Goal: Communication & Community: Answer question/provide support

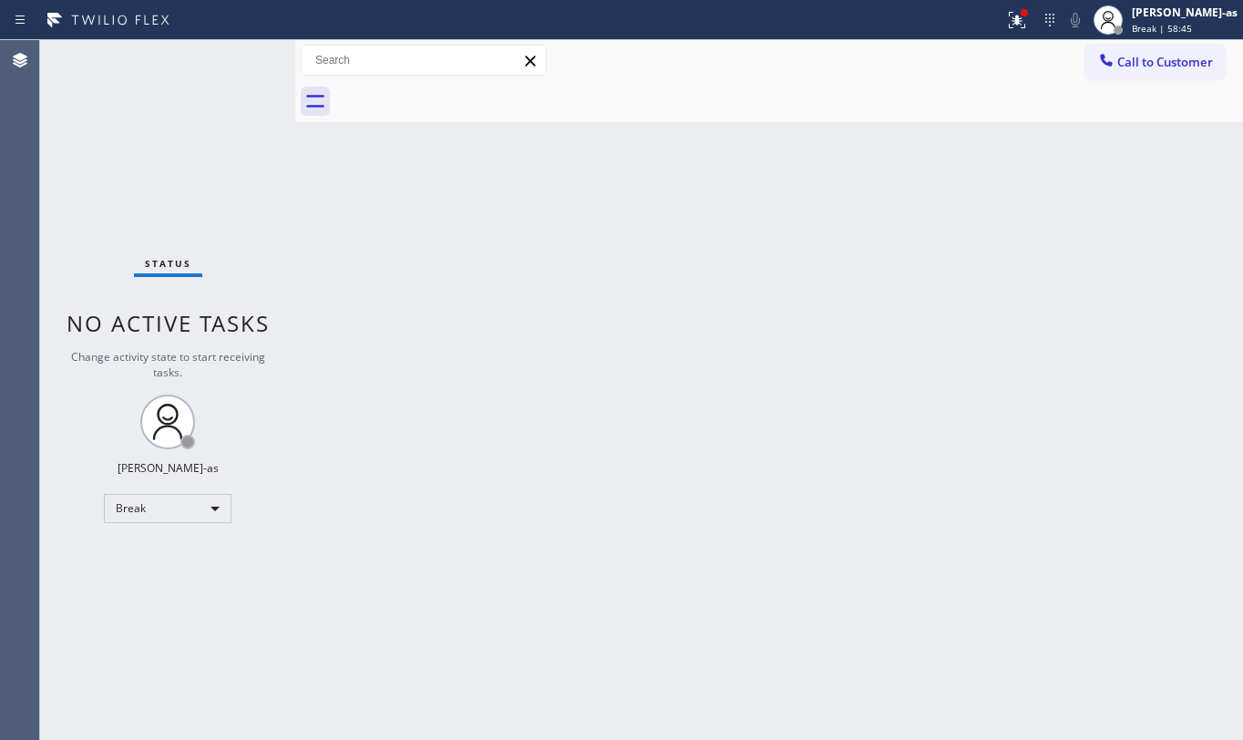
click at [180, 476] on div "Status No active tasks Change activity state to start receiving tasks. [PERSON_…" at bounding box center [167, 390] width 255 height 700
click at [179, 483] on div "Status No active tasks Change activity state to start receiving tasks. [PERSON_…" at bounding box center [167, 390] width 255 height 700
click at [161, 512] on div "Break" at bounding box center [168, 508] width 128 height 29
click at [171, 577] on li "Unavailable" at bounding box center [166, 580] width 123 height 22
click at [169, 197] on div "Status No active tasks Change activity state to start receiving tasks. [PERSON_…" at bounding box center [167, 390] width 255 height 700
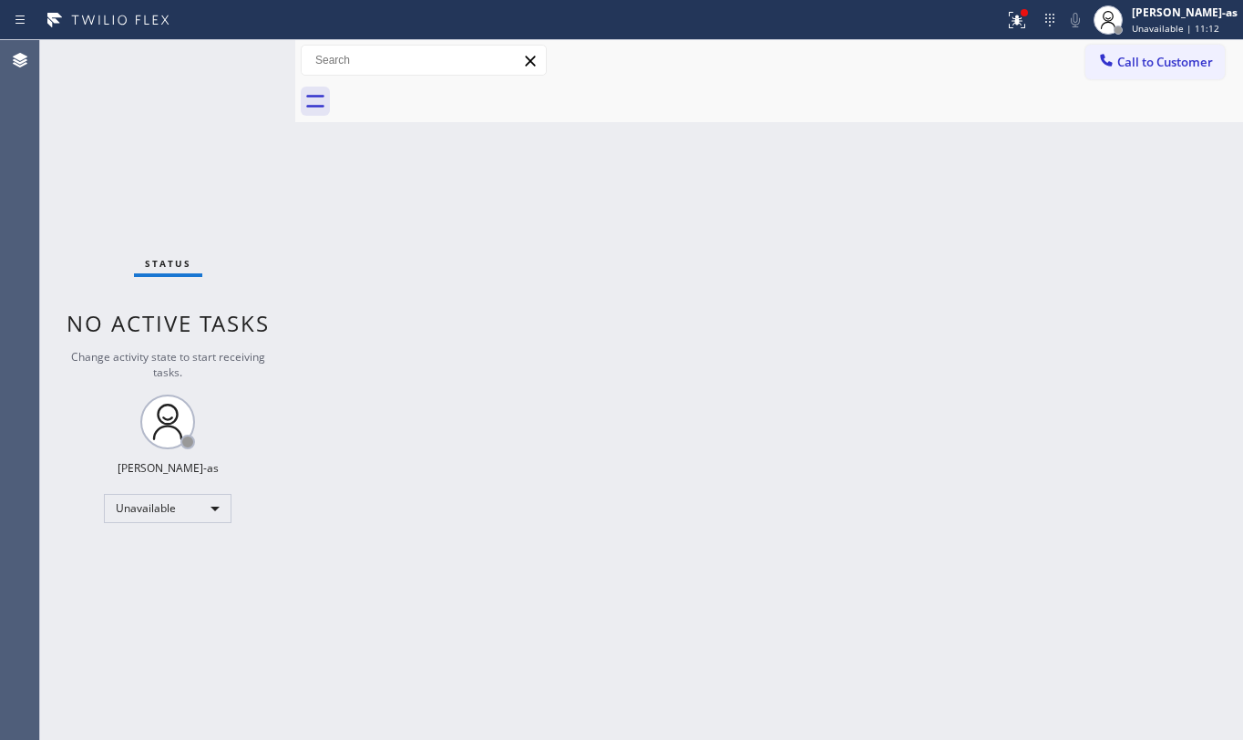
drag, startPoint x: 139, startPoint y: 211, endPoint x: 1021, endPoint y: 169, distance: 883.5
click at [180, 195] on div "Status No active tasks Change activity state to start receiving tasks. [PERSON_…" at bounding box center [167, 390] width 255 height 700
click at [1143, 63] on span "Call to Customer" at bounding box center [1166, 62] width 96 height 16
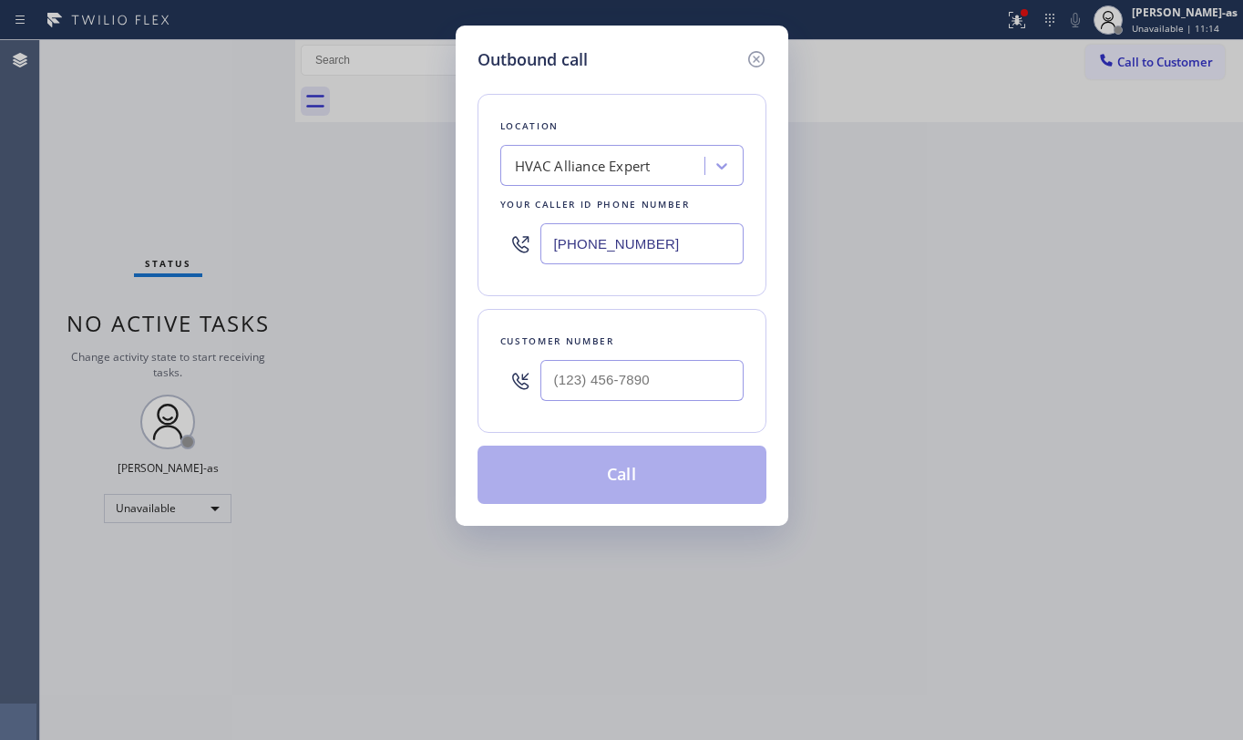
drag, startPoint x: 707, startPoint y: 354, endPoint x: 704, endPoint y: 363, distance: 9.8
click at [705, 354] on div at bounding box center [642, 380] width 203 height 59
click at [701, 384] on input "(___) ___-____" at bounding box center [642, 380] width 203 height 41
paste input "310) 850-2922"
type input "[PHONE_NUMBER]"
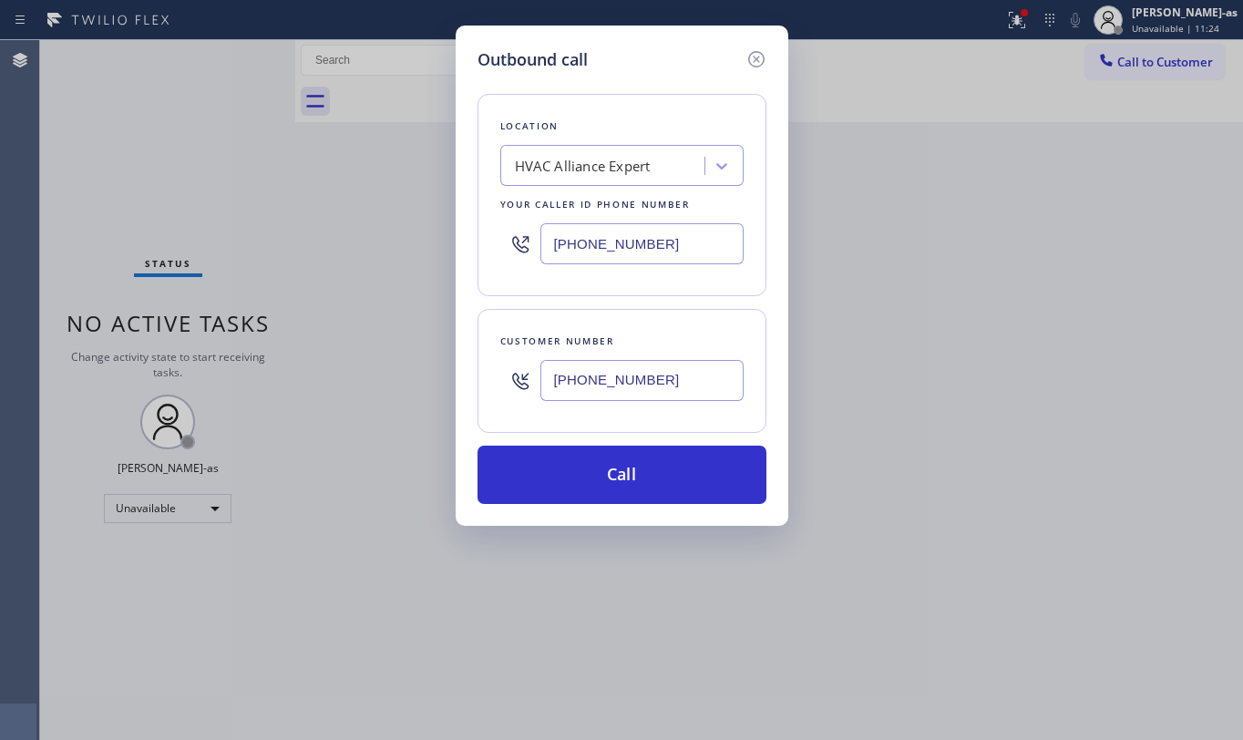
click at [222, 120] on div "Outbound call Location HVAC Alliance Expert Your caller id phone number [PHONE_…" at bounding box center [621, 370] width 1243 height 740
click at [673, 239] on input "[PHONE_NUMBER]" at bounding box center [642, 243] width 203 height 41
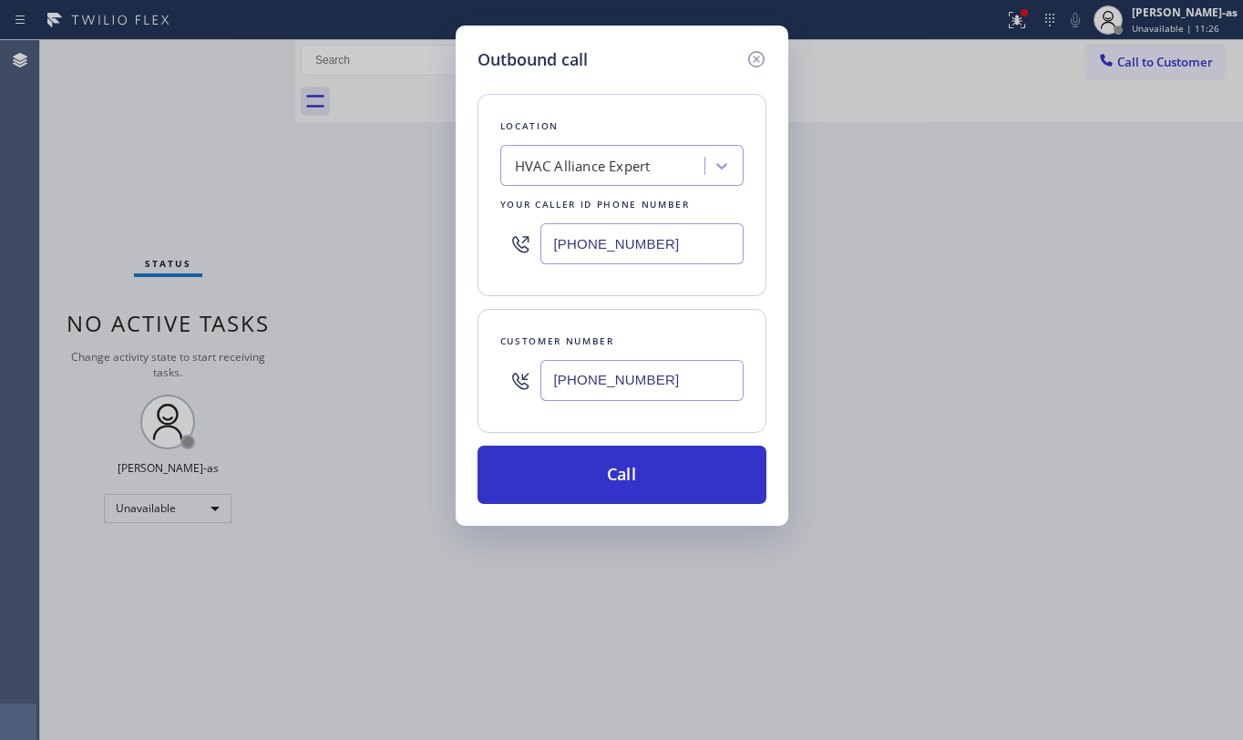
click at [644, 195] on div "Your caller id phone number" at bounding box center [621, 204] width 243 height 19
click at [633, 172] on div "HVAC Alliance Expert" at bounding box center [583, 166] width 136 height 21
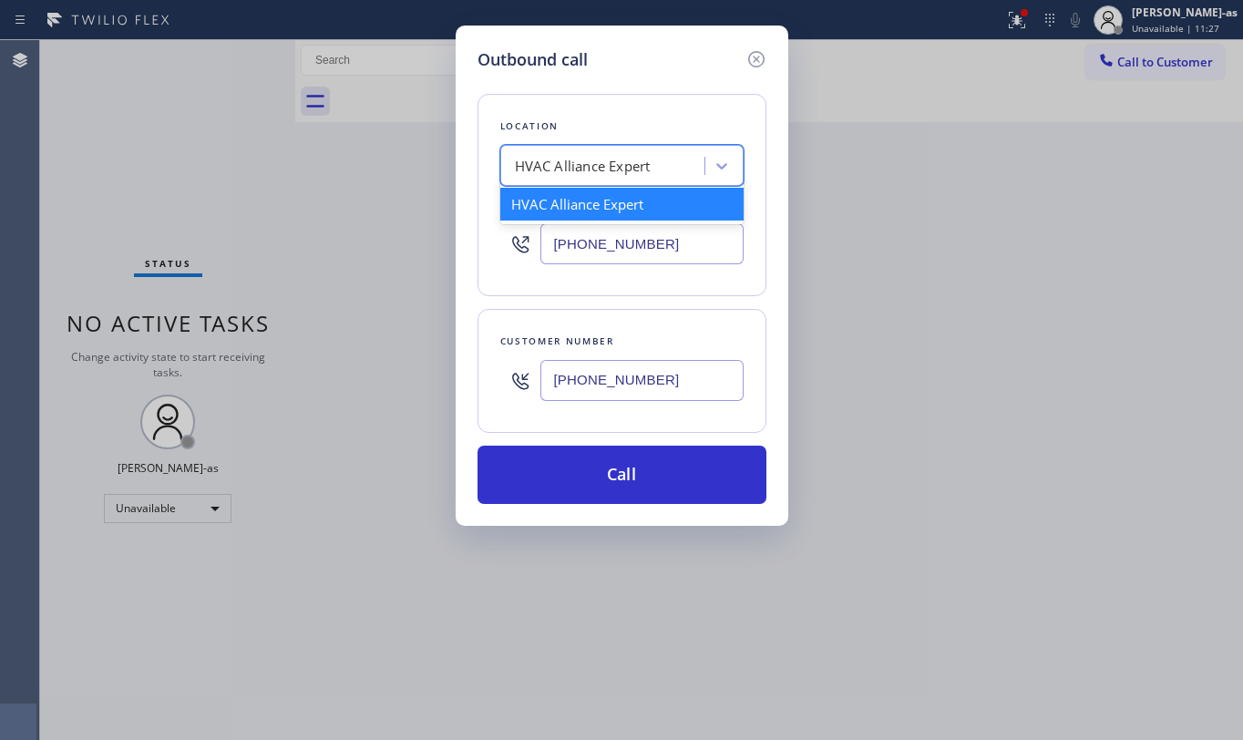
paste input "Thermador Repair"
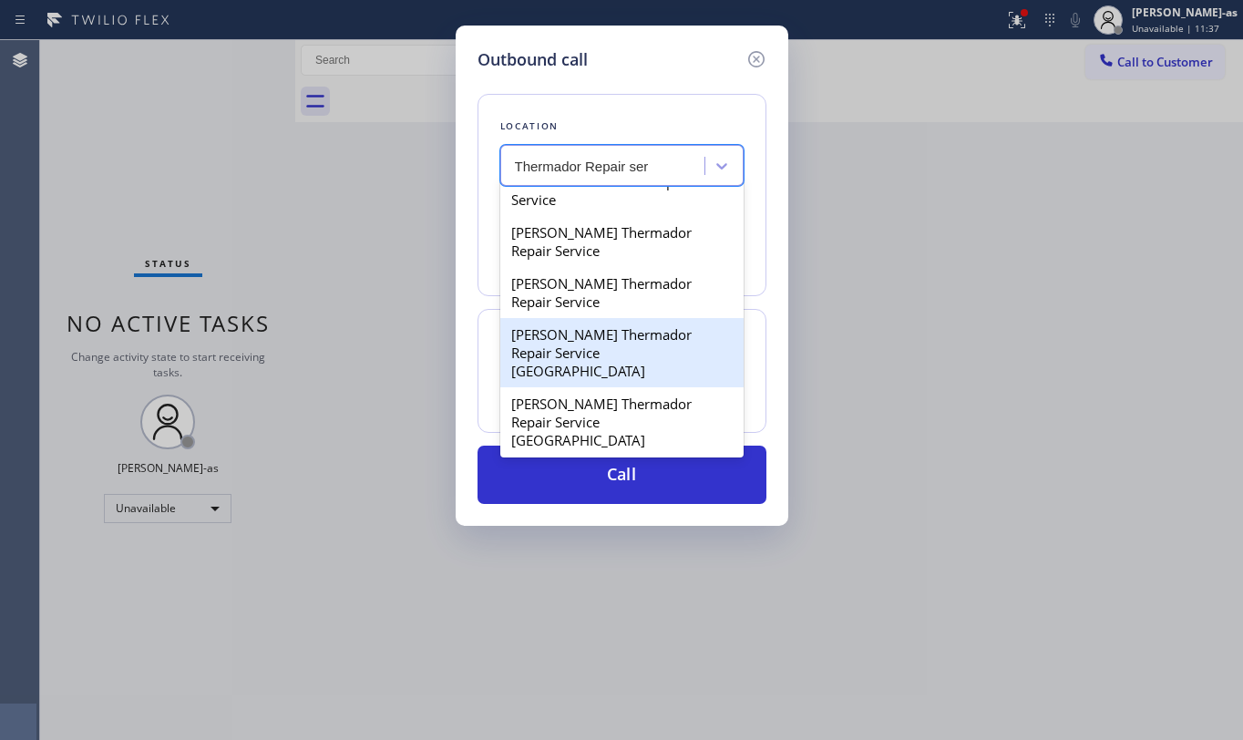
scroll to position [365, 0]
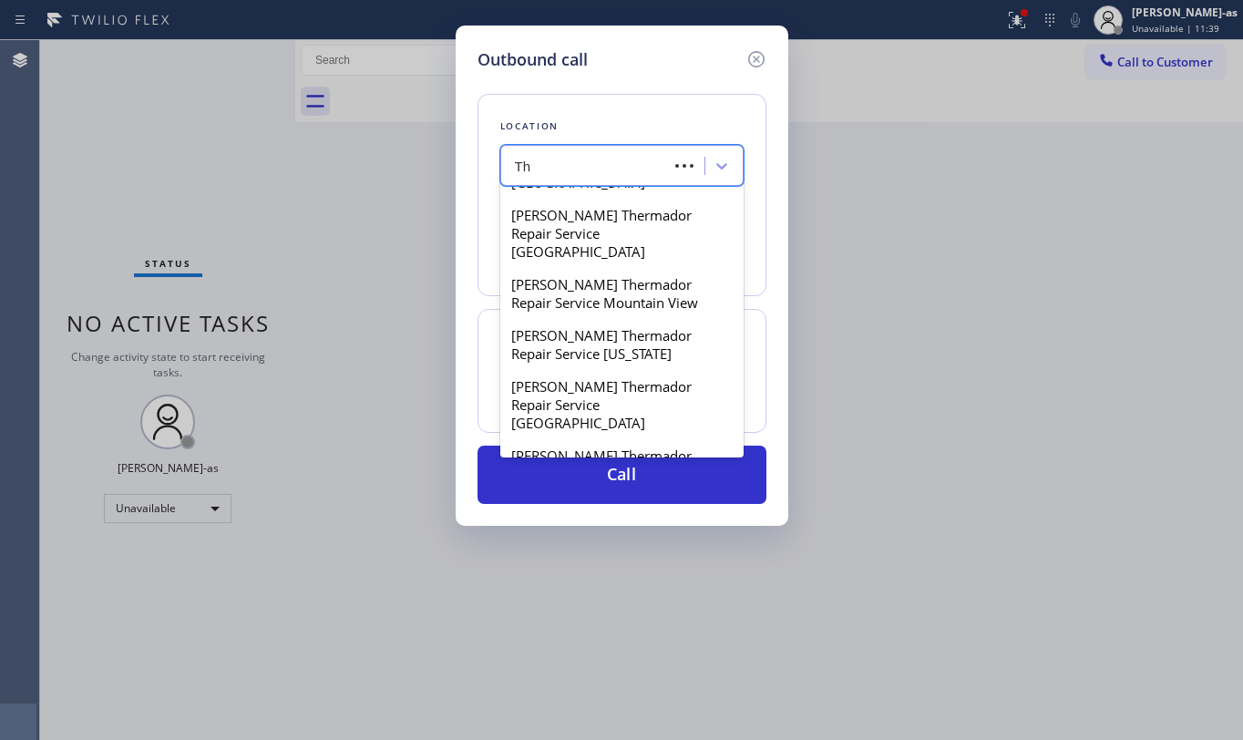
type input "T"
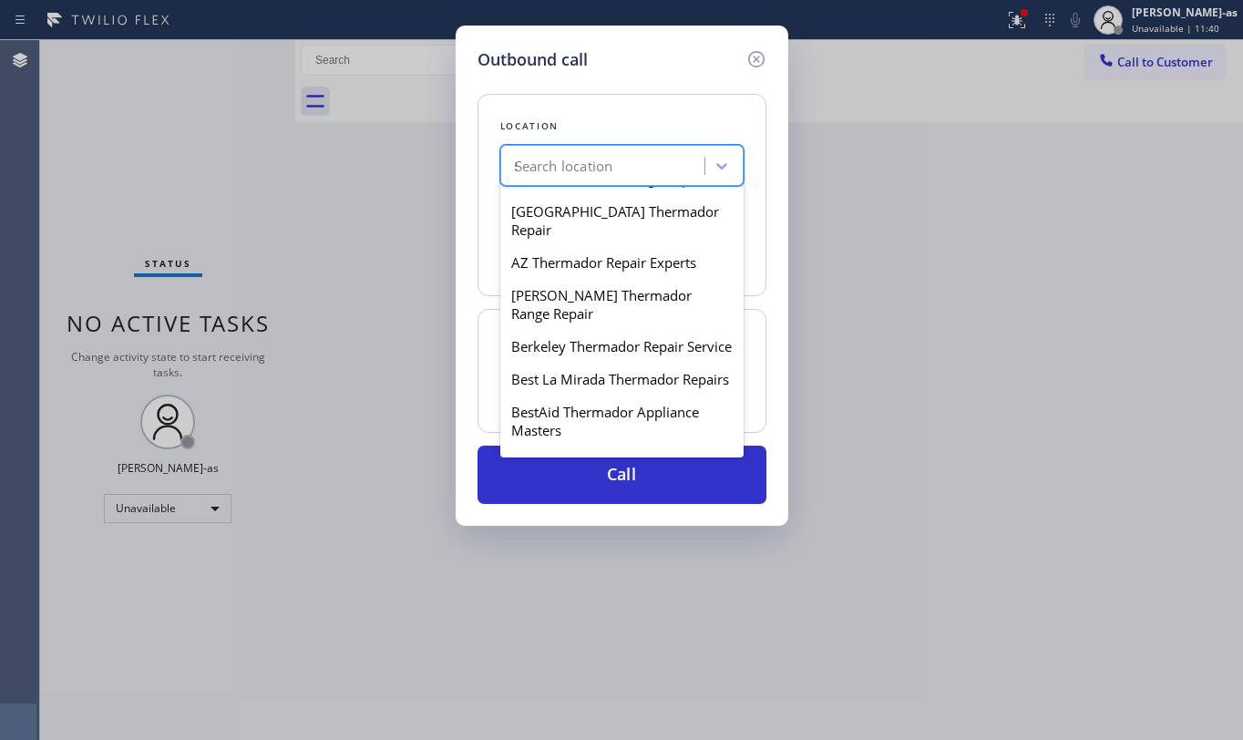
scroll to position [0, 0]
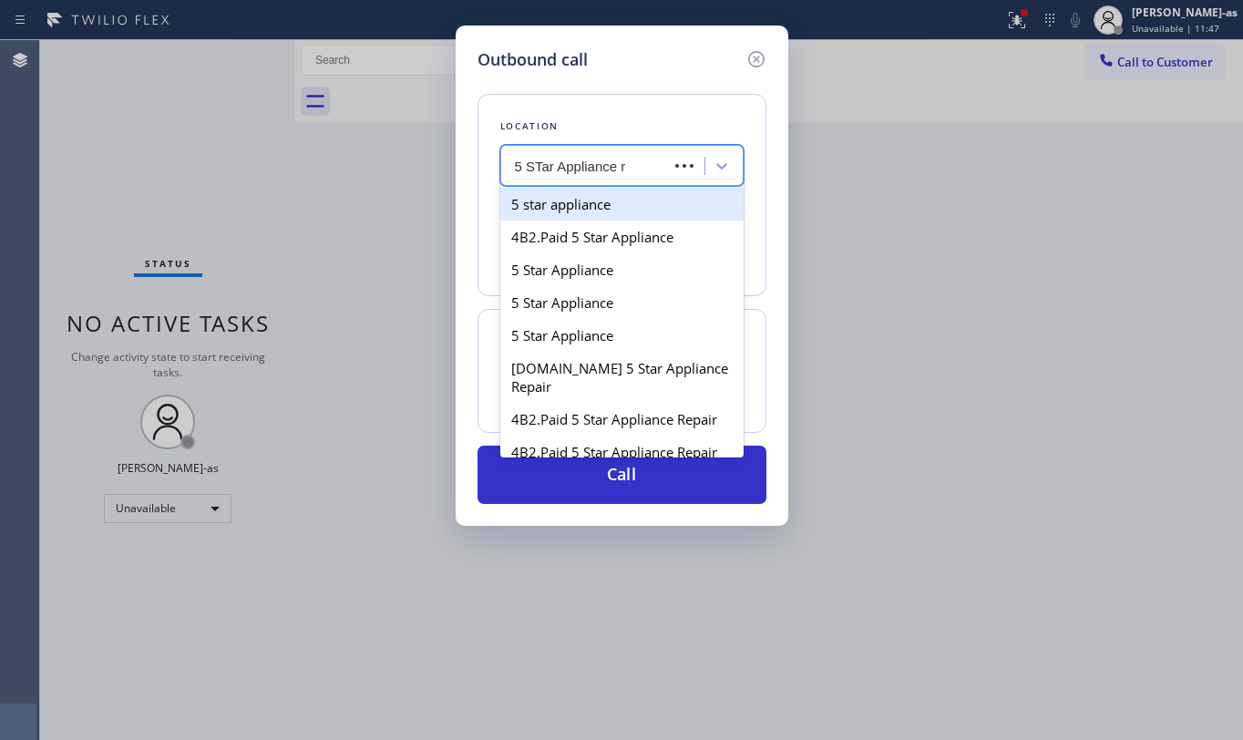
type input "5 STar Appliance re"
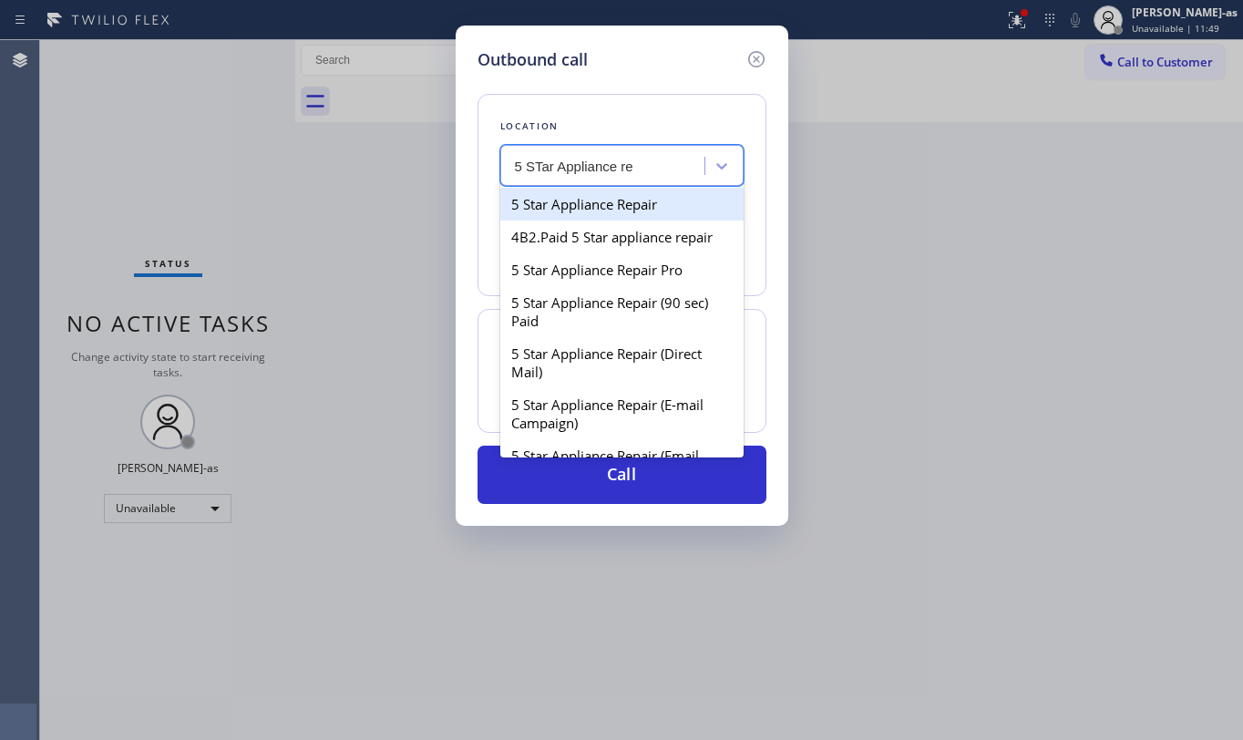
click at [604, 216] on div "5 Star Appliance Repair" at bounding box center [621, 204] width 243 height 33
type input "[PHONE_NUMBER]"
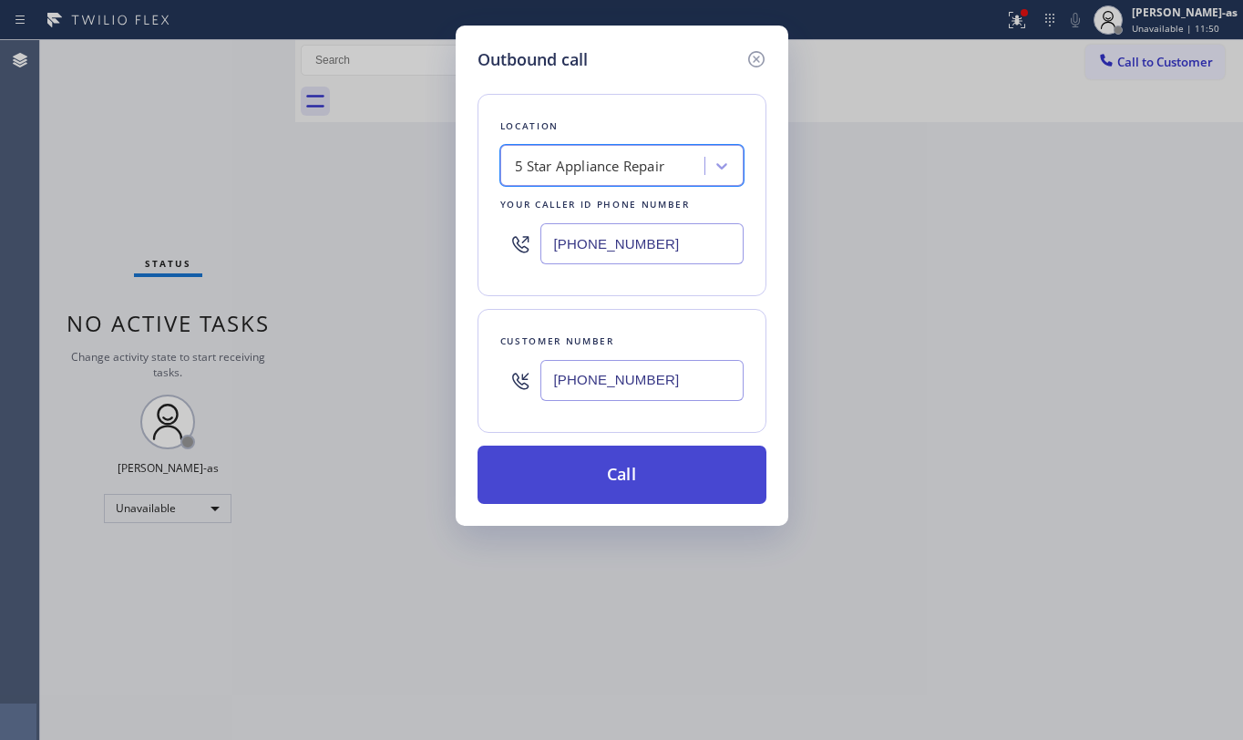
click at [646, 468] on button "Call" at bounding box center [622, 475] width 289 height 58
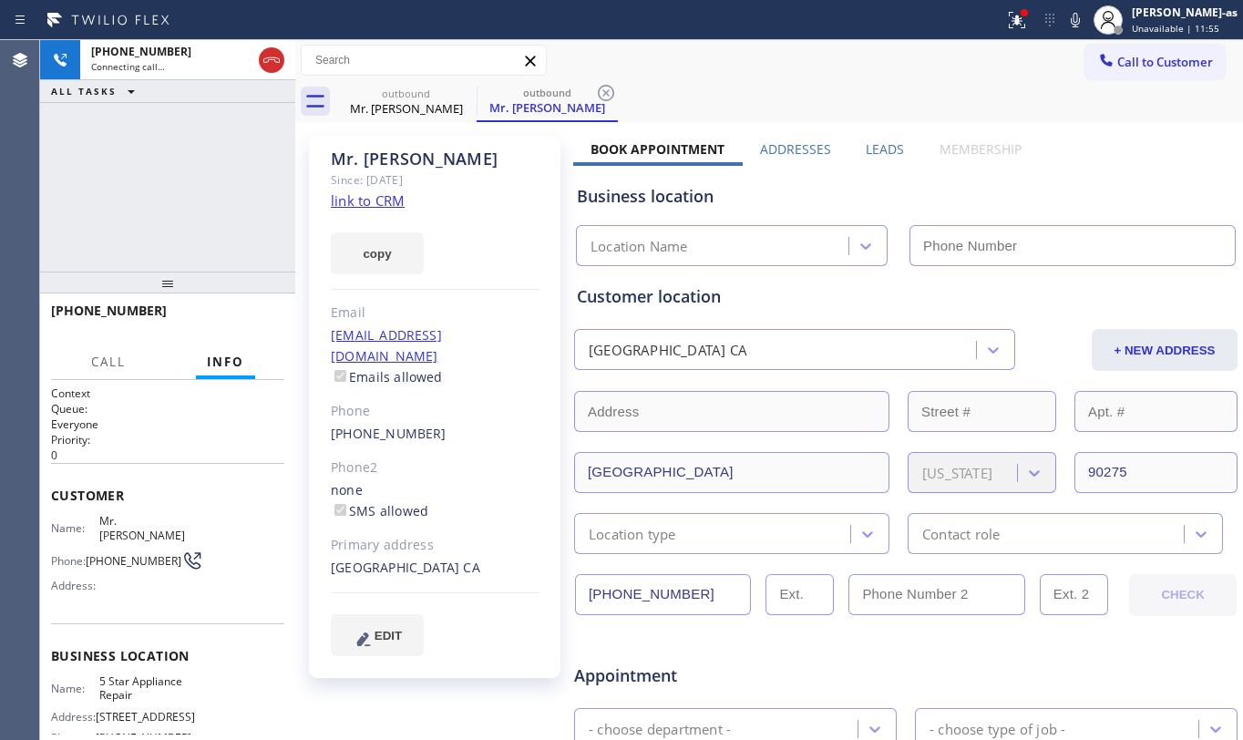
type input "[PHONE_NUMBER]"
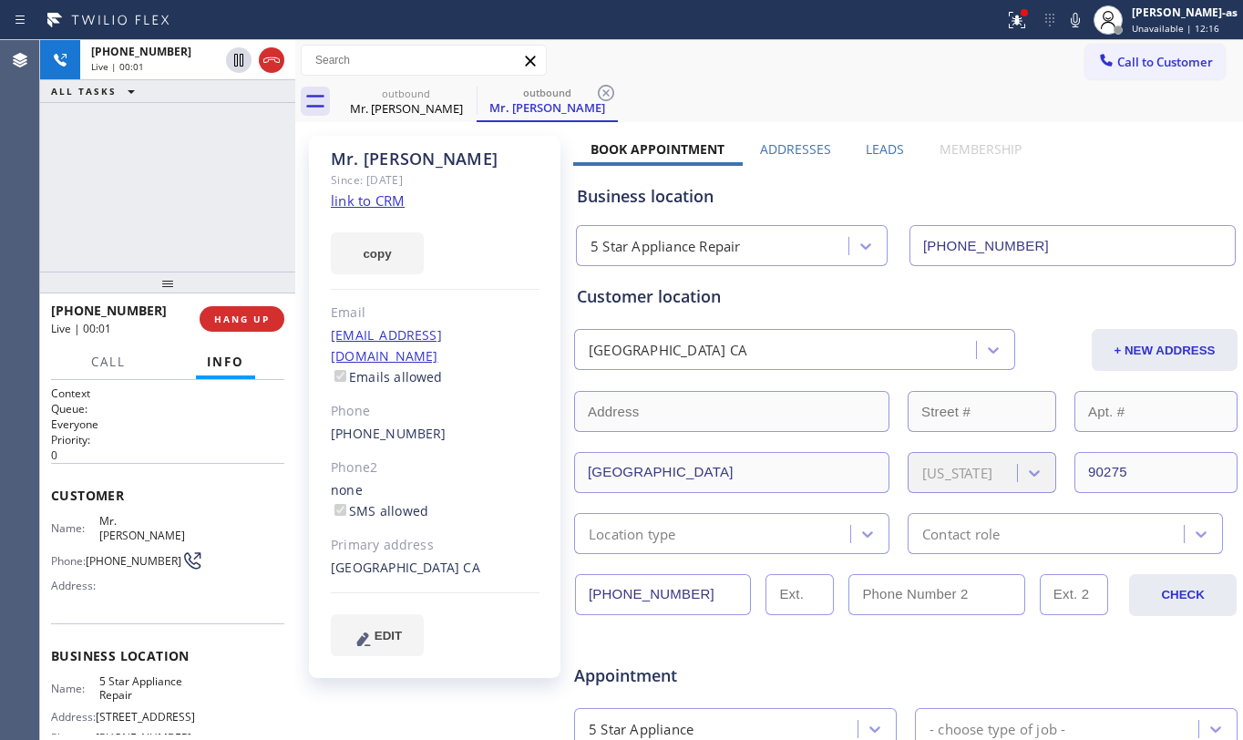
click at [365, 201] on link "link to CRM" at bounding box center [368, 200] width 74 height 18
click at [244, 300] on div "[PHONE_NUMBER] Live | 00:09 HANG UP" at bounding box center [167, 318] width 233 height 47
click at [226, 301] on div "[PHONE_NUMBER] Live | 00:10 HANG UP" at bounding box center [167, 318] width 233 height 47
click at [233, 315] on span "HANG UP" at bounding box center [242, 319] width 56 height 13
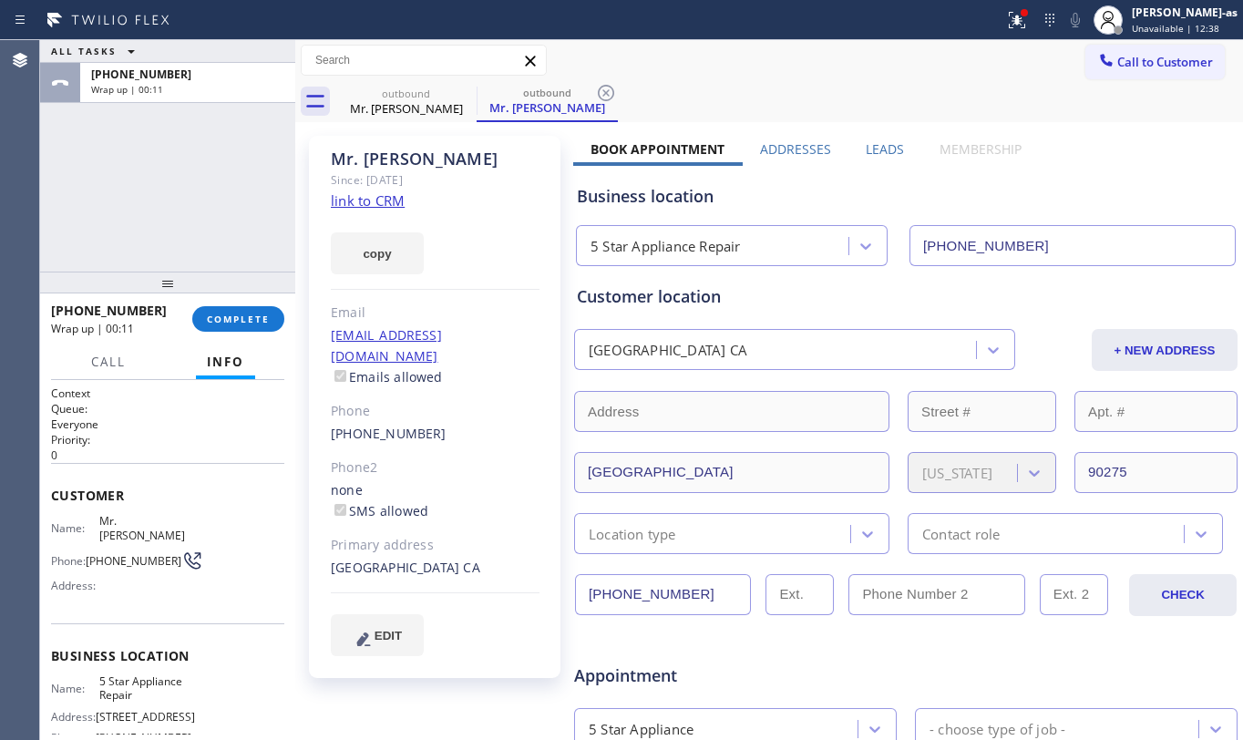
click at [369, 183] on div "Since: [DATE]" at bounding box center [435, 180] width 209 height 21
click at [369, 190] on div "Since: [DATE]" at bounding box center [435, 180] width 209 height 21
click at [377, 205] on link "link to CRM" at bounding box center [368, 200] width 74 height 18
drag, startPoint x: 228, startPoint y: 329, endPoint x: 230, endPoint y: 314, distance: 15.6
click at [228, 315] on button "COMPLETE" at bounding box center [238, 319] width 92 height 26
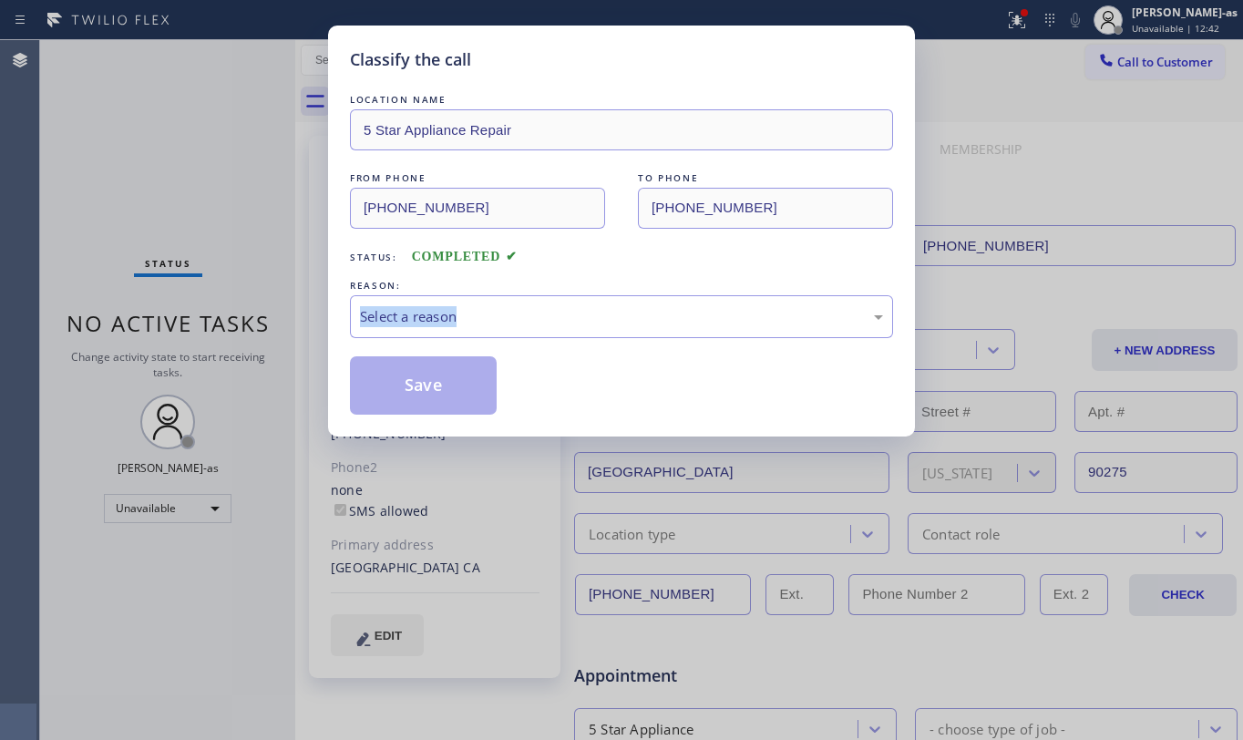
click at [230, 314] on div "Classify the call LOCATION NAME 5 Star Appliance Repair FROM PHONE [PHONE_NUMBE…" at bounding box center [621, 370] width 1243 height 740
click at [650, 271] on div "LOCATION NAME 5 Star Appliance Repair FROM PHONE [PHONE_NUMBER] TO PHONE [PHONE…" at bounding box center [621, 252] width 543 height 325
click at [633, 312] on div "Select a reason" at bounding box center [621, 316] width 523 height 21
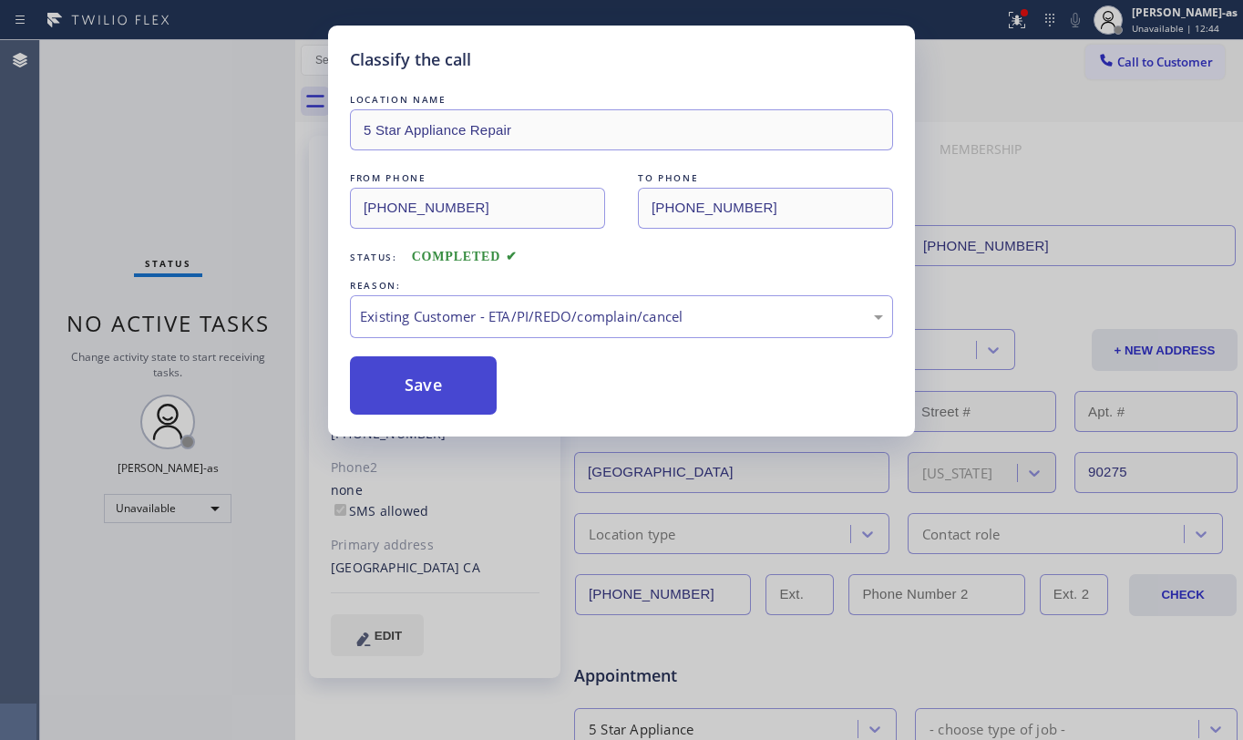
click at [464, 373] on button "Save" at bounding box center [423, 385] width 147 height 58
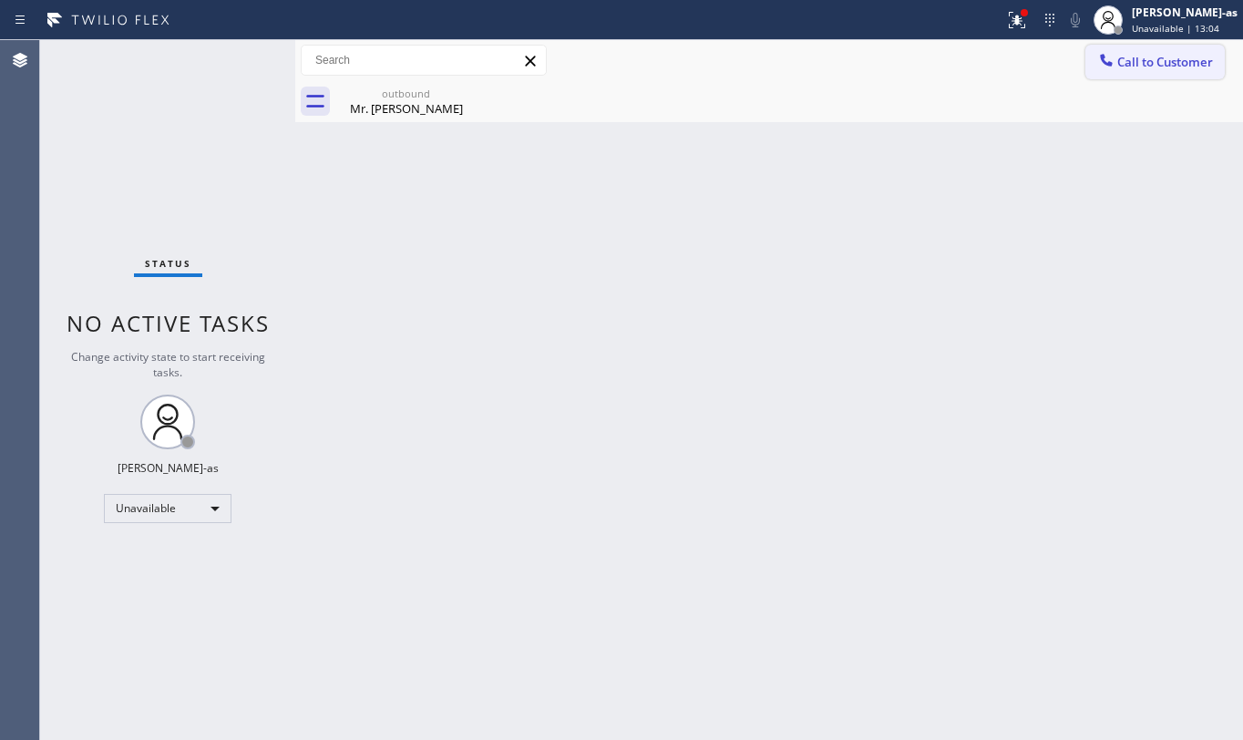
click at [1164, 59] on span "Call to Customer" at bounding box center [1166, 62] width 96 height 16
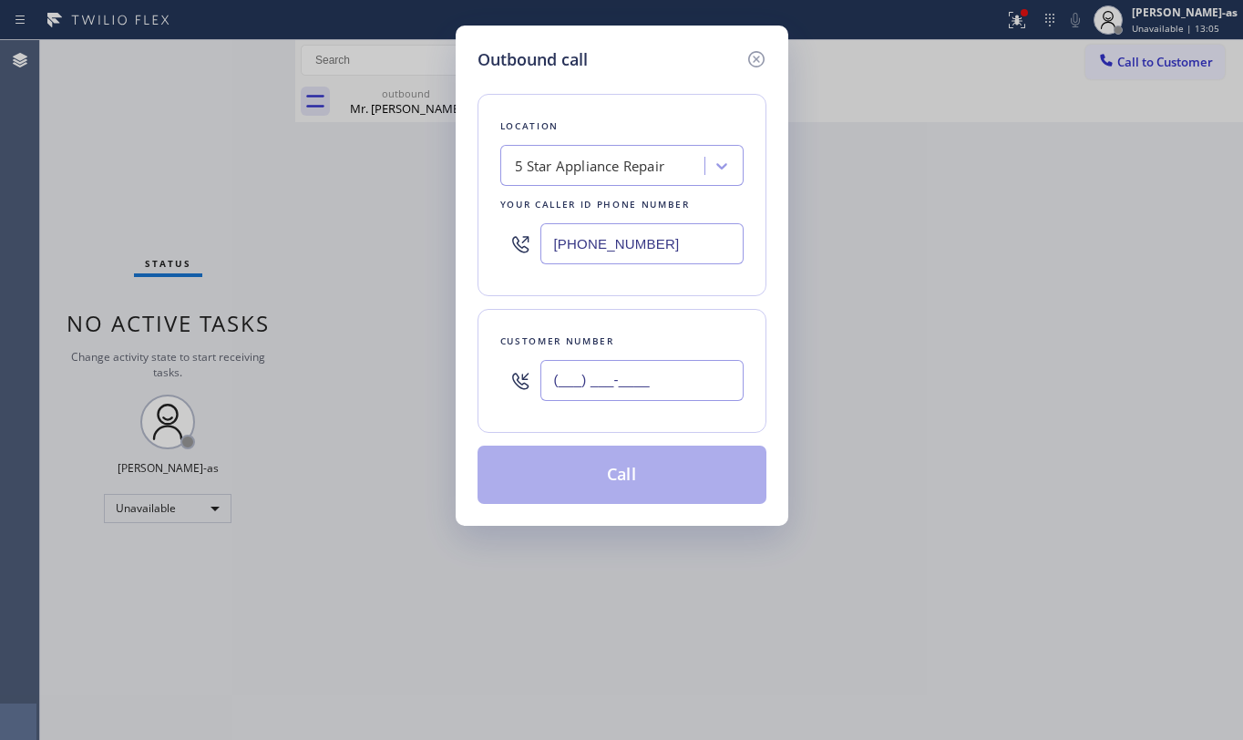
click at [696, 369] on input "(___) ___-____" at bounding box center [642, 380] width 203 height 41
paste input "310) 850-2922"
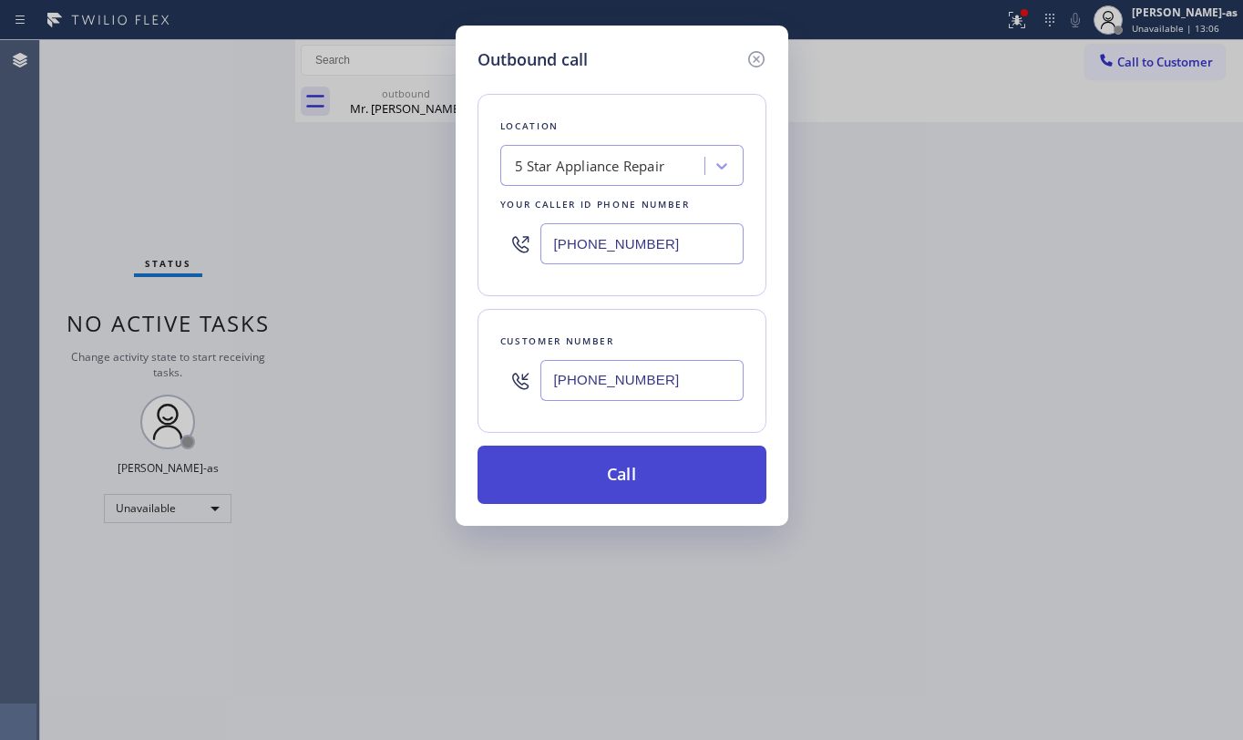
type input "[PHONE_NUMBER]"
click at [596, 476] on button "Call" at bounding box center [622, 475] width 289 height 58
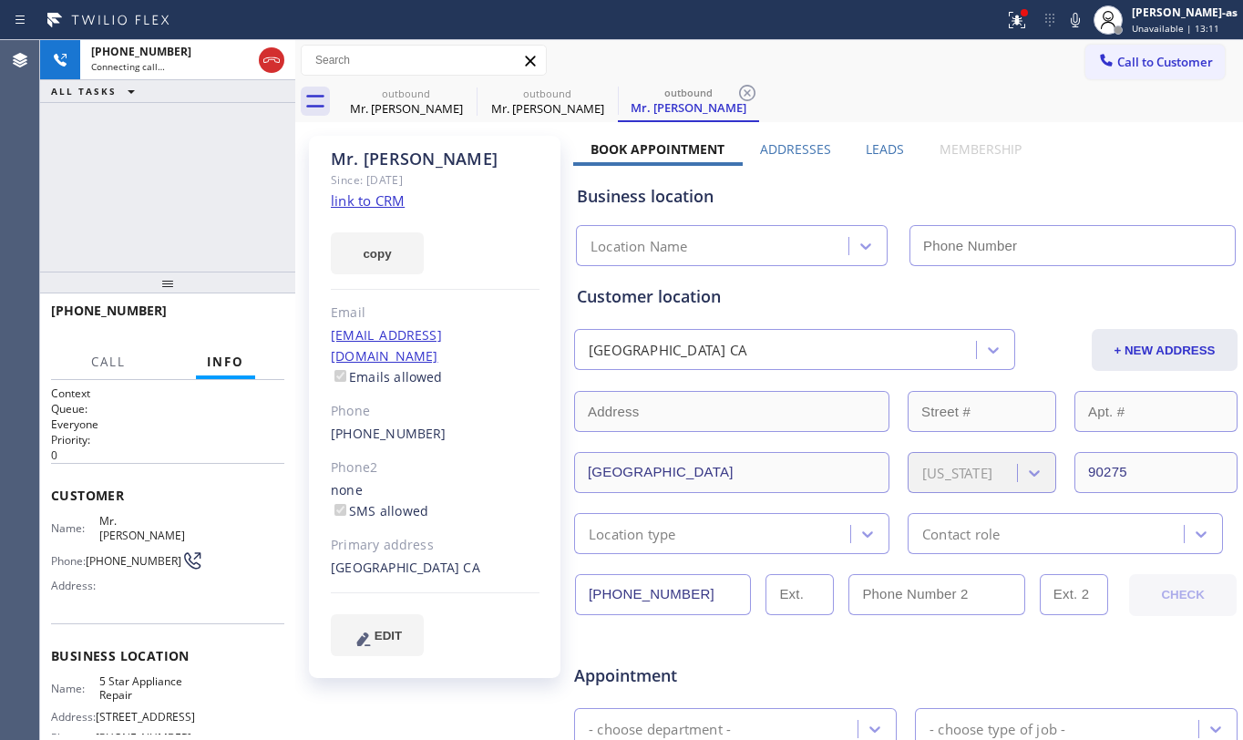
type input "[PHONE_NUMBER]"
click at [180, 195] on div "[PHONE_NUMBER] Connecting call… ALL TASKS ALL TASKS ACTIVE TASKS TASKS IN WRAP …" at bounding box center [167, 156] width 255 height 232
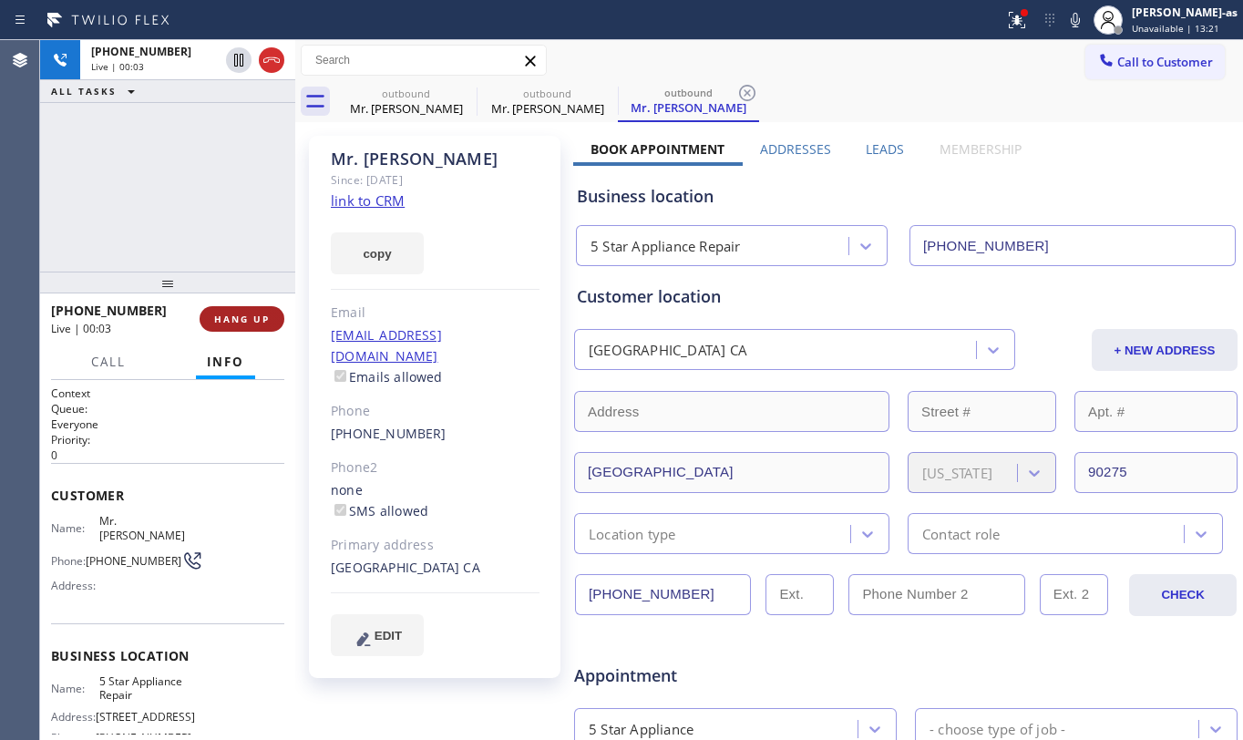
click at [234, 314] on span "HANG UP" at bounding box center [242, 319] width 56 height 13
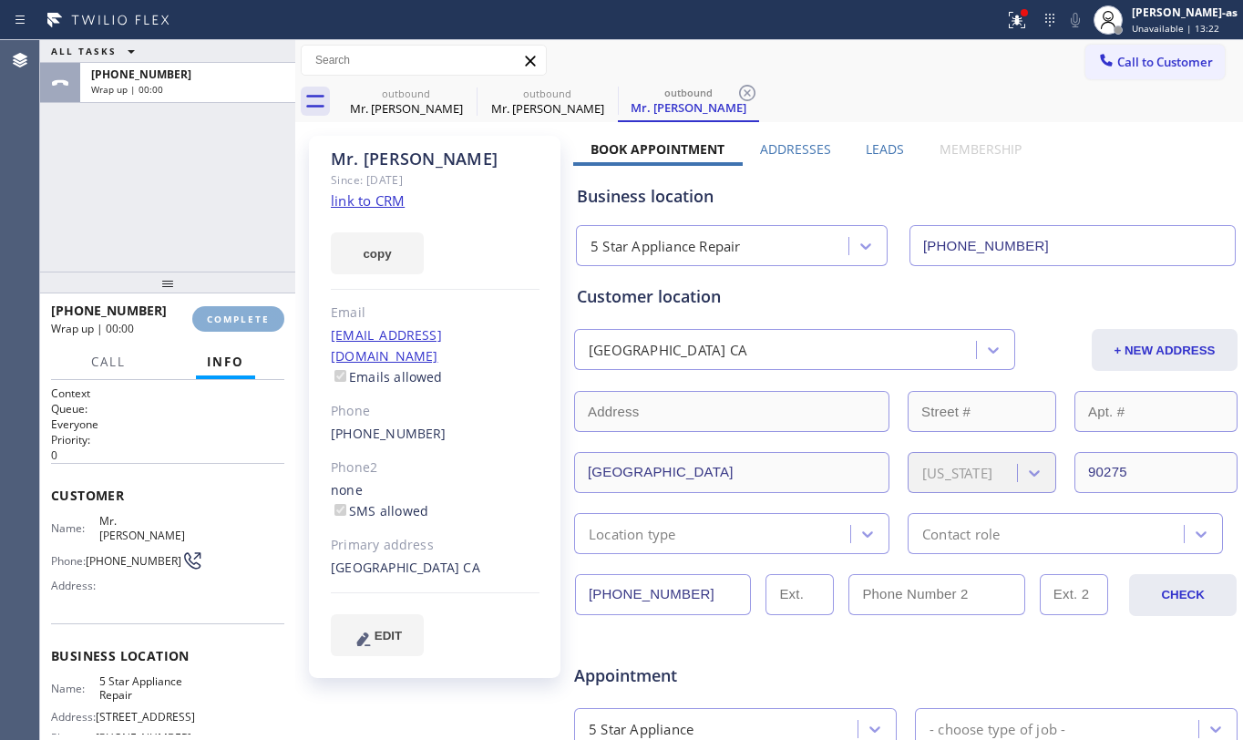
click at [234, 314] on span "COMPLETE" at bounding box center [238, 319] width 63 height 13
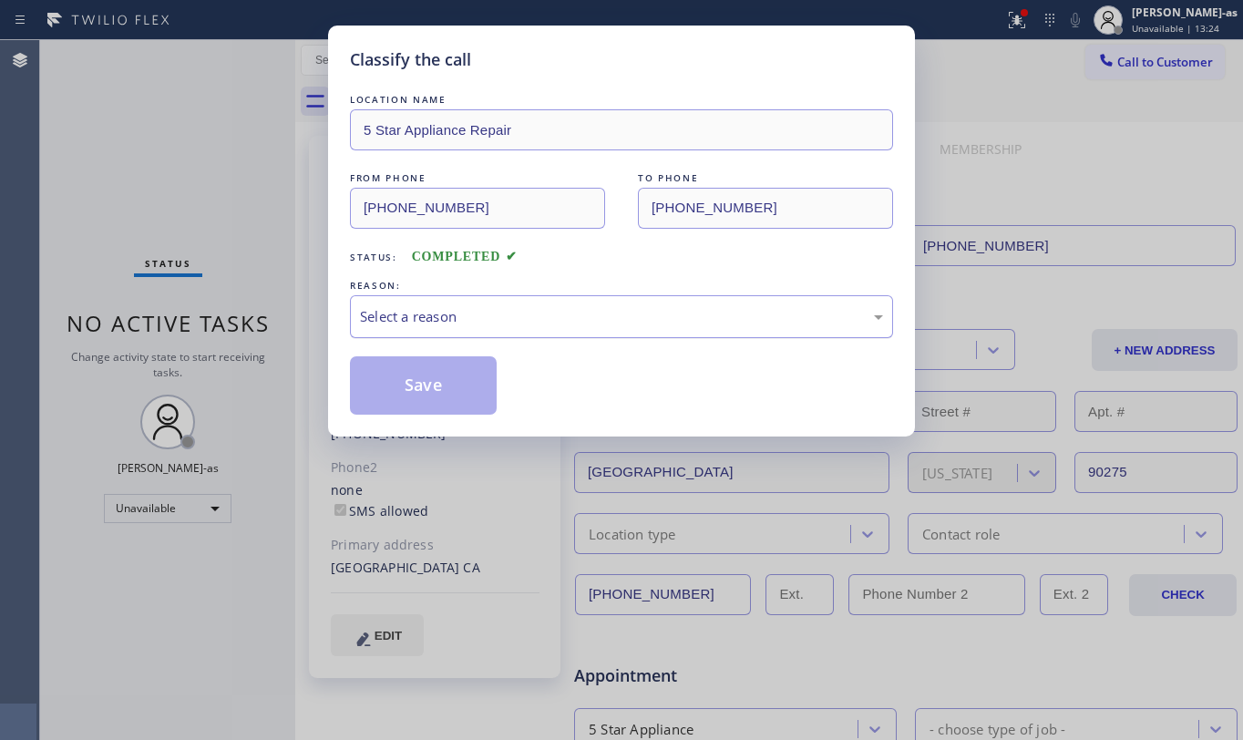
click at [565, 321] on div "Select a reason" at bounding box center [621, 316] width 523 height 21
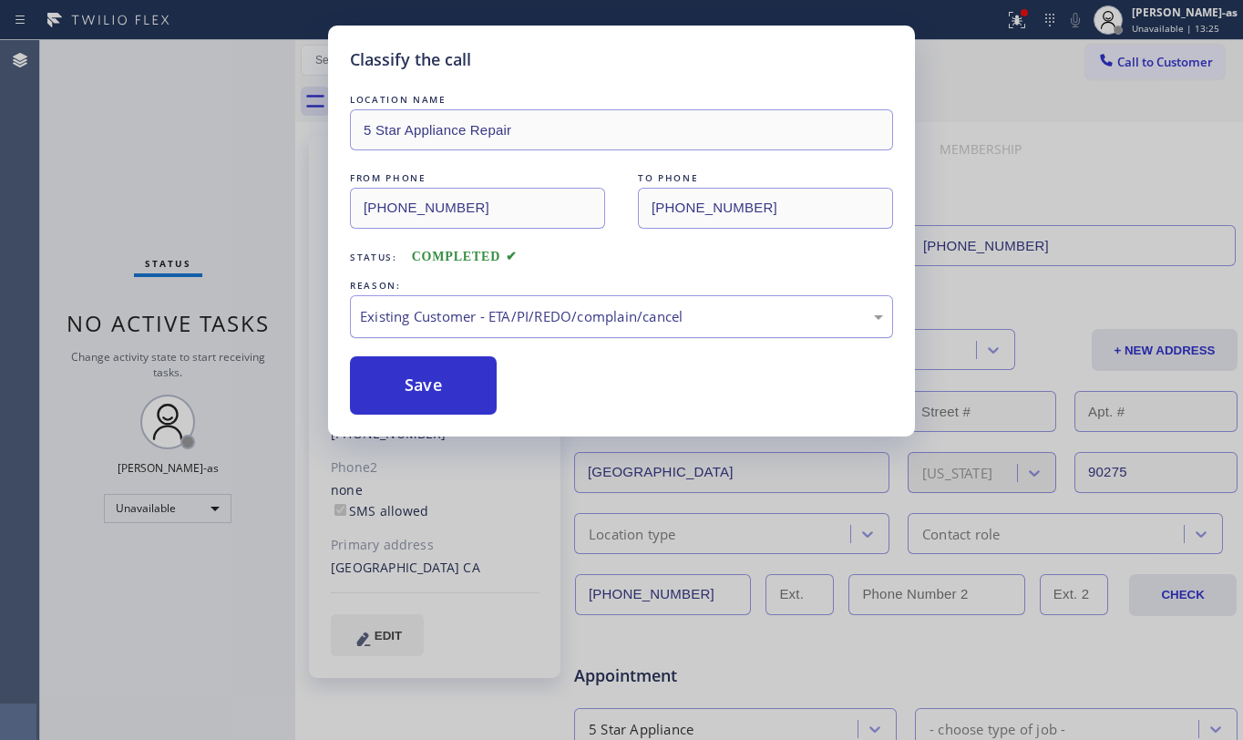
click at [438, 370] on button "Save" at bounding box center [423, 385] width 147 height 58
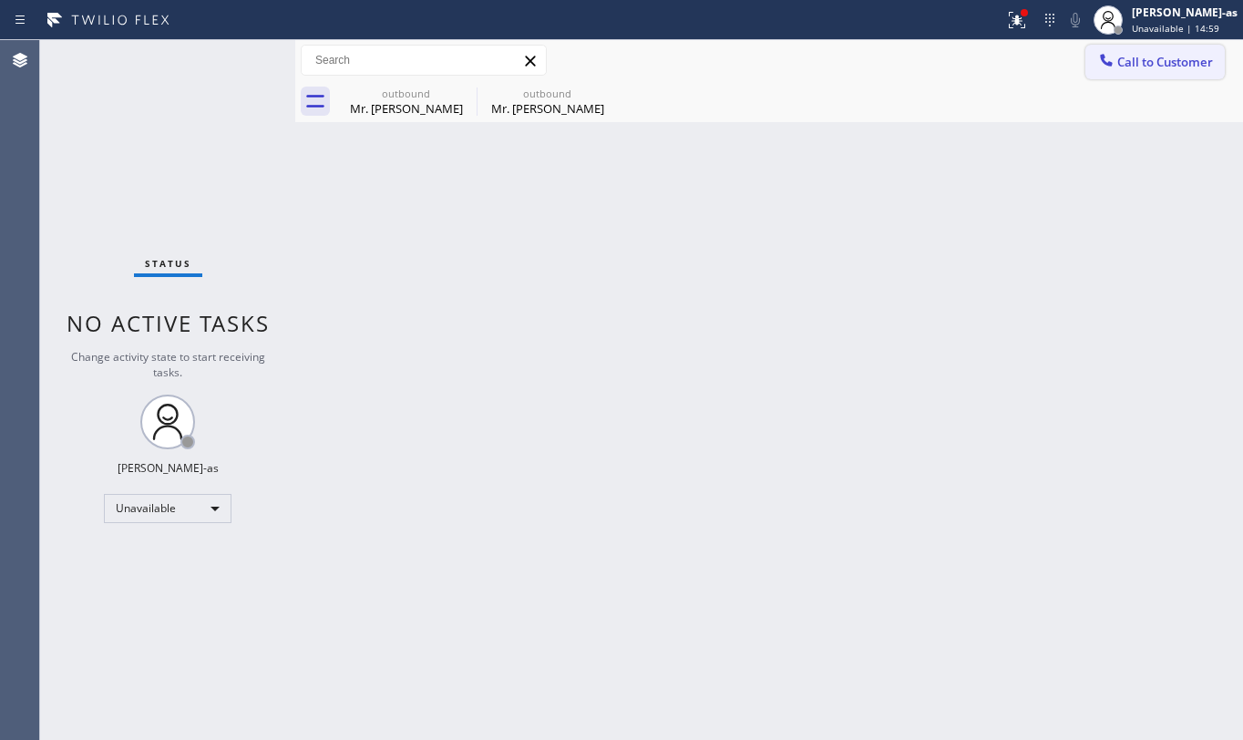
click at [1158, 51] on button "Call to Customer" at bounding box center [1155, 62] width 139 height 35
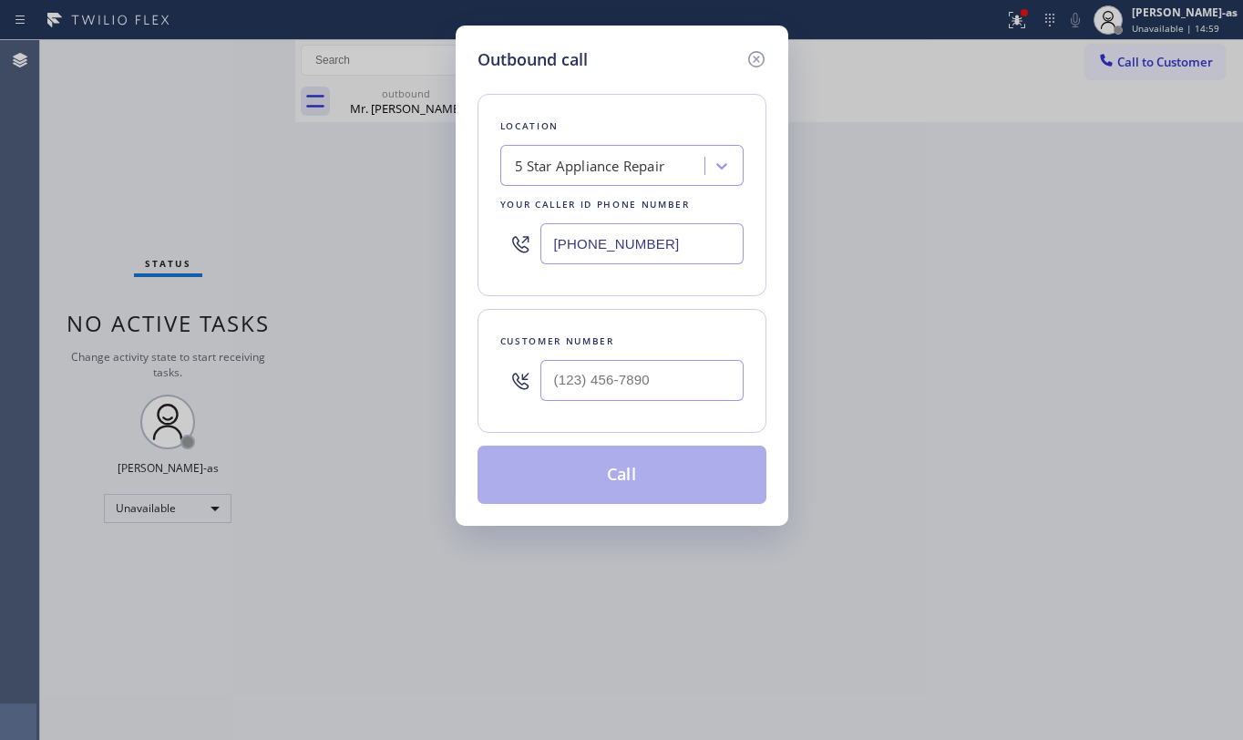
click at [687, 406] on div at bounding box center [642, 380] width 203 height 59
click at [686, 388] on input "(___) ___-____" at bounding box center [642, 380] width 203 height 41
paste input "213) 369-1440"
type input "[PHONE_NUMBER]"
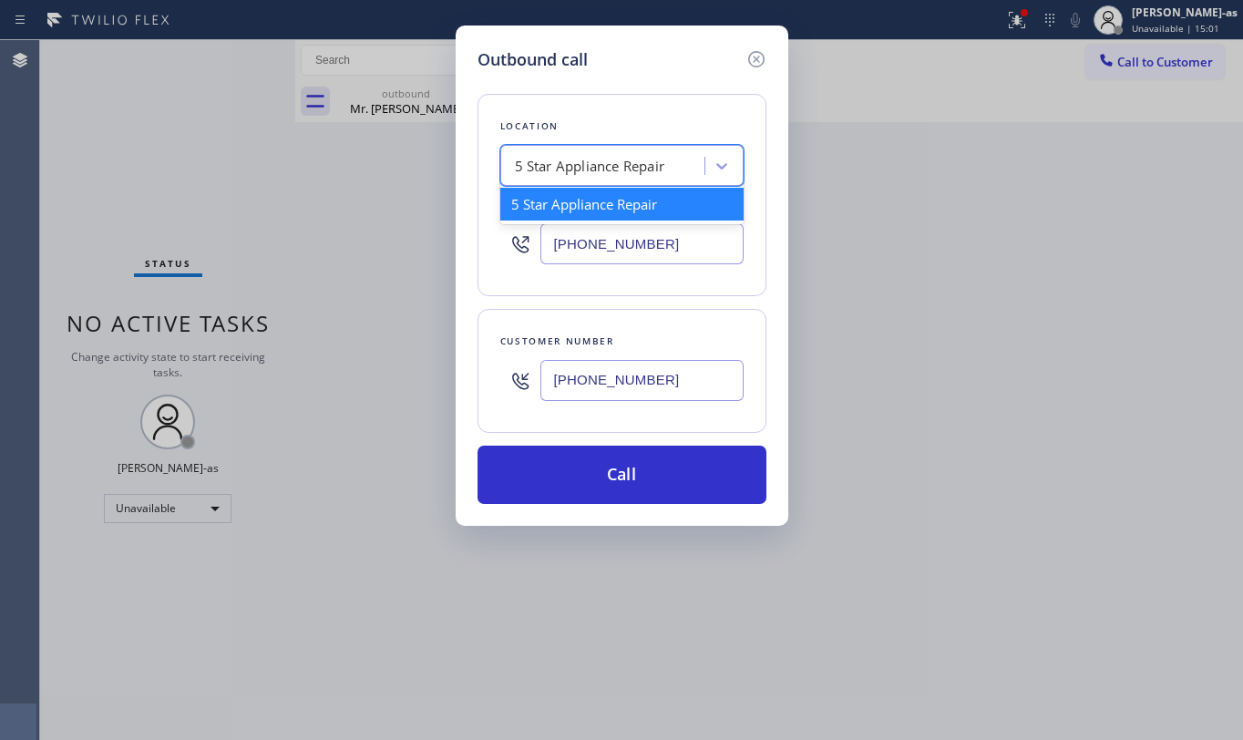
click at [614, 177] on div "5 Star Appliance Repair" at bounding box center [605, 166] width 199 height 32
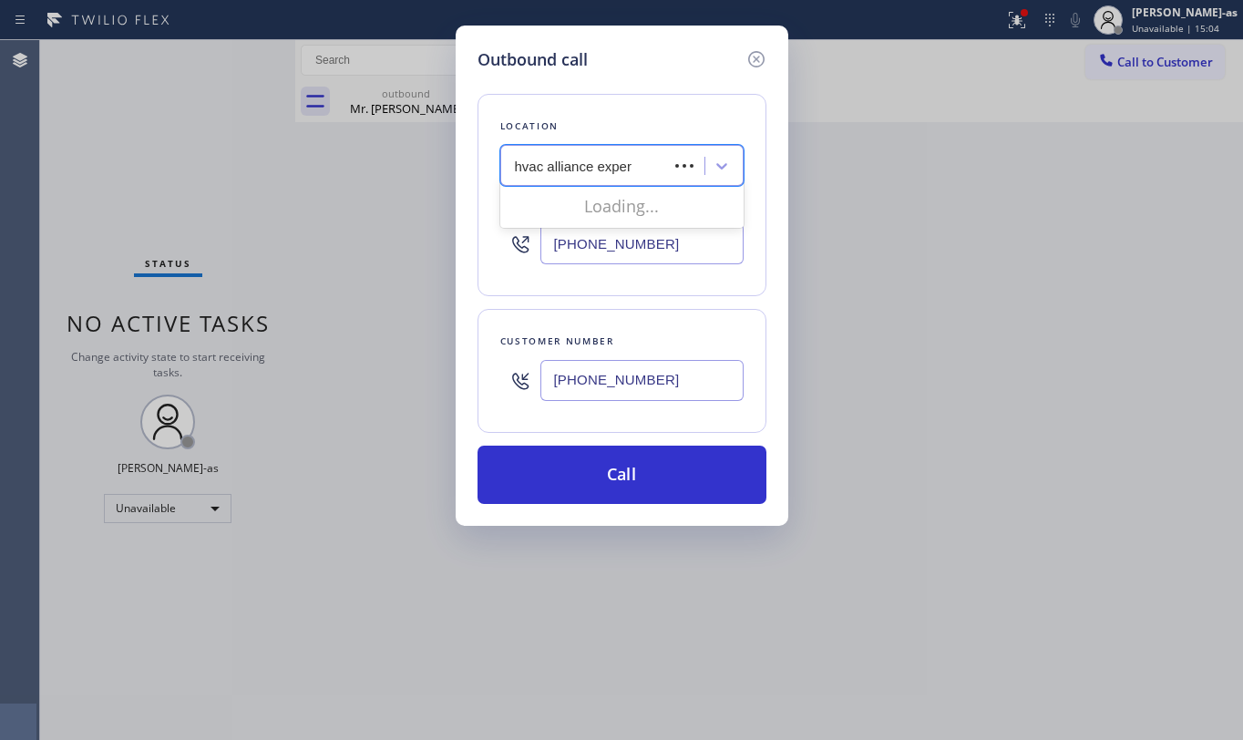
type input "hvac alliance expert"
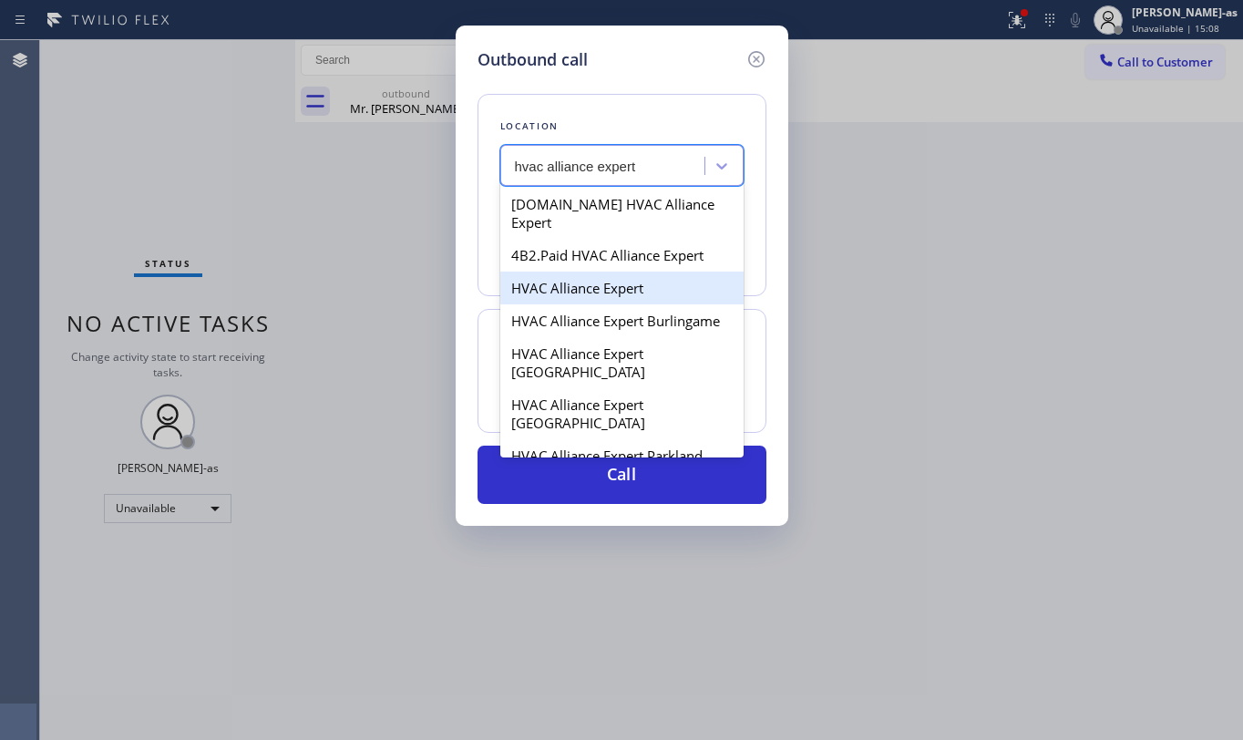
click at [573, 282] on div "HVAC Alliance Expert" at bounding box center [621, 288] width 243 height 33
type input "[PHONE_NUMBER]"
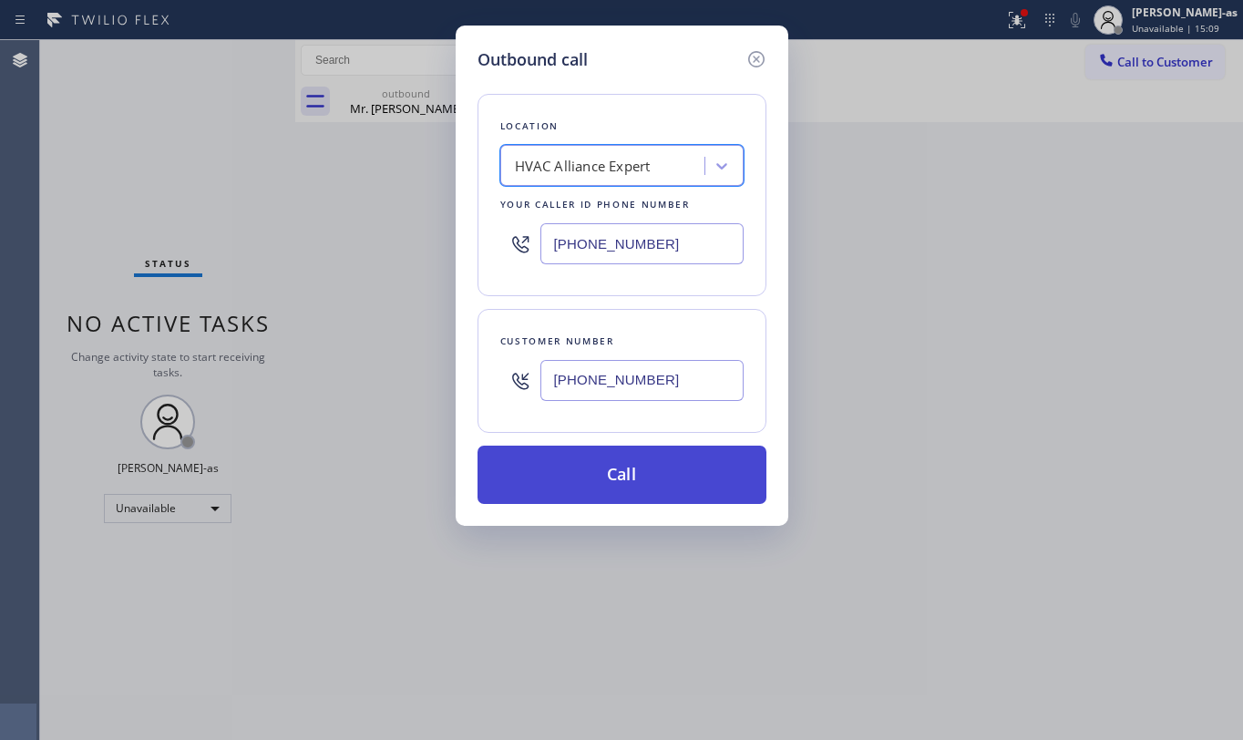
click at [662, 465] on button "Call" at bounding box center [622, 475] width 289 height 58
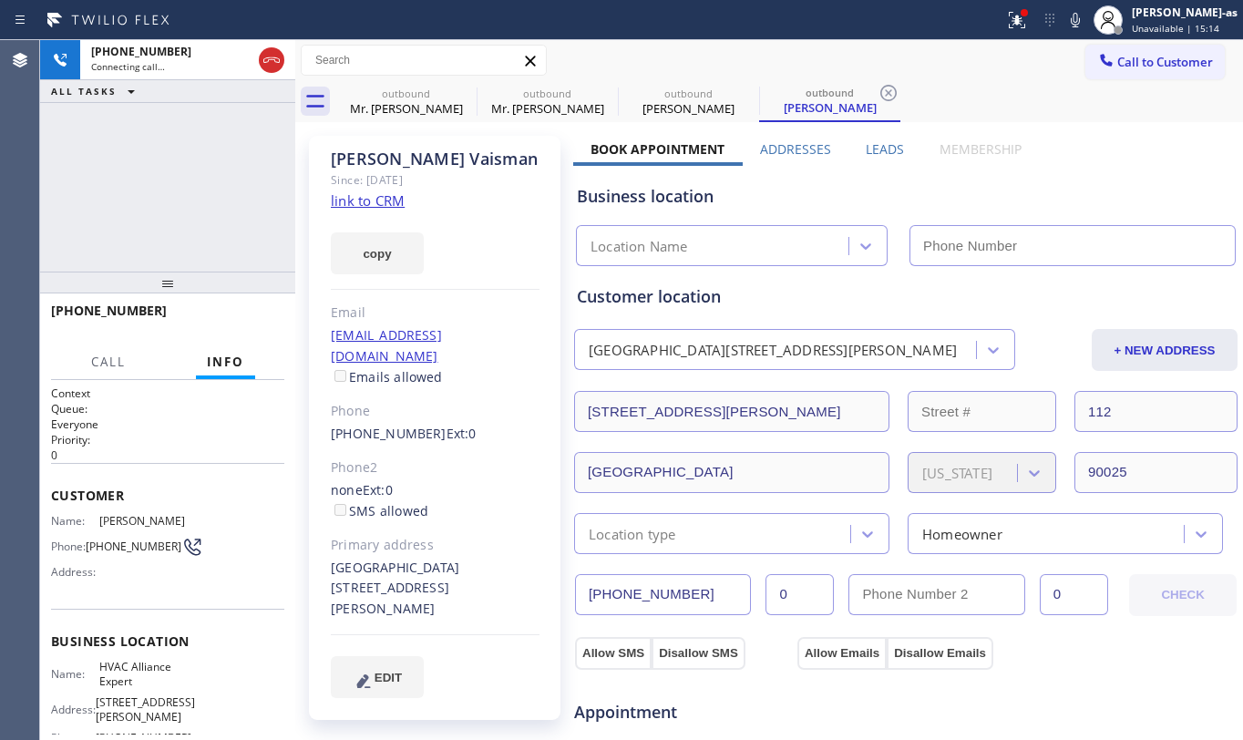
type input "[PHONE_NUMBER]"
click at [253, 318] on span "HANG UP" at bounding box center [242, 319] width 56 height 13
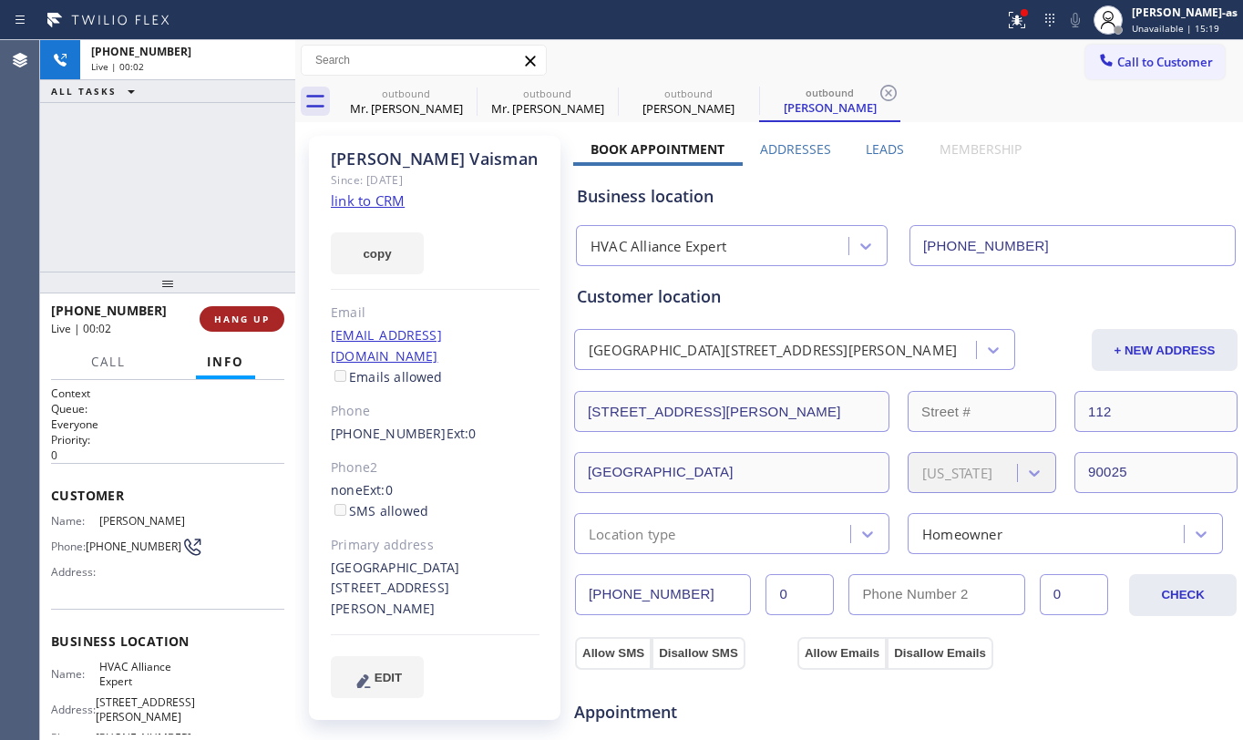
click at [253, 318] on span "HANG UP" at bounding box center [242, 319] width 56 height 13
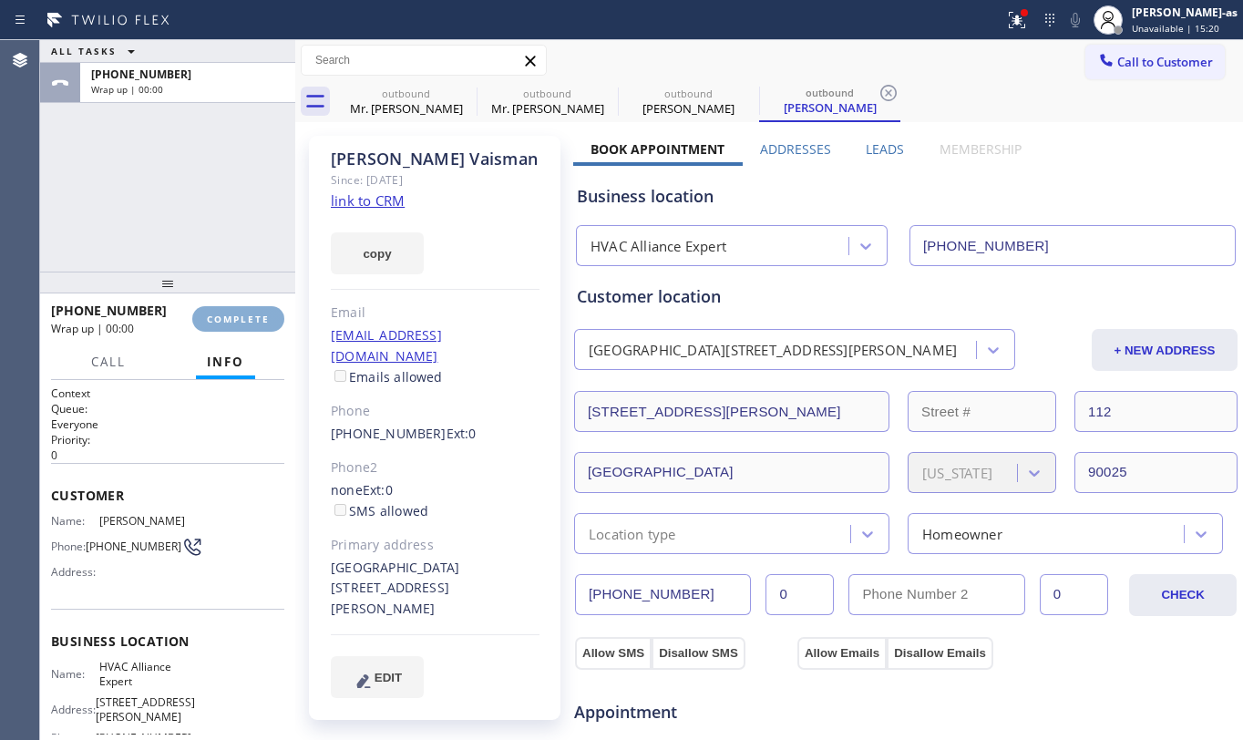
click at [253, 318] on span "COMPLETE" at bounding box center [238, 319] width 63 height 13
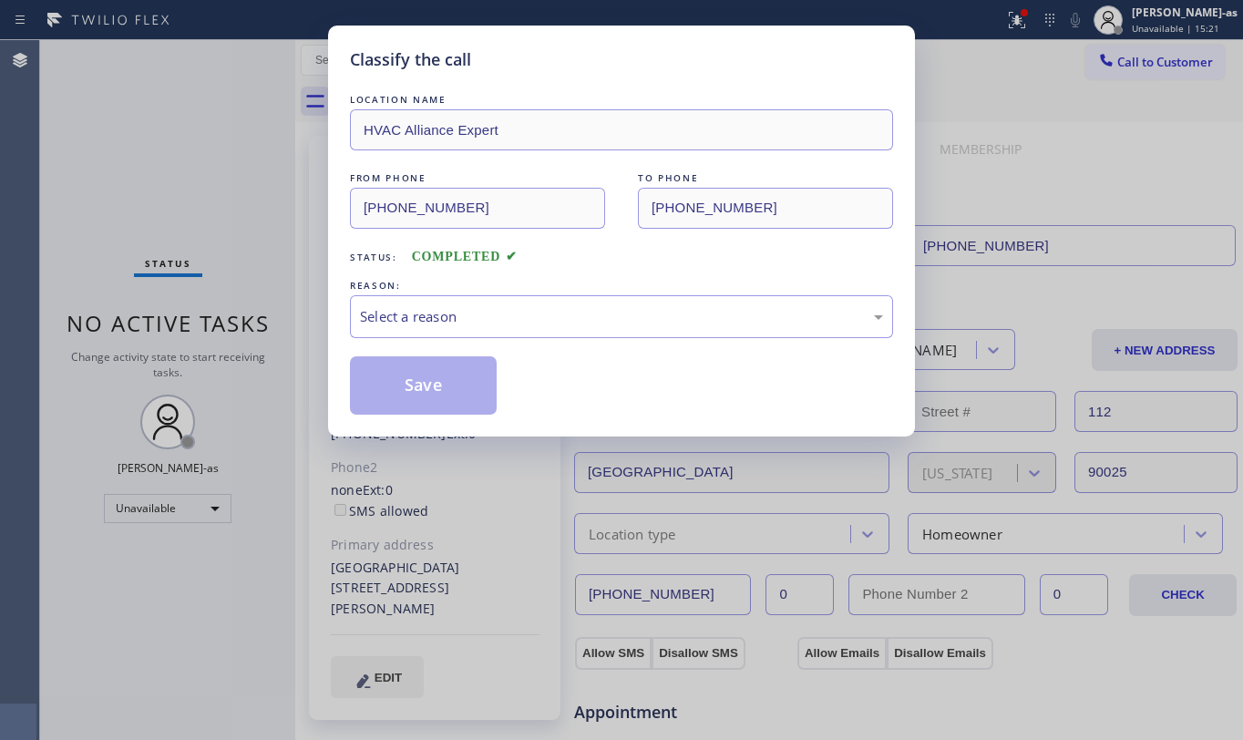
click at [253, 314] on div "Classify the call LOCATION NAME HVAC Alliance Expert FROM PHONE [PHONE_NUMBER] …" at bounding box center [621, 370] width 1243 height 740
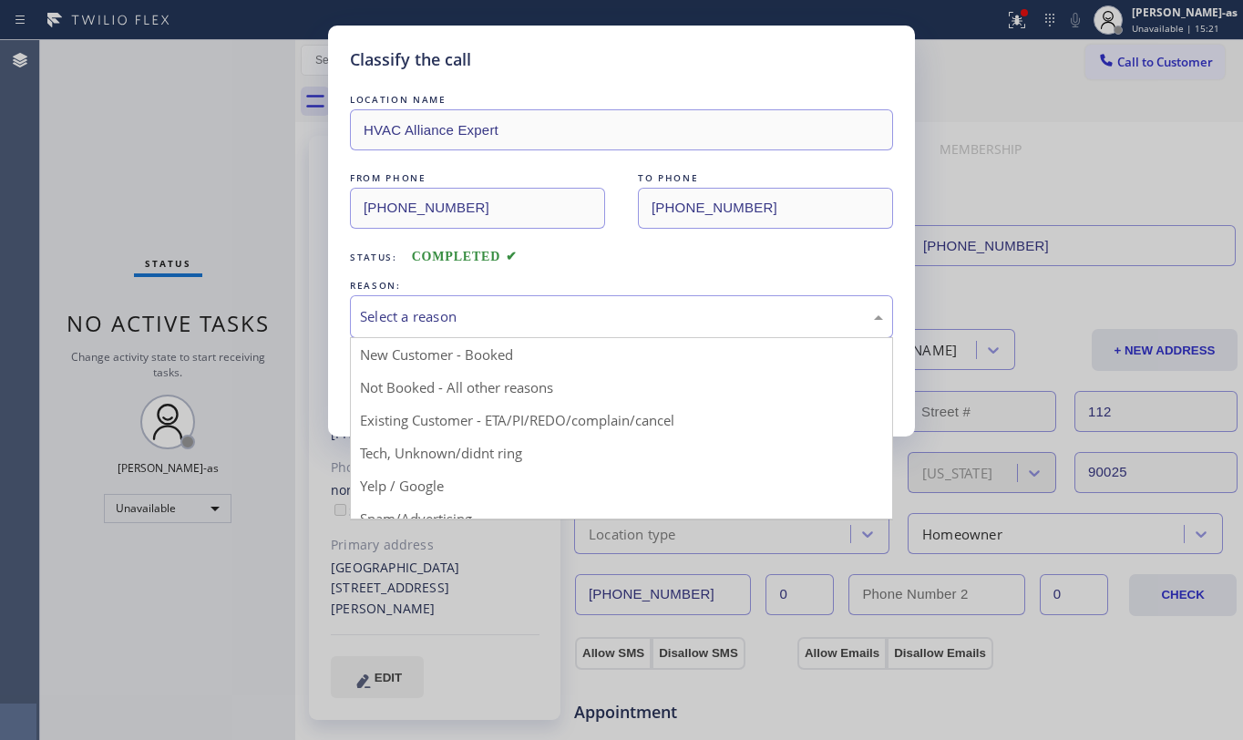
click at [483, 306] on div "Select a reason" at bounding box center [621, 316] width 523 height 21
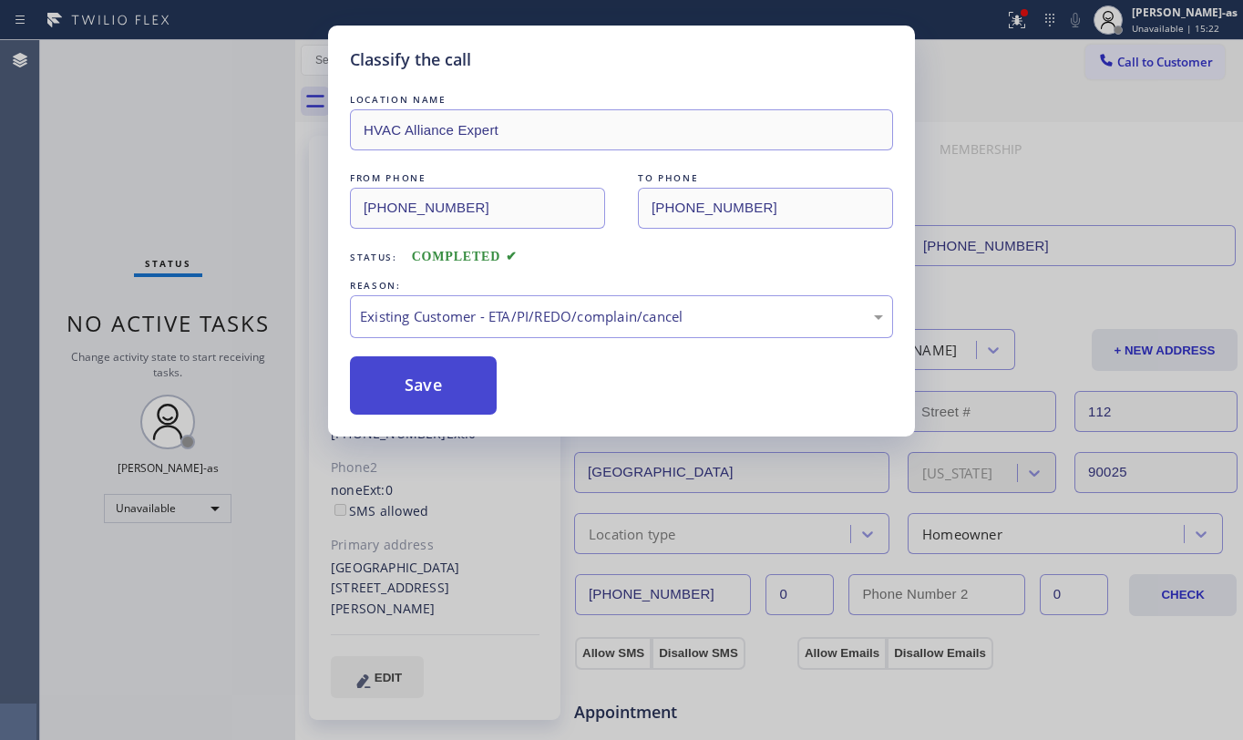
click at [409, 385] on button "Save" at bounding box center [423, 385] width 147 height 58
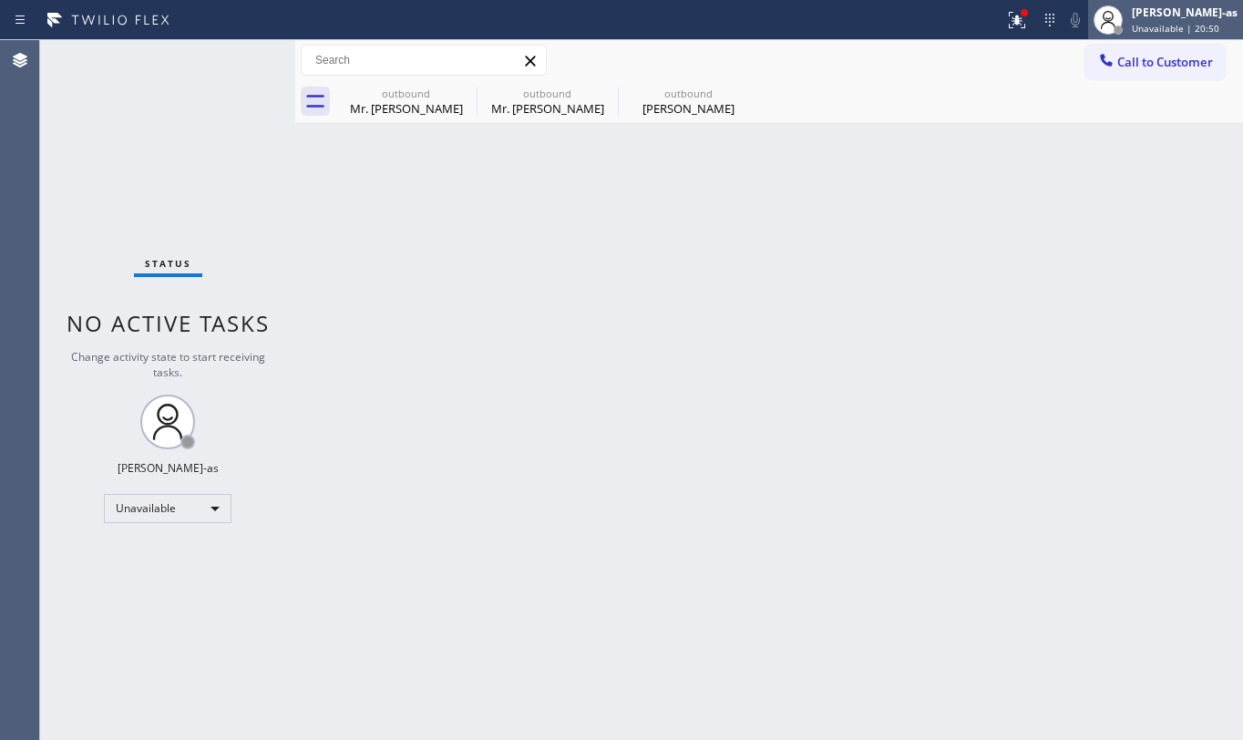
click at [1128, 36] on div at bounding box center [1108, 20] width 40 height 40
drag, startPoint x: 828, startPoint y: 172, endPoint x: 1229, endPoint y: 57, distance: 417.5
click at [830, 171] on div "Back to Dashboard Change Sender ID Customers Technicians Select a contact Outbo…" at bounding box center [769, 390] width 948 height 700
click at [1146, 66] on span "Call to Customer" at bounding box center [1166, 62] width 96 height 16
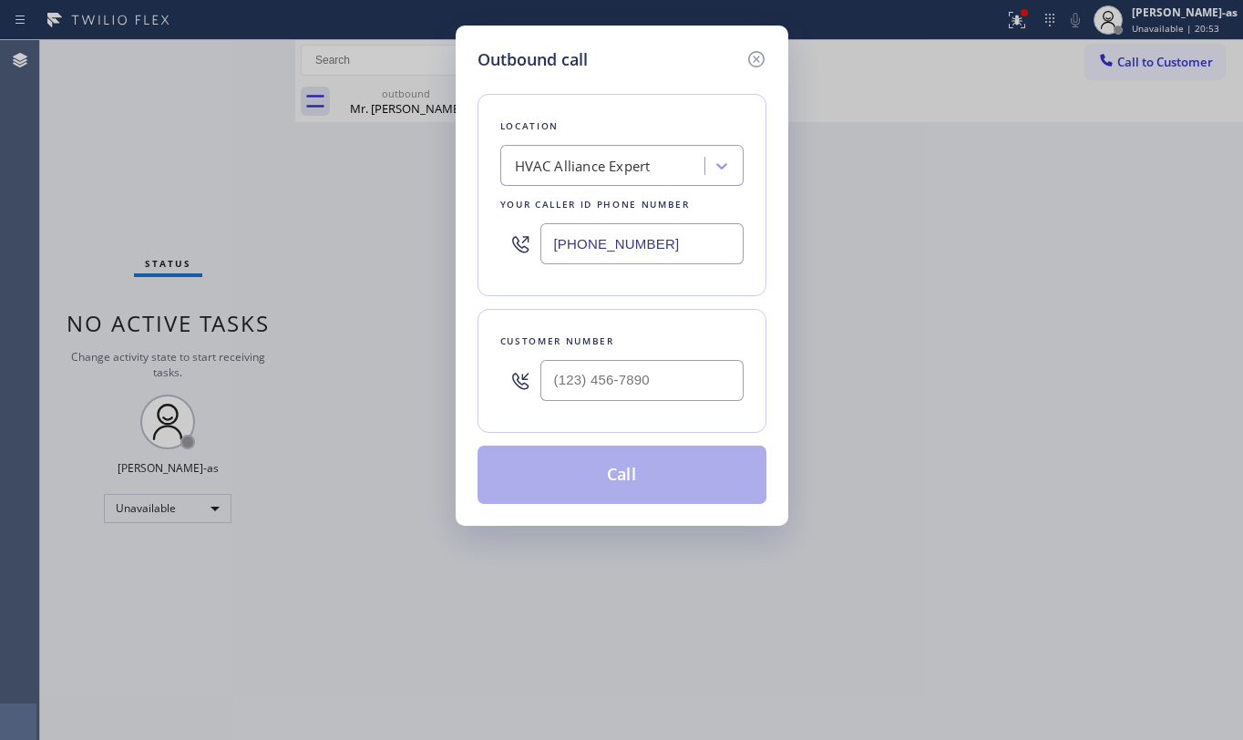
click at [673, 235] on input "[PHONE_NUMBER]" at bounding box center [642, 243] width 203 height 41
paste input "855) 999-4417"
type input "[PHONE_NUMBER]"
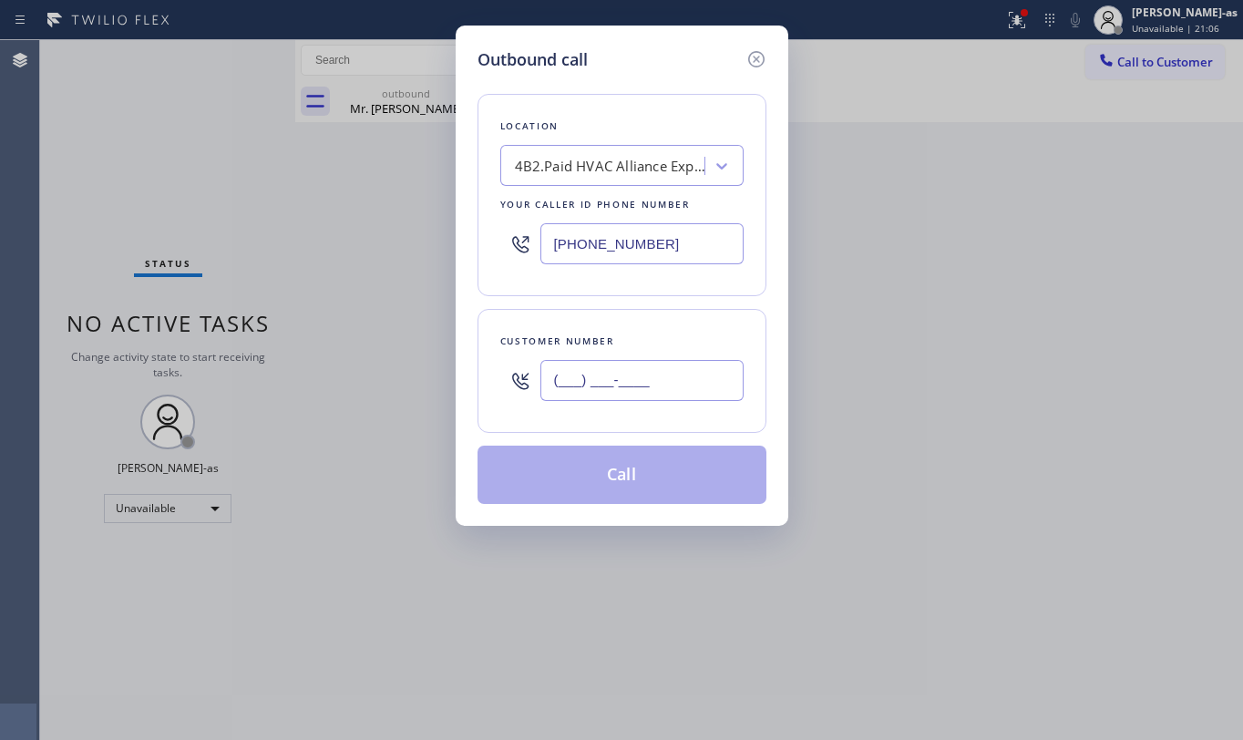
click at [704, 385] on input "(___) ___-____" at bounding box center [642, 380] width 203 height 41
paste input "310) 489-4530"
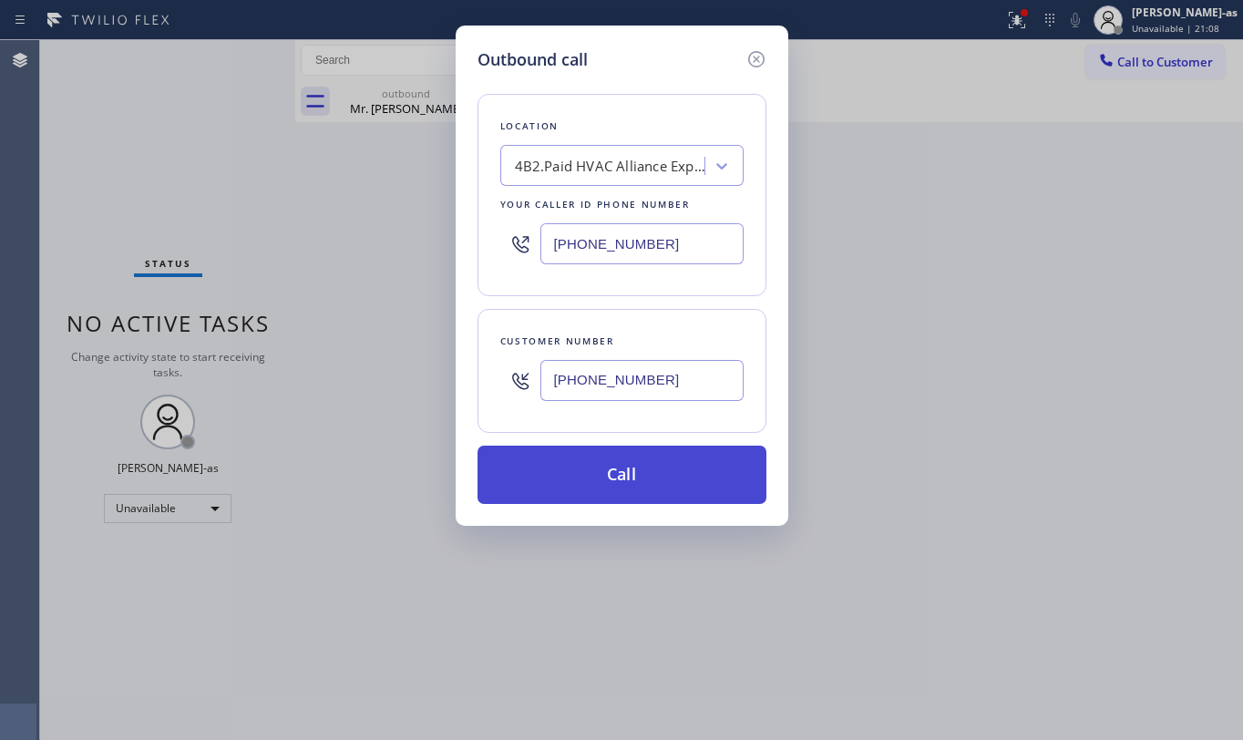
type input "[PHONE_NUMBER]"
click at [675, 476] on button "Call" at bounding box center [622, 475] width 289 height 58
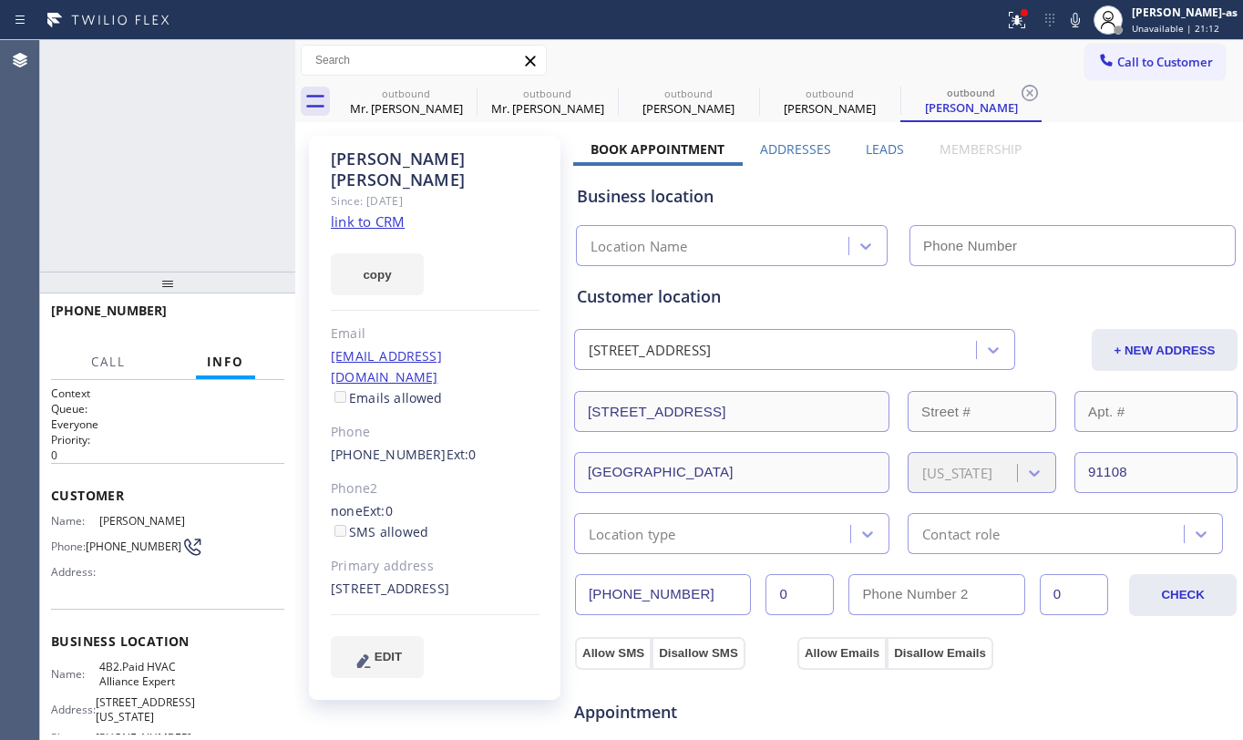
type input "[PHONE_NUMBER]"
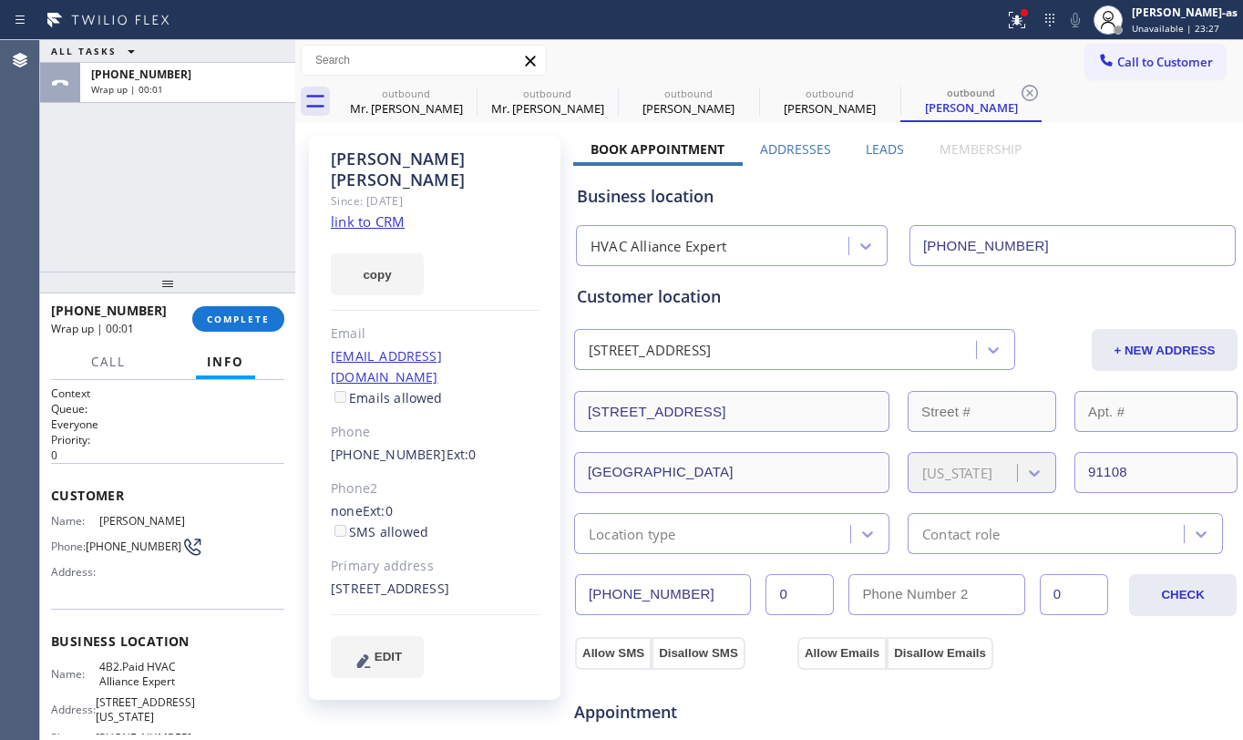
click at [197, 221] on div "ALL TASKS ALL TASKS ACTIVE TASKS TASKS IN WRAP UP [PHONE_NUMBER] Wrap up | 00:01" at bounding box center [167, 156] width 255 height 232
click at [257, 315] on span "COMPLETE" at bounding box center [238, 319] width 63 height 13
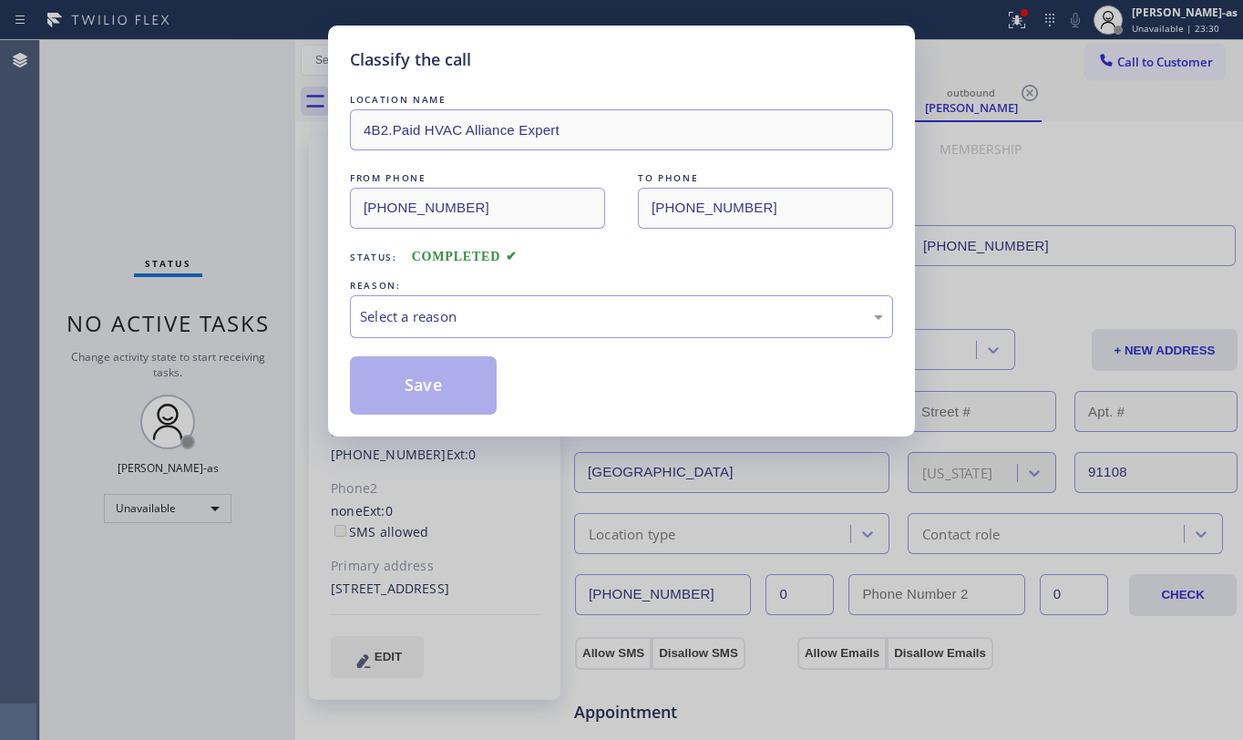
click at [202, 201] on div "Classify the call LOCATION NAME 4B2.Paid HVAC Alliance Expert FROM PHONE [PHONE…" at bounding box center [621, 370] width 1243 height 740
drag, startPoint x: 481, startPoint y: 319, endPoint x: 472, endPoint y: 334, distance: 17.2
click at [481, 317] on div "Select a reason" at bounding box center [621, 316] width 523 height 21
click at [409, 385] on button "Save" at bounding box center [423, 385] width 147 height 58
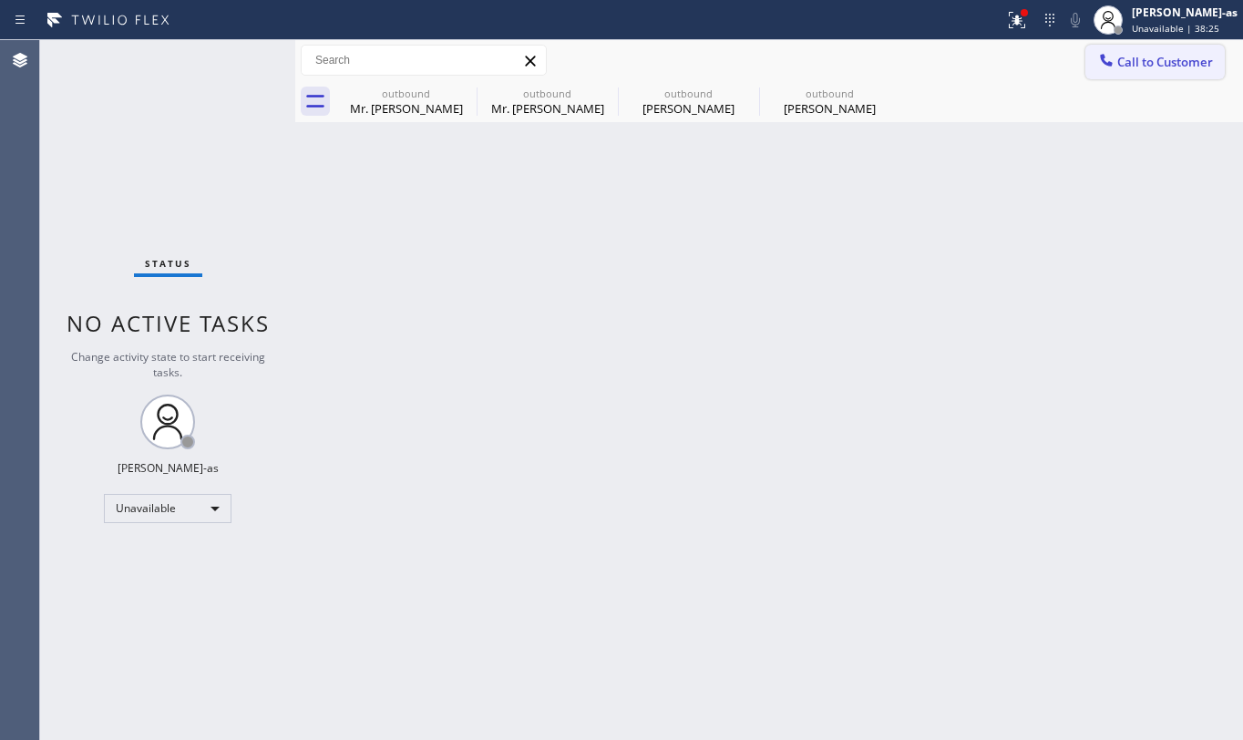
click at [1190, 51] on button "Call to Customer" at bounding box center [1155, 62] width 139 height 35
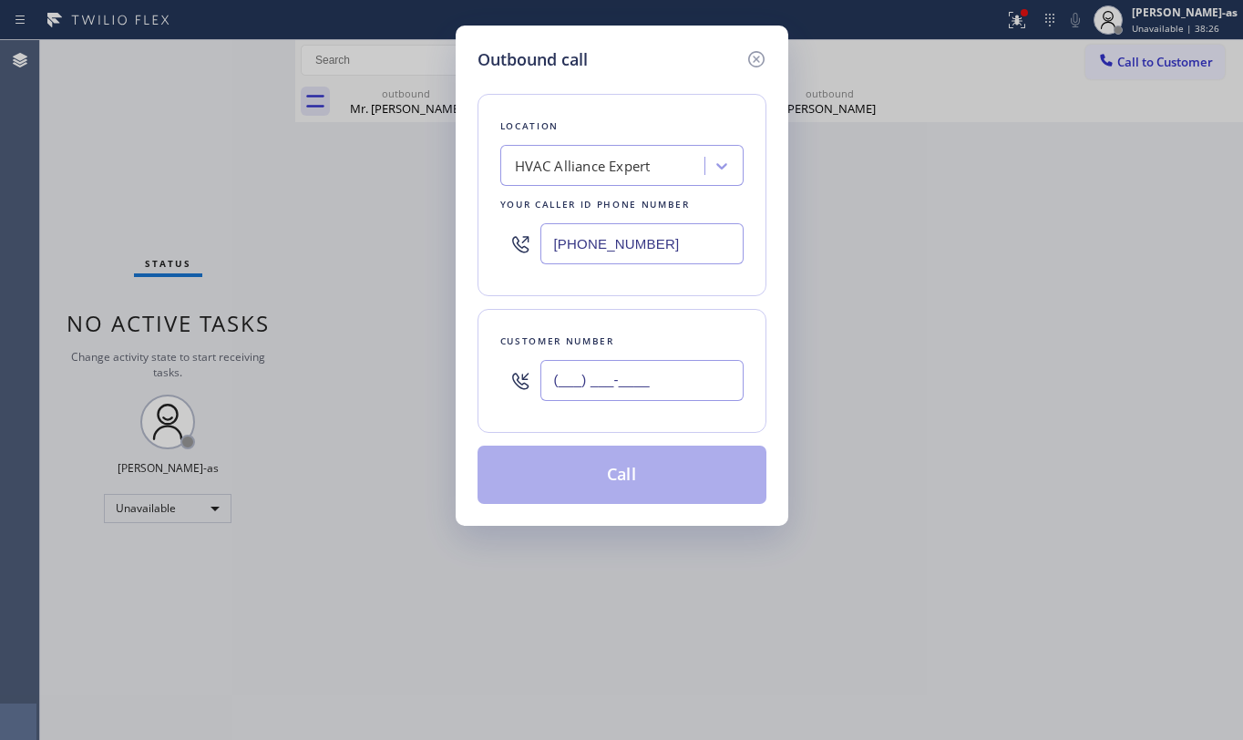
click at [613, 380] on input "(___) ___-____" at bounding box center [642, 380] width 203 height 41
paste input "818) 282-5250"
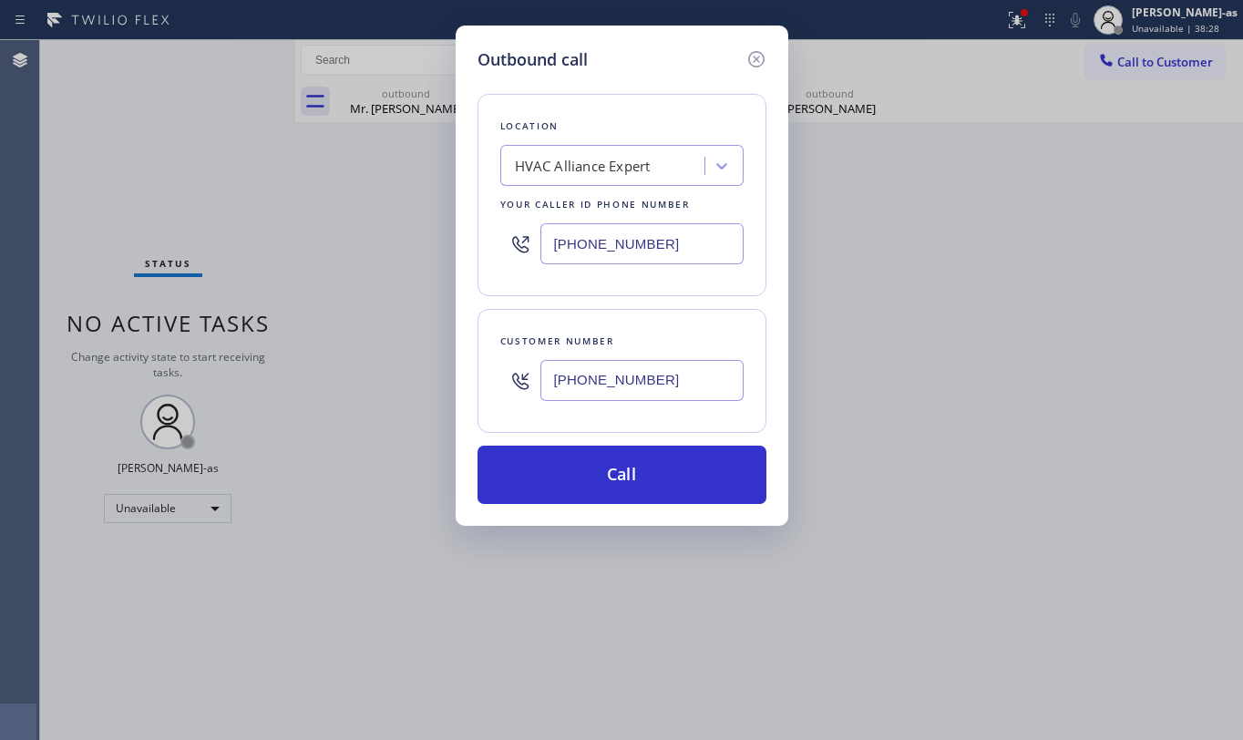
type input "[PHONE_NUMBER]"
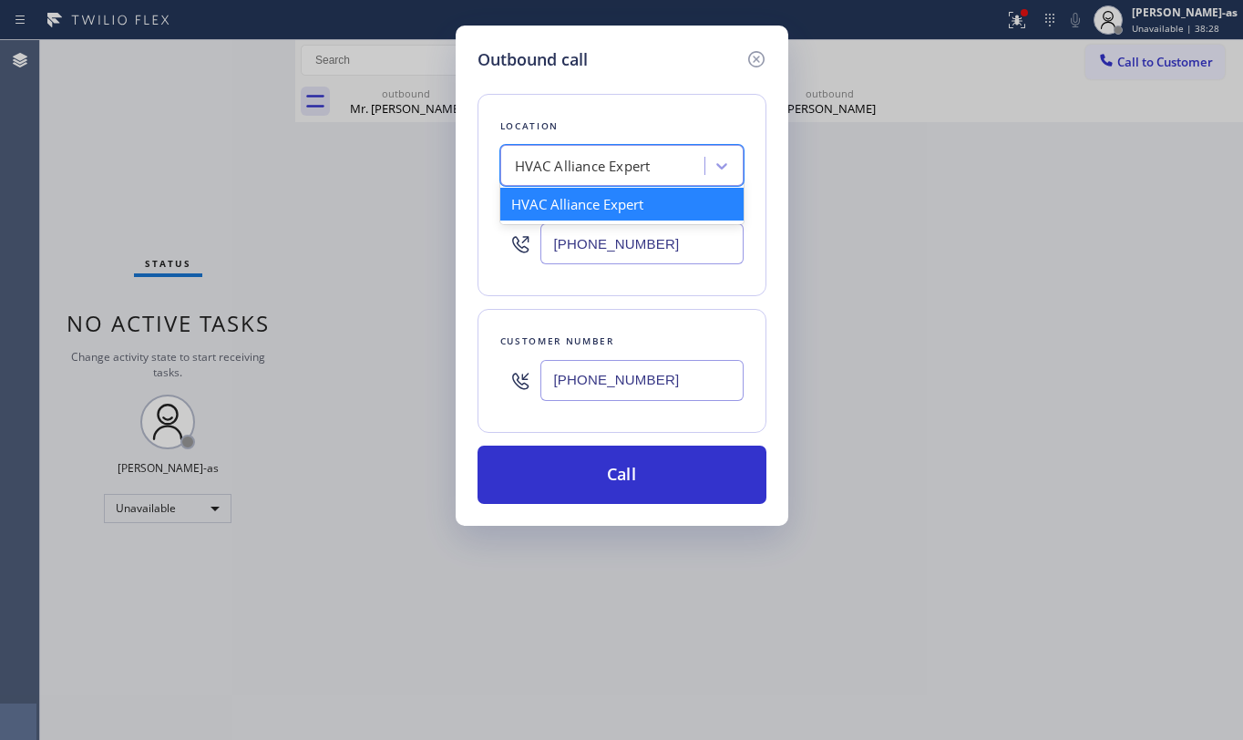
click at [628, 161] on div "HVAC Alliance Expert" at bounding box center [583, 166] width 136 height 21
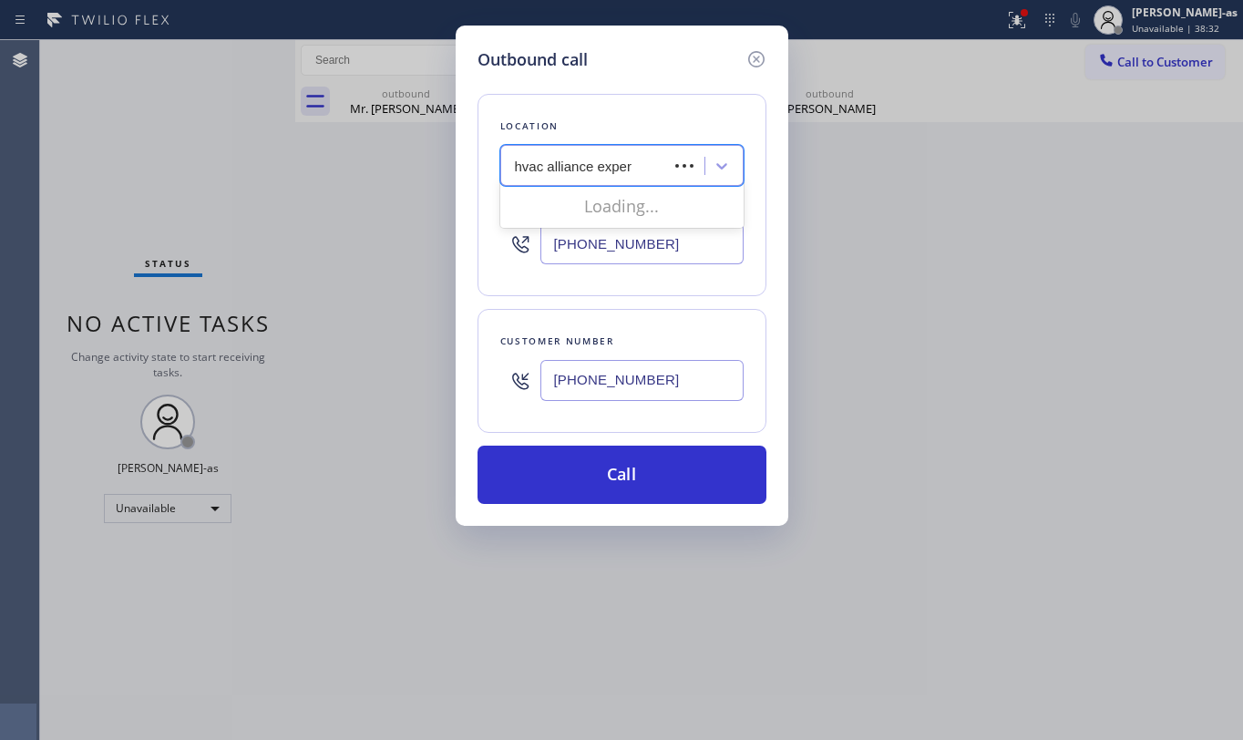
type input "hvac alliance expert"
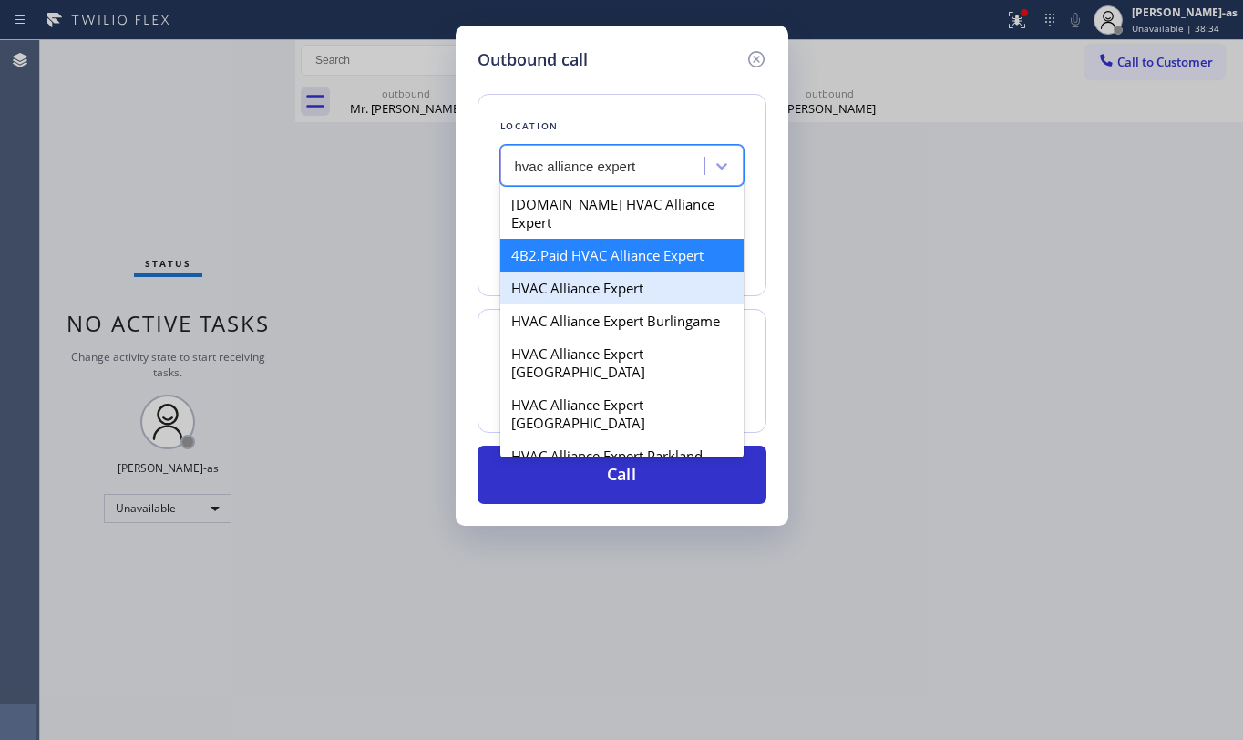
click at [582, 272] on div "HVAC Alliance Expert" at bounding box center [621, 288] width 243 height 33
type input "[PHONE_NUMBER]"
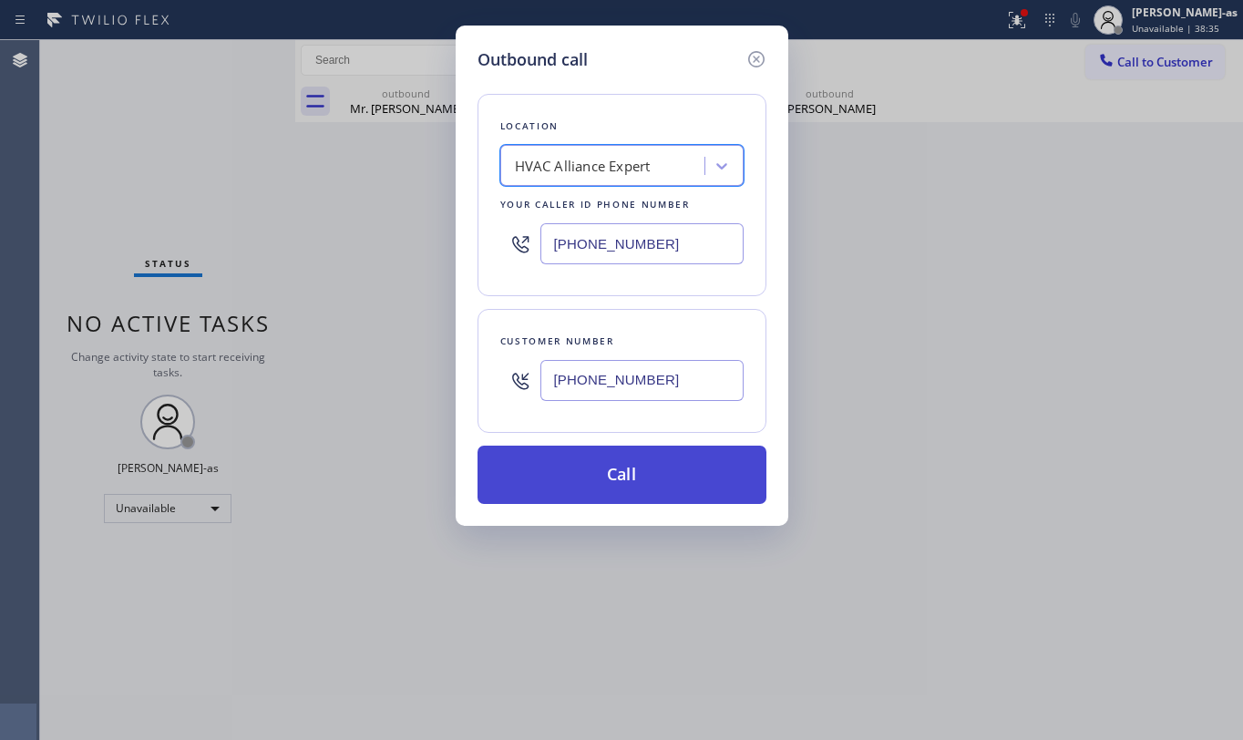
click at [713, 475] on button "Call" at bounding box center [622, 475] width 289 height 58
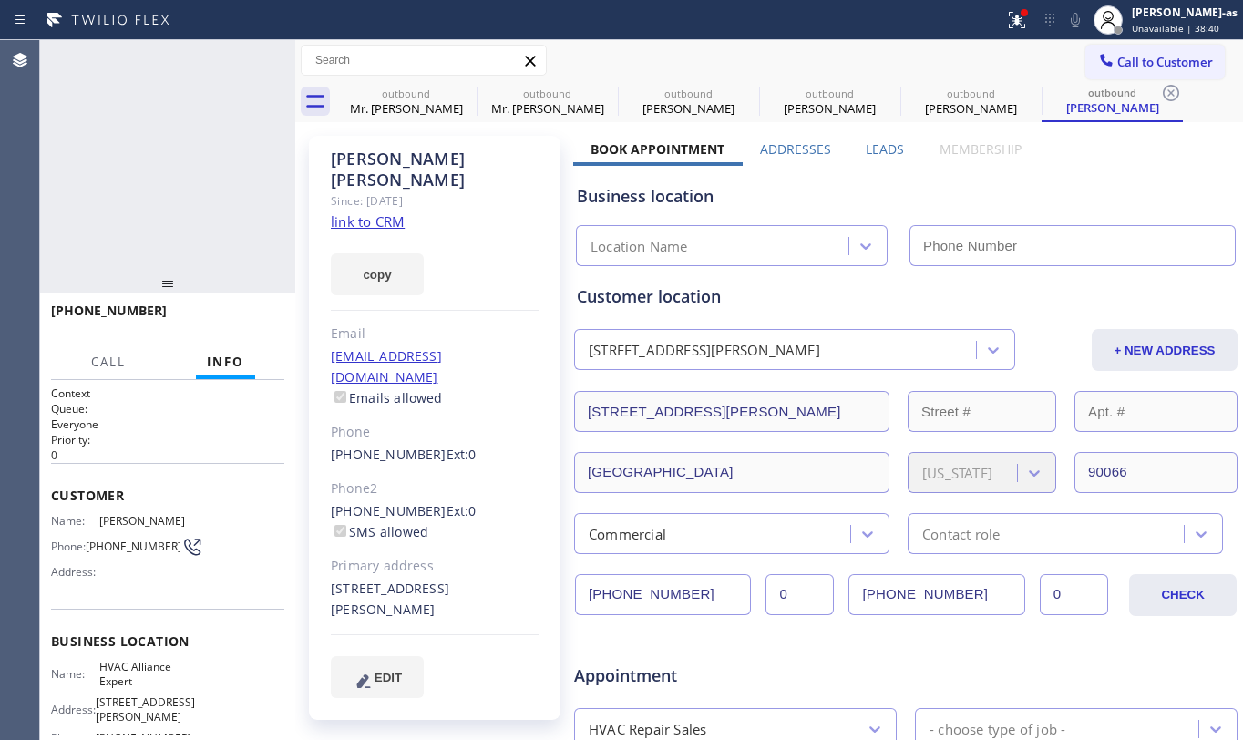
type input "[PHONE_NUMBER]"
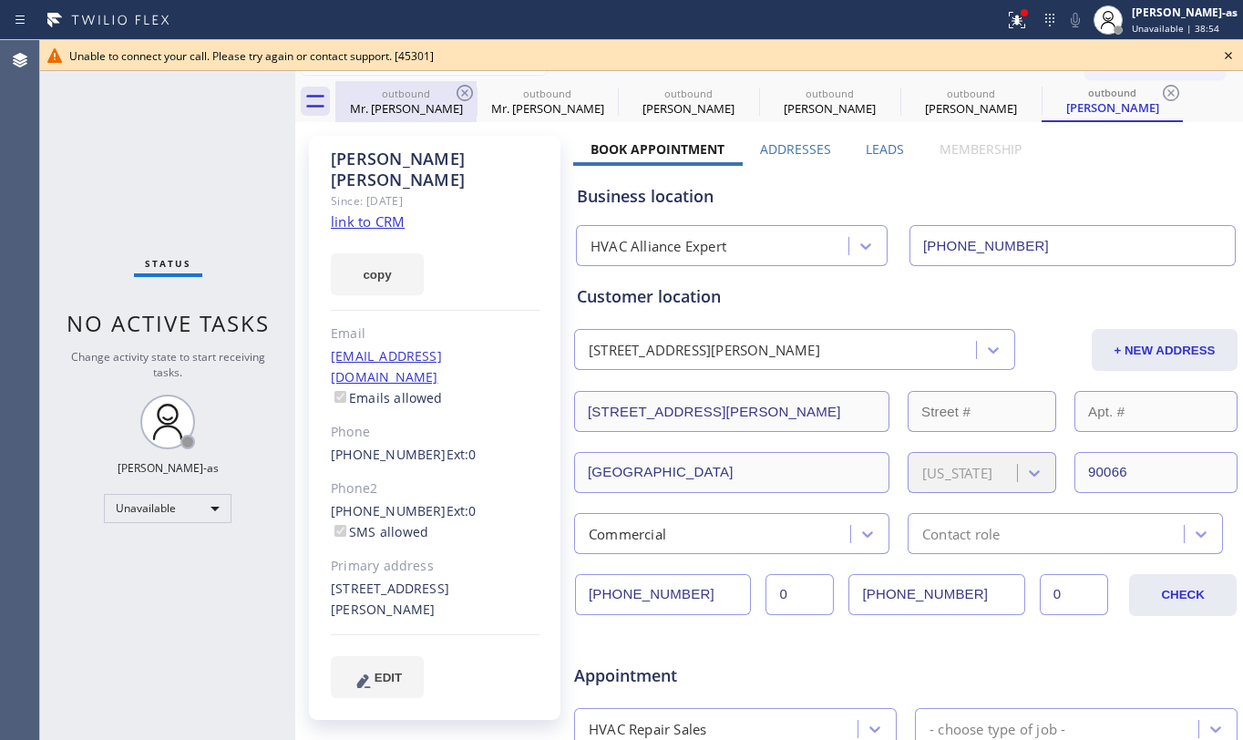
click at [416, 104] on div "Mr. [PERSON_NAME]" at bounding box center [406, 108] width 138 height 16
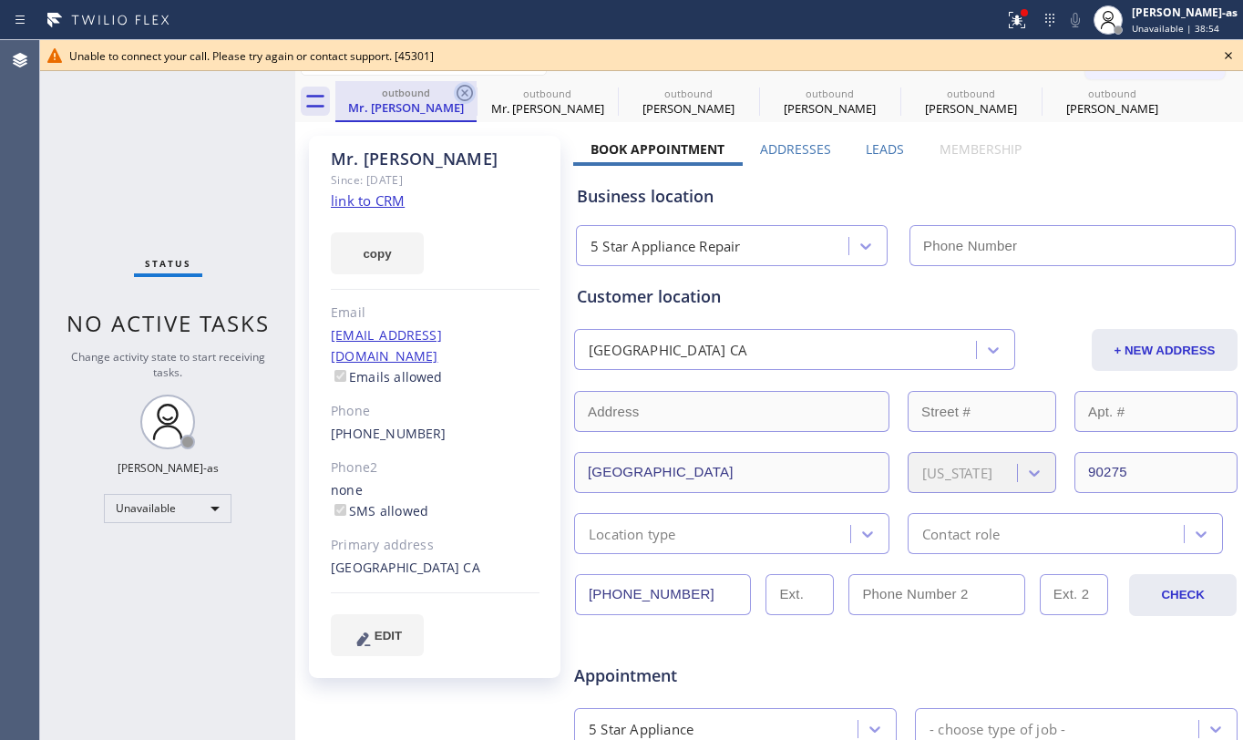
type input "[PHONE_NUMBER]"
click at [468, 91] on icon at bounding box center [465, 93] width 22 height 22
click at [468, 95] on icon at bounding box center [465, 93] width 22 height 22
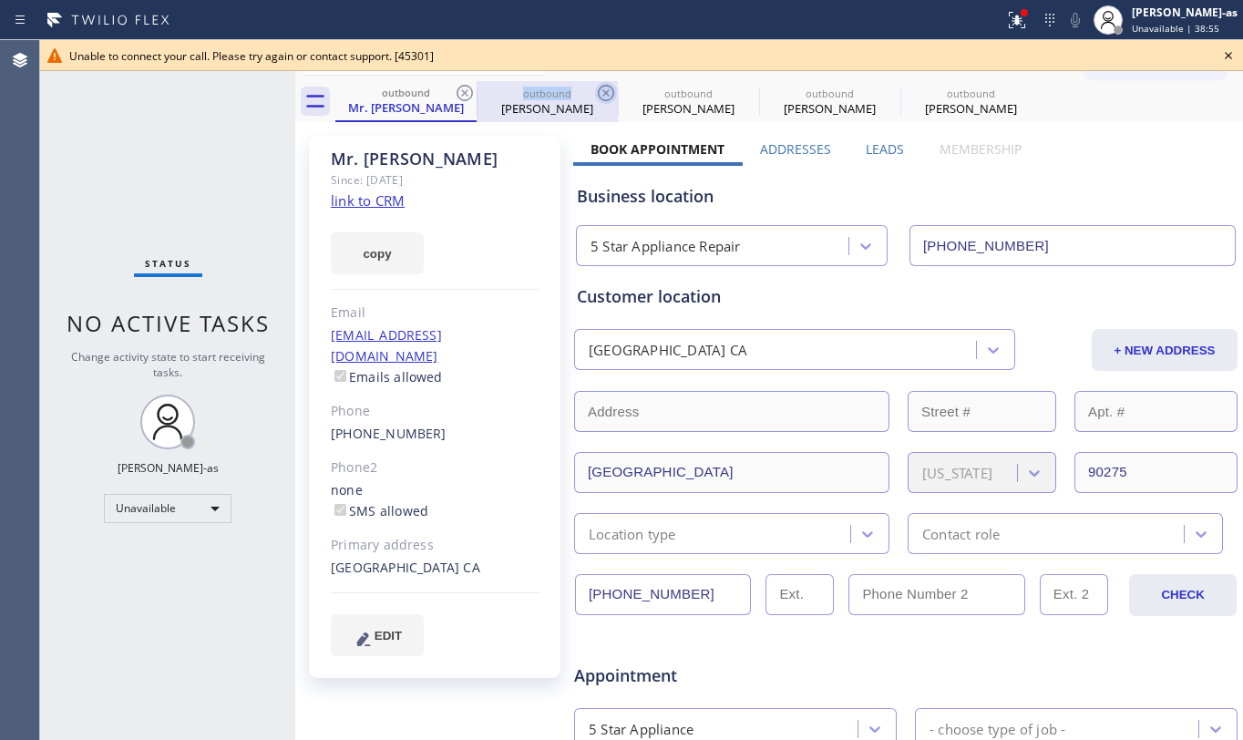
click at [595, 95] on icon at bounding box center [606, 93] width 22 height 22
click at [0, 0] on icon at bounding box center [0, 0] width 0 height 0
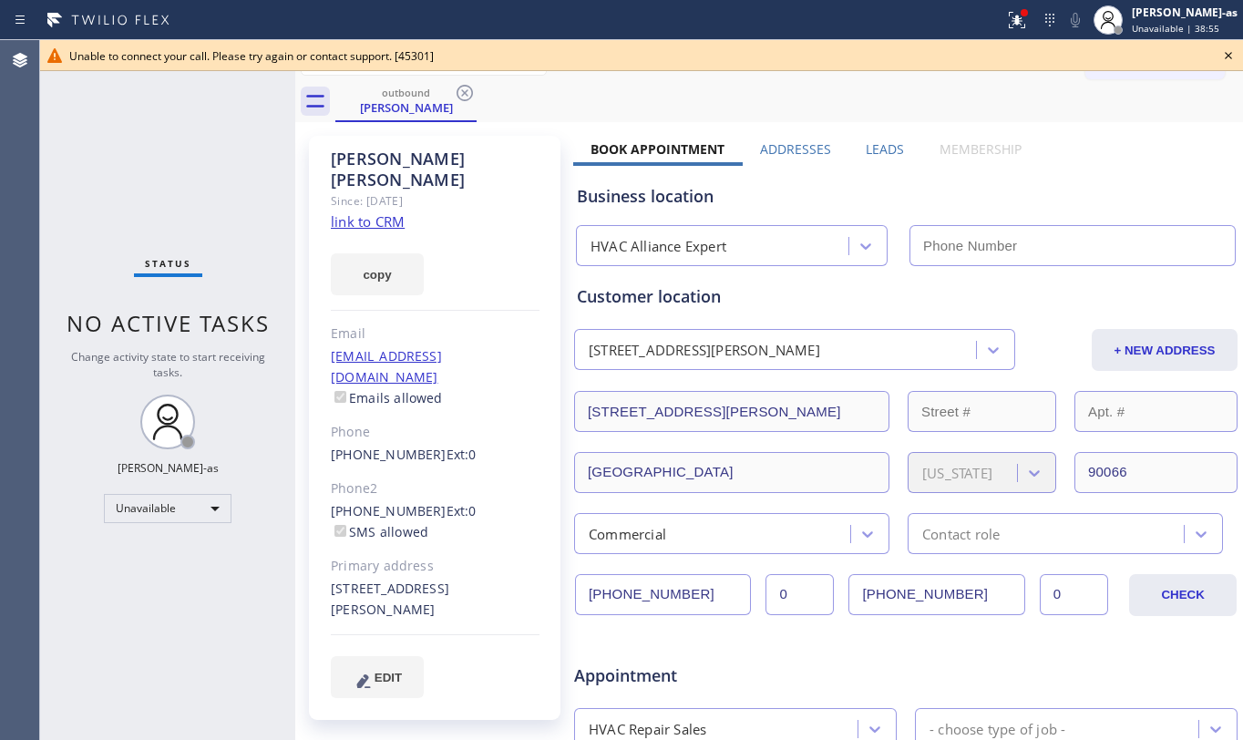
click at [468, 95] on icon at bounding box center [465, 93] width 22 height 22
click at [468, 95] on div "outbound [PERSON_NAME]" at bounding box center [789, 101] width 908 height 41
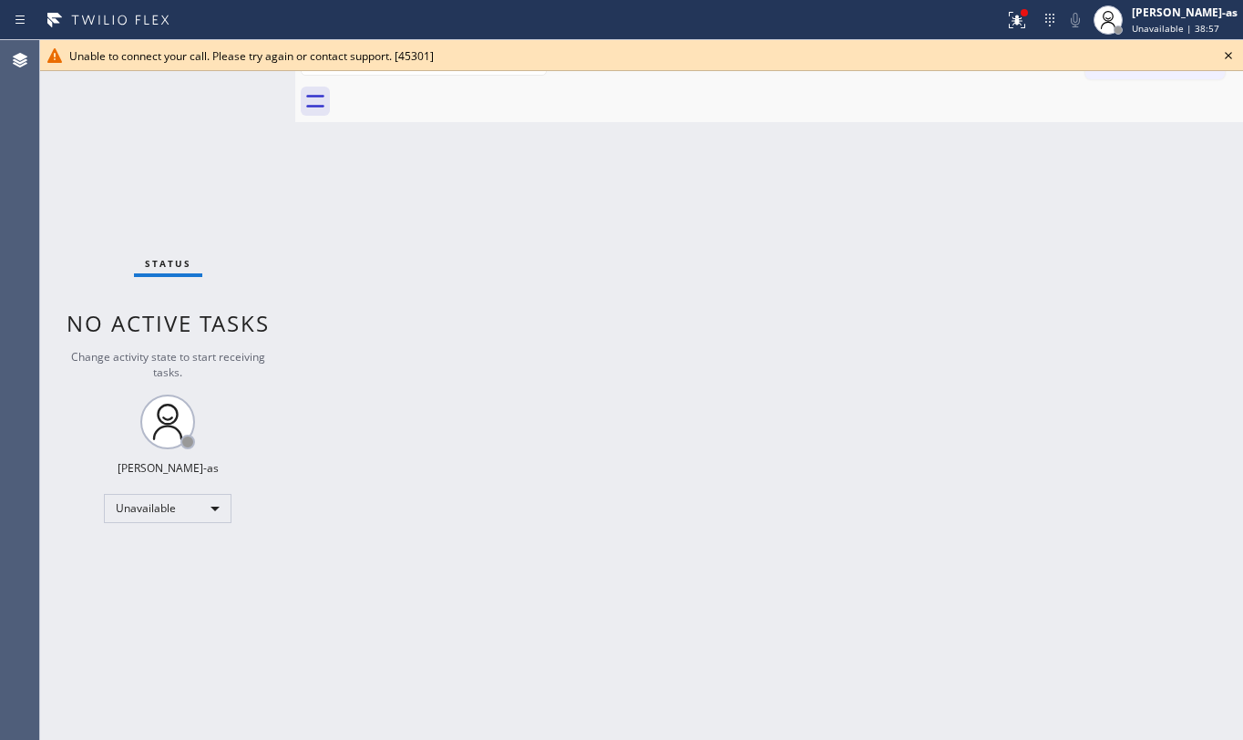
click at [468, 95] on div at bounding box center [789, 101] width 908 height 41
click at [1234, 56] on icon at bounding box center [1229, 56] width 22 height 22
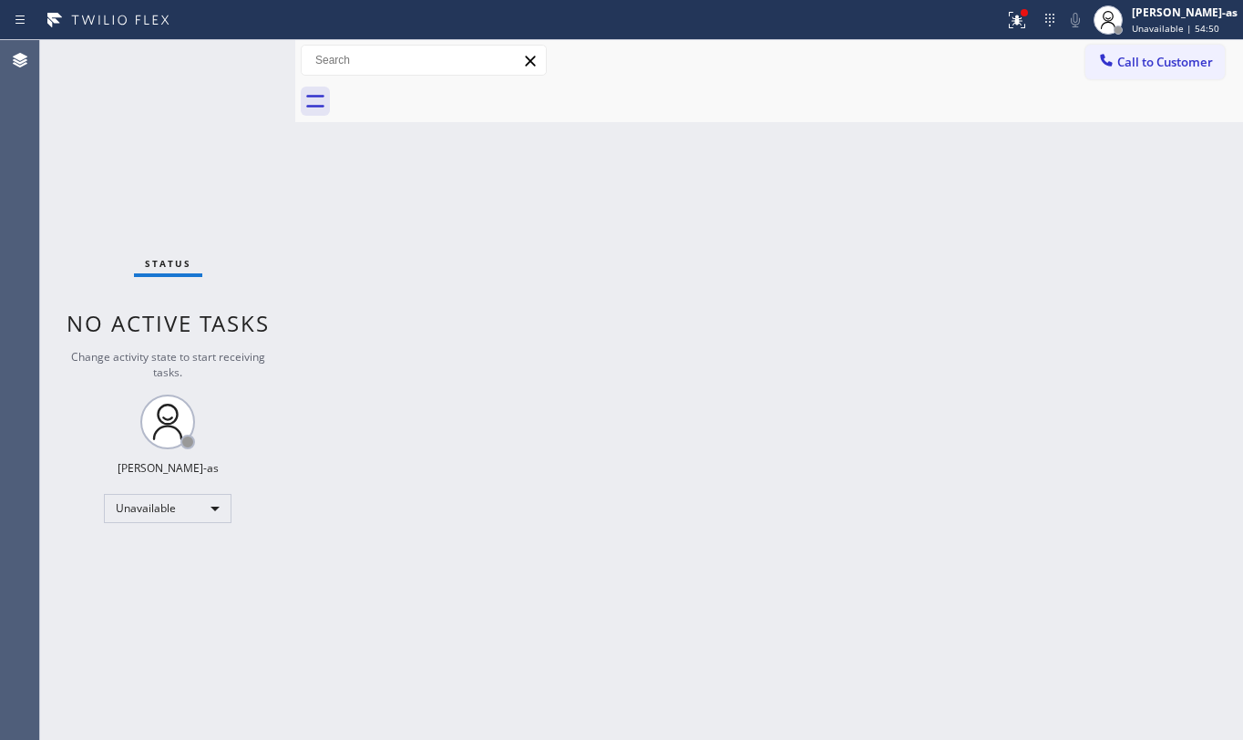
drag, startPoint x: 565, startPoint y: 304, endPoint x: 847, endPoint y: 7, distance: 408.8
click at [565, 303] on div "Back to Dashboard Change Sender ID Customers Technicians Select a contact Outbo…" at bounding box center [769, 390] width 948 height 700
drag, startPoint x: 1156, startPoint y: 52, endPoint x: 1117, endPoint y: 85, distance: 51.1
click at [1157, 52] on button "Call to Customer" at bounding box center [1155, 62] width 139 height 35
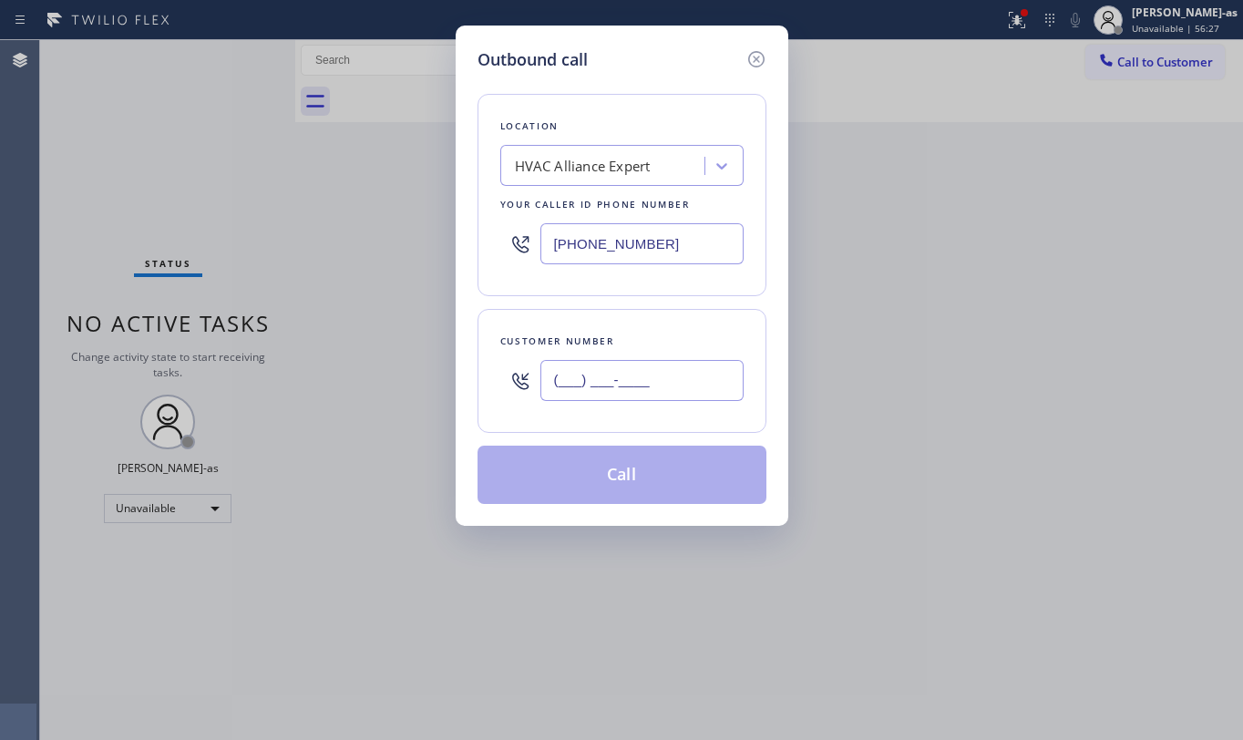
click at [614, 396] on input "(___) ___-____" at bounding box center [642, 380] width 203 height 41
paste input "470) 557-1678"
type input "[PHONE_NUMBER]"
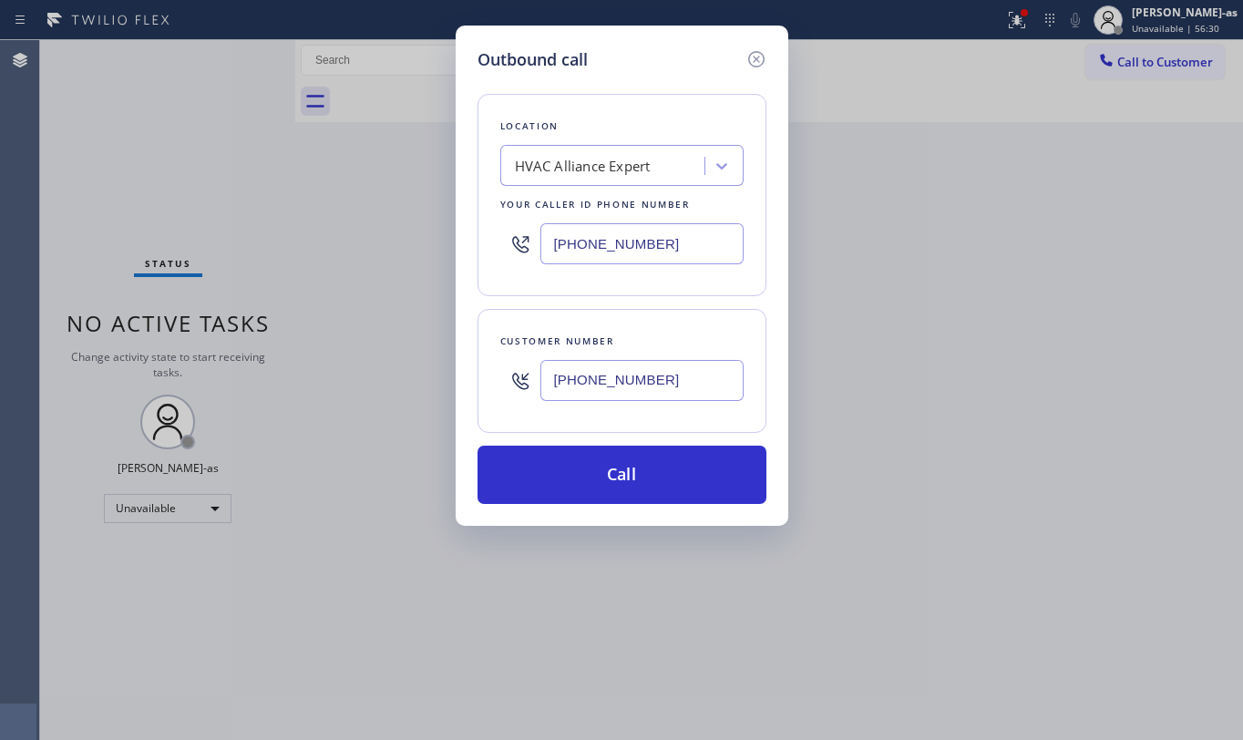
click at [622, 250] on input "[PHONE_NUMBER]" at bounding box center [642, 243] width 203 height 41
paste input "949) 304-6140"
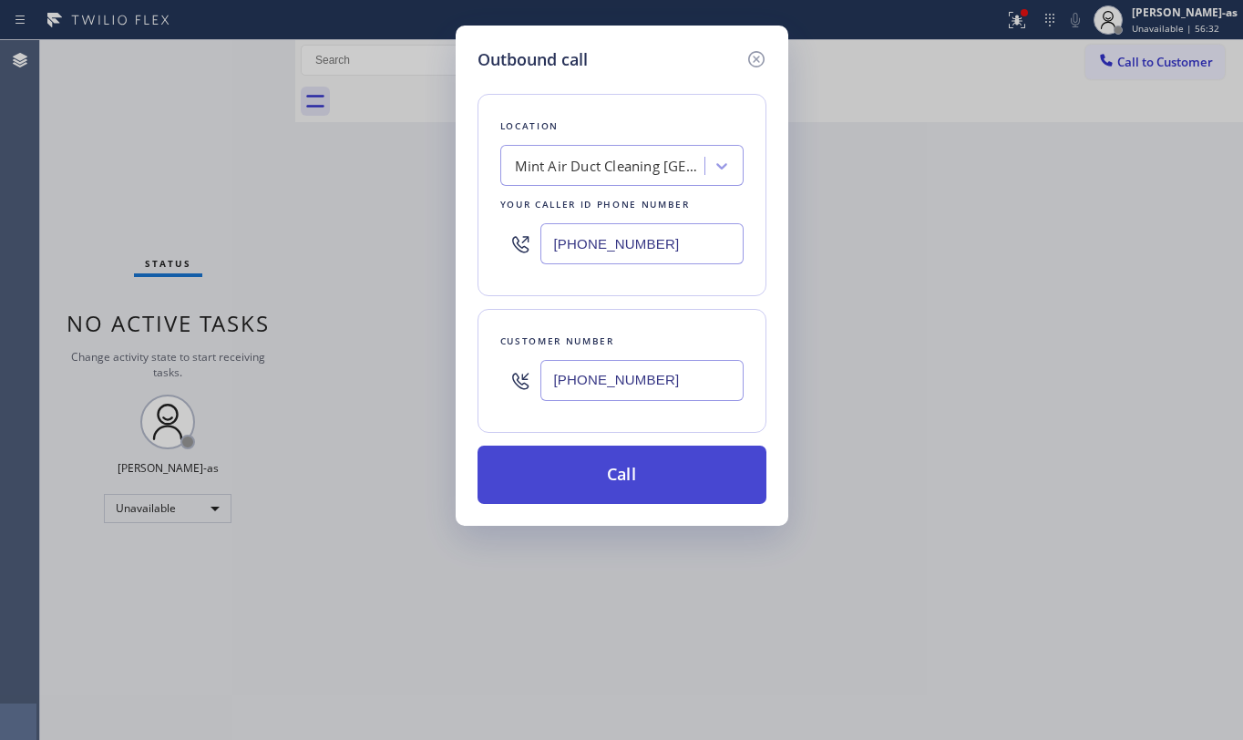
type input "[PHONE_NUMBER]"
click at [679, 465] on button "Call" at bounding box center [622, 475] width 289 height 58
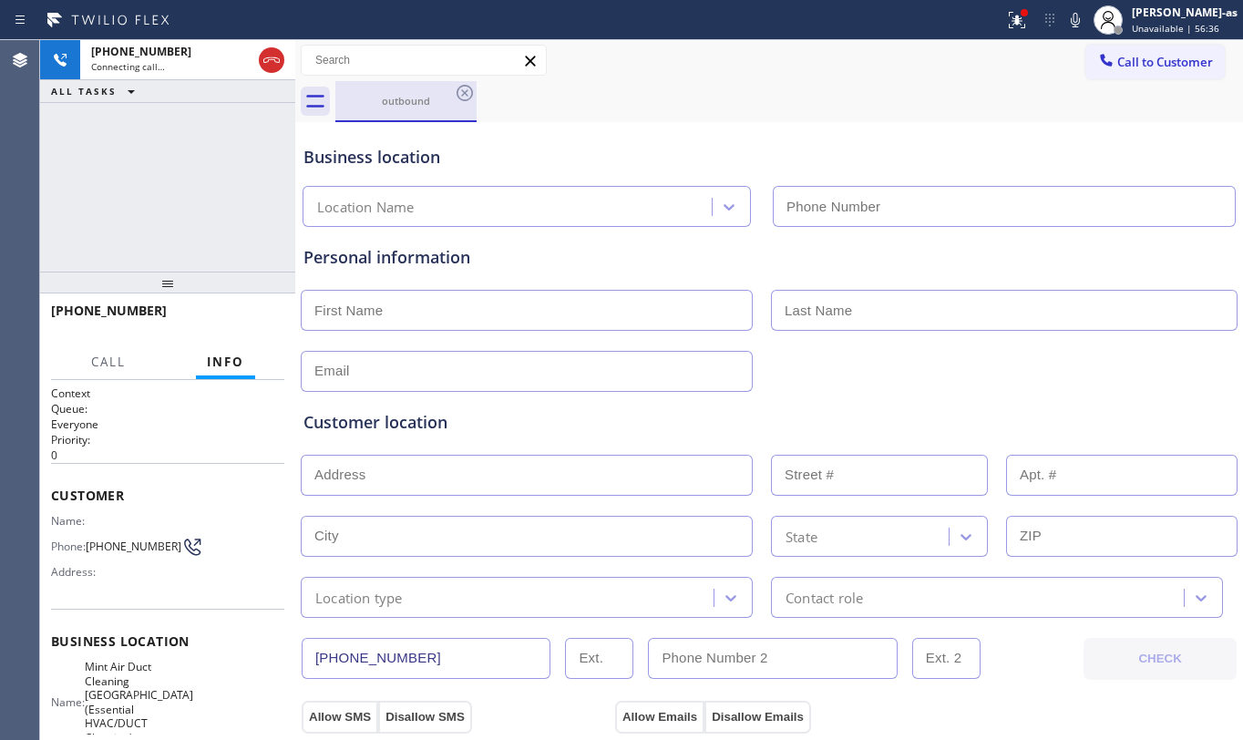
type input "[PHONE_NUMBER]"
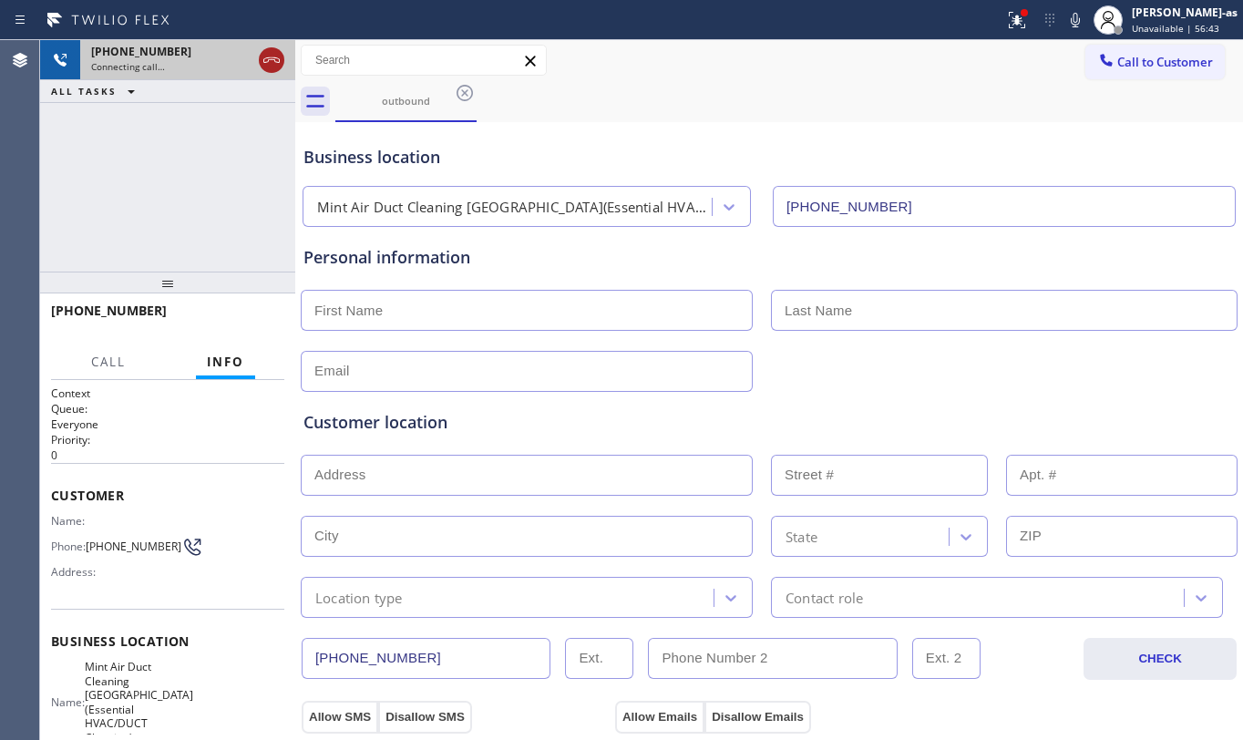
click at [278, 51] on icon at bounding box center [272, 60] width 22 height 22
click at [410, 108] on div "outbound" at bounding box center [406, 100] width 138 height 39
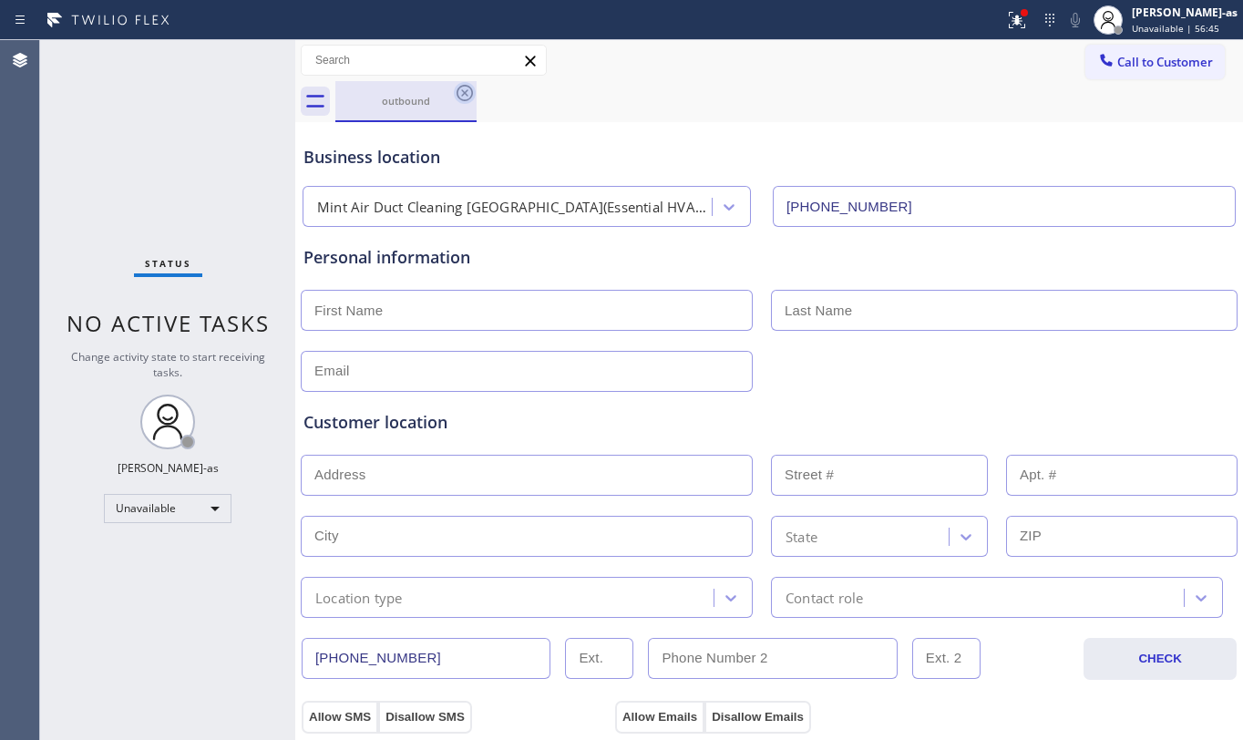
click at [471, 91] on icon at bounding box center [465, 93] width 16 height 16
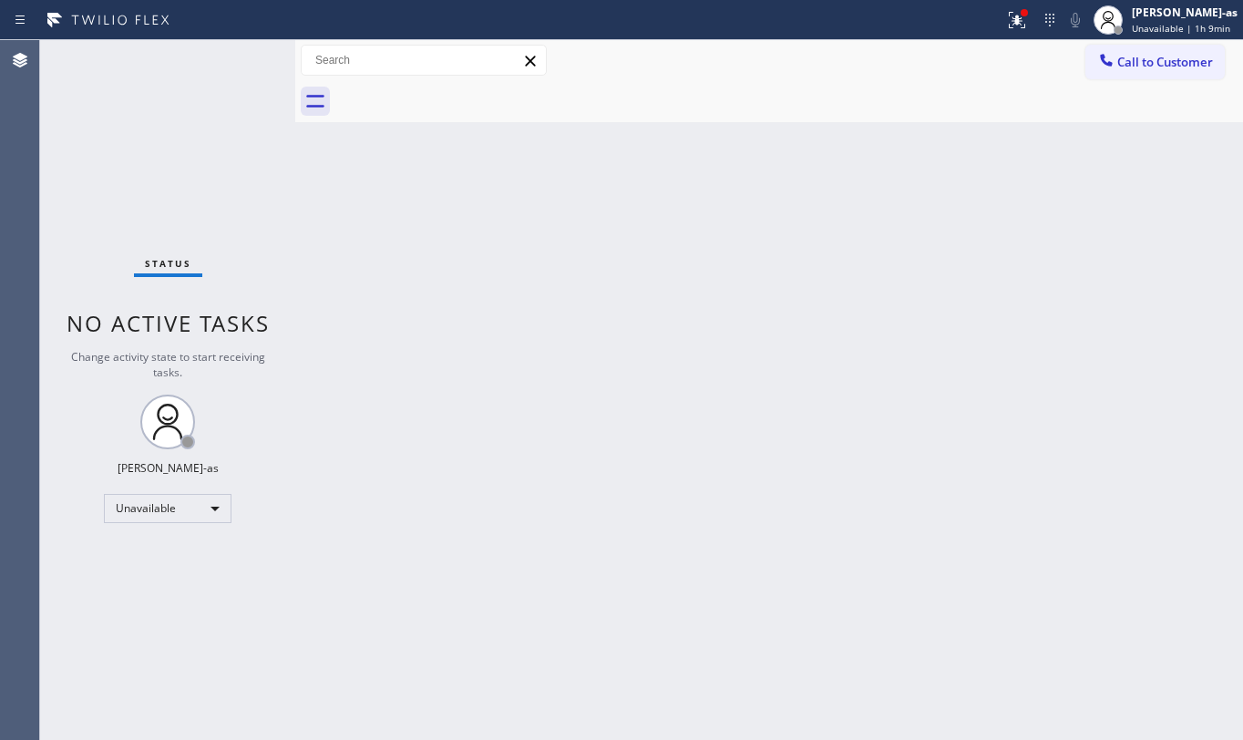
drag, startPoint x: 505, startPoint y: 358, endPoint x: 374, endPoint y: 45, distance: 340.0
click at [505, 337] on div "Back to Dashboard Change Sender ID Customers Technicians Select a contact Outbo…" at bounding box center [769, 390] width 948 height 700
click at [1124, 45] on button "Call to Customer" at bounding box center [1155, 62] width 139 height 35
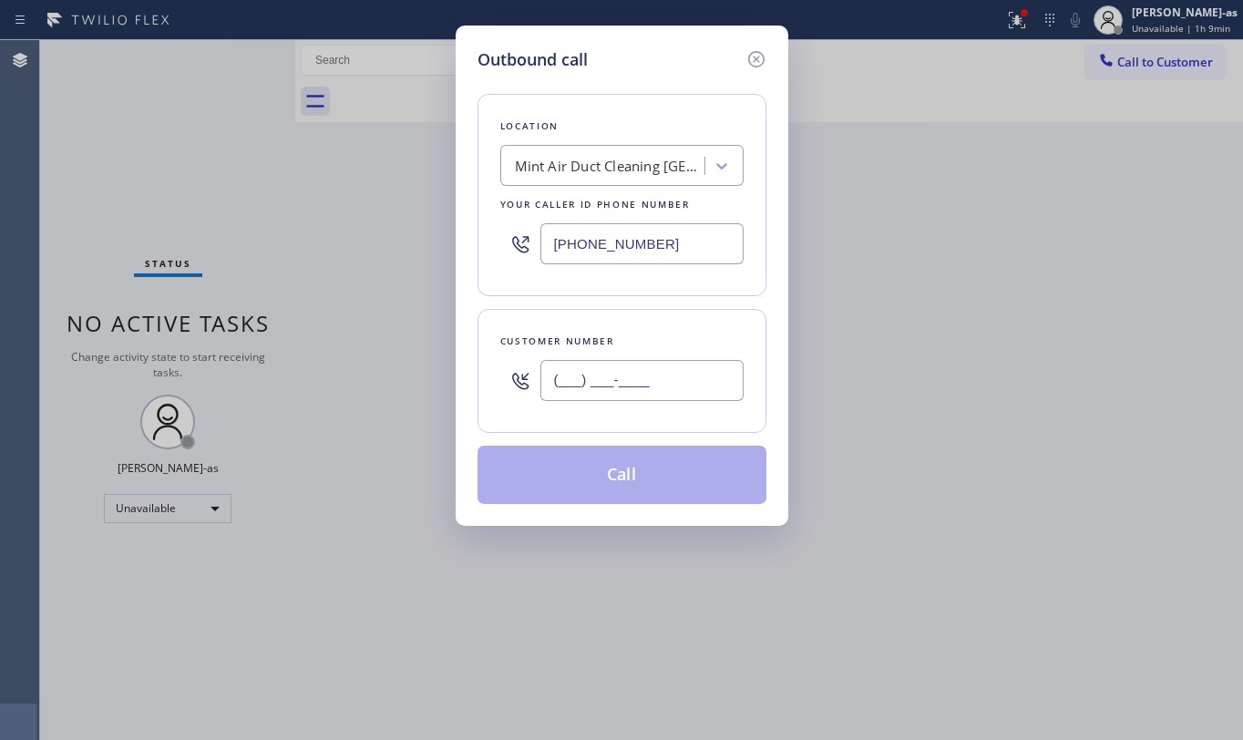
click at [696, 398] on input "(___) ___-____" at bounding box center [642, 380] width 203 height 41
paste input "310) 850-2922"
type input "[PHONE_NUMBER]"
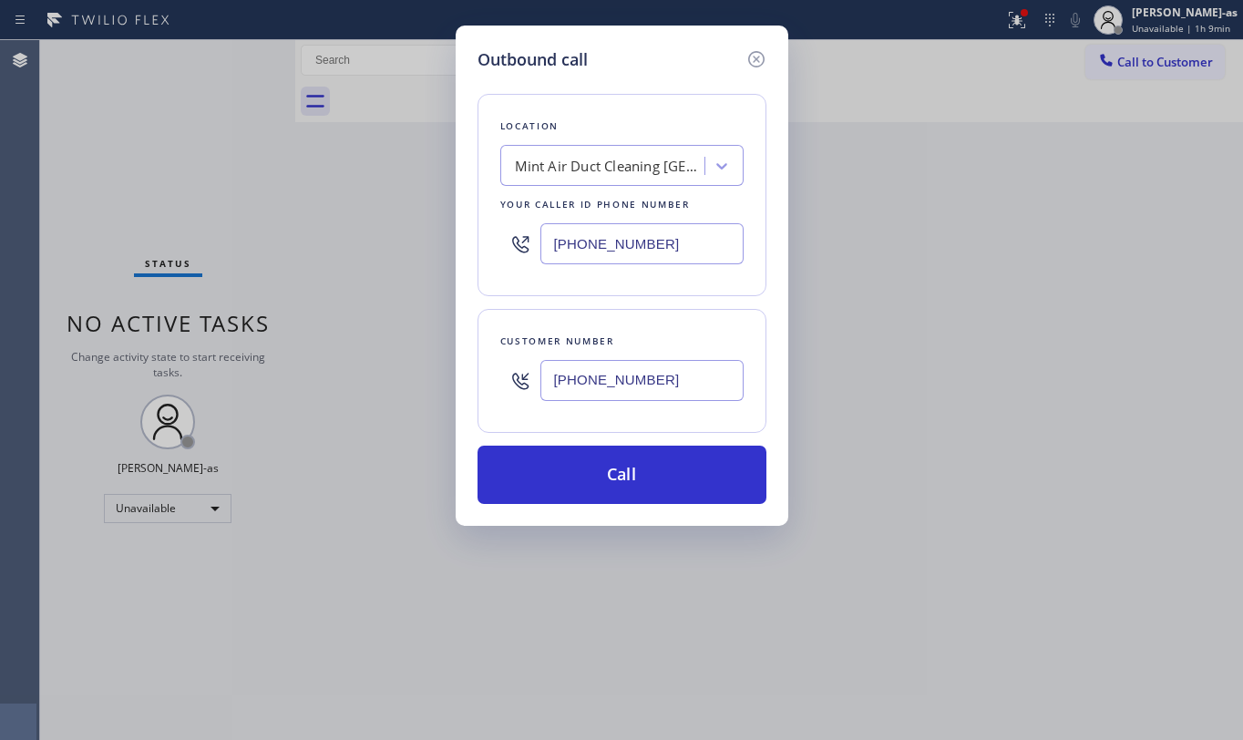
click at [624, 231] on input "[PHONE_NUMBER]" at bounding box center [642, 243] width 203 height 41
paste input "213) 279-6672"
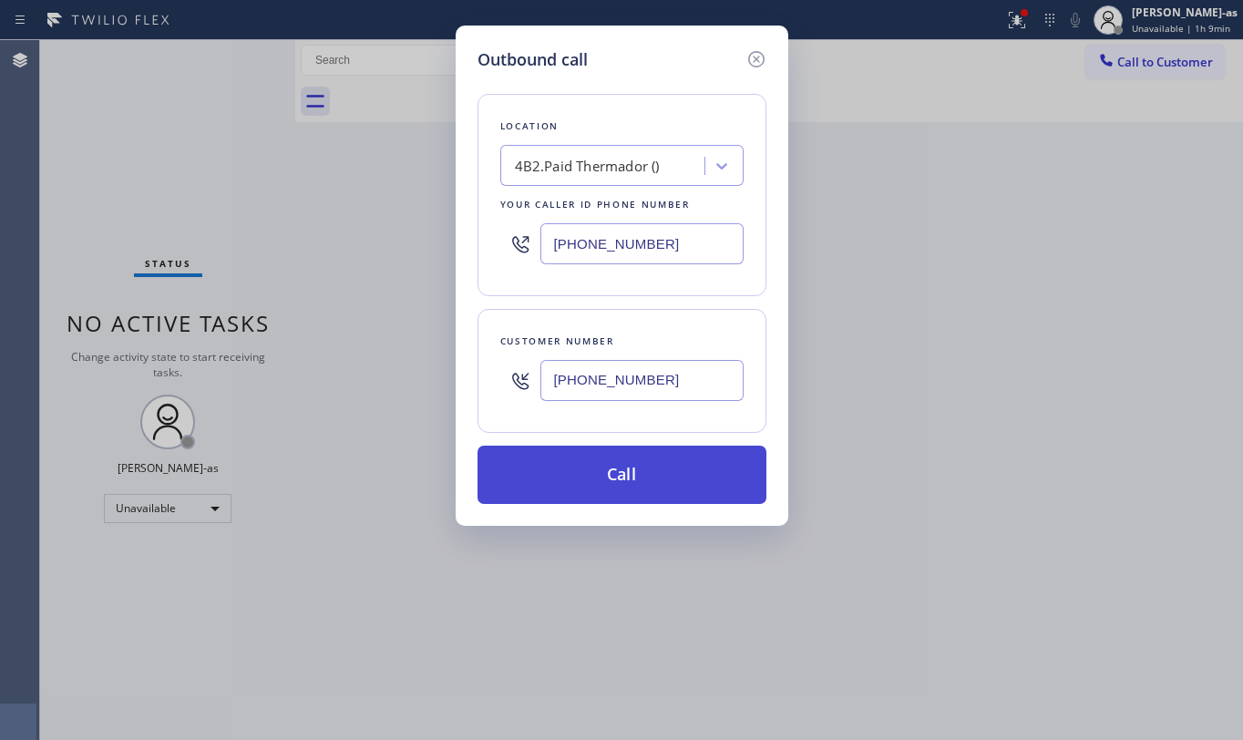
type input "[PHONE_NUMBER]"
click at [643, 474] on button "Call" at bounding box center [622, 475] width 289 height 58
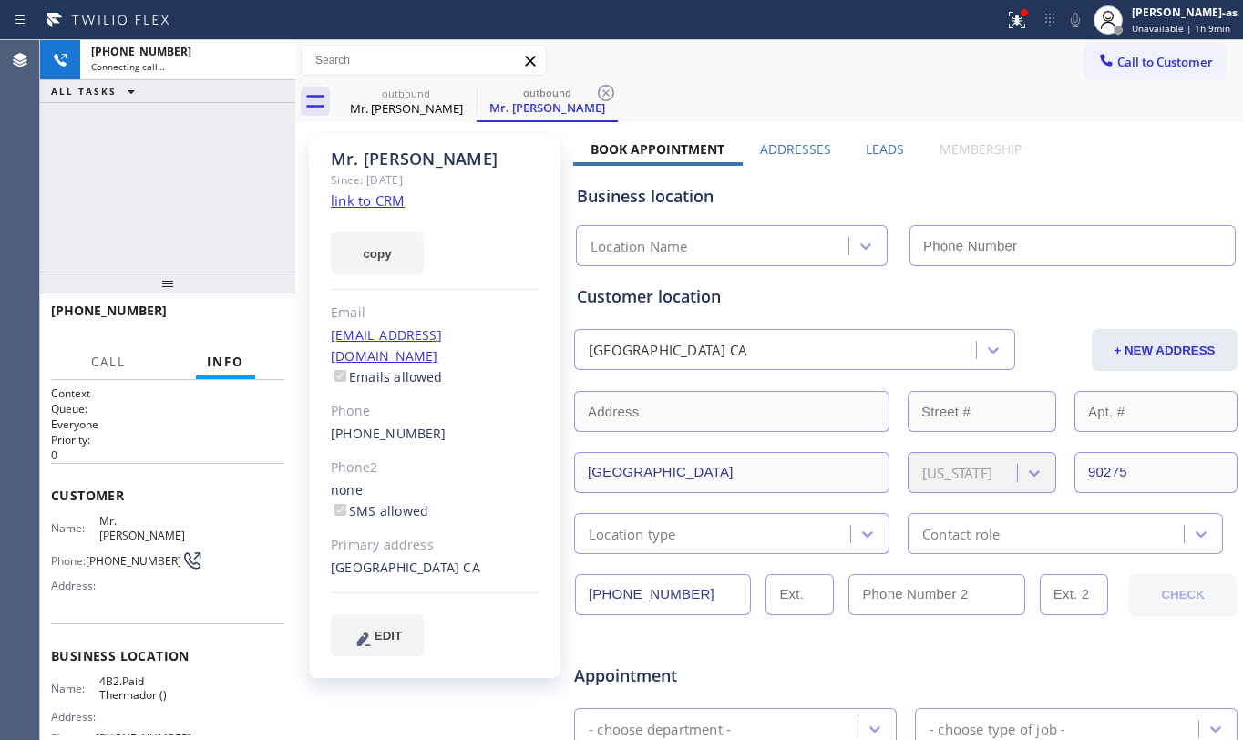
type input "[PHONE_NUMBER]"
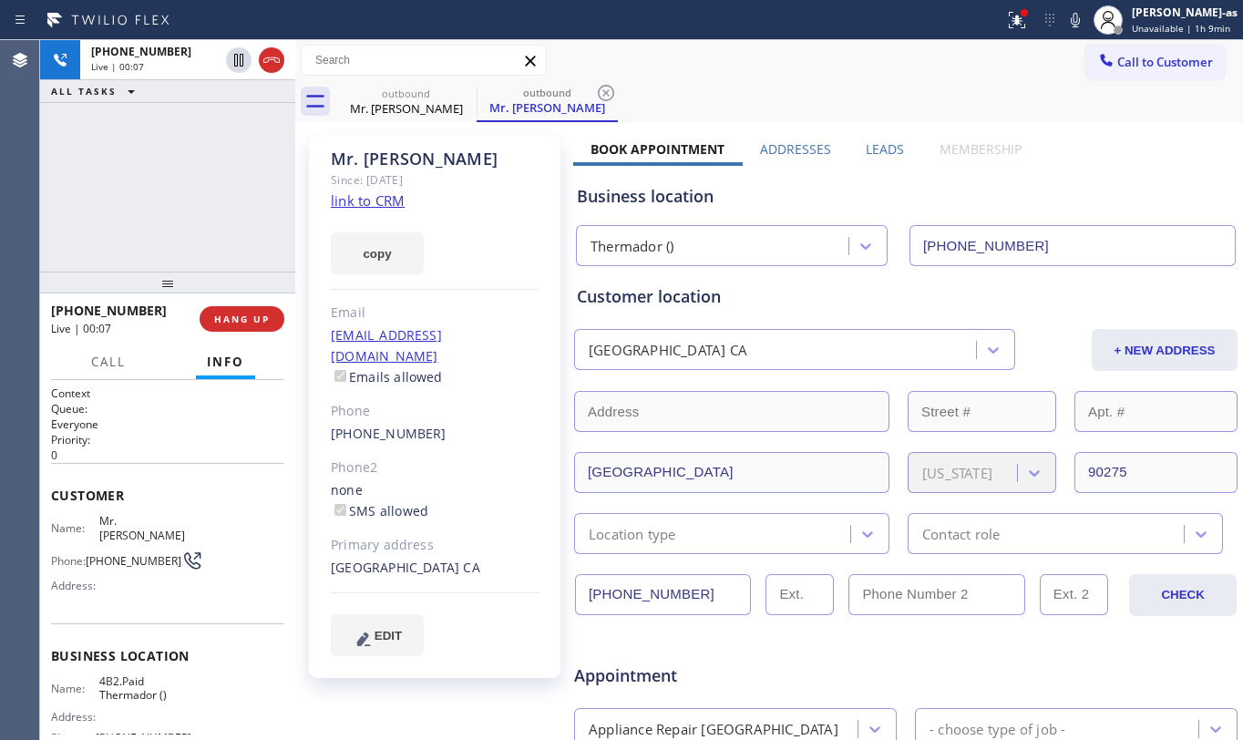
click at [164, 206] on div "[PHONE_NUMBER] Live | 00:07 ALL TASKS ALL TASKS ACTIVE TASKS TASKS IN WRAP UP" at bounding box center [167, 156] width 255 height 232
click at [253, 306] on button "HANG UP" at bounding box center [242, 319] width 85 height 26
drag, startPoint x: 226, startPoint y: 213, endPoint x: 245, endPoint y: 259, distance: 49.4
click at [226, 219] on div "[PHONE_NUMBER] Live | 00:09 ALL TASKS ALL TASKS ACTIVE TASKS TASKS IN WRAP UP" at bounding box center [167, 156] width 255 height 232
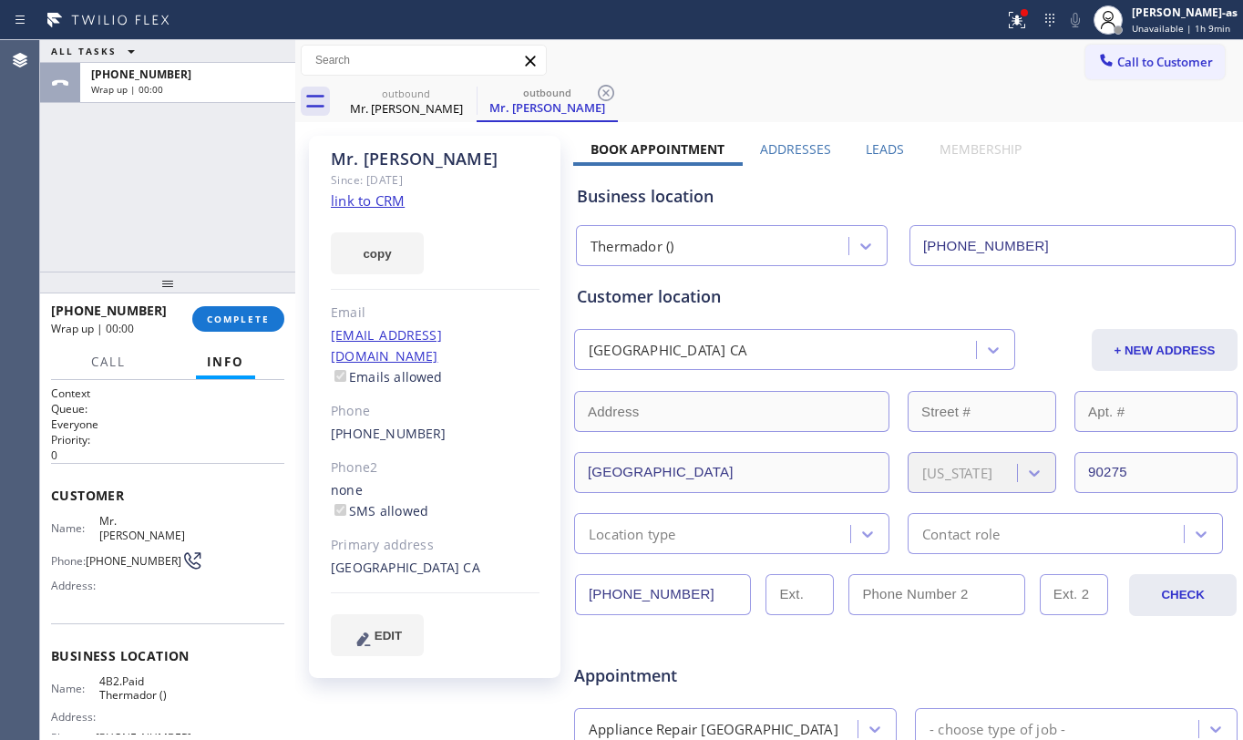
click at [237, 313] on span "COMPLETE" at bounding box center [238, 319] width 63 height 13
drag, startPoint x: 201, startPoint y: 228, endPoint x: 245, endPoint y: 350, distance: 129.8
click at [205, 235] on div "ALL TASKS ALL TASKS ACTIVE TASKS TASKS IN WRAP UP [PHONE_NUMBER] Wrap up | 00:00" at bounding box center [167, 156] width 255 height 232
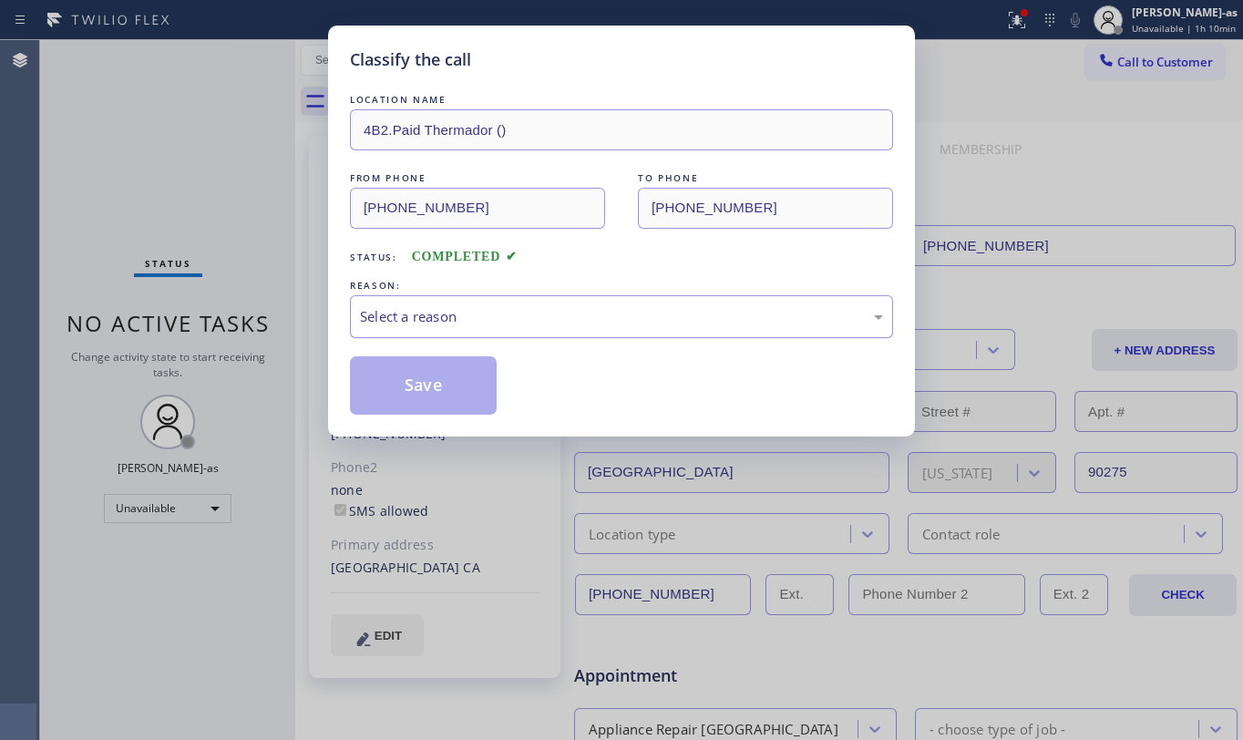
click at [500, 299] on div "Select a reason" at bounding box center [621, 316] width 543 height 43
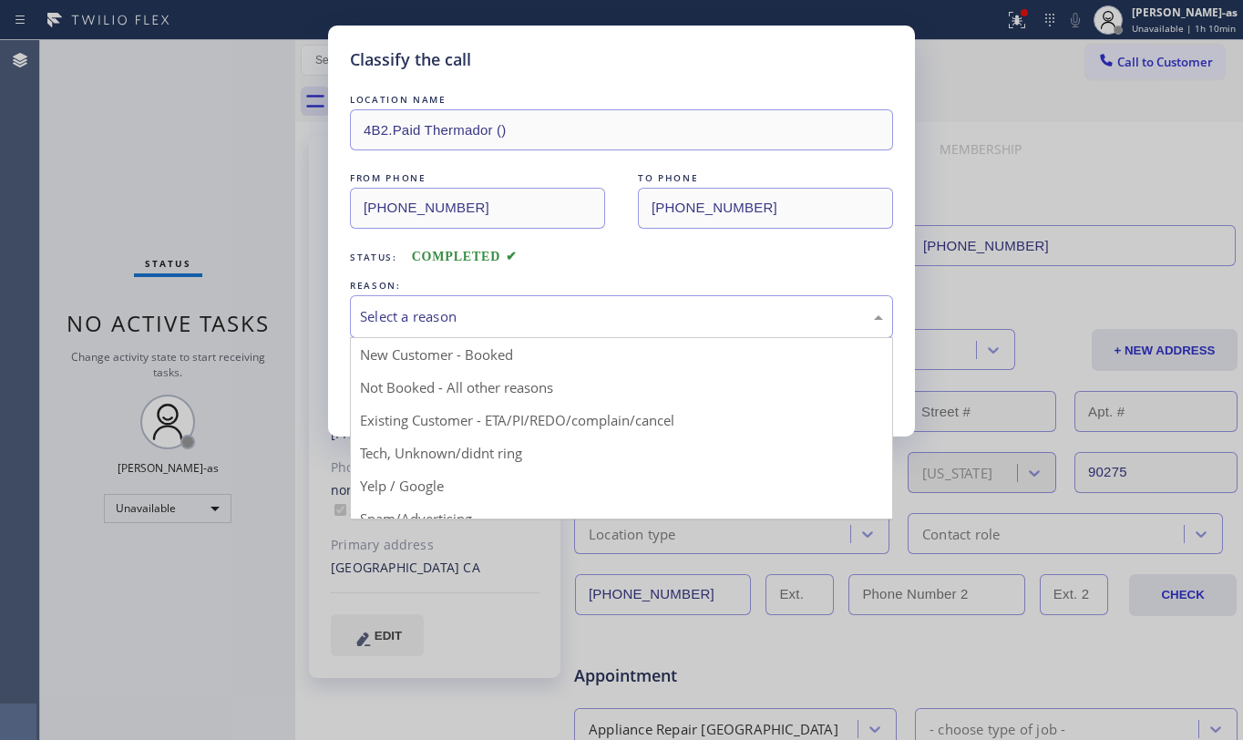
drag, startPoint x: 587, startPoint y: 416, endPoint x: 457, endPoint y: 396, distance: 131.9
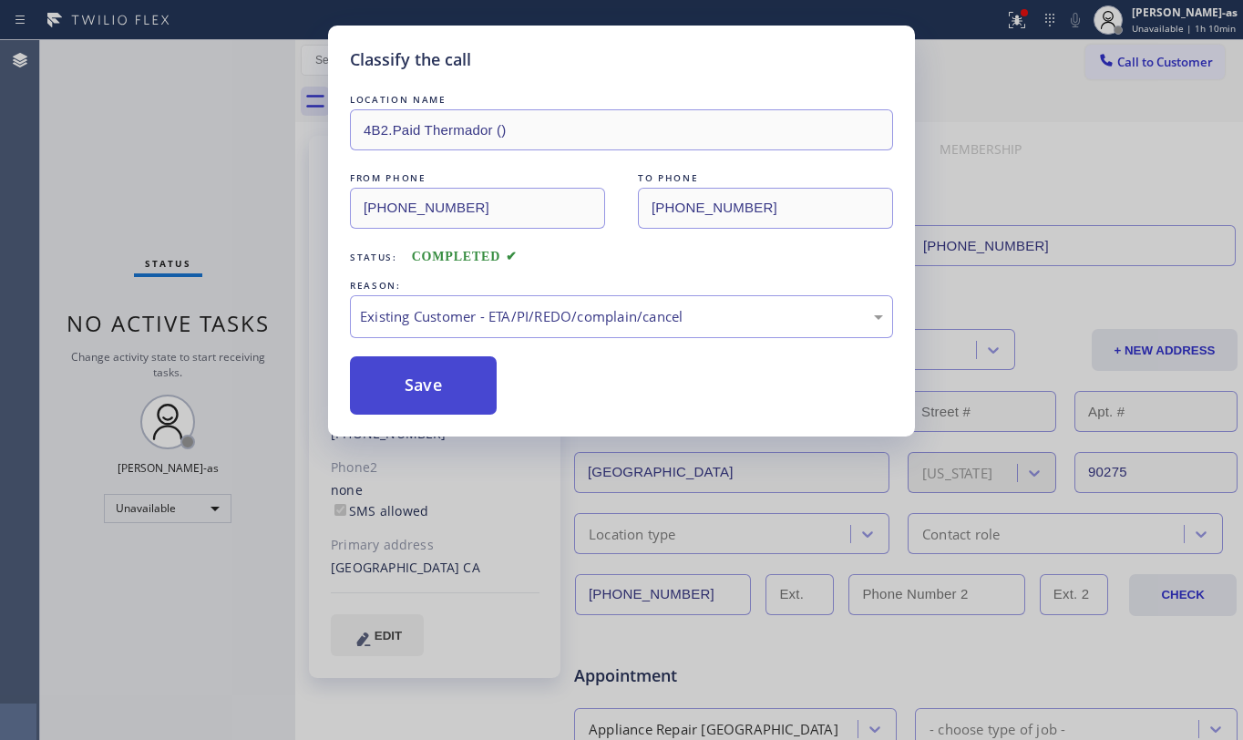
click at [445, 387] on button "Save" at bounding box center [423, 385] width 147 height 58
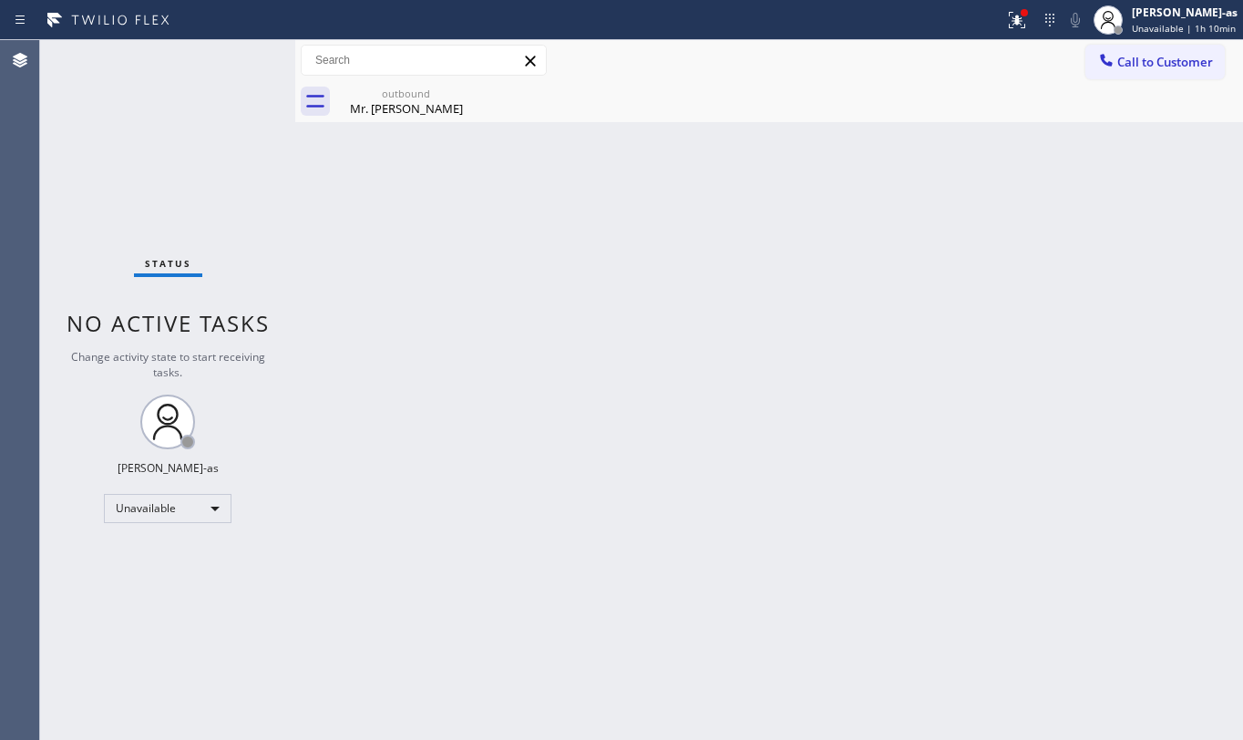
drag, startPoint x: 202, startPoint y: 150, endPoint x: 286, endPoint y: 270, distance: 146.7
click at [202, 150] on div "Status No active tasks Change activity state to start receiving tasks. [PERSON_…" at bounding box center [167, 390] width 255 height 700
click at [482, 340] on div "Back to Dashboard Change Sender ID Customers Technicians Select a contact Outbo…" at bounding box center [769, 390] width 948 height 700
drag, startPoint x: 384, startPoint y: 107, endPoint x: 452, endPoint y: 99, distance: 68.8
click at [384, 106] on div "Mr. [PERSON_NAME]" at bounding box center [406, 108] width 138 height 16
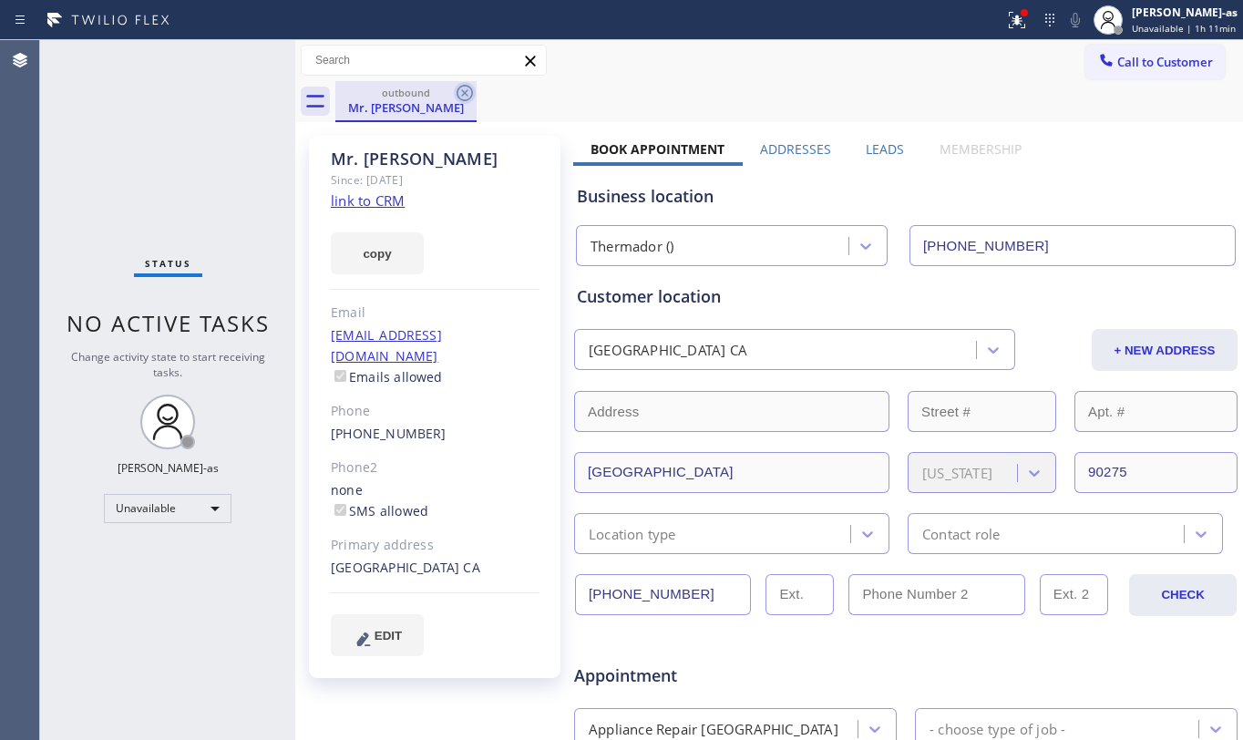
click at [460, 99] on icon at bounding box center [465, 93] width 16 height 16
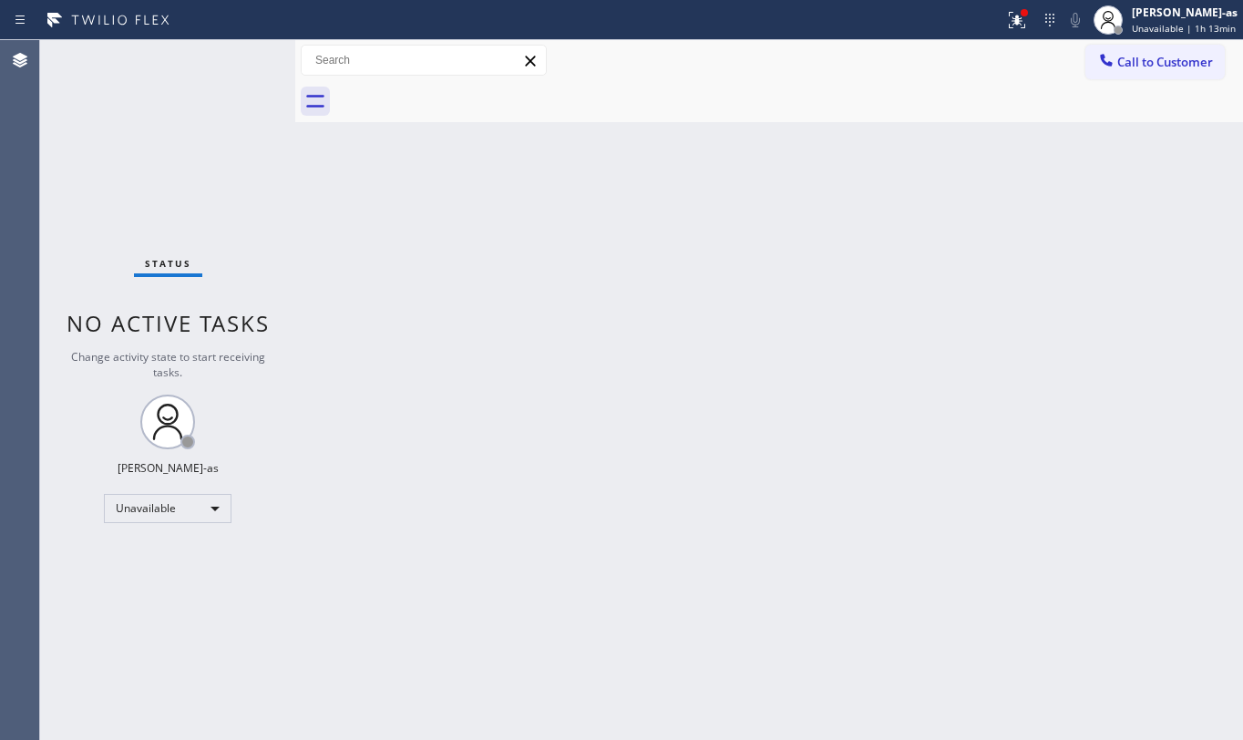
click at [549, 368] on div "Back to Dashboard Change Sender ID Customers Technicians Select a contact Outbo…" at bounding box center [769, 390] width 948 height 700
click at [184, 144] on div "Status No active tasks Change activity state to start receiving tasks. [PERSON_…" at bounding box center [167, 390] width 255 height 700
click at [1168, 66] on span "Call to Customer" at bounding box center [1166, 62] width 96 height 16
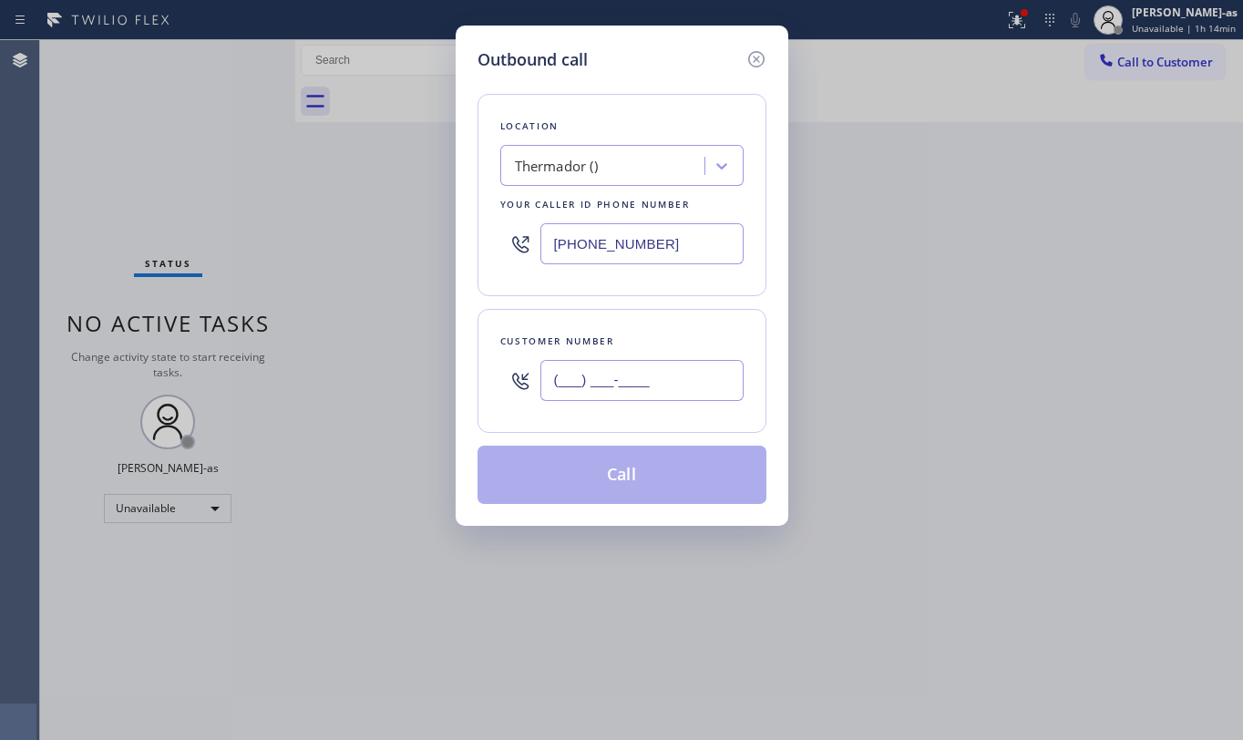
click at [603, 394] on input "(___) ___-____" at bounding box center [642, 380] width 203 height 41
paste input "310) 617-3124"
type input "[PHONE_NUMBER]"
click at [610, 166] on div "Thermador ()" at bounding box center [605, 166] width 199 height 32
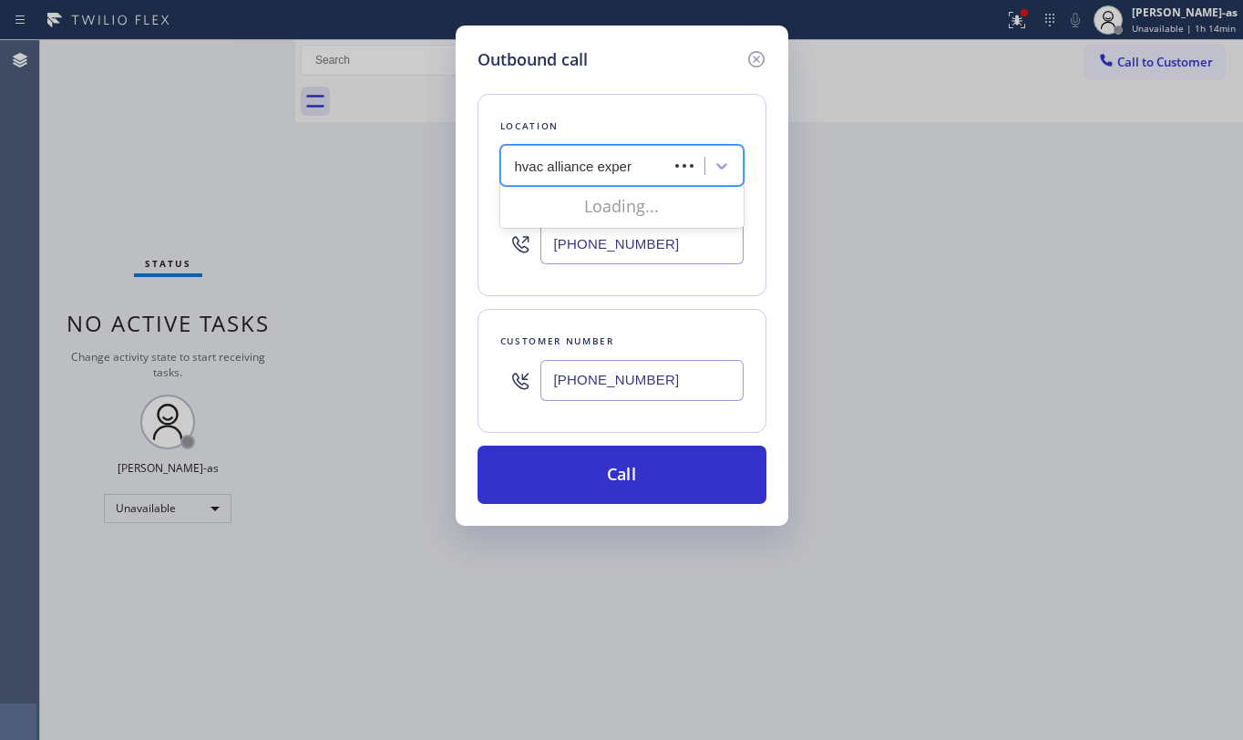
type input "hvac alliance expert"
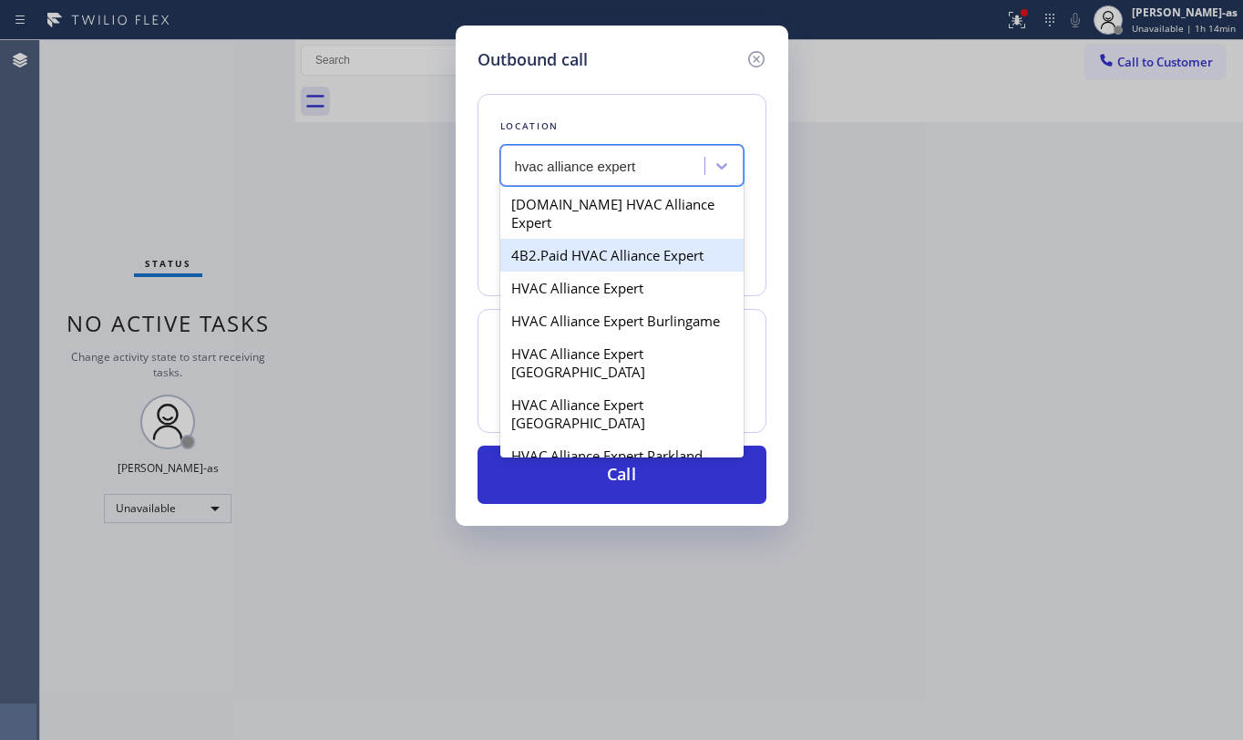
click at [583, 242] on div "4B2.Paid HVAC Alliance Expert" at bounding box center [621, 255] width 243 height 33
type input "[PHONE_NUMBER]"
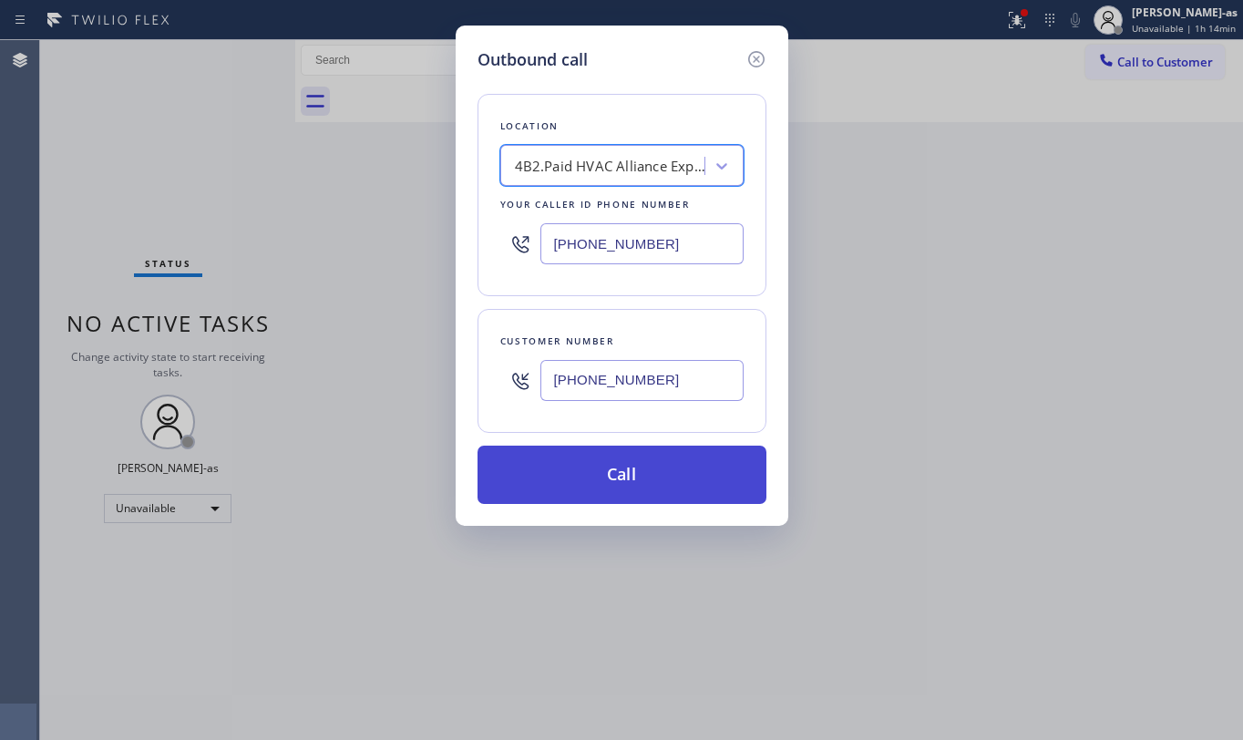
click at [667, 490] on button "Call" at bounding box center [622, 475] width 289 height 58
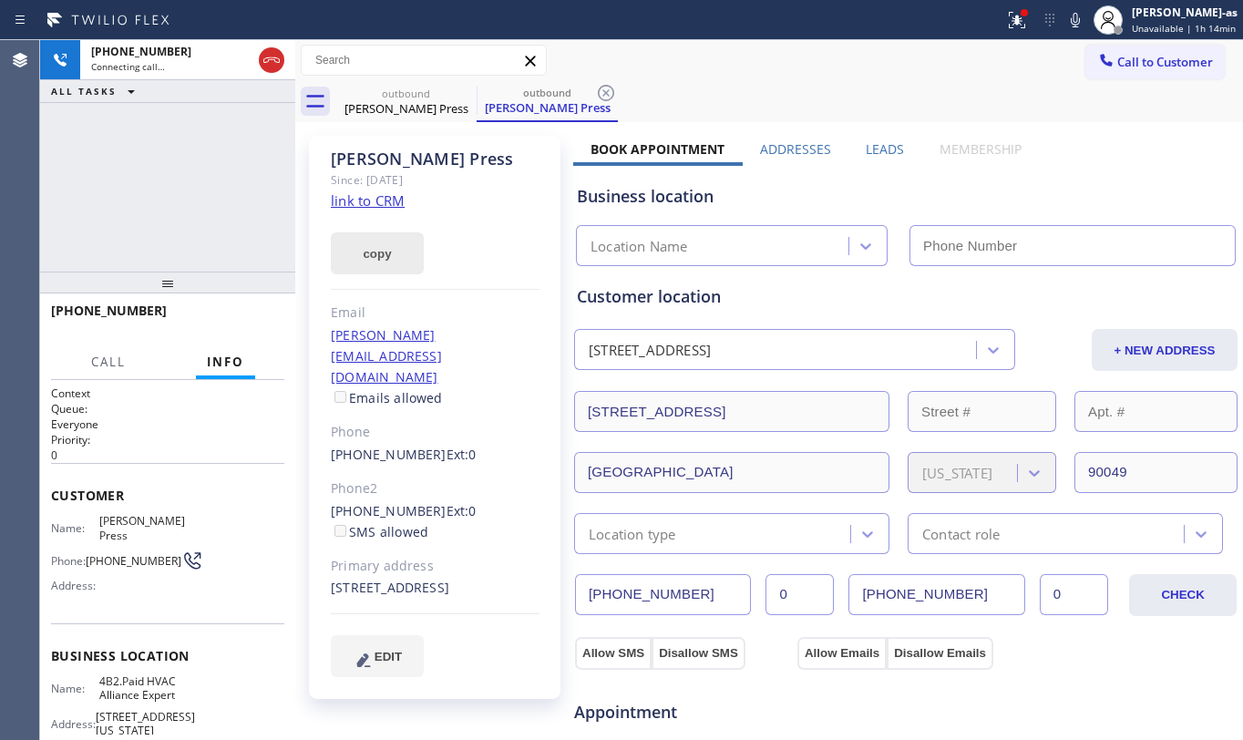
drag, startPoint x: 384, startPoint y: 195, endPoint x: 335, endPoint y: 253, distance: 75.8
click at [384, 195] on link "link to CRM" at bounding box center [368, 200] width 74 height 18
type input "[PHONE_NUMBER]"
drag, startPoint x: 217, startPoint y: 279, endPoint x: 250, endPoint y: 334, distance: 63.8
click at [221, 275] on div at bounding box center [167, 283] width 255 height 22
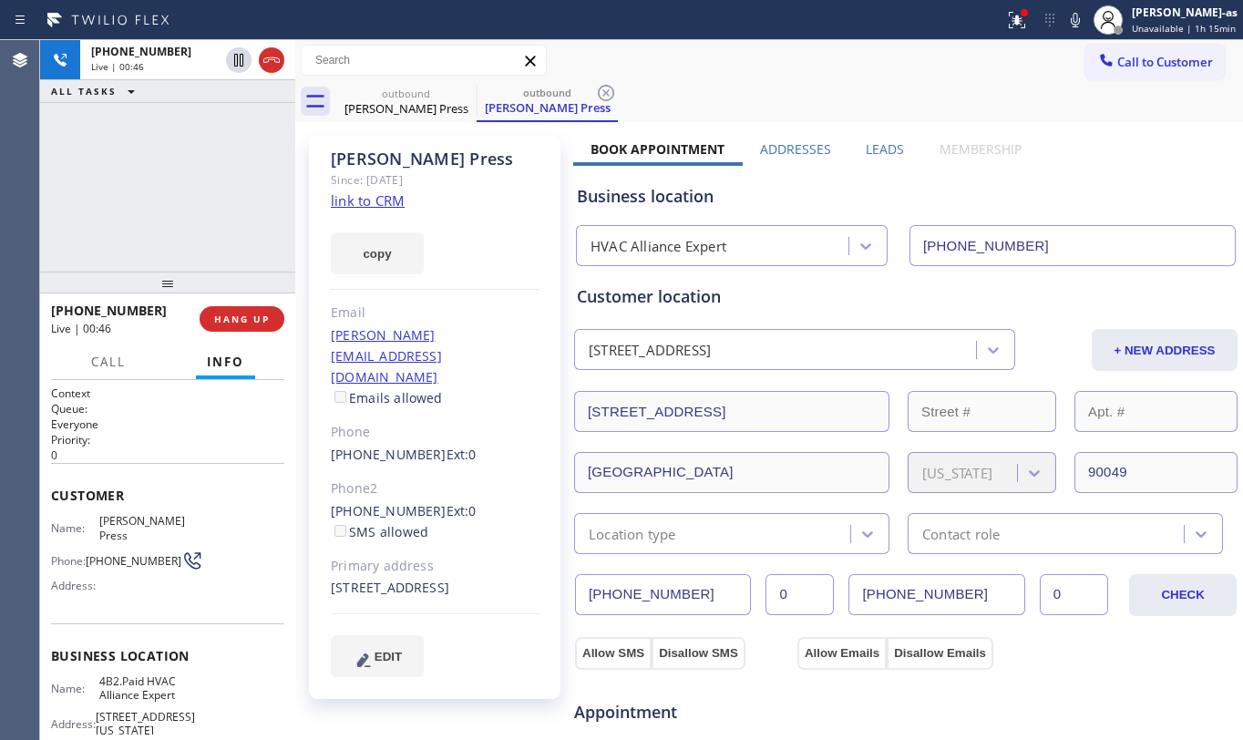
click at [233, 306] on button "HANG UP" at bounding box center [242, 319] width 85 height 26
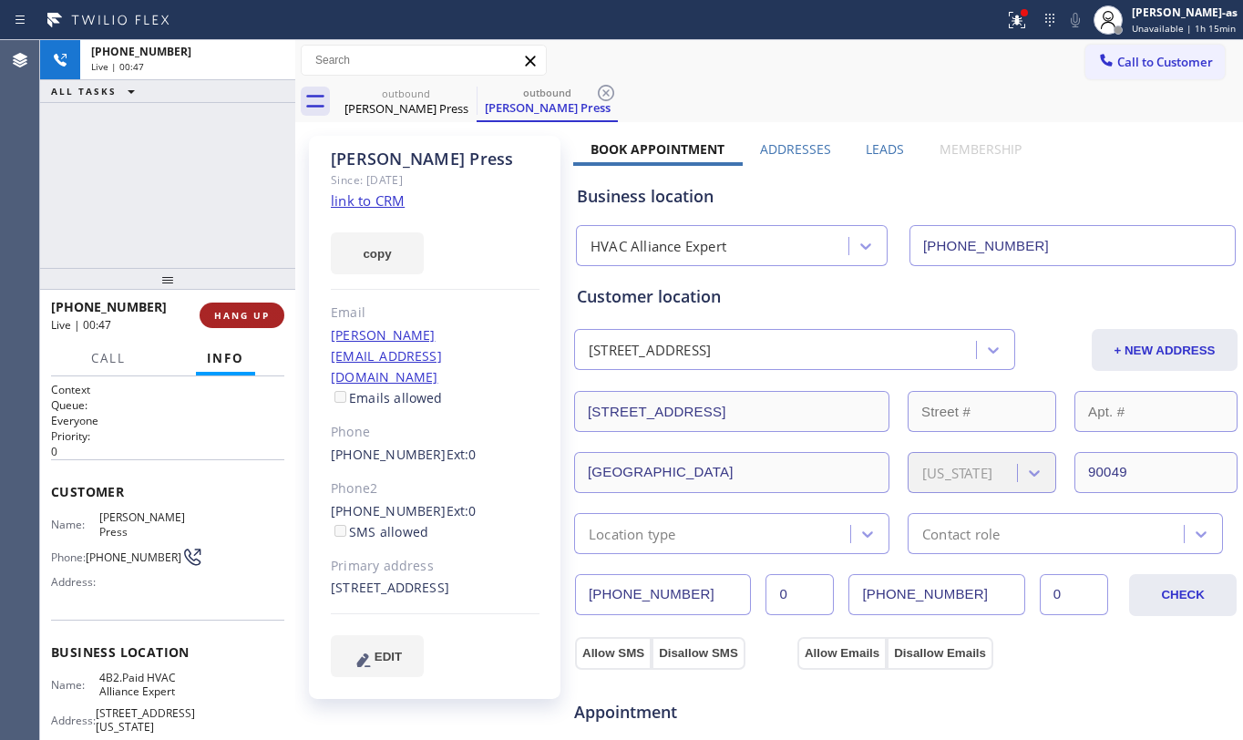
click at [242, 311] on span "HANG UP" at bounding box center [242, 315] width 56 height 13
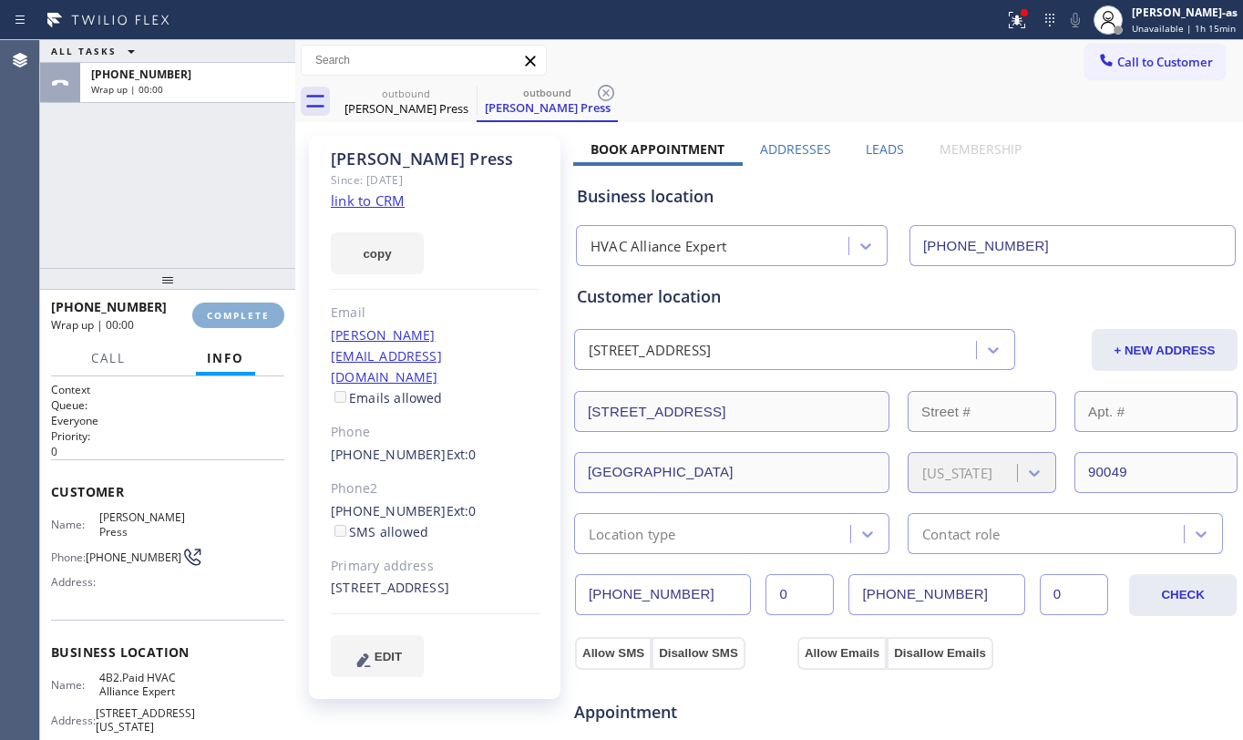
click at [252, 311] on span "COMPLETE" at bounding box center [238, 315] width 63 height 13
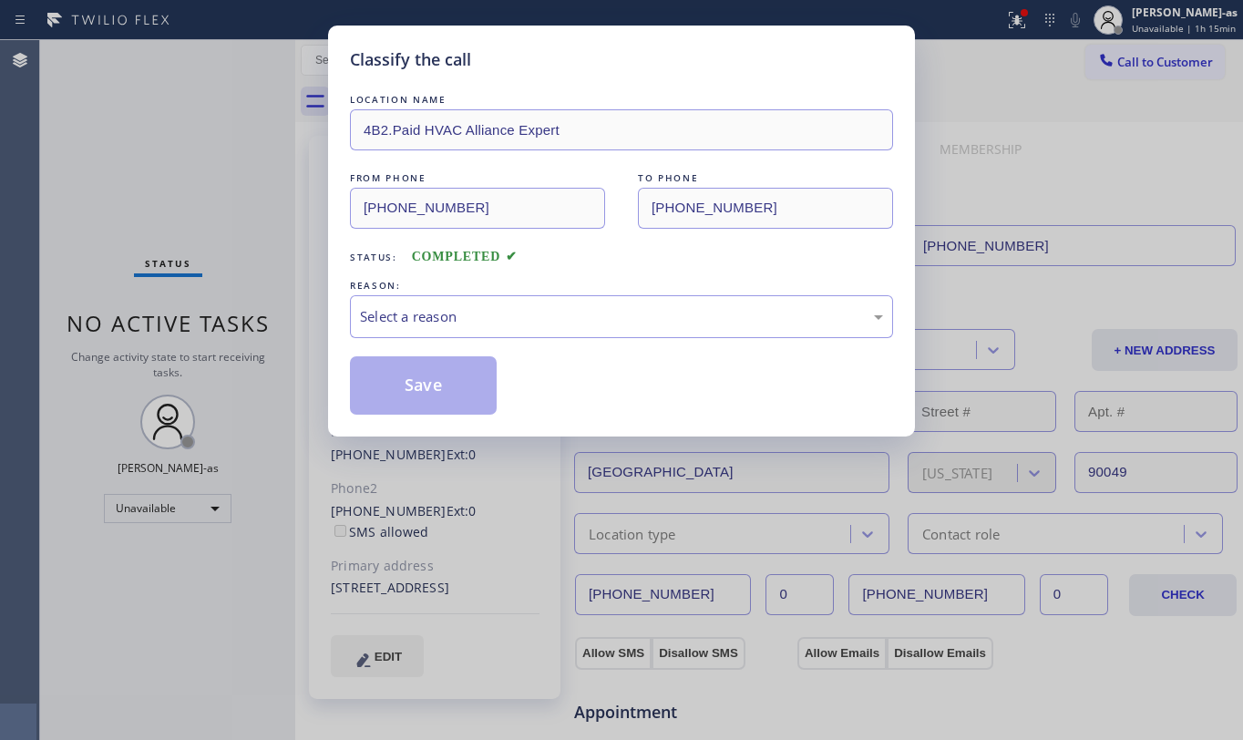
drag, startPoint x: 266, startPoint y: 311, endPoint x: 352, endPoint y: 304, distance: 86.0
click at [266, 310] on div "Classify the call LOCATION NAME 4B2.Paid HVAC Alliance Expert FROM PHONE [PHONE…" at bounding box center [621, 370] width 1243 height 740
click at [486, 304] on div "Select a reason" at bounding box center [621, 316] width 543 height 43
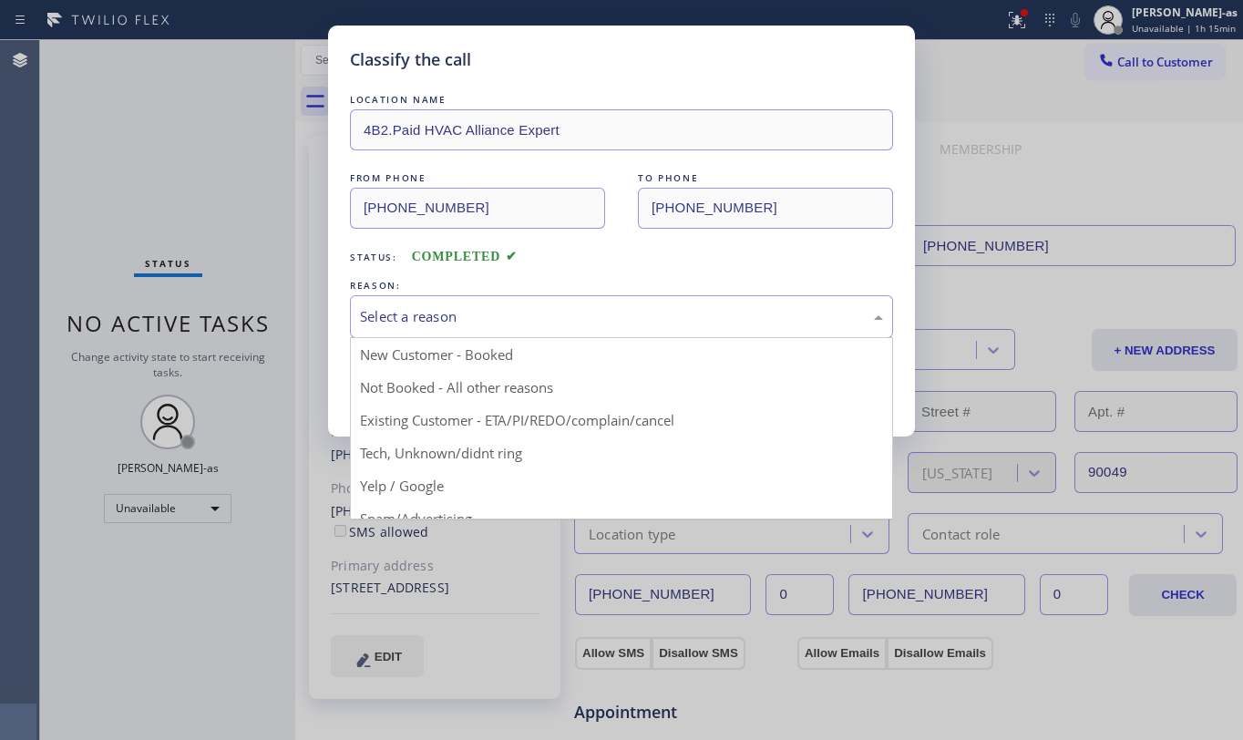
drag, startPoint x: 551, startPoint y: 423, endPoint x: 540, endPoint y: 412, distance: 15.5
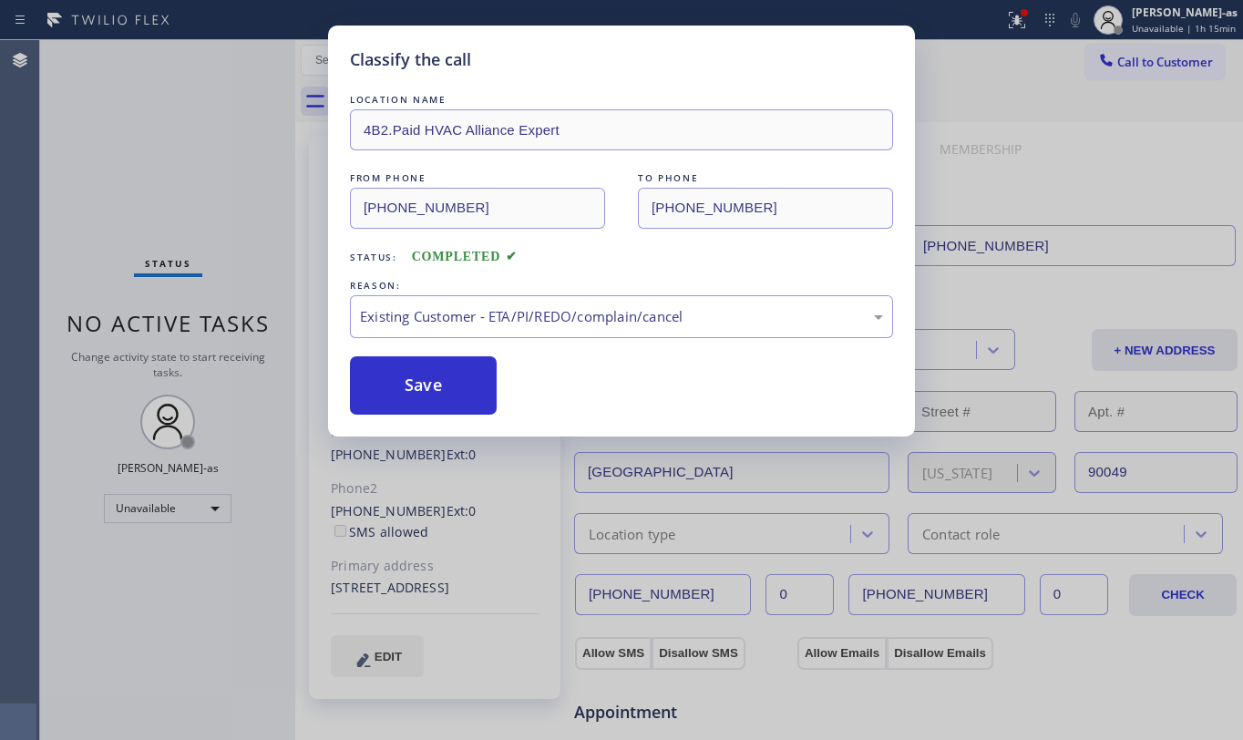
drag, startPoint x: 445, startPoint y: 380, endPoint x: 717, endPoint y: 5, distance: 463.5
click at [454, 369] on button "Save" at bounding box center [423, 385] width 147 height 58
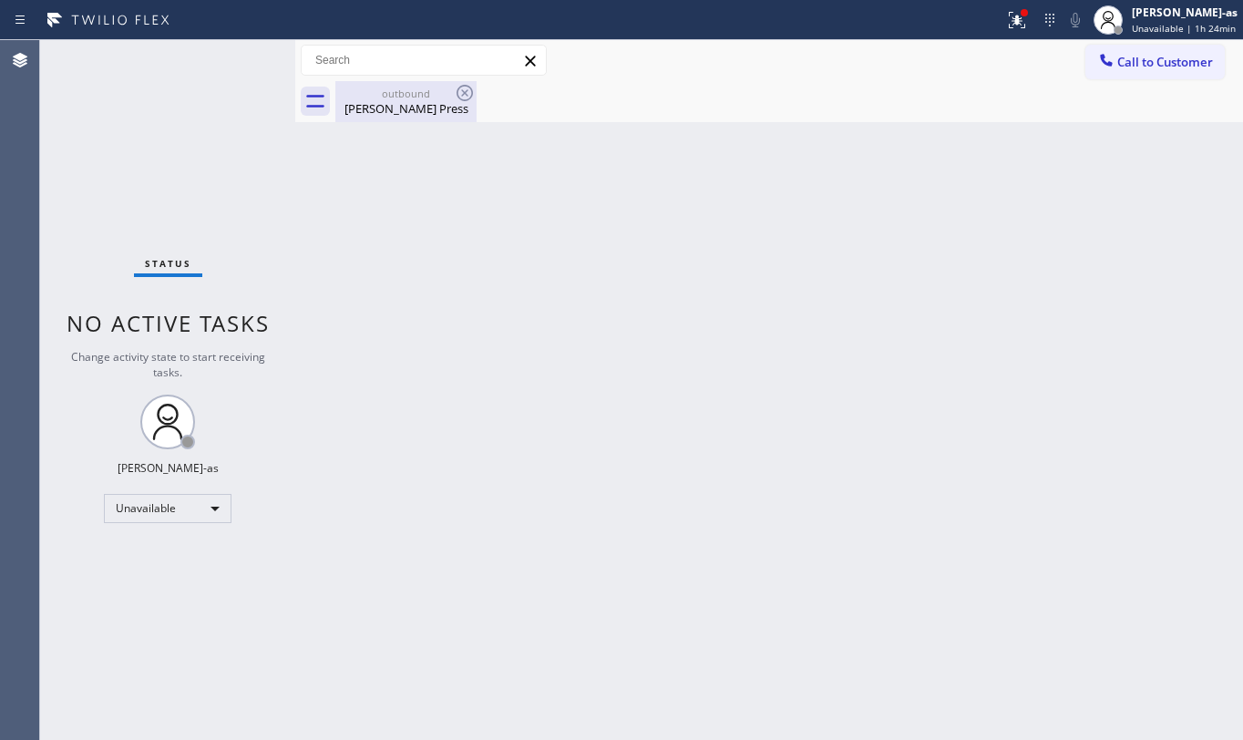
drag, startPoint x: 398, startPoint y: 115, endPoint x: 436, endPoint y: 104, distance: 38.9
click at [398, 114] on div "[PERSON_NAME] Press" at bounding box center [406, 108] width 138 height 16
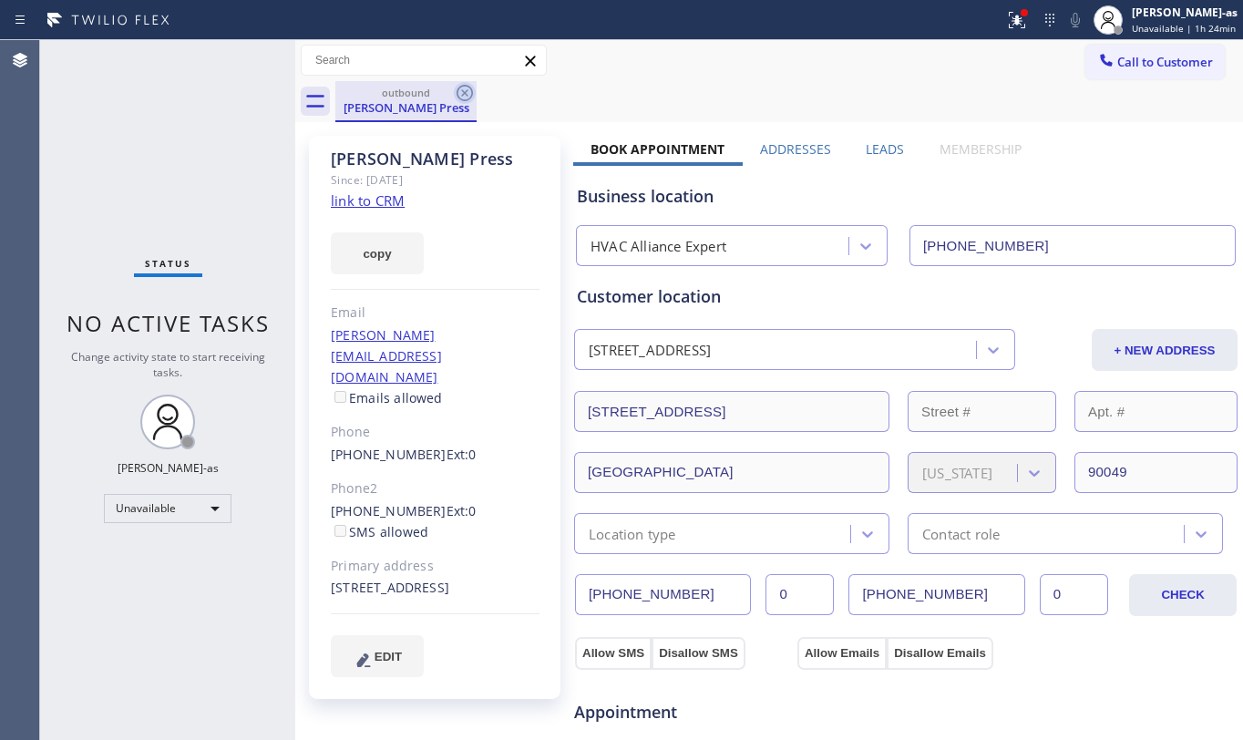
click at [457, 96] on icon at bounding box center [465, 93] width 22 height 22
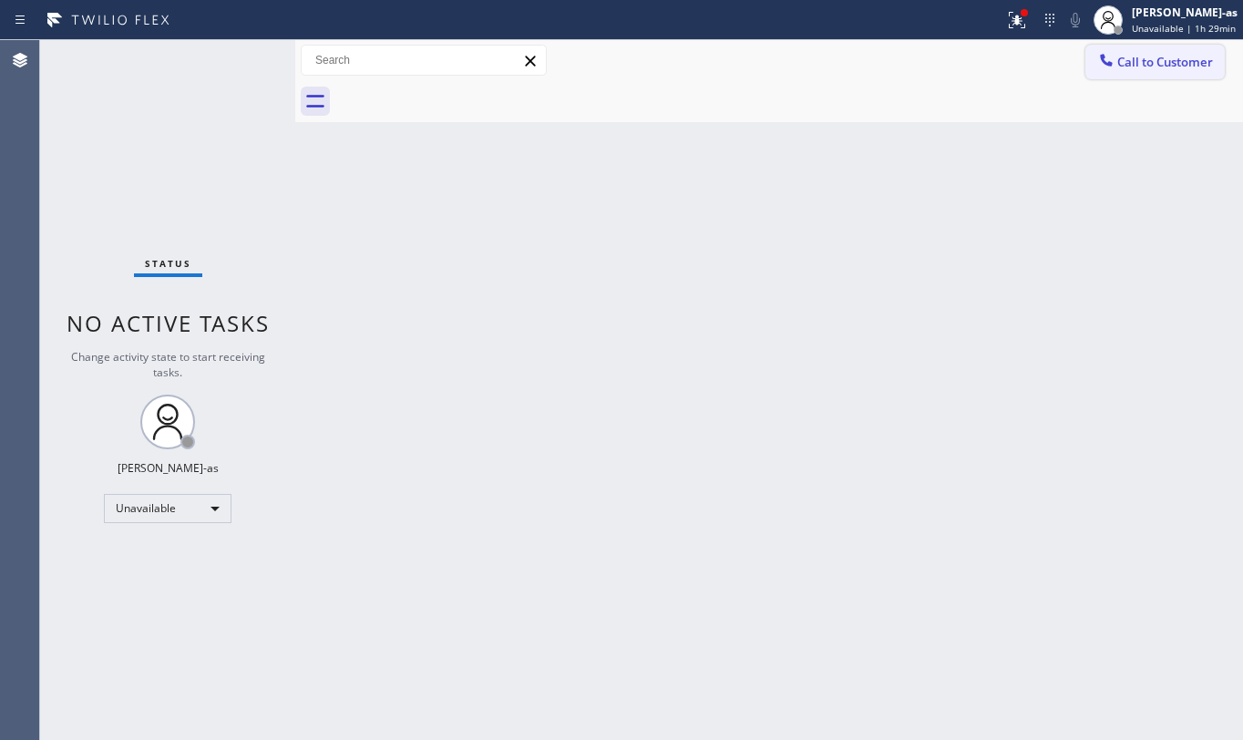
click at [1149, 59] on span "Call to Customer" at bounding box center [1166, 62] width 96 height 16
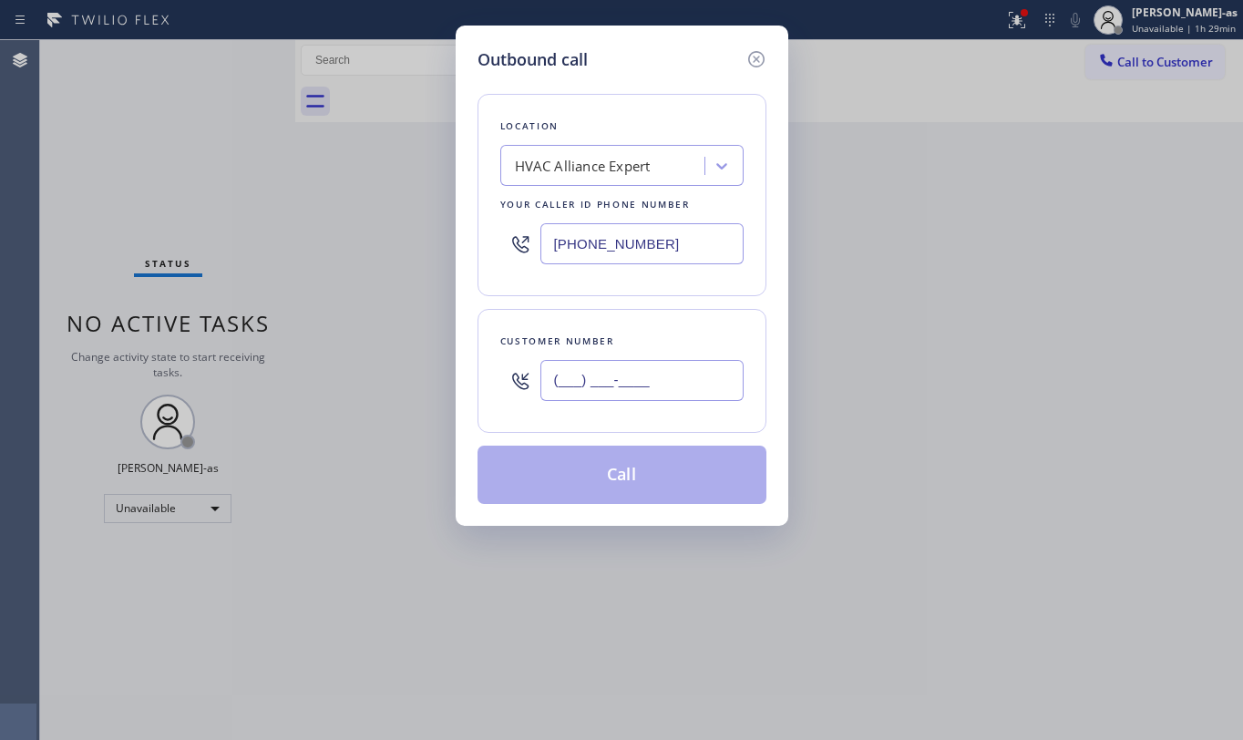
click at [617, 401] on input "(___) ___-____" at bounding box center [642, 380] width 203 height 41
paste input "310) 850-2922"
type input "[PHONE_NUMBER]"
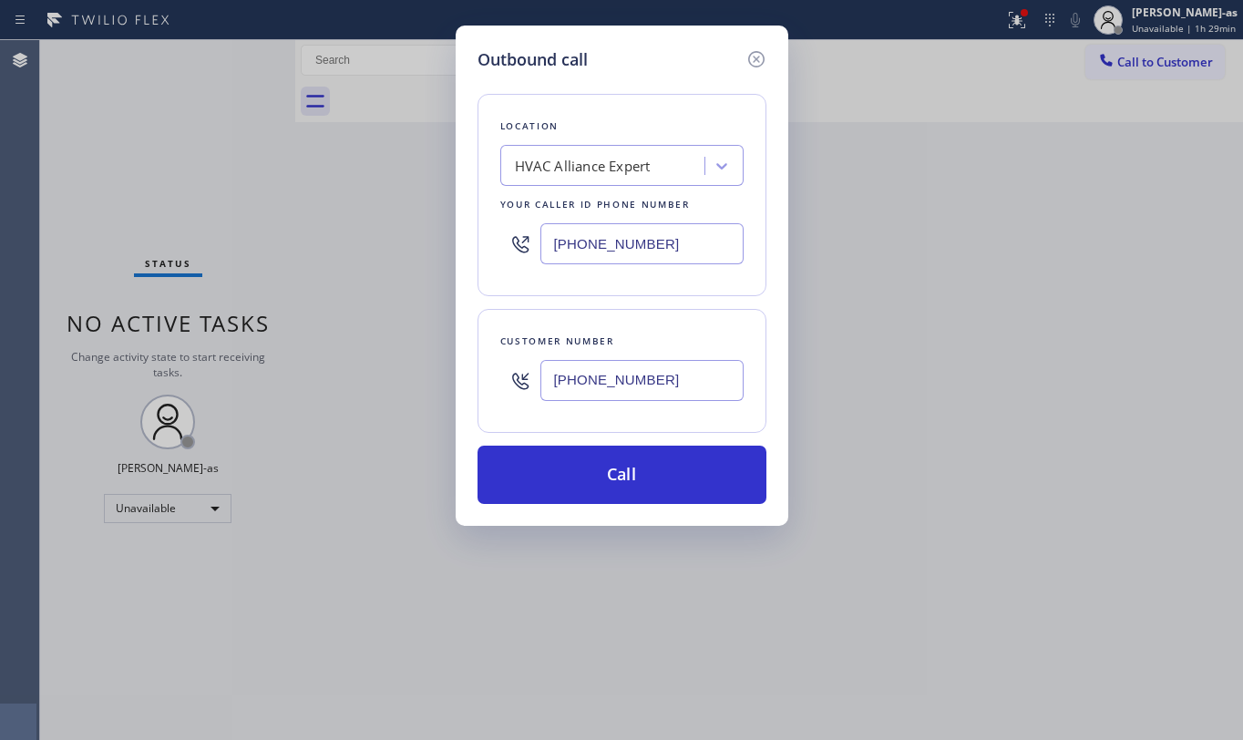
click at [665, 252] on input "[PHONE_NUMBER]" at bounding box center [642, 243] width 203 height 41
paste input "213) 279-6672"
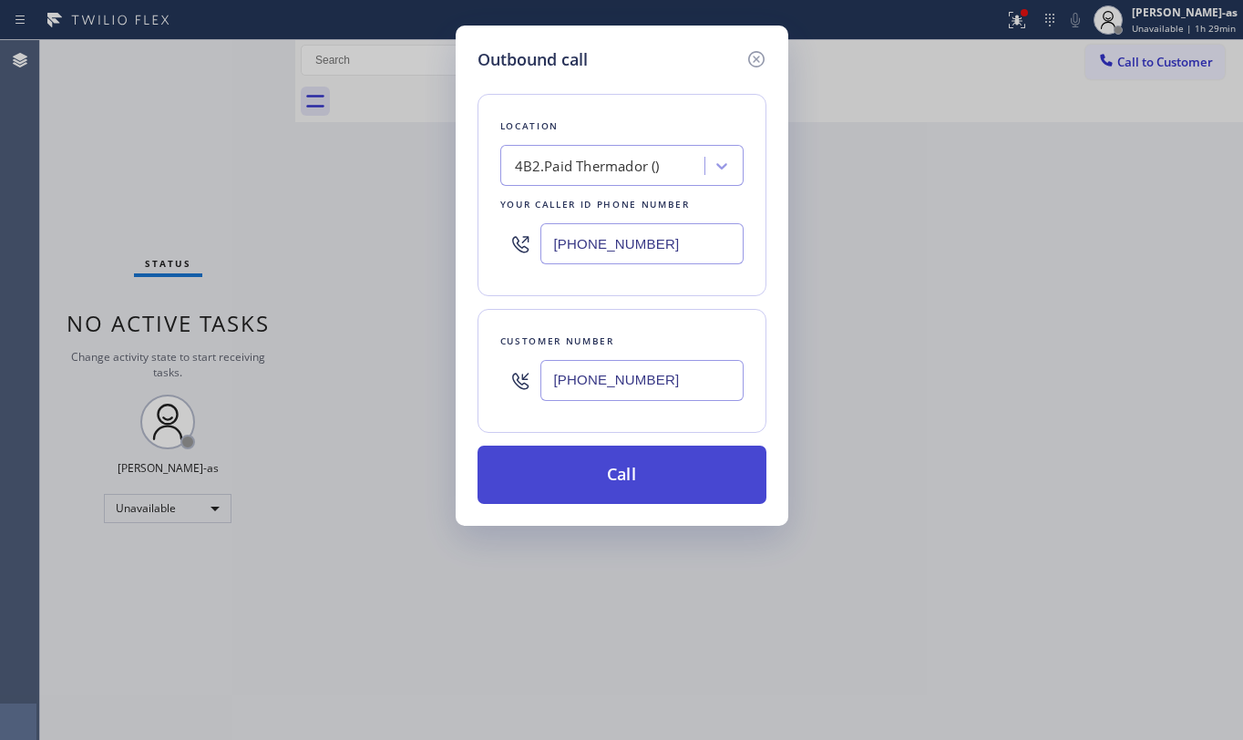
type input "[PHONE_NUMBER]"
click at [614, 481] on button "Call" at bounding box center [622, 475] width 289 height 58
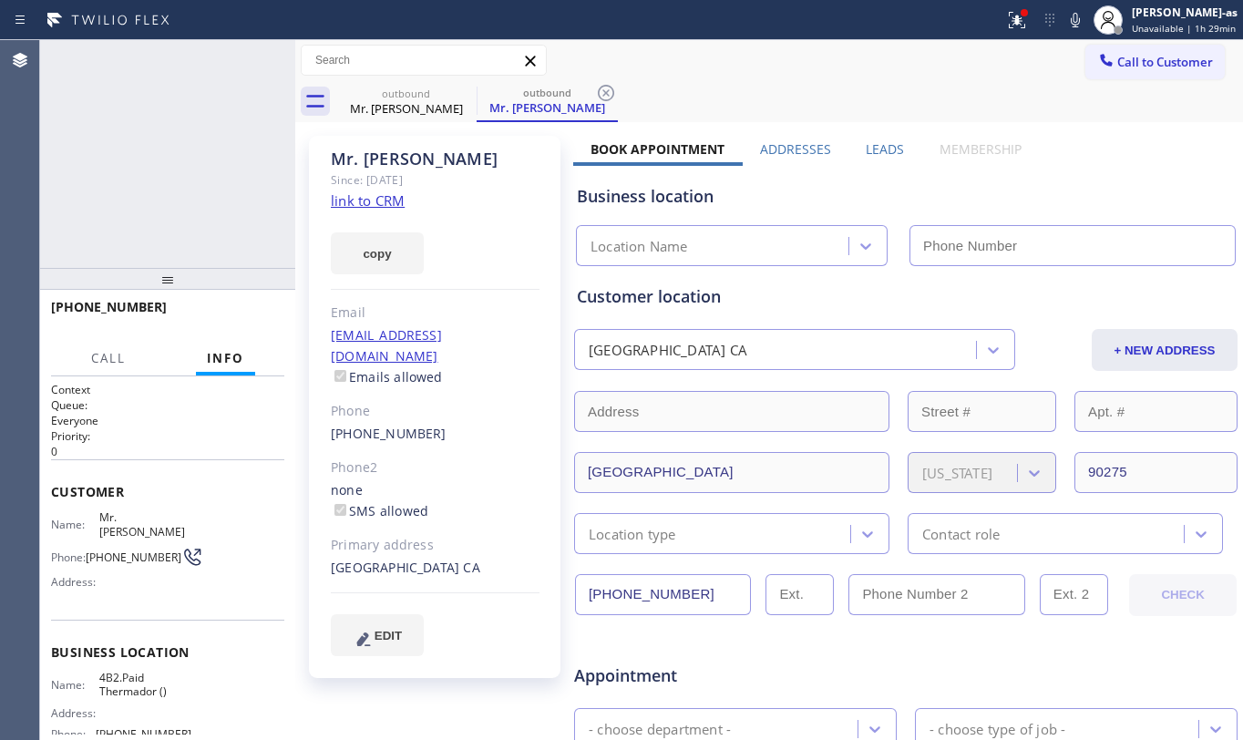
type input "[PHONE_NUMBER]"
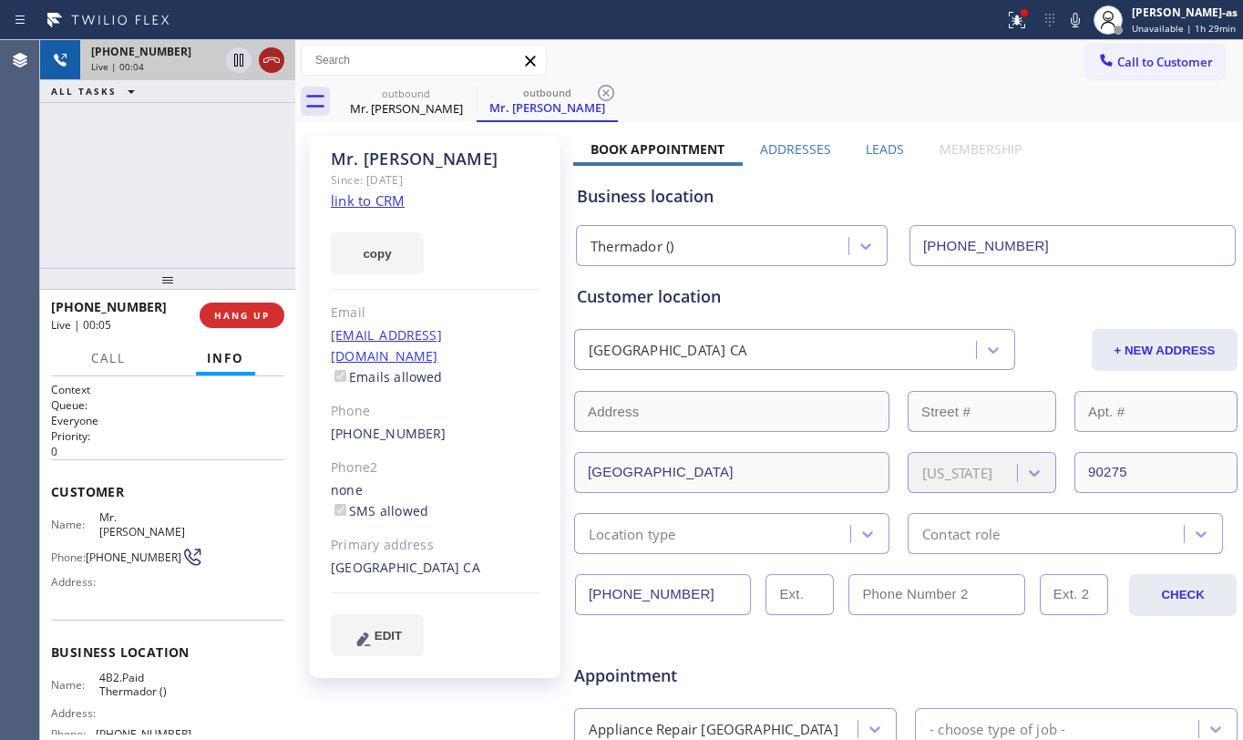
click at [266, 51] on icon at bounding box center [272, 60] width 22 height 22
drag, startPoint x: 204, startPoint y: 263, endPoint x: 194, endPoint y: 267, distance: 11.0
click at [201, 268] on div at bounding box center [167, 279] width 255 height 22
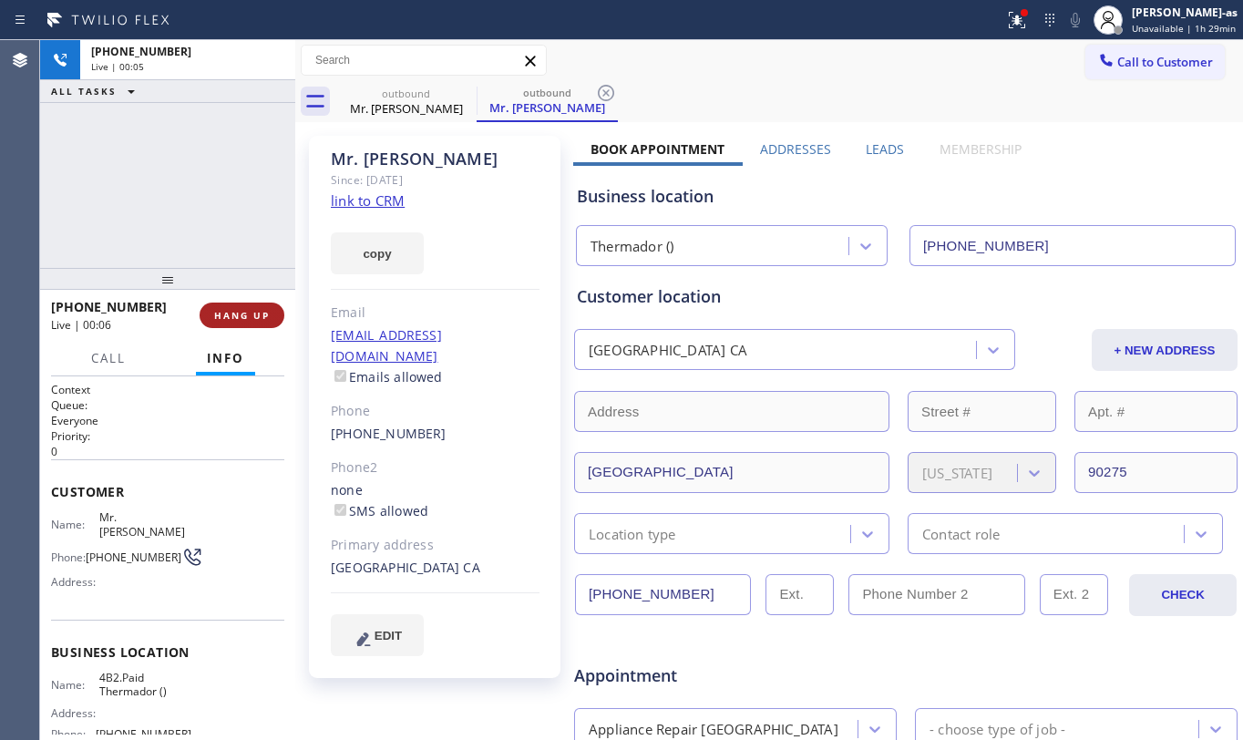
click at [224, 307] on button "HANG UP" at bounding box center [242, 316] width 85 height 26
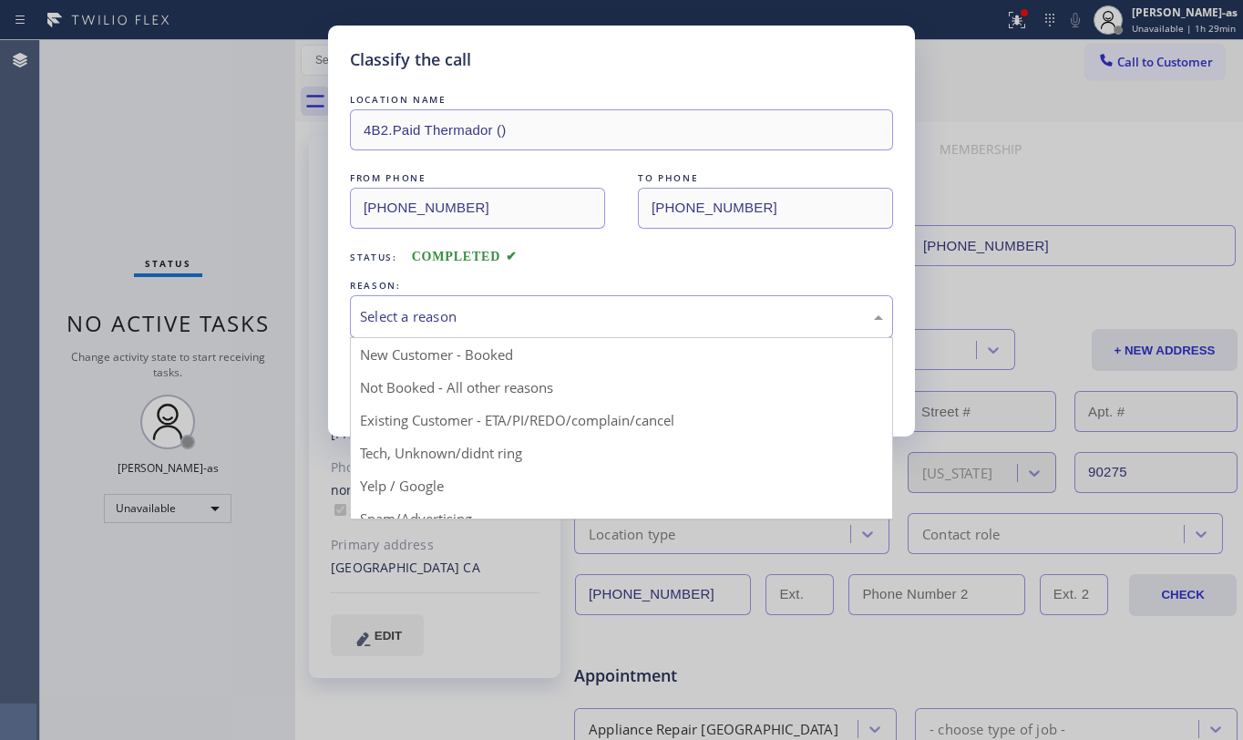
click at [412, 303] on div "Select a reason" at bounding box center [621, 316] width 543 height 43
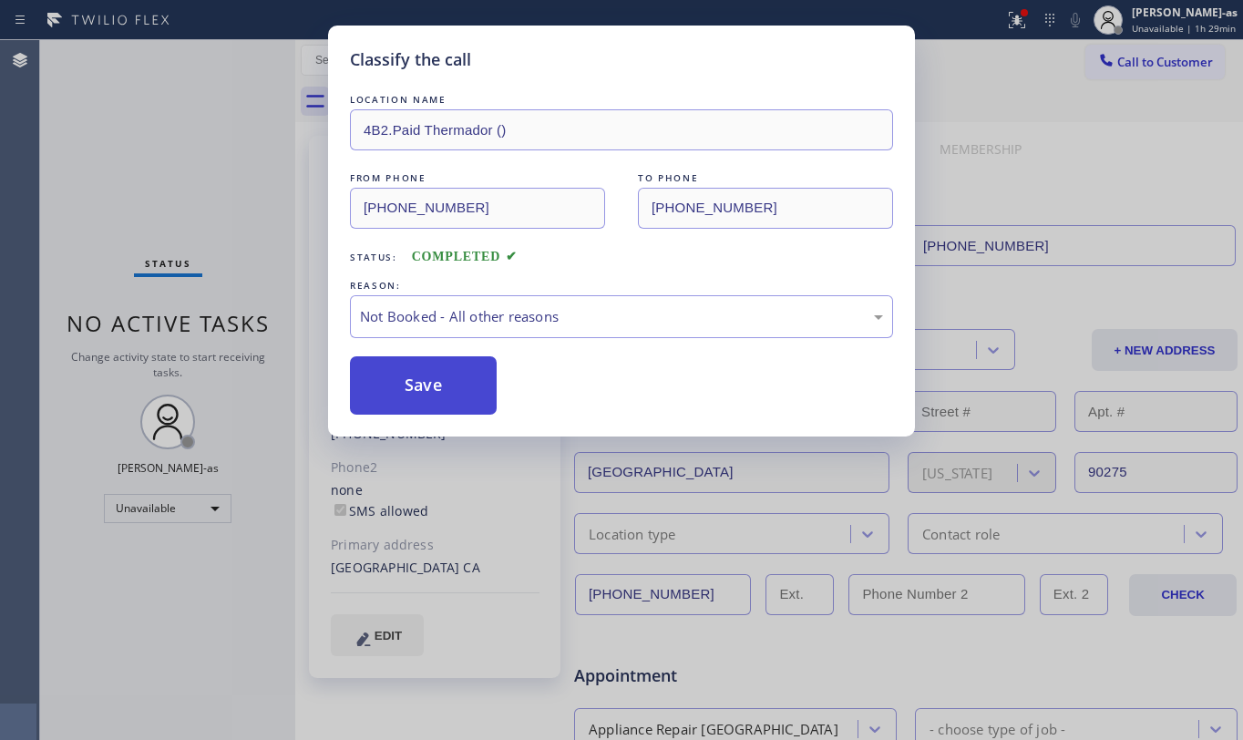
click at [410, 379] on button "Save" at bounding box center [423, 385] width 147 height 58
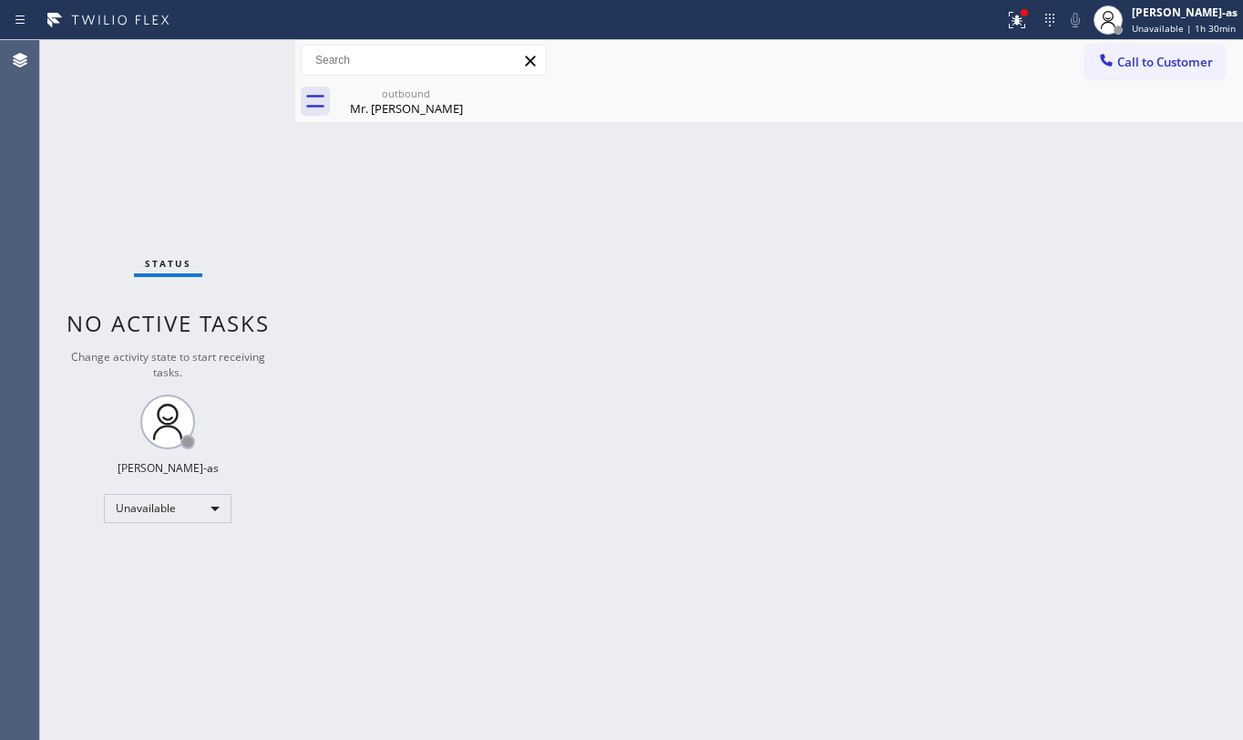
drag, startPoint x: 387, startPoint y: 120, endPoint x: 381, endPoint y: 191, distance: 71.4
click at [388, 115] on div "outbound Mr. [PERSON_NAME]" at bounding box center [406, 101] width 138 height 41
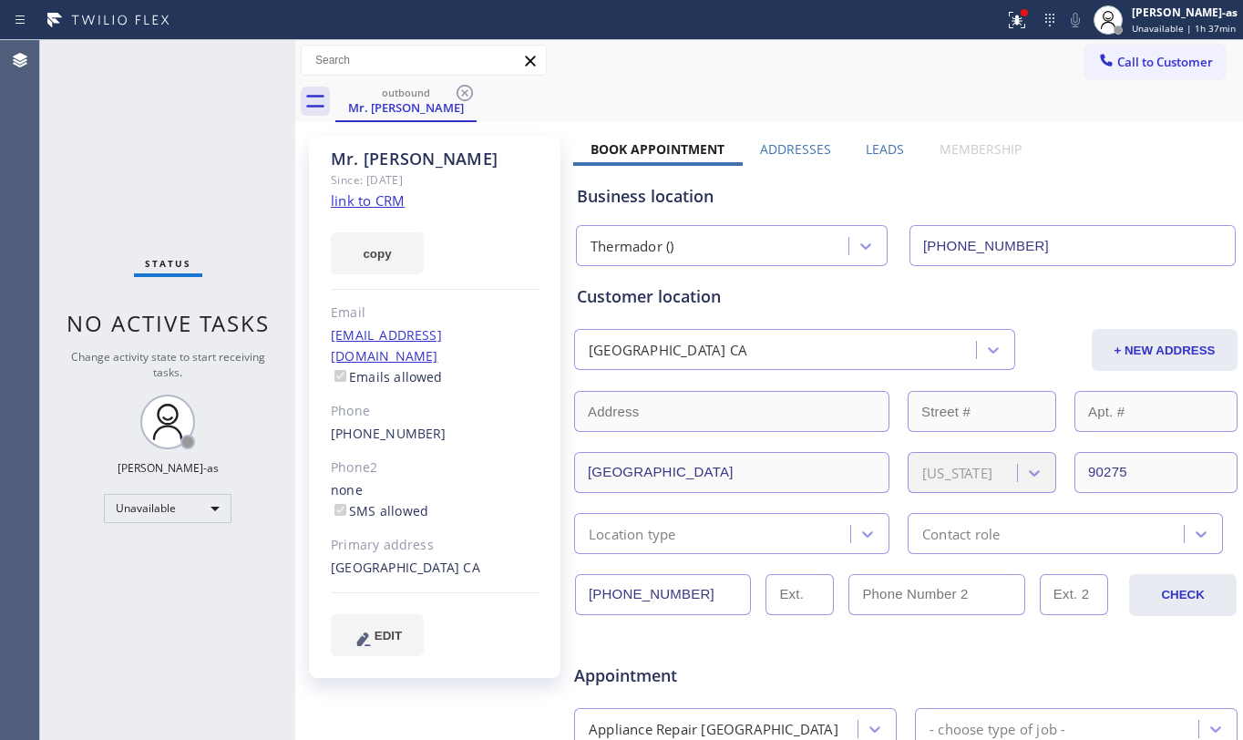
click at [221, 211] on div "Status No active tasks Change activity state to start receiving tasks. [PERSON_…" at bounding box center [167, 390] width 255 height 700
click at [1118, 67] on span "Call to Customer" at bounding box center [1166, 62] width 96 height 16
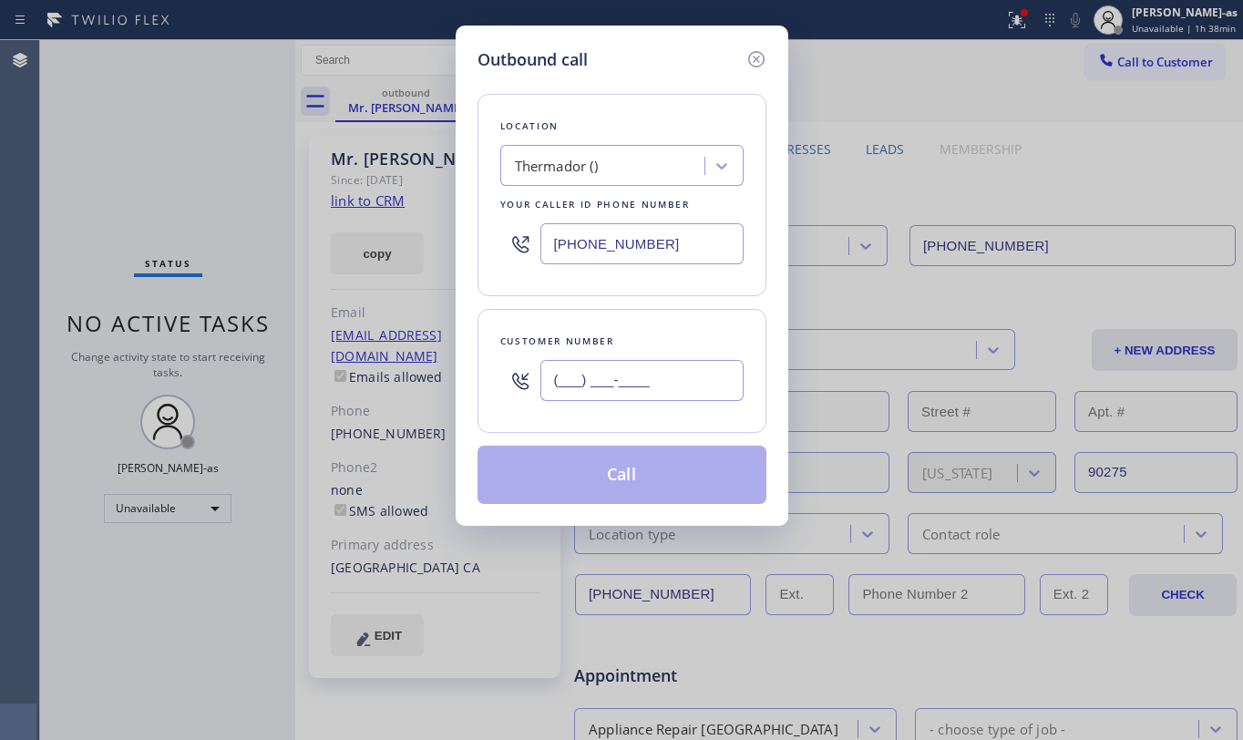
click at [672, 391] on input "(___) ___-____" at bounding box center [642, 380] width 203 height 41
paste input "850) 251-3440"
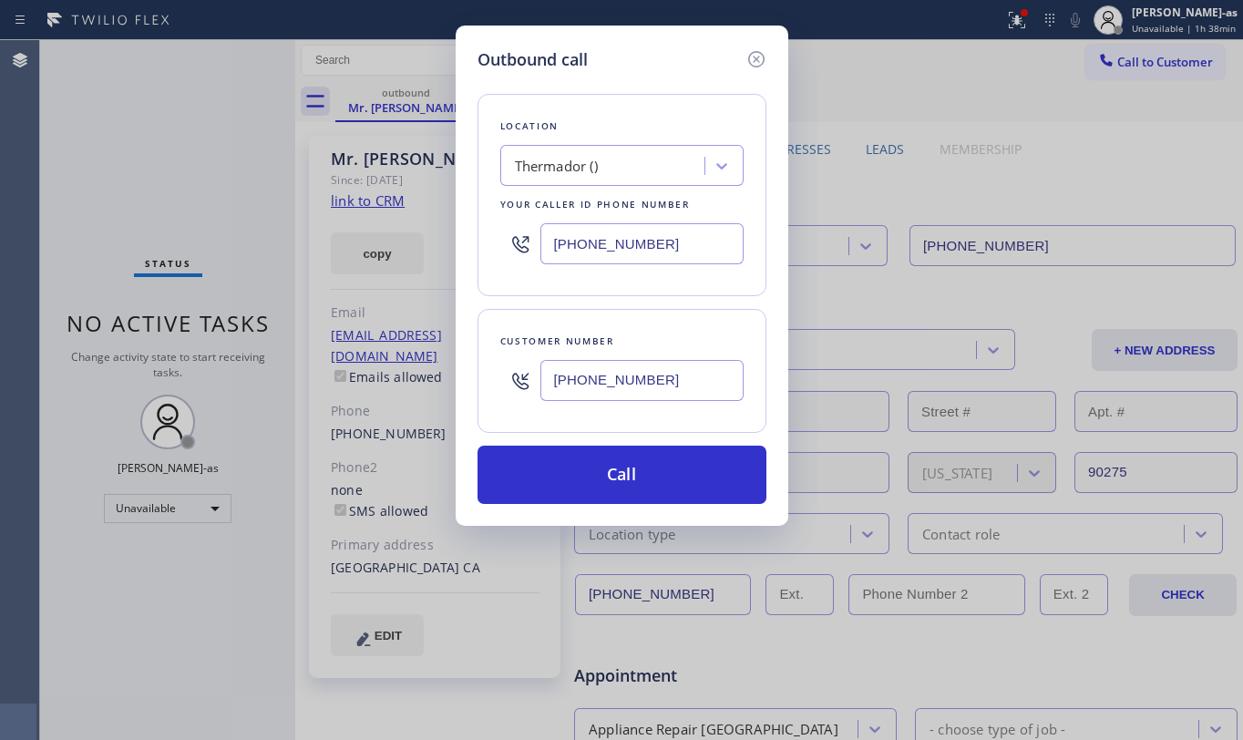
type input "[PHONE_NUMBER]"
click at [668, 245] on input "[PHONE_NUMBER]" at bounding box center [642, 243] width 203 height 41
click at [667, 245] on input "[PHONE_NUMBER]" at bounding box center [642, 243] width 203 height 41
paste input "786) 565-6096"
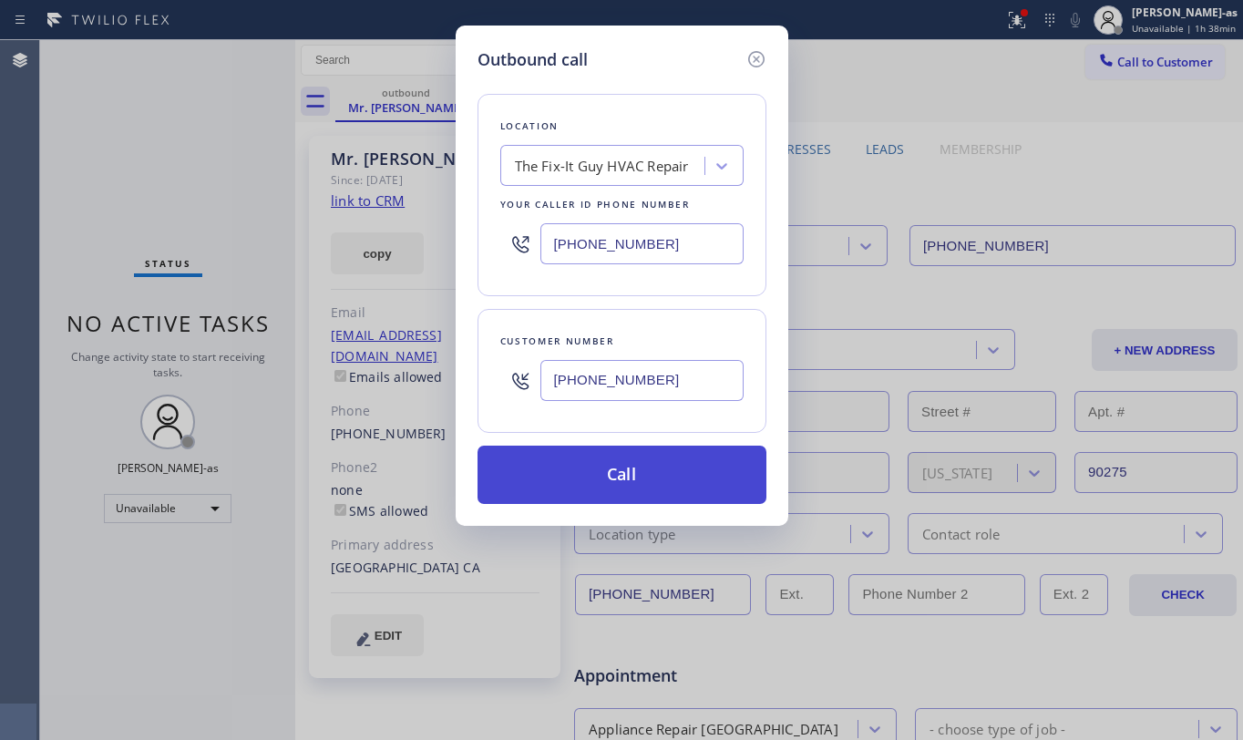
type input "[PHONE_NUMBER]"
click at [691, 472] on button "Call" at bounding box center [622, 475] width 289 height 58
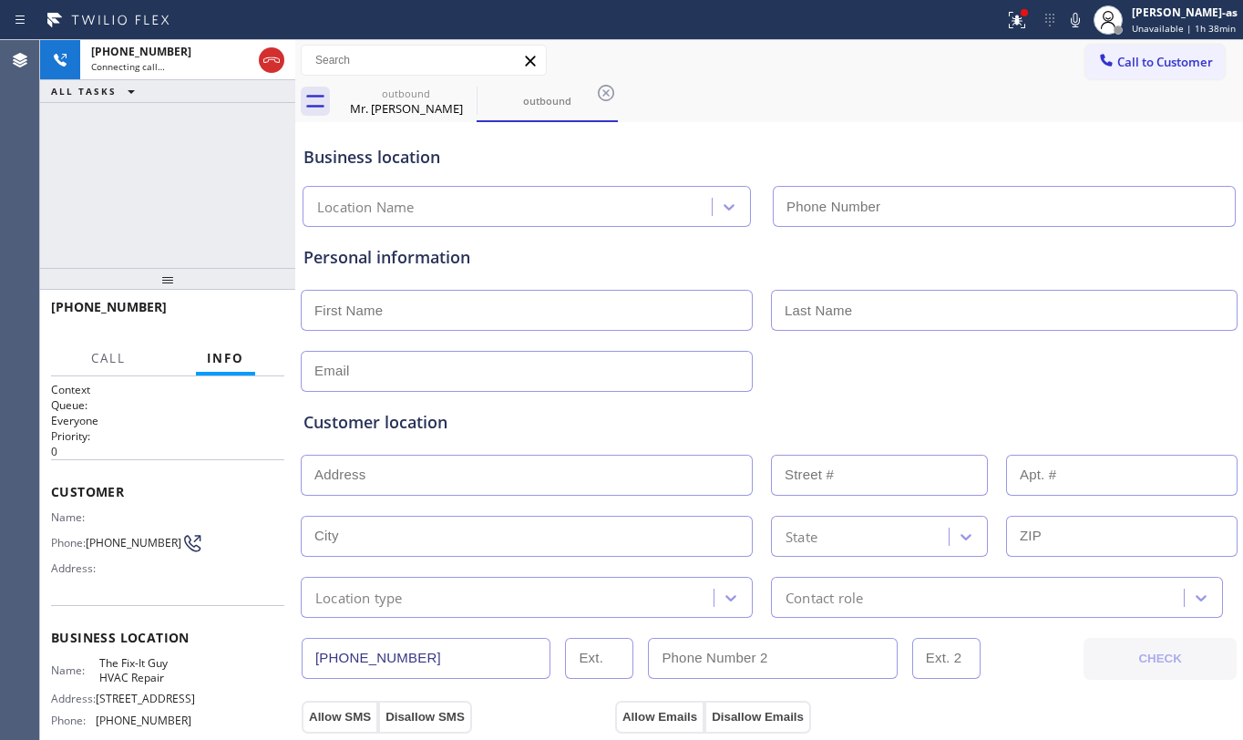
type input "[PHONE_NUMBER]"
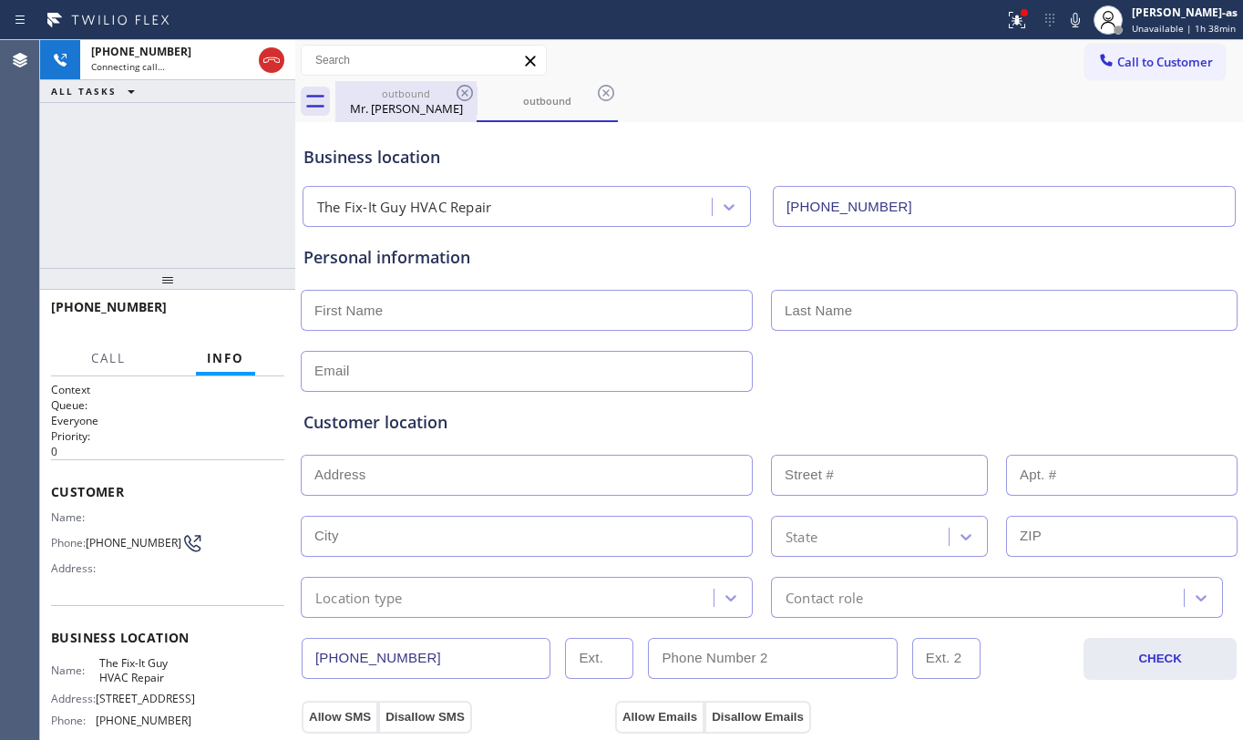
click at [396, 117] on div "outbound Mr. [PERSON_NAME]" at bounding box center [406, 101] width 138 height 41
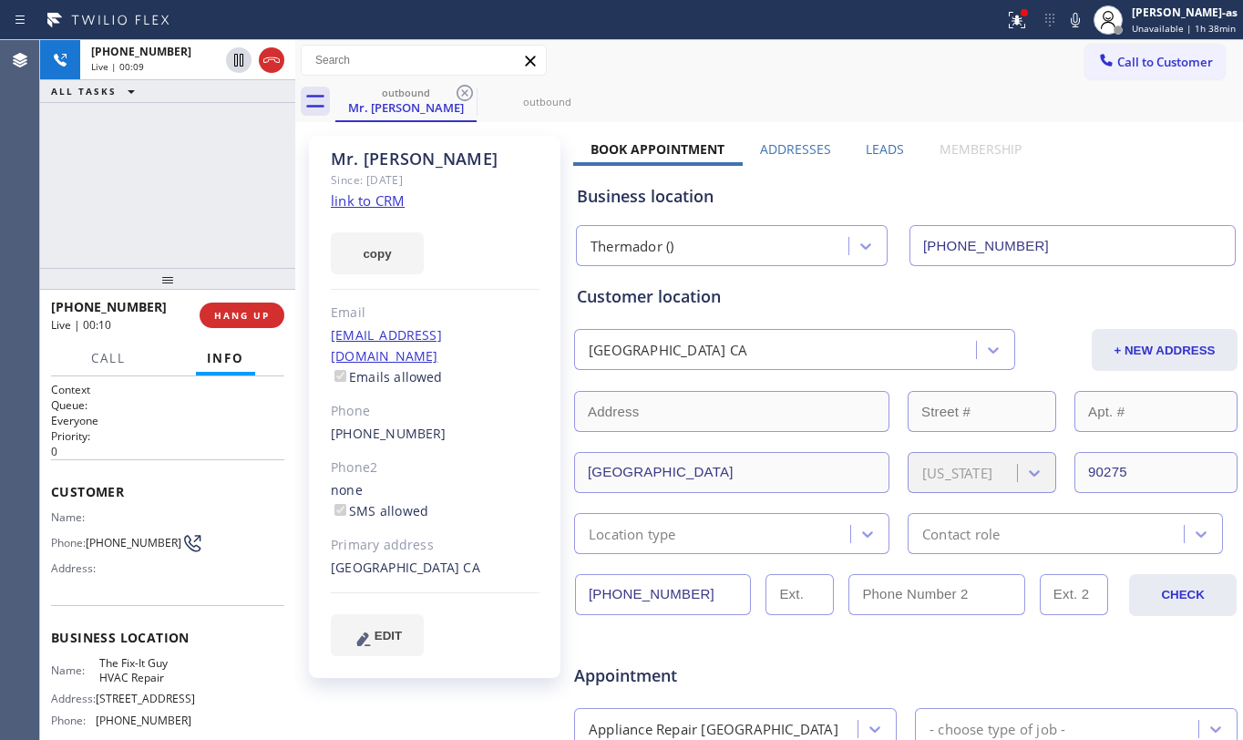
click at [208, 211] on div "[PHONE_NUMBER] Live | 00:09 ALL TASKS ALL TASKS ACTIVE TASKS TASKS IN WRAP UP" at bounding box center [167, 154] width 255 height 228
click at [230, 314] on span "HANG UP" at bounding box center [242, 315] width 56 height 13
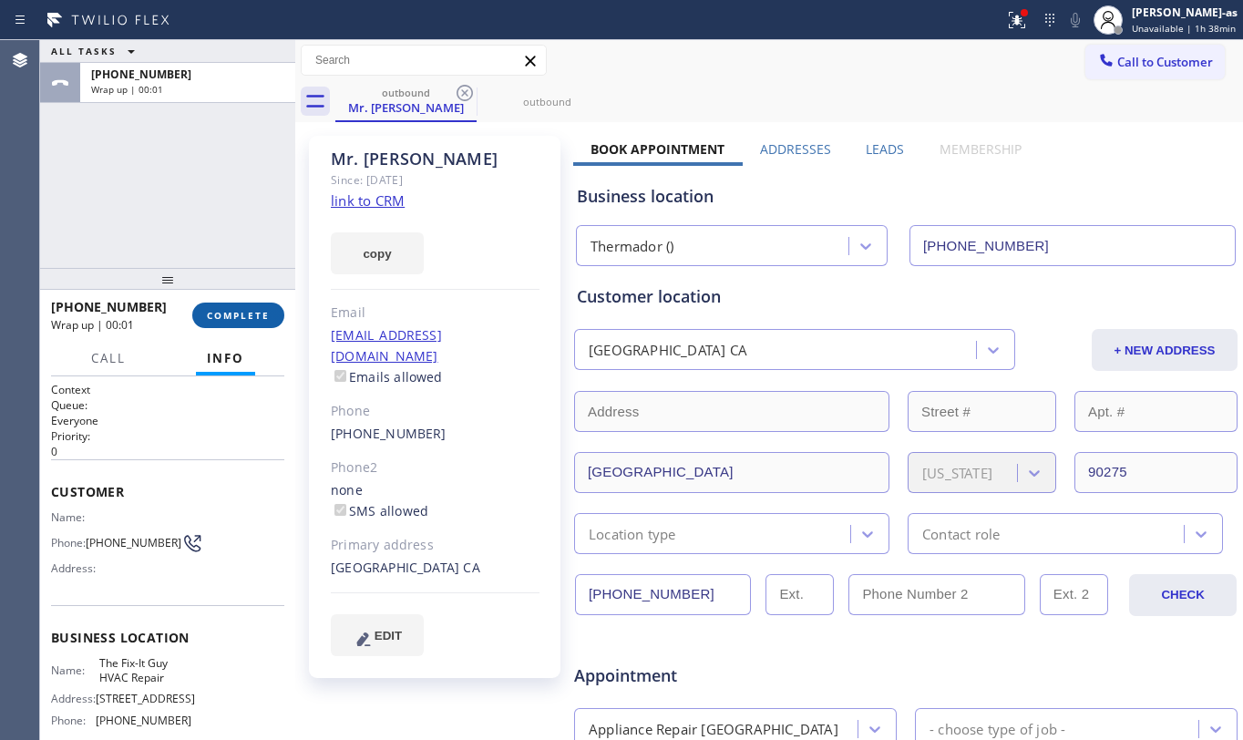
click at [235, 314] on span "COMPLETE" at bounding box center [238, 315] width 63 height 13
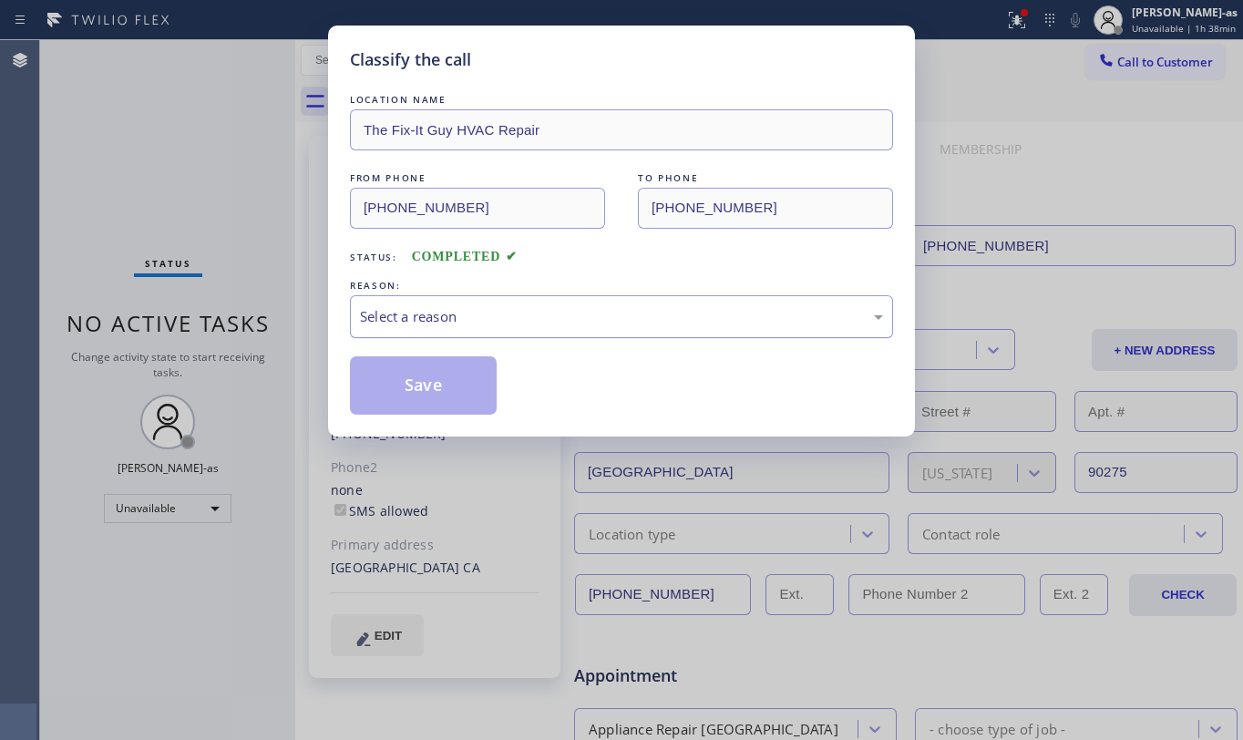
click at [421, 306] on div "Select a reason" at bounding box center [621, 316] width 523 height 21
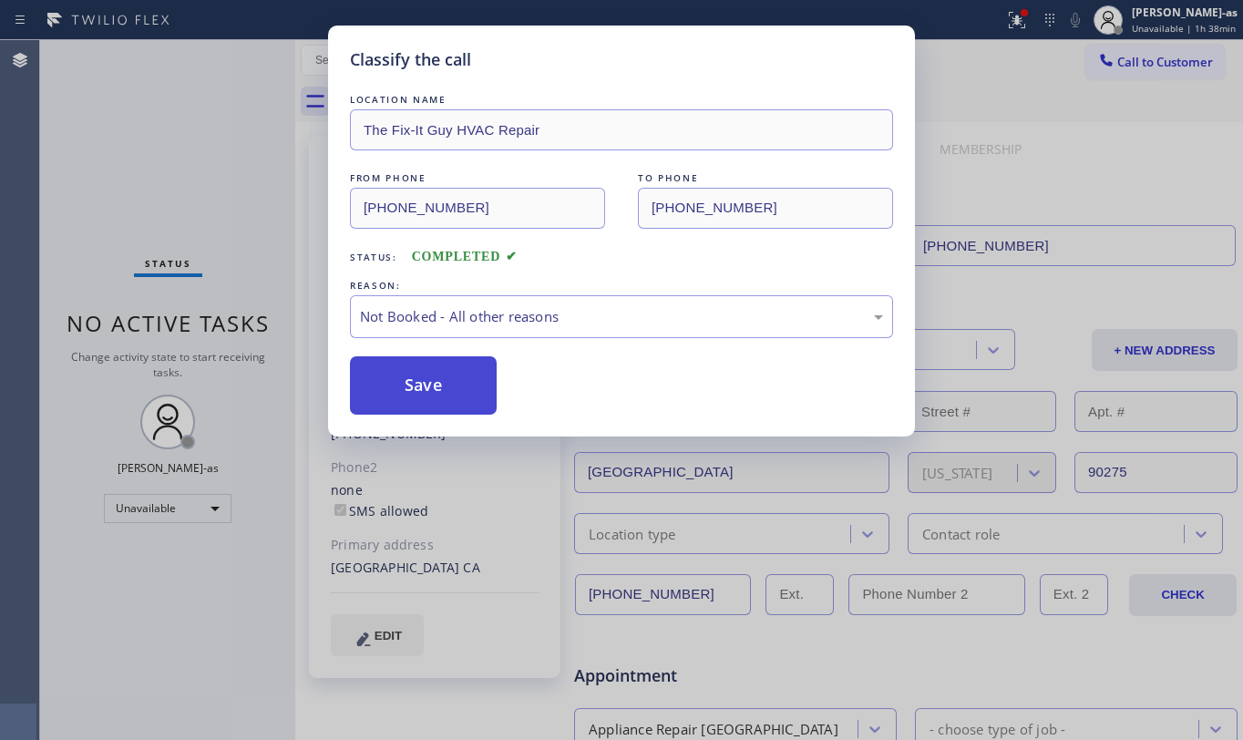
click at [410, 401] on button "Save" at bounding box center [423, 385] width 147 height 58
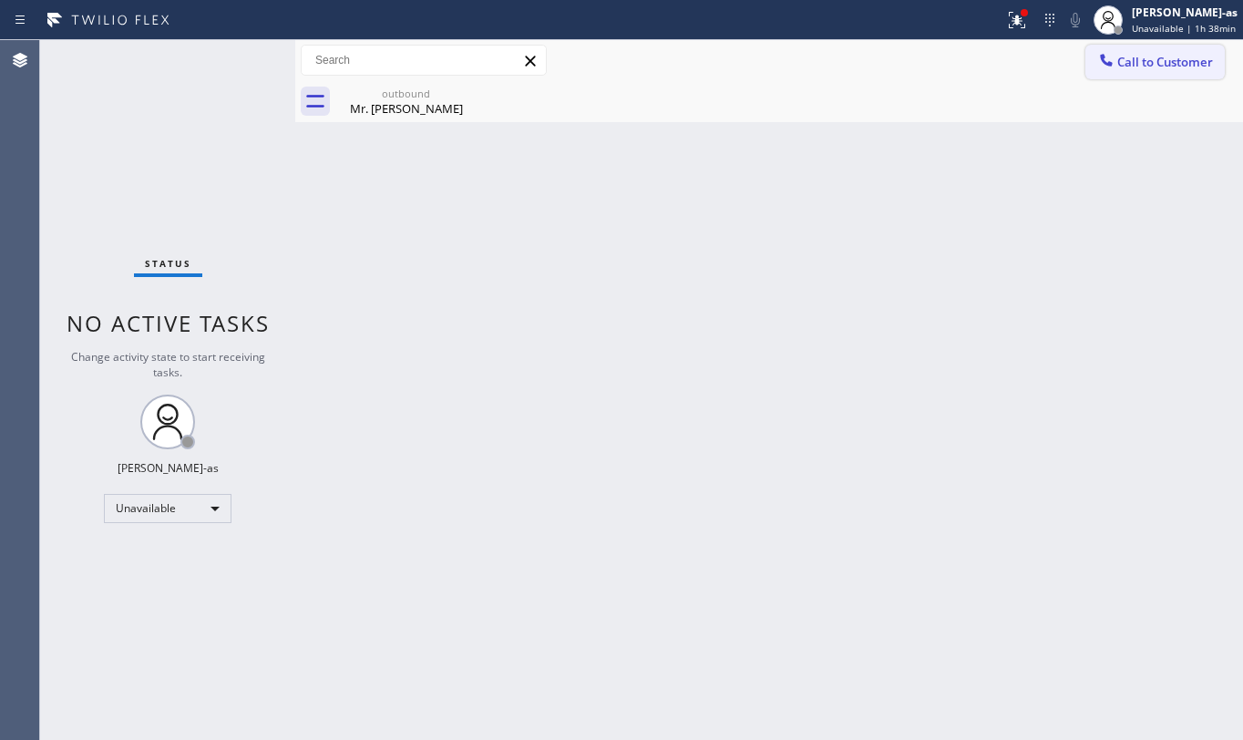
click at [1158, 67] on span "Call to Customer" at bounding box center [1166, 62] width 96 height 16
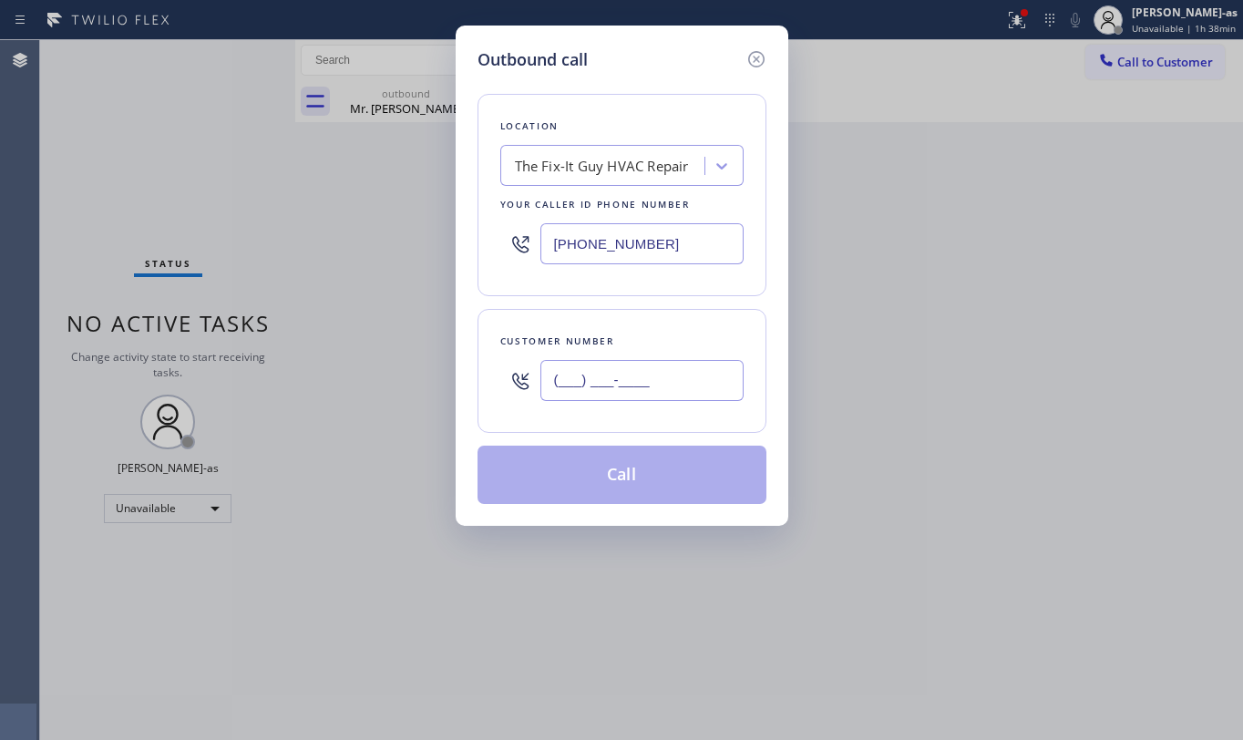
click at [695, 377] on input "(___) ___-____" at bounding box center [642, 380] width 203 height 41
paste input "850) 251-3440"
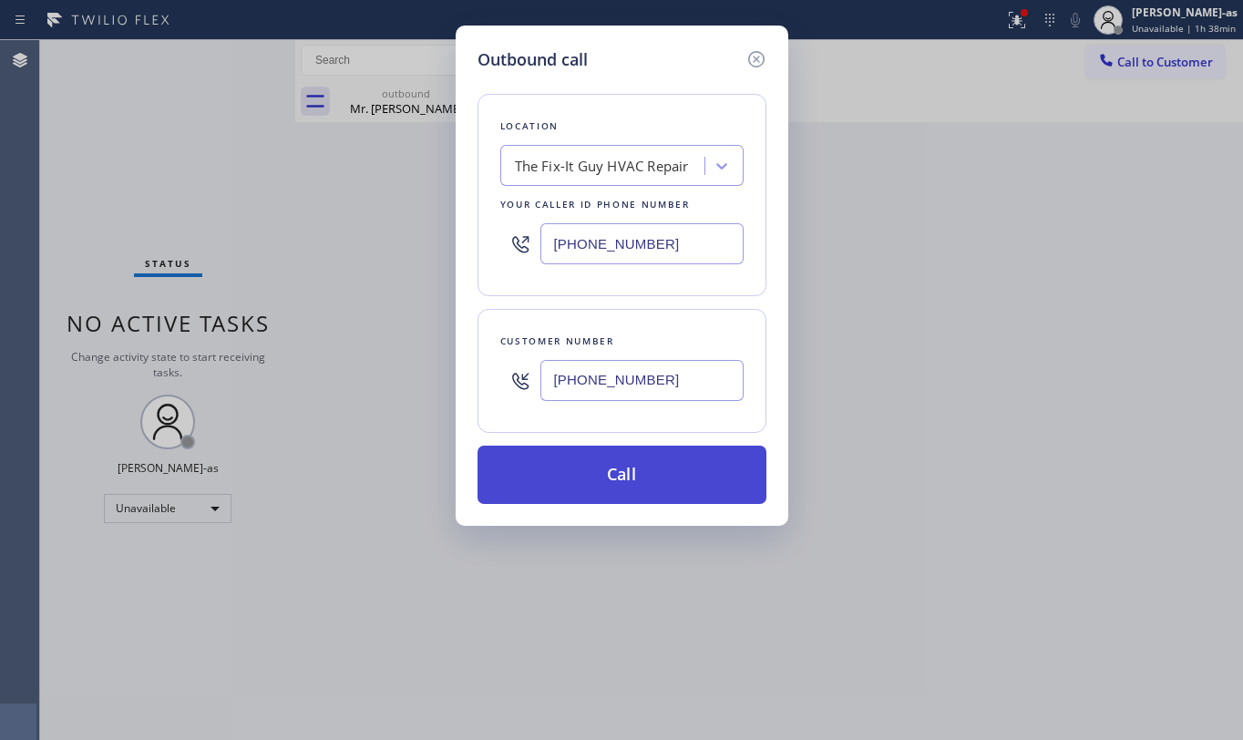
type input "[PHONE_NUMBER]"
click at [676, 497] on button "Call" at bounding box center [622, 475] width 289 height 58
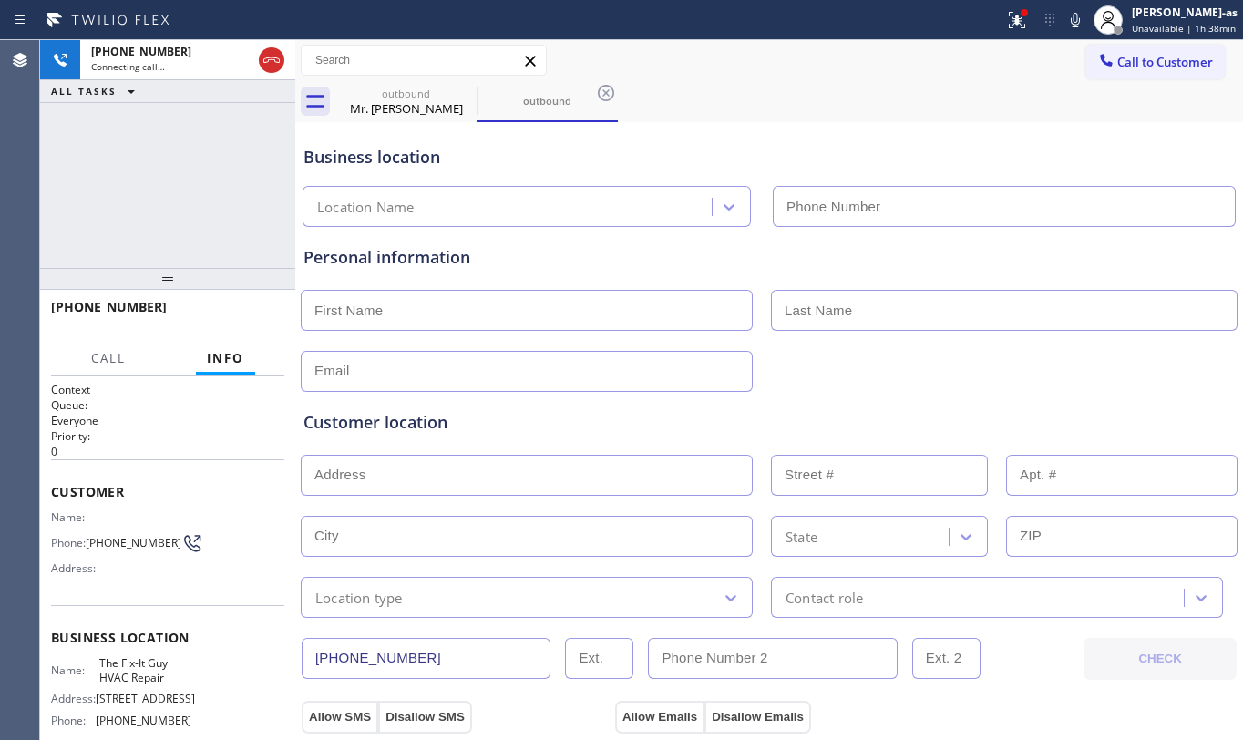
type input "[PHONE_NUMBER]"
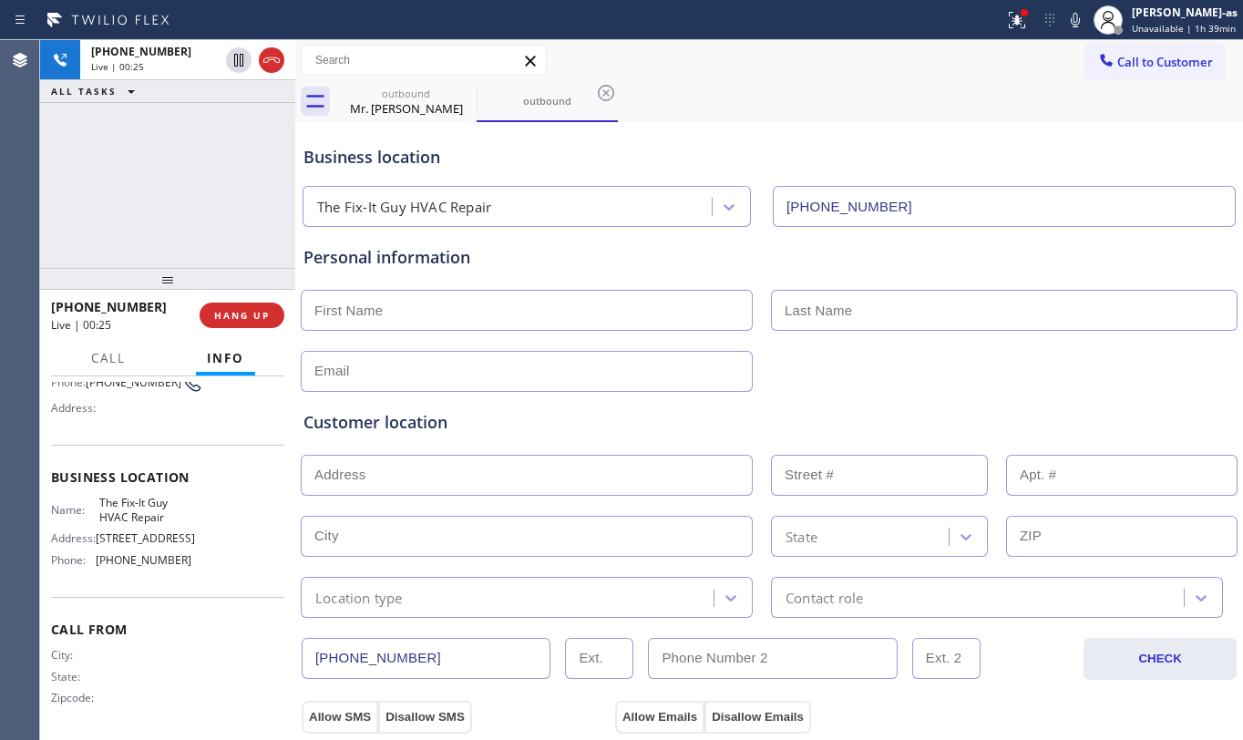
scroll to position [169, 0]
click at [244, 306] on button "HANG UP" at bounding box center [242, 316] width 85 height 26
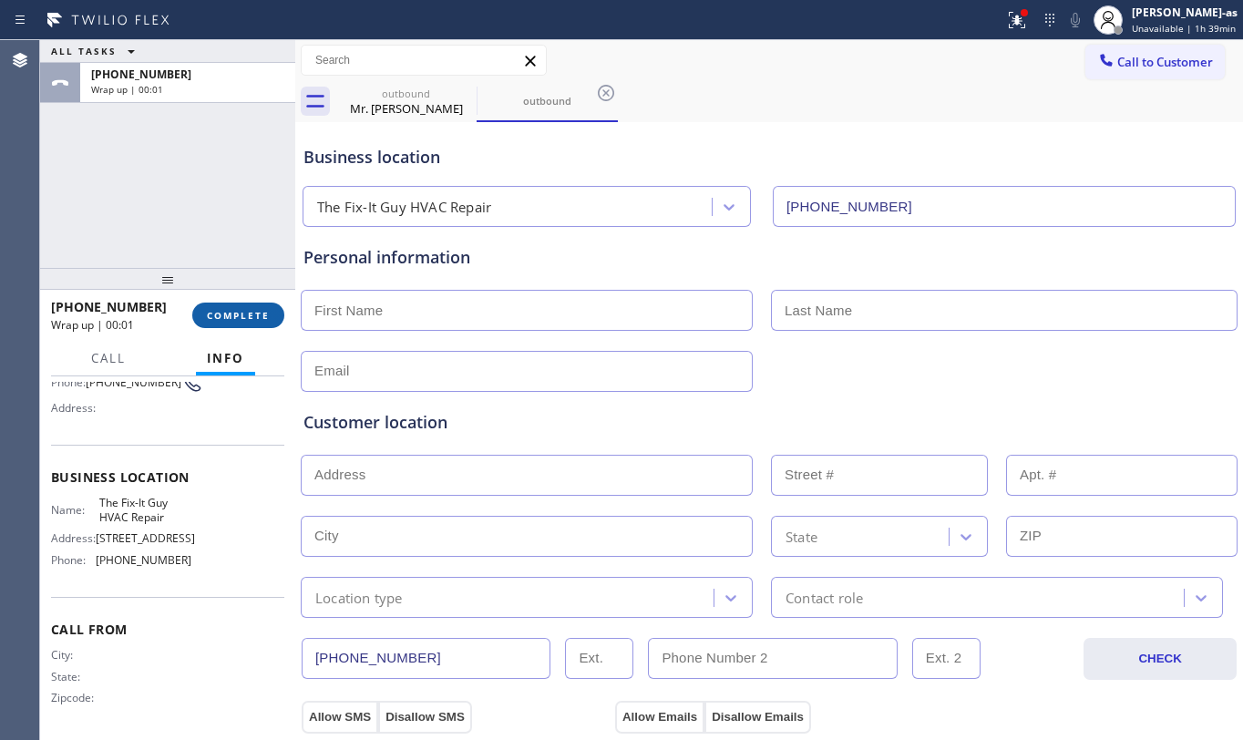
click at [244, 304] on button "COMPLETE" at bounding box center [238, 316] width 92 height 26
click at [235, 230] on div "ALL TASKS ALL TASKS ACTIVE TASKS TASKS IN WRAP UP [PHONE_NUMBER] Wrap up | 00:01" at bounding box center [167, 154] width 255 height 228
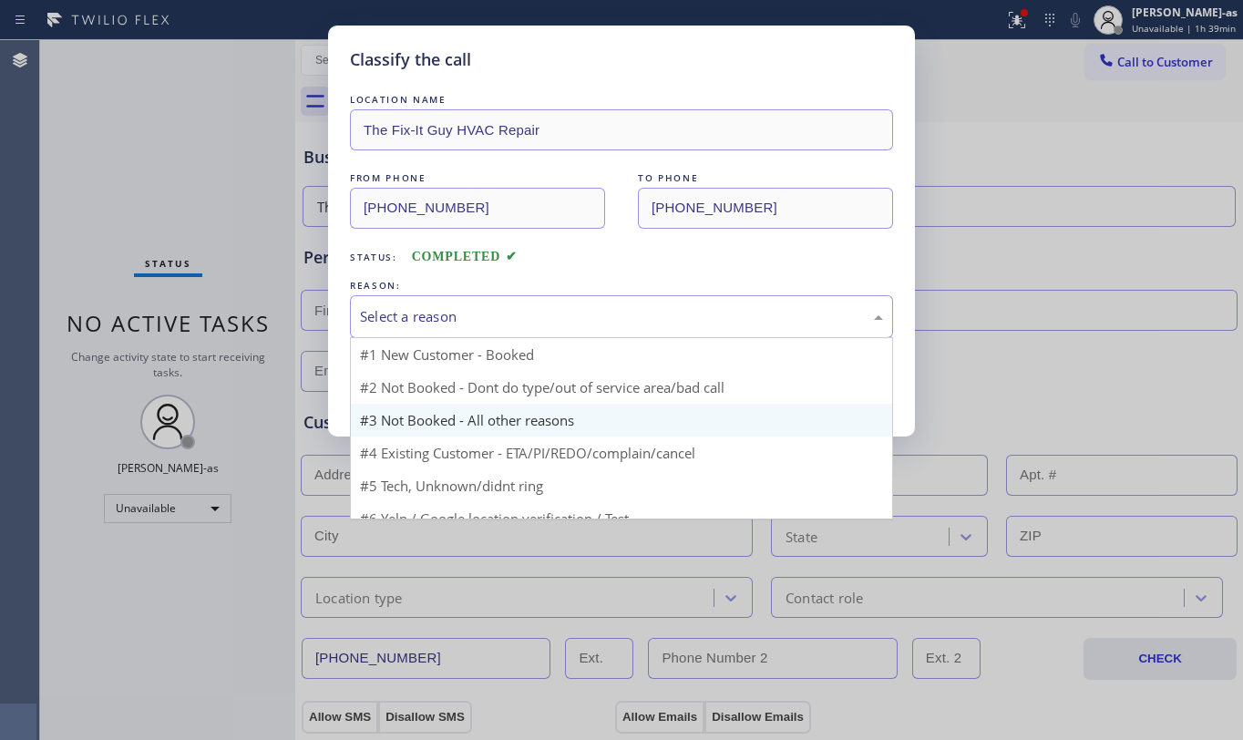
drag, startPoint x: 492, startPoint y: 315, endPoint x: 566, endPoint y: 410, distance: 120.2
click at [493, 315] on div "Select a reason" at bounding box center [621, 316] width 523 height 21
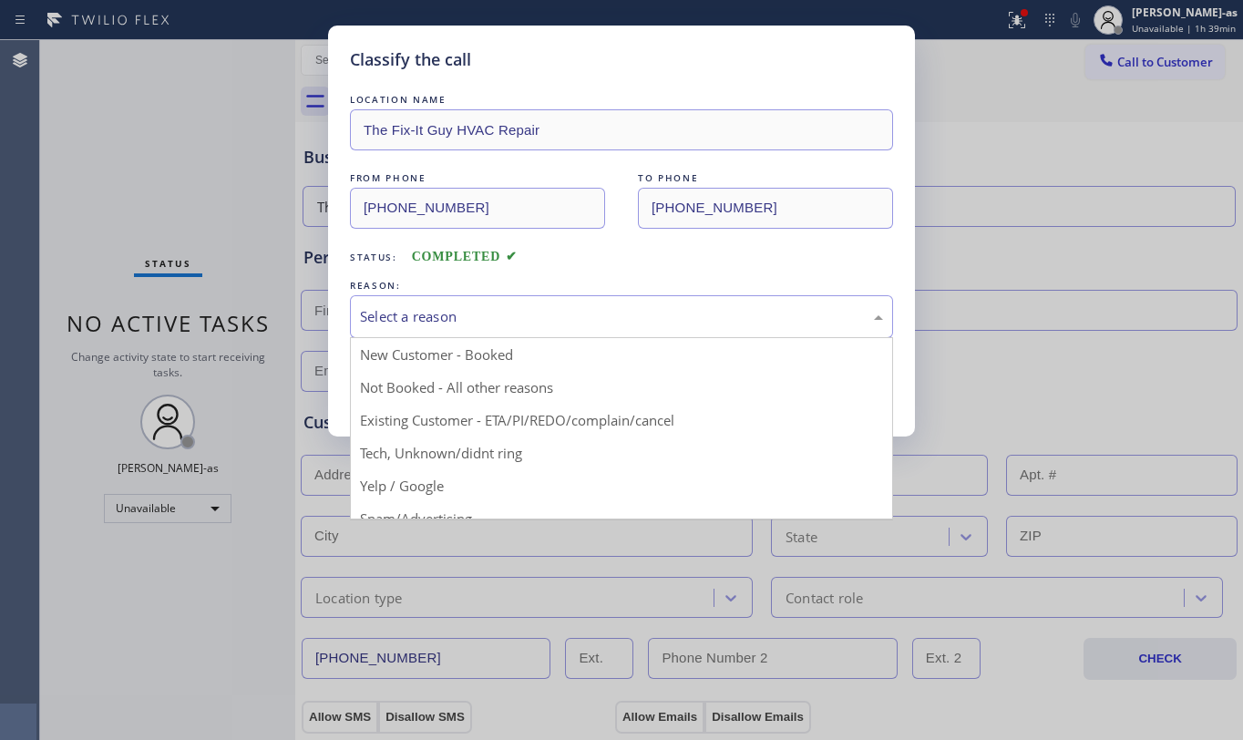
drag, startPoint x: 606, startPoint y: 419, endPoint x: 565, endPoint y: 417, distance: 41.1
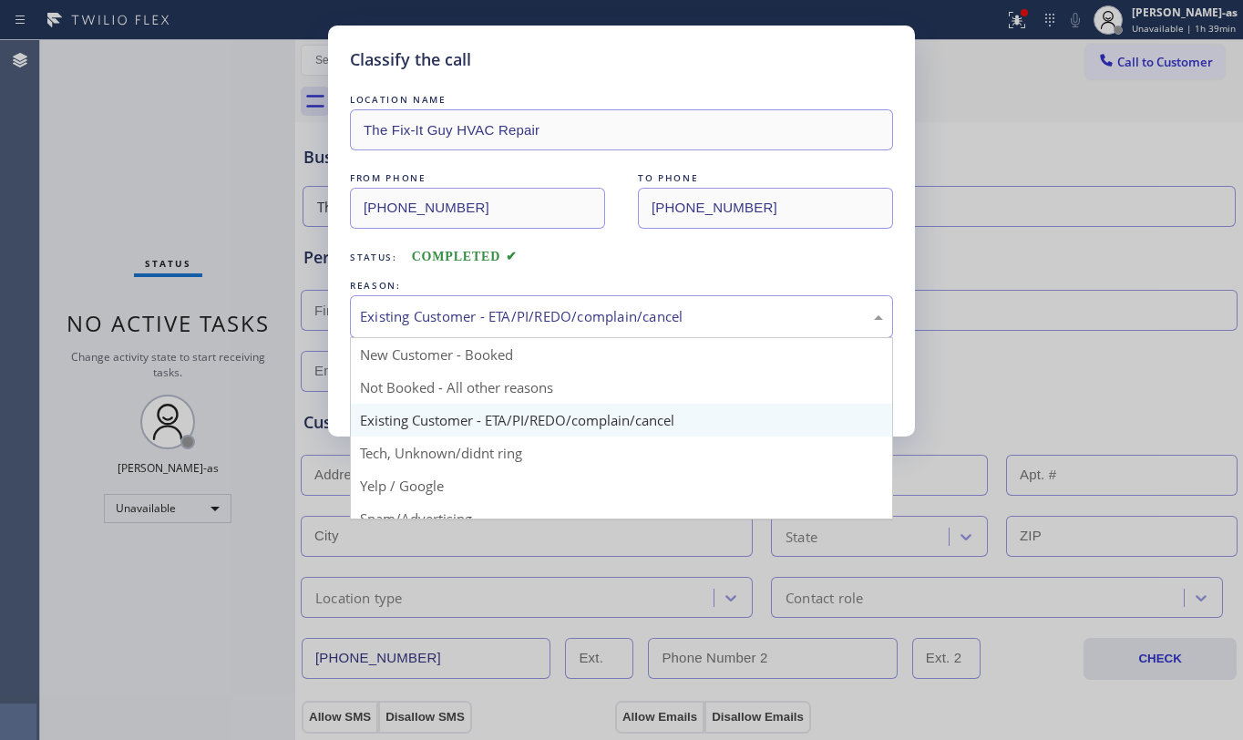
click at [425, 329] on div "Existing Customer - ETA/PI/REDO/complain/cancel" at bounding box center [621, 316] width 543 height 43
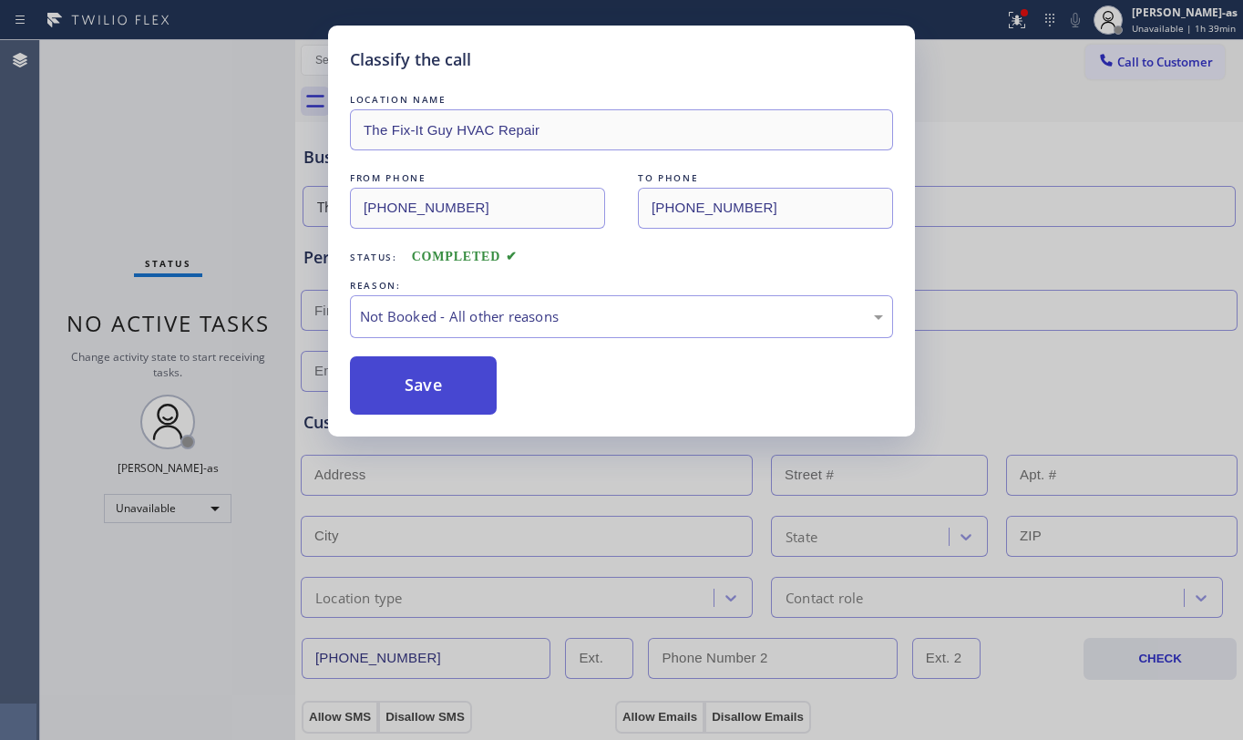
click at [424, 392] on button "Save" at bounding box center [423, 385] width 147 height 58
type input "[PHONE_NUMBER]"
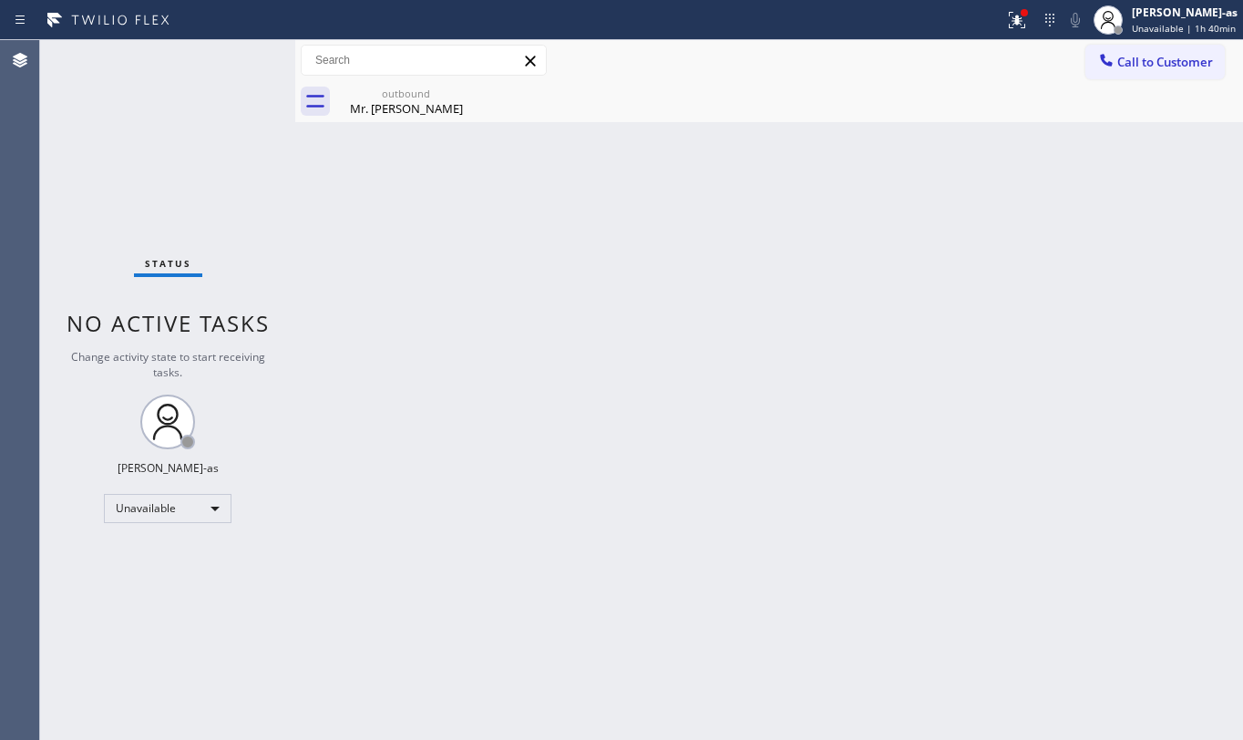
click at [741, 279] on div "Back to Dashboard Change Sender ID Customers Technicians Select a contact Outbo…" at bounding box center [769, 390] width 948 height 700
drag, startPoint x: 391, startPoint y: 113, endPoint x: 457, endPoint y: 93, distance: 68.6
click at [401, 109] on div "Mr. [PERSON_NAME]" at bounding box center [406, 108] width 138 height 16
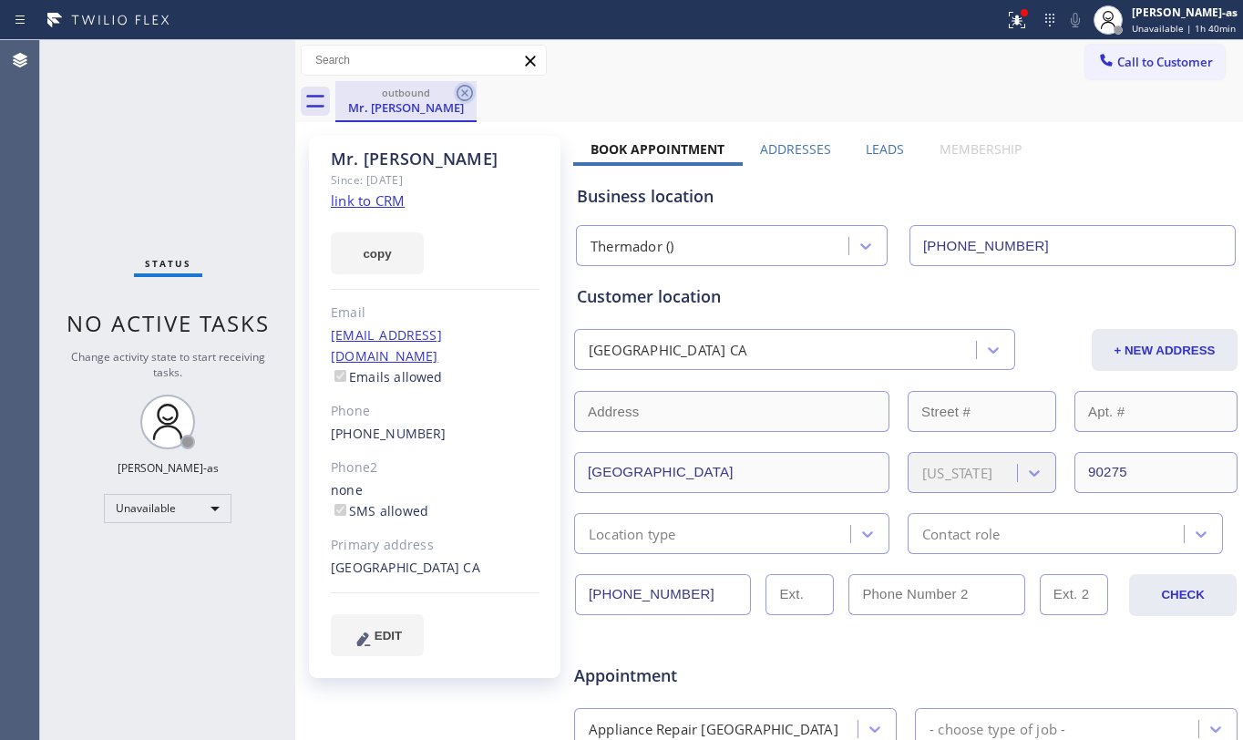
click at [469, 86] on icon at bounding box center [465, 93] width 16 height 16
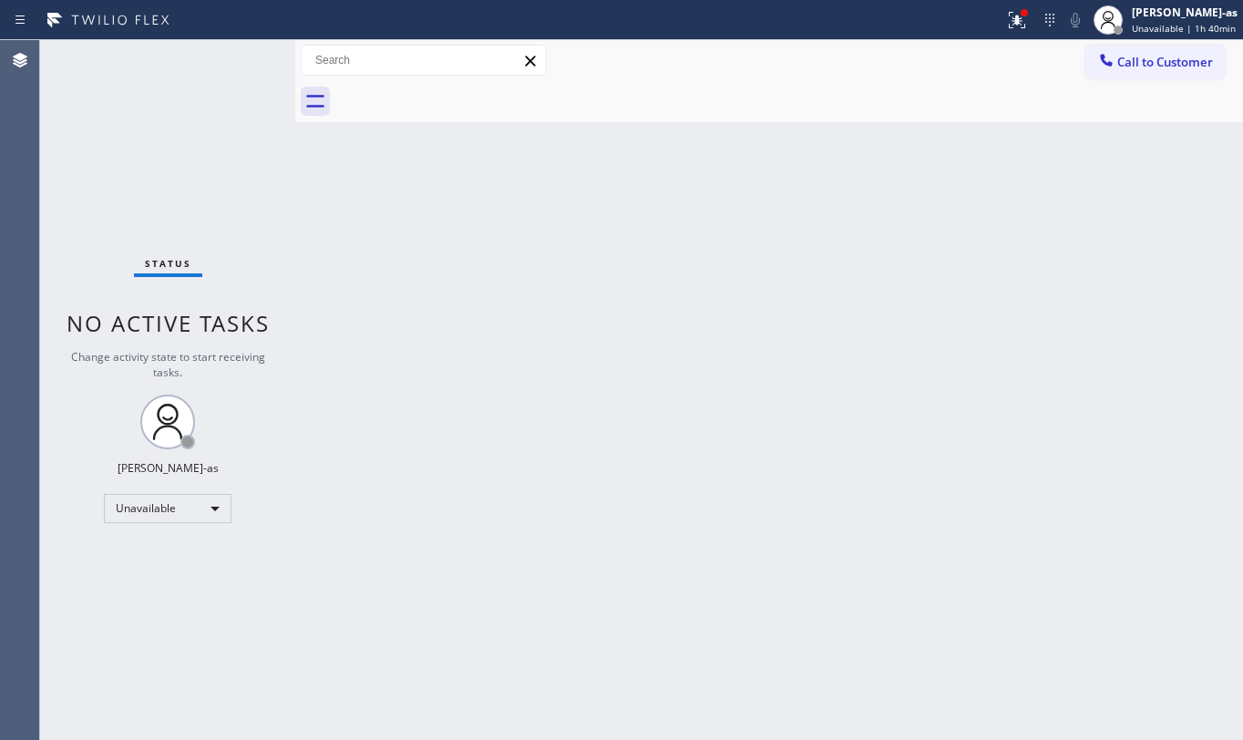
drag, startPoint x: 340, startPoint y: 256, endPoint x: 398, endPoint y: 231, distance: 63.7
click at [365, 234] on div "Back to Dashboard Change Sender ID Customers Technicians Select a contact Outbo…" at bounding box center [769, 390] width 948 height 700
click at [1167, 49] on button "Call to Customer" at bounding box center [1155, 62] width 139 height 35
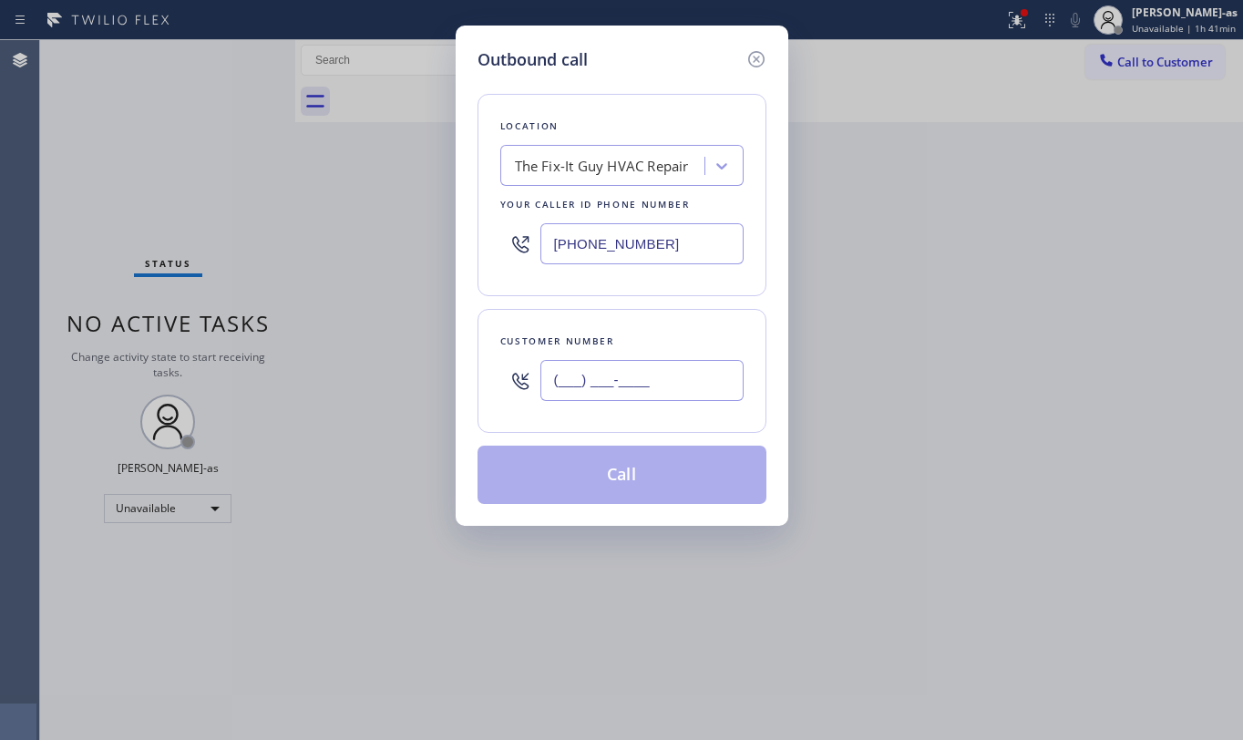
click at [658, 383] on input "(___) ___-____" at bounding box center [642, 380] width 203 height 41
paste input "131) 085-0292"
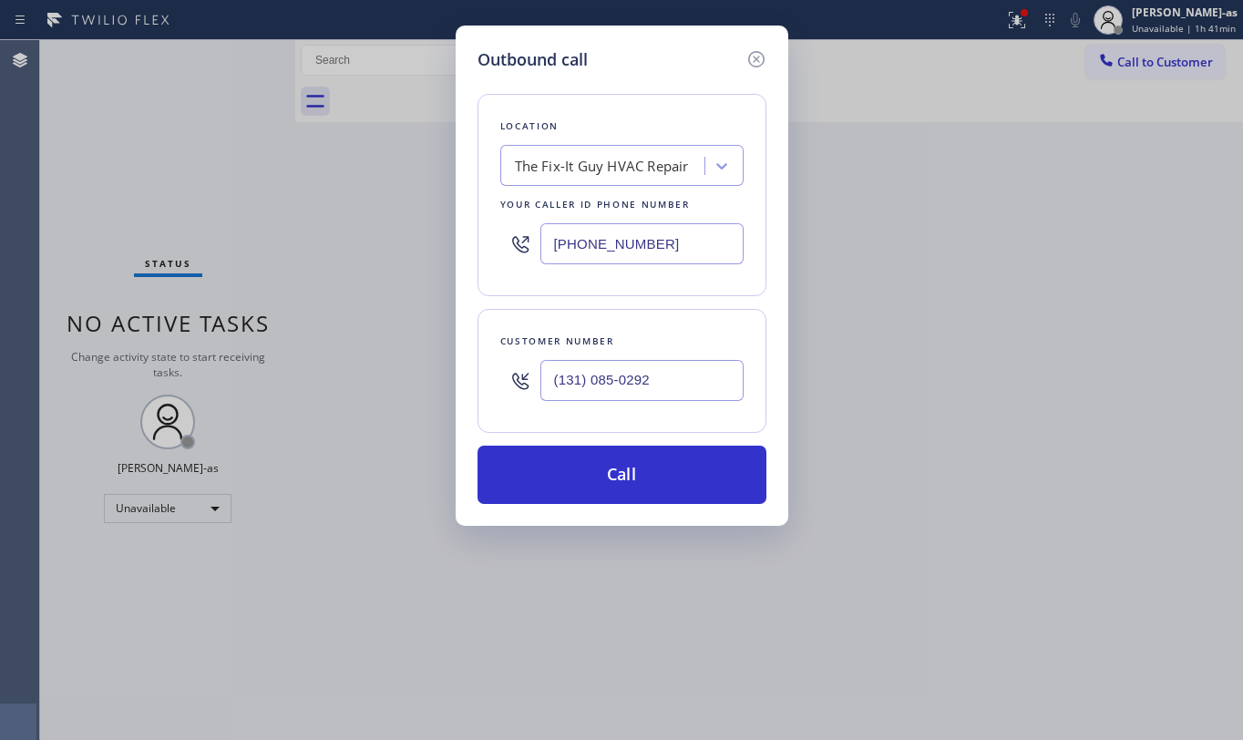
click at [633, 160] on div "The Fix-It Guy HVAC Repair" at bounding box center [602, 166] width 174 height 21
click at [679, 384] on input "(131) 085-0292" at bounding box center [642, 380] width 203 height 41
paste input "650) 492-1899"
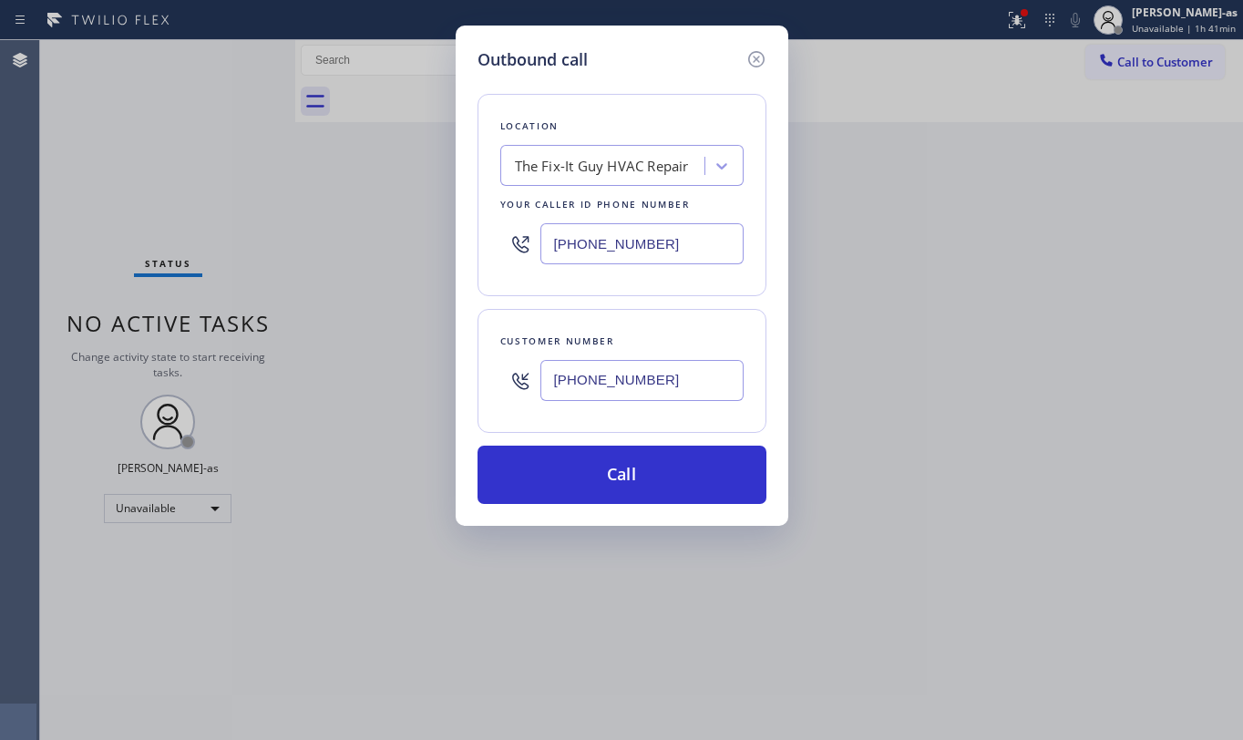
type input "[PHONE_NUMBER]"
click at [658, 250] on input "[PHONE_NUMBER]" at bounding box center [642, 243] width 203 height 41
click at [661, 248] on input "[PHONE_NUMBER]" at bounding box center [642, 243] width 203 height 41
paste input "877) 414-7264"
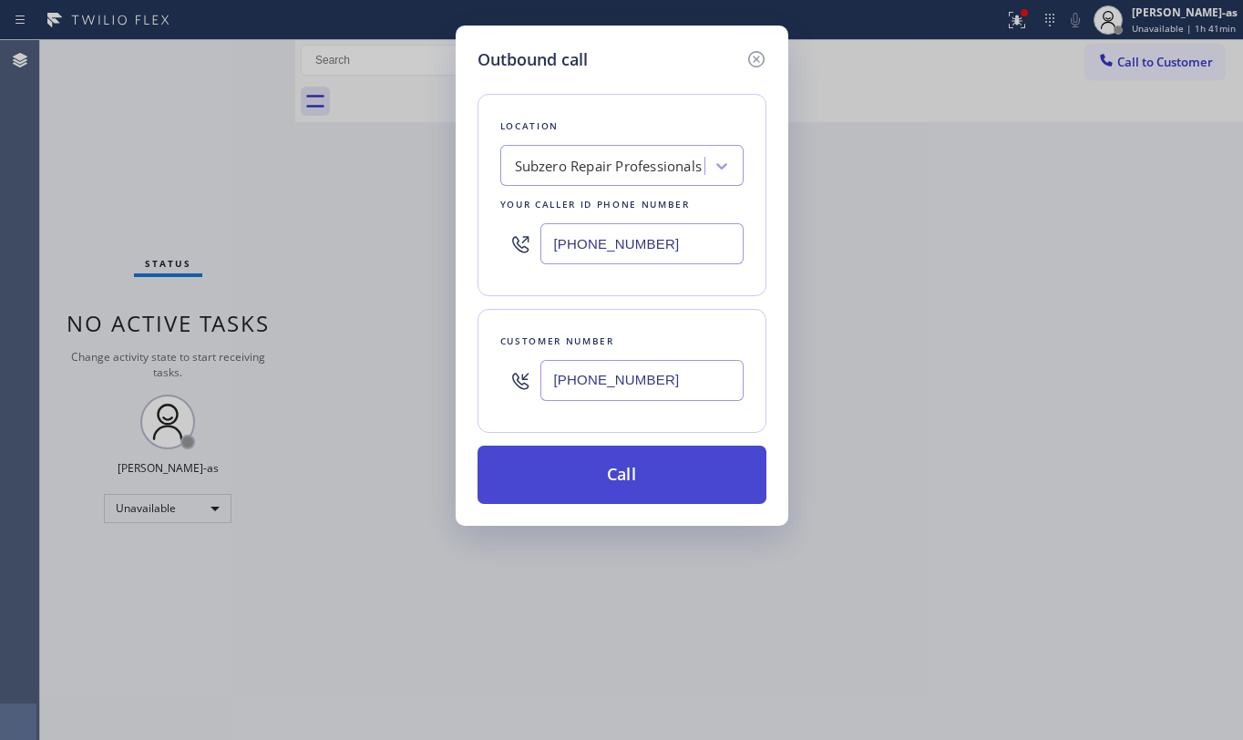
type input "[PHONE_NUMBER]"
click at [661, 479] on button "Call" at bounding box center [622, 475] width 289 height 58
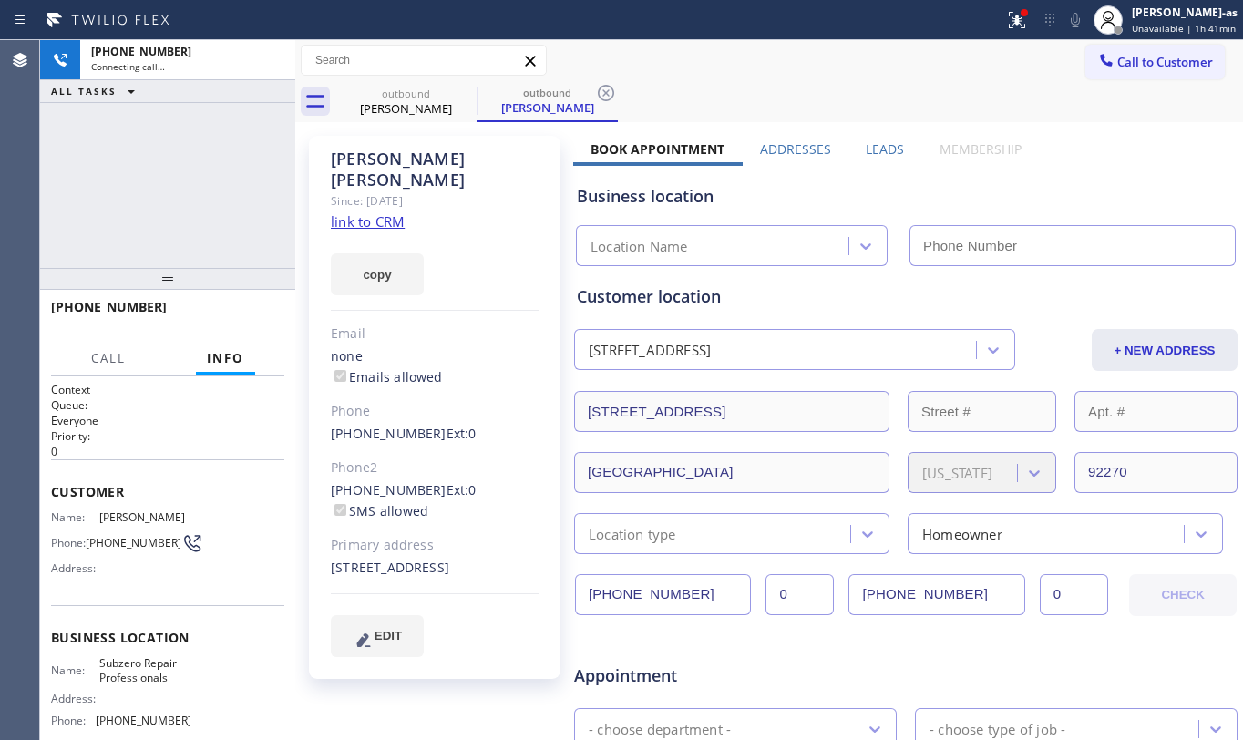
click at [391, 212] on link "link to CRM" at bounding box center [368, 221] width 74 height 18
type input "[PHONE_NUMBER]"
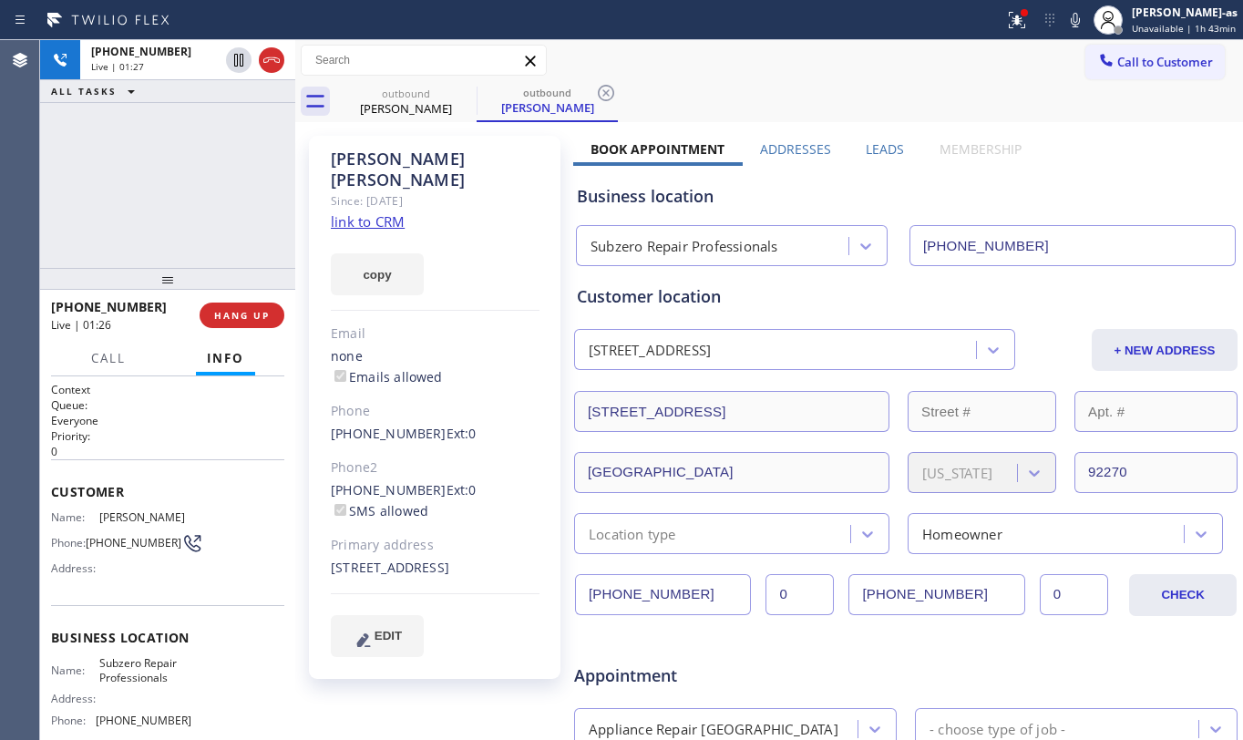
click at [158, 176] on div "[PHONE_NUMBER] Live | 01:27 ALL TASKS ALL TASKS ACTIVE TASKS TASKS IN WRAP UP" at bounding box center [167, 154] width 255 height 228
click at [122, 60] on span "Live | 01:43" at bounding box center [117, 66] width 53 height 13
click at [197, 193] on div "[PHONE_NUMBER] Live | 02:12 ALL TASKS ALL TASKS ACTIVE TASKS TASKS IN WRAP UP" at bounding box center [167, 154] width 255 height 228
click at [160, 241] on div "[PHONE_NUMBER] Live | 02:18 ALL TASKS ALL TASKS ACTIVE TASKS TASKS IN WRAP UP" at bounding box center [167, 154] width 255 height 228
click at [160, 237] on div "[PHONE_NUMBER] Live | 02:20 ALL TASKS ALL TASKS ACTIVE TASKS TASKS IN WRAP UP" at bounding box center [167, 154] width 255 height 228
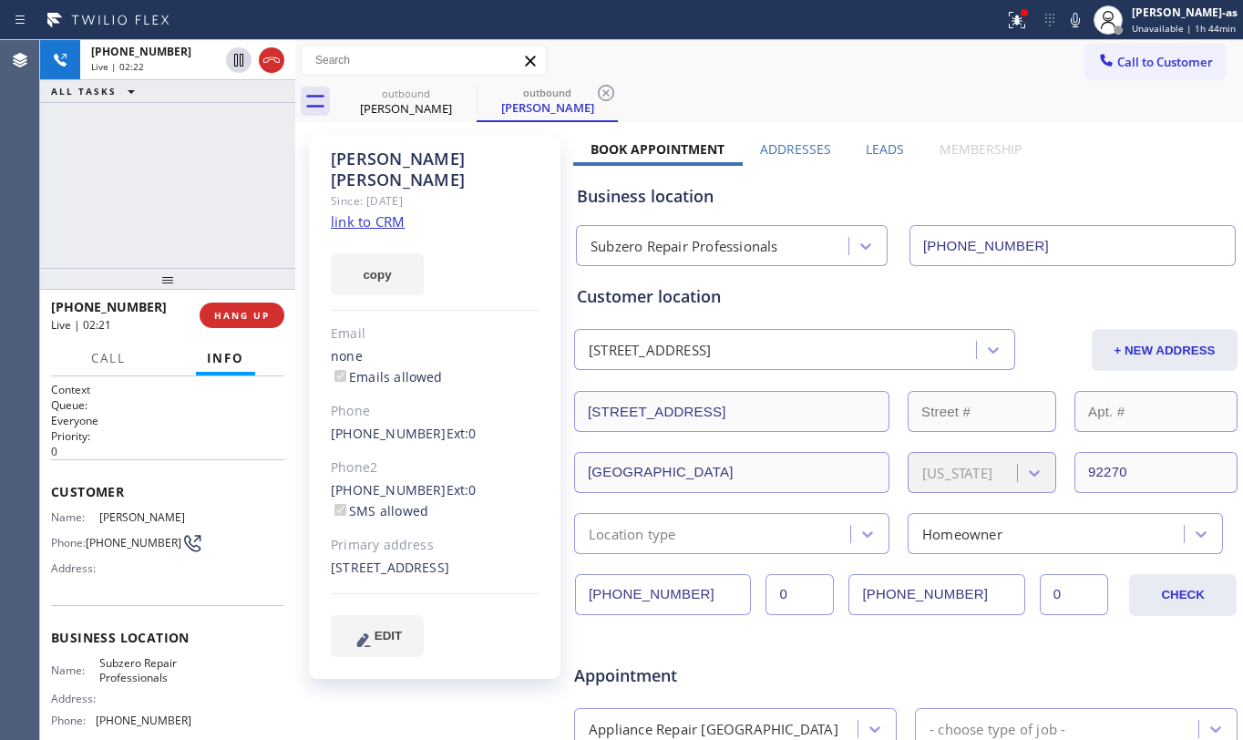
click at [162, 221] on div "[PHONE_NUMBER] Live | 02:22 ALL TASKS ALL TASKS ACTIVE TASKS TASKS IN WRAP UP" at bounding box center [167, 154] width 255 height 228
click at [183, 165] on div "[PHONE_NUMBER] Live | 02:26 ALL TASKS ALL TASKS ACTIVE TASKS TASKS IN WRAP UP" at bounding box center [167, 154] width 255 height 228
click at [166, 170] on div "[PHONE_NUMBER] Live | 02:27 ALL TASKS ALL TASKS ACTIVE TASKS TASKS IN WRAP UP" at bounding box center [167, 154] width 255 height 228
click at [99, 202] on div "[PHONE_NUMBER] Live | 02:27 ALL TASKS ALL TASKS ACTIVE TASKS TASKS IN WRAP UP" at bounding box center [167, 154] width 255 height 228
click at [137, 230] on div "[PHONE_NUMBER] Live | 02:28 ALL TASKS ALL TASKS ACTIVE TASKS TASKS IN WRAP UP" at bounding box center [167, 154] width 255 height 228
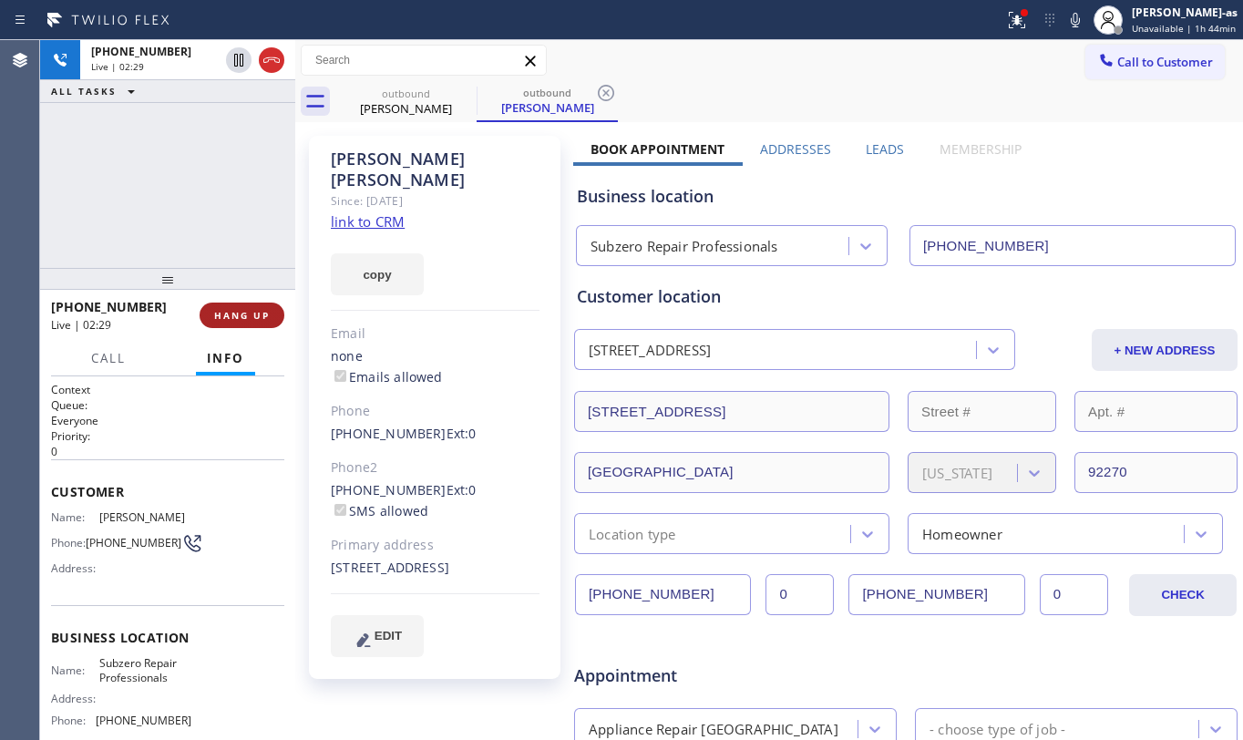
click at [241, 310] on span "HANG UP" at bounding box center [242, 315] width 56 height 13
click at [242, 307] on button "HANG UP" at bounding box center [242, 316] width 85 height 26
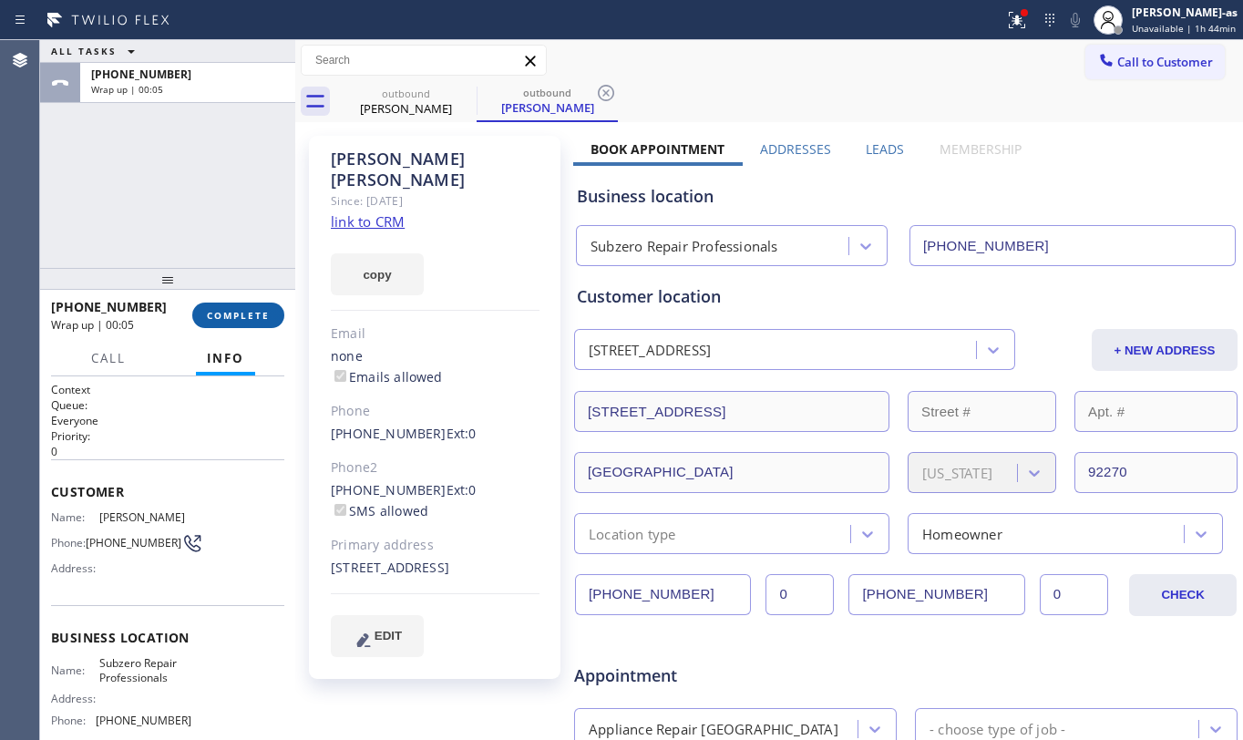
click at [249, 310] on span "COMPLETE" at bounding box center [238, 315] width 63 height 13
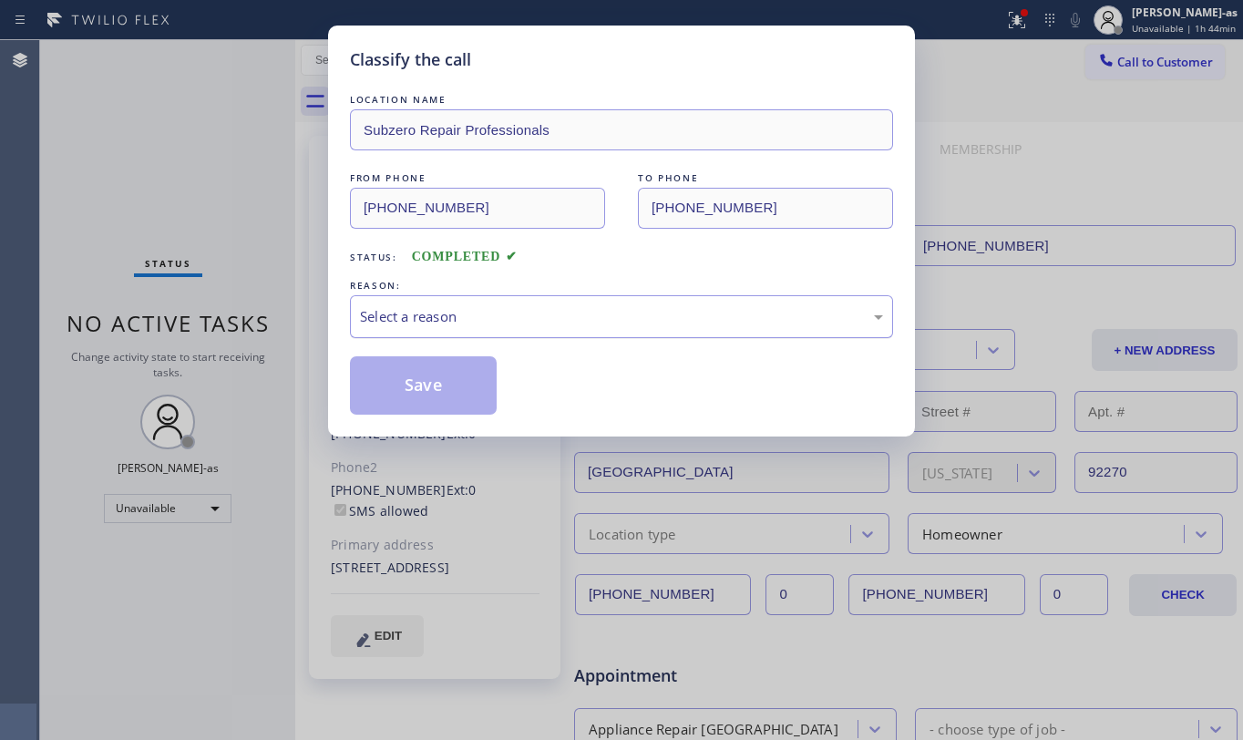
click at [482, 319] on div "Select a reason" at bounding box center [621, 316] width 523 height 21
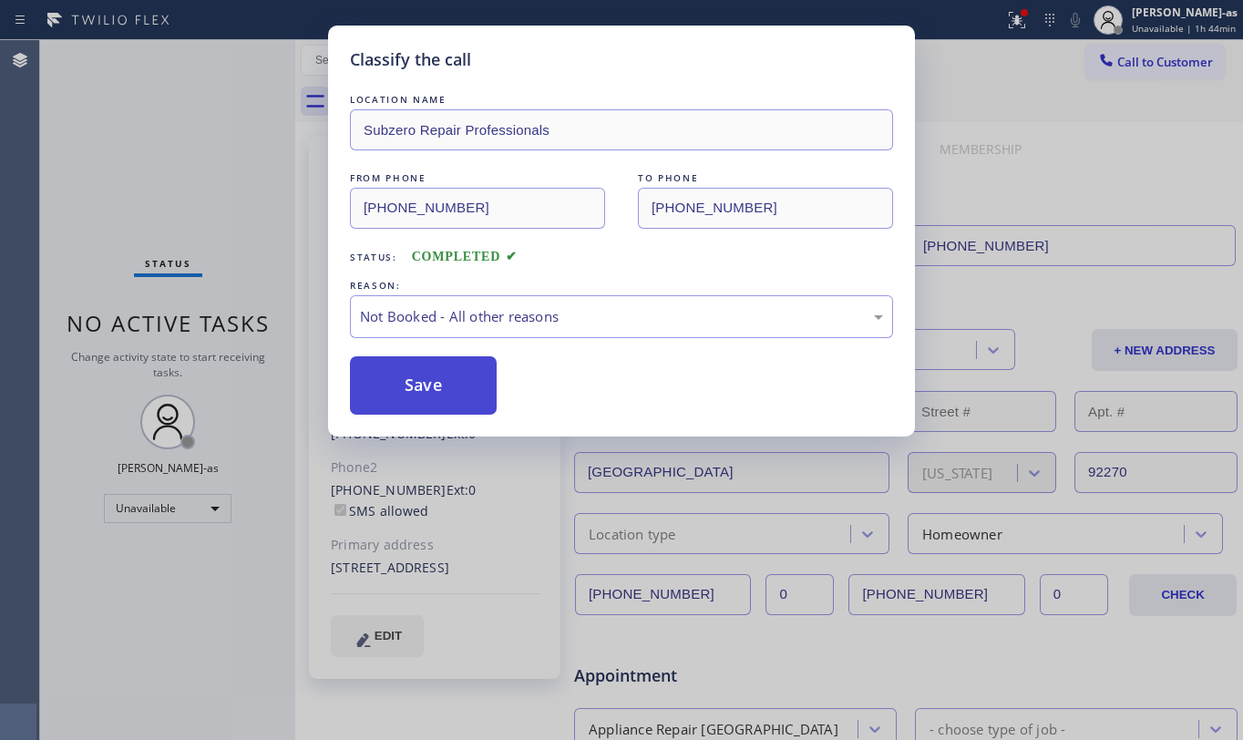
drag, startPoint x: 399, startPoint y: 394, endPoint x: 317, endPoint y: 418, distance: 85.4
click at [399, 392] on button "Save" at bounding box center [423, 385] width 147 height 58
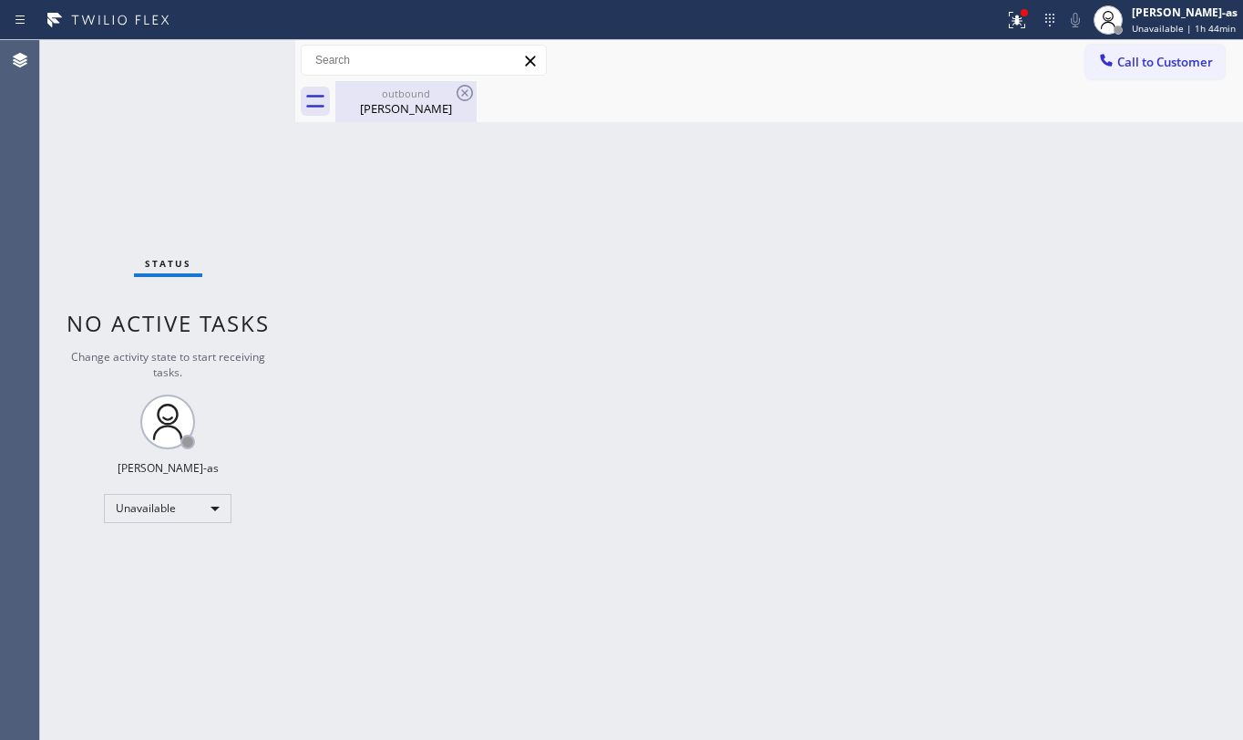
click at [380, 121] on div "outbound [PERSON_NAME]" at bounding box center [406, 101] width 138 height 41
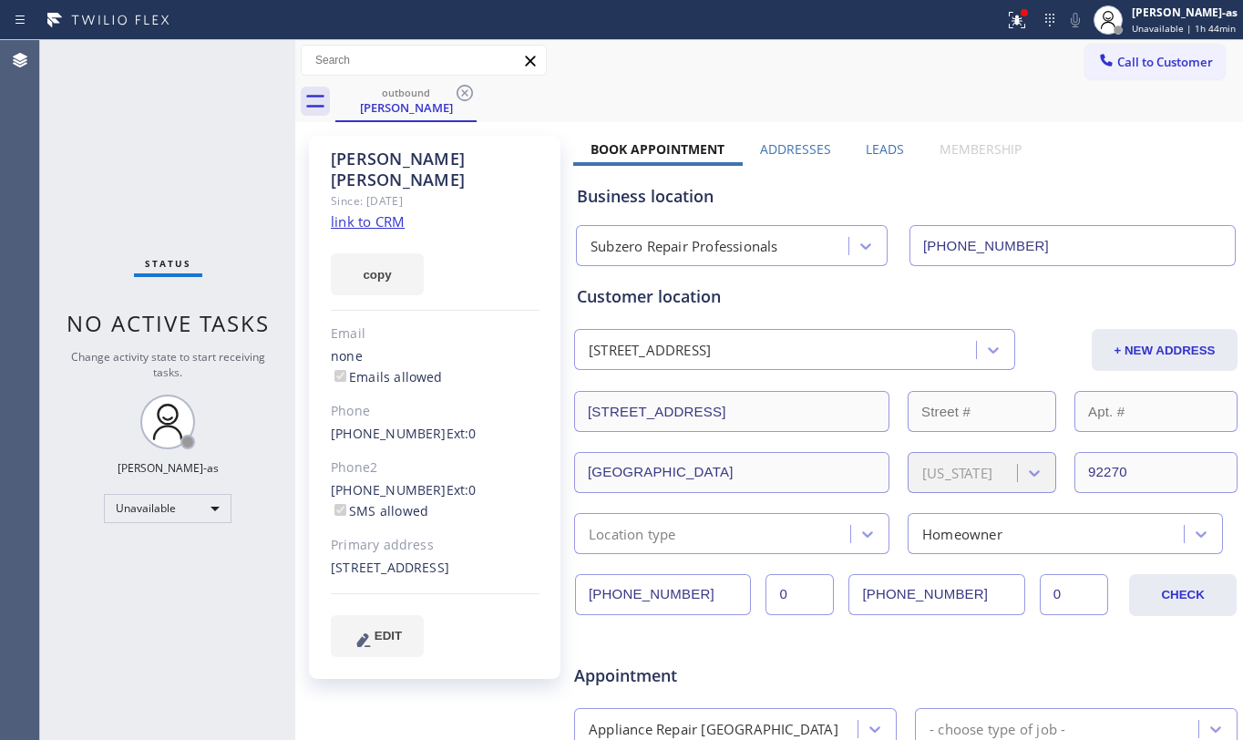
click at [469, 88] on icon at bounding box center [465, 93] width 22 height 22
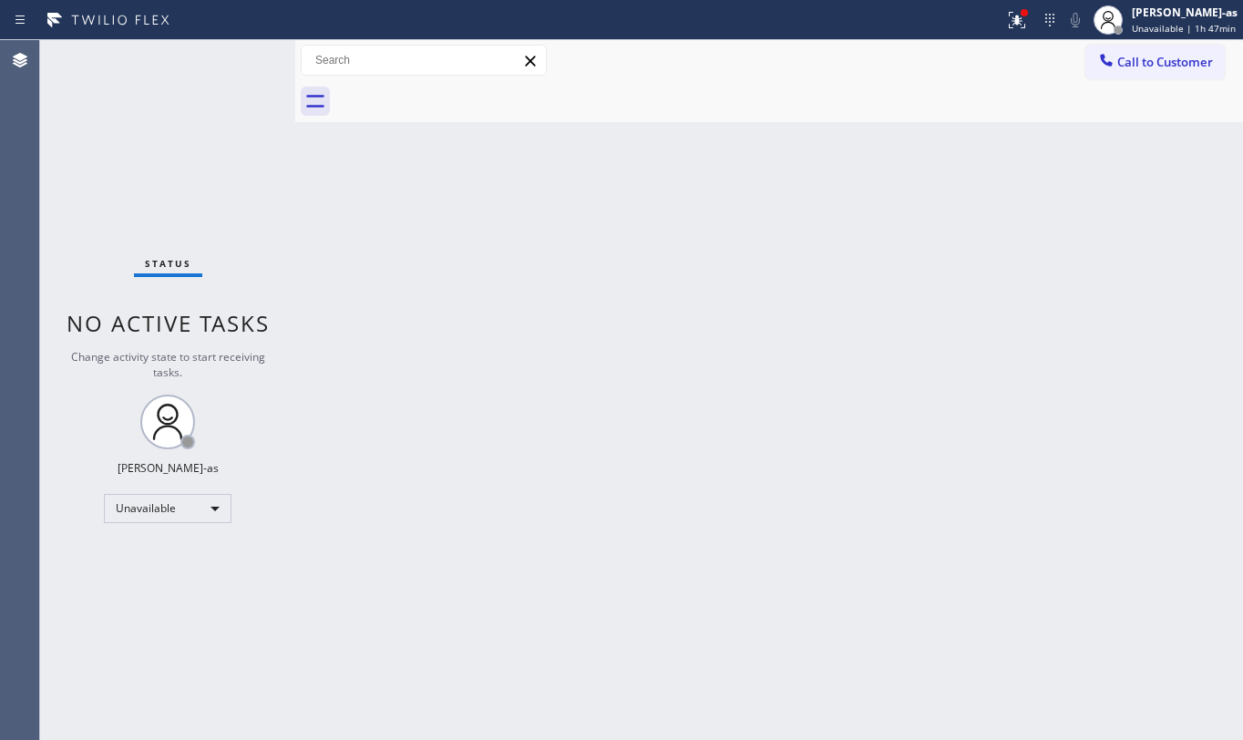
drag, startPoint x: 396, startPoint y: 296, endPoint x: 376, endPoint y: 261, distance: 40.8
click at [392, 285] on div "Back to Dashboard Change Sender ID Customers Technicians Select a contact Outbo…" at bounding box center [769, 390] width 948 height 700
click at [322, 376] on div "Back to Dashboard Change Sender ID Customers Technicians Select a contact Outbo…" at bounding box center [769, 390] width 948 height 700
click at [500, 443] on div "Back to Dashboard Change Sender ID Customers Technicians Select a contact Outbo…" at bounding box center [769, 390] width 948 height 700
drag, startPoint x: 332, startPoint y: 274, endPoint x: 304, endPoint y: 2, distance: 273.9
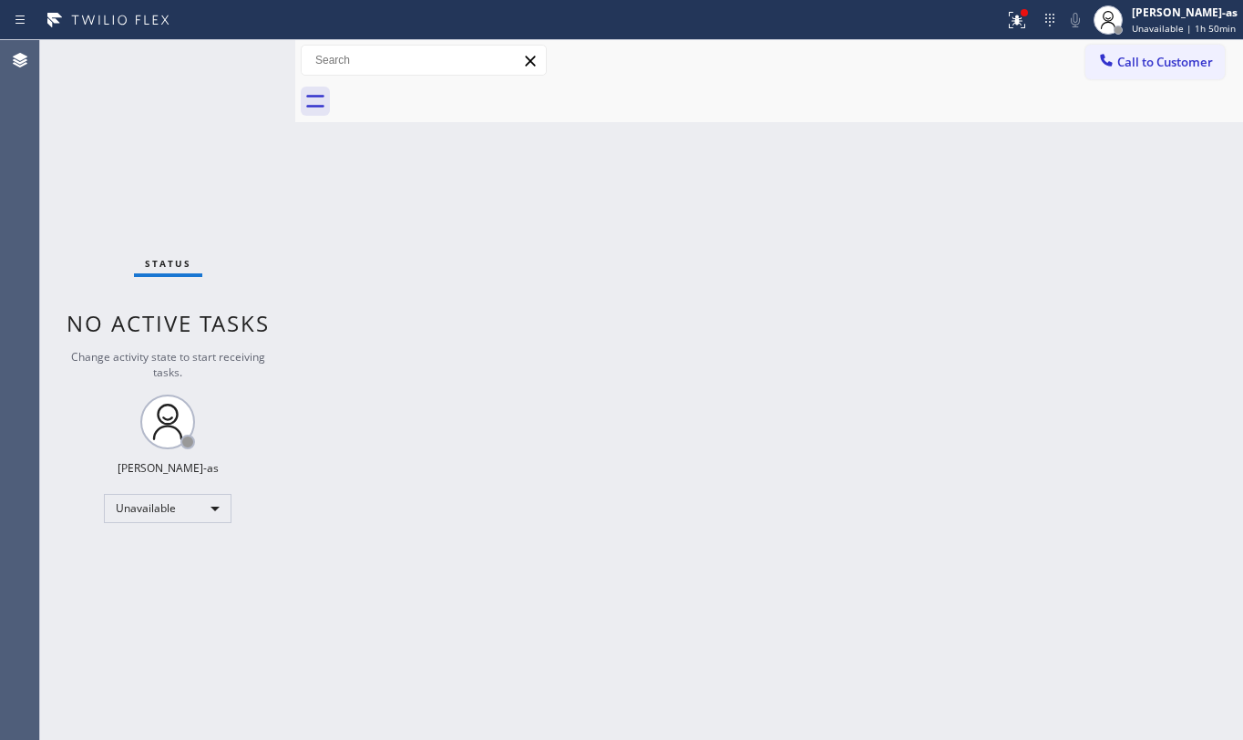
click at [335, 267] on div "Back to Dashboard Change Sender ID Customers Technicians Select a contact Outbo…" at bounding box center [769, 390] width 948 height 700
click at [1186, 58] on span "Call to Customer" at bounding box center [1166, 62] width 96 height 16
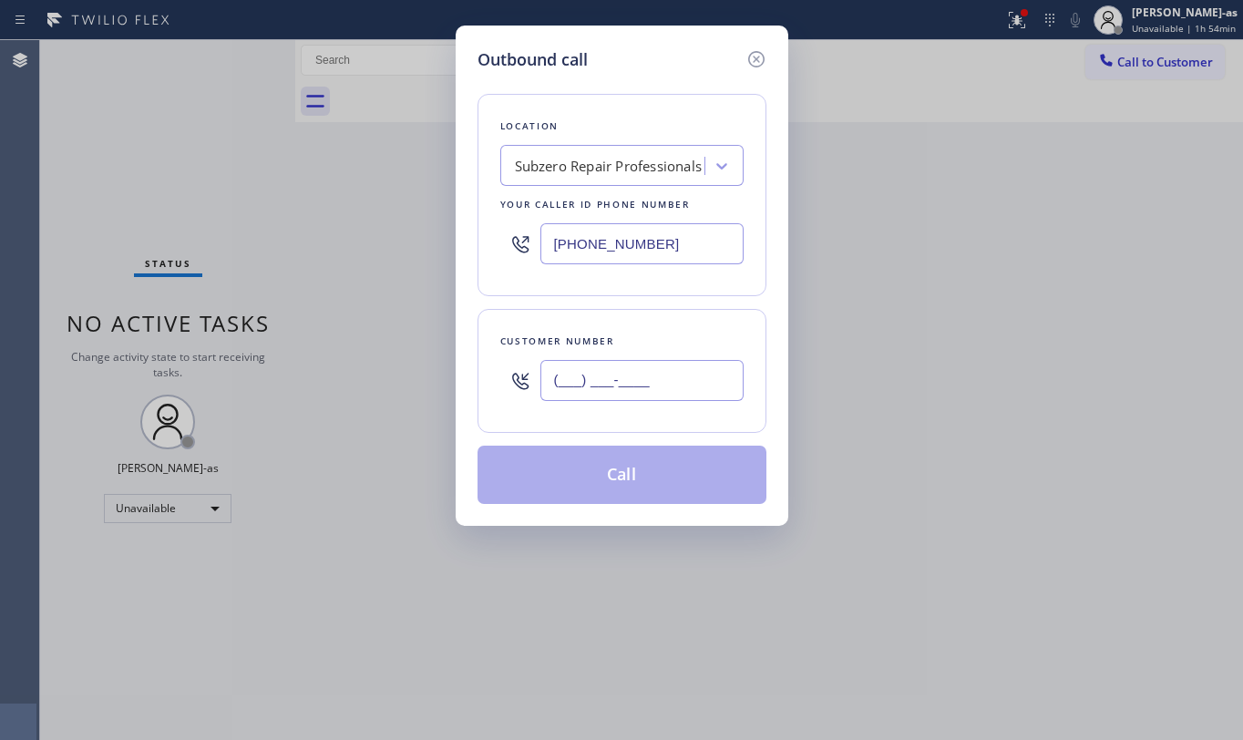
click at [621, 394] on input "(___) ___-____" at bounding box center [642, 380] width 203 height 41
paste input "310) 909-9725"
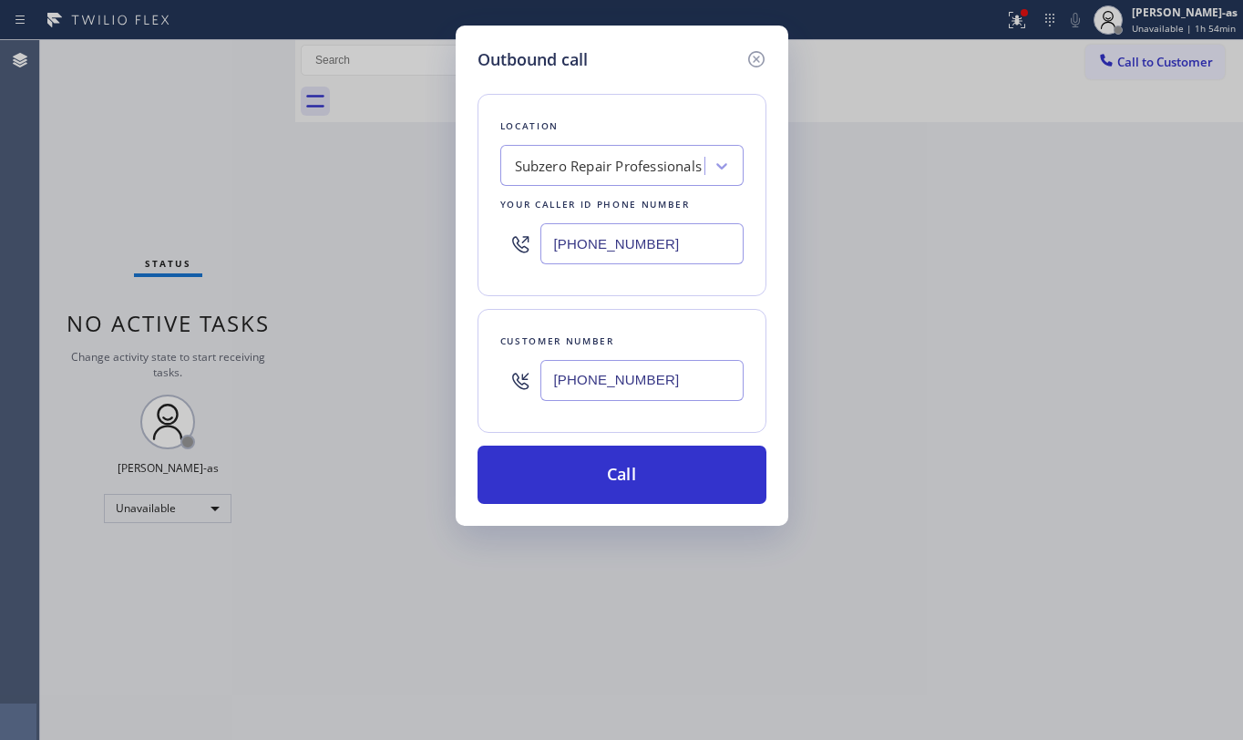
type input "[PHONE_NUMBER]"
click at [679, 238] on input "[PHONE_NUMBER]" at bounding box center [642, 243] width 203 height 41
paste input "05) 222-7808"
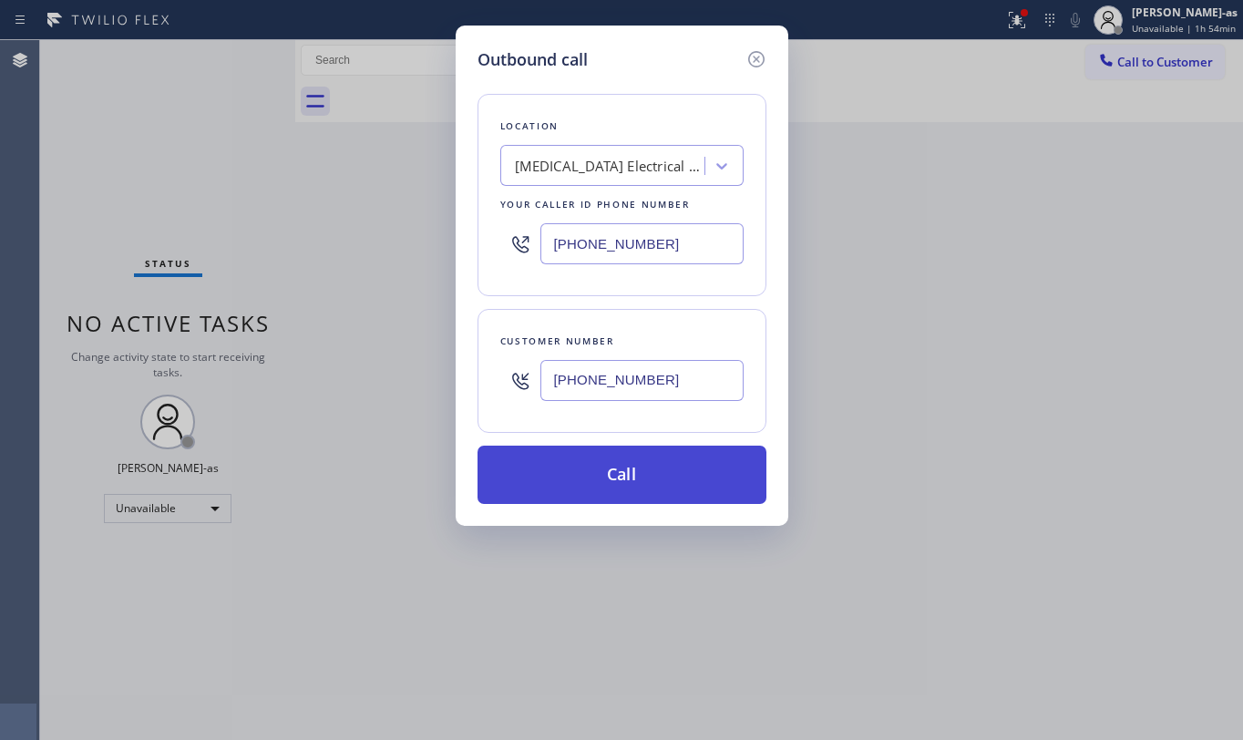
type input "[PHONE_NUMBER]"
click at [635, 452] on button "Call" at bounding box center [622, 475] width 289 height 58
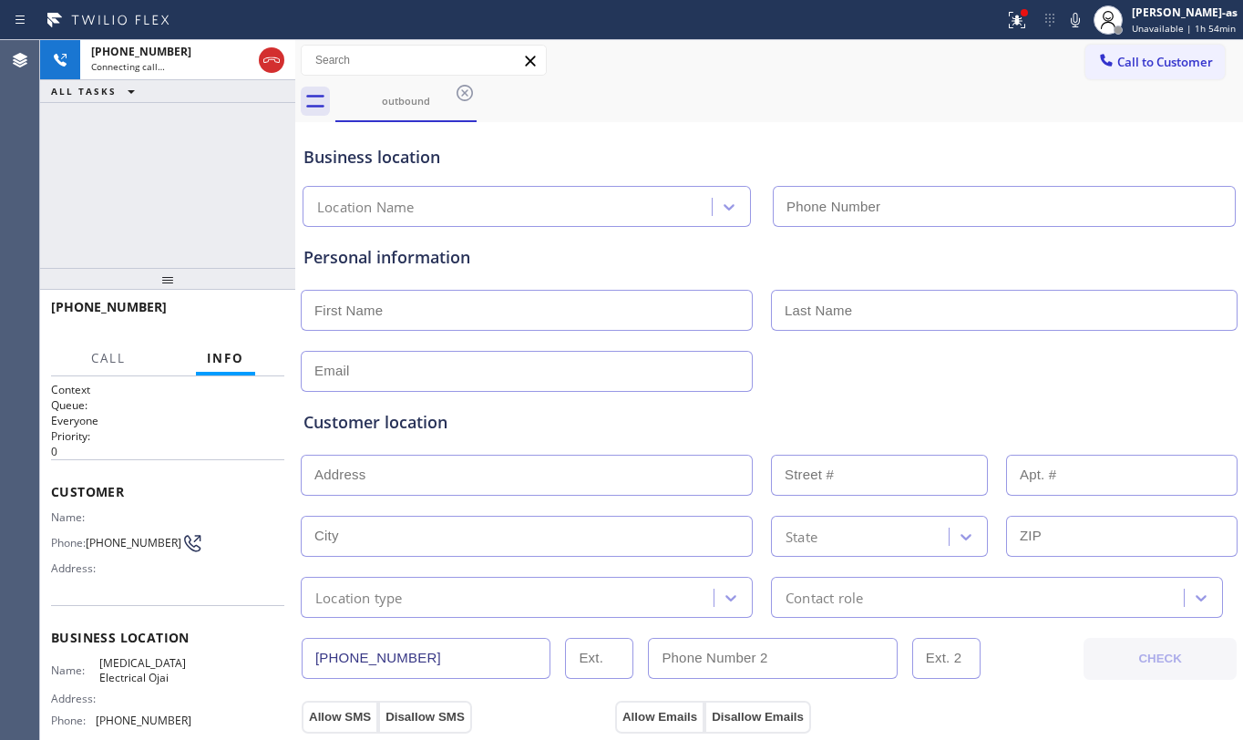
type input "[PHONE_NUMBER]"
click at [195, 160] on div "[PHONE_NUMBER] Connecting call… ALL TASKS ALL TASKS ACTIVE TASKS TASKS IN WRAP …" at bounding box center [167, 154] width 255 height 228
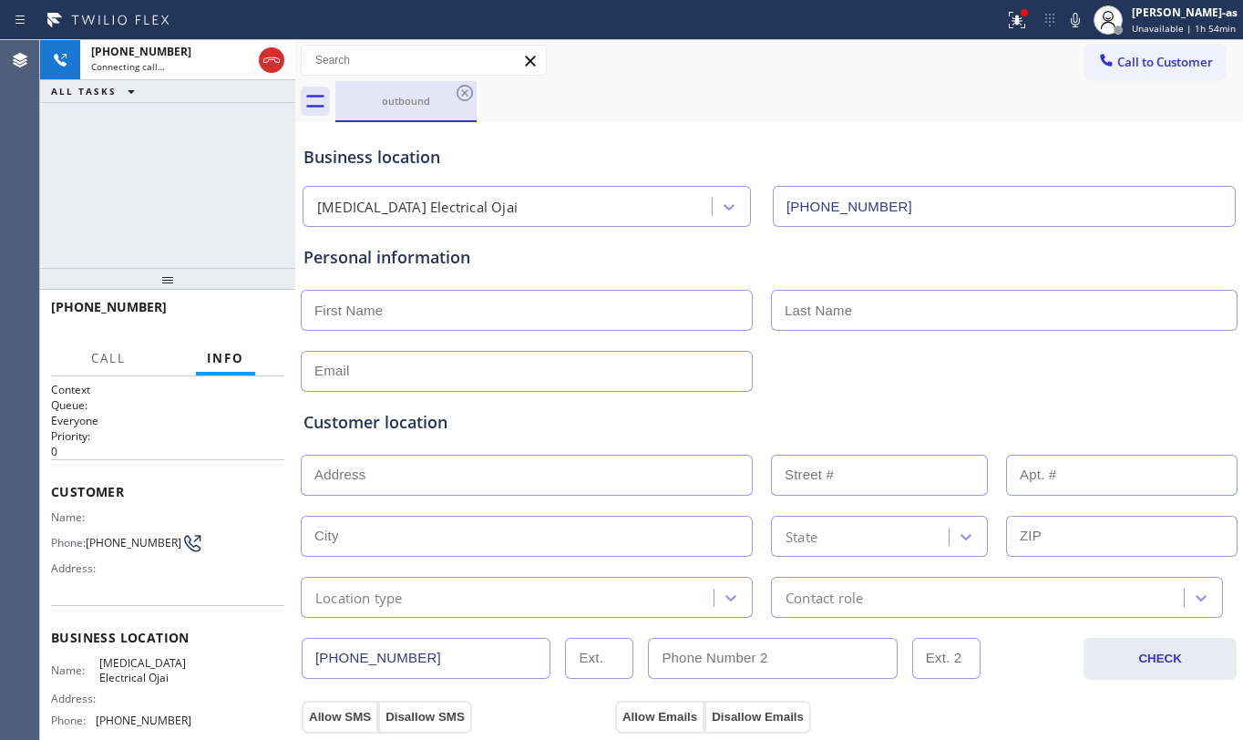
click at [390, 96] on div "outbound" at bounding box center [406, 101] width 138 height 14
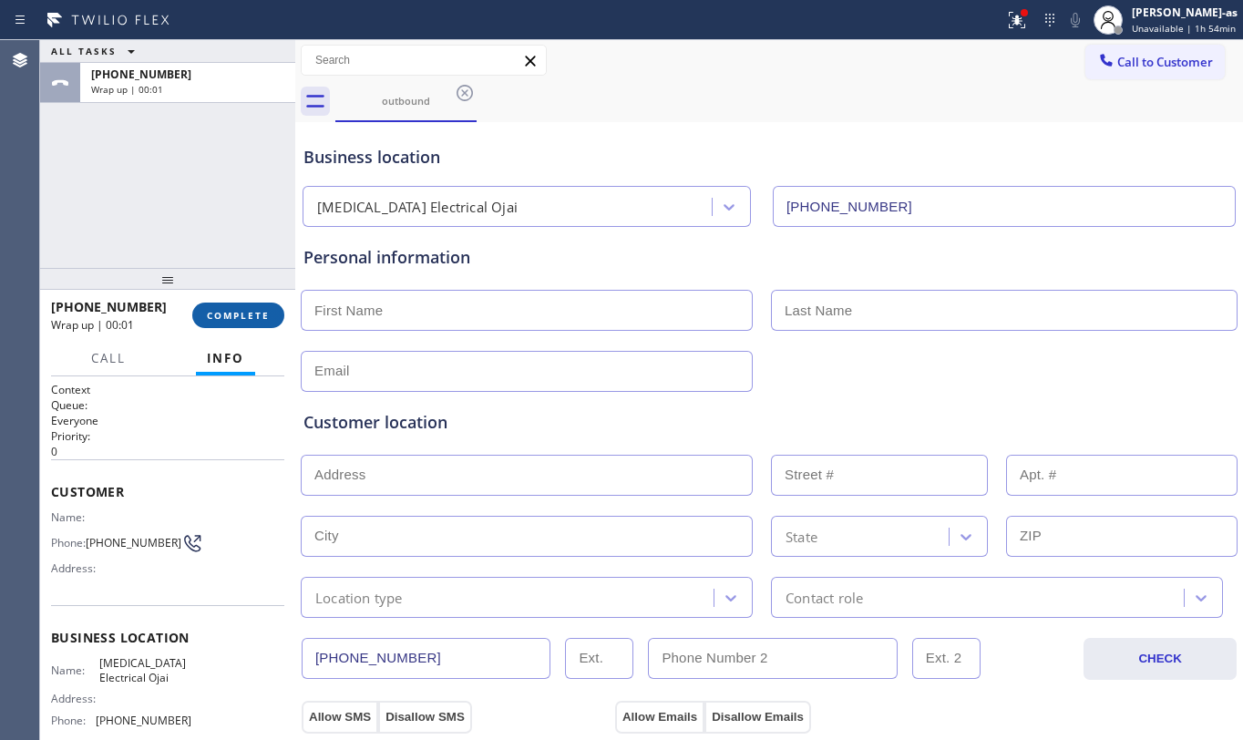
drag, startPoint x: 162, startPoint y: 282, endPoint x: 232, endPoint y: 318, distance: 78.3
click at [162, 286] on div at bounding box center [167, 279] width 255 height 22
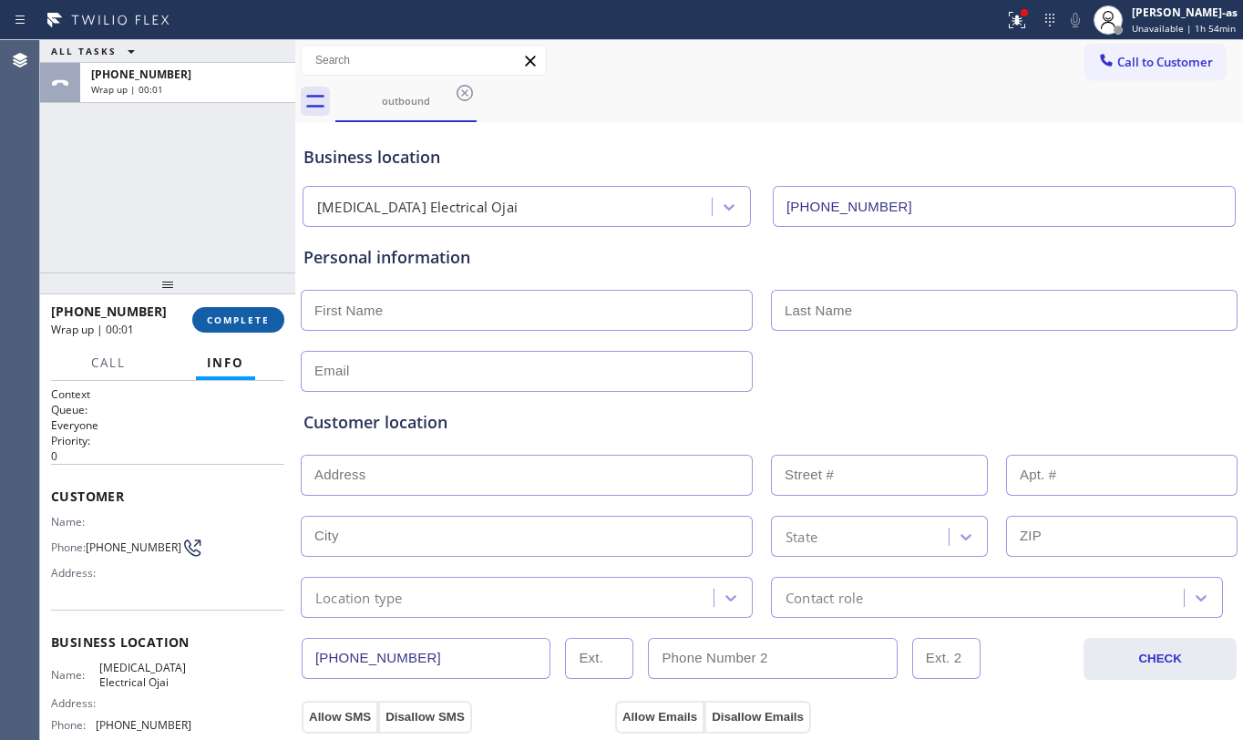
click at [230, 310] on button "COMPLETE" at bounding box center [238, 320] width 92 height 26
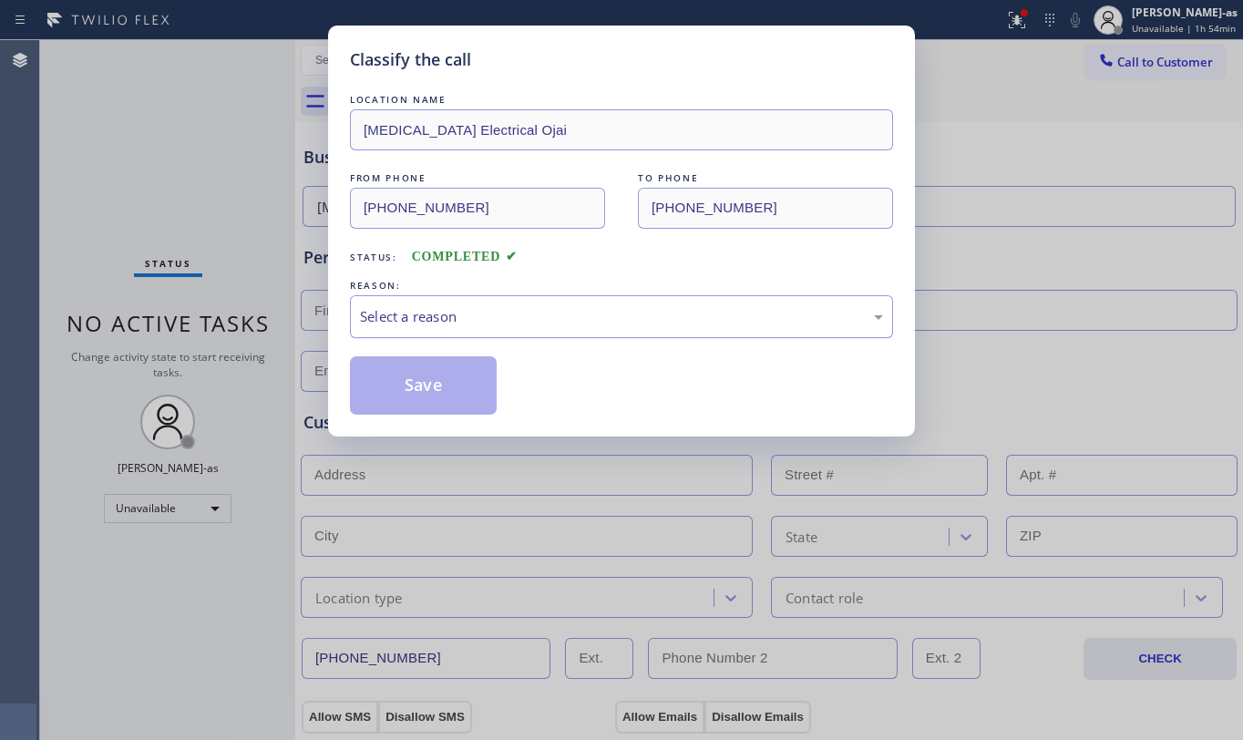
click at [471, 300] on div "Select a reason" at bounding box center [621, 316] width 543 height 43
click at [416, 388] on button "Save" at bounding box center [423, 385] width 147 height 58
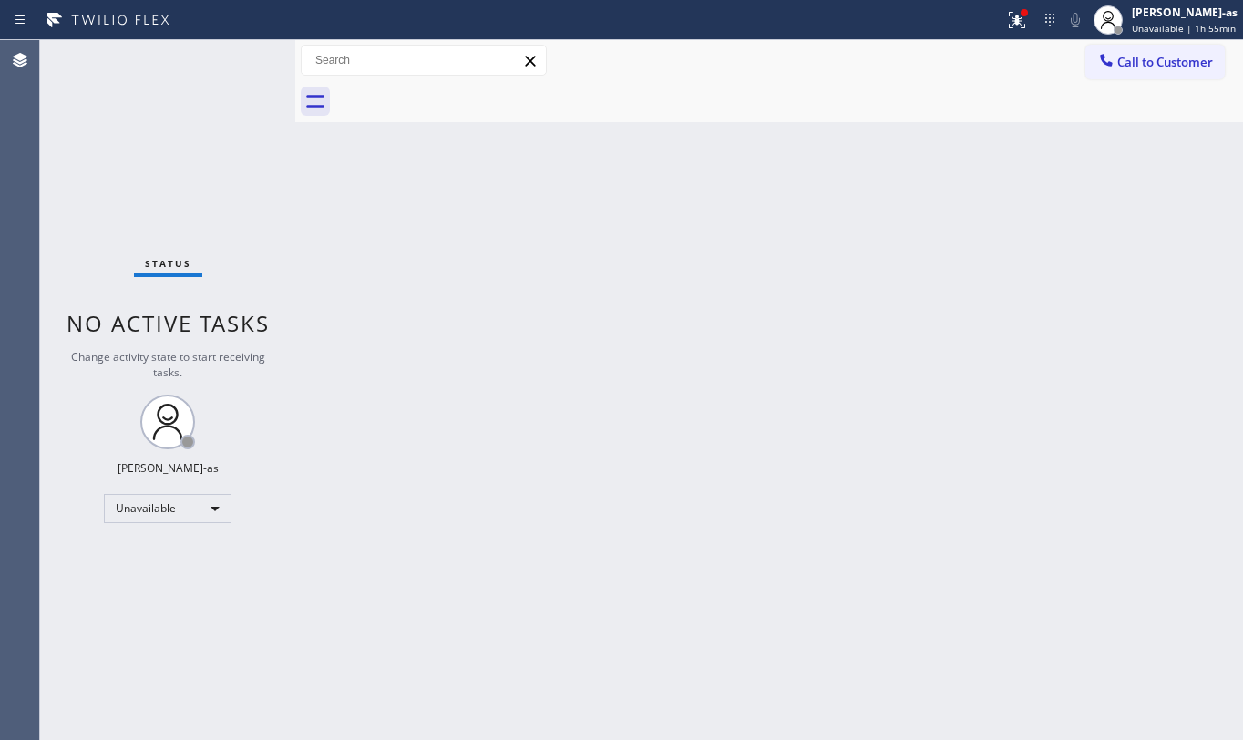
click at [150, 119] on div "Status No active tasks Change activity state to start receiving tasks. [PERSON_…" at bounding box center [167, 390] width 255 height 700
drag, startPoint x: 387, startPoint y: 228, endPoint x: 825, endPoint y: 284, distance: 442.1
click at [391, 228] on div "Back to Dashboard Change Sender ID Customers Technicians Select a contact Outbo…" at bounding box center [769, 390] width 948 height 700
drag, startPoint x: 283, startPoint y: 204, endPoint x: 234, endPoint y: 266, distance: 78.6
click at [283, 204] on div "Status No active tasks Change activity state to start receiving tasks. [PERSON_…" at bounding box center [167, 390] width 255 height 700
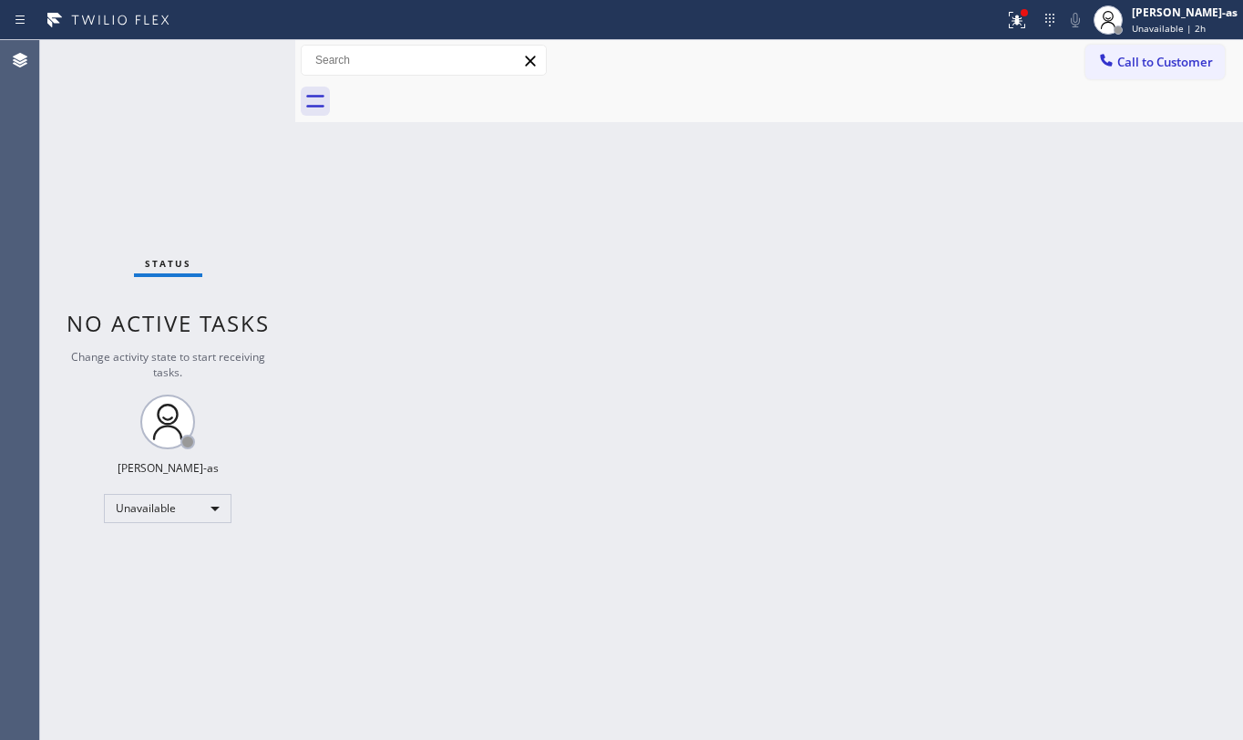
drag, startPoint x: 340, startPoint y: 308, endPoint x: 344, endPoint y: 297, distance: 11.5
click at [341, 304] on div "Back to Dashboard Change Sender ID Customers Technicians Select a contact Outbo…" at bounding box center [769, 390] width 948 height 700
click at [759, 527] on div "Back to Dashboard Change Sender ID Customers Technicians Select a contact Outbo…" at bounding box center [769, 390] width 948 height 700
click at [1140, 60] on span "Call to Customer" at bounding box center [1166, 62] width 96 height 16
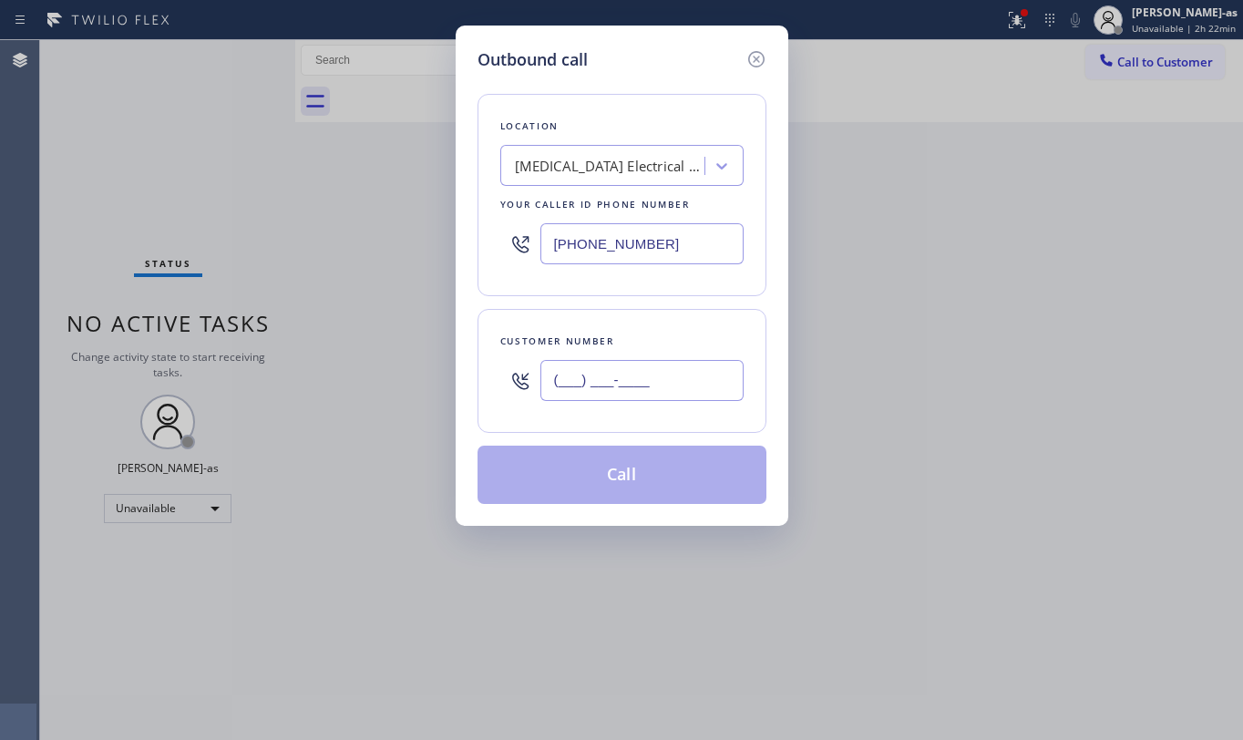
click at [697, 384] on input "(___) ___-____" at bounding box center [642, 380] width 203 height 41
paste input "206) 271-5861"
type input "[PHONE_NUMBER]"
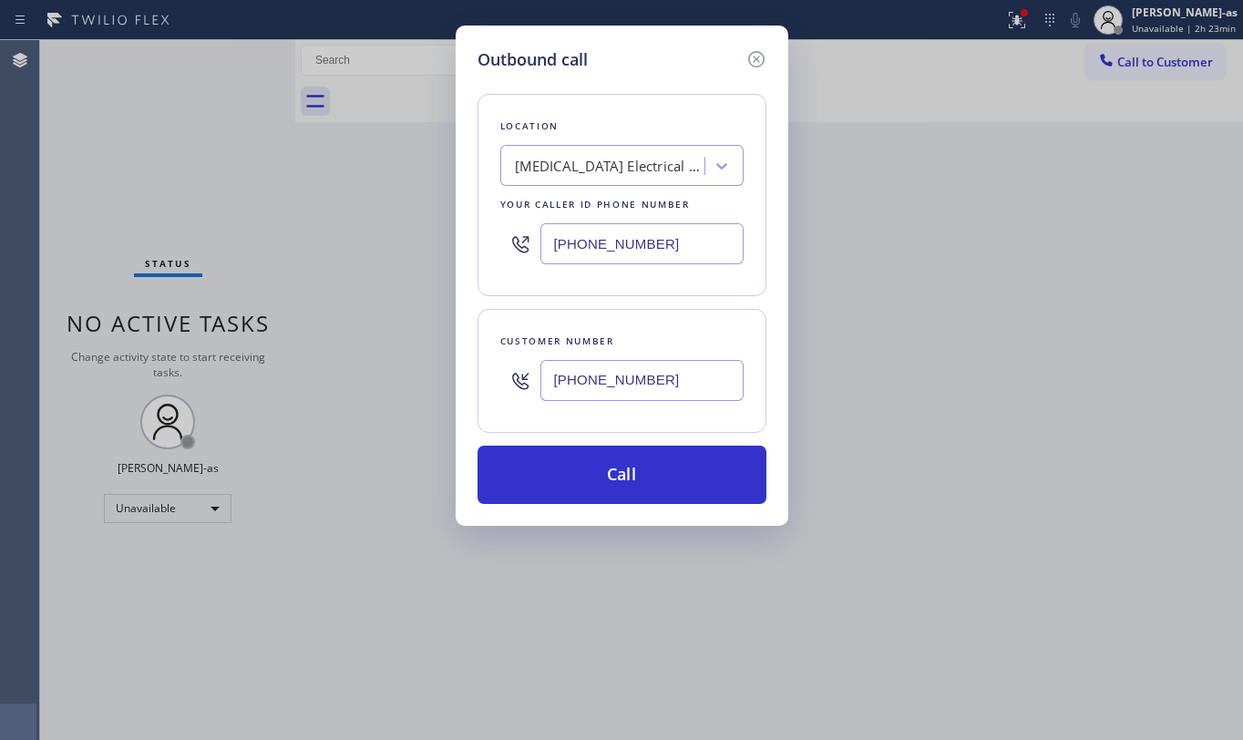
drag, startPoint x: 164, startPoint y: 166, endPoint x: 465, endPoint y: 244, distance: 310.9
click at [165, 165] on div "Outbound call Location [MEDICAL_DATA] Electrical Ojai Your caller id phone numb…" at bounding box center [621, 370] width 1243 height 740
click at [633, 253] on input "[PHONE_NUMBER]" at bounding box center [642, 243] width 203 height 41
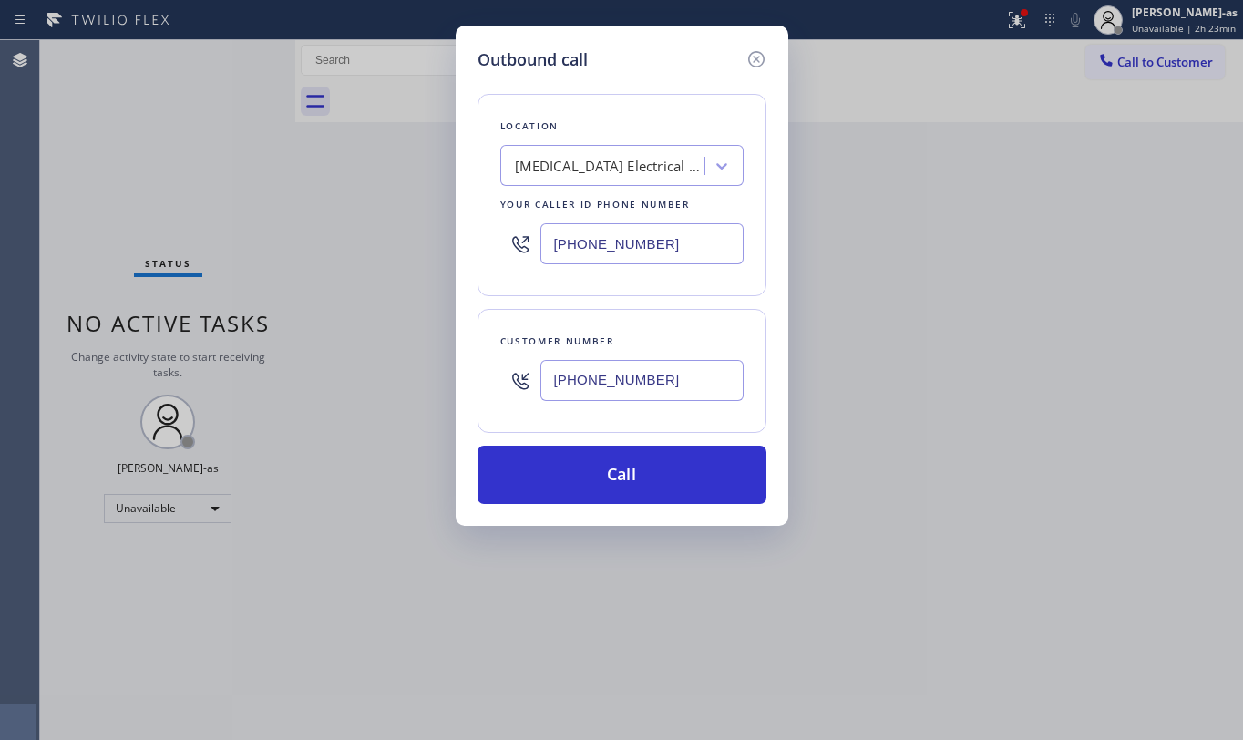
paste input "___) ___-____"
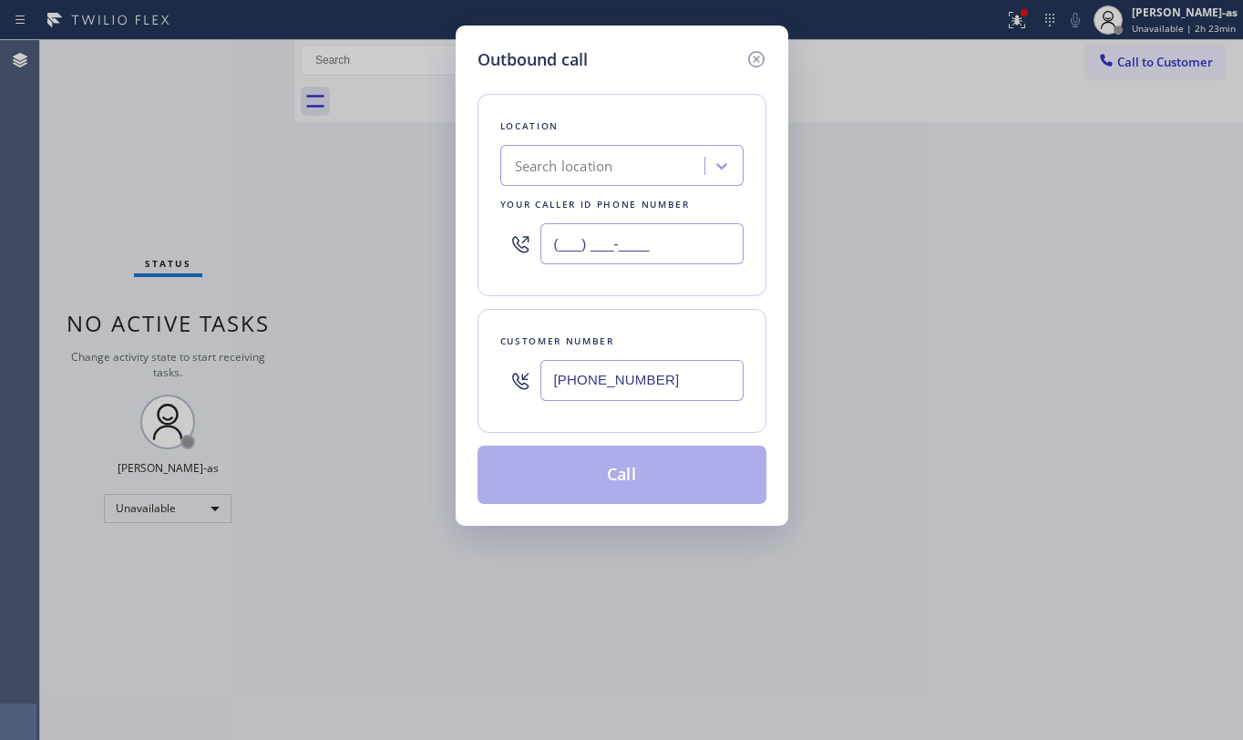
type input "(___) ___-____"
click at [617, 165] on div "Search location" at bounding box center [605, 166] width 199 height 32
paste input "Viking Appliance Repair Pros"
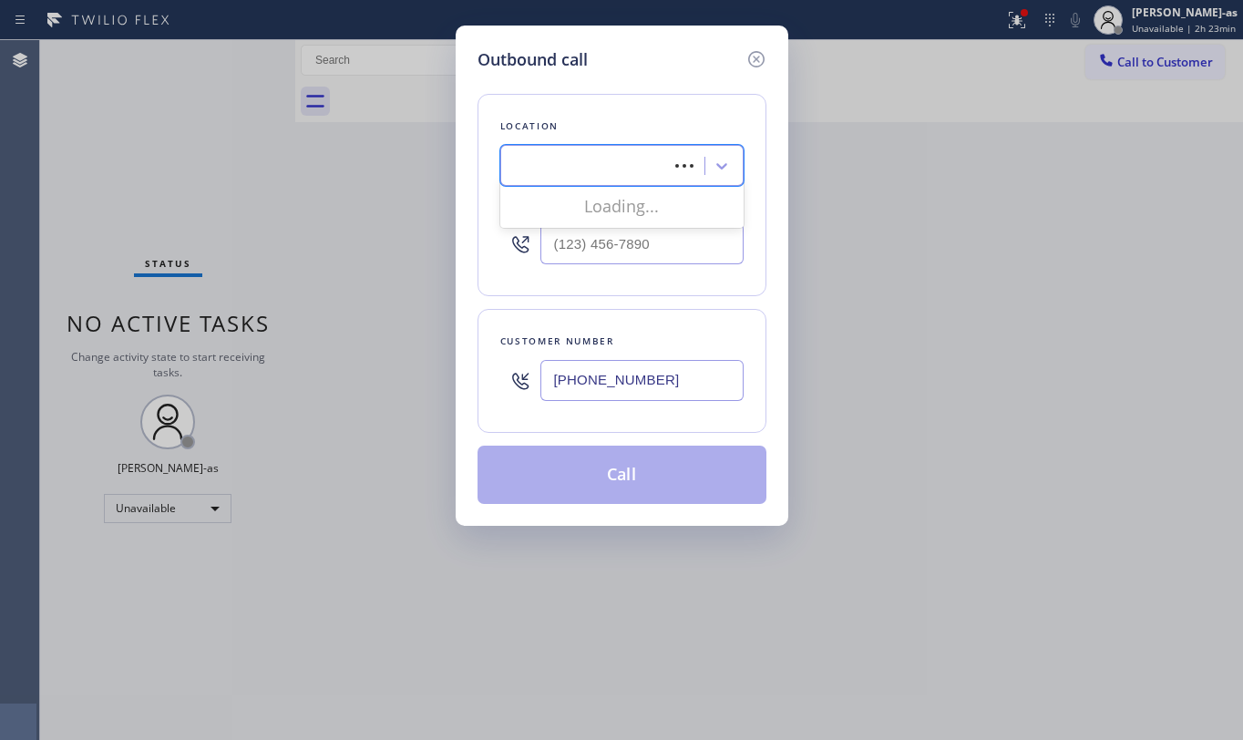
type input "Viking Appliance Repair Pros"
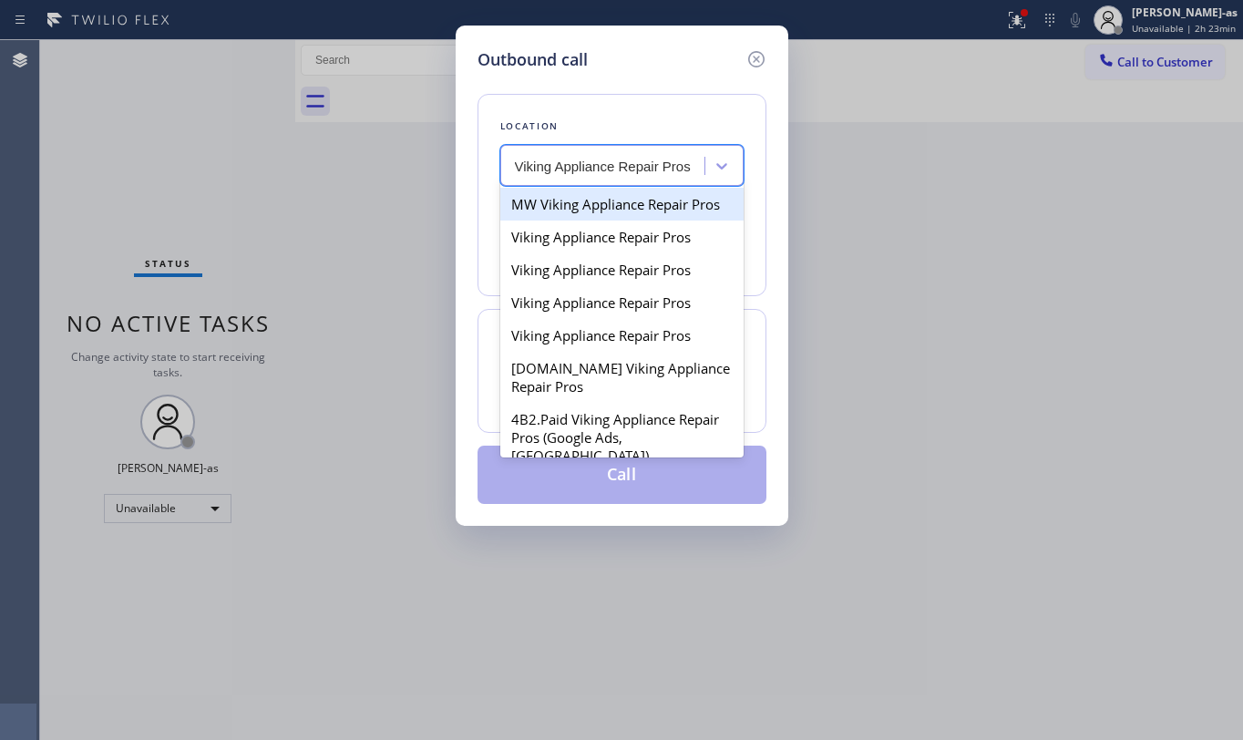
click at [519, 169] on input "Viking Appliance Repair Pros" at bounding box center [604, 166] width 178 height 15
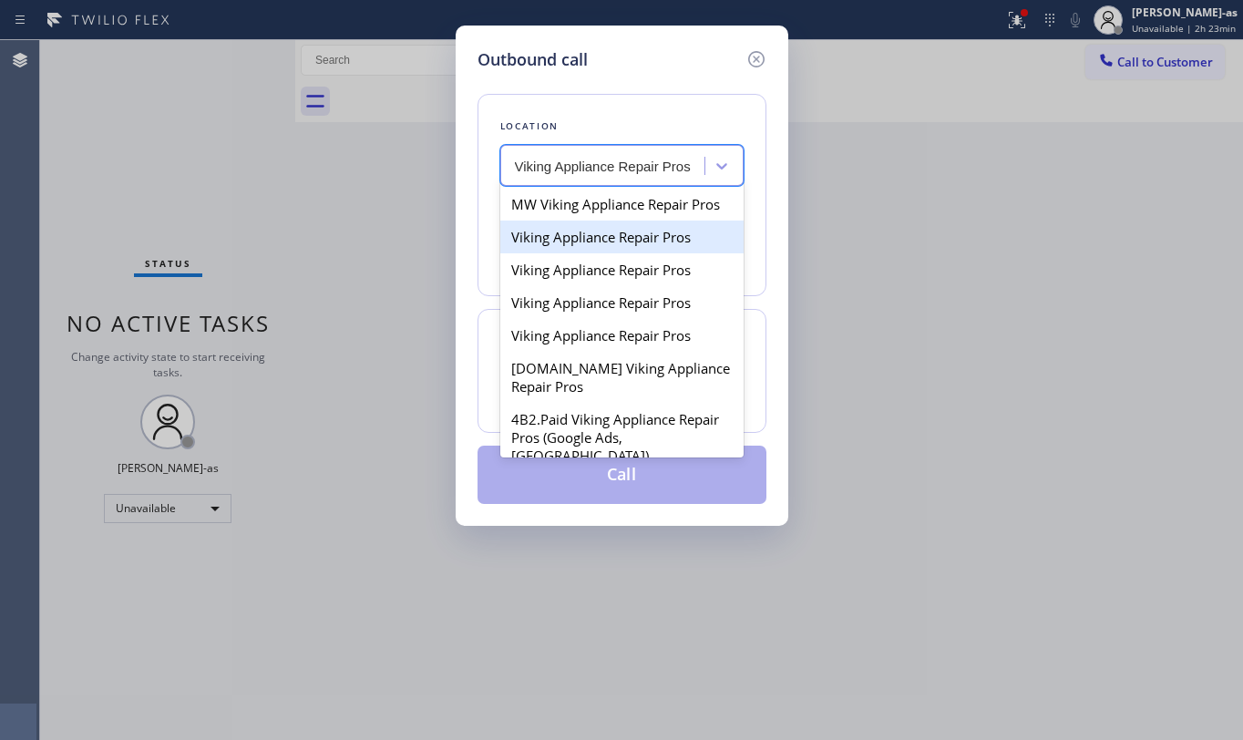
click at [592, 253] on div "Viking Appliance Repair Pros" at bounding box center [621, 237] width 243 height 33
type input "[PHONE_NUMBER]"
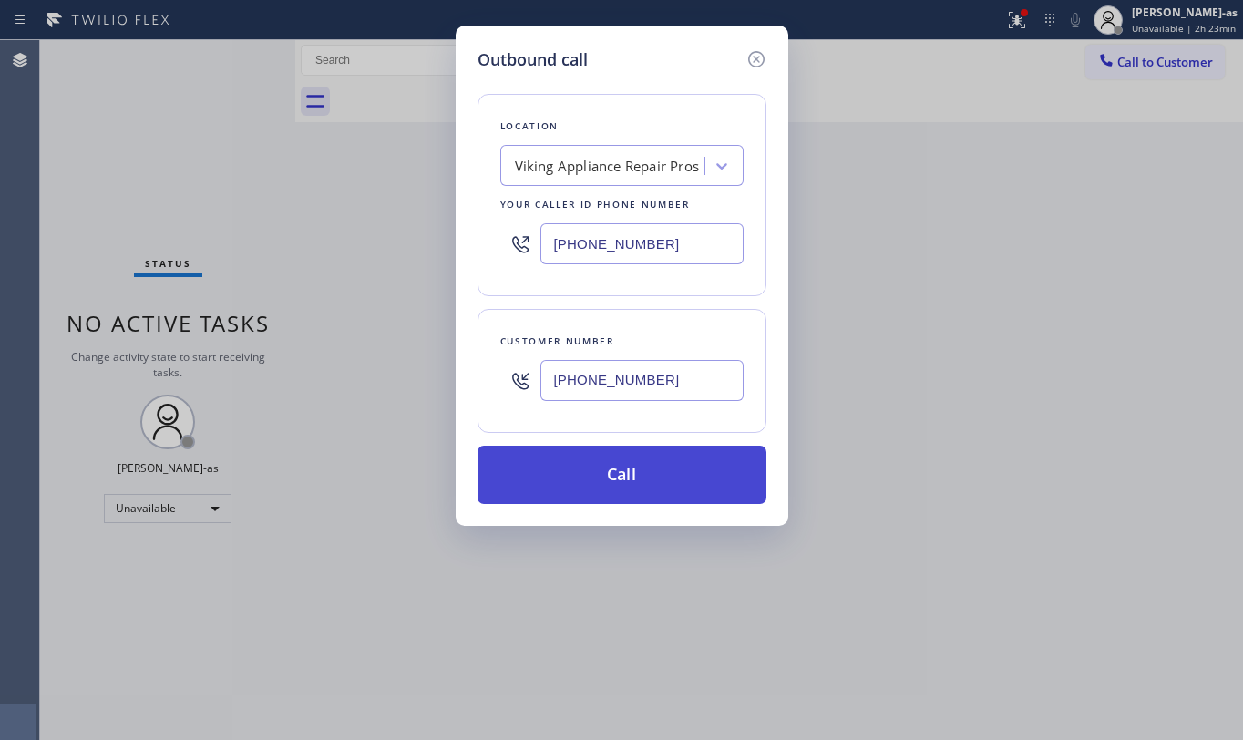
click at [672, 493] on button "Call" at bounding box center [622, 475] width 289 height 58
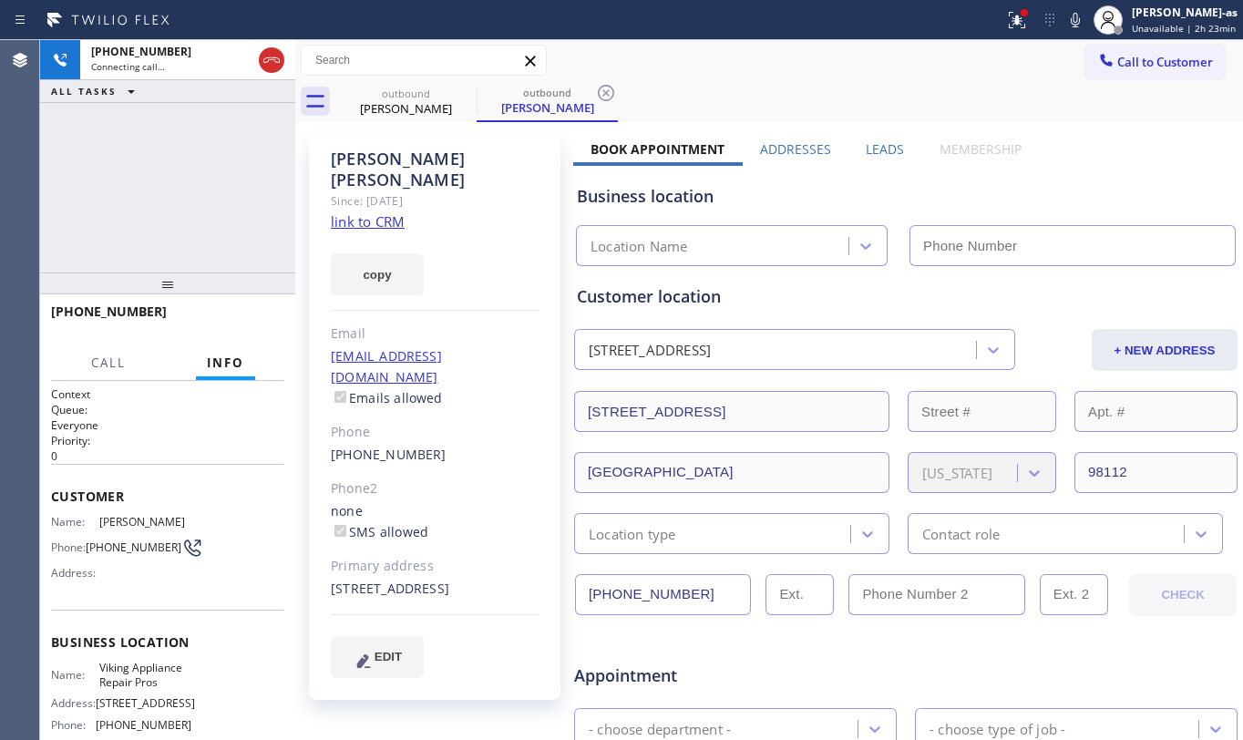
click at [390, 212] on link "link to CRM" at bounding box center [368, 221] width 74 height 18
type input "[PHONE_NUMBER]"
click at [150, 179] on div "[PHONE_NUMBER] Connecting call… ALL TASKS ALL TASKS ACTIVE TASKS TASKS IN WRAP …" at bounding box center [167, 156] width 255 height 232
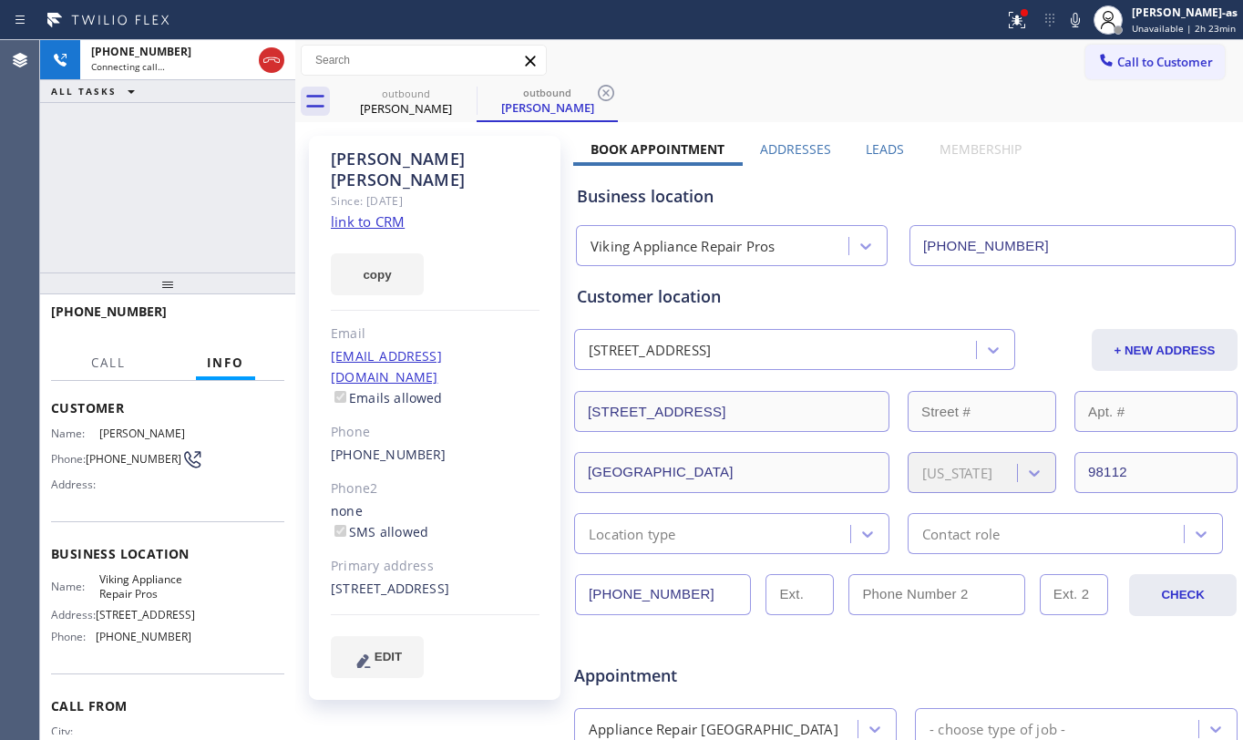
scroll to position [201, 0]
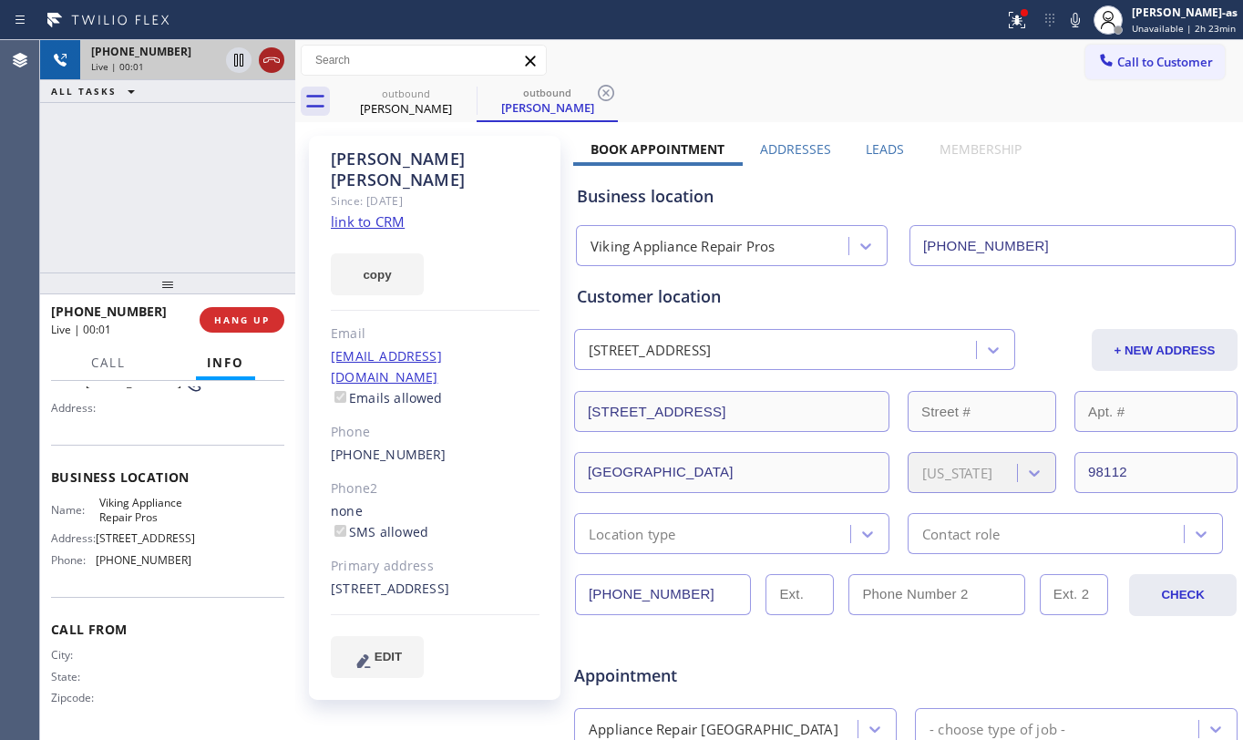
click at [264, 55] on icon at bounding box center [272, 60] width 22 height 22
click at [234, 233] on div "[PHONE_NUMBER] Live | 00:01 ALL TASKS ALL TASKS ACTIVE TASKS TASKS IN WRAP UP" at bounding box center [167, 156] width 255 height 232
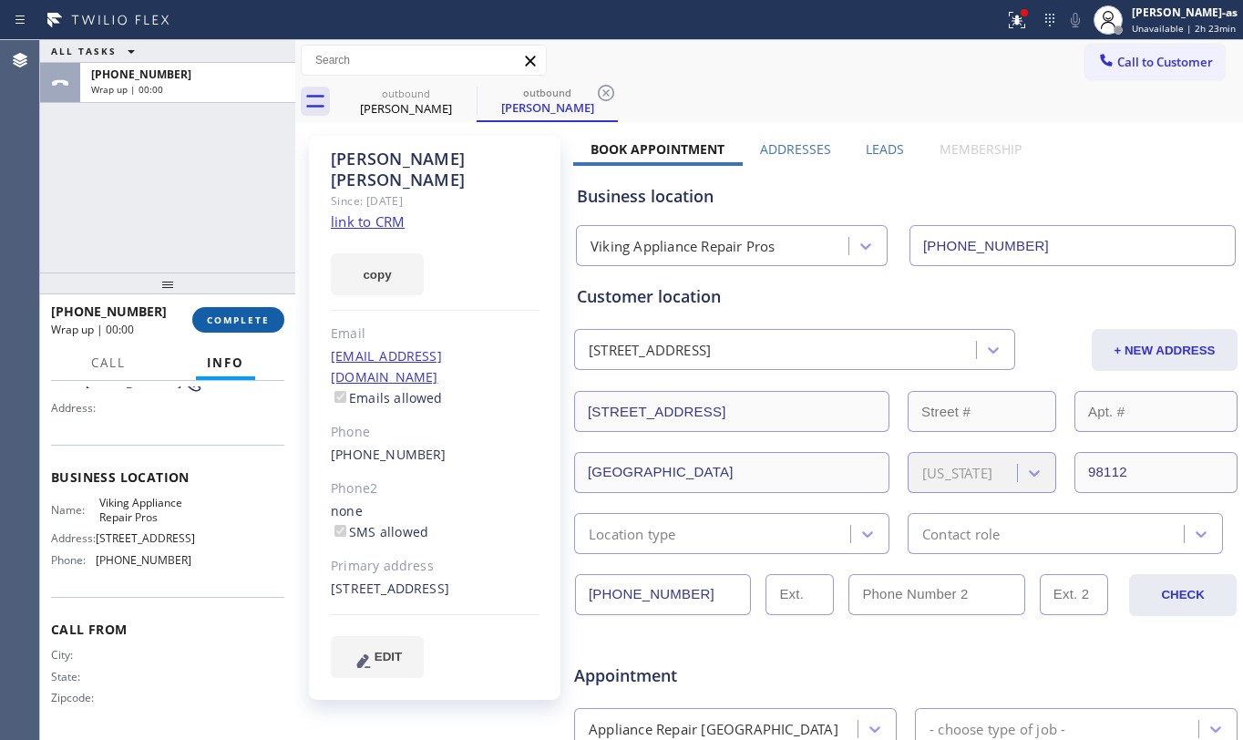
click at [253, 332] on button "COMPLETE" at bounding box center [238, 320] width 92 height 26
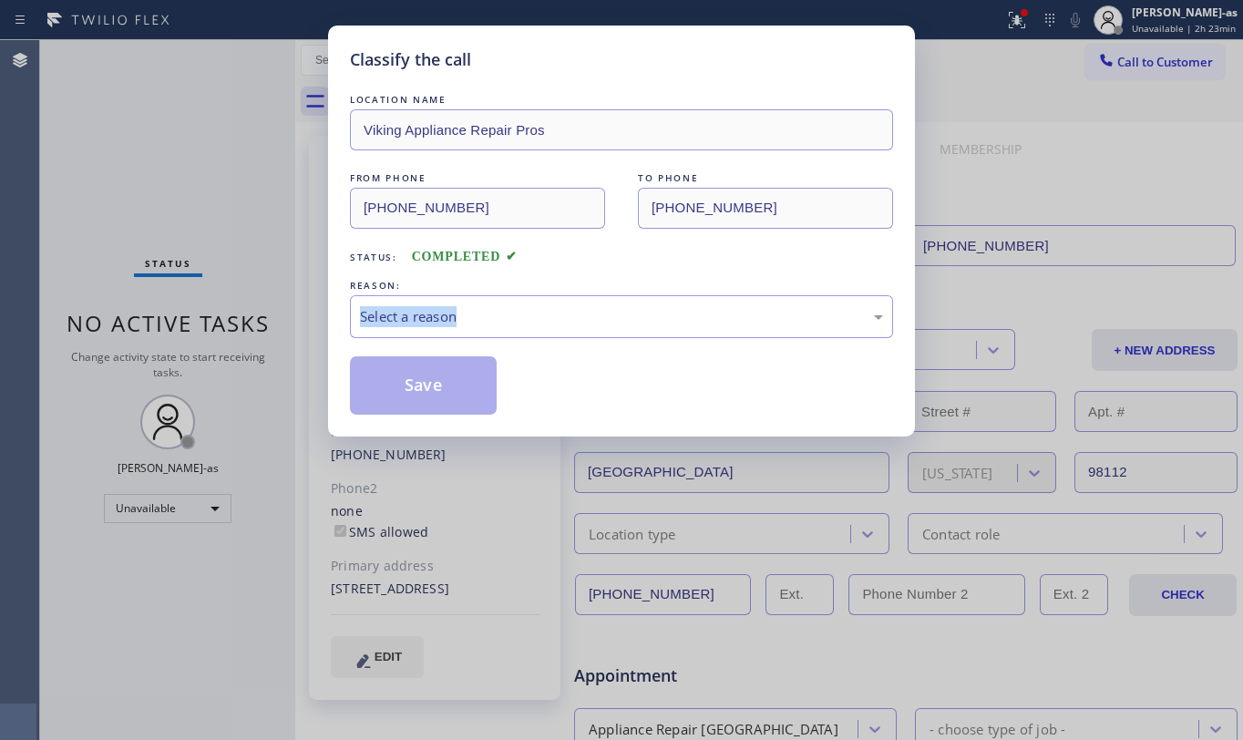
click at [253, 329] on div "Classify the call LOCATION NAME Viking Appliance Repair Pros FROM PHONE [PHONE_…" at bounding box center [621, 370] width 1243 height 740
click at [534, 323] on div "Select a reason" at bounding box center [621, 316] width 523 height 21
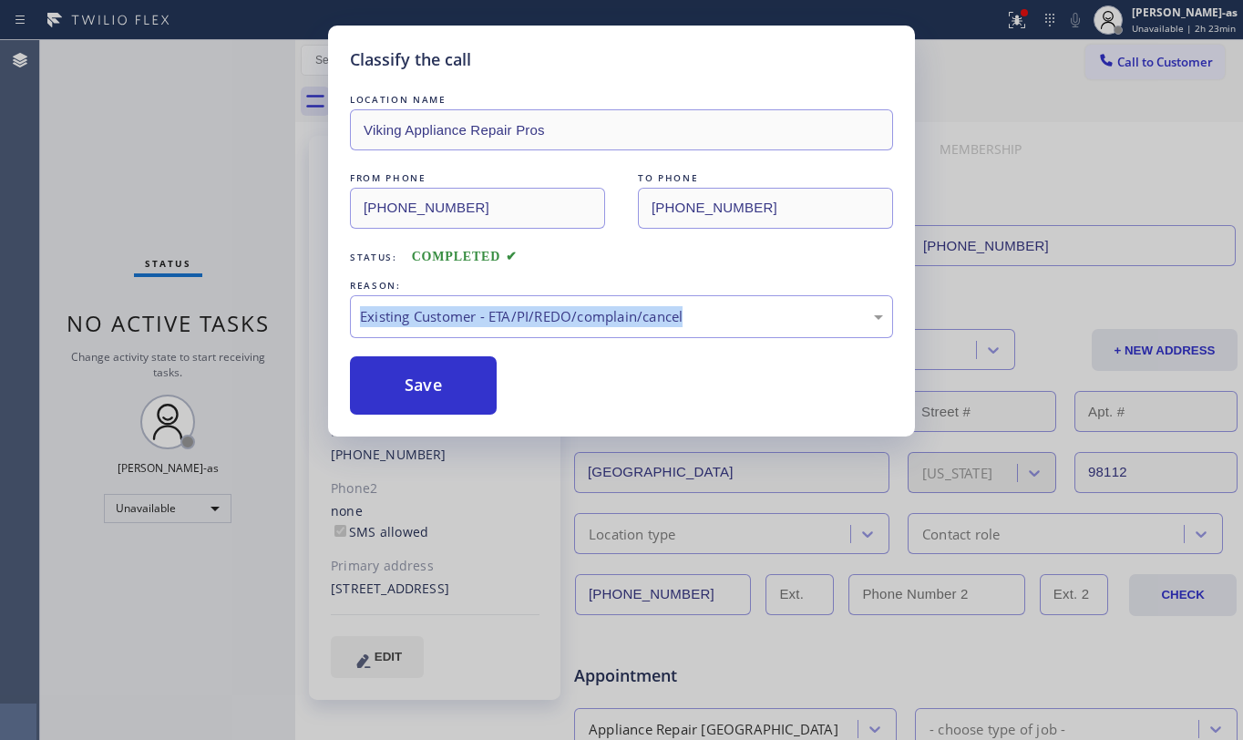
drag, startPoint x: 421, startPoint y: 392, endPoint x: 1032, endPoint y: 173, distance: 648.8
click at [435, 388] on button "Save" at bounding box center [423, 385] width 147 height 58
click at [1163, 56] on div "Classify the call LOCATION NAME Viking Appliance Repair Pros FROM PHONE [PHONE_…" at bounding box center [621, 370] width 1243 height 740
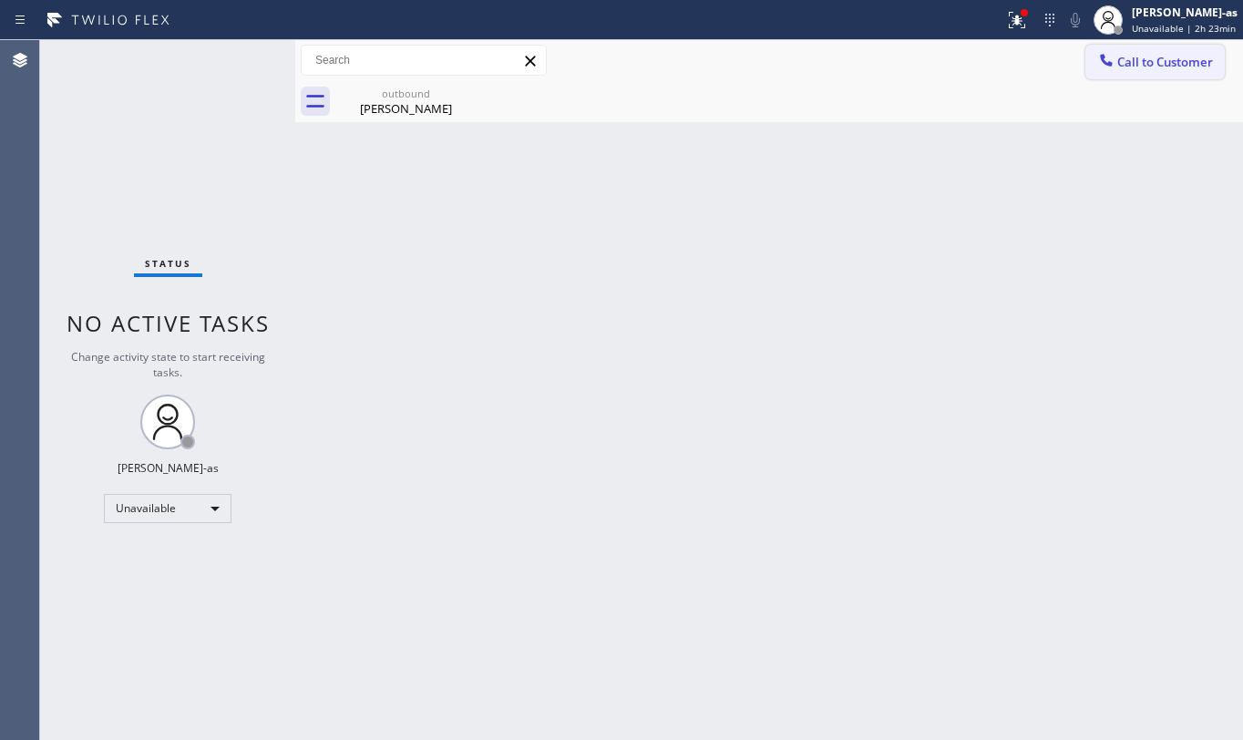
click at [1142, 64] on span "Call to Customer" at bounding box center [1166, 62] width 96 height 16
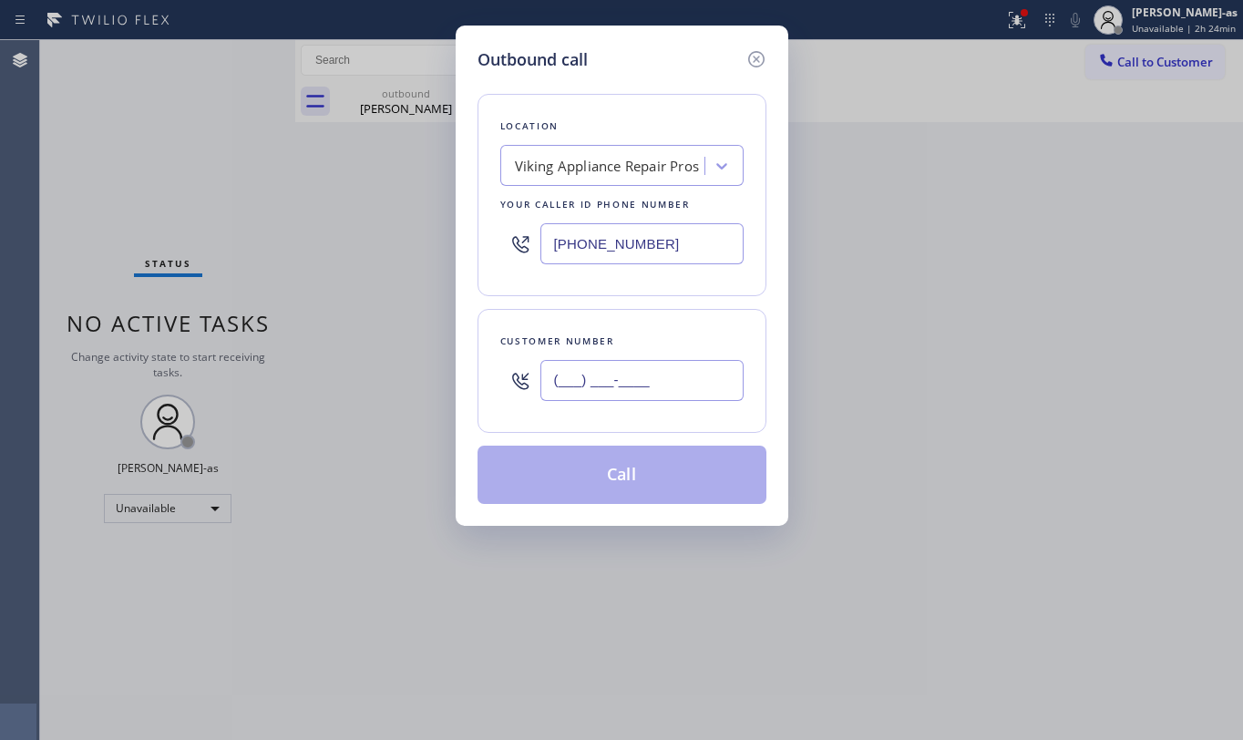
click at [707, 373] on input "(___) ___-____" at bounding box center [642, 380] width 203 height 41
paste input "855) 666-9755"
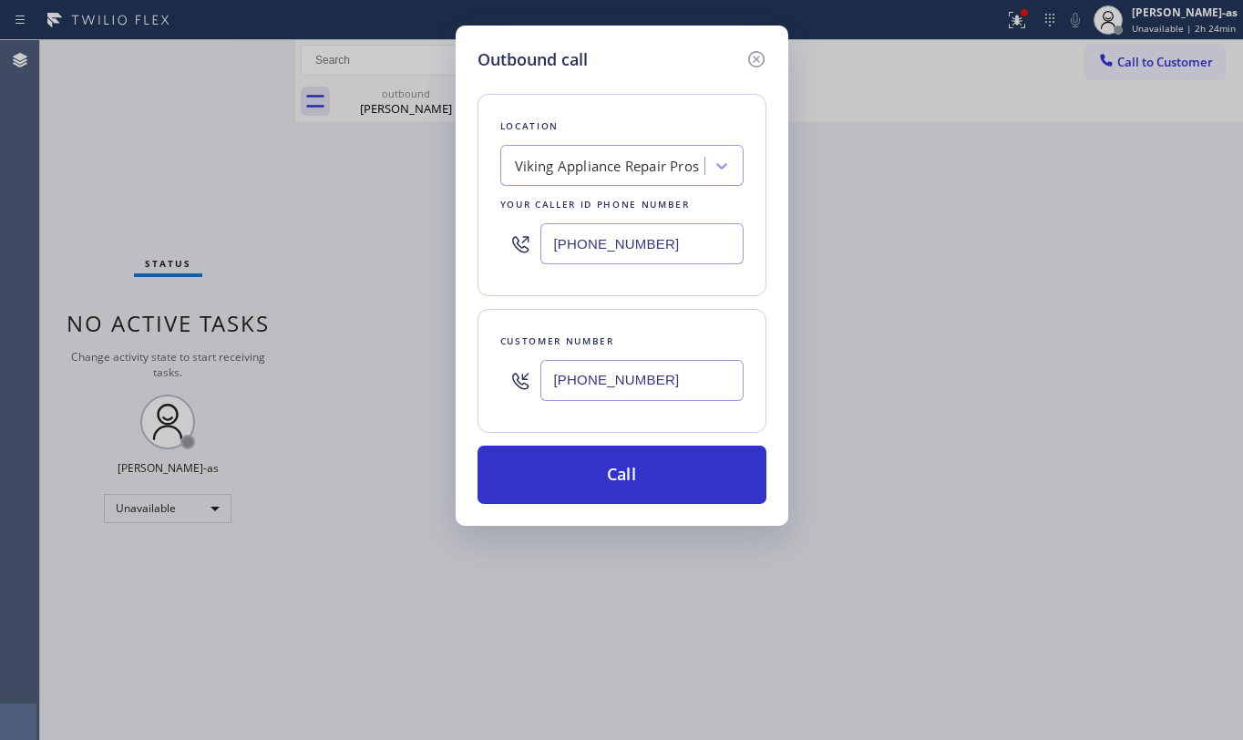
type input "[PHONE_NUMBER]"
click at [689, 246] on input "[PHONE_NUMBER]" at bounding box center [642, 243] width 203 height 41
paste input "855) 666-9755"
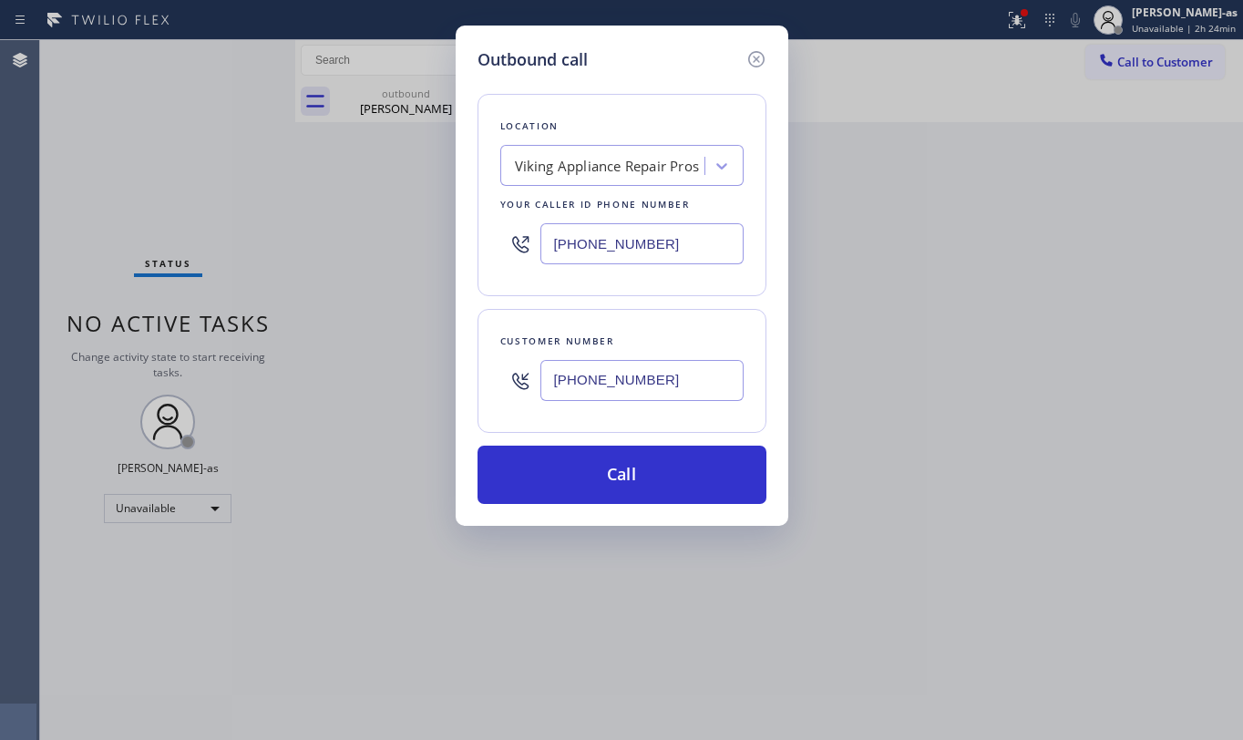
type input "[PHONE_NUMBER]"
click at [671, 380] on input "[PHONE_NUMBER]" at bounding box center [642, 380] width 203 height 41
click at [671, 379] on input "[PHONE_NUMBER]" at bounding box center [642, 380] width 203 height 41
paste input "206) 271-5861"
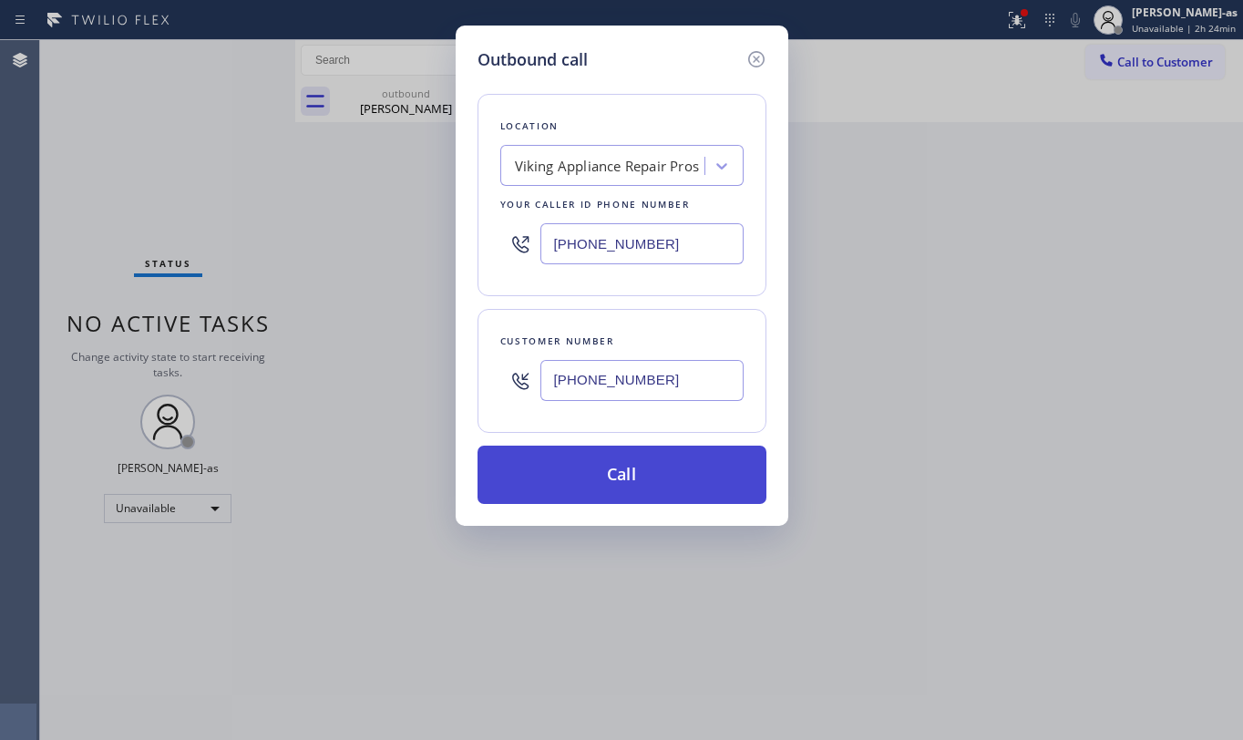
type input "[PHONE_NUMBER]"
click at [661, 479] on button "Call" at bounding box center [622, 475] width 289 height 58
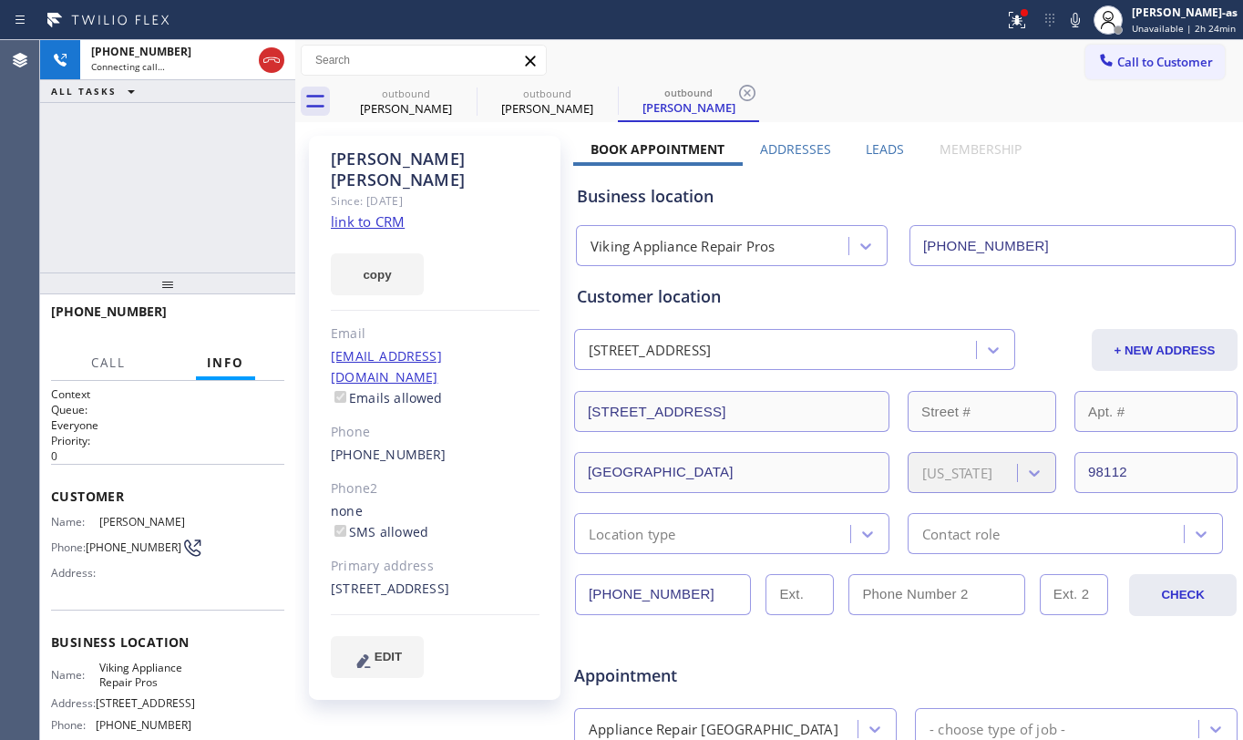
type input "[PHONE_NUMBER]"
click at [198, 142] on div "[PHONE_NUMBER] Live | 00:01 ALL TASKS ALL TASKS ACTIVE TASKS TASKS IN WRAP UP" at bounding box center [167, 156] width 255 height 232
click at [198, 139] on div "[PHONE_NUMBER] Live | 00:05 ALL TASKS ALL TASKS ACTIVE TASKS TASKS IN WRAP UP" at bounding box center [167, 156] width 255 height 232
click at [198, 191] on div "[PHONE_NUMBER] Live | 00:09 ALL TASKS ALL TASKS ACTIVE TASKS TASKS IN WRAP UP" at bounding box center [167, 156] width 255 height 232
click at [377, 212] on link "link to CRM" at bounding box center [368, 221] width 74 height 18
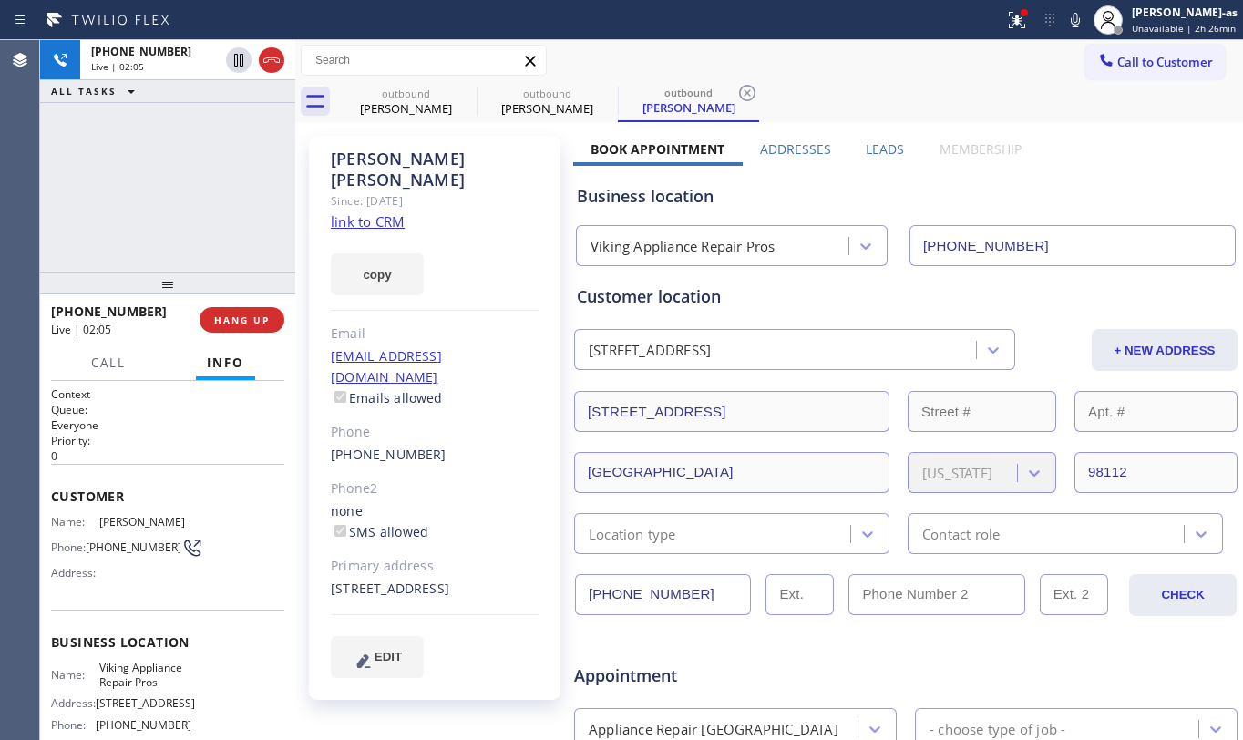
click at [166, 160] on div "[PHONE_NUMBER] Live | 02:05 ALL TASKS ALL TASKS ACTIVE TASKS TASKS IN WRAP UP" at bounding box center [167, 156] width 255 height 232
click at [103, 165] on div "[PHONE_NUMBER] Live | 03:42 ALL TASKS ALL TASKS ACTIVE TASKS TASKS IN WRAP UP" at bounding box center [167, 156] width 255 height 232
click at [75, 216] on div "[PHONE_NUMBER] Live | 04:18 ALL TASKS ALL TASKS ACTIVE TASKS TASKS IN WRAP UP" at bounding box center [167, 156] width 255 height 232
click at [102, 234] on div "[PHONE_NUMBER] Live | 04:21 ALL TASKS ALL TASKS ACTIVE TASKS TASKS IN WRAP UP" at bounding box center [167, 156] width 255 height 232
click at [136, 231] on div "[PHONE_NUMBER] Live | 04:21 ALL TASKS ALL TASKS ACTIVE TASKS TASKS IN WRAP UP" at bounding box center [167, 156] width 255 height 232
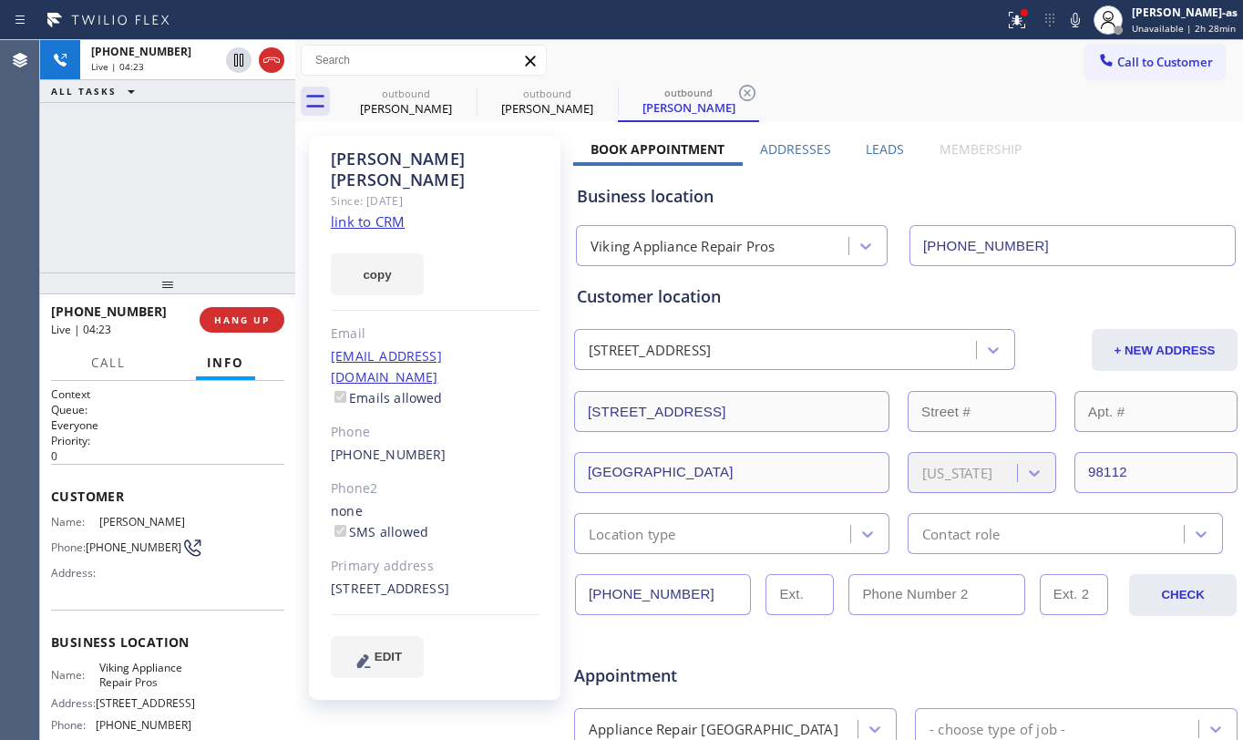
drag, startPoint x: 191, startPoint y: 223, endPoint x: 219, endPoint y: 346, distance: 126.1
click at [191, 221] on div "[PHONE_NUMBER] Live | 04:23 ALL TASKS ALL TASKS ACTIVE TASKS TASKS IN WRAP UP" at bounding box center [167, 156] width 255 height 232
drag, startPoint x: 230, startPoint y: 321, endPoint x: 231, endPoint y: 289, distance: 31.9
click at [230, 319] on span "HANG UP" at bounding box center [242, 320] width 56 height 13
click at [219, 277] on div at bounding box center [167, 284] width 255 height 22
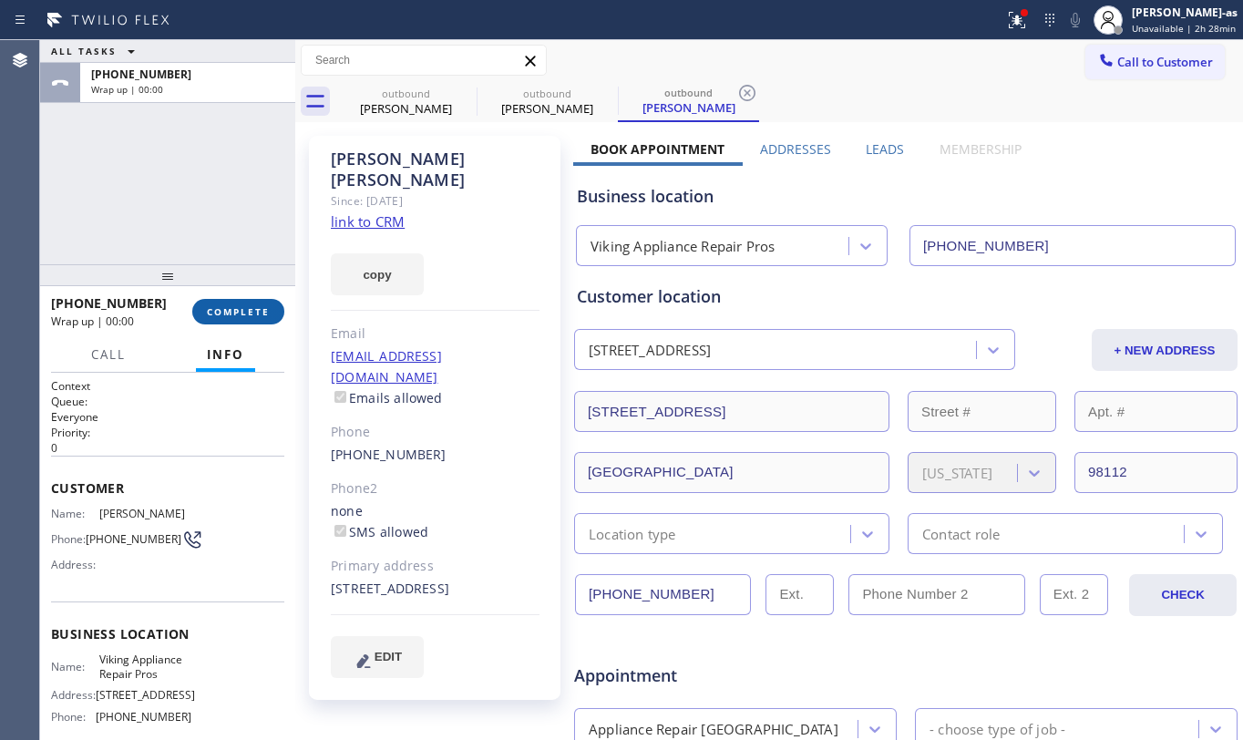
click at [223, 301] on button "COMPLETE" at bounding box center [238, 312] width 92 height 26
click at [202, 273] on div at bounding box center [167, 275] width 255 height 22
click at [180, 226] on div "ALL TASKS ALL TASKS ACTIVE TASKS TASKS IN WRAP UP [PHONE_NUMBER] Wrap up | 00:01" at bounding box center [167, 152] width 255 height 224
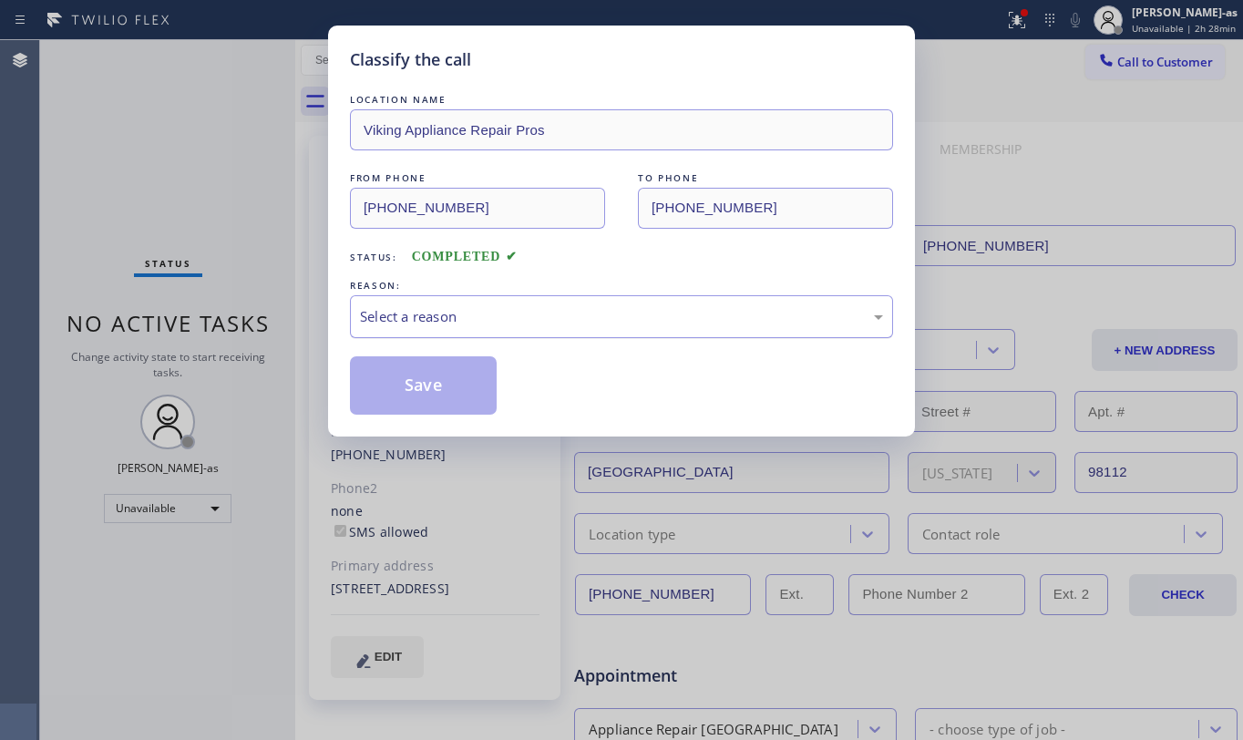
click at [503, 307] on div "Select a reason" at bounding box center [621, 316] width 523 height 21
click at [446, 363] on button "Save" at bounding box center [423, 385] width 147 height 58
click at [221, 176] on div "Classify the call LOCATION NAME Viking Appliance Repair Pros FROM PHONE [PHONE_…" at bounding box center [621, 370] width 1243 height 740
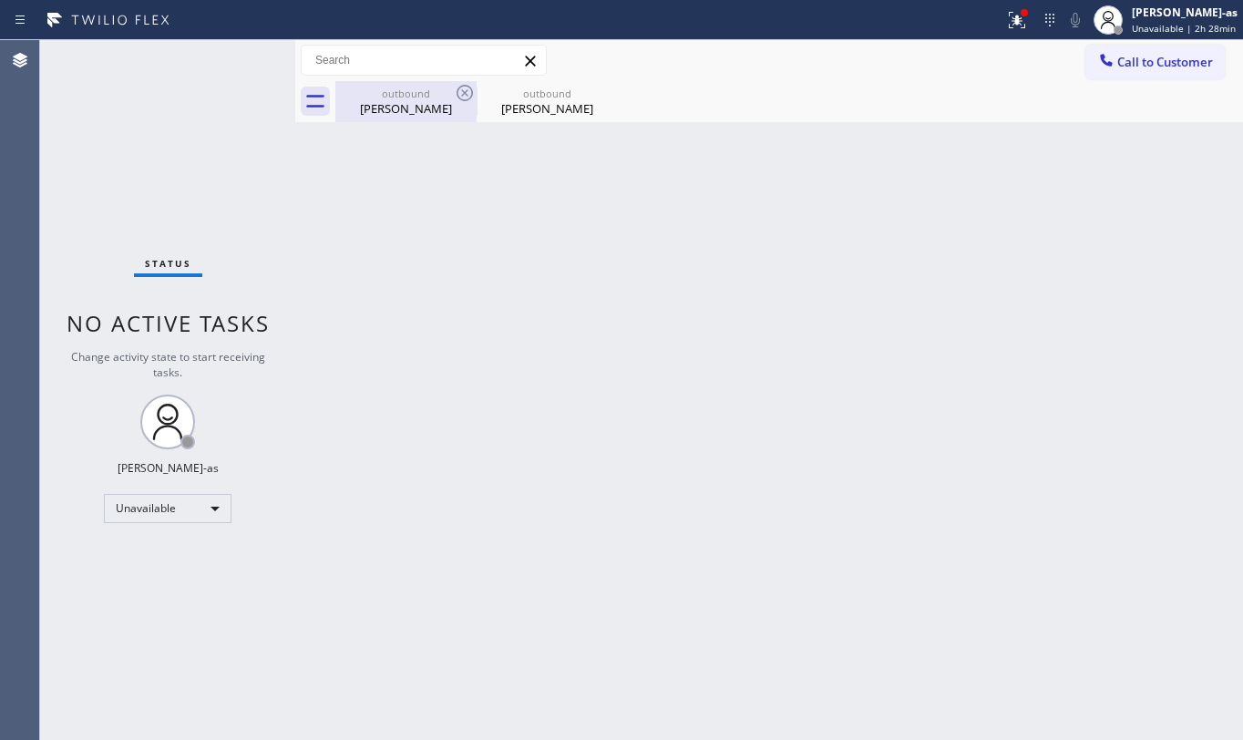
click at [417, 114] on div "[PERSON_NAME]" at bounding box center [406, 108] width 138 height 16
type input "[PHONE_NUMBER]"
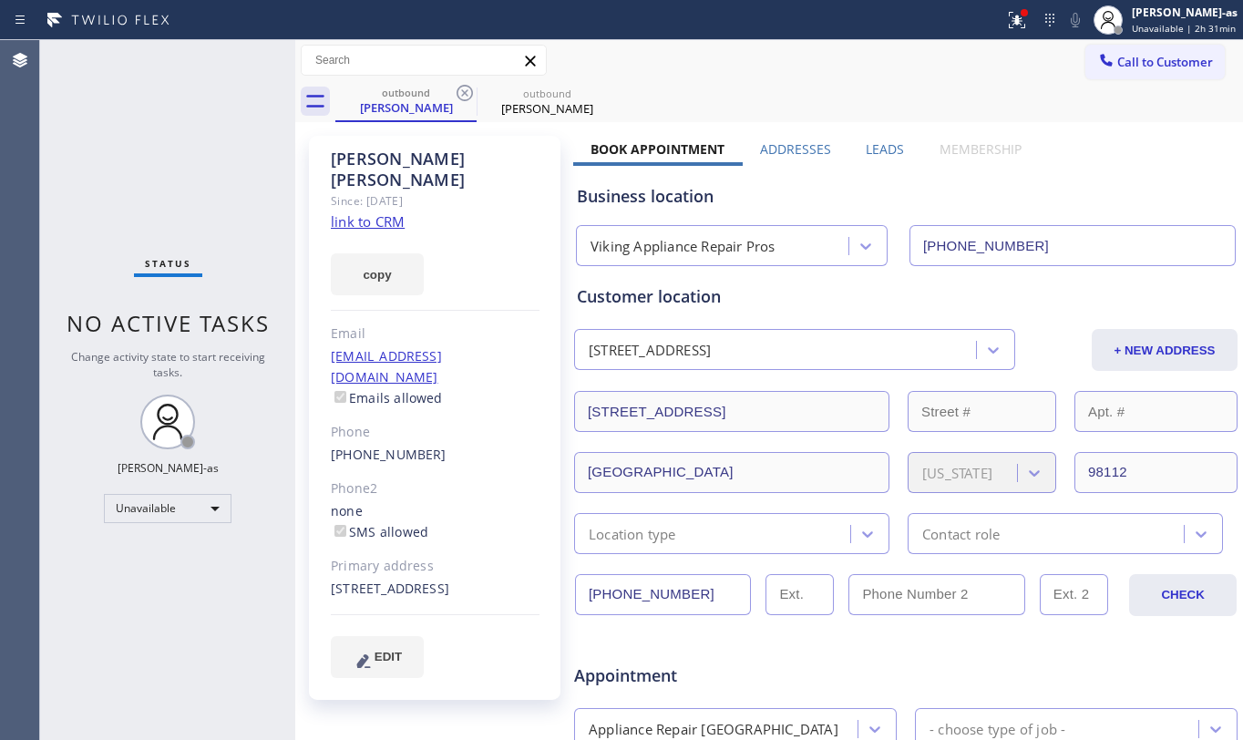
click at [1047, 242] on input "[PHONE_NUMBER]" at bounding box center [1073, 245] width 326 height 41
click at [406, 96] on div "outbound" at bounding box center [406, 93] width 138 height 14
click at [454, 95] on icon at bounding box center [465, 93] width 22 height 22
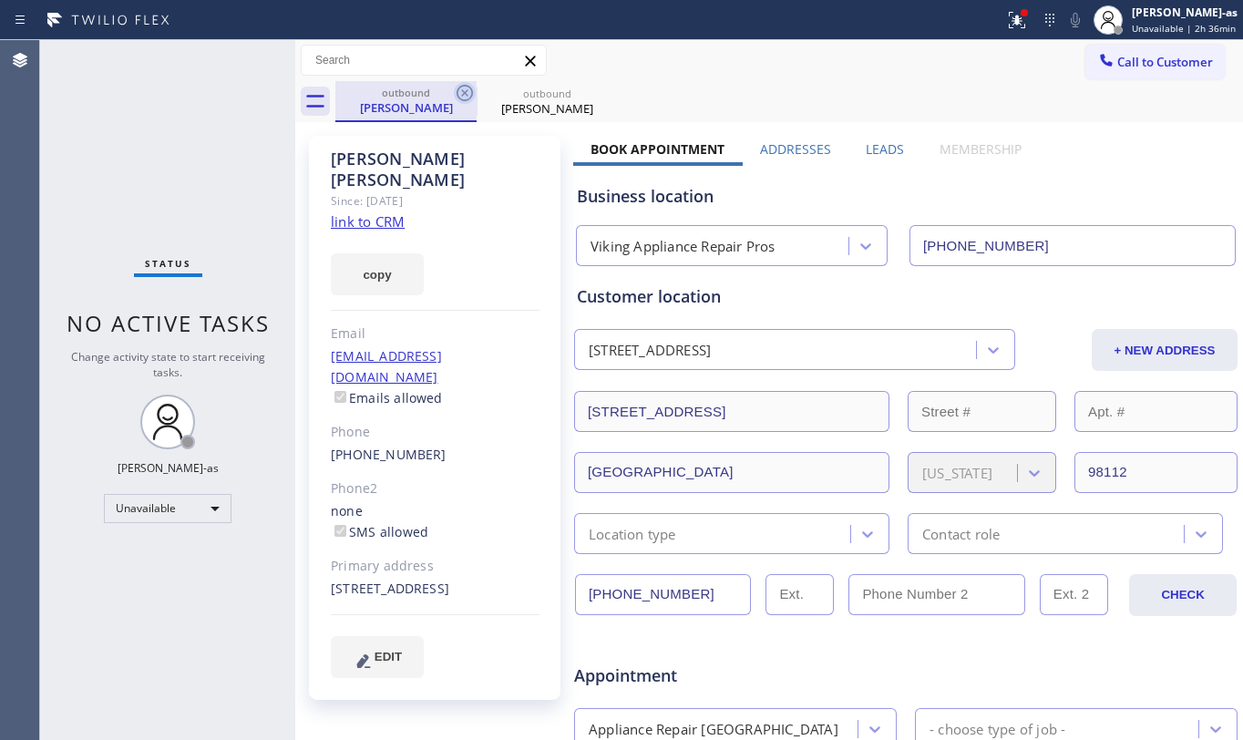
type input "[PHONE_NUMBER]"
click at [454, 95] on icon at bounding box center [465, 93] width 22 height 22
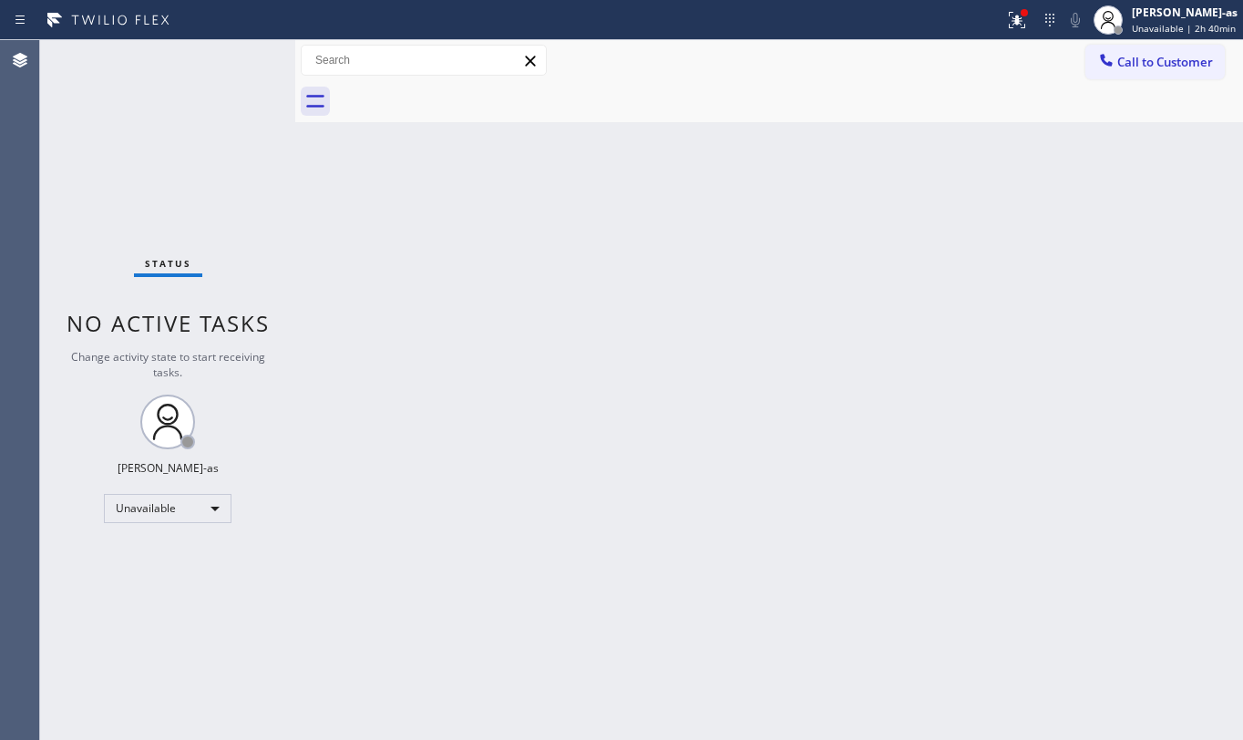
drag, startPoint x: 396, startPoint y: 343, endPoint x: 397, endPoint y: 249, distance: 93.9
click at [396, 339] on div "Back to Dashboard Change Sender ID Customers Technicians Select a contact Outbo…" at bounding box center [769, 390] width 948 height 700
click at [1182, 42] on div "Call to Customer Outbound call Location Viking Appliance Repair Pros Your calle…" at bounding box center [769, 60] width 948 height 41
click at [1113, 53] on icon at bounding box center [1107, 60] width 18 height 18
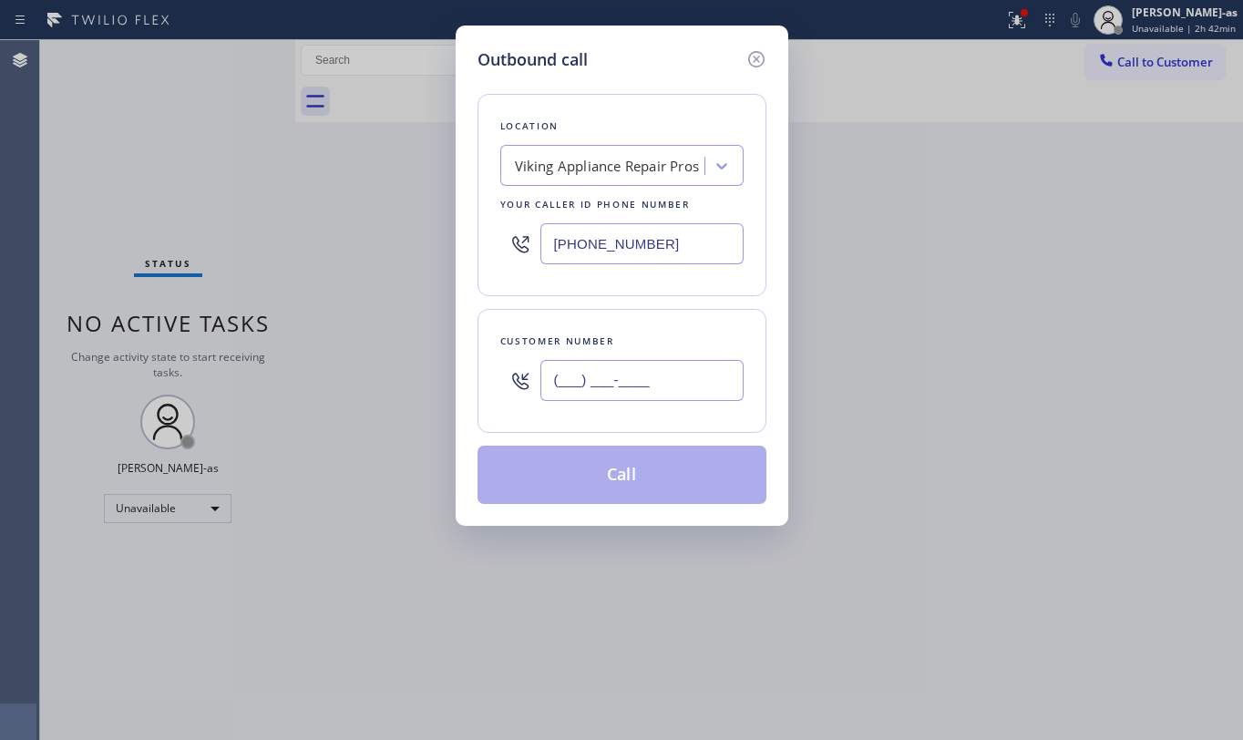
click at [632, 377] on input "(___) ___-____" at bounding box center [642, 380] width 203 height 41
paste input "818) 237-7082"
type input "[PHONE_NUMBER]"
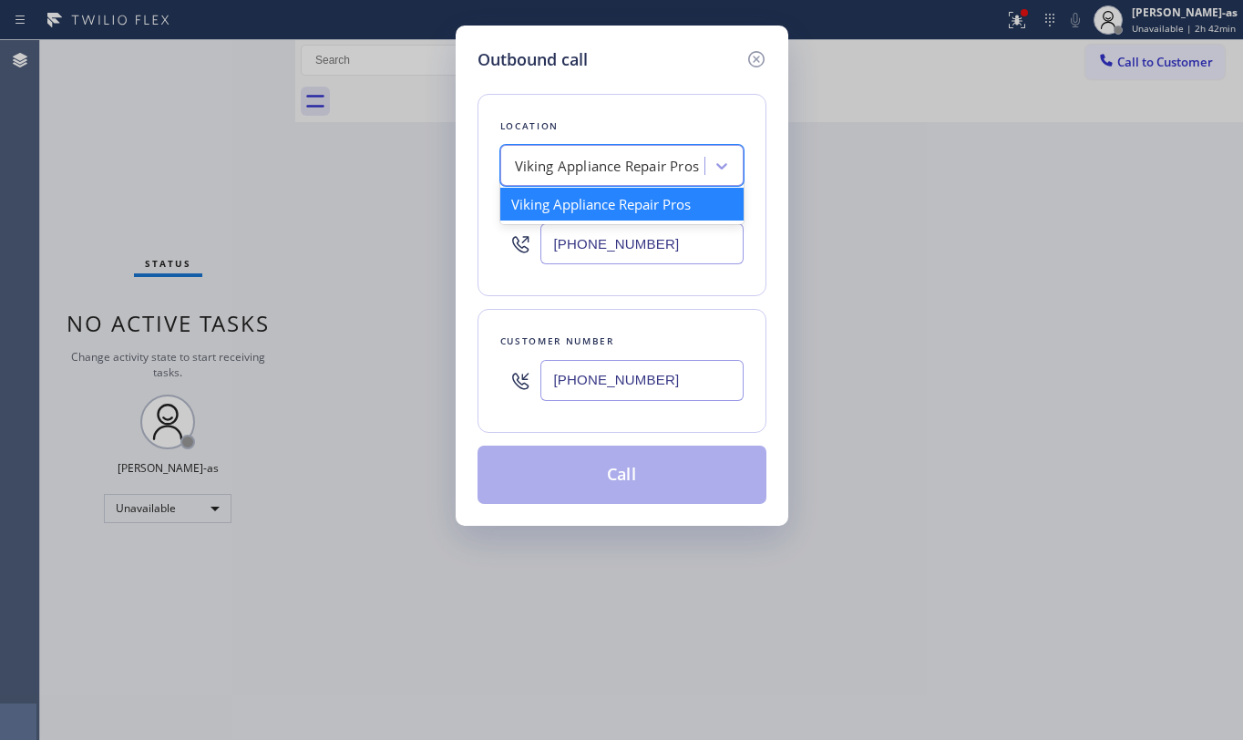
click at [583, 164] on div "Viking Appliance Repair Pros" at bounding box center [607, 166] width 185 height 21
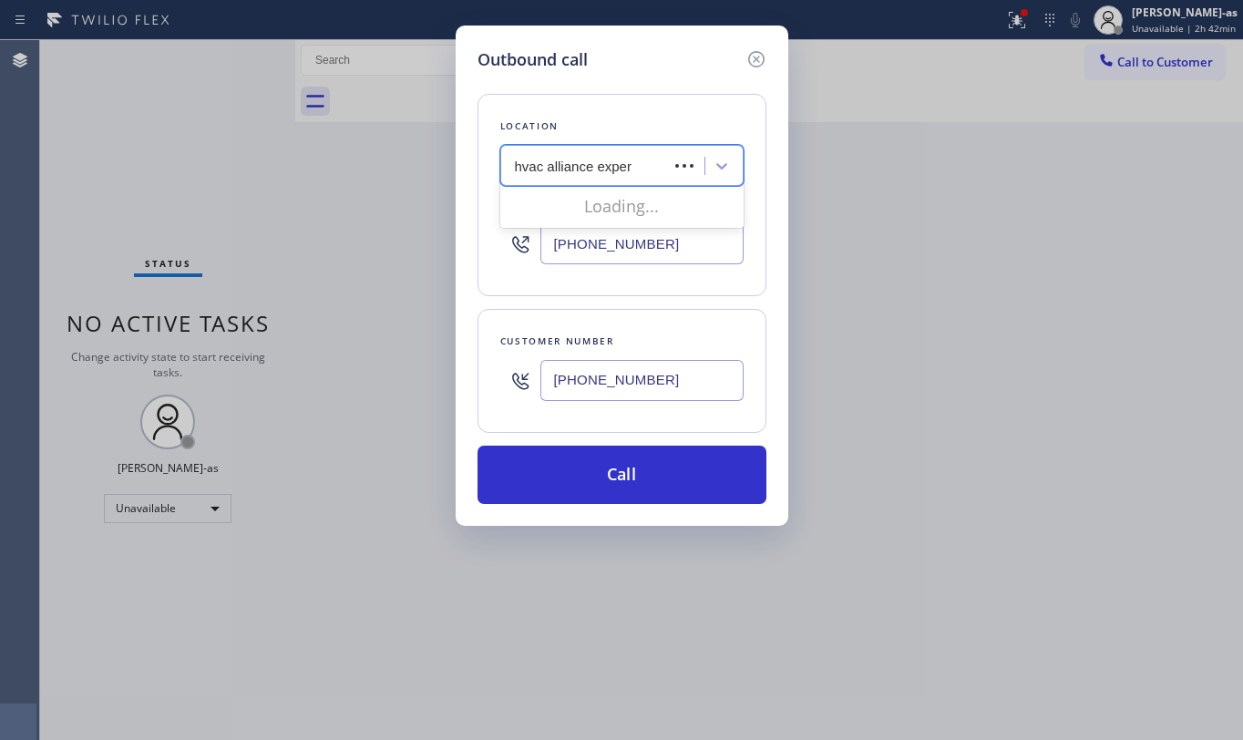
type input "hvac alliance expert"
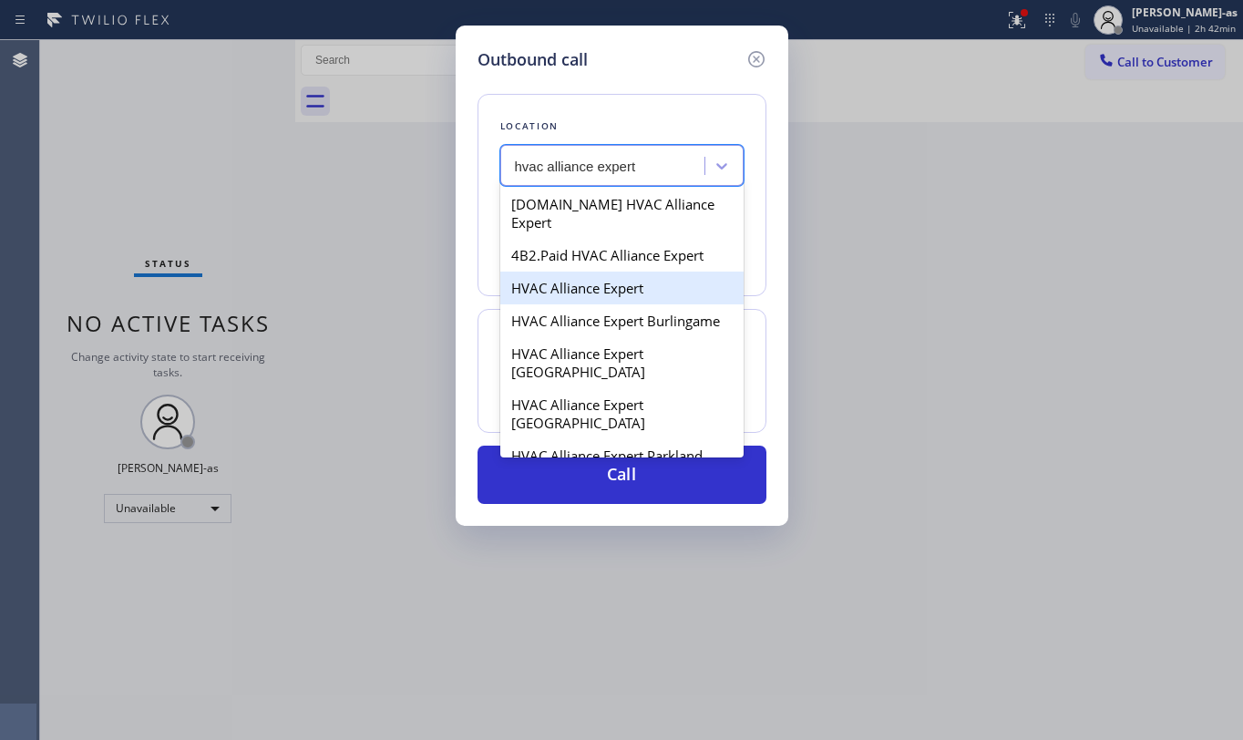
click at [569, 275] on div "HVAC Alliance Expert" at bounding box center [621, 288] width 243 height 33
type input "[PHONE_NUMBER]"
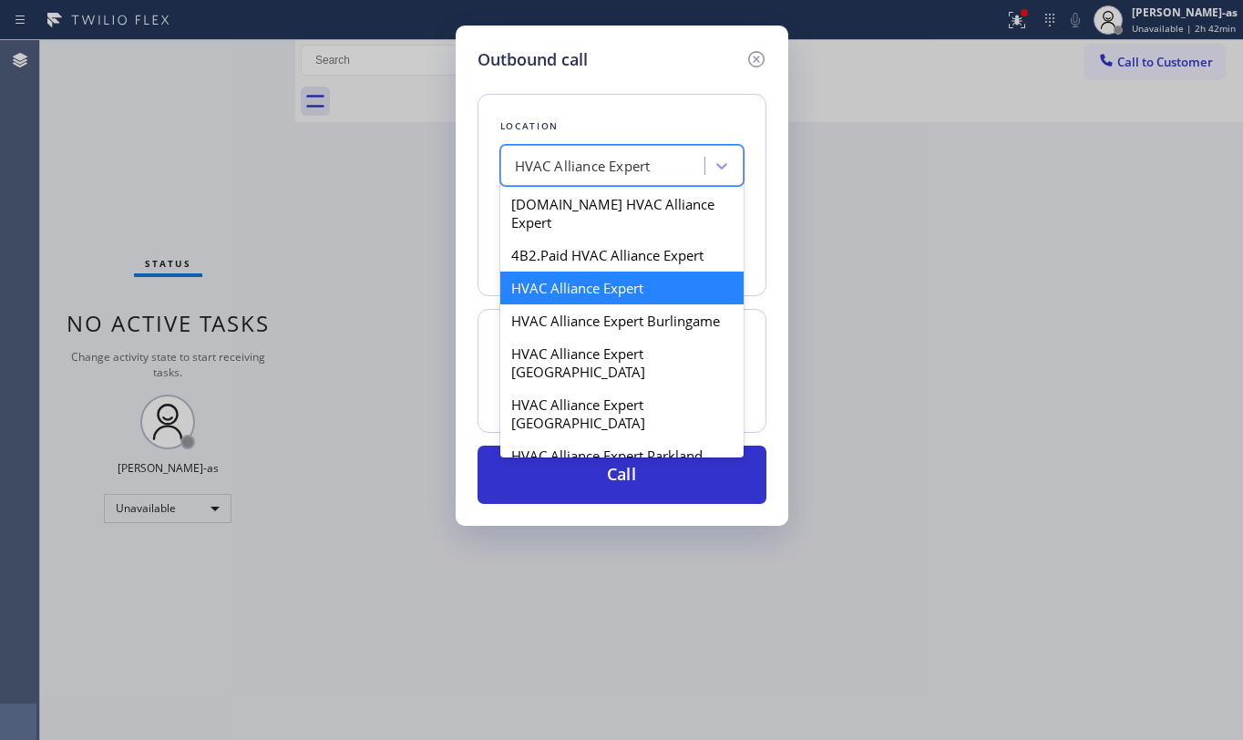
click at [620, 165] on div "HVAC Alliance Expert" at bounding box center [583, 166] width 136 height 21
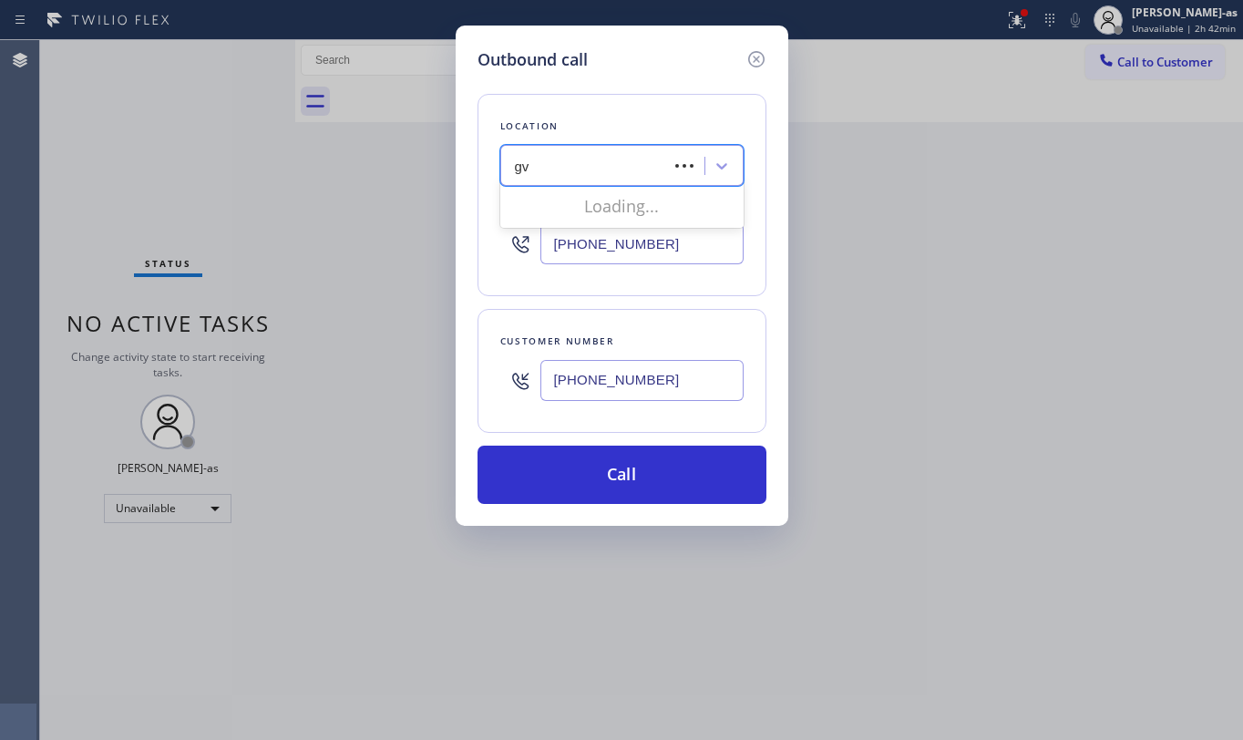
type input "g"
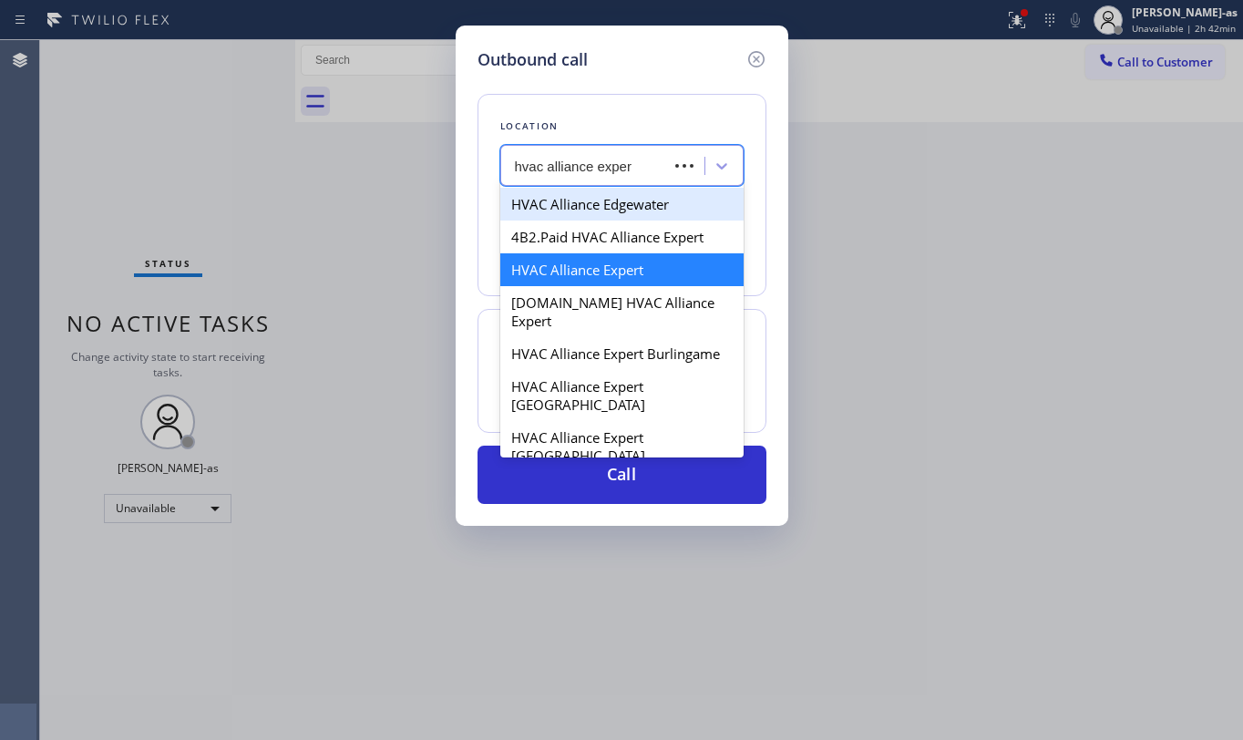
type input "hvac alliance expert"
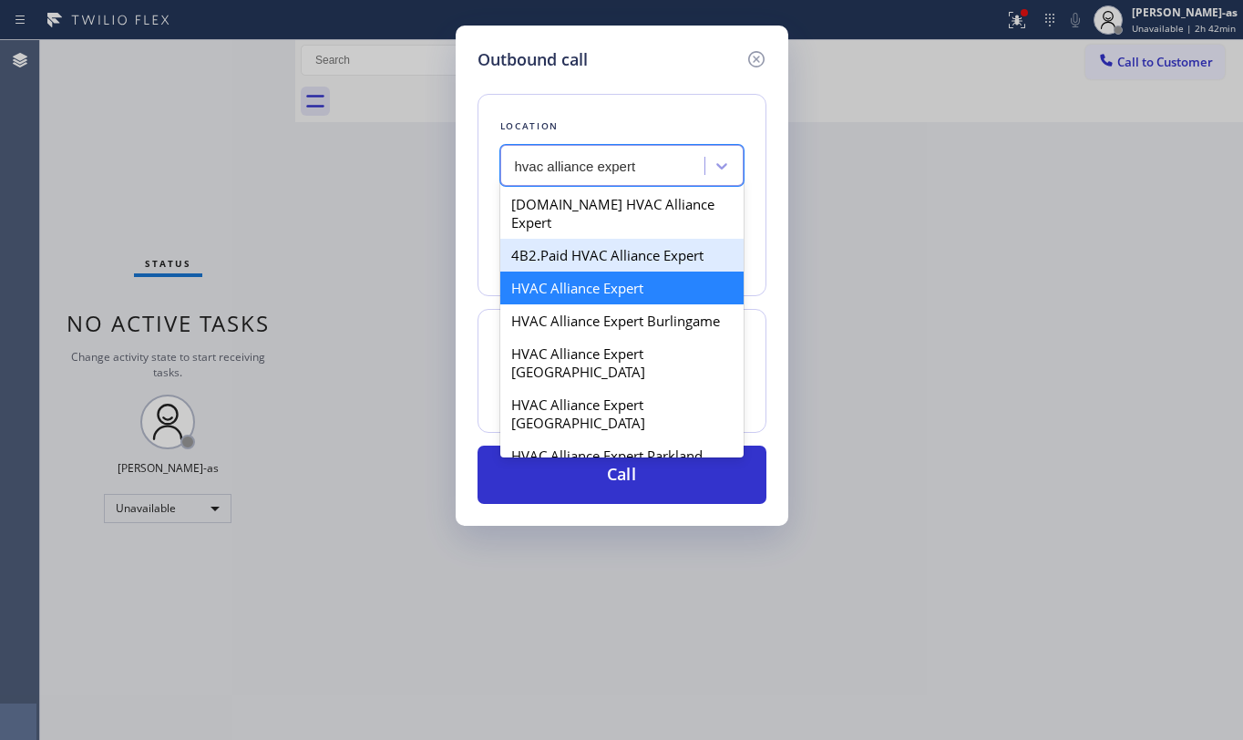
click at [558, 245] on div "4B2.Paid HVAC Alliance Expert" at bounding box center [621, 255] width 243 height 33
type input "[PHONE_NUMBER]"
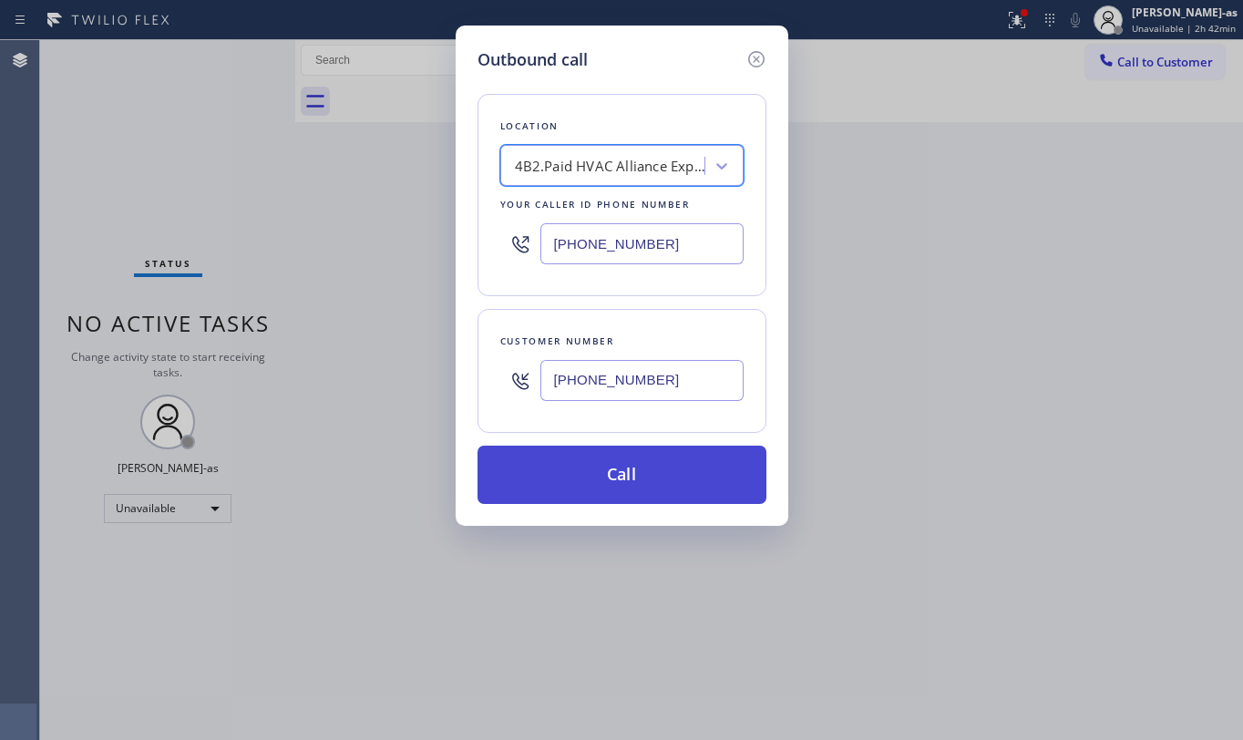
click at [609, 468] on button "Call" at bounding box center [622, 475] width 289 height 58
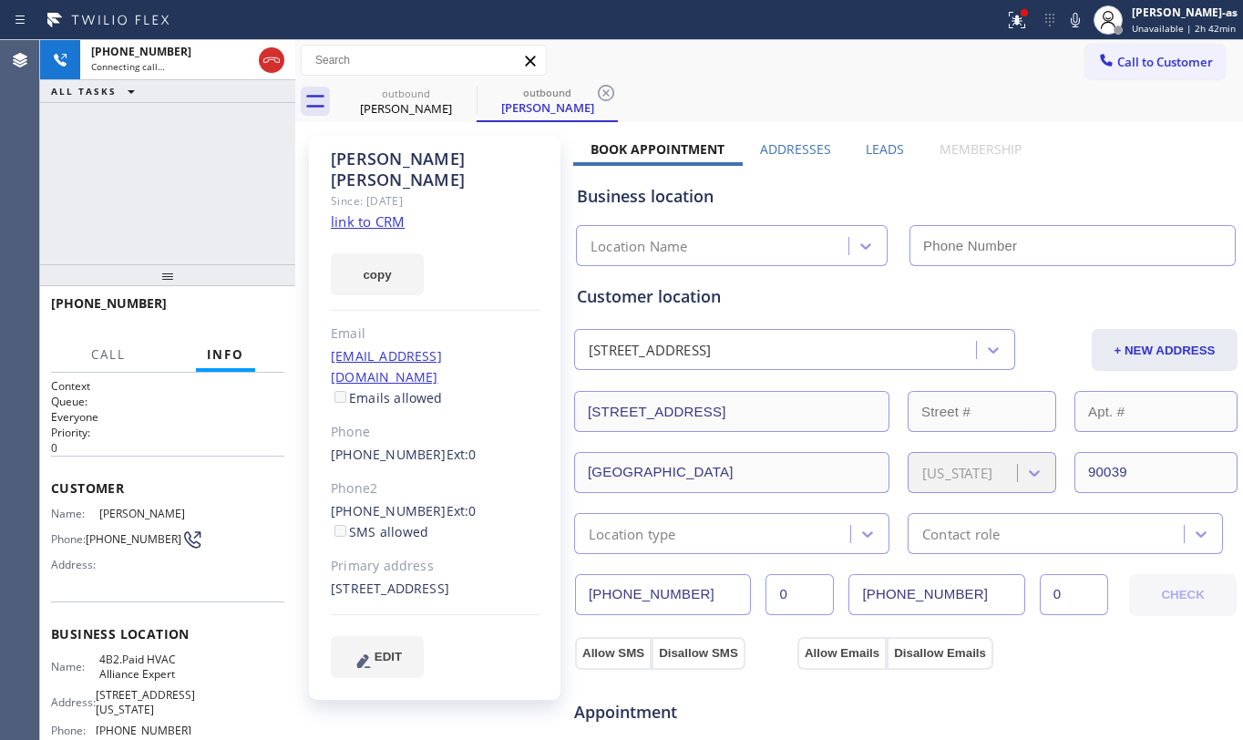
type input "[PHONE_NUMBER]"
click at [391, 212] on link "link to CRM" at bounding box center [368, 221] width 74 height 18
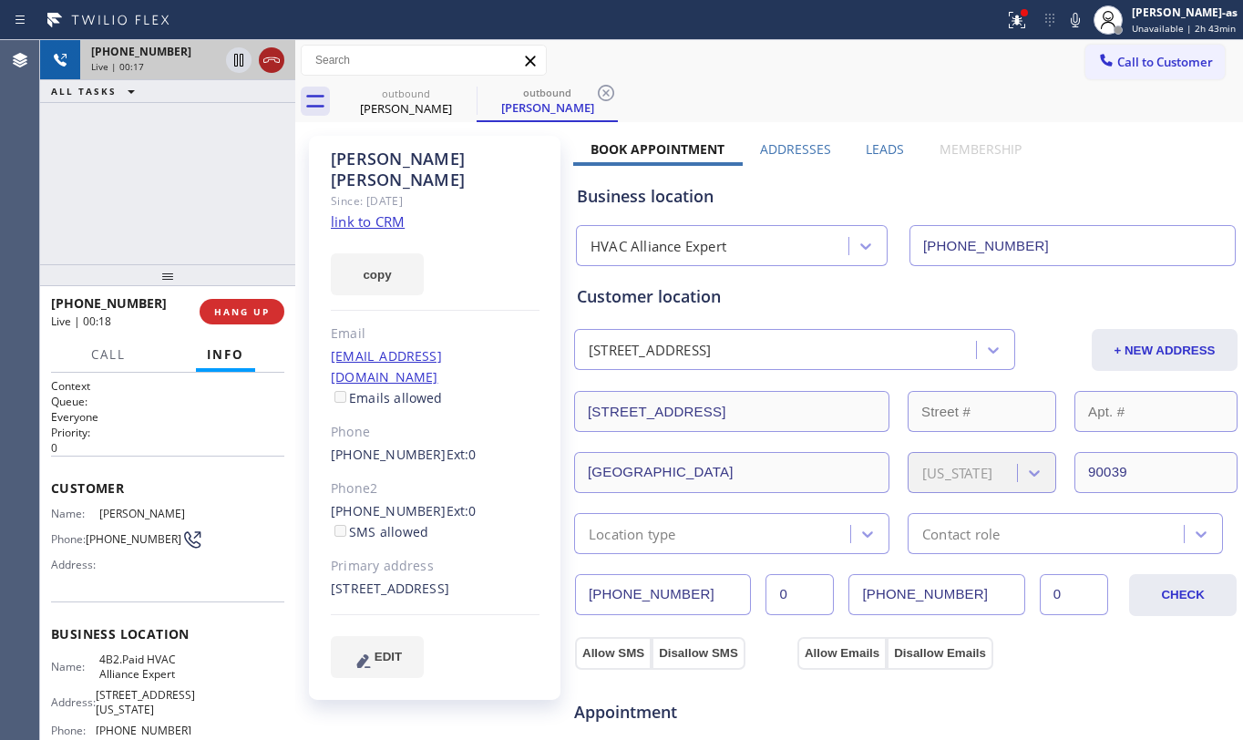
click at [275, 63] on icon at bounding box center [272, 60] width 22 height 22
click at [186, 252] on div "[PHONE_NUMBER] Live | 00:19 ALL TASKS ALL TASKS ACTIVE TASKS TASKS IN WRAP UP" at bounding box center [167, 152] width 255 height 224
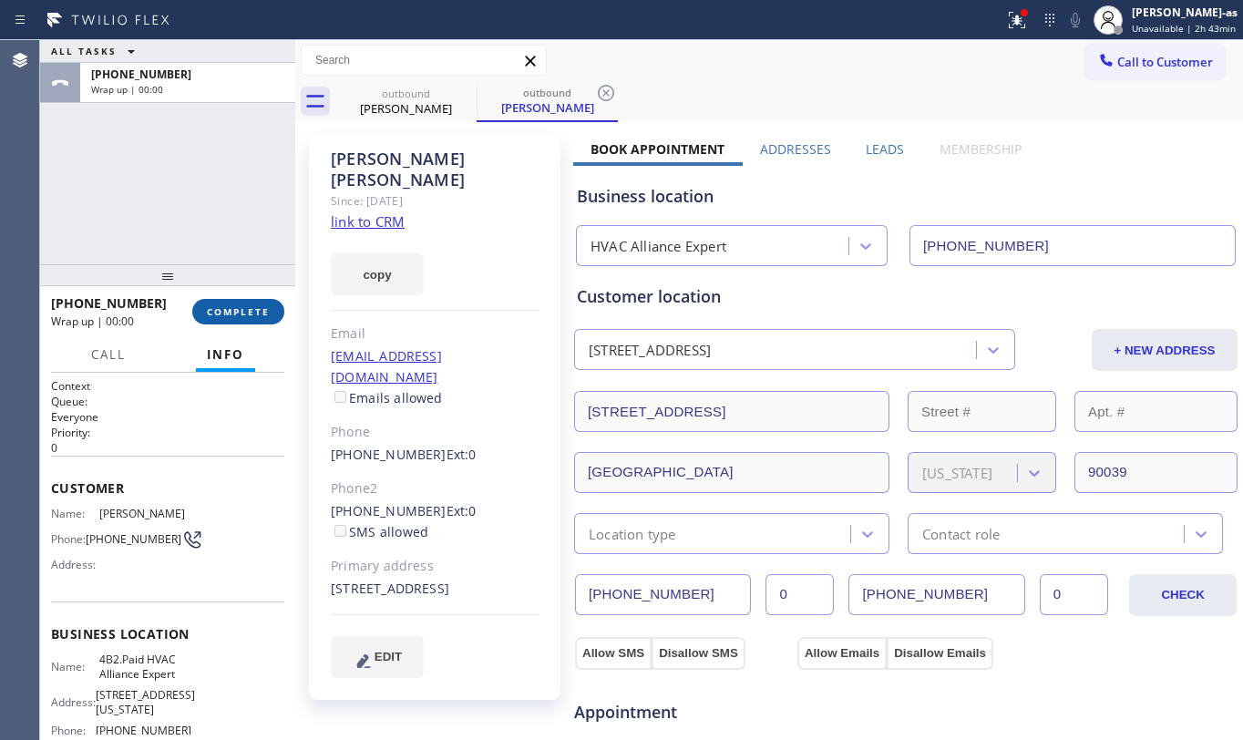
click at [267, 311] on span "COMPLETE" at bounding box center [238, 311] width 63 height 13
drag, startPoint x: 215, startPoint y: 241, endPoint x: 295, endPoint y: 363, distance: 146.1
click at [216, 241] on div "ALL TASKS ALL TASKS ACTIVE TASKS TASKS IN WRAP UP [PHONE_NUMBER] Wrap up | 00:00" at bounding box center [167, 152] width 255 height 224
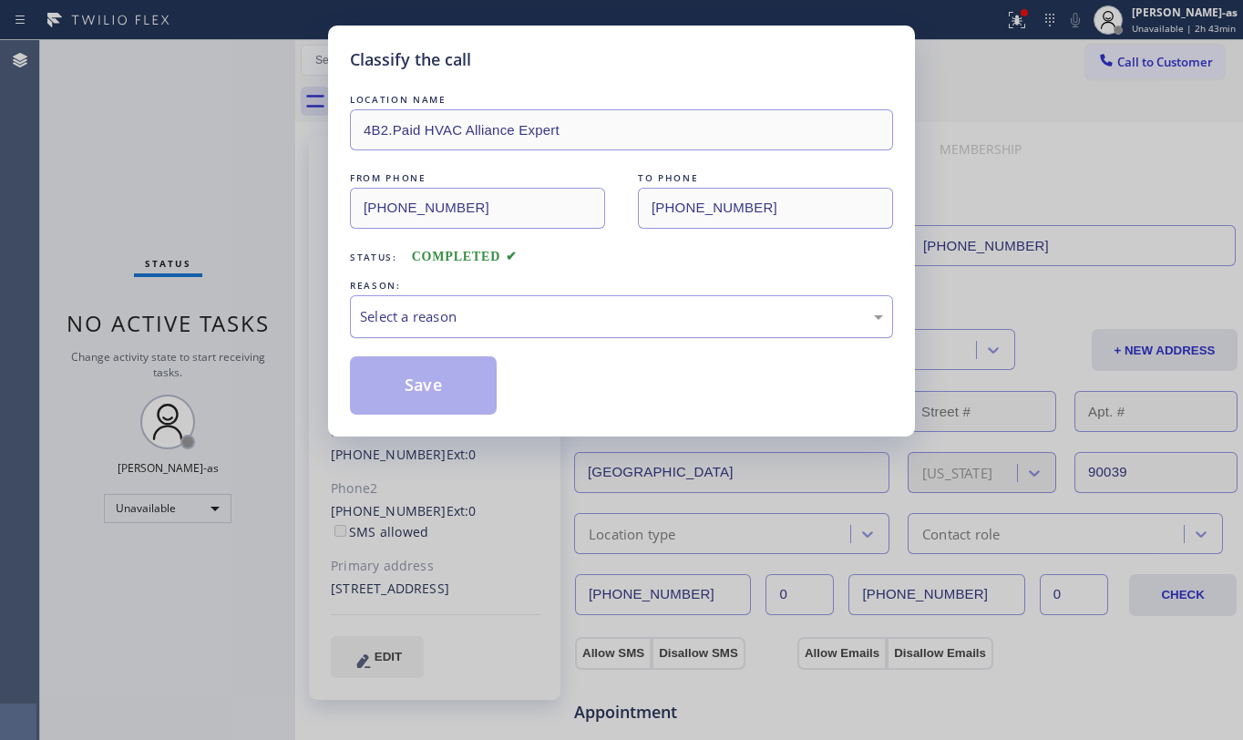
click at [534, 315] on div "Select a reason" at bounding box center [621, 316] width 523 height 21
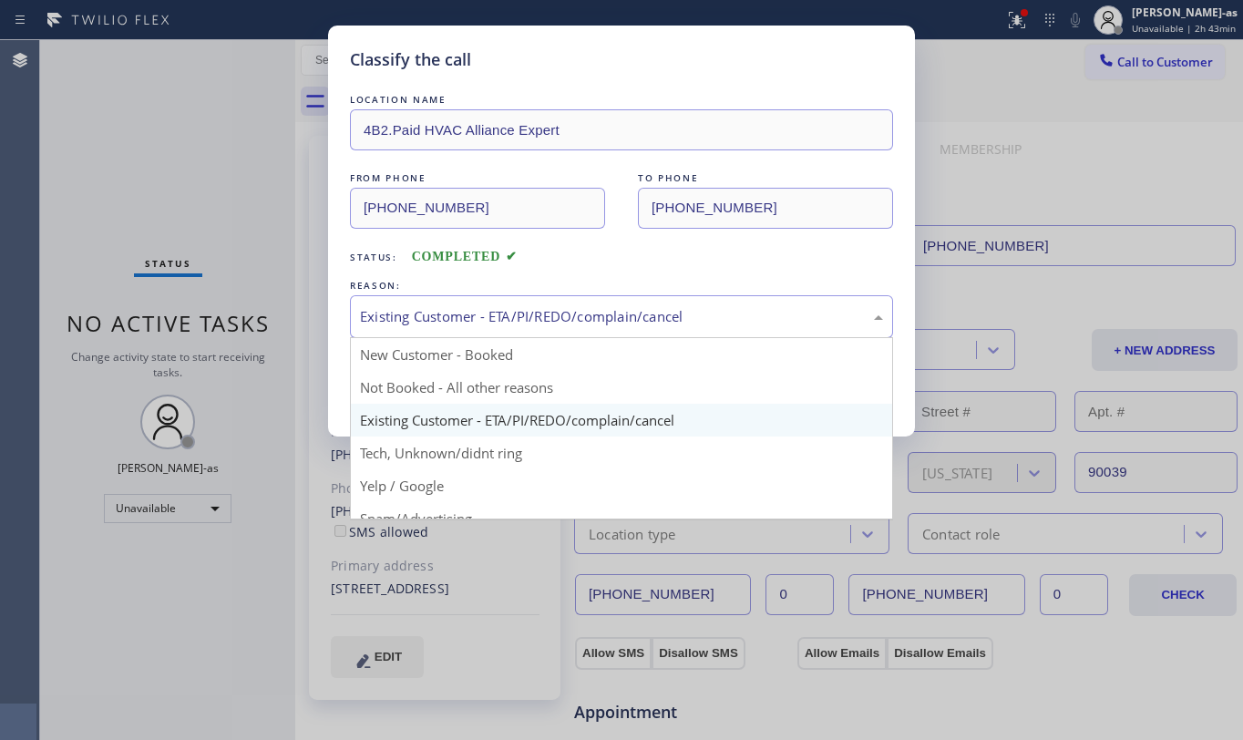
click at [636, 322] on div "Existing Customer - ETA/PI/REDO/complain/cancel" at bounding box center [621, 316] width 523 height 21
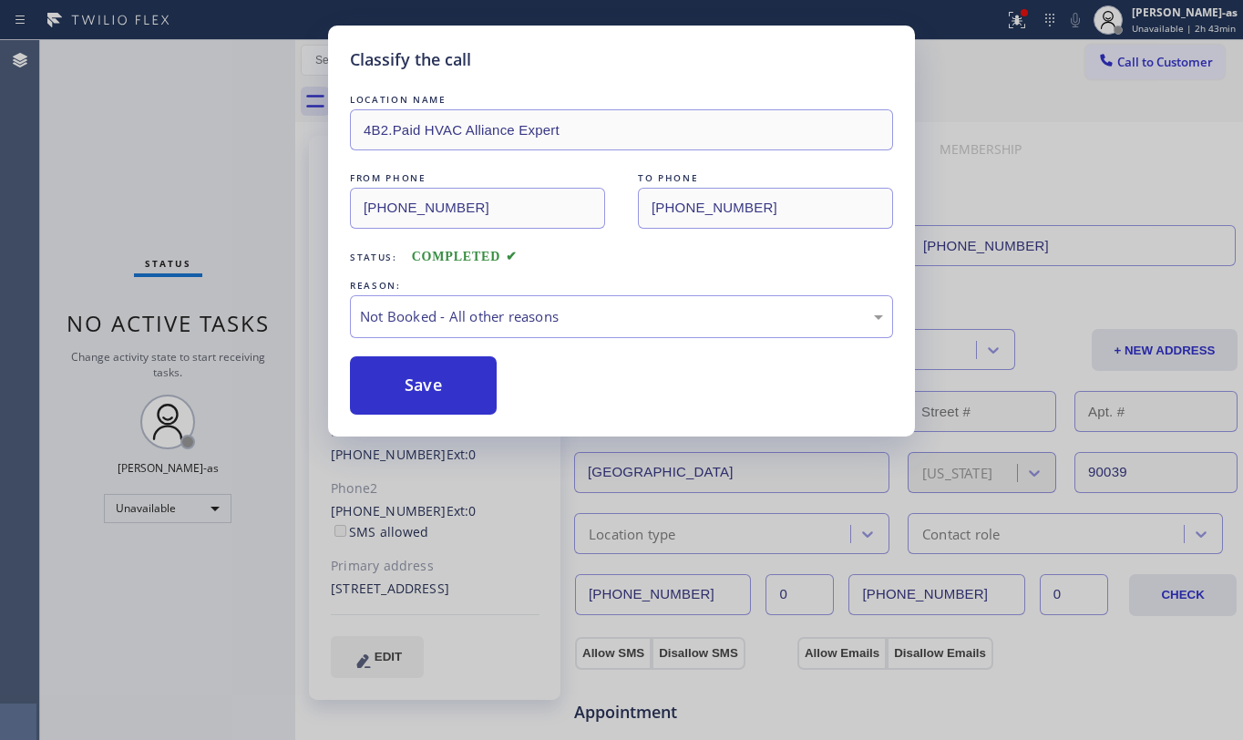
click at [460, 379] on button "Save" at bounding box center [423, 385] width 147 height 58
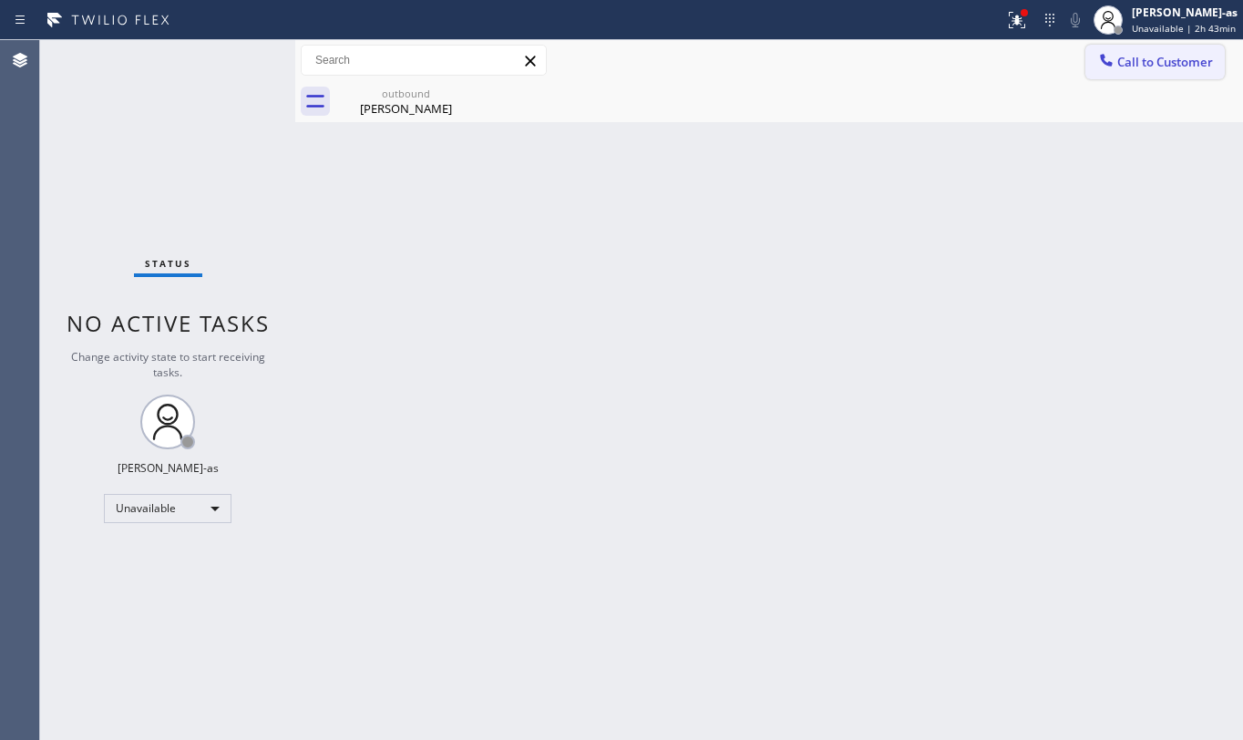
click at [1121, 71] on button "Call to Customer" at bounding box center [1155, 62] width 139 height 35
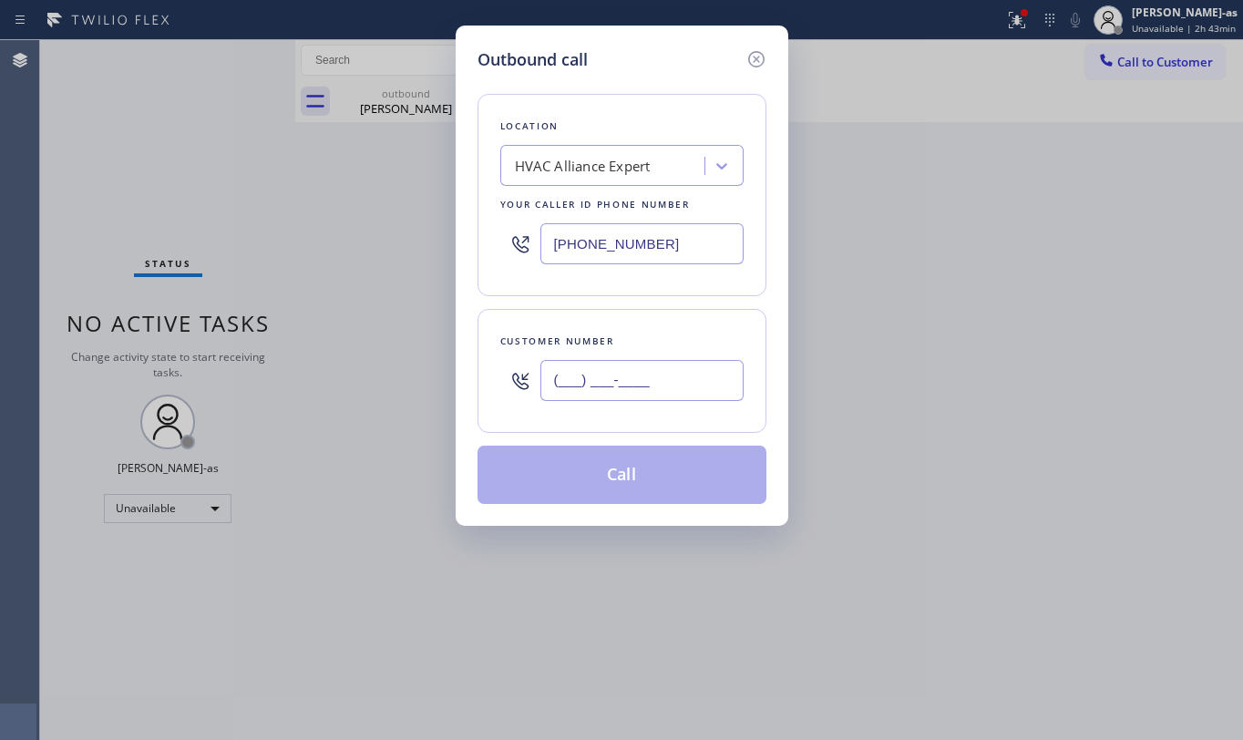
click at [640, 401] on input "(___) ___-____" at bounding box center [642, 380] width 203 height 41
paste input "213) 924-7719"
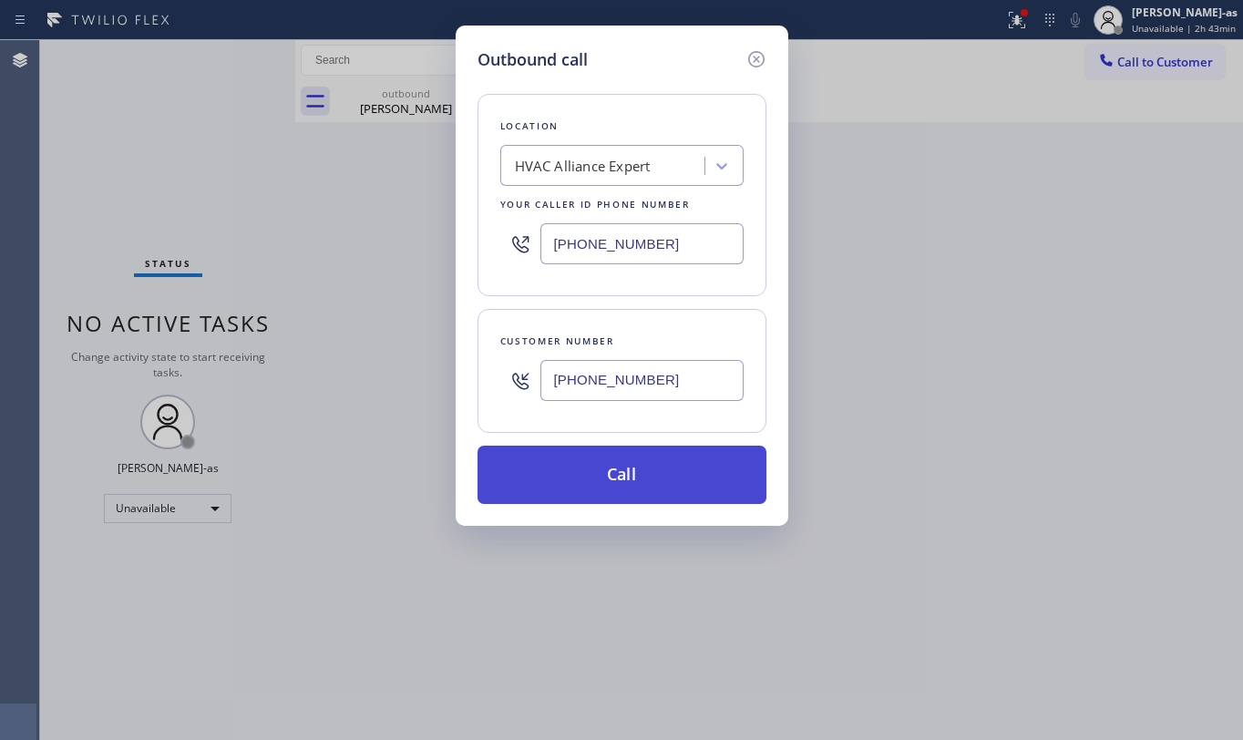
type input "[PHONE_NUMBER]"
click at [676, 481] on button "Call" at bounding box center [622, 475] width 289 height 58
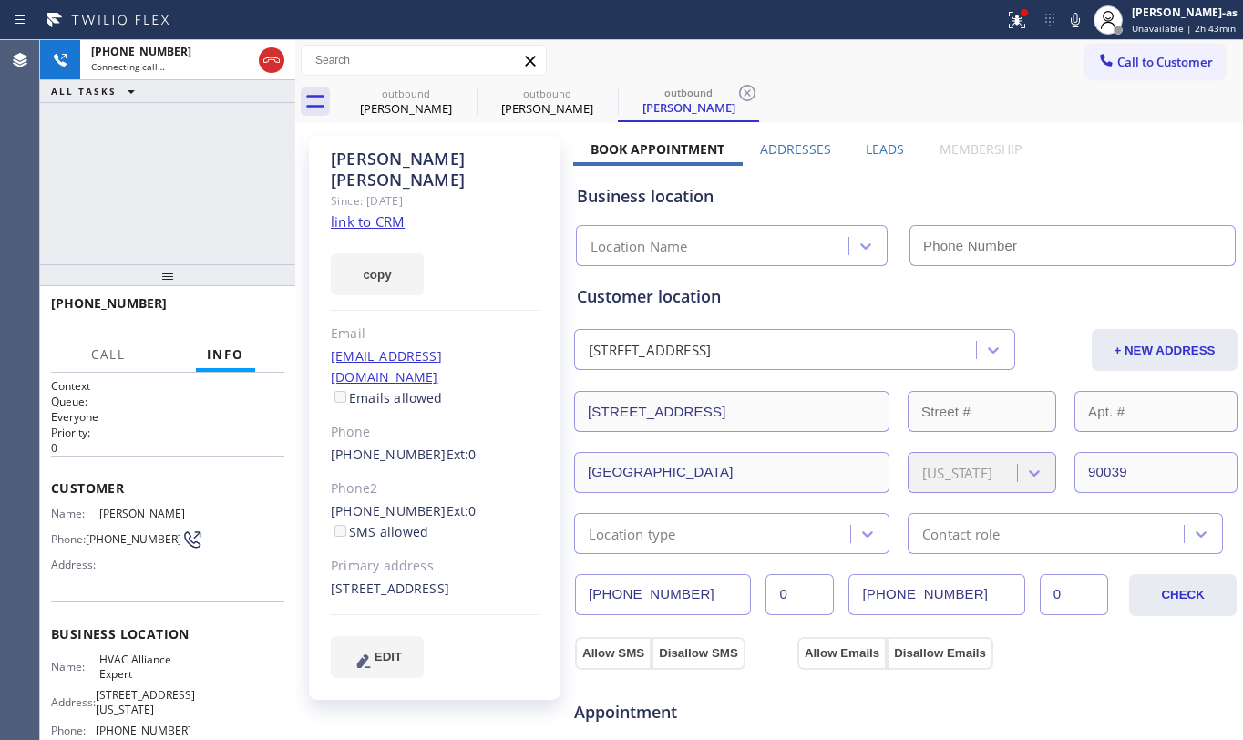
type input "[PHONE_NUMBER]"
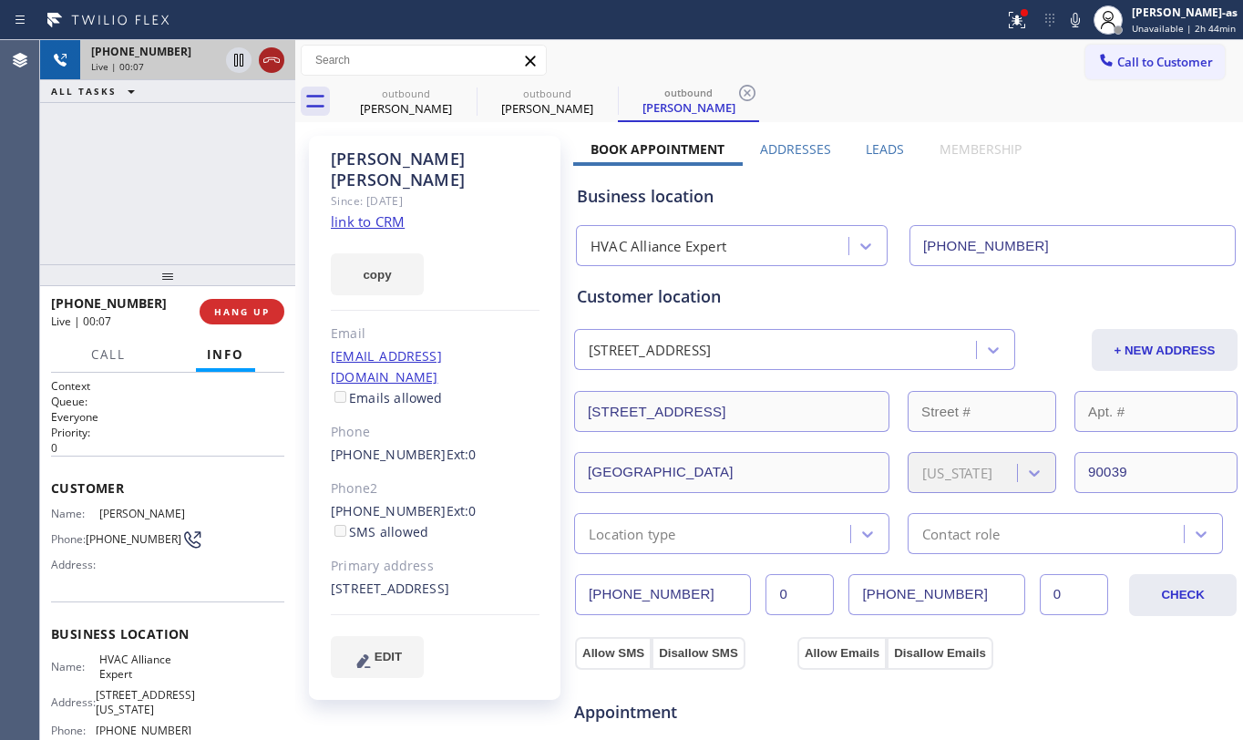
click at [272, 58] on icon at bounding box center [272, 60] width 22 height 22
click at [199, 249] on div "[PHONE_NUMBER] Live | 00:07 ALL TASKS ALL TASKS ACTIVE TASKS TASKS IN WRAP UP" at bounding box center [167, 152] width 255 height 224
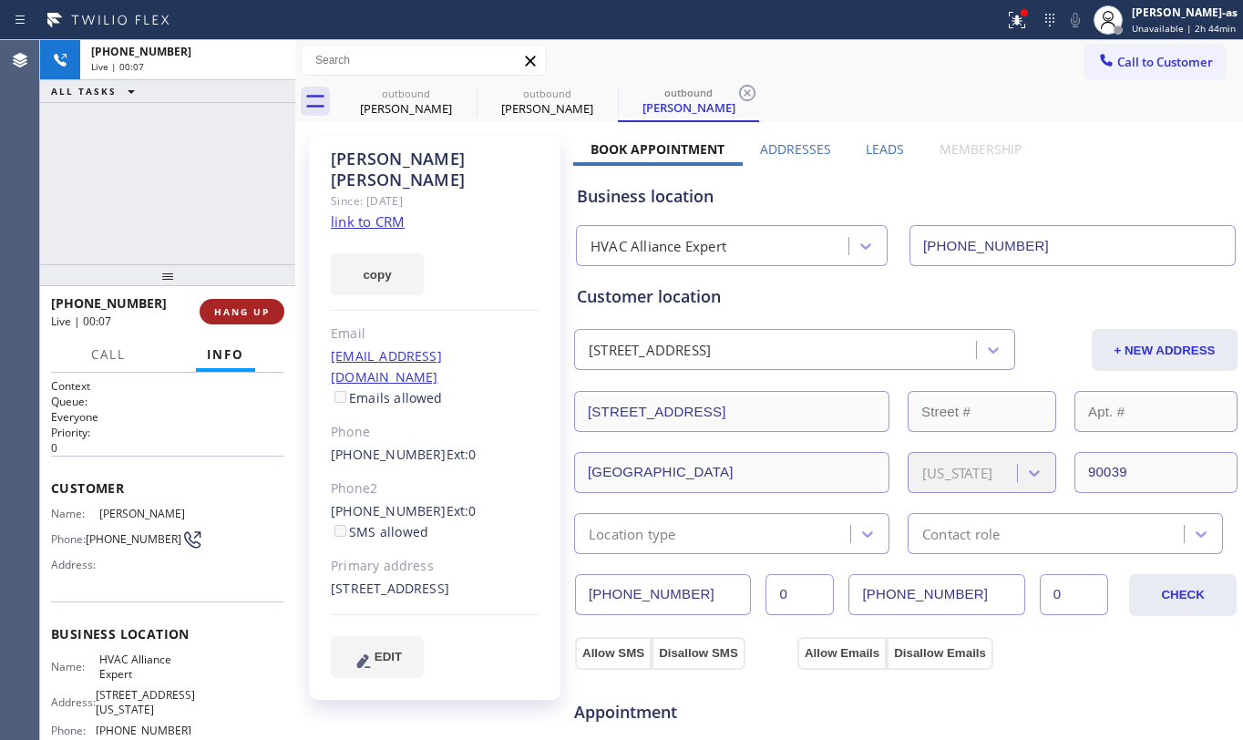
click at [208, 299] on button "HANG UP" at bounding box center [242, 312] width 85 height 26
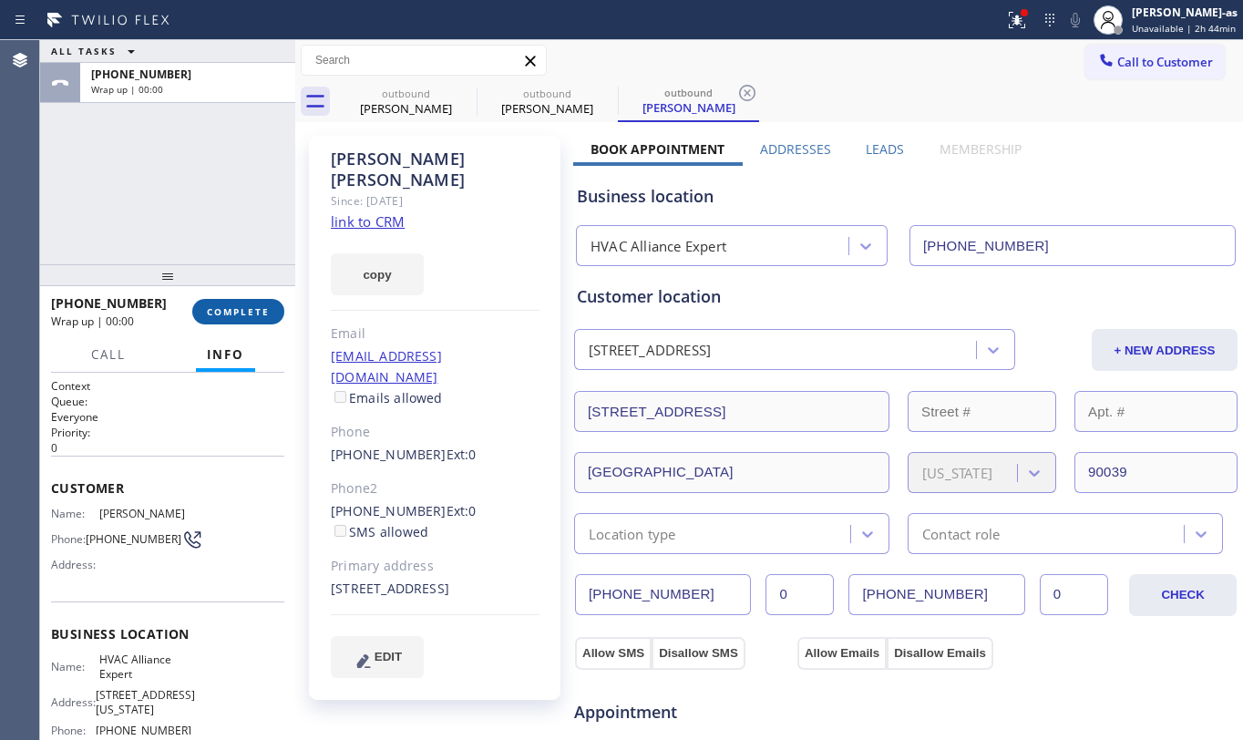
click at [208, 299] on button "COMPLETE" at bounding box center [238, 312] width 92 height 26
click at [180, 208] on div "ALL TASKS ALL TASKS ACTIVE TASKS TASKS IN WRAP UP [PHONE_NUMBER] Wrap up | 00:00" at bounding box center [167, 152] width 255 height 224
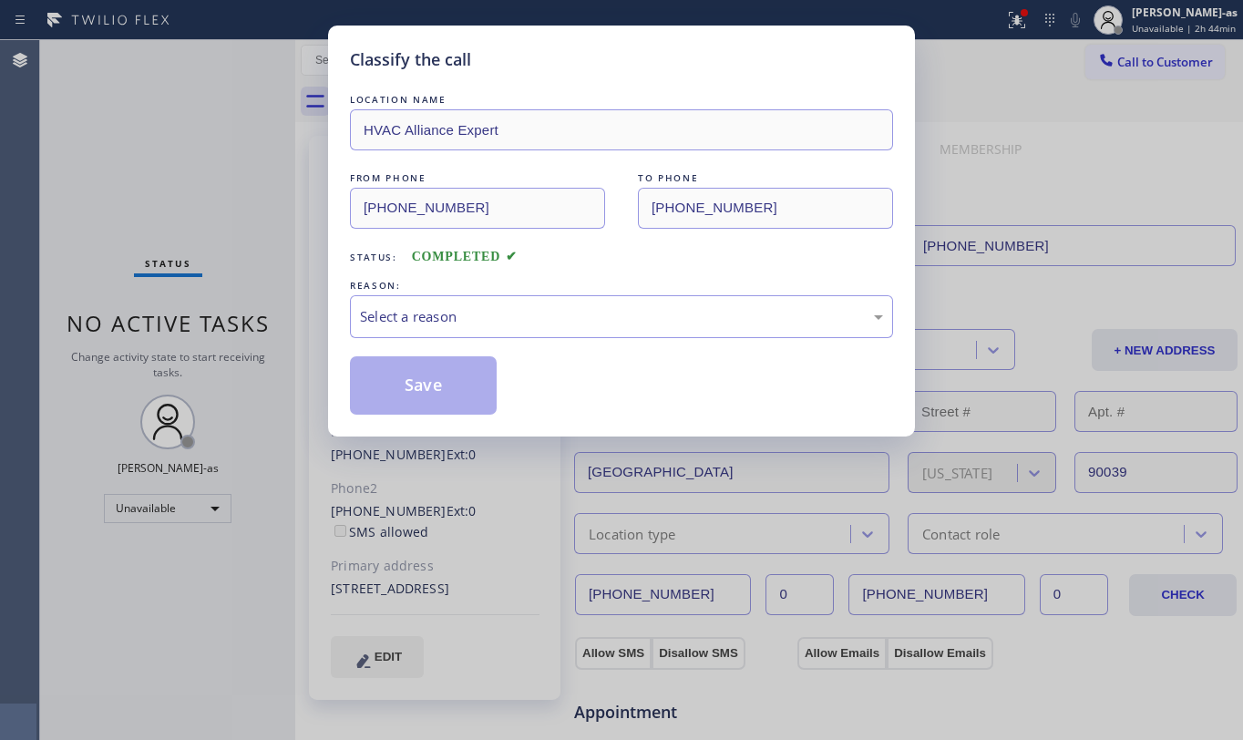
click at [253, 253] on div "Classify the call LOCATION NAME HVAC Alliance Expert FROM PHONE [PHONE_NUMBER] …" at bounding box center [621, 370] width 1243 height 740
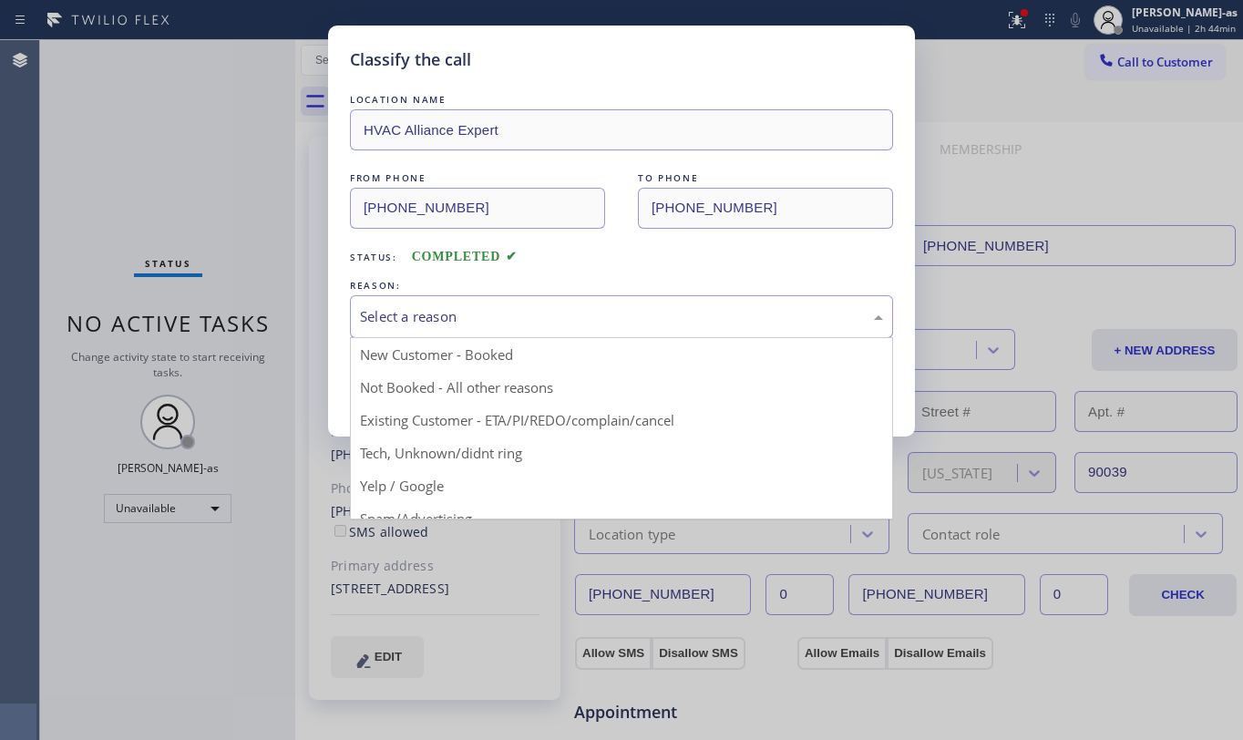
drag, startPoint x: 468, startPoint y: 300, endPoint x: 507, endPoint y: 343, distance: 58.1
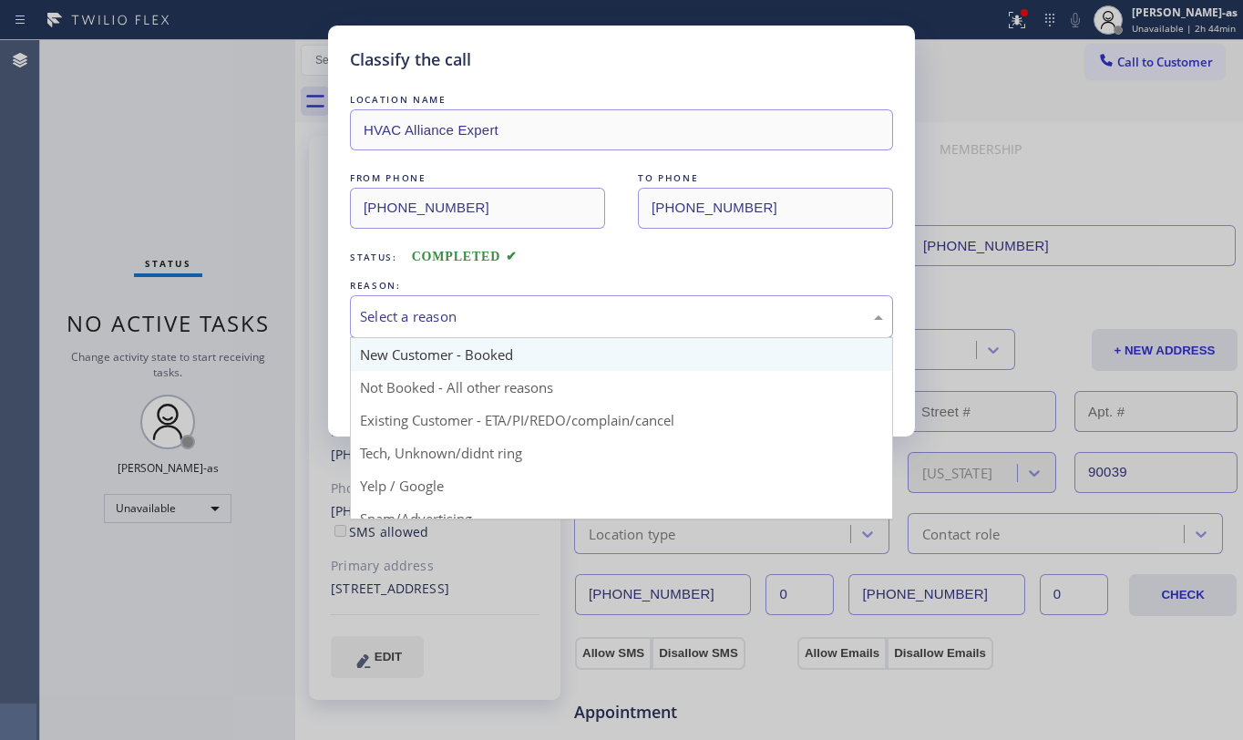
click at [470, 300] on div "Select a reason" at bounding box center [621, 316] width 543 height 43
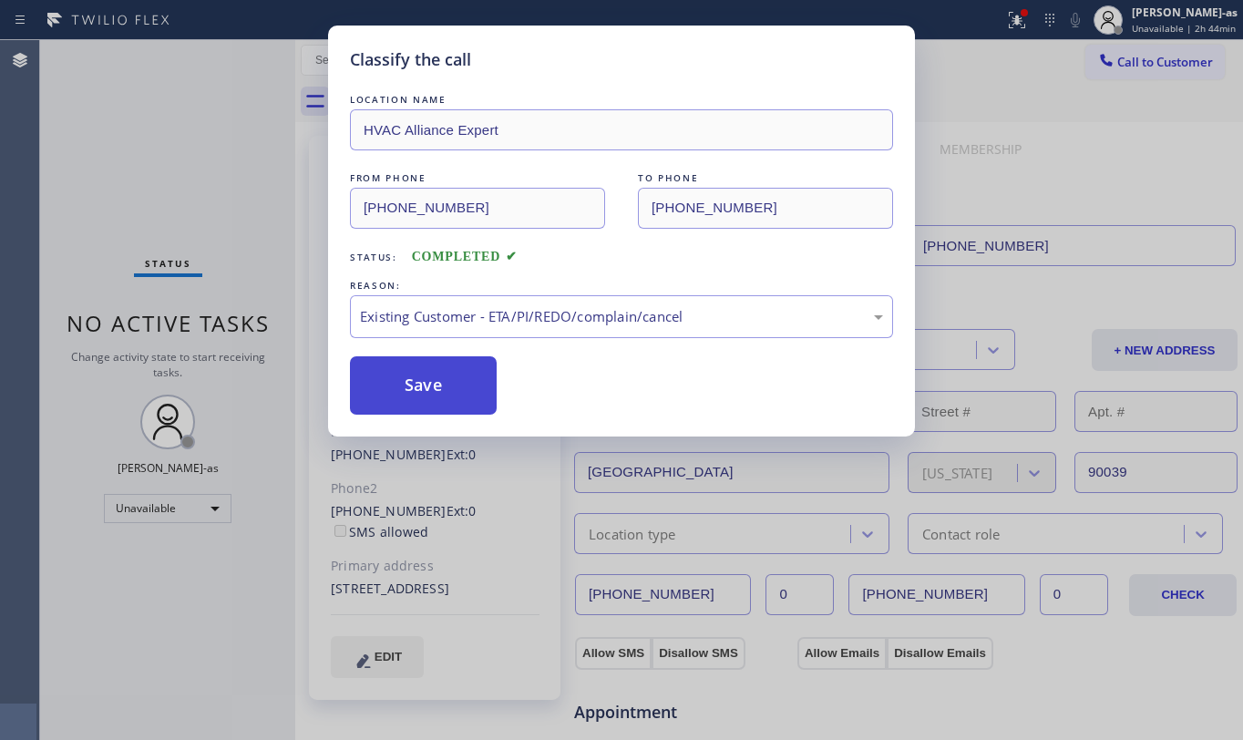
click at [441, 387] on button "Save" at bounding box center [423, 385] width 147 height 58
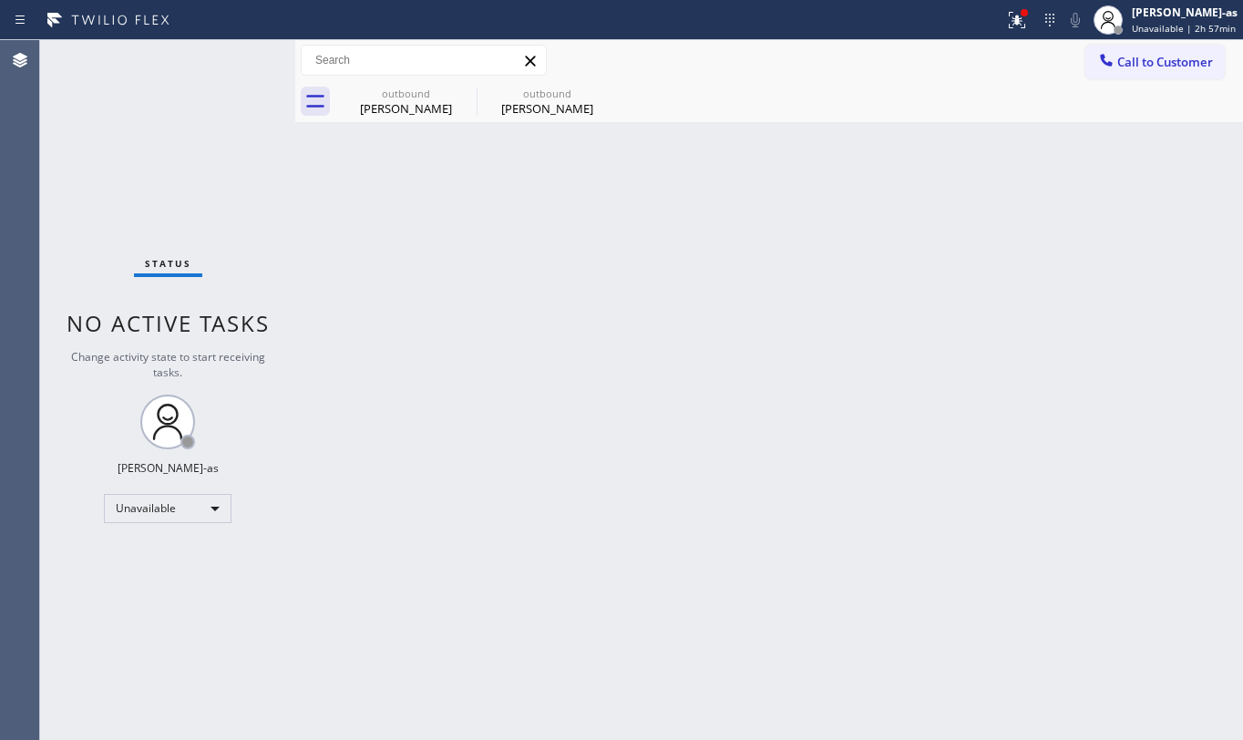
click at [831, 435] on div "Back to Dashboard Change Sender ID Customers Technicians Select a contact Outbo…" at bounding box center [769, 390] width 948 height 700
drag, startPoint x: 413, startPoint y: 113, endPoint x: 460, endPoint y: 91, distance: 52.2
click at [416, 107] on div "[PERSON_NAME]" at bounding box center [406, 108] width 138 height 16
click at [460, 91] on icon at bounding box center [465, 93] width 22 height 22
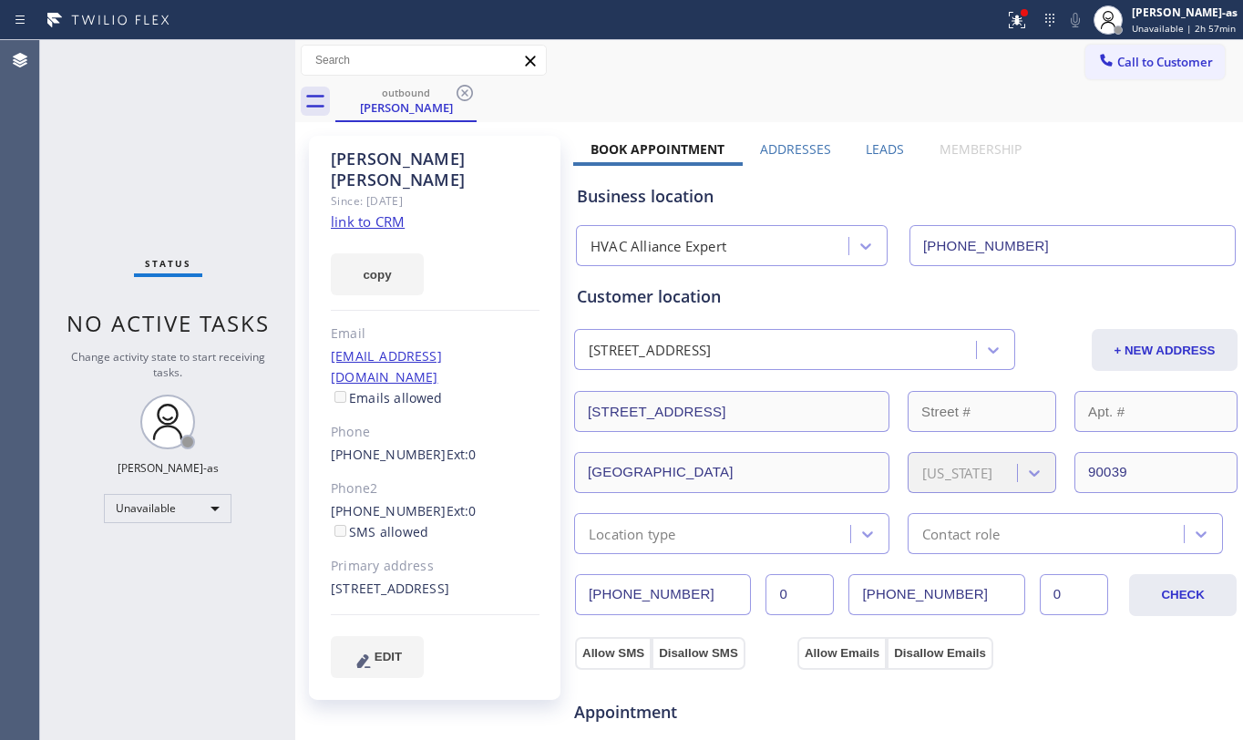
click at [460, 91] on icon at bounding box center [465, 93] width 22 height 22
click at [460, 91] on div "outbound [PERSON_NAME]" at bounding box center [789, 101] width 908 height 41
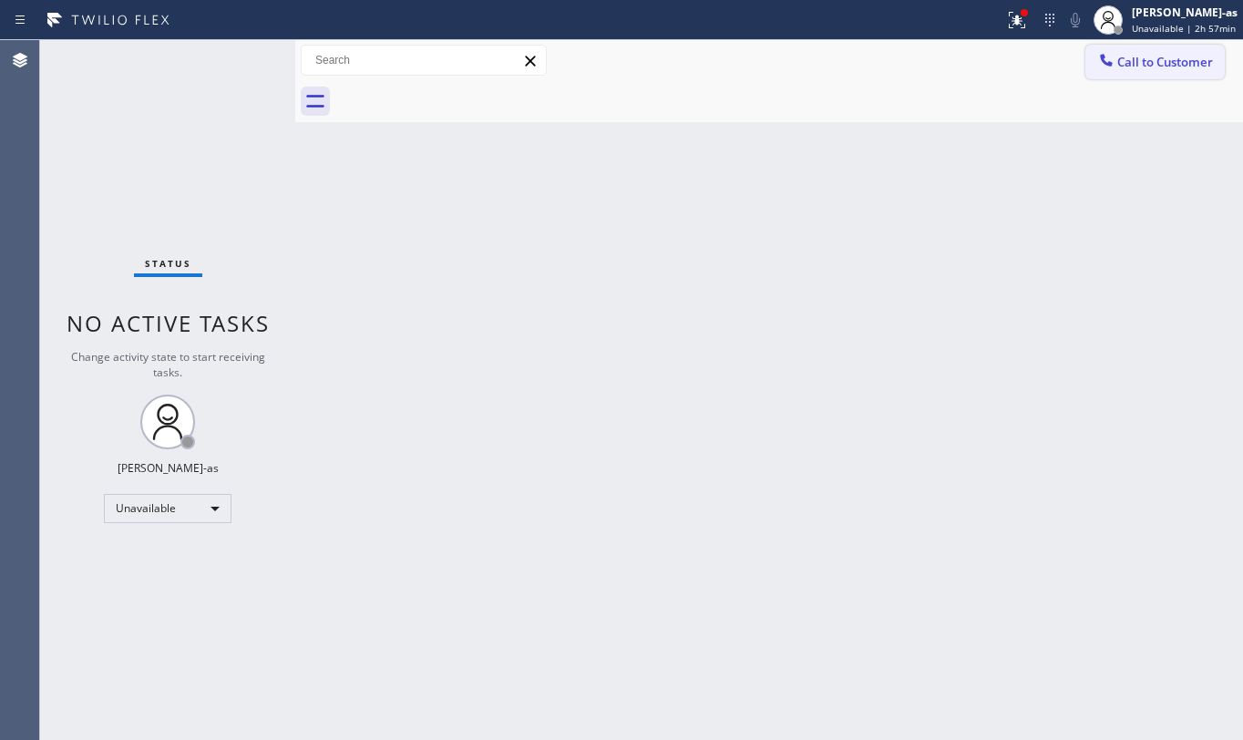
click at [1142, 69] on span "Call to Customer" at bounding box center [1166, 62] width 96 height 16
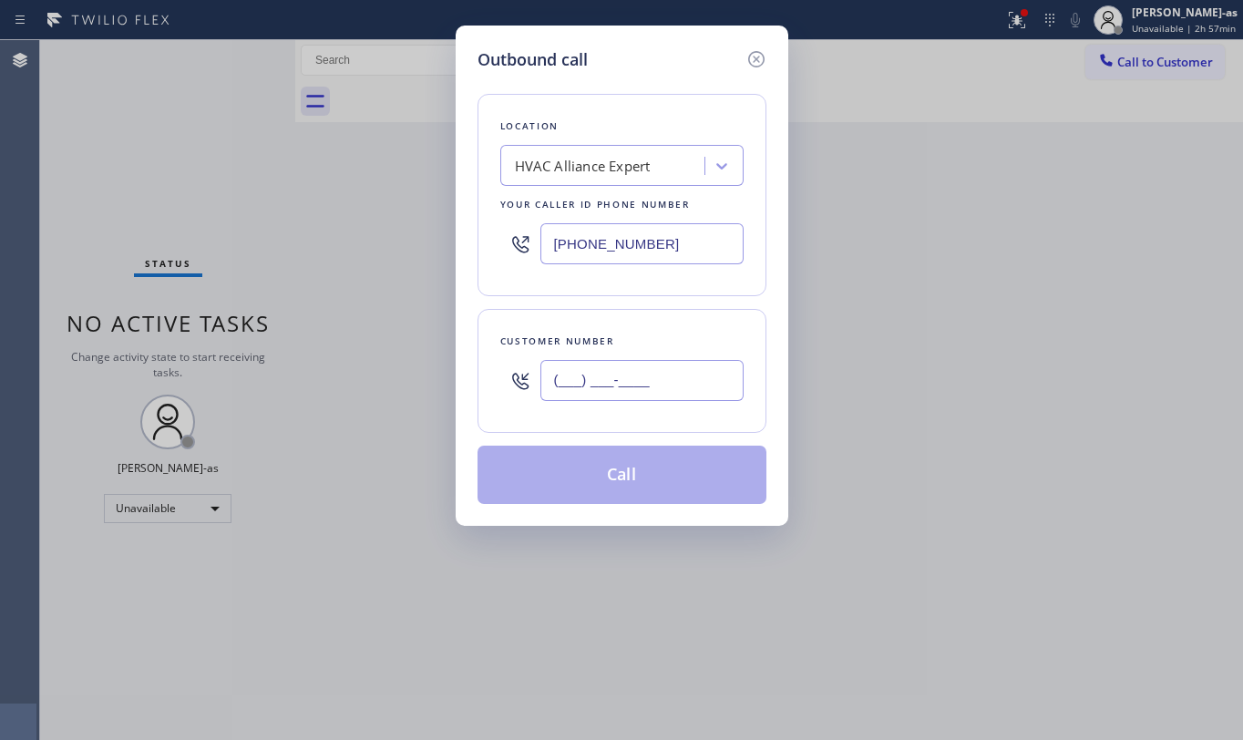
click at [690, 376] on input "(___) ___-____" at bounding box center [642, 380] width 203 height 41
paste input "310) 721-9340"
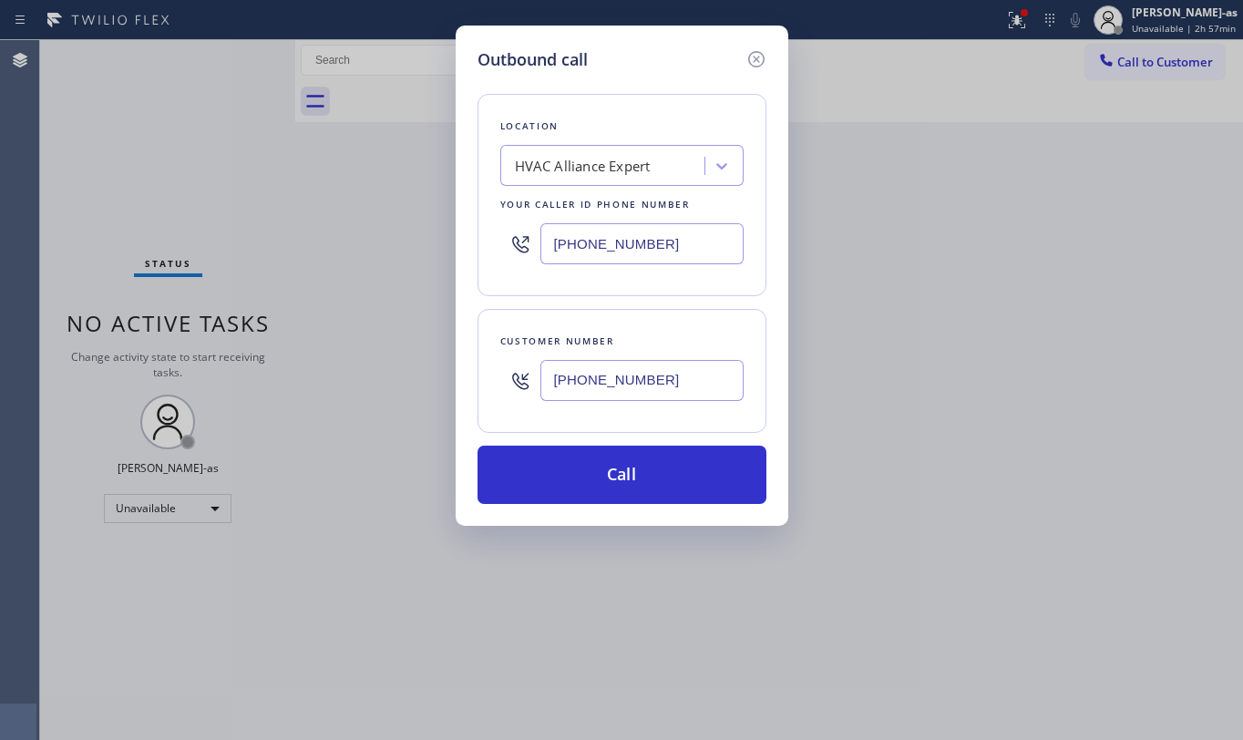
type input "[PHONE_NUMBER]"
drag, startPoint x: 945, startPoint y: 321, endPoint x: 927, endPoint y: 306, distance: 23.3
click at [945, 307] on div "Outbound call Location HVAC Alliance Expert Your caller id phone number [PHONE_…" at bounding box center [621, 370] width 1243 height 740
click at [166, 120] on div "Outbound call Location HVAC Alliance Expert Your caller id phone number [PHONE_…" at bounding box center [621, 370] width 1243 height 740
click at [187, 118] on div "Outbound call Location HVAC Alliance Expert Your caller id phone number [PHONE_…" at bounding box center [621, 370] width 1243 height 740
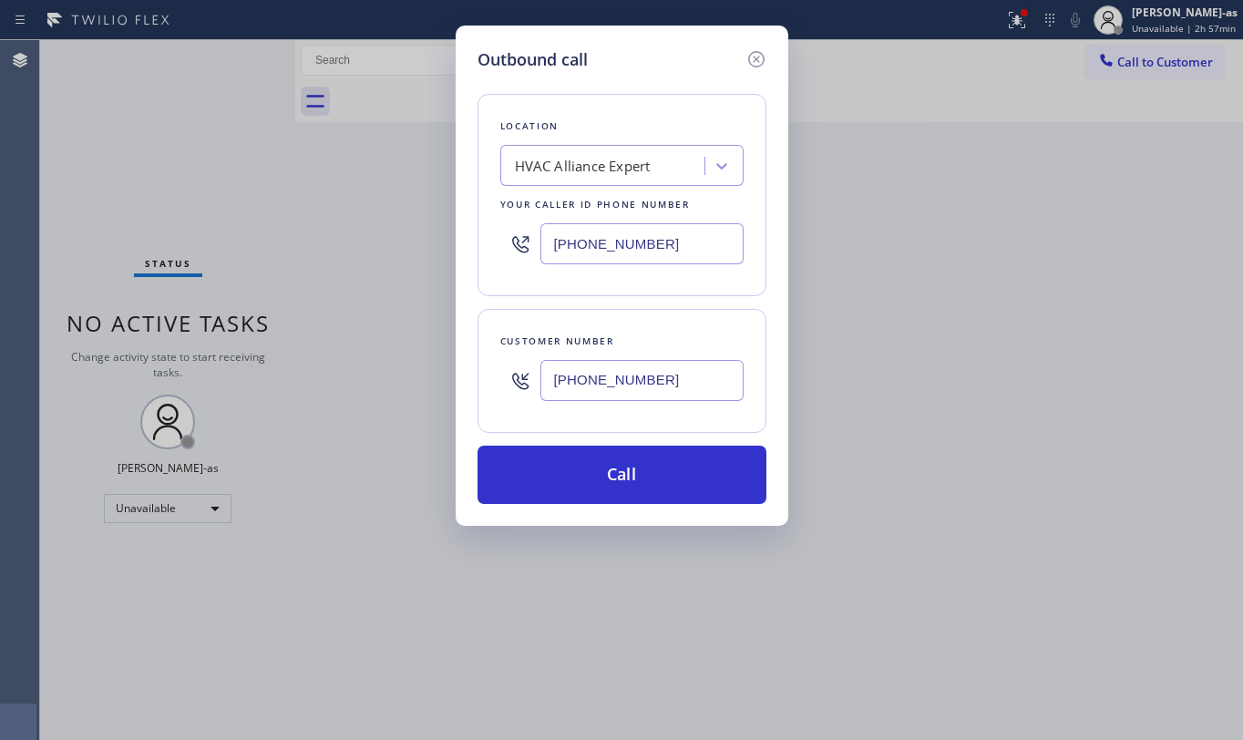
click at [598, 180] on div "HVAC Alliance Expert" at bounding box center [605, 166] width 199 height 32
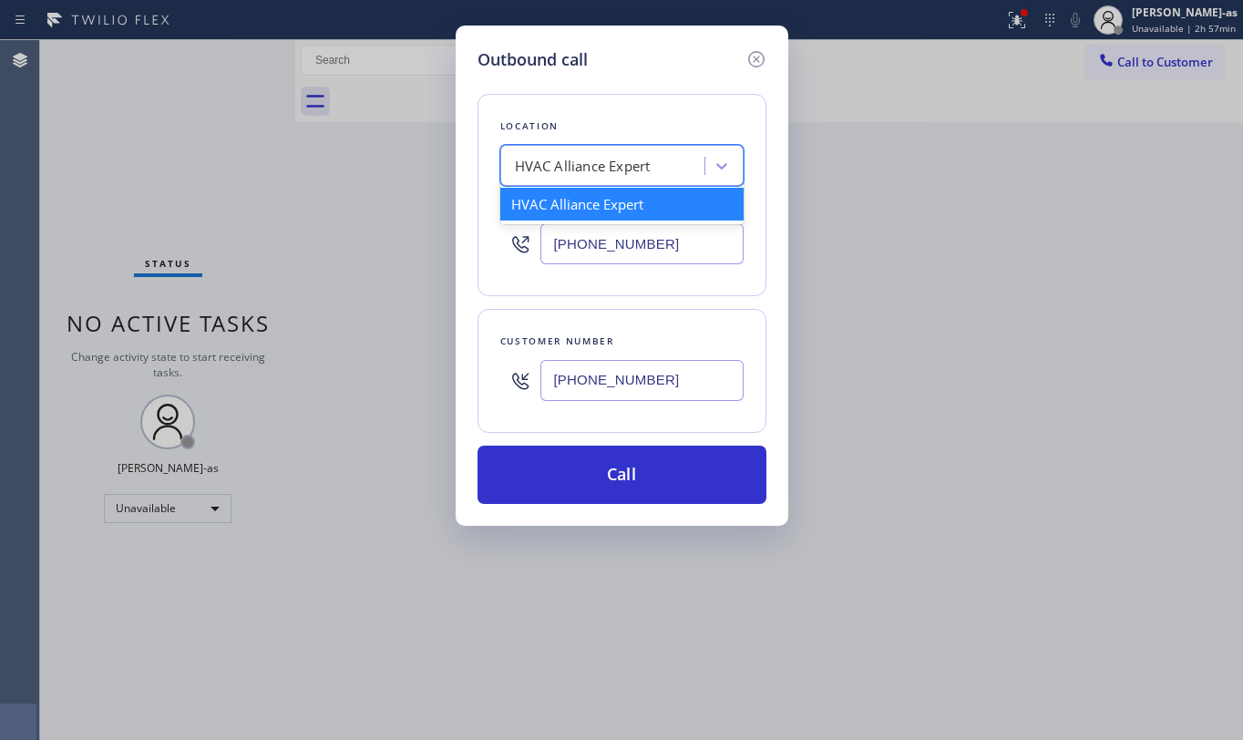
paste input "Alliance HVAC [GEOGRAPHIC_DATA]"
type input "Alliance HVAC [GEOGRAPHIC_DATA]"
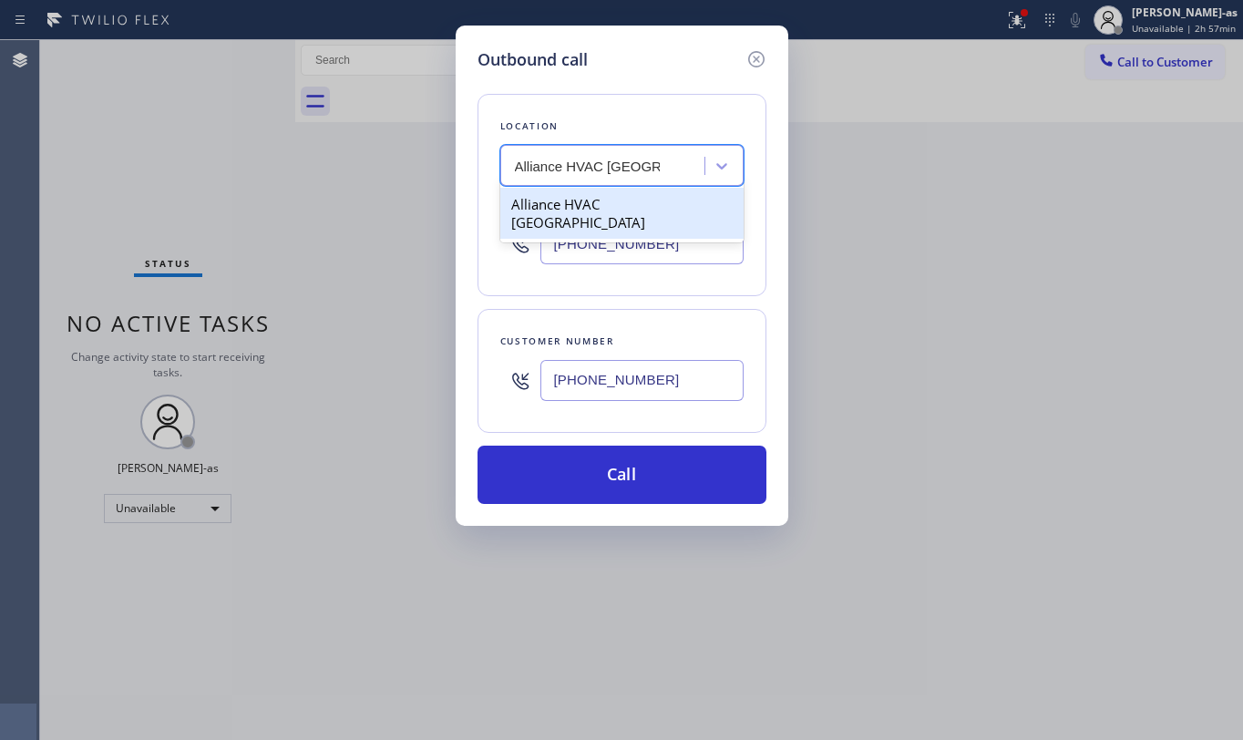
click at [584, 206] on div "Alliance HVAC [GEOGRAPHIC_DATA]" at bounding box center [621, 213] width 243 height 51
type input "[PHONE_NUMBER]"
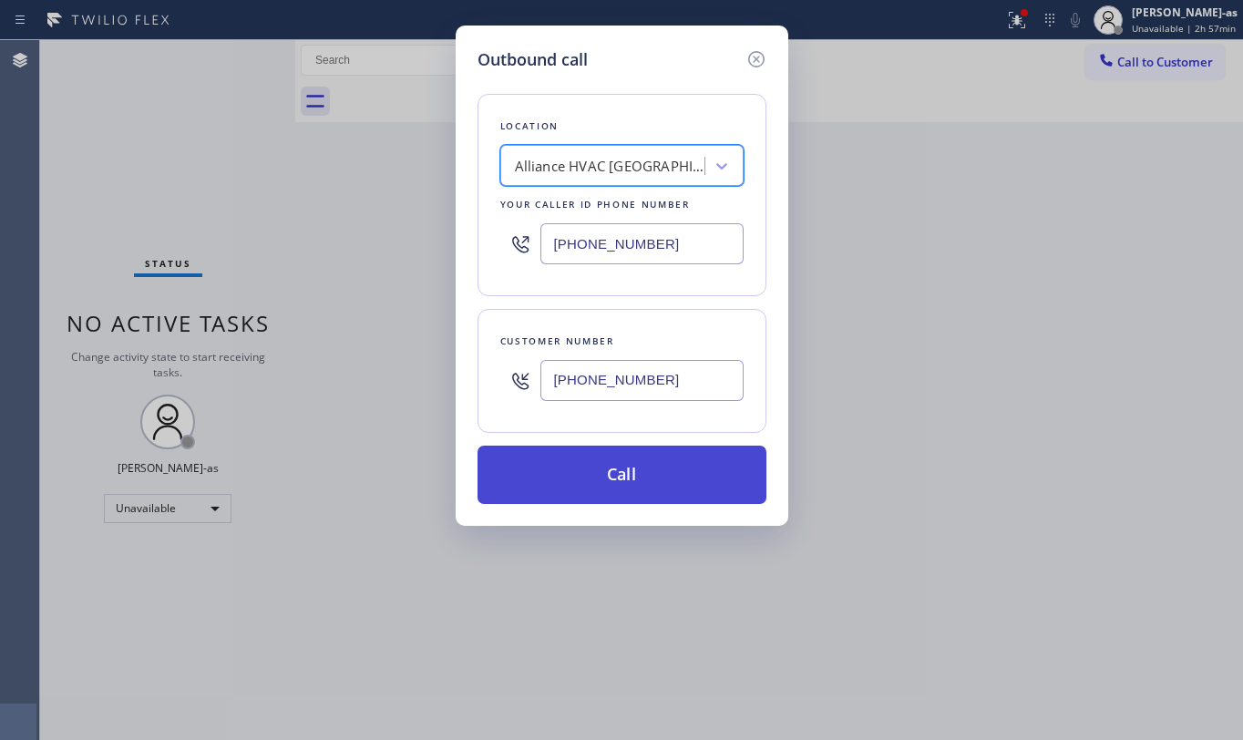
drag, startPoint x: 610, startPoint y: 480, endPoint x: 795, endPoint y: 498, distance: 186.0
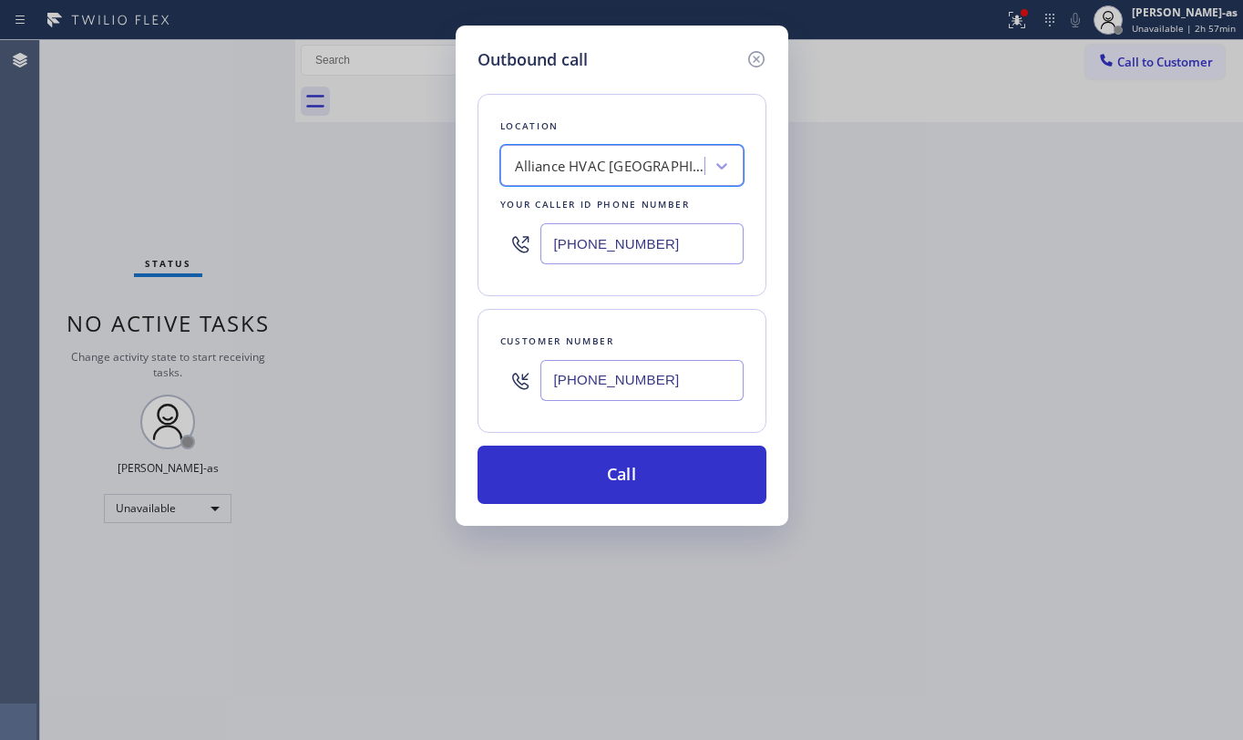
click at [617, 470] on button "Call" at bounding box center [622, 475] width 289 height 58
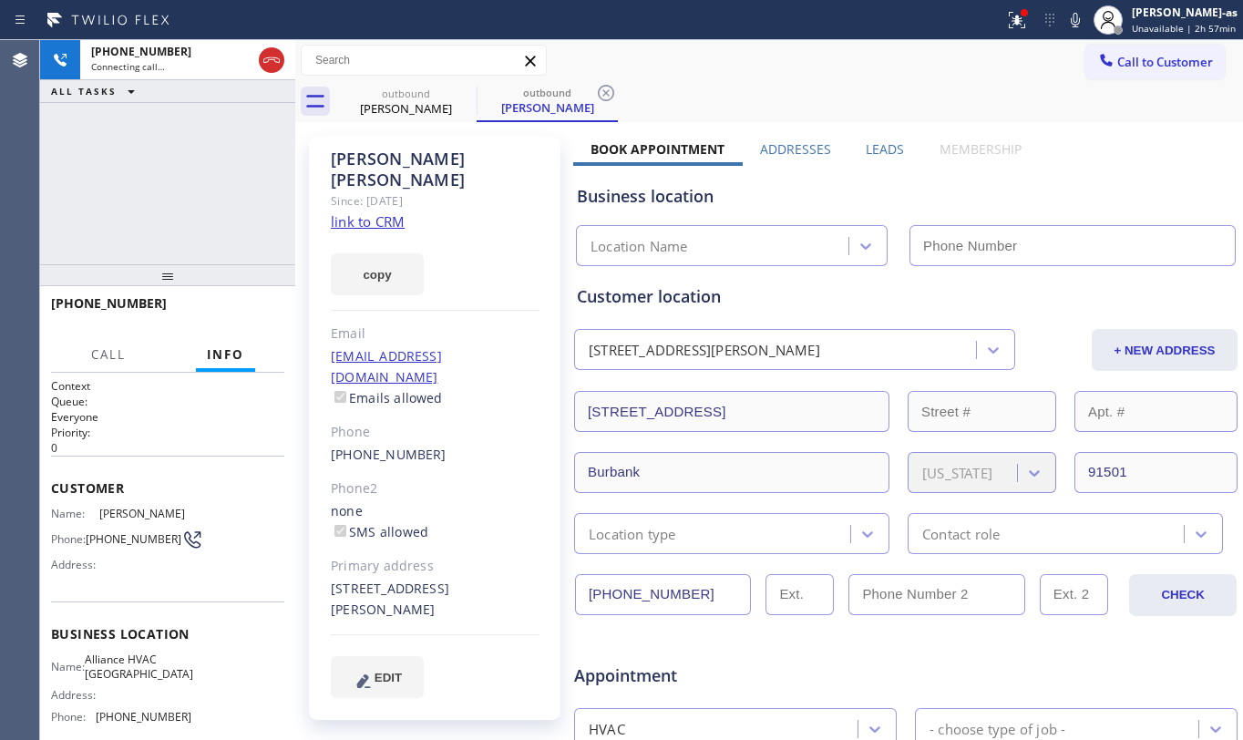
type input "[PHONE_NUMBER]"
click at [165, 173] on div "[PHONE_NUMBER] Connecting call… ALL TASKS ALL TASKS ACTIVE TASKS TASKS IN WRAP …" at bounding box center [167, 152] width 255 height 224
click at [388, 212] on link "link to CRM" at bounding box center [368, 221] width 74 height 18
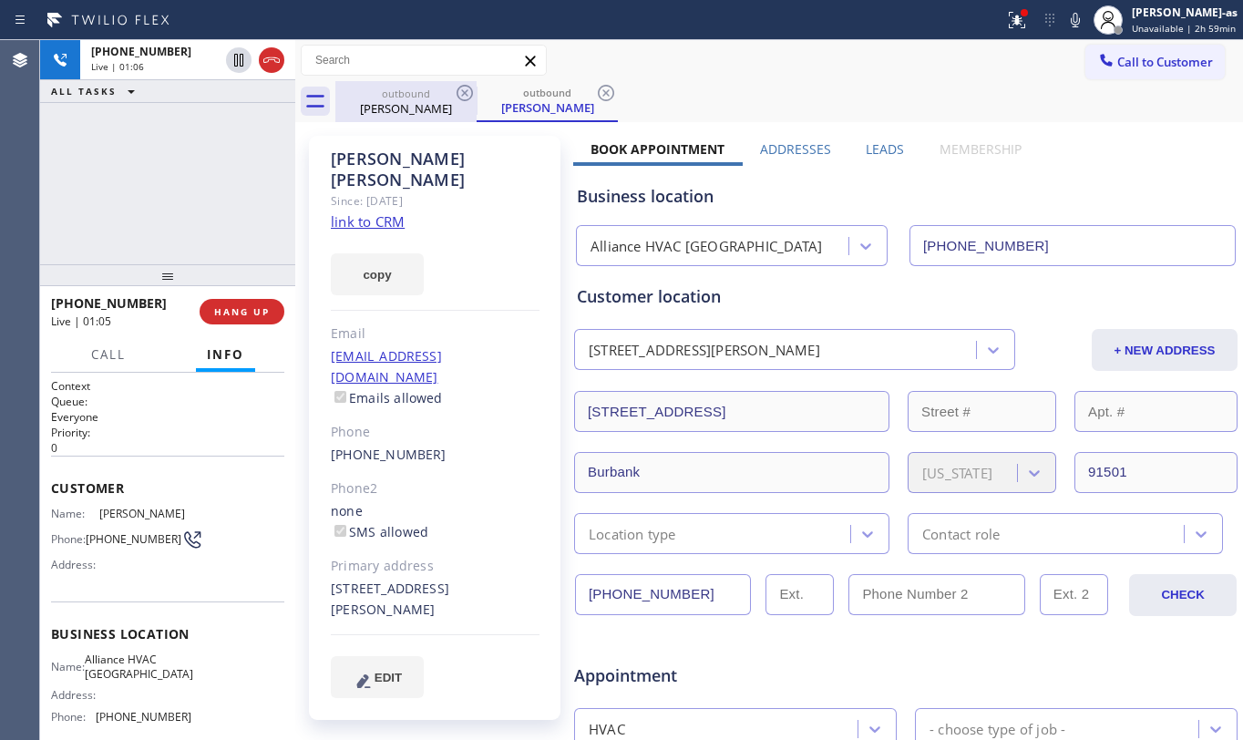
drag, startPoint x: 395, startPoint y: 113, endPoint x: 397, endPoint y: 103, distance: 10.4
click at [397, 104] on div "[PERSON_NAME]" at bounding box center [406, 108] width 138 height 16
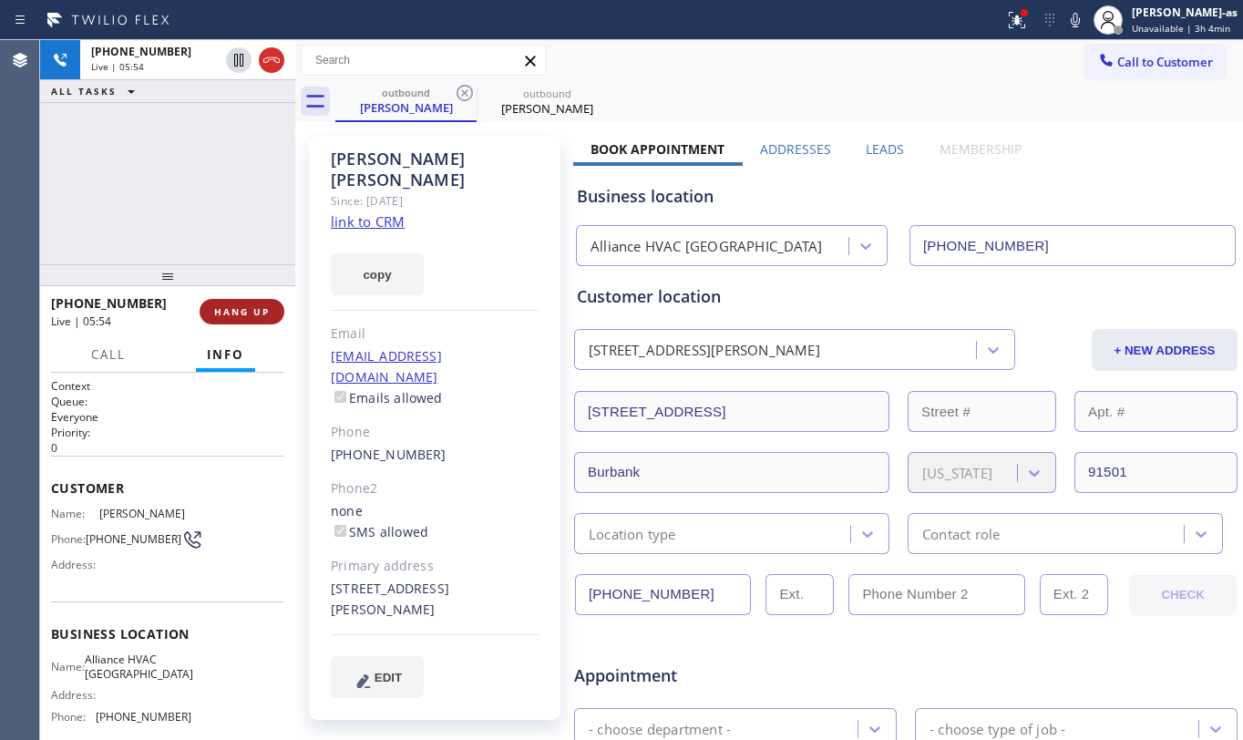
click at [170, 160] on div "[PHONE_NUMBER] Live | 05:54 ALL TASKS ALL TASKS ACTIVE TASKS TASKS IN WRAP UP" at bounding box center [167, 152] width 255 height 224
click at [242, 315] on span "HANG UP" at bounding box center [242, 311] width 56 height 13
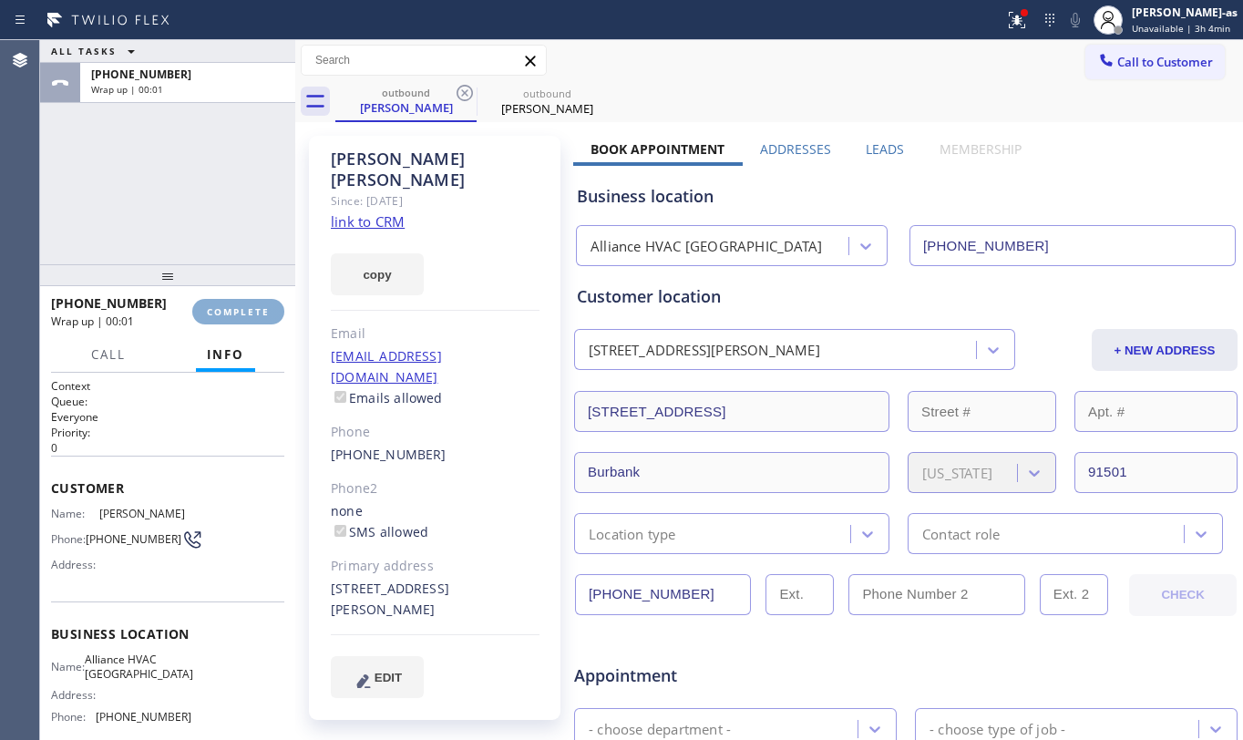
click at [242, 315] on span "COMPLETE" at bounding box center [238, 311] width 63 height 13
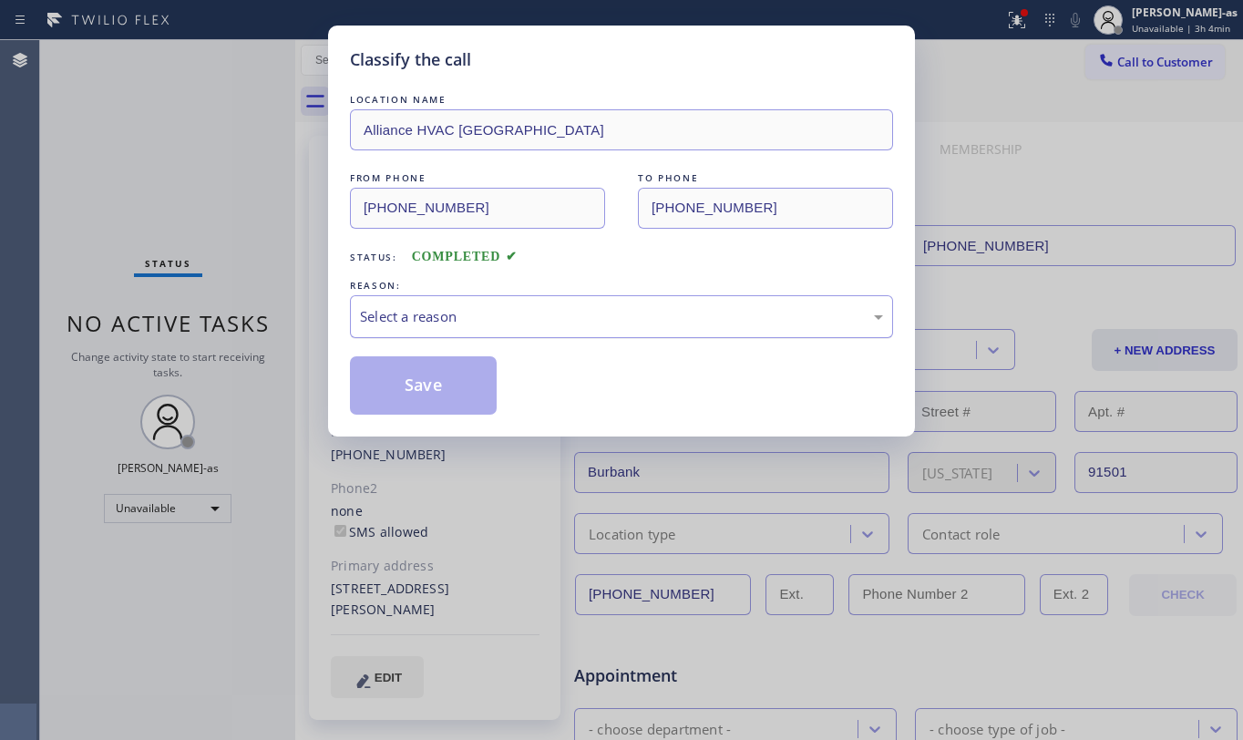
drag, startPoint x: 191, startPoint y: 231, endPoint x: 413, endPoint y: 326, distance: 241.3
click at [199, 234] on div "Classify the call LOCATION NAME Alliance HVAC Burbank FROM PHONE [PHONE_NUMBER]…" at bounding box center [621, 370] width 1243 height 740
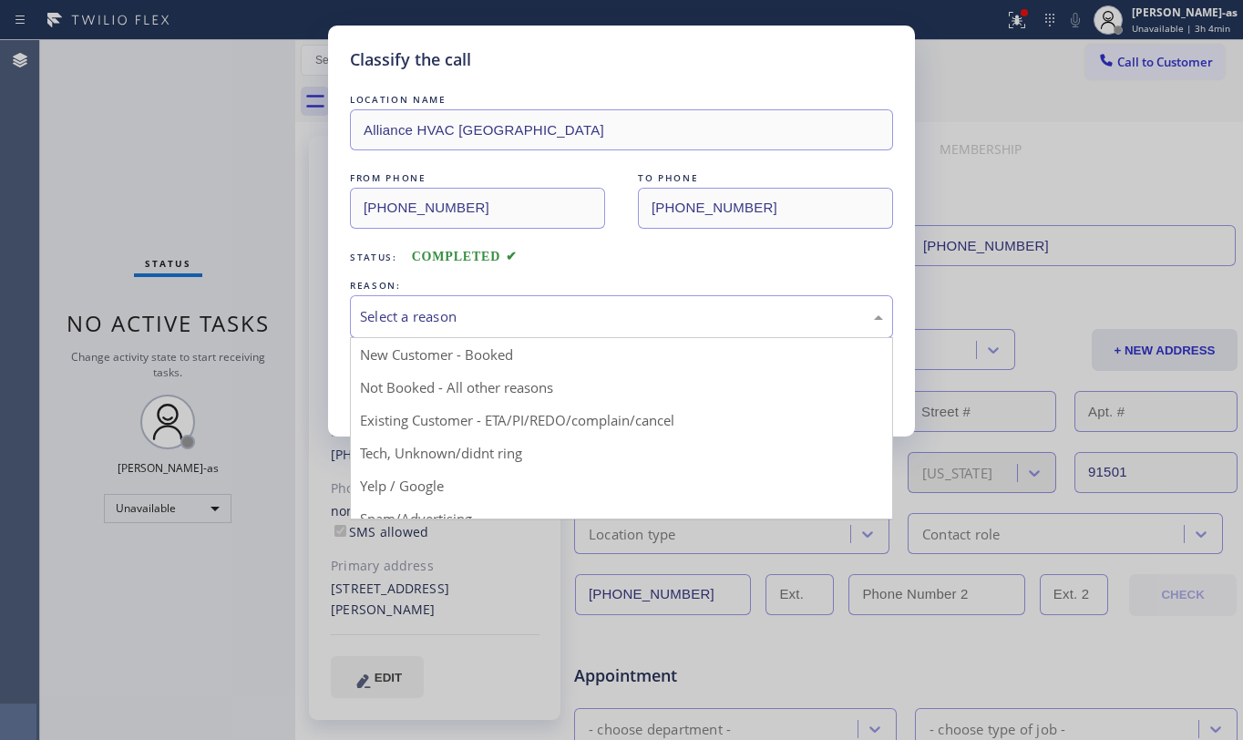
drag, startPoint x: 560, startPoint y: 325, endPoint x: 563, endPoint y: 310, distance: 15.9
click at [560, 311] on div "Select a reason" at bounding box center [621, 316] width 523 height 21
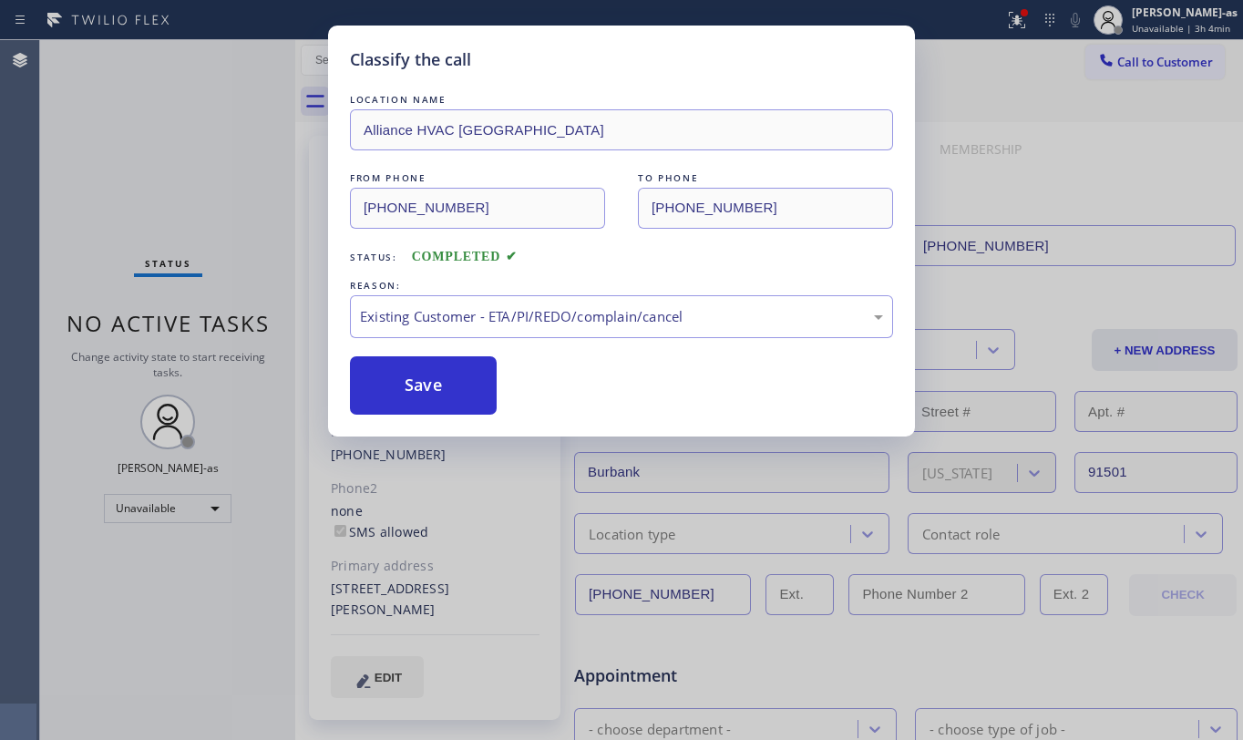
click at [556, 273] on div "LOCATION NAME Alliance HVAC Burbank FROM PHONE [PHONE_NUMBER] TO PHONE [PHONE_N…" at bounding box center [621, 252] width 543 height 325
click at [556, 271] on div "LOCATION NAME Alliance HVAC Burbank FROM PHONE [PHONE_NUMBER] TO PHONE [PHONE_N…" at bounding box center [621, 252] width 543 height 325
click at [545, 312] on div "Existing Customer - ETA/PI/REDO/complain/cancel" at bounding box center [621, 316] width 523 height 21
click at [417, 372] on button "Save" at bounding box center [423, 385] width 147 height 58
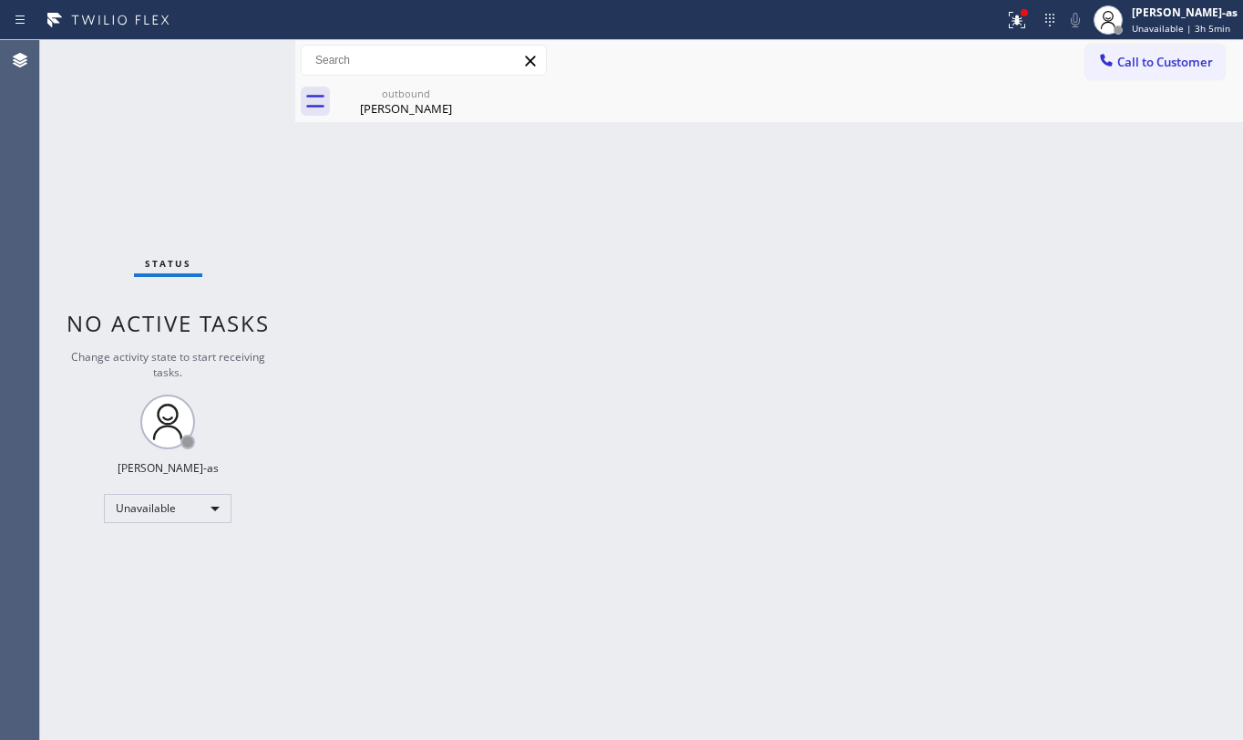
drag, startPoint x: 172, startPoint y: 146, endPoint x: 177, endPoint y: 230, distance: 84.0
click at [176, 140] on div "Status No active tasks Change activity state to start receiving tasks. [PERSON_…" at bounding box center [167, 390] width 255 height 700
click at [408, 81] on div "outbound [PERSON_NAME]" at bounding box center [406, 101] width 138 height 41
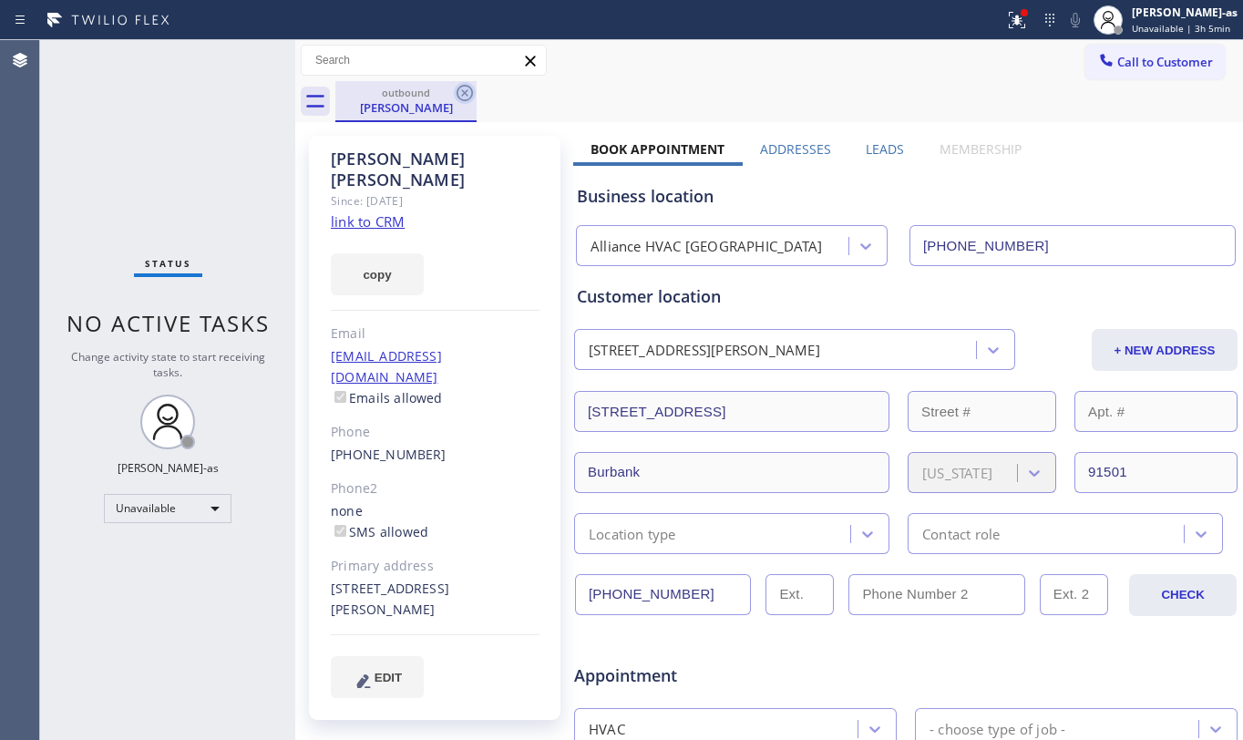
click at [470, 95] on icon at bounding box center [465, 93] width 22 height 22
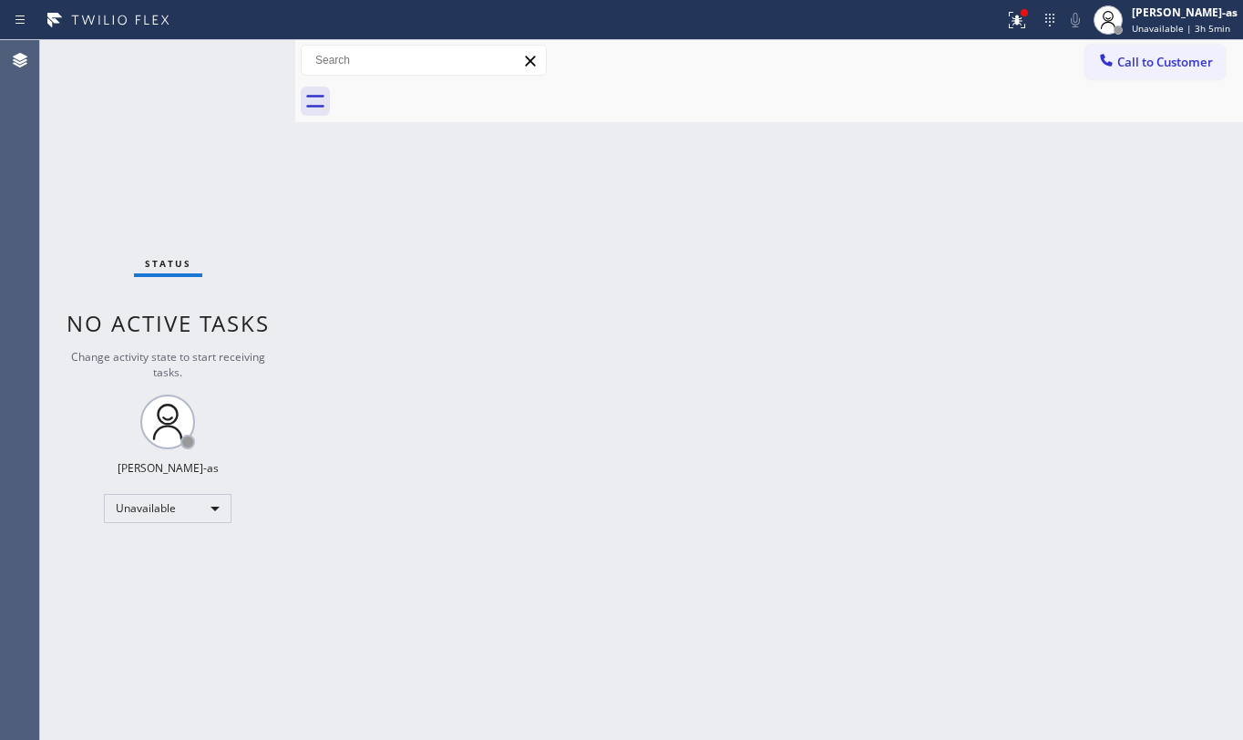
click at [468, 248] on div "Back to Dashboard Change Sender ID Customers Technicians Select a contact Outbo…" at bounding box center [769, 390] width 948 height 700
click at [526, 421] on div "Back to Dashboard Change Sender ID Customers Technicians Select a contact Outbo…" at bounding box center [769, 390] width 948 height 700
click at [1099, 63] on icon at bounding box center [1107, 60] width 18 height 18
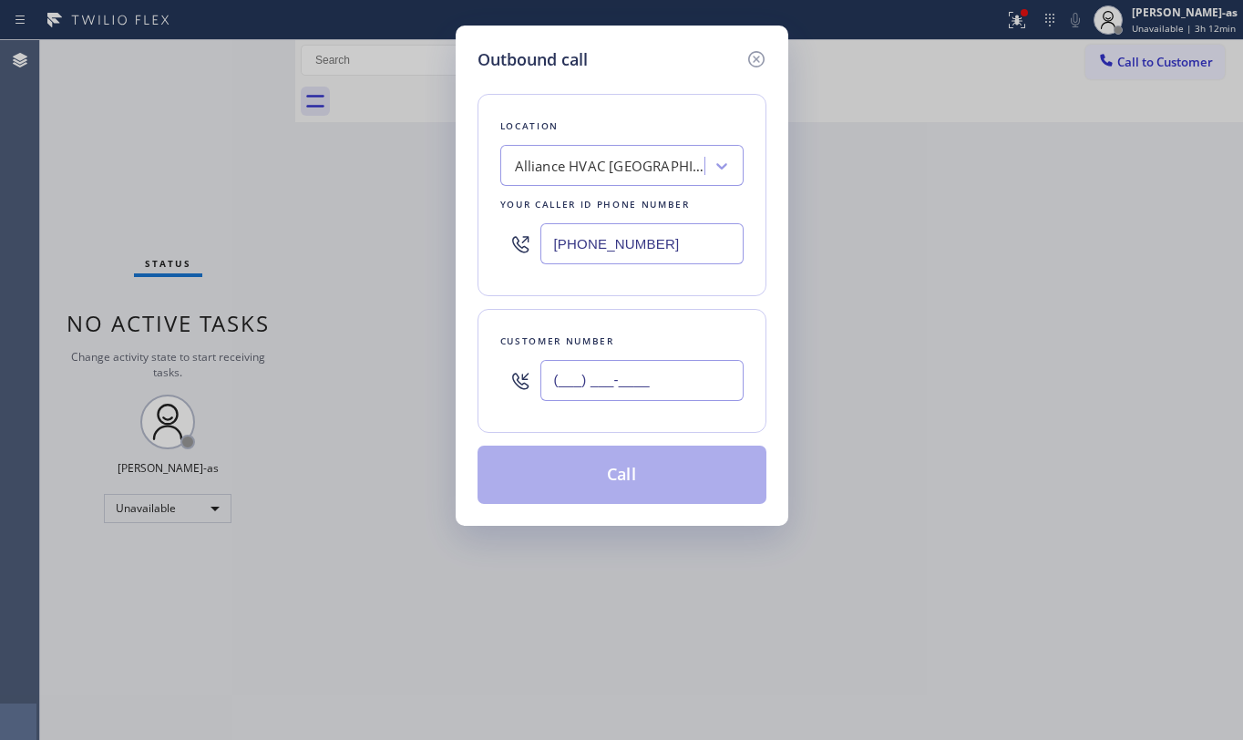
click at [616, 398] on input "(___) ___-____" at bounding box center [642, 380] width 203 height 41
paste input "661) 803-6060"
type input "[PHONE_NUMBER]"
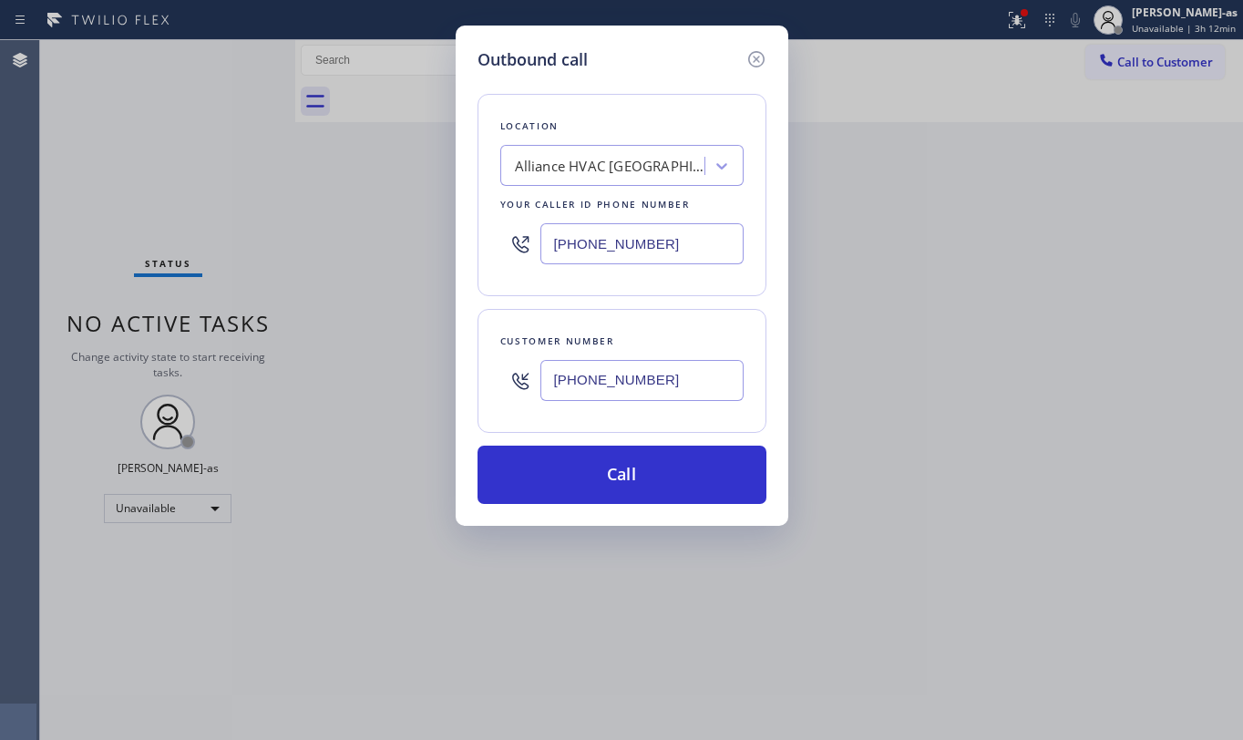
drag, startPoint x: 239, startPoint y: 150, endPoint x: 259, endPoint y: 153, distance: 20.4
click at [239, 150] on div "Outbound call Location Alliance HVAC Burbank Your caller id phone number [PHONE…" at bounding box center [621, 370] width 1243 height 740
click at [609, 234] on input "[PHONE_NUMBER]" at bounding box center [642, 243] width 203 height 41
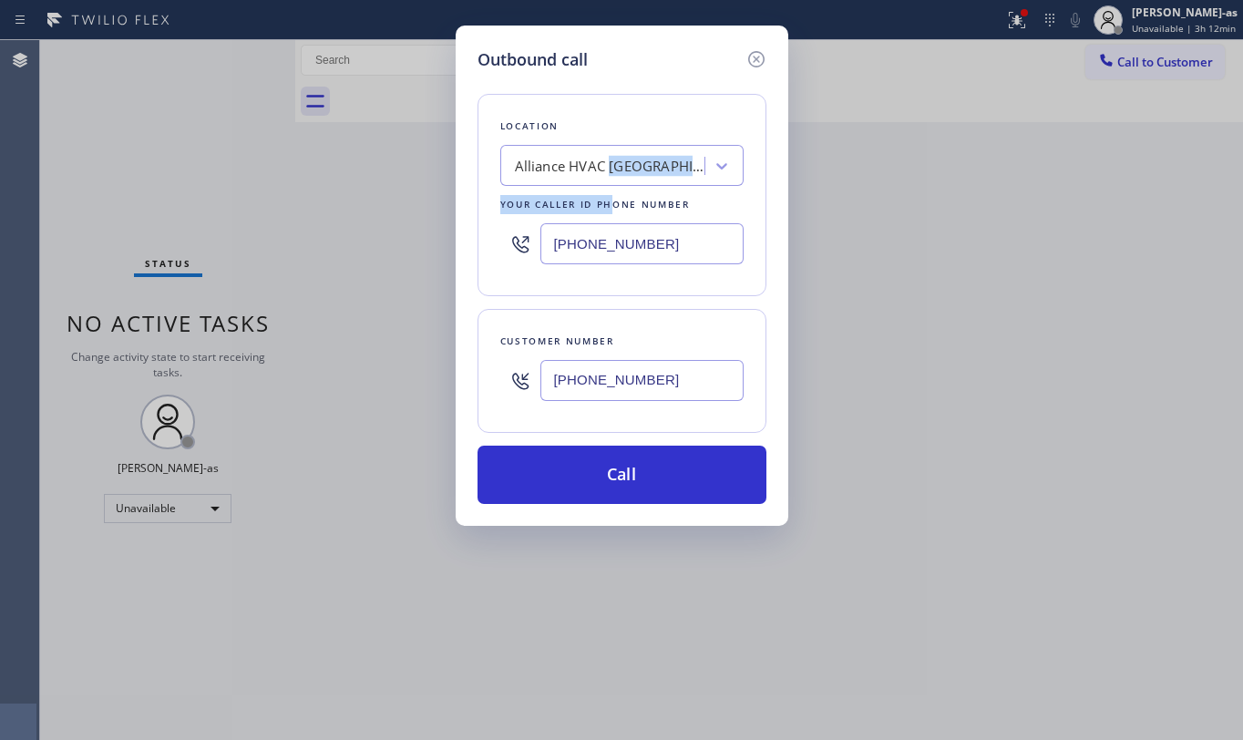
click at [609, 172] on div "Location Alliance HVAC [GEOGRAPHIC_DATA] Your caller id phone number [PHONE_NUM…" at bounding box center [622, 195] width 289 height 202
click at [609, 172] on div "Alliance HVAC [GEOGRAPHIC_DATA]" at bounding box center [610, 166] width 191 height 21
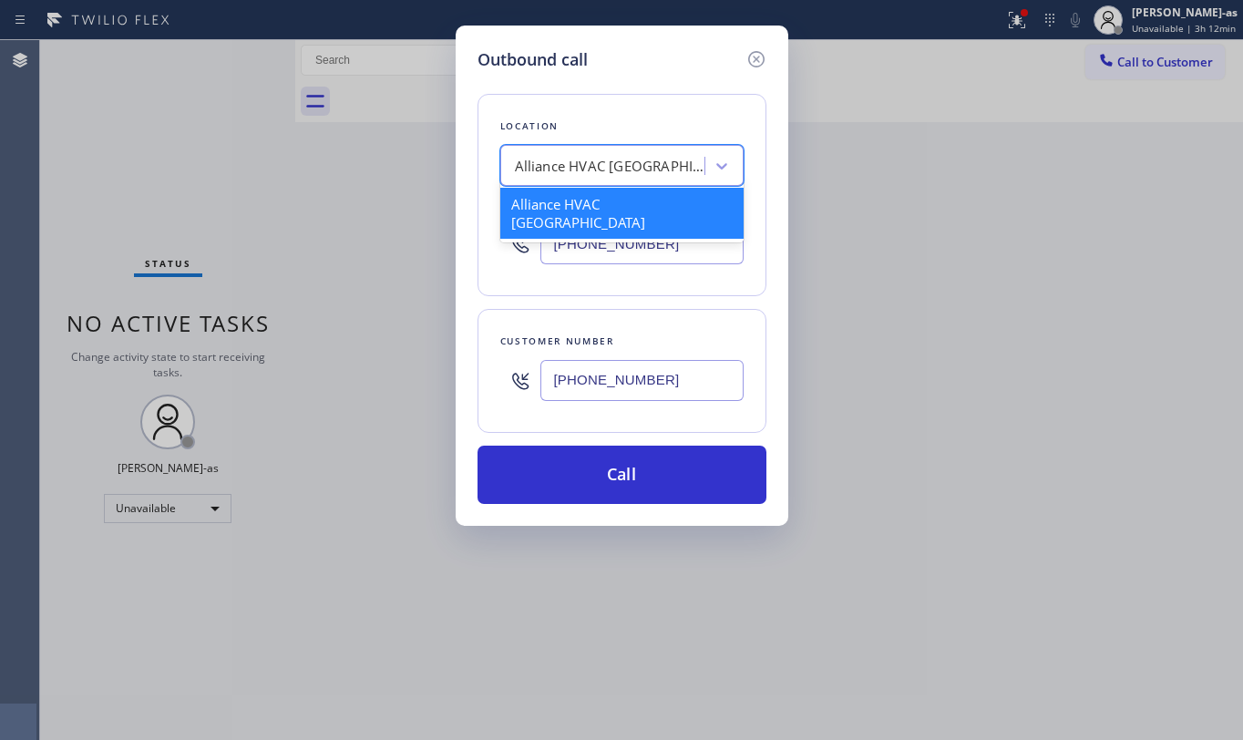
paste input "[PERSON_NAME] HVAC"
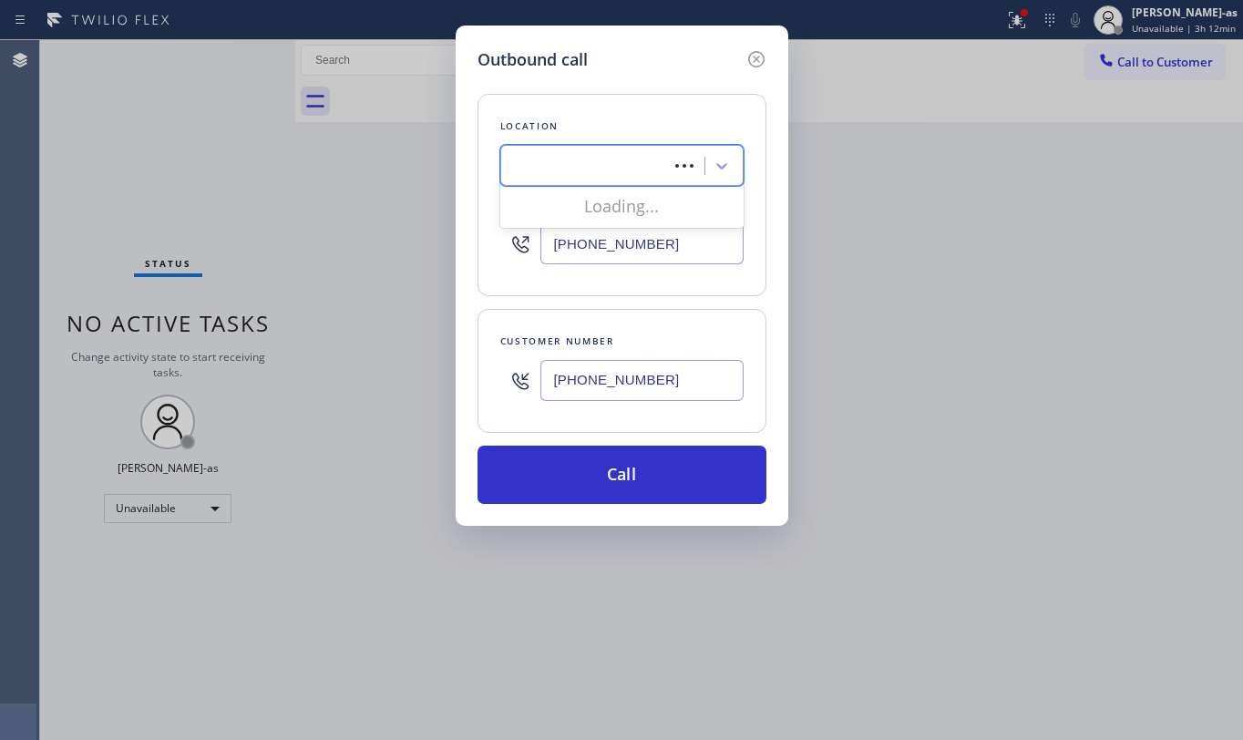
type input "[PERSON_NAME] HVAC"
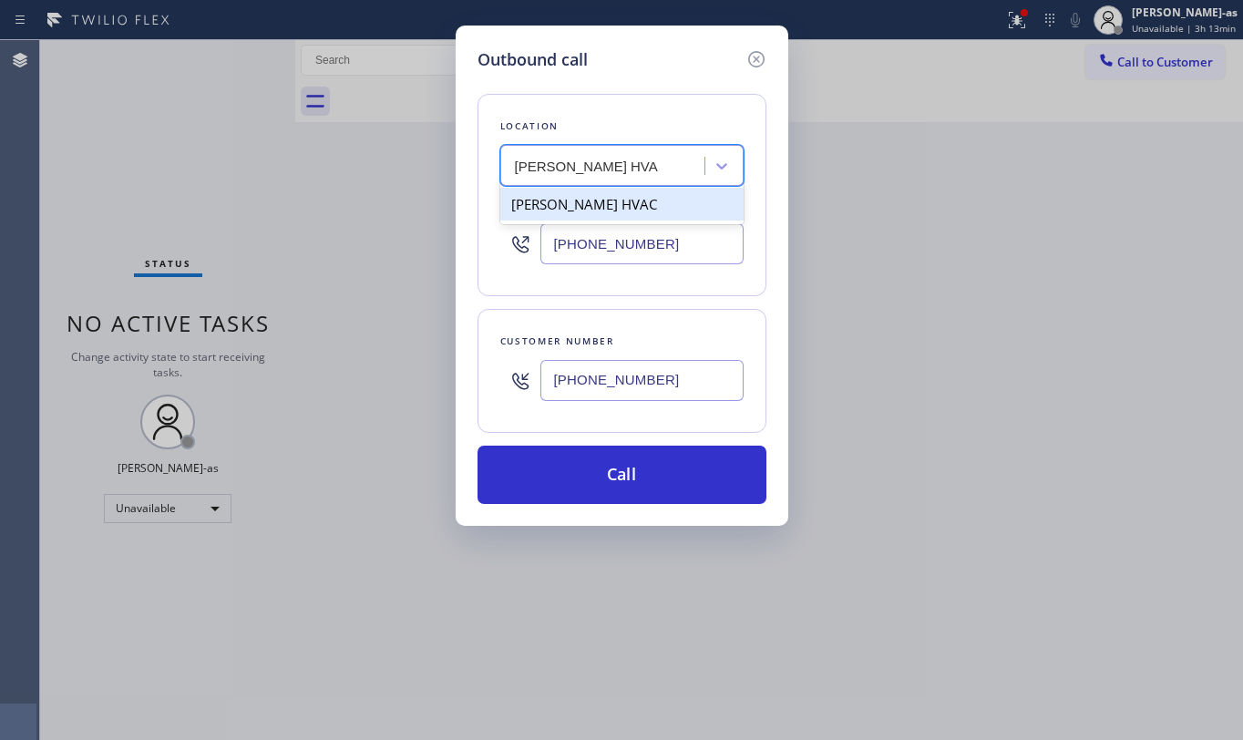
click at [580, 201] on div "[PERSON_NAME] HVAC" at bounding box center [621, 204] width 243 height 33
type input "[PHONE_NUMBER]"
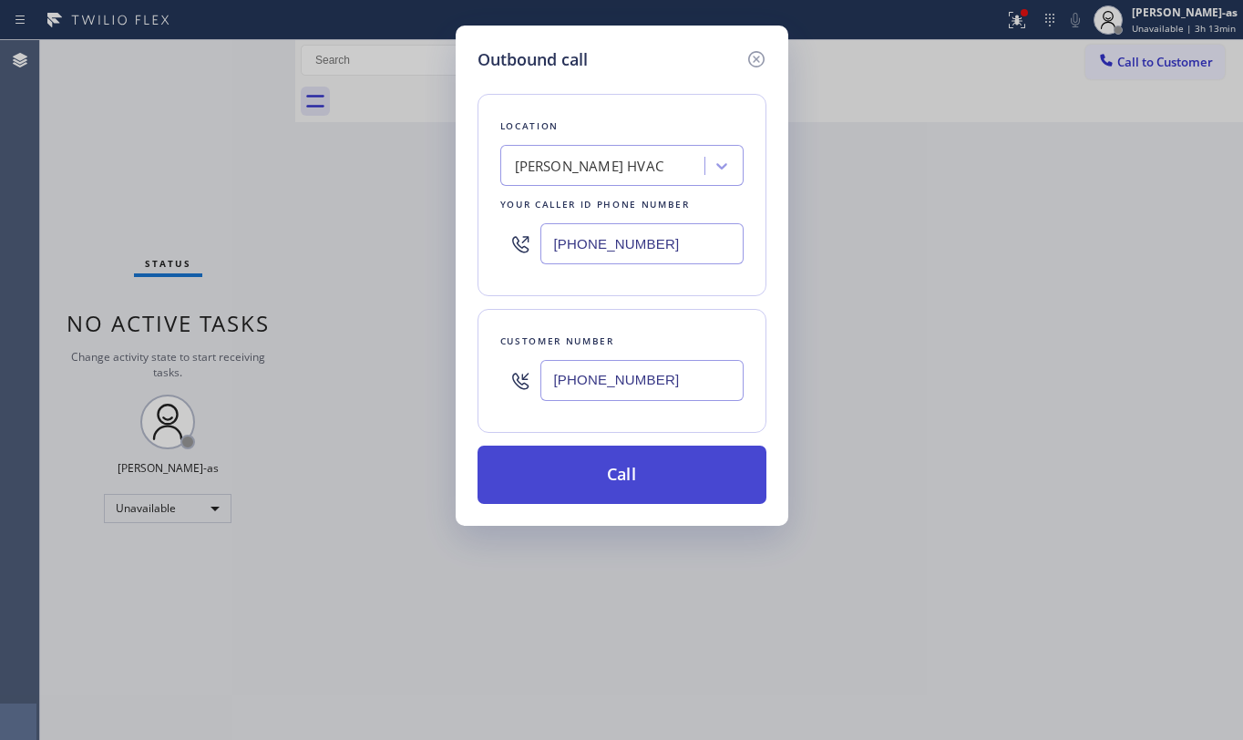
click at [662, 472] on button "Call" at bounding box center [622, 475] width 289 height 58
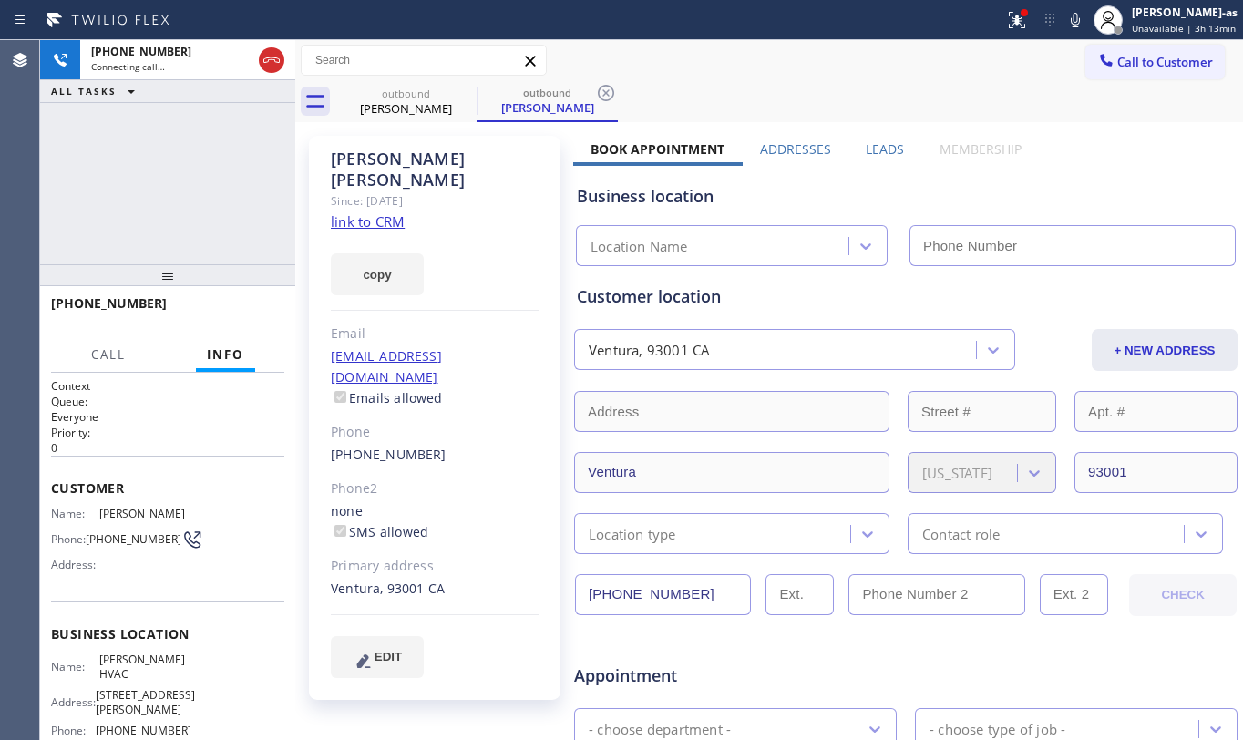
click at [358, 212] on link "link to CRM" at bounding box center [368, 221] width 74 height 18
type input "[PHONE_NUMBER]"
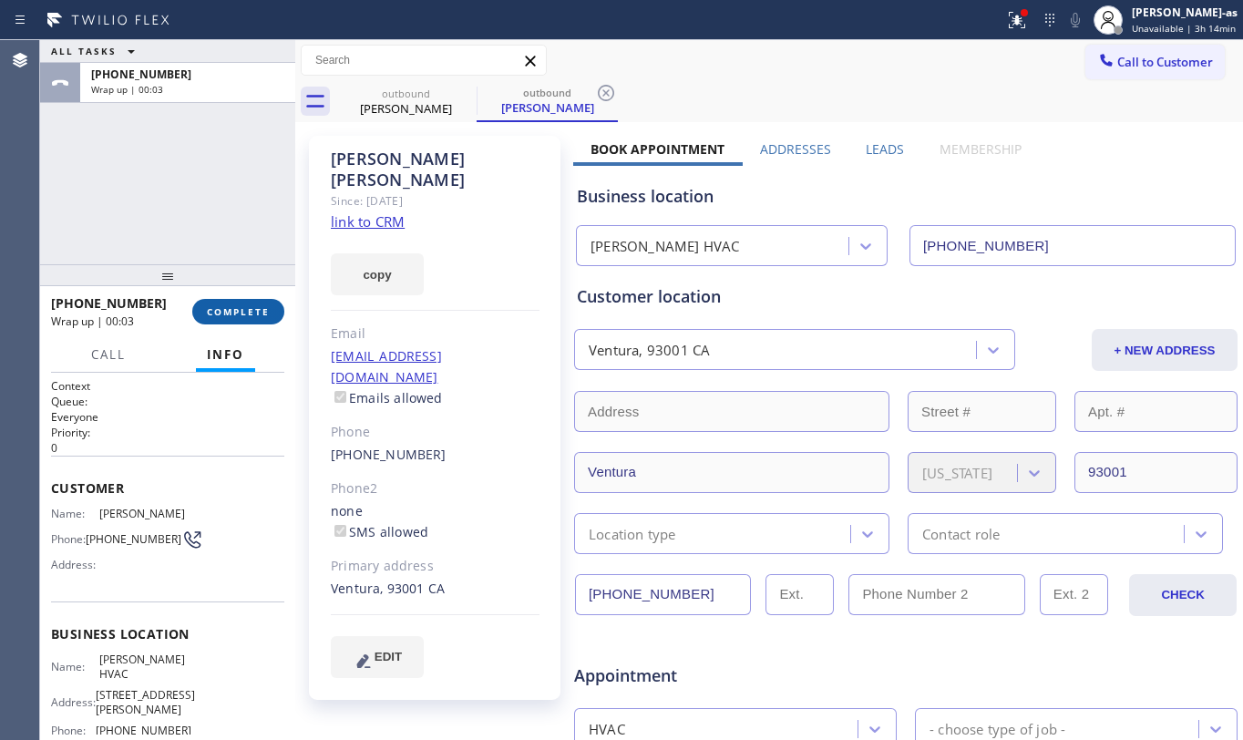
click at [210, 310] on span "COMPLETE" at bounding box center [238, 311] width 63 height 13
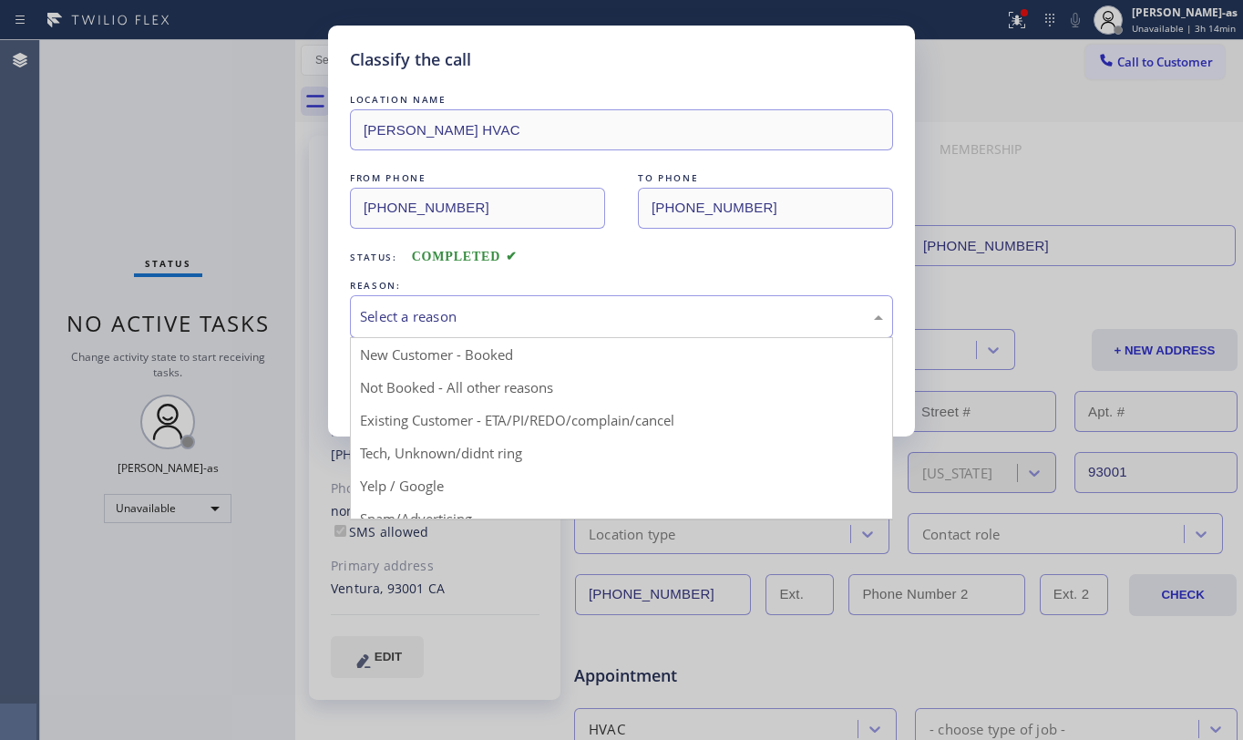
click at [540, 325] on div "Select a reason" at bounding box center [621, 316] width 523 height 21
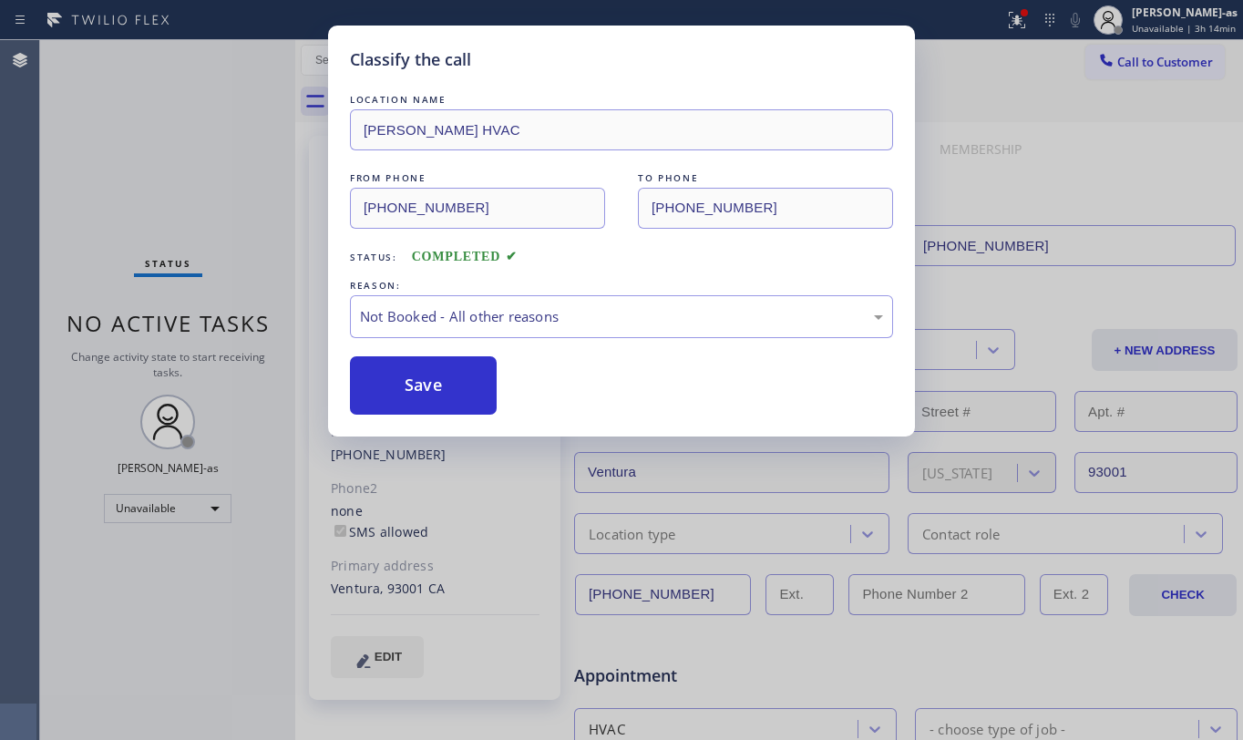
drag, startPoint x: 423, startPoint y: 373, endPoint x: 731, endPoint y: 541, distance: 350.8
click at [427, 373] on button "Save" at bounding box center [423, 385] width 147 height 58
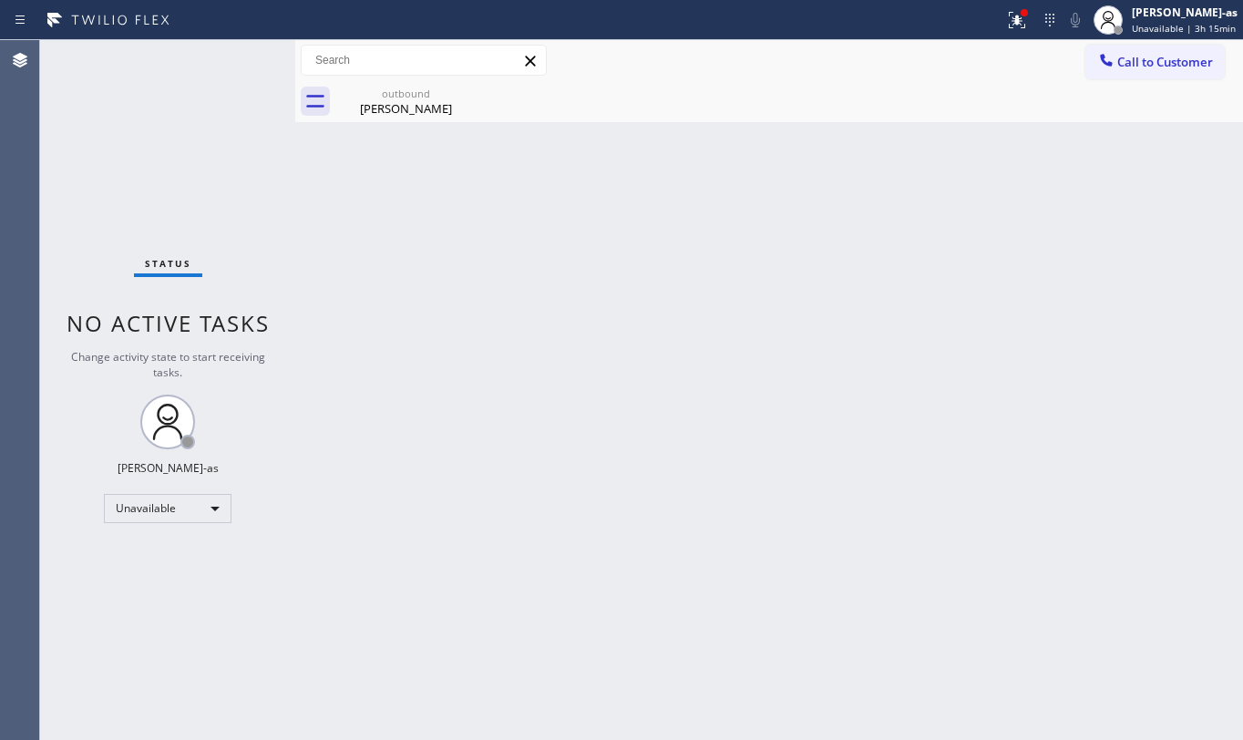
click at [184, 142] on div "Status No active tasks Change activity state to start receiving tasks. [PERSON_…" at bounding box center [167, 390] width 255 height 700
drag, startPoint x: 1176, startPoint y: 70, endPoint x: 1055, endPoint y: 109, distance: 127.4
click at [1169, 58] on button "Call to Customer" at bounding box center [1155, 62] width 139 height 35
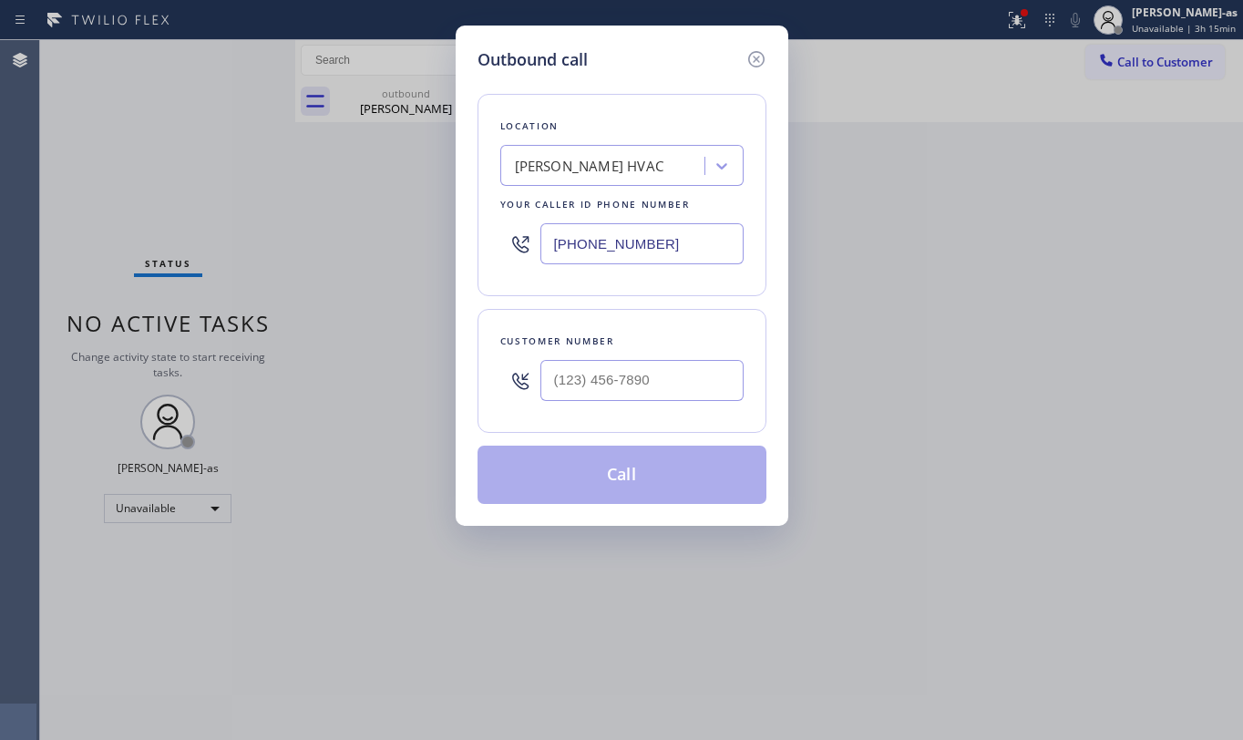
click at [665, 413] on div "Customer number" at bounding box center [622, 371] width 289 height 124
click at [678, 377] on input "(___) ___-____" at bounding box center [642, 380] width 203 height 41
paste input "714) 763-6216"
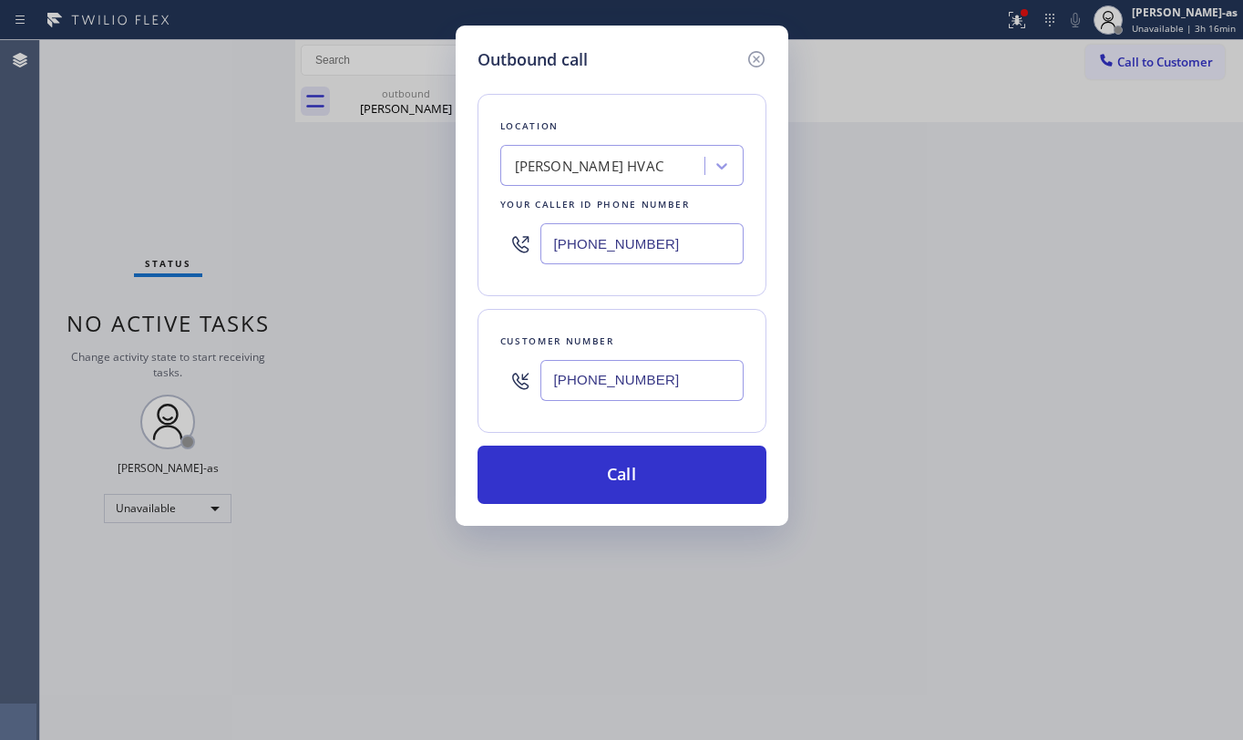
click at [129, 150] on div "Outbound call Location [GEOGRAPHIC_DATA][PERSON_NAME] HVAC Your caller id phone…" at bounding box center [621, 370] width 1243 height 740
click at [676, 392] on input "[PHONE_NUMBER]" at bounding box center [642, 380] width 203 height 41
click at [676, 391] on input "[PHONE_NUMBER]" at bounding box center [642, 380] width 203 height 41
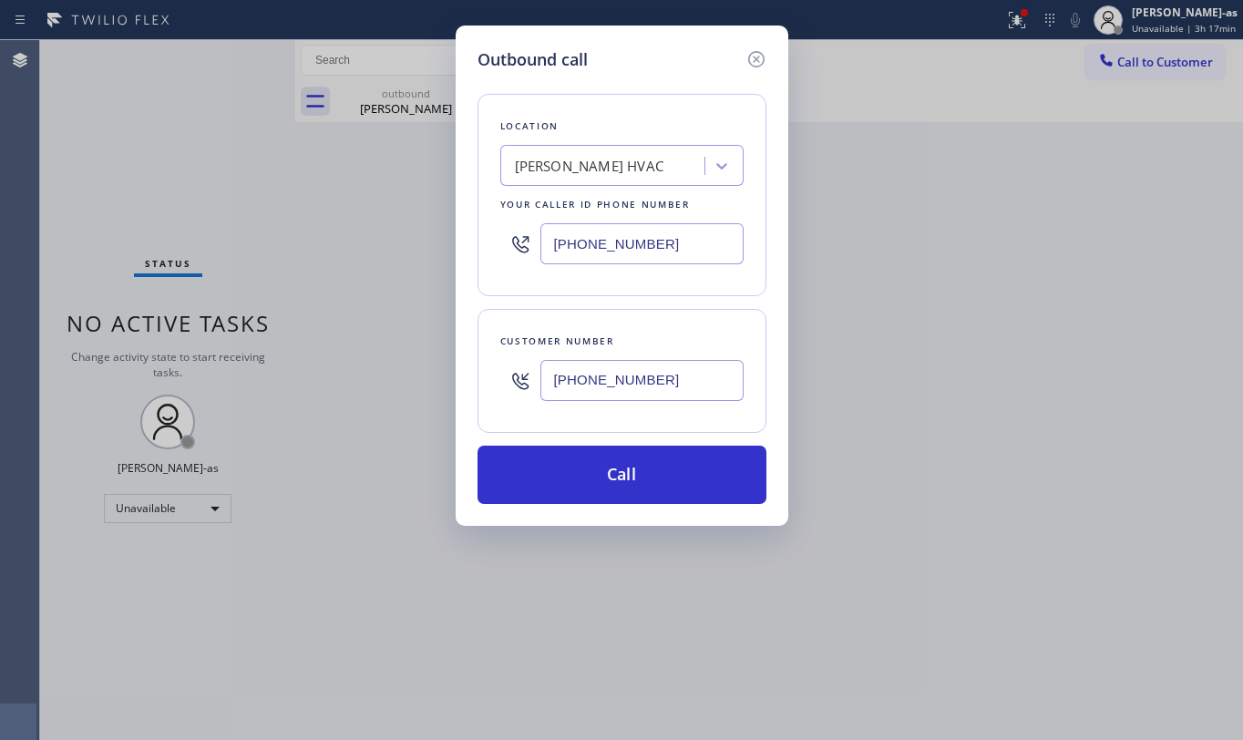
click at [676, 391] on input "[PHONE_NUMBER]" at bounding box center [642, 380] width 203 height 41
click at [676, 394] on input "[PHONE_NUMBER]" at bounding box center [642, 380] width 203 height 41
paste input "323) 309-3069"
type input "[PHONE_NUMBER]"
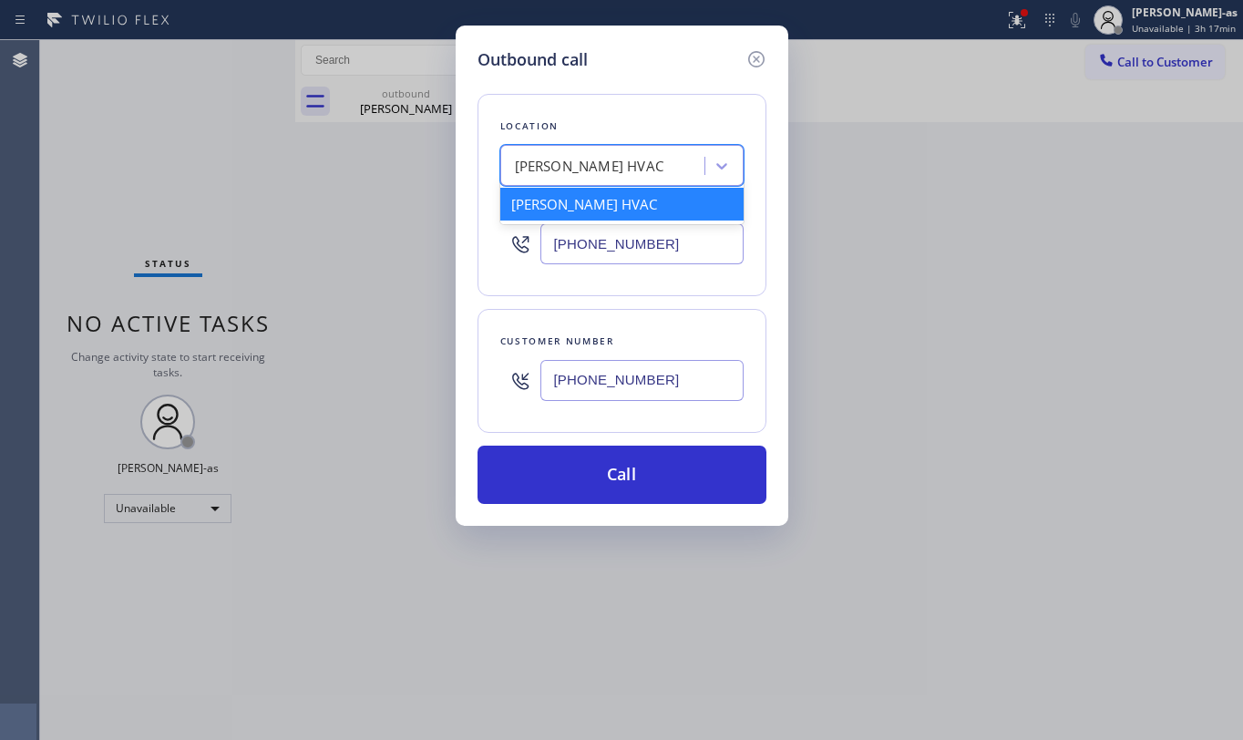
click at [624, 143] on div "Location option [PERSON_NAME] HVAC, selected. option [PERSON_NAME] HVAC focused…" at bounding box center [622, 195] width 289 height 202
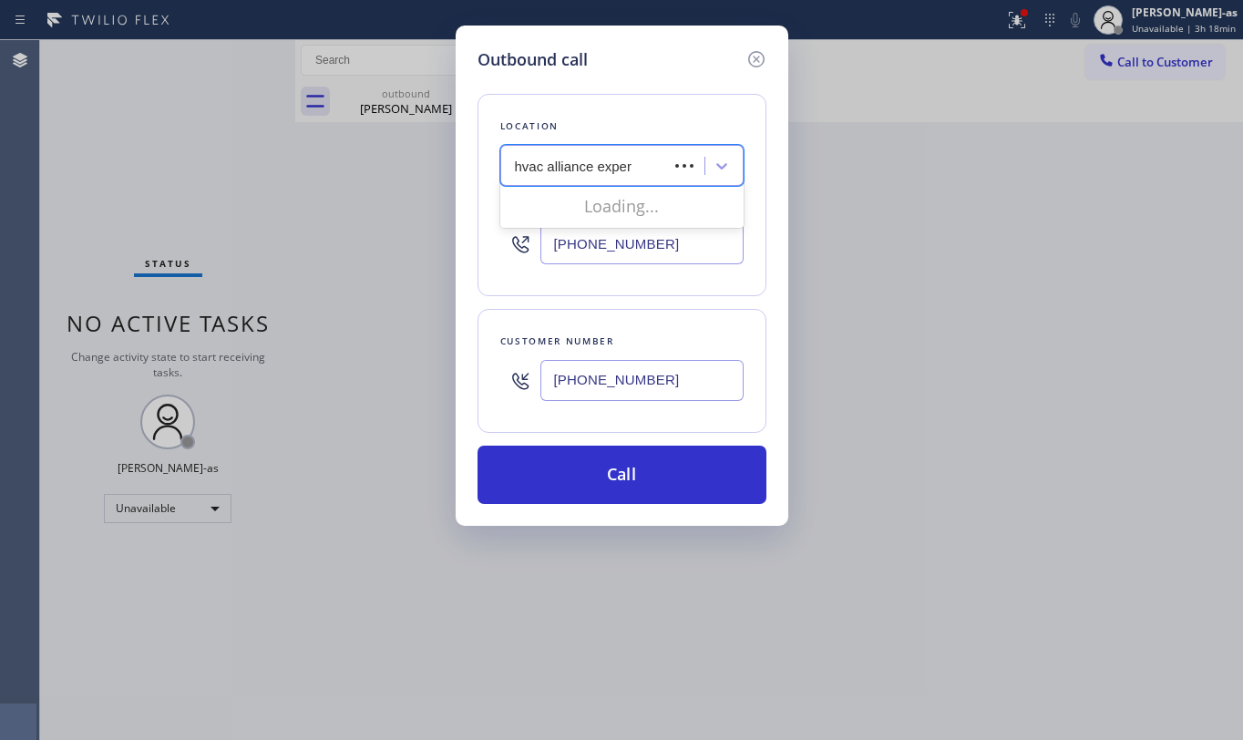
type input "hvac alliance expert"
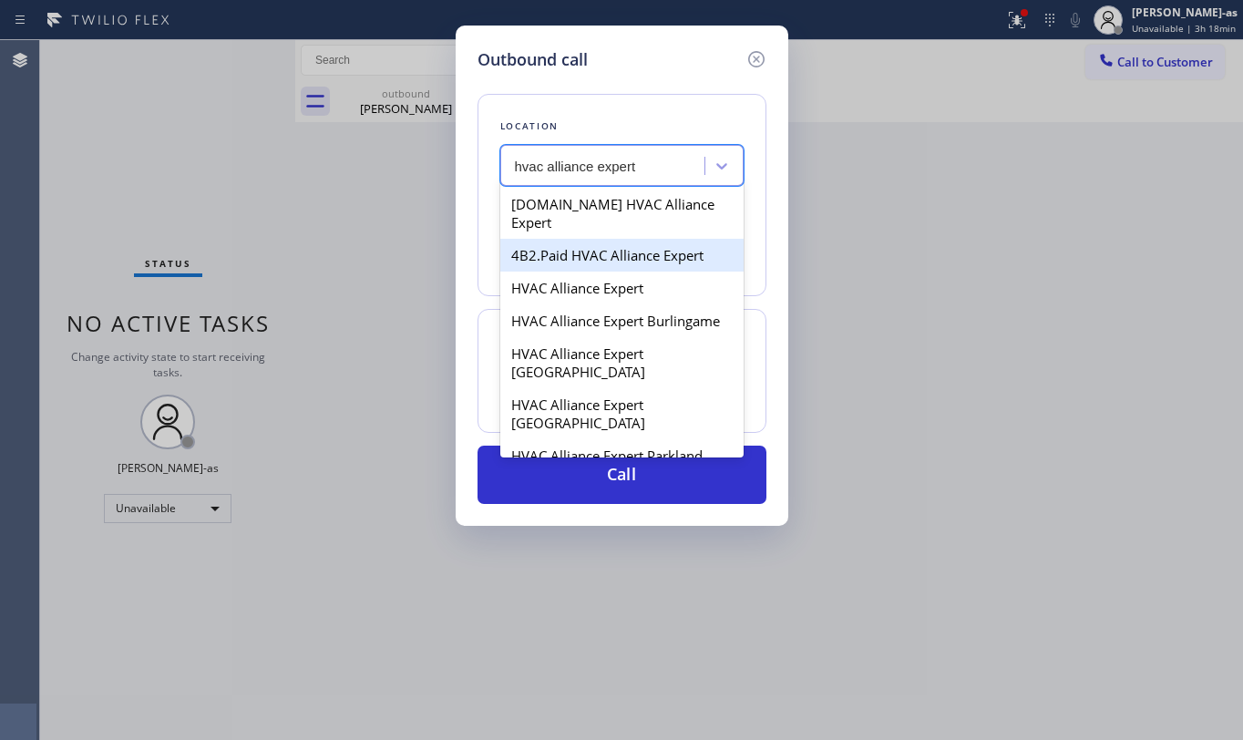
click at [562, 242] on div "4B2.Paid HVAC Alliance Expert" at bounding box center [621, 255] width 243 height 33
type input "[PHONE_NUMBER]"
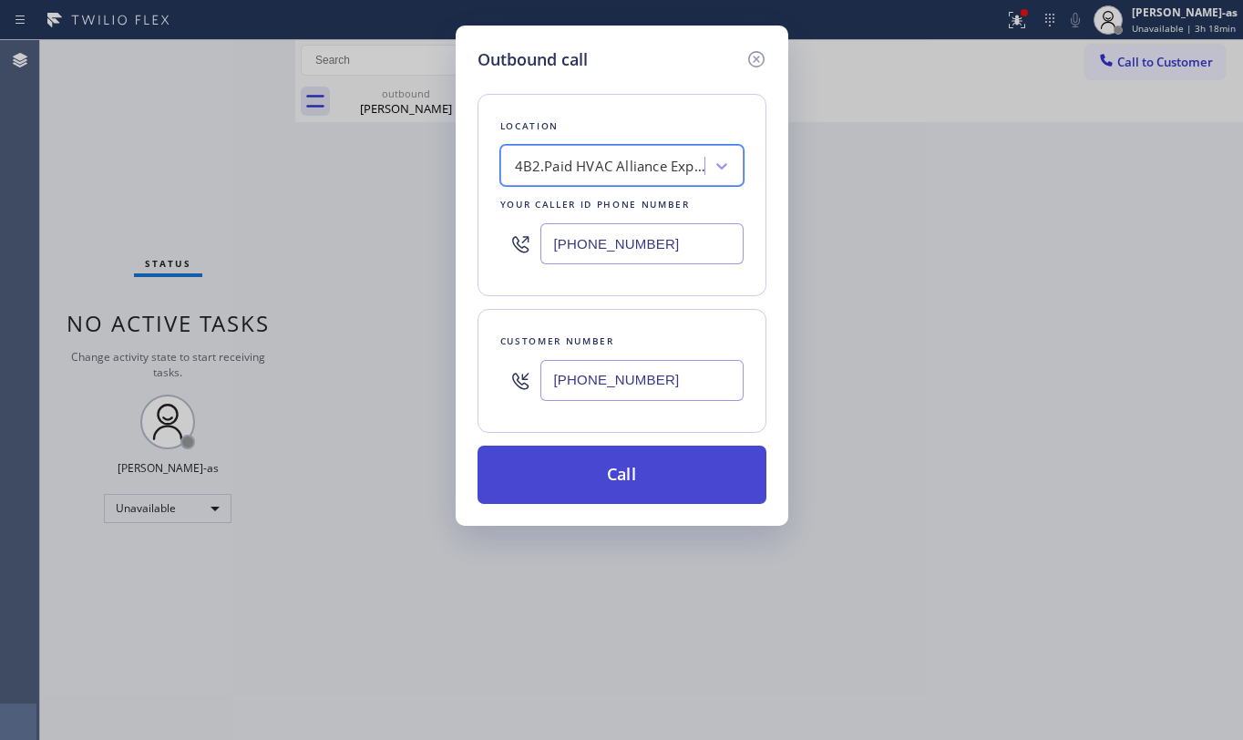
click at [627, 482] on button "Call" at bounding box center [622, 475] width 289 height 58
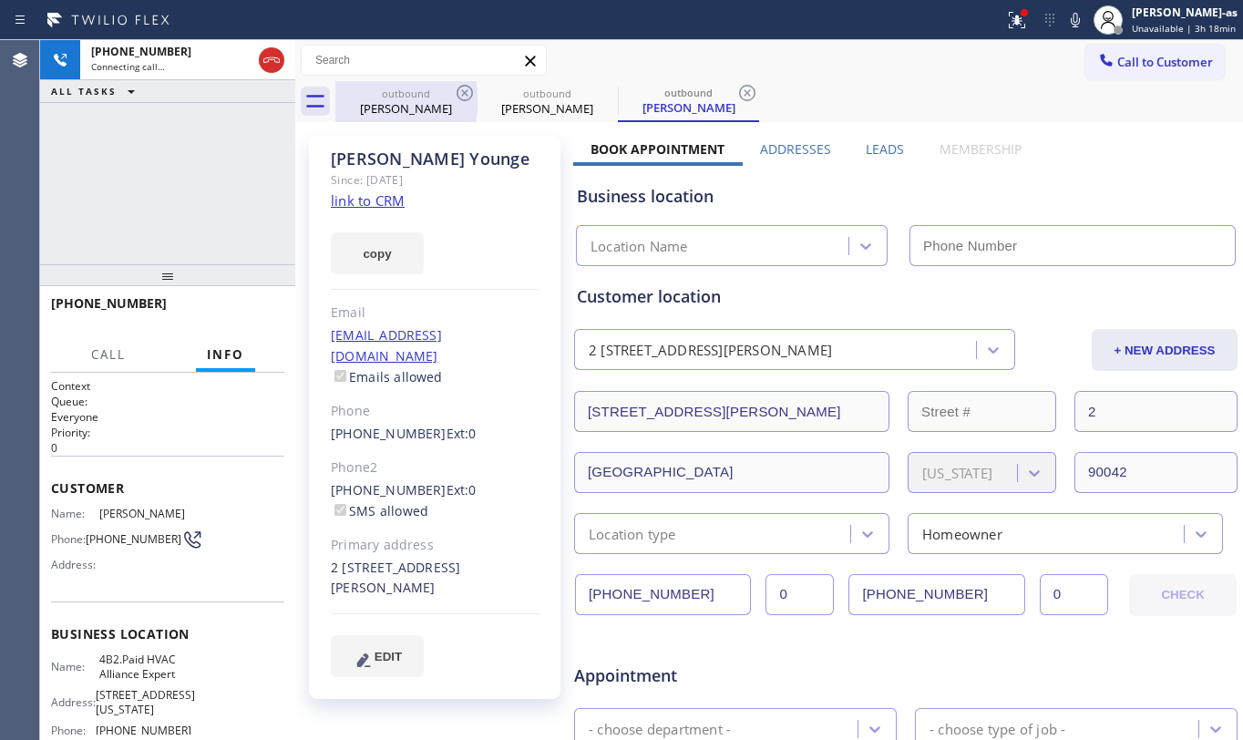
click at [399, 104] on div "[PERSON_NAME]" at bounding box center [406, 108] width 138 height 16
type input "[PHONE_NUMBER]"
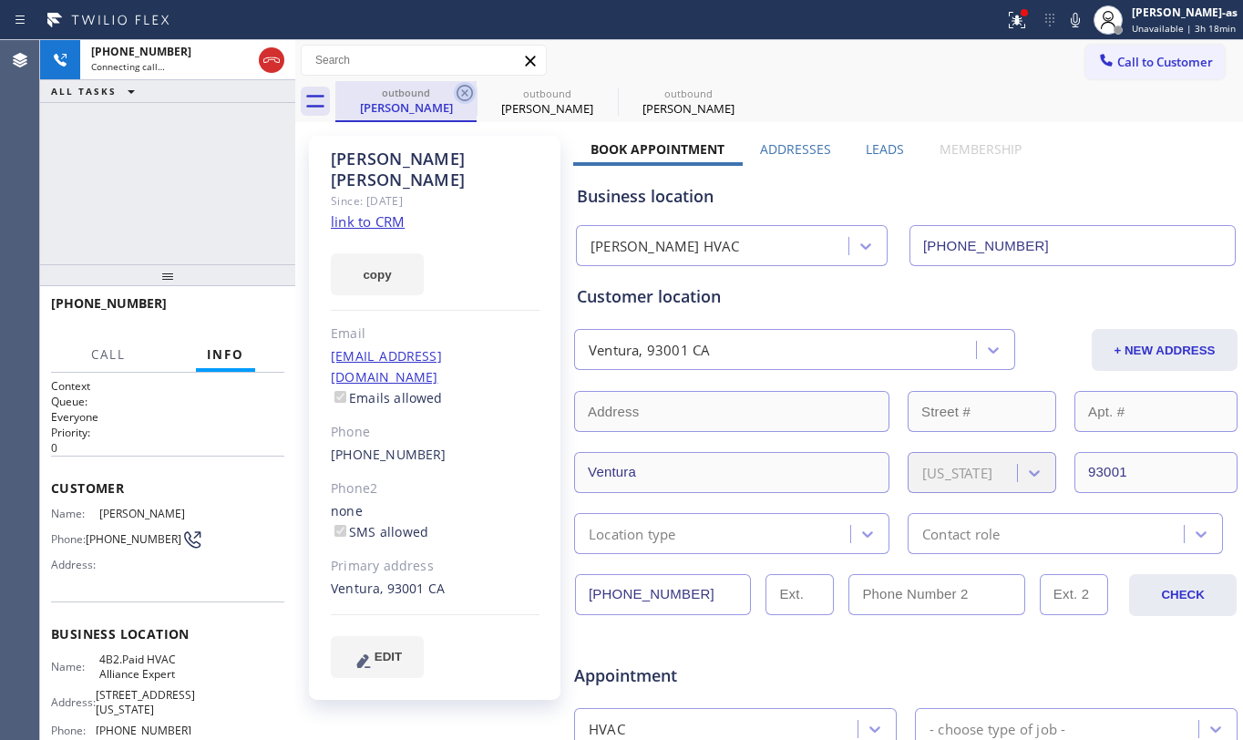
click at [456, 88] on icon at bounding box center [465, 93] width 22 height 22
click at [0, 0] on icon at bounding box center [0, 0] width 0 height 0
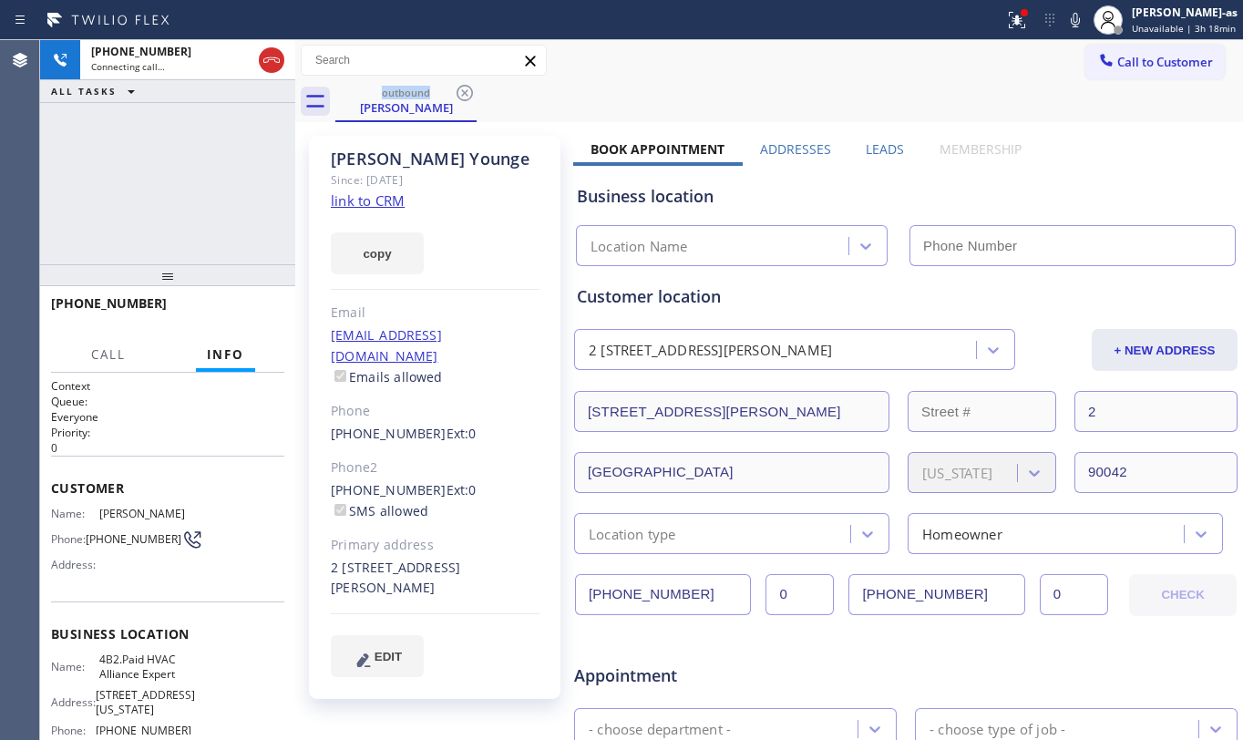
click at [377, 199] on link "link to CRM" at bounding box center [368, 200] width 74 height 18
type input "[PHONE_NUMBER]"
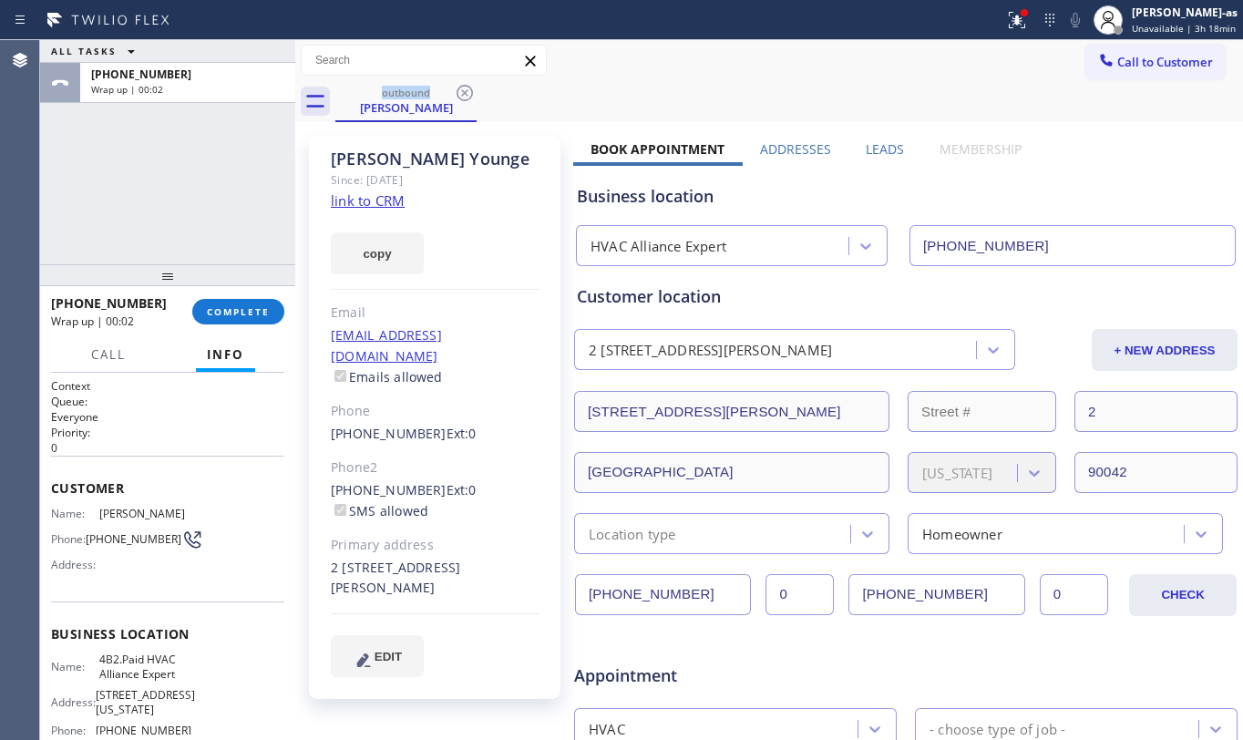
click at [242, 304] on button "COMPLETE" at bounding box center [238, 312] width 92 height 26
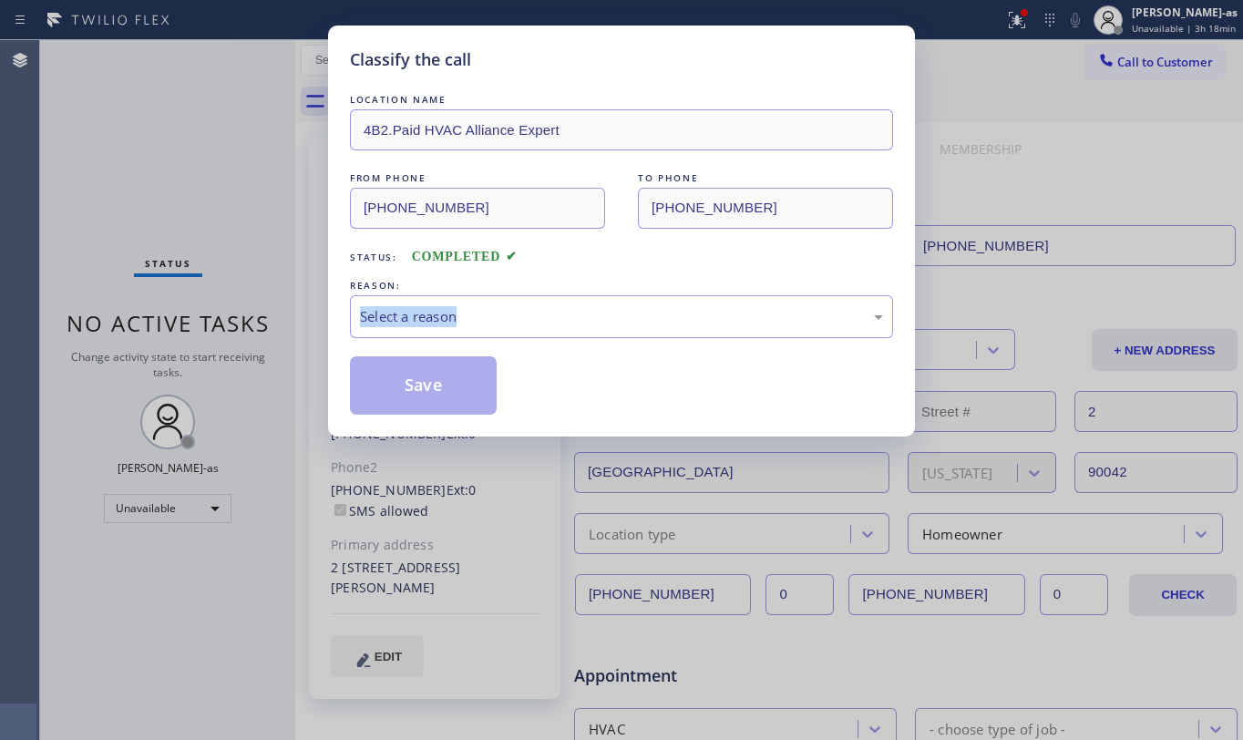
click at [257, 303] on div "Classify the call LOCATION NAME 4B2.Paid HVAC Alliance Expert FROM PHONE [PHONE…" at bounding box center [621, 370] width 1243 height 740
click at [578, 327] on div "Select a reason" at bounding box center [621, 316] width 523 height 21
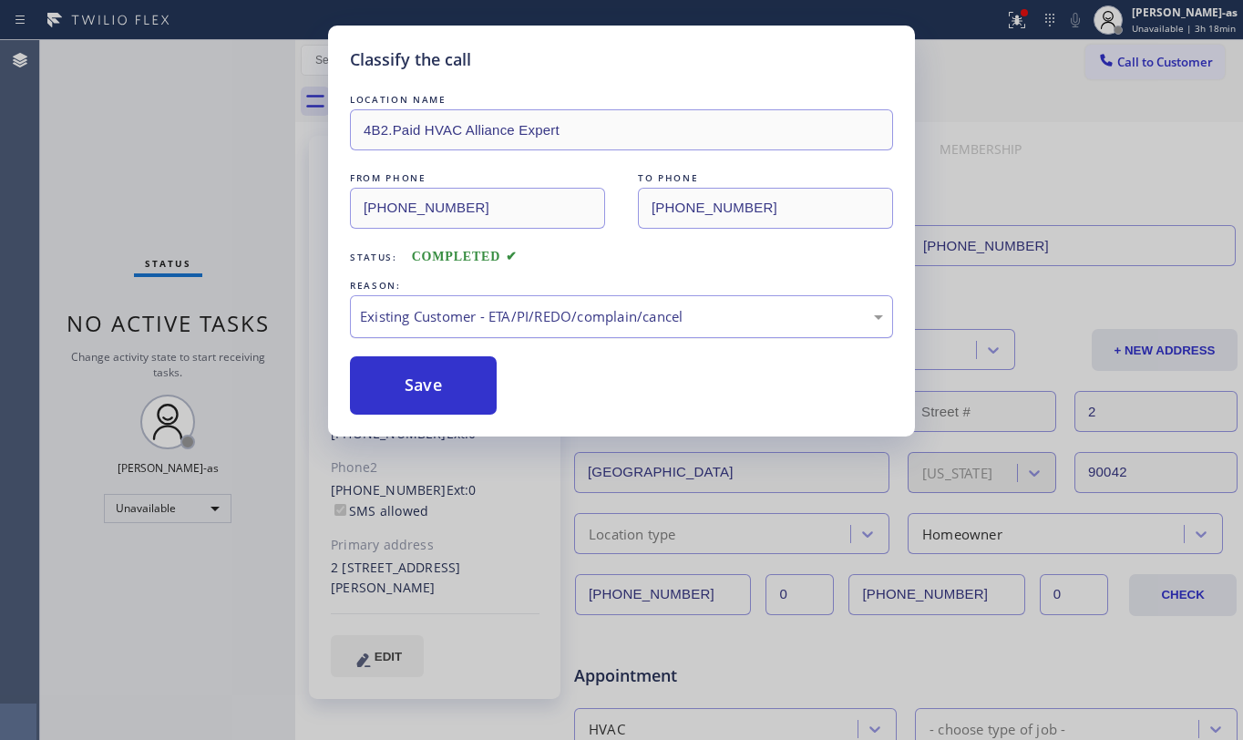
drag, startPoint x: 419, startPoint y: 377, endPoint x: 478, endPoint y: 322, distance: 80.6
click at [421, 366] on button "Save" at bounding box center [423, 385] width 147 height 58
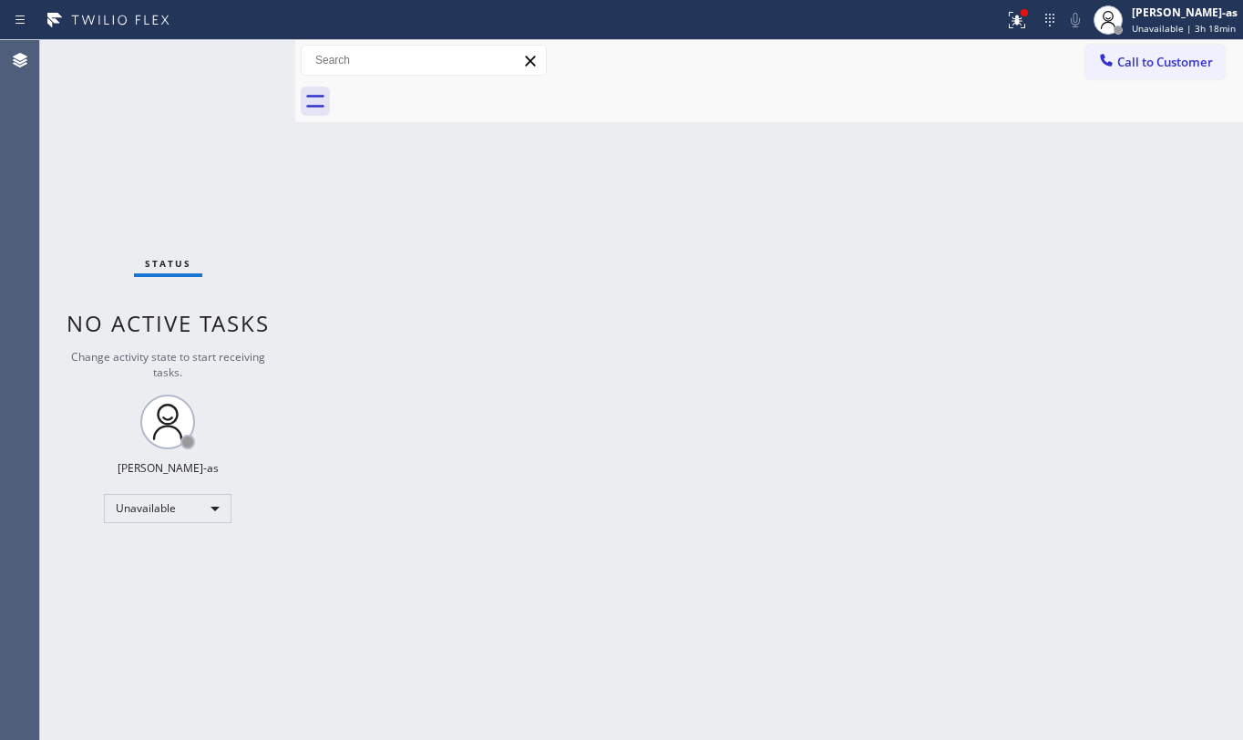
click at [1135, 47] on button "Call to Customer" at bounding box center [1155, 62] width 139 height 35
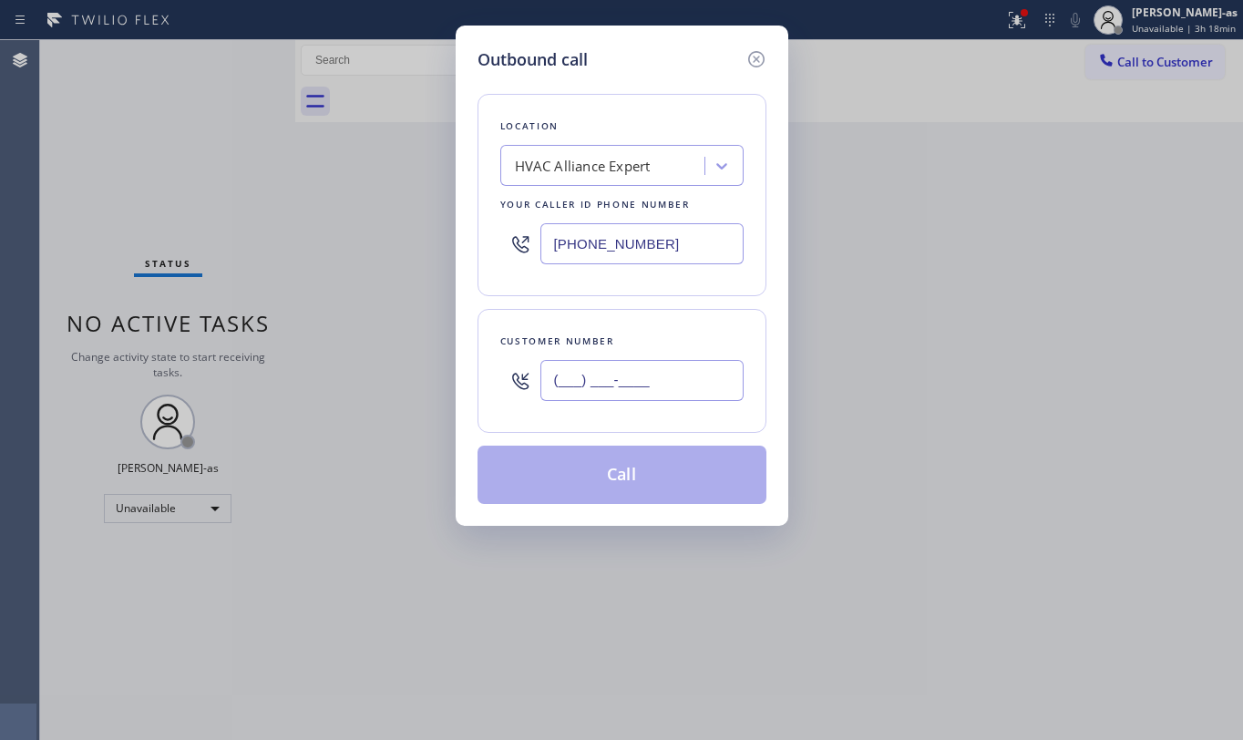
click at [607, 380] on input "(___) ___-____" at bounding box center [642, 380] width 203 height 41
paste input "650) 464-3010"
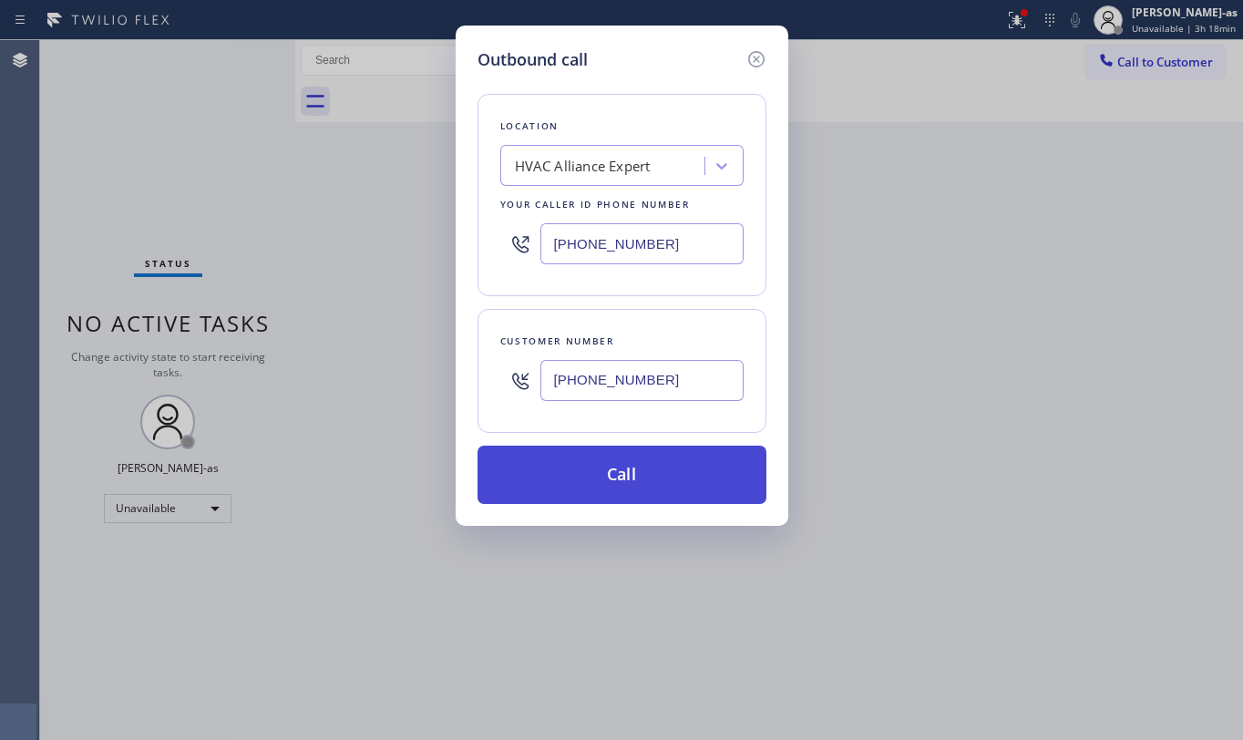
type input "[PHONE_NUMBER]"
click at [598, 479] on button "Call" at bounding box center [622, 475] width 289 height 58
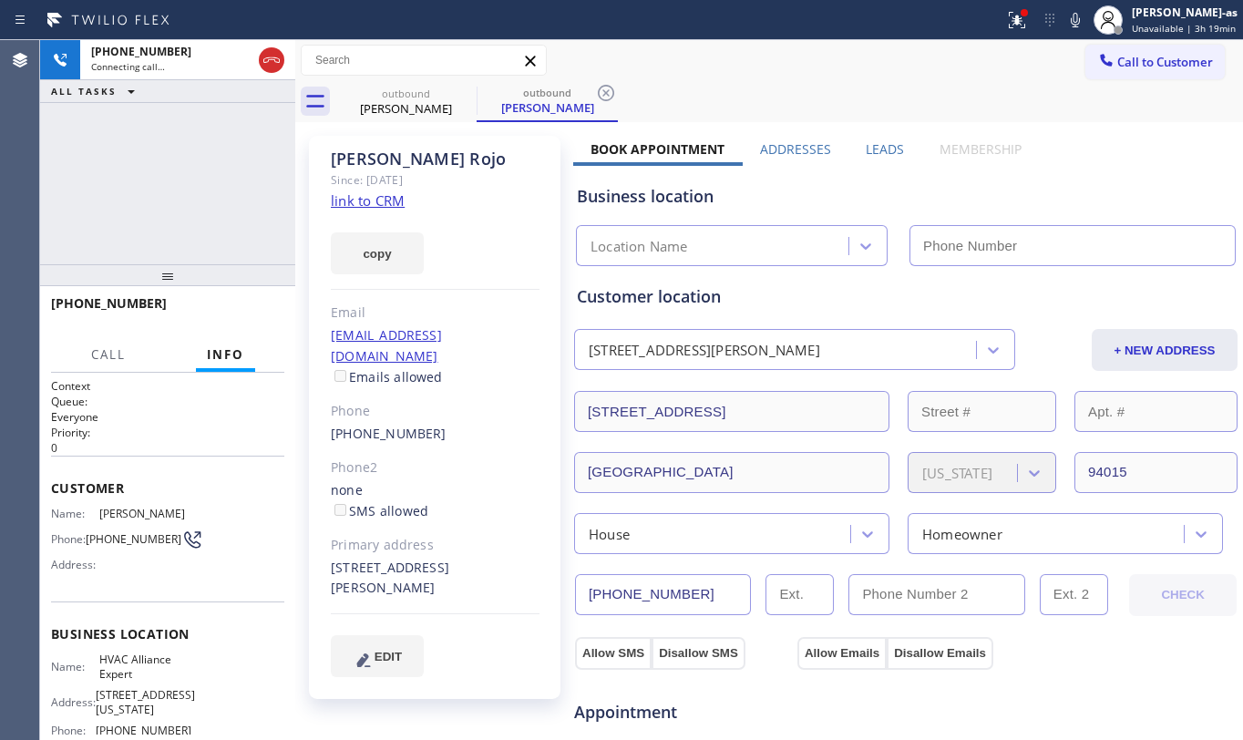
type input "[PHONE_NUMBER]"
drag, startPoint x: 162, startPoint y: 129, endPoint x: 286, endPoint y: 33, distance: 157.2
click at [165, 128] on div "[PHONE_NUMBER] Connecting call… ALL TASKS ALL TASKS ACTIVE TASKS TASKS IN WRAP …" at bounding box center [167, 152] width 255 height 224
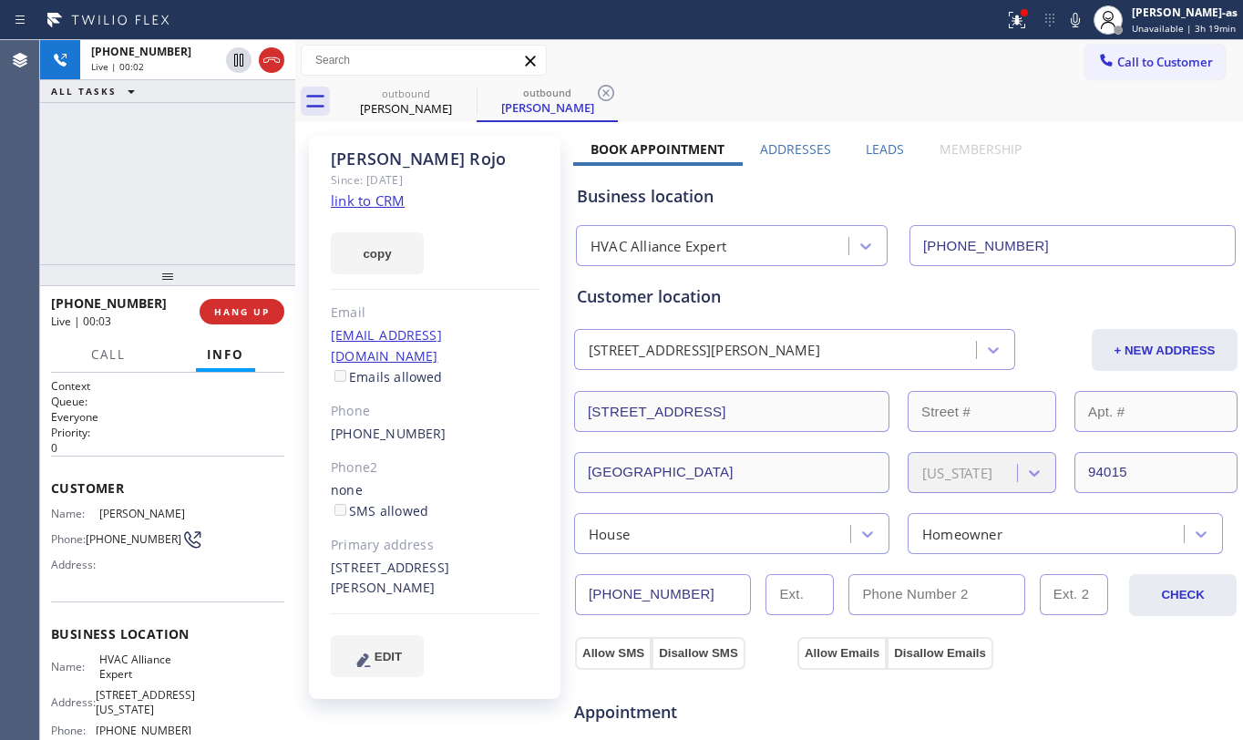
click at [377, 191] on link "link to CRM" at bounding box center [368, 200] width 74 height 18
click at [271, 73] on div at bounding box center [255, 60] width 66 height 40
click at [212, 311] on button "HANG UP" at bounding box center [242, 312] width 85 height 26
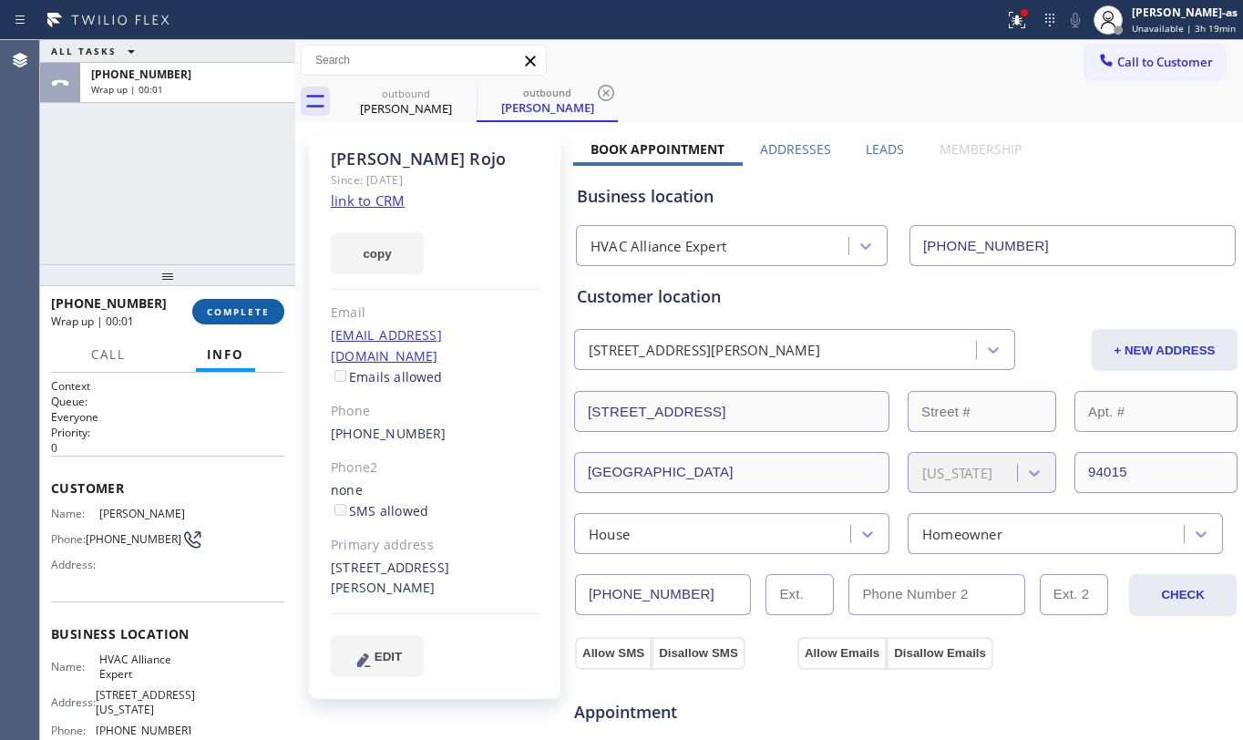
drag, startPoint x: 212, startPoint y: 311, endPoint x: 220, endPoint y: 304, distance: 10.3
click at [217, 306] on span "COMPLETE" at bounding box center [238, 311] width 63 height 13
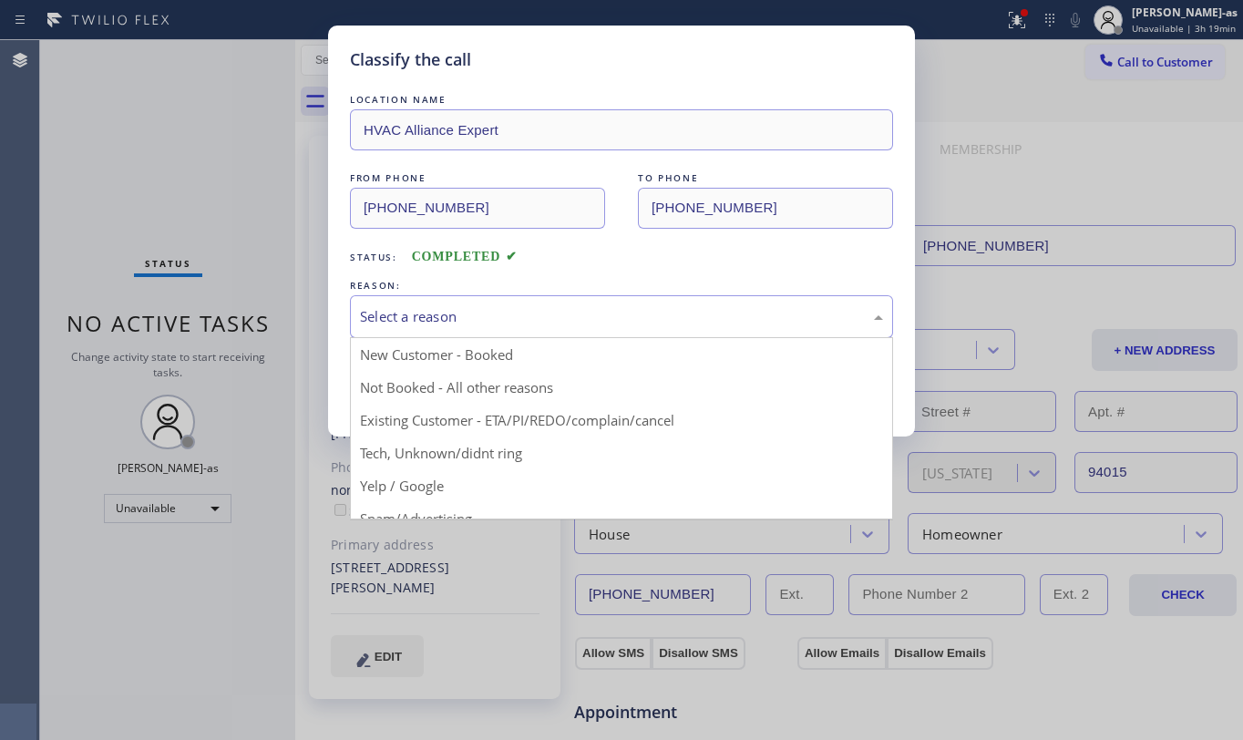
click at [512, 304] on div "Select a reason" at bounding box center [621, 316] width 543 height 43
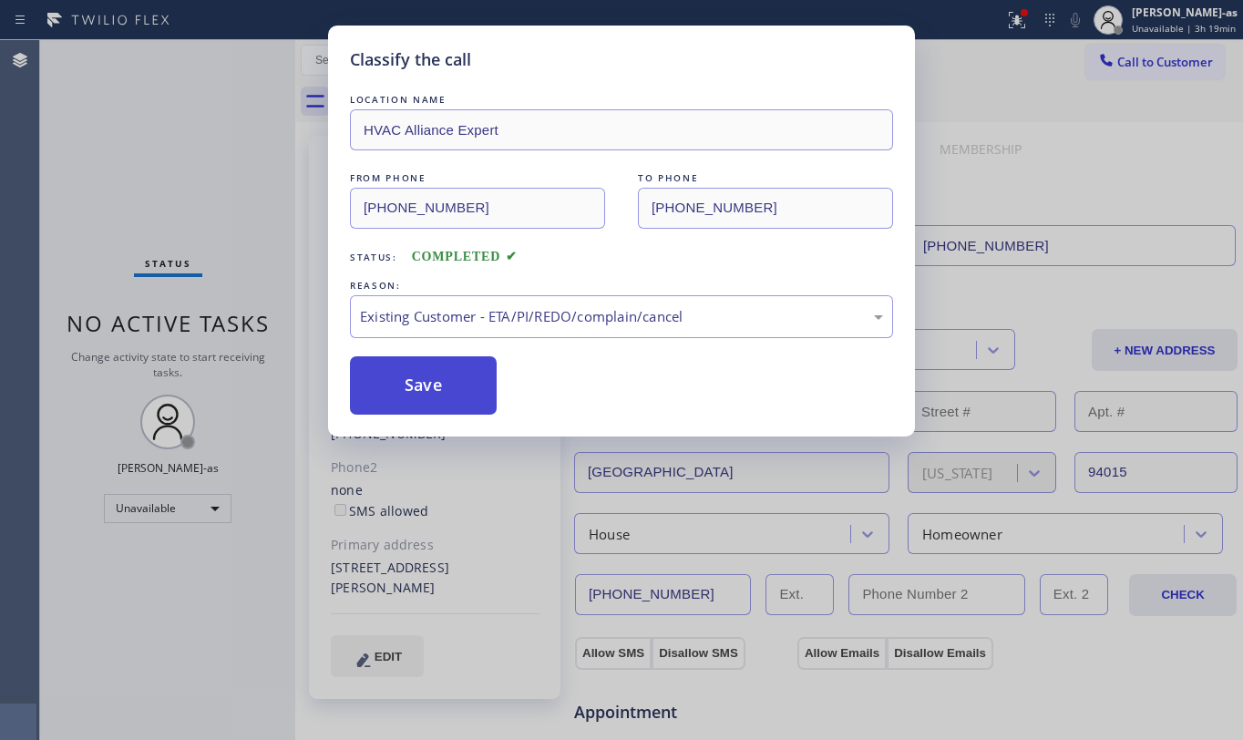
click at [447, 391] on button "Save" at bounding box center [423, 385] width 147 height 58
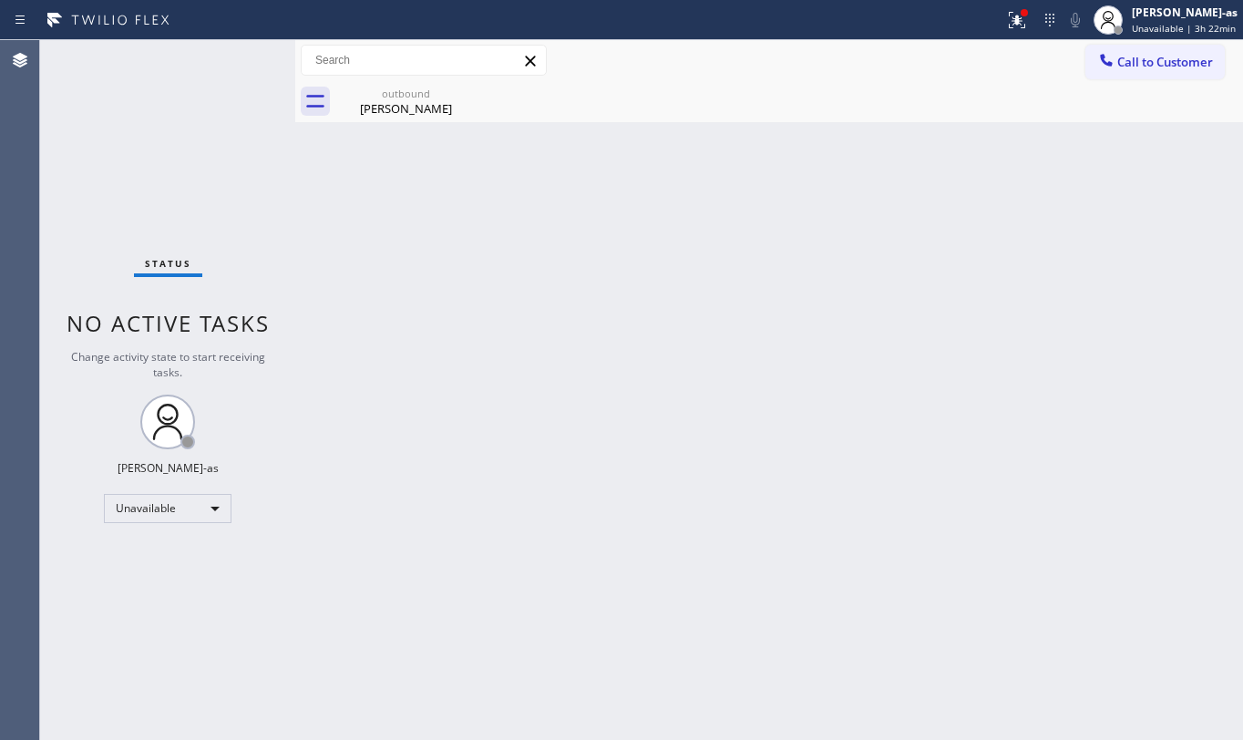
drag, startPoint x: 520, startPoint y: 187, endPoint x: 520, endPoint y: 175, distance: 11.9
click at [520, 186] on div "Back to Dashboard Change Sender ID Customers Technicians Select a contact Outbo…" at bounding box center [769, 390] width 948 height 700
drag, startPoint x: 1129, startPoint y: 42, endPoint x: 1044, endPoint y: 91, distance: 98.0
click at [1129, 35] on div "Status report Issues detected These issues could affect your workflow. Please c…" at bounding box center [621, 370] width 1243 height 740
drag, startPoint x: 789, startPoint y: 288, endPoint x: 1156, endPoint y: 118, distance: 405.0
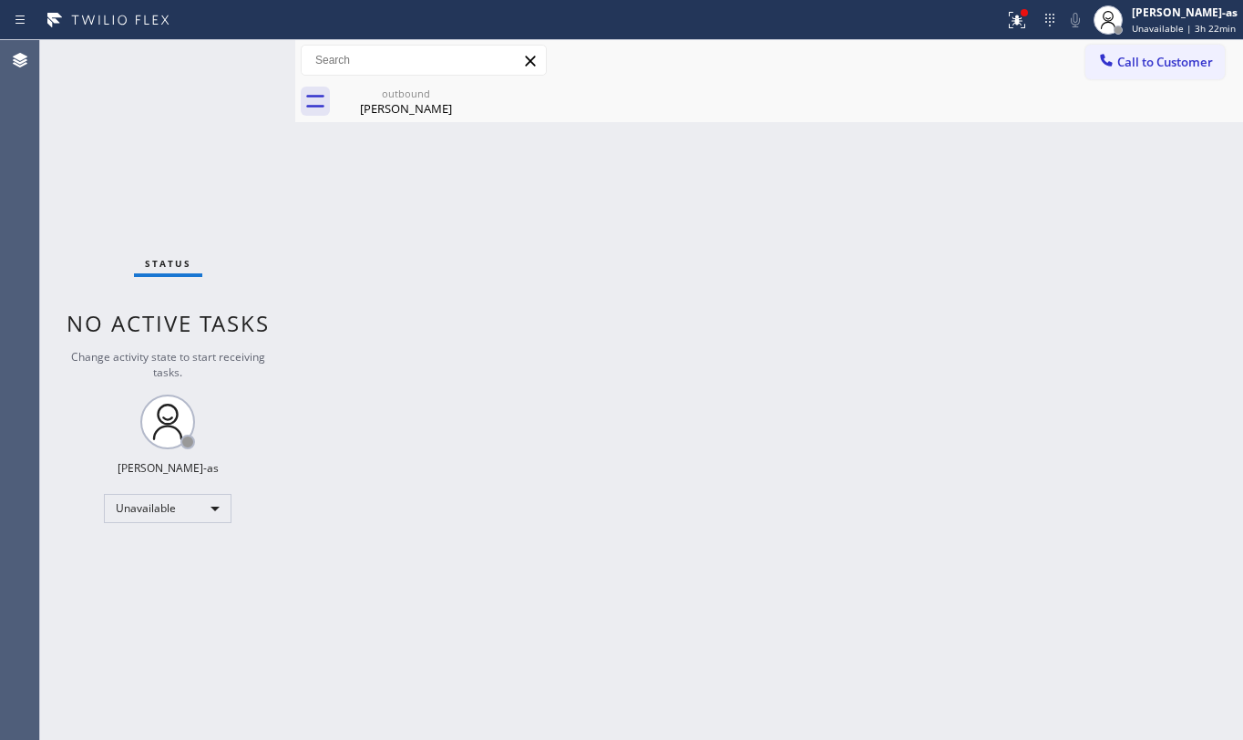
click at [814, 259] on div "Back to Dashboard Change Sender ID Customers Technicians Select a contact Outbo…" at bounding box center [769, 390] width 948 height 700
click at [1196, 54] on span "Call to Customer" at bounding box center [1166, 62] width 96 height 16
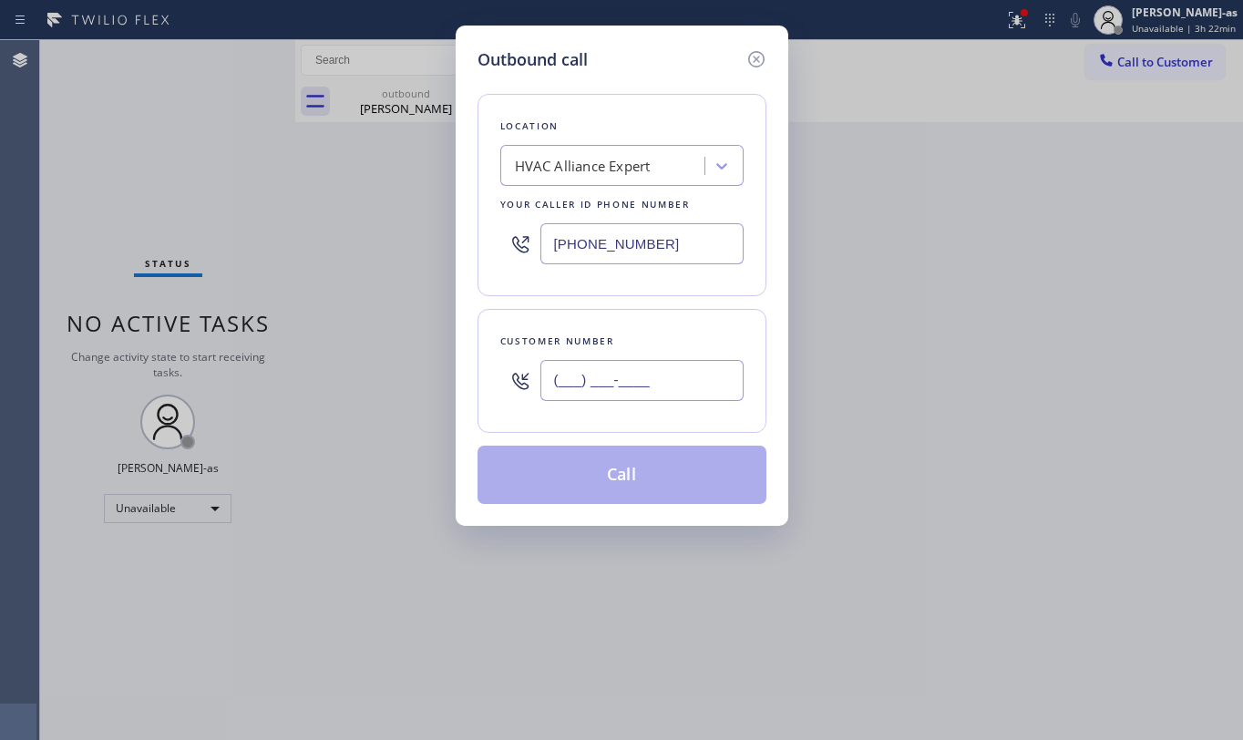
click at [702, 392] on input "(___) ___-____" at bounding box center [642, 380] width 203 height 41
paste input "310) 739-7529"
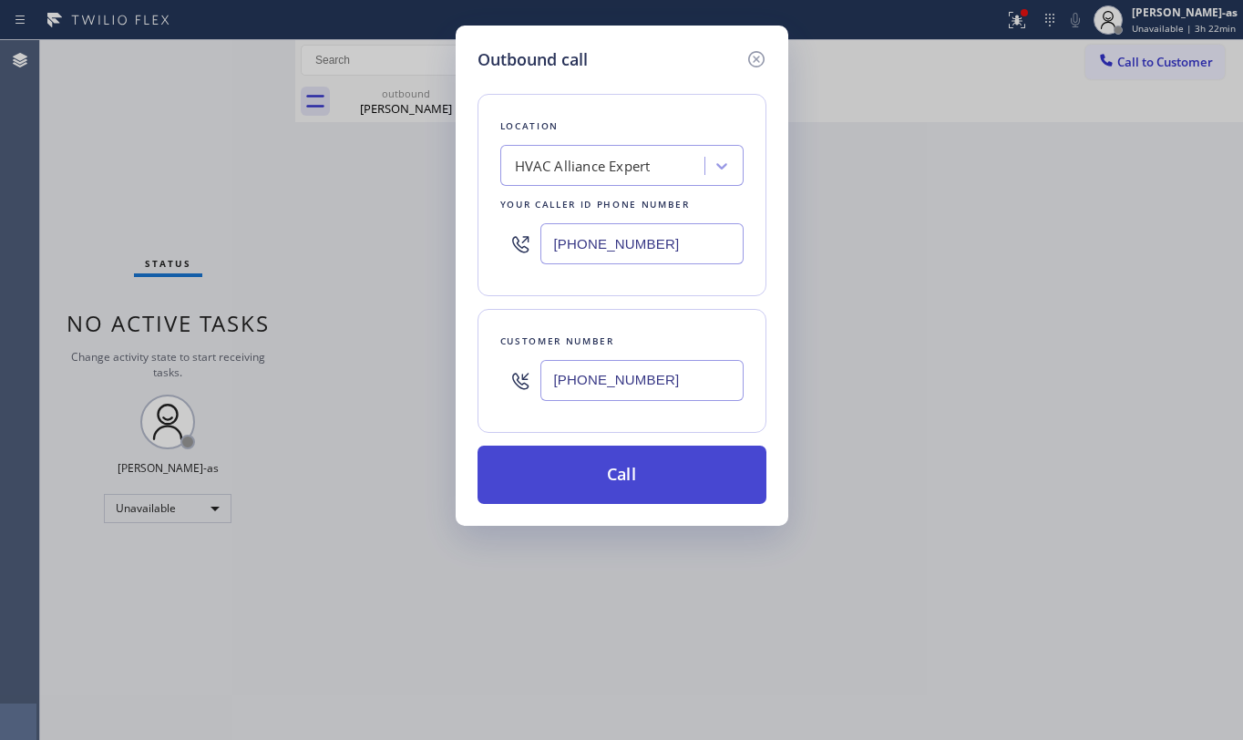
type input "[PHONE_NUMBER]"
click at [610, 474] on button "Call" at bounding box center [622, 475] width 289 height 58
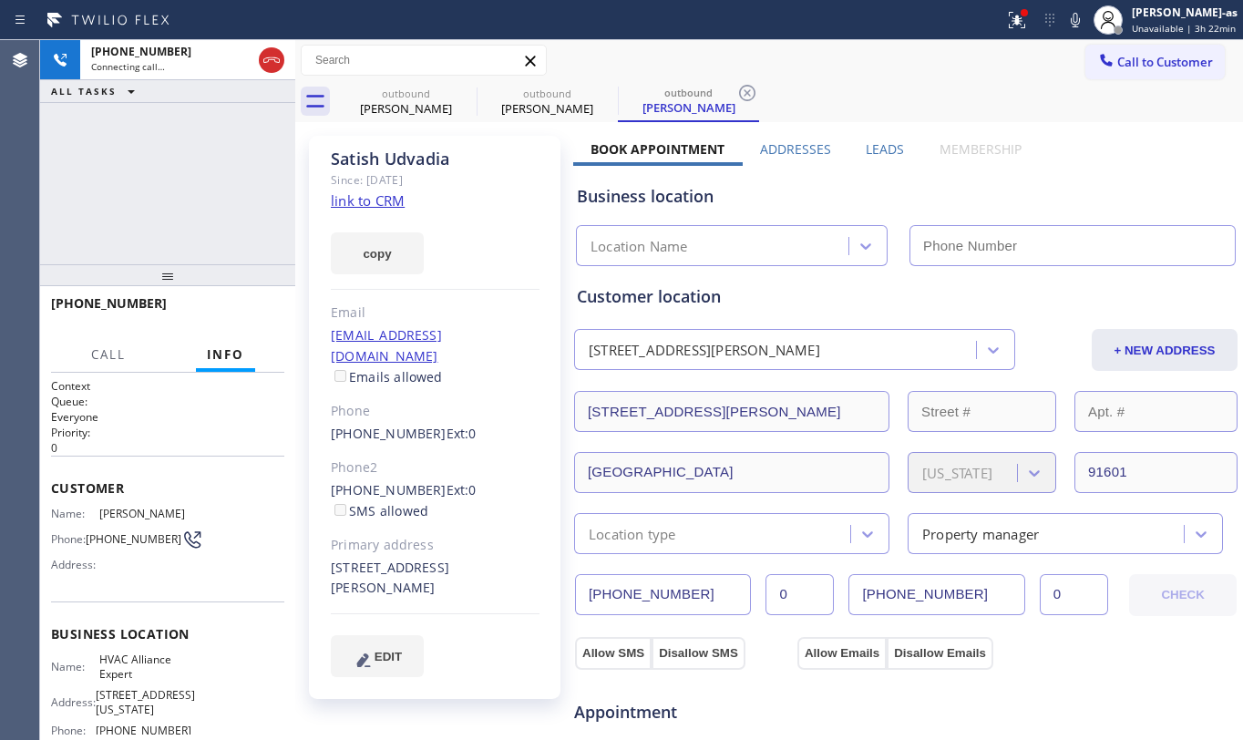
type input "[PHONE_NUMBER]"
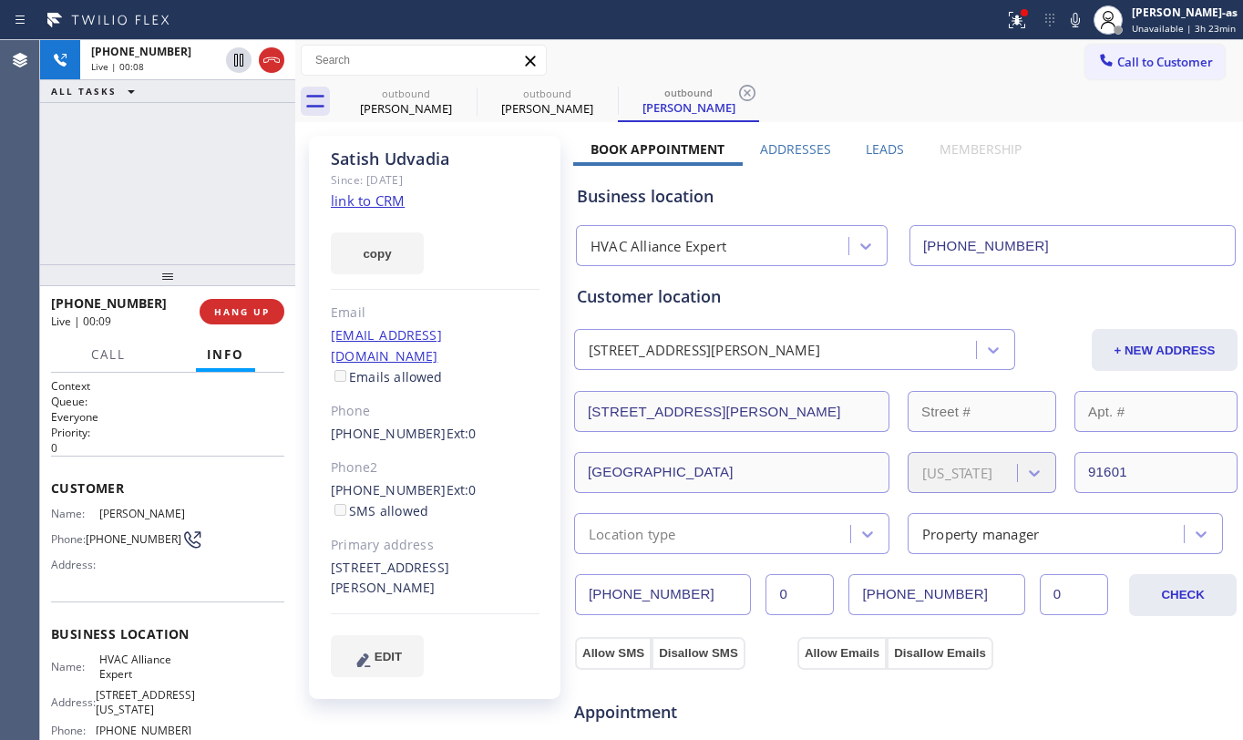
click at [195, 209] on div "[PHONE_NUMBER] Live | 00:08 ALL TASKS ALL TASKS ACTIVE TASKS TASKS IN WRAP UP" at bounding box center [167, 152] width 255 height 224
drag, startPoint x: 210, startPoint y: 199, endPoint x: 335, endPoint y: 186, distance: 126.5
click at [224, 201] on div "[PHONE_NUMBER] Live | 00:09 ALL TASKS ALL TASKS ACTIVE TASKS TASKS IN WRAP UP" at bounding box center [167, 152] width 255 height 224
drag, startPoint x: 317, startPoint y: 460, endPoint x: 421, endPoint y: 461, distance: 103.9
click at [421, 463] on div "[PERSON_NAME] Since: [DATE] link to CRM copy Email [EMAIL_ADDRESS][DOMAIN_NAME]…" at bounding box center [435, 417] width 252 height 563
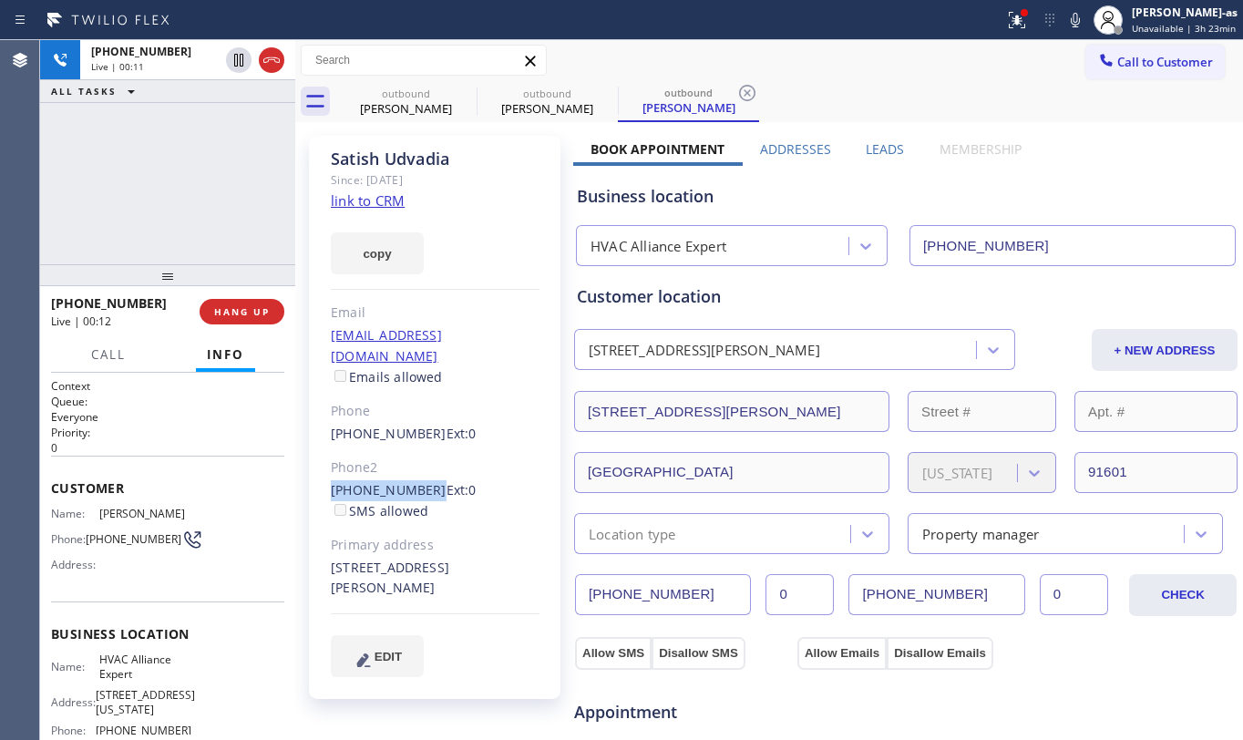
copy link "[PHONE_NUMBER]"
click at [237, 310] on span "HANG UP" at bounding box center [242, 311] width 56 height 13
click at [238, 308] on span "HANG UP" at bounding box center [242, 311] width 56 height 13
click at [237, 312] on span "COMPLETE" at bounding box center [238, 311] width 63 height 13
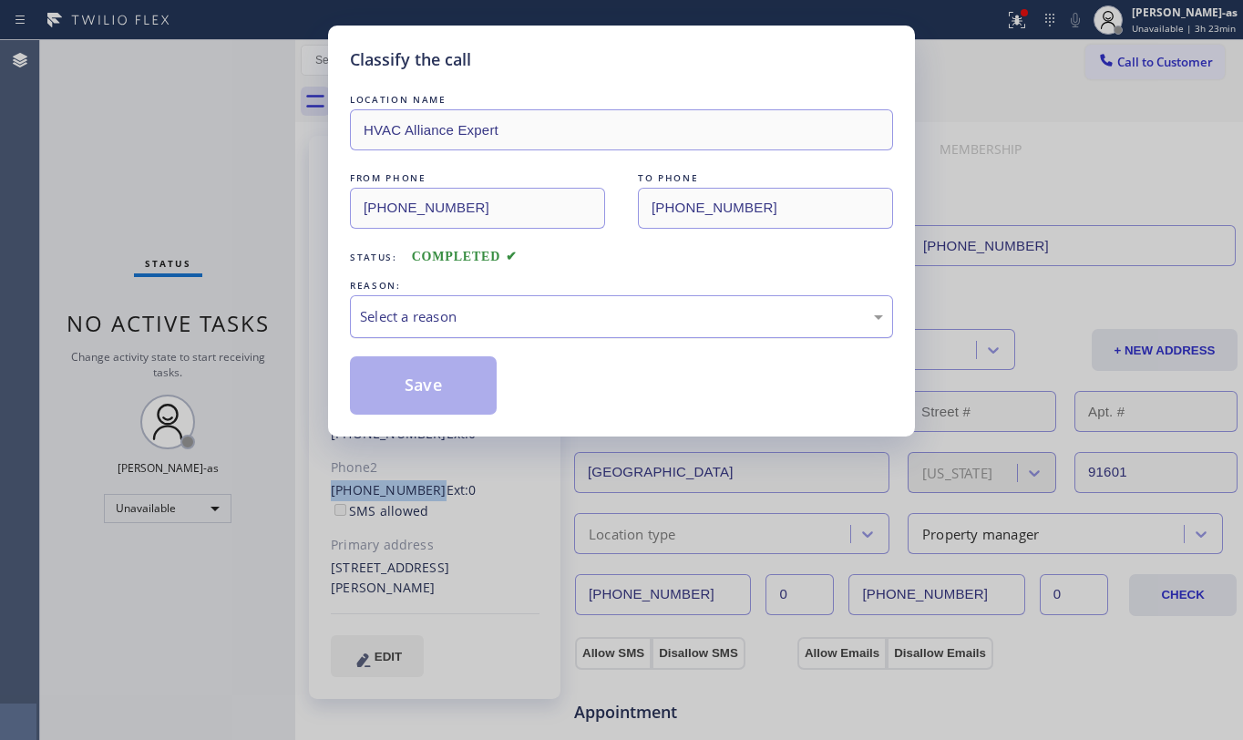
click at [453, 317] on div "Select a reason" at bounding box center [621, 316] width 523 height 21
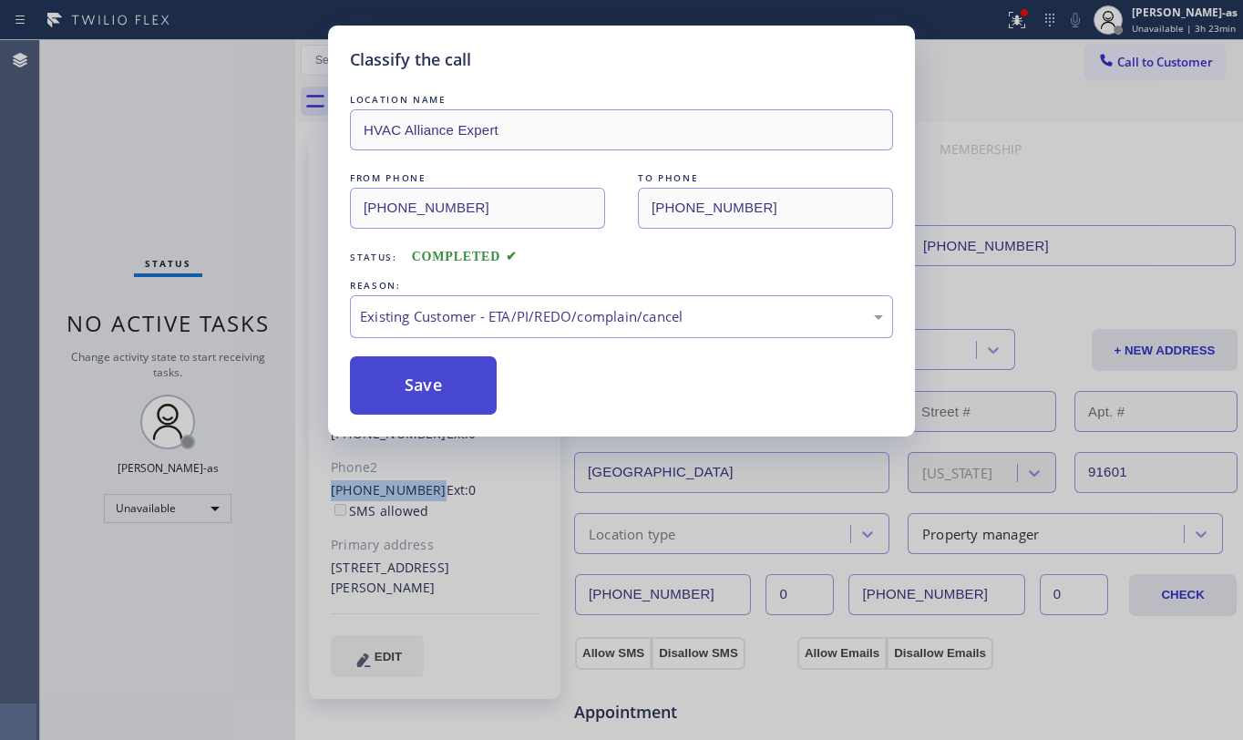
click at [425, 363] on button "Save" at bounding box center [423, 385] width 147 height 58
click at [1124, 73] on div "Classify the call LOCATION NAME HVAC Alliance Expert FROM PHONE [PHONE_NUMBER] …" at bounding box center [621, 370] width 1243 height 740
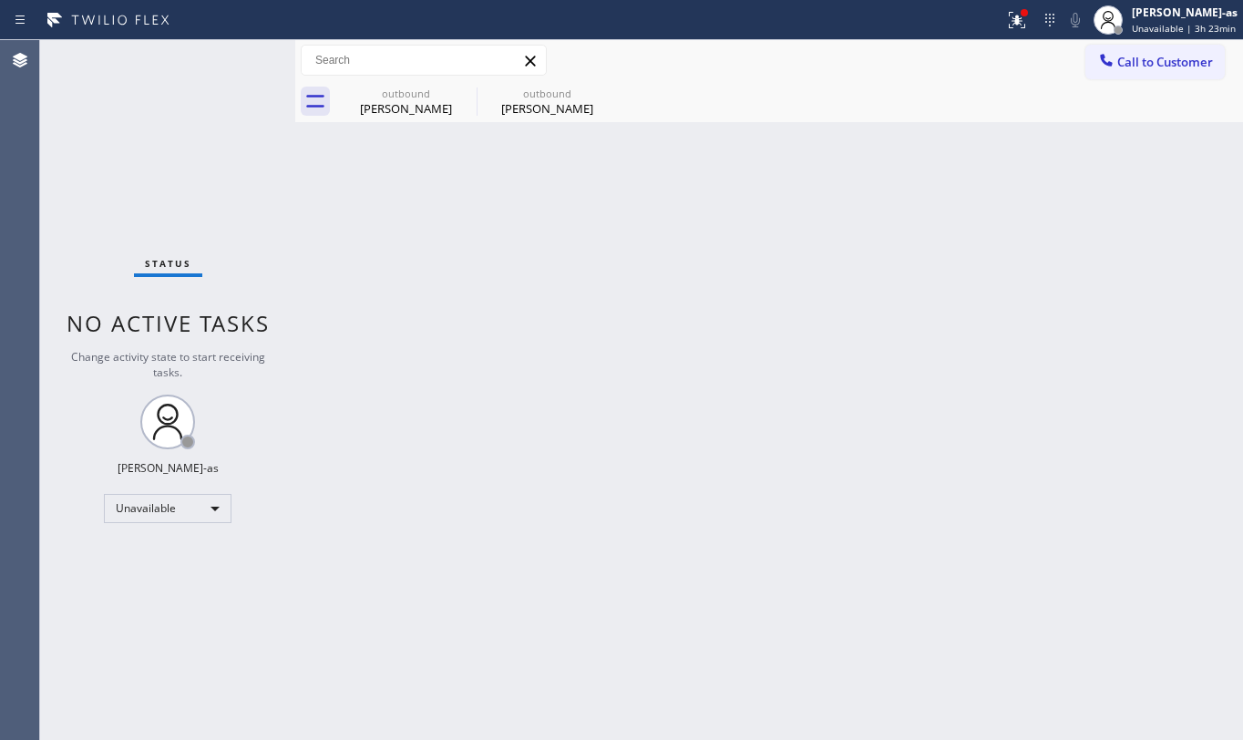
click at [1128, 64] on span "Call to Customer" at bounding box center [1166, 62] width 96 height 16
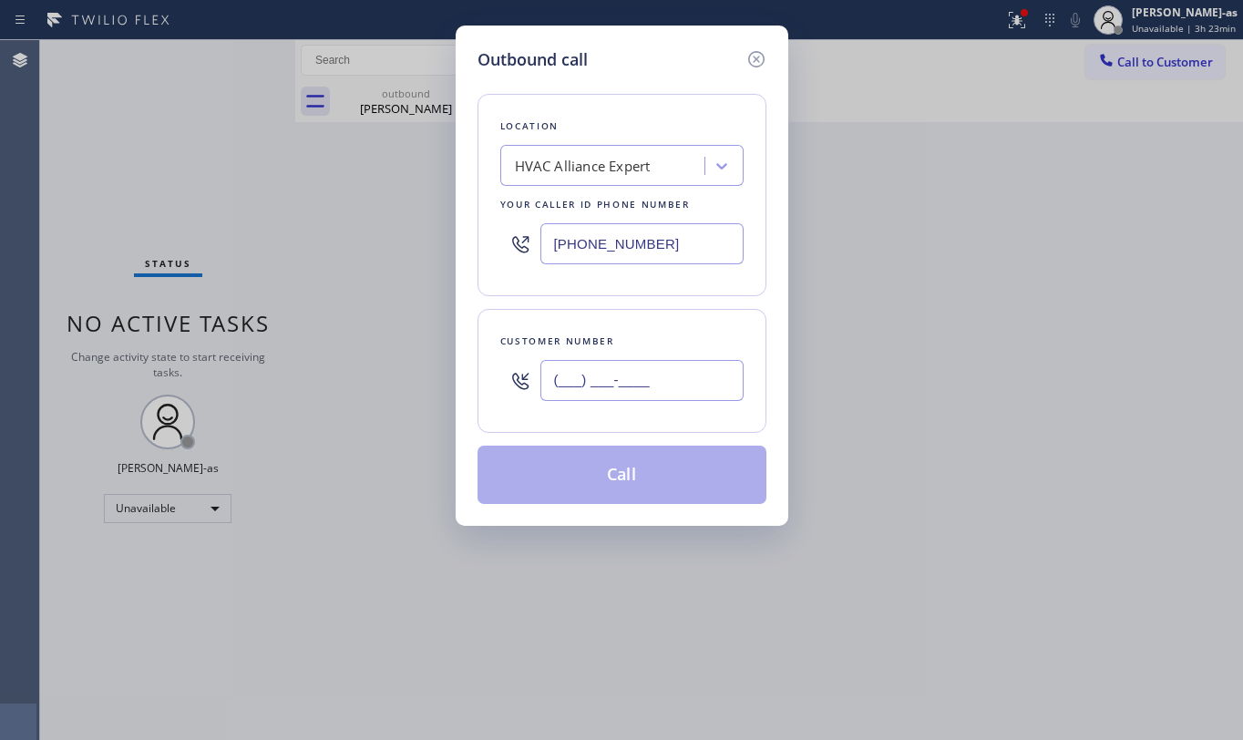
click at [614, 391] on input "(___) ___-____" at bounding box center [642, 380] width 203 height 41
paste input "408) 963-9730"
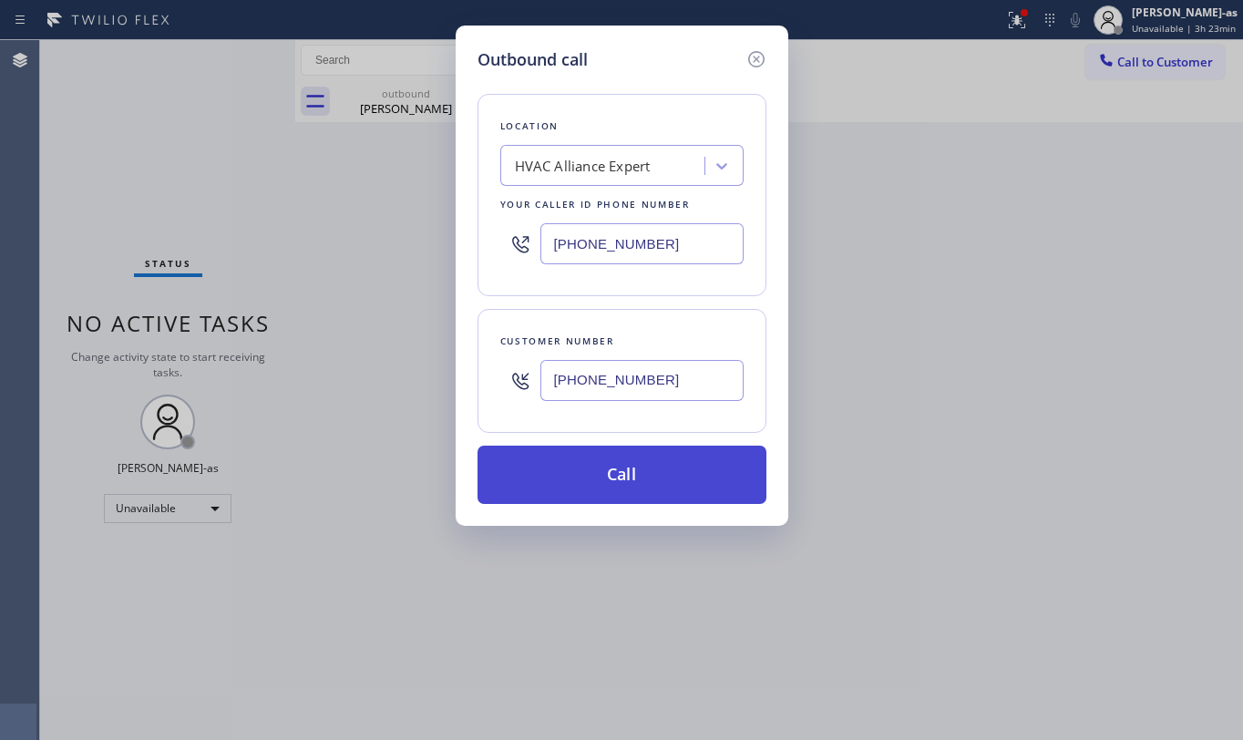
type input "[PHONE_NUMBER]"
click at [634, 469] on button "Call" at bounding box center [622, 475] width 289 height 58
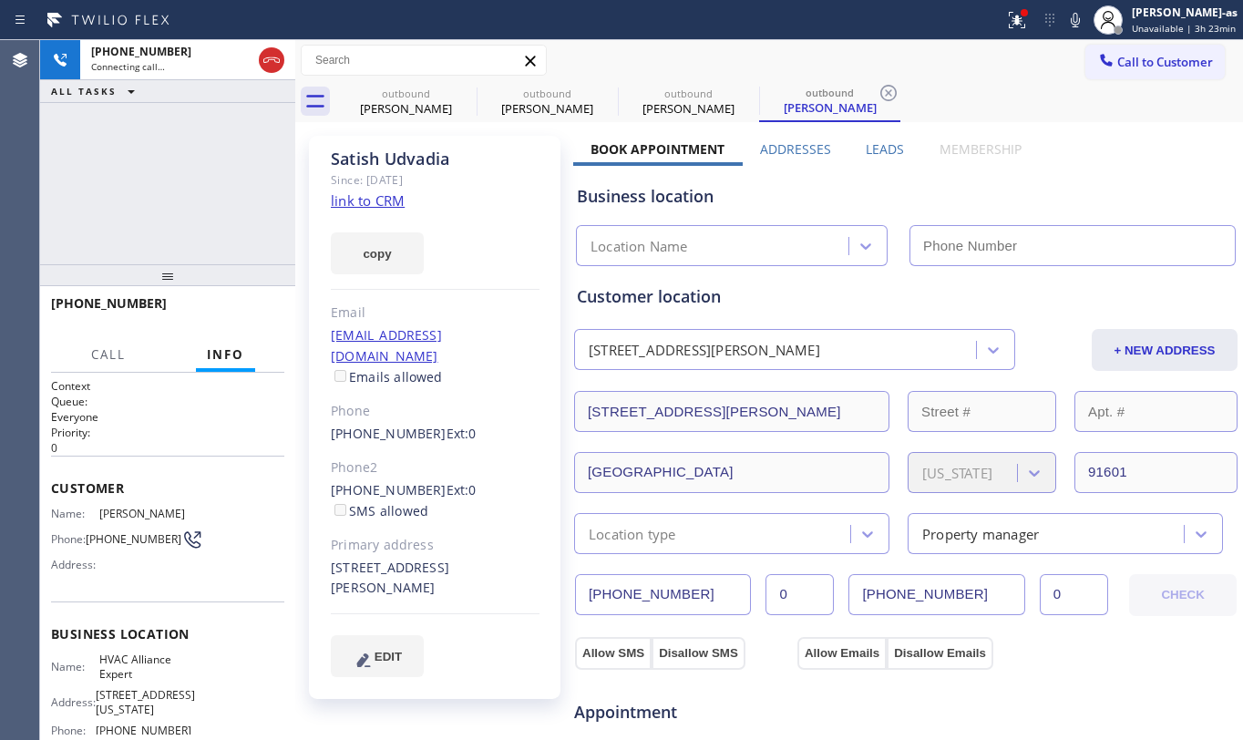
type input "[PHONE_NUMBER]"
drag, startPoint x: 182, startPoint y: 186, endPoint x: 166, endPoint y: 183, distance: 16.6
click at [182, 186] on div "[PHONE_NUMBER] Connecting call… ALL TASKS ALL TASKS ACTIVE TASKS TASKS IN WRAP …" at bounding box center [167, 152] width 255 height 224
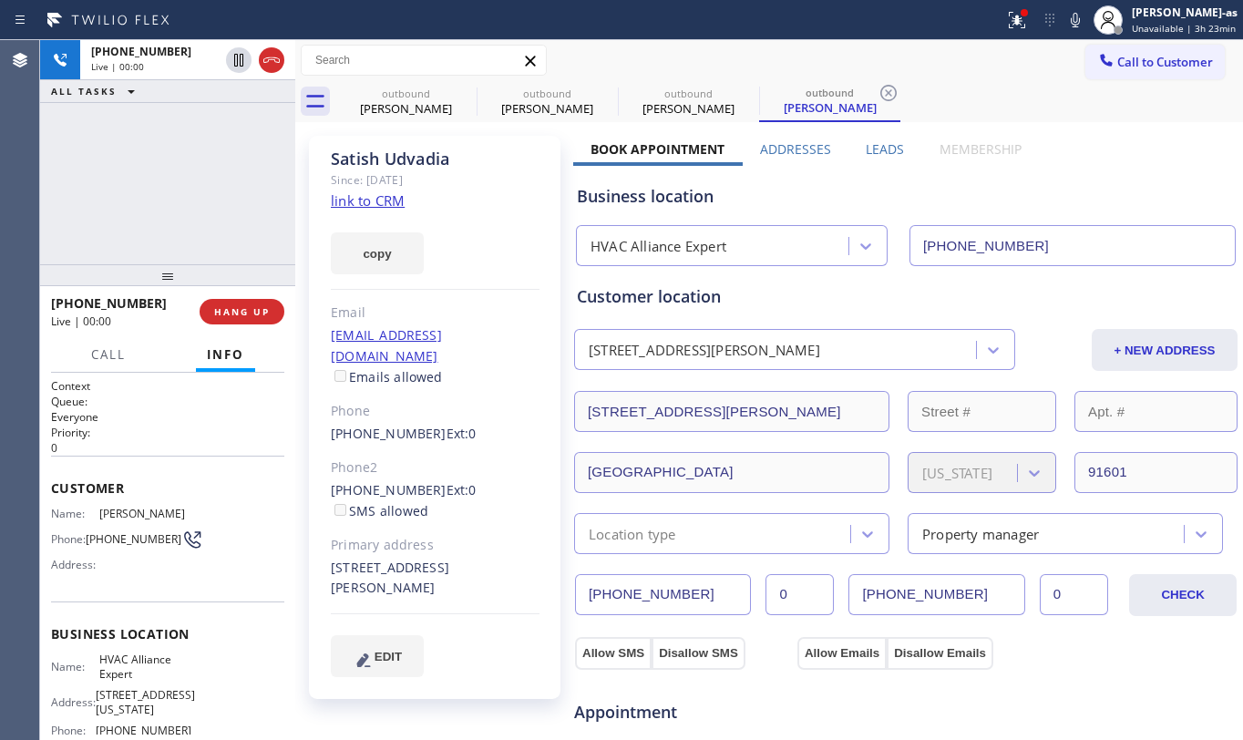
click at [159, 162] on div "[PHONE_NUMBER] Live | 00:00 ALL TASKS ALL TASKS ACTIVE TASKS TASKS IN WRAP UP" at bounding box center [167, 152] width 255 height 224
drag, startPoint x: 403, startPoint y: 96, endPoint x: 449, endPoint y: 91, distance: 45.8
click at [403, 96] on div "outbound" at bounding box center [406, 94] width 138 height 14
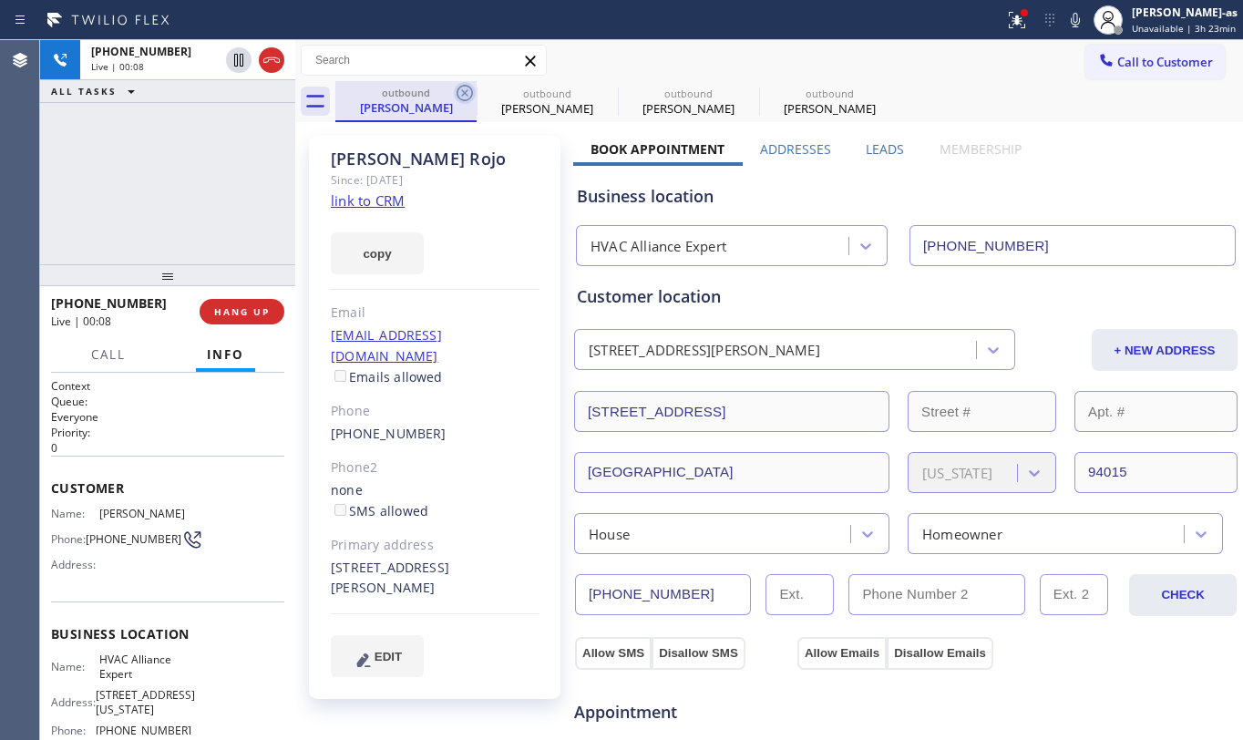
click at [465, 91] on icon at bounding box center [465, 93] width 22 height 22
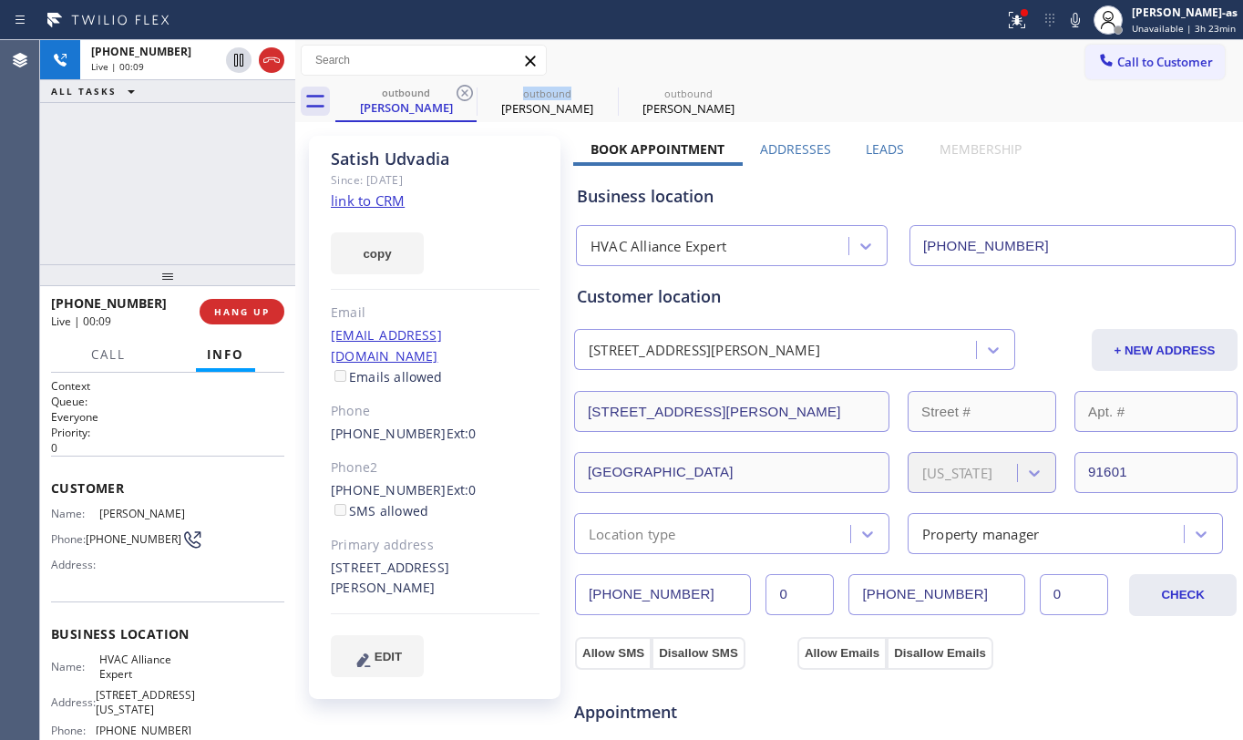
click at [465, 91] on icon at bounding box center [465, 93] width 22 height 22
click at [464, 91] on icon at bounding box center [465, 93] width 22 height 22
click at [376, 201] on link "link to CRM" at bounding box center [368, 200] width 74 height 18
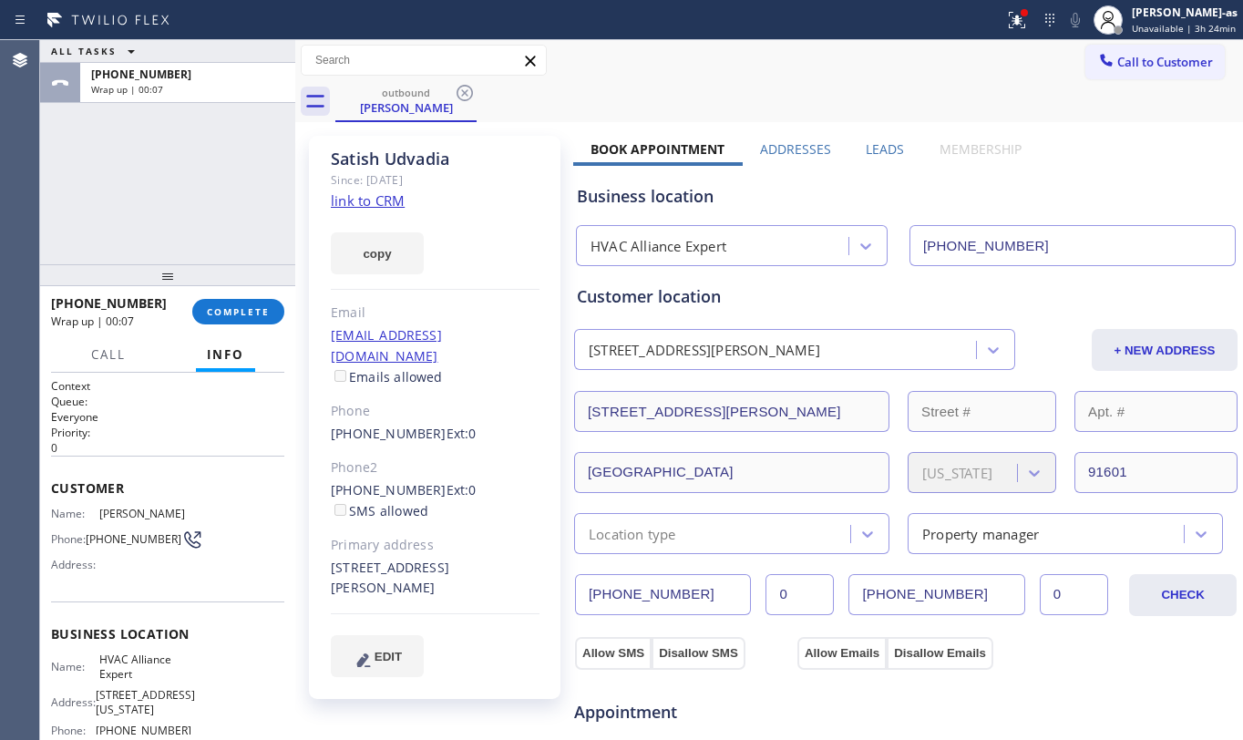
drag, startPoint x: 136, startPoint y: 114, endPoint x: 211, endPoint y: 232, distance: 139.8
click at [154, 119] on div "ALL TASKS ALL TASKS ACTIVE TASKS TASKS IN WRAP UP [PHONE_NUMBER] Wrap up | 00:07" at bounding box center [167, 152] width 255 height 224
click at [244, 295] on div "[PHONE_NUMBER] Wrap up | 00:08 COMPLETE" at bounding box center [167, 311] width 233 height 47
click at [244, 317] on span "COMPLETE" at bounding box center [238, 311] width 63 height 13
click at [233, 294] on div "[PHONE_NUMBER] Wrap up | 00:08 COMPLETE" at bounding box center [167, 311] width 233 height 47
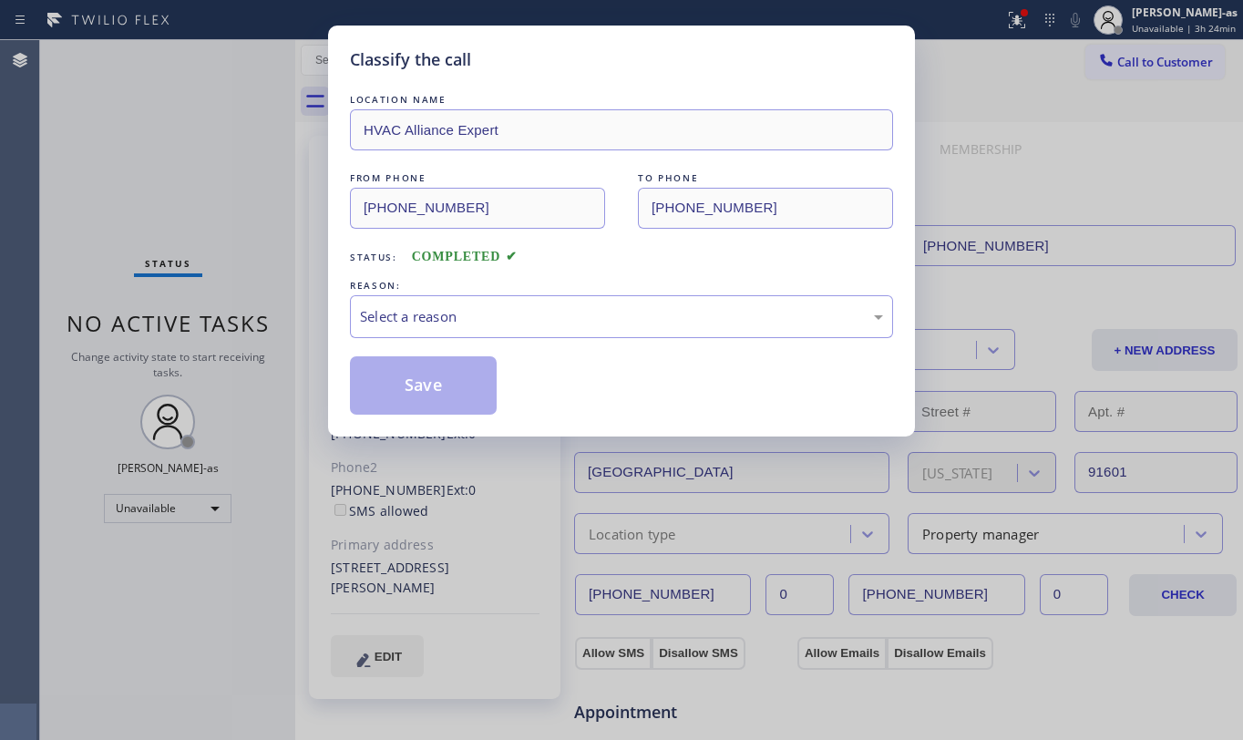
drag, startPoint x: 219, startPoint y: 315, endPoint x: 206, endPoint y: 296, distance: 23.0
click at [205, 297] on div "Classify the call LOCATION NAME HVAC Alliance Expert FROM PHONE [PHONE_NUMBER] …" at bounding box center [621, 370] width 1243 height 740
drag, startPoint x: 556, startPoint y: 310, endPoint x: 562, endPoint y: 325, distance: 16.8
click at [556, 312] on div "Select a reason" at bounding box center [621, 316] width 523 height 21
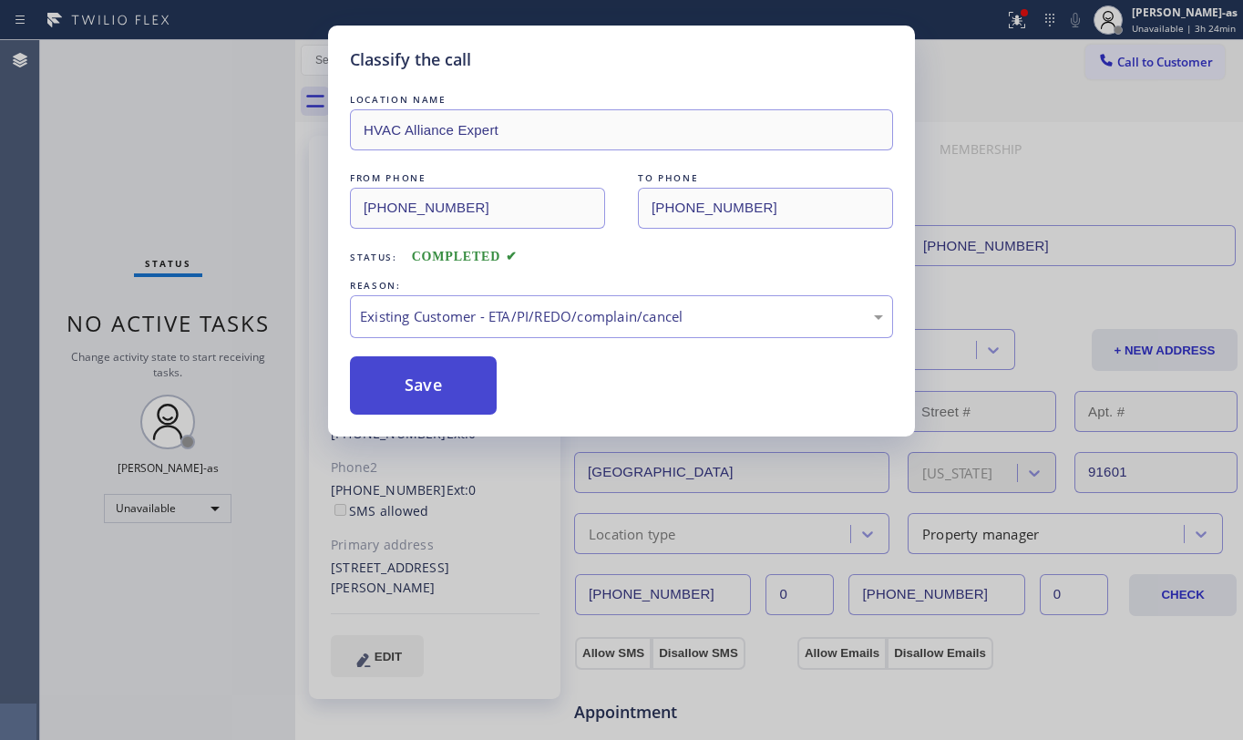
click at [424, 369] on button "Save" at bounding box center [423, 385] width 147 height 58
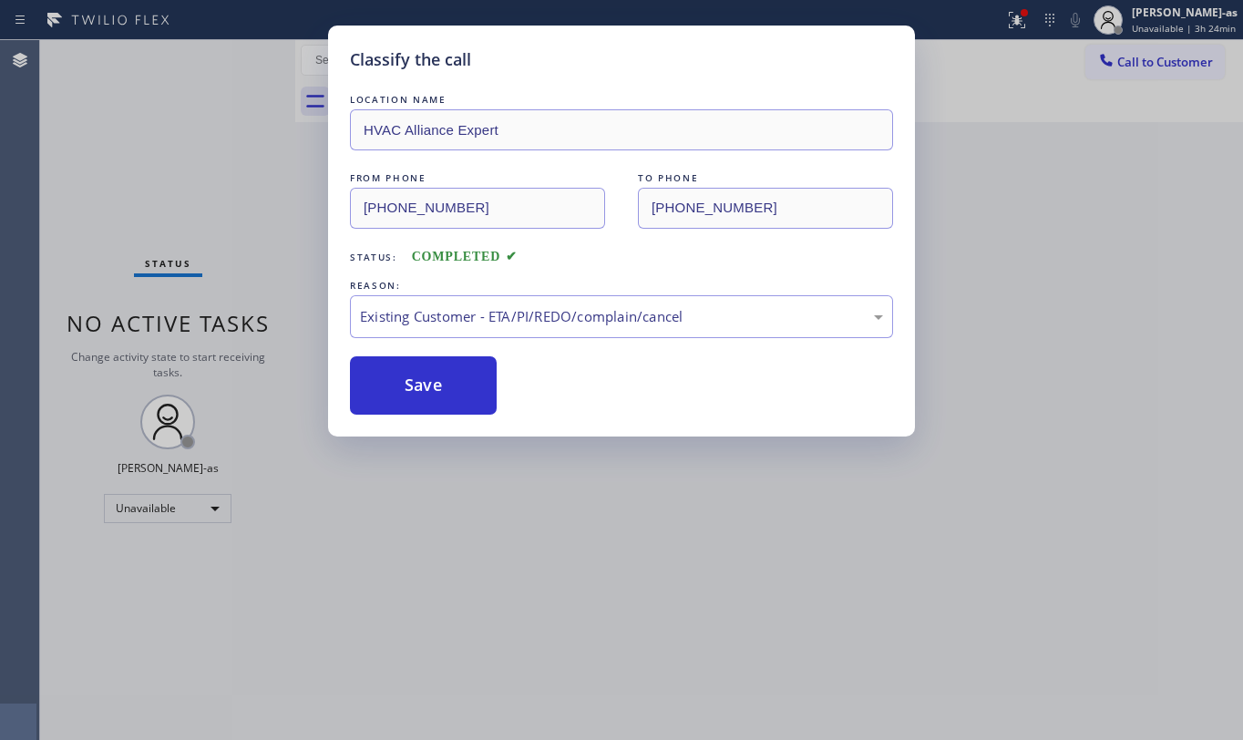
click at [109, 86] on div "Classify the call LOCATION NAME HVAC Alliance Expert FROM PHONE [PHONE_NUMBER] …" at bounding box center [621, 370] width 1243 height 740
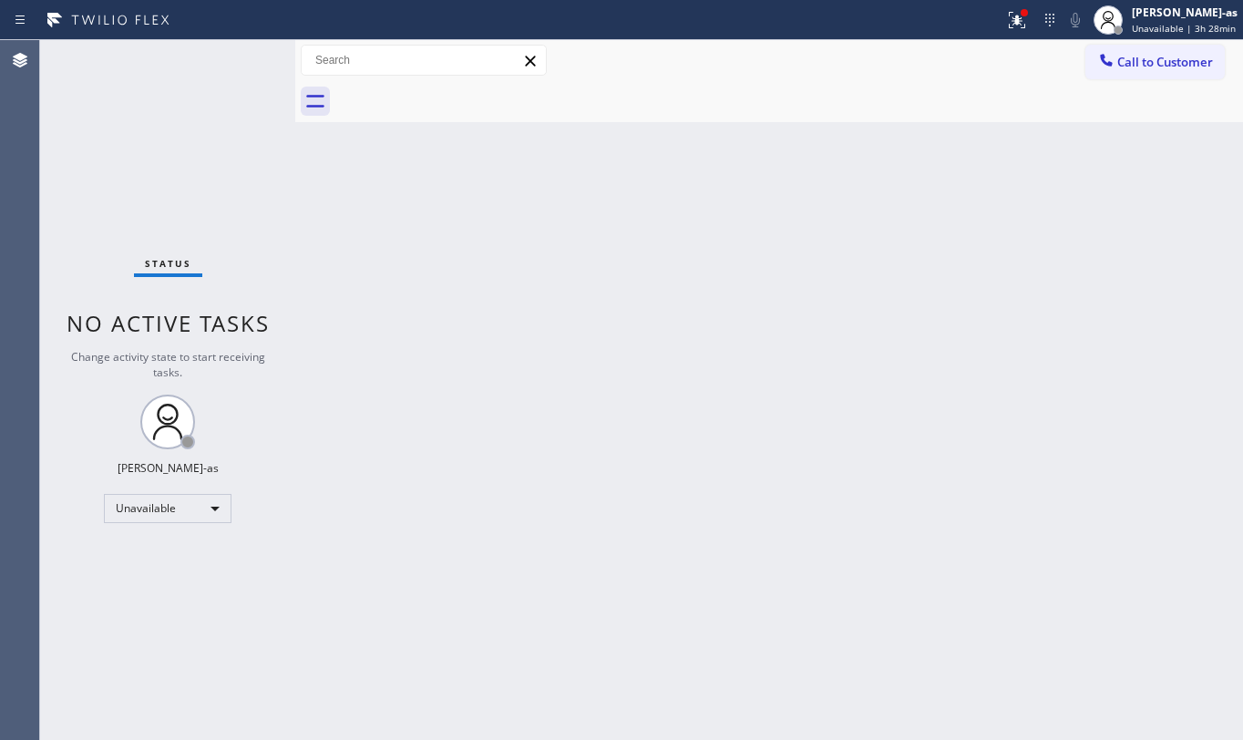
click at [1153, 70] on button "Call to Customer" at bounding box center [1155, 62] width 139 height 35
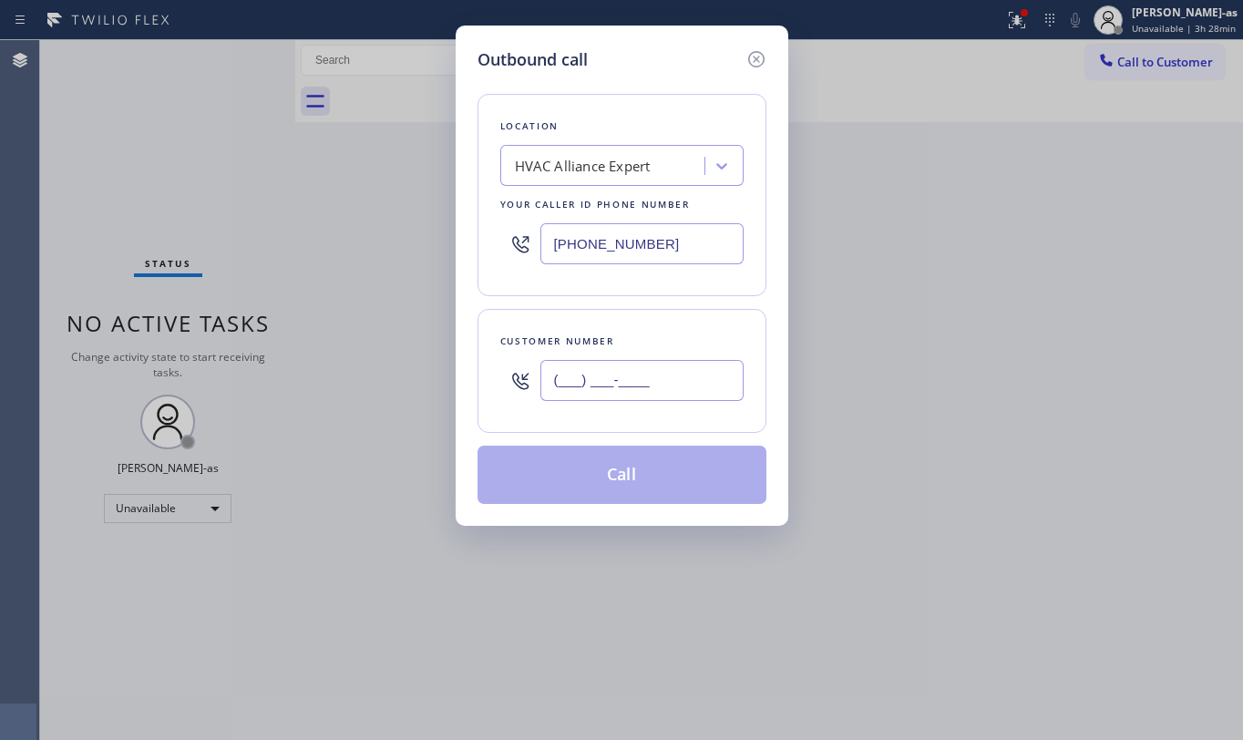
click at [679, 374] on input "(___) ___-____" at bounding box center [642, 380] width 203 height 41
paste input "408) 386-3450"
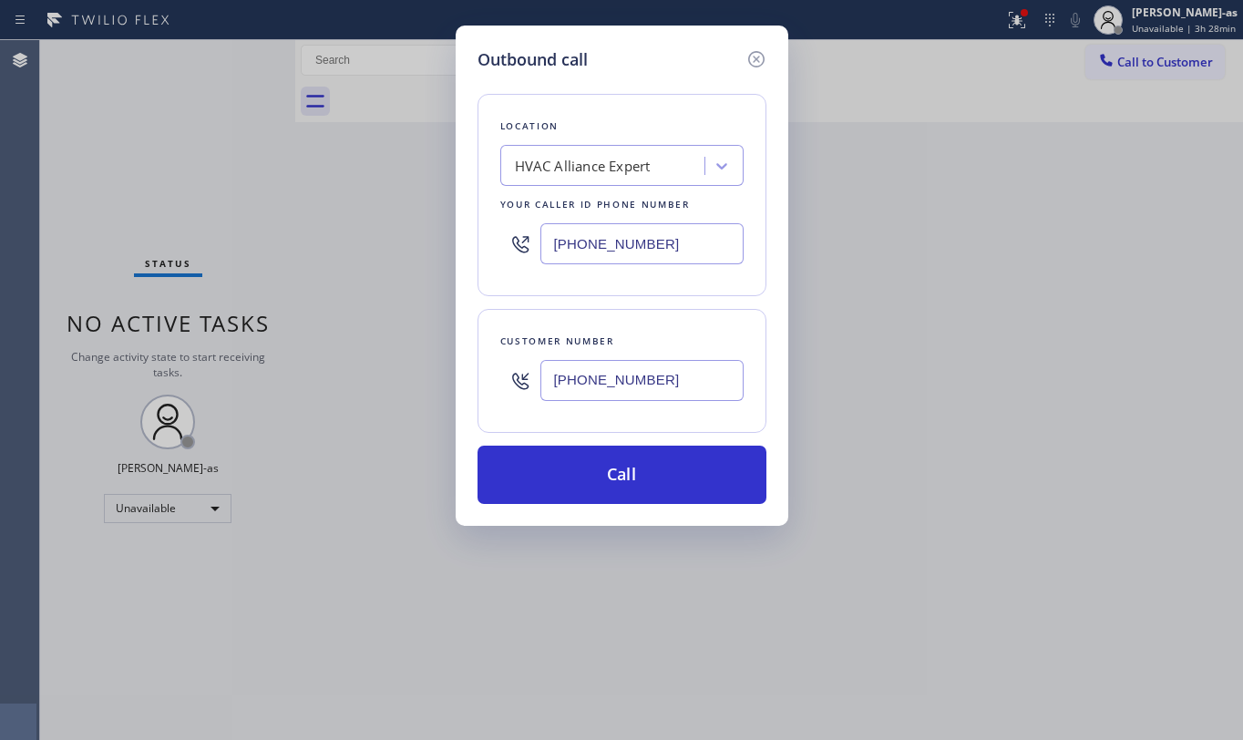
type input "[PHONE_NUMBER]"
click at [577, 164] on div "HVAC Alliance Expert" at bounding box center [583, 166] width 136 height 21
type input "5 Star Air"
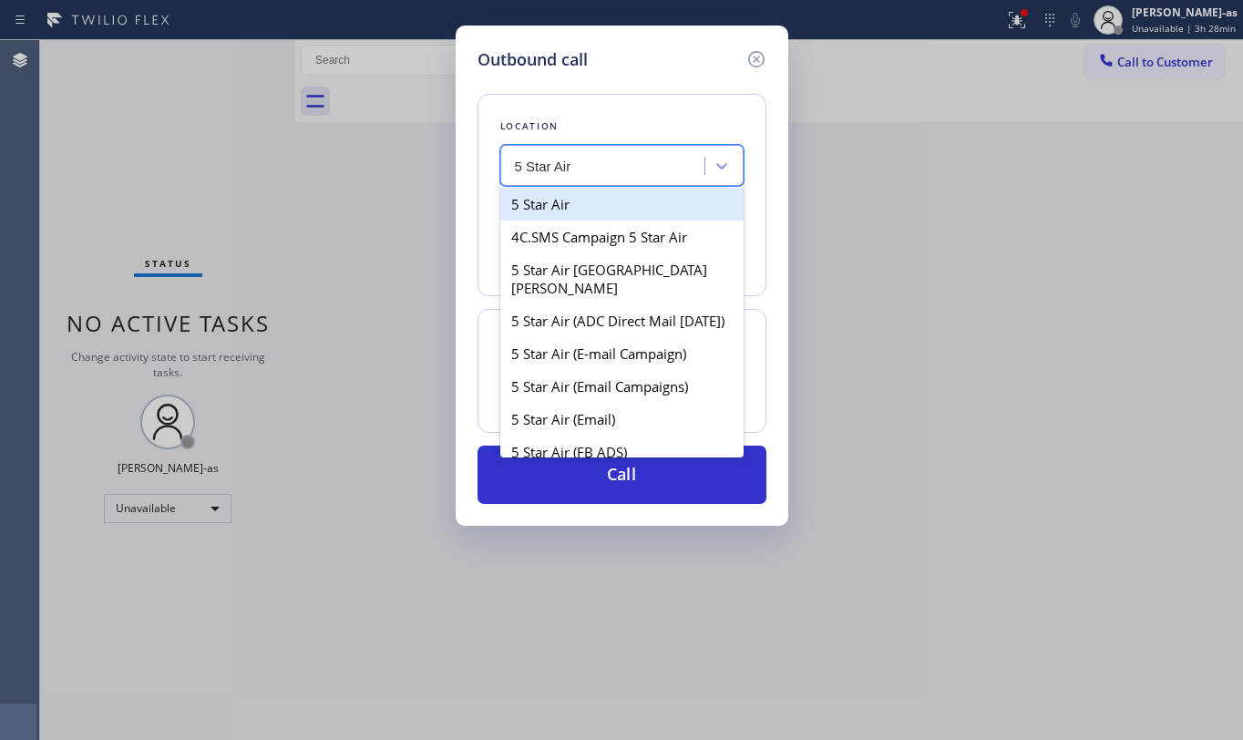
click at [541, 212] on div "5 Star Air" at bounding box center [621, 204] width 243 height 33
type input "[PHONE_NUMBER]"
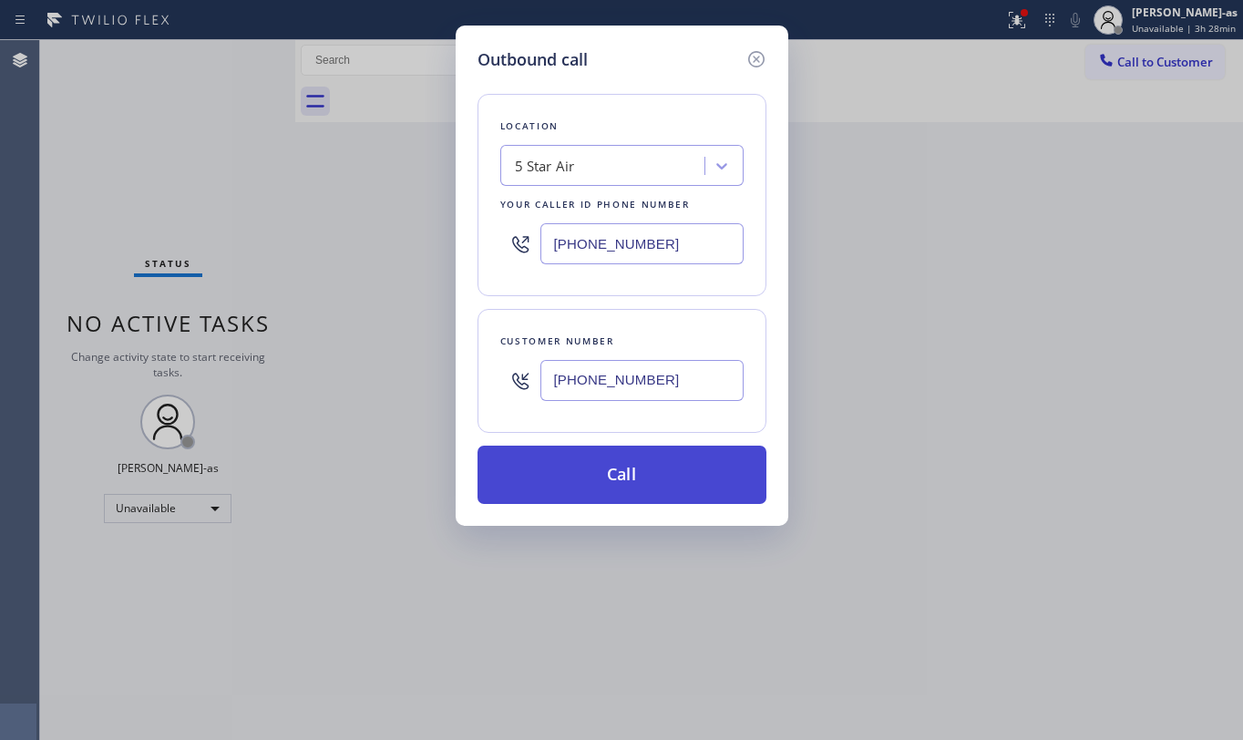
click at [667, 474] on button "Call" at bounding box center [622, 475] width 289 height 58
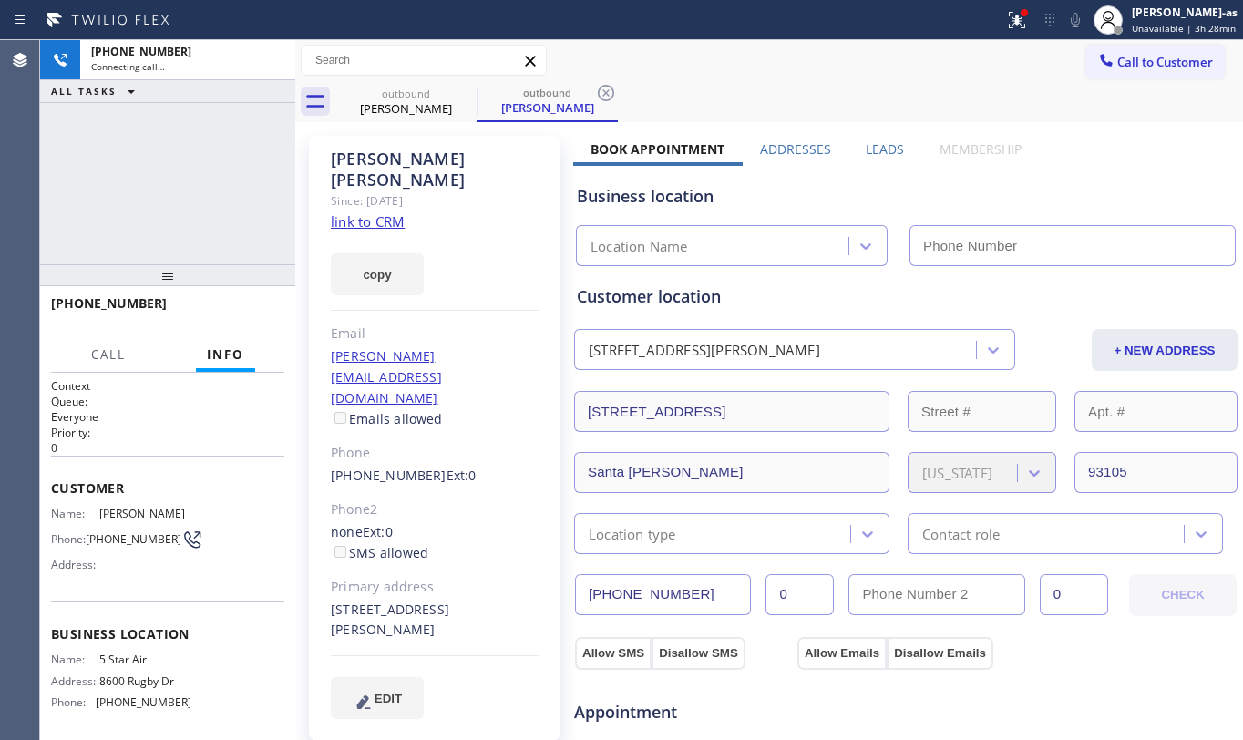
type input "[PHONE_NUMBER]"
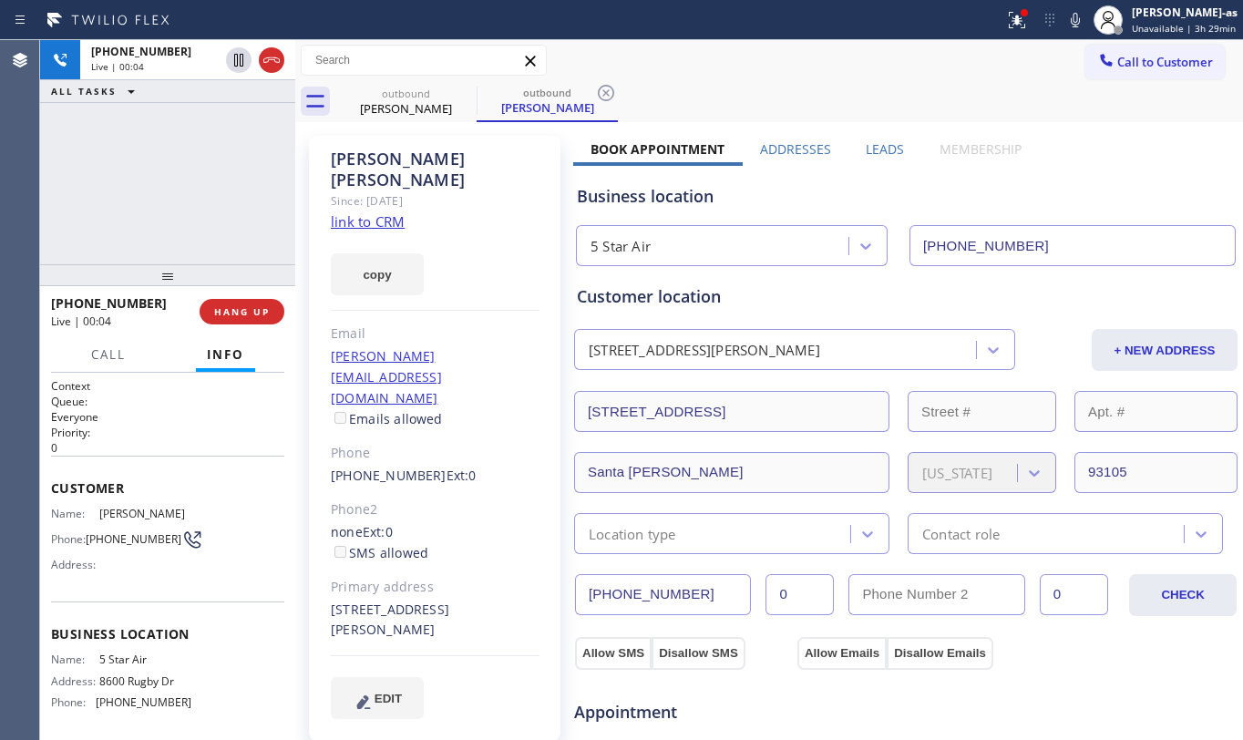
click at [176, 199] on div "[PHONE_NUMBER] Live | 00:04 ALL TASKS ALL TASKS ACTIVE TASKS TASKS IN WRAP UP" at bounding box center [167, 152] width 255 height 224
click at [253, 305] on span "HANG UP" at bounding box center [242, 311] width 56 height 13
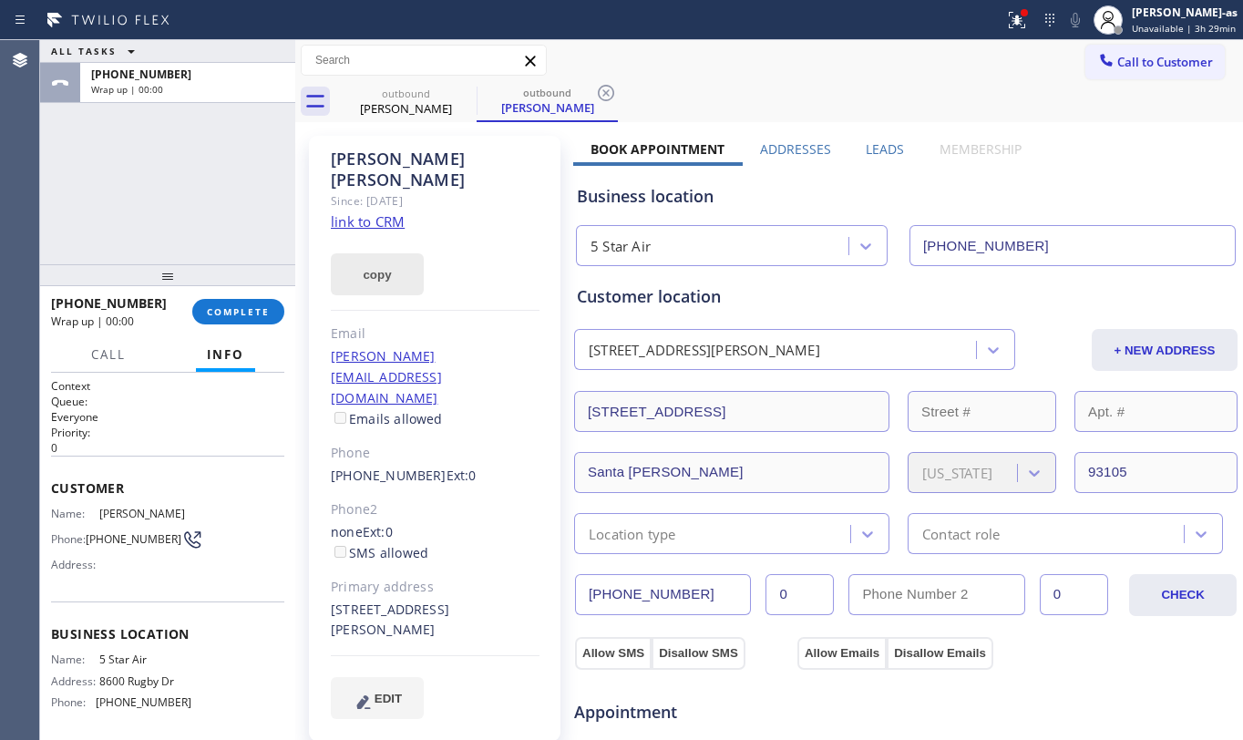
click at [369, 212] on link "link to CRM" at bounding box center [368, 221] width 74 height 18
drag, startPoint x: 253, startPoint y: 292, endPoint x: 244, endPoint y: 314, distance: 23.7
click at [250, 294] on div "[PHONE_NUMBER] Wrap up | 01:35 COMPLETE" at bounding box center [167, 311] width 233 height 47
click at [242, 317] on button "COMPLETE" at bounding box center [238, 312] width 92 height 26
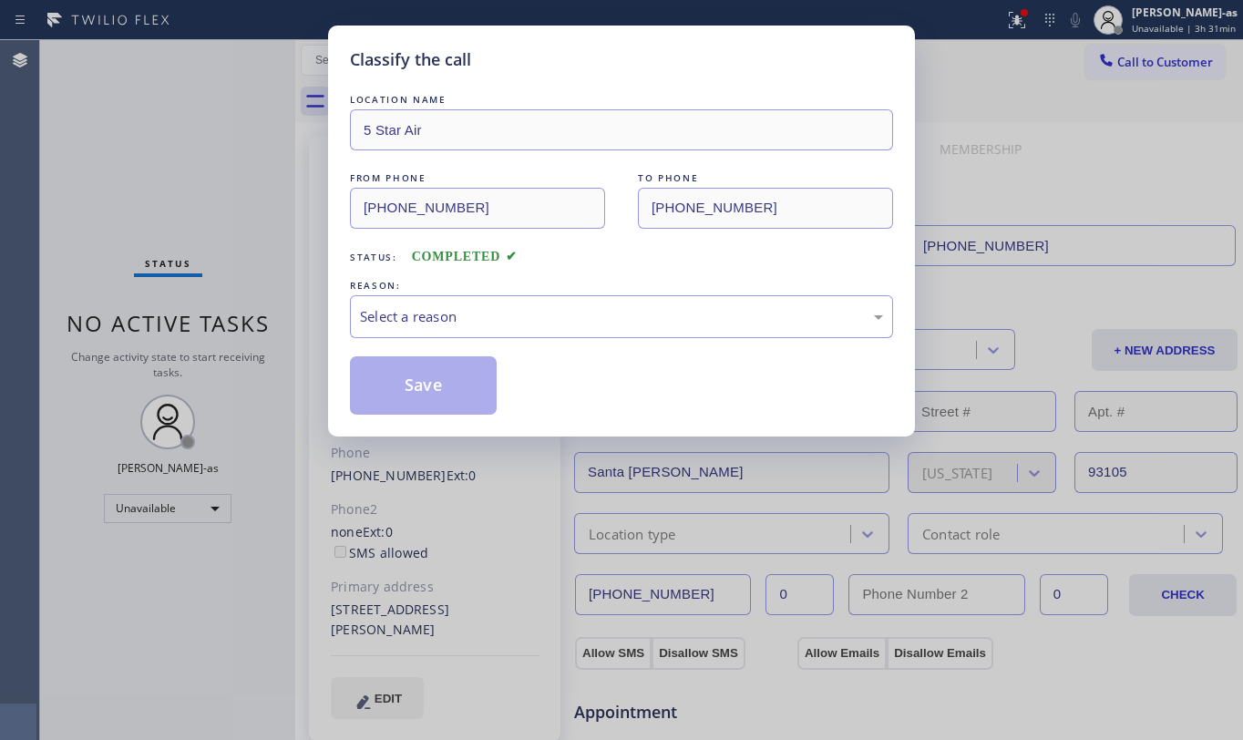
click at [191, 208] on div "Classify the call LOCATION NAME 5 Star Air FROM PHONE [PHONE_NUMBER] TO PHONE […" at bounding box center [621, 370] width 1243 height 740
click at [503, 323] on div "Select a reason" at bounding box center [621, 316] width 523 height 21
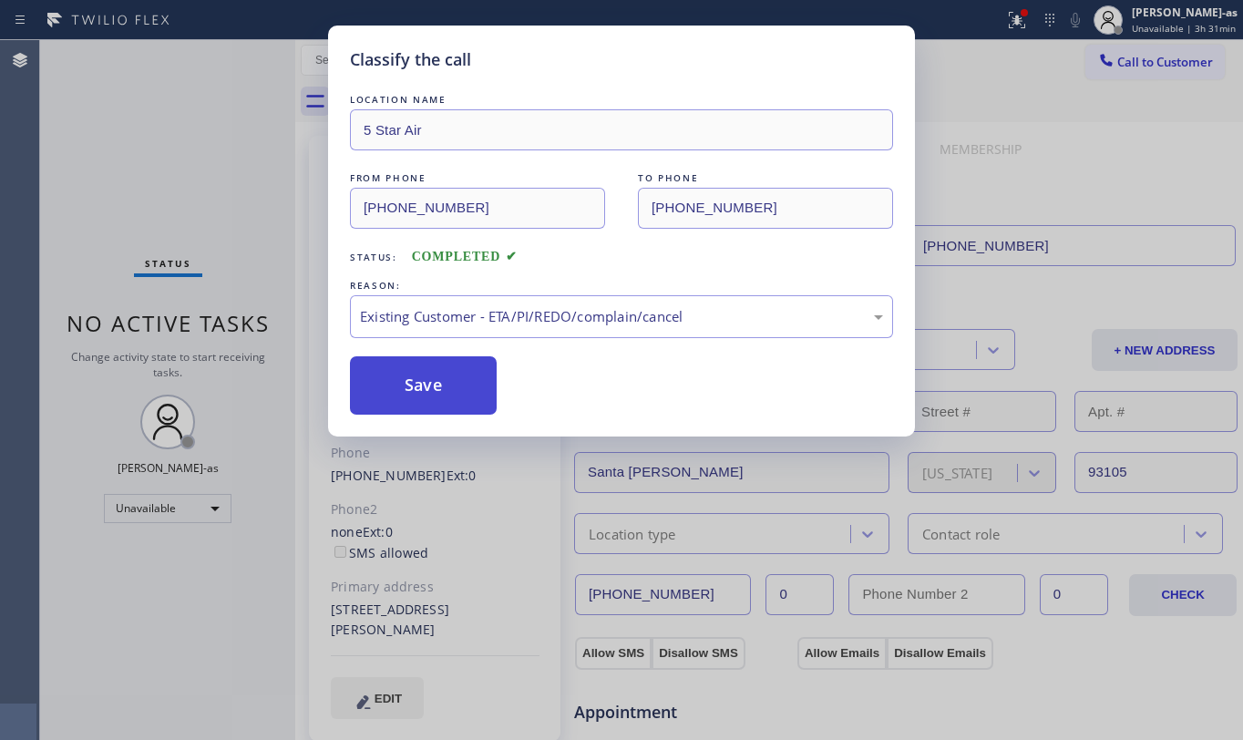
click at [446, 385] on button "Save" at bounding box center [423, 385] width 147 height 58
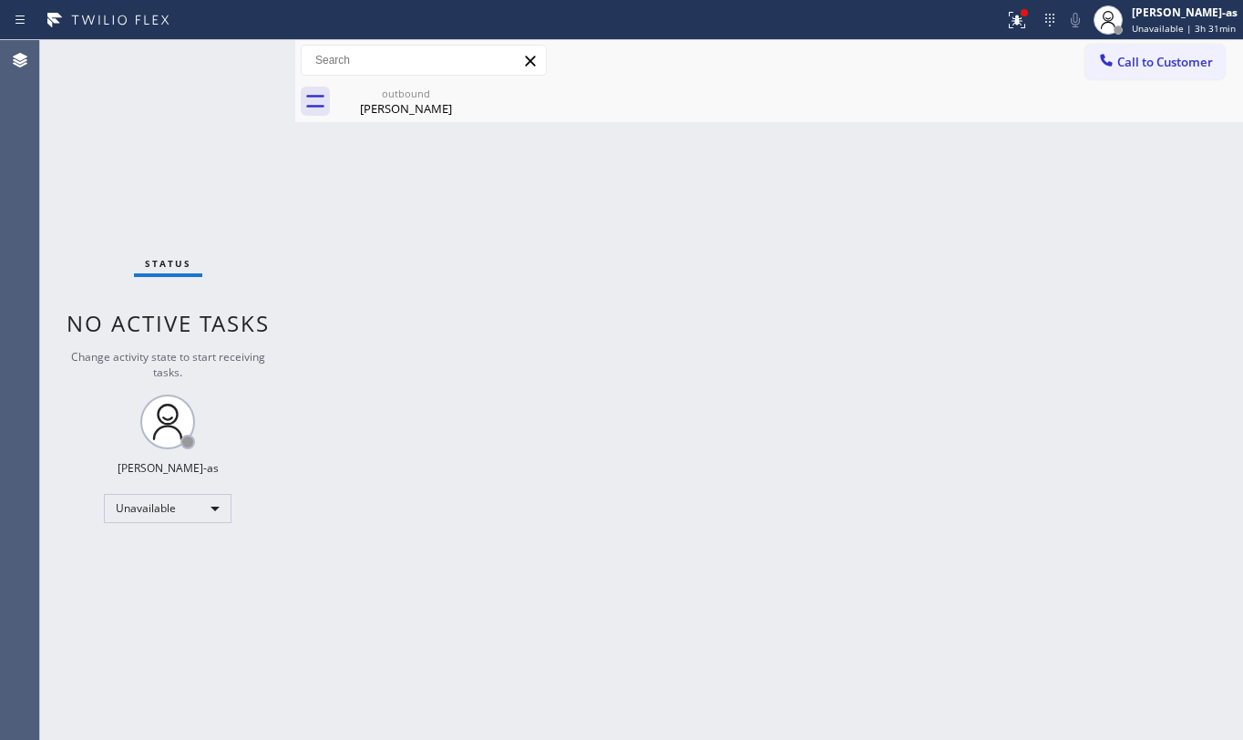
drag, startPoint x: 1136, startPoint y: 60, endPoint x: 1077, endPoint y: 75, distance: 61.0
click at [1139, 60] on span "Call to Customer" at bounding box center [1166, 62] width 96 height 16
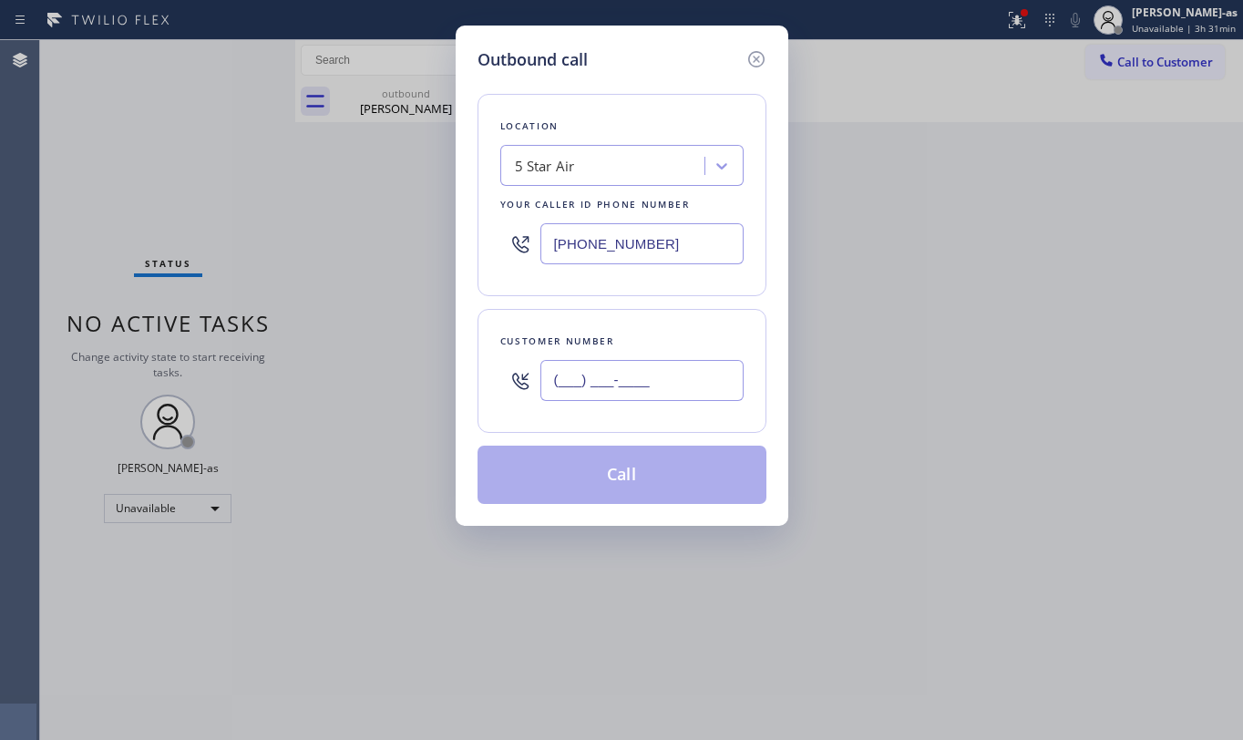
click at [661, 379] on input "(___) ___-____" at bounding box center [642, 380] width 203 height 41
paste input "949) 939-1118"
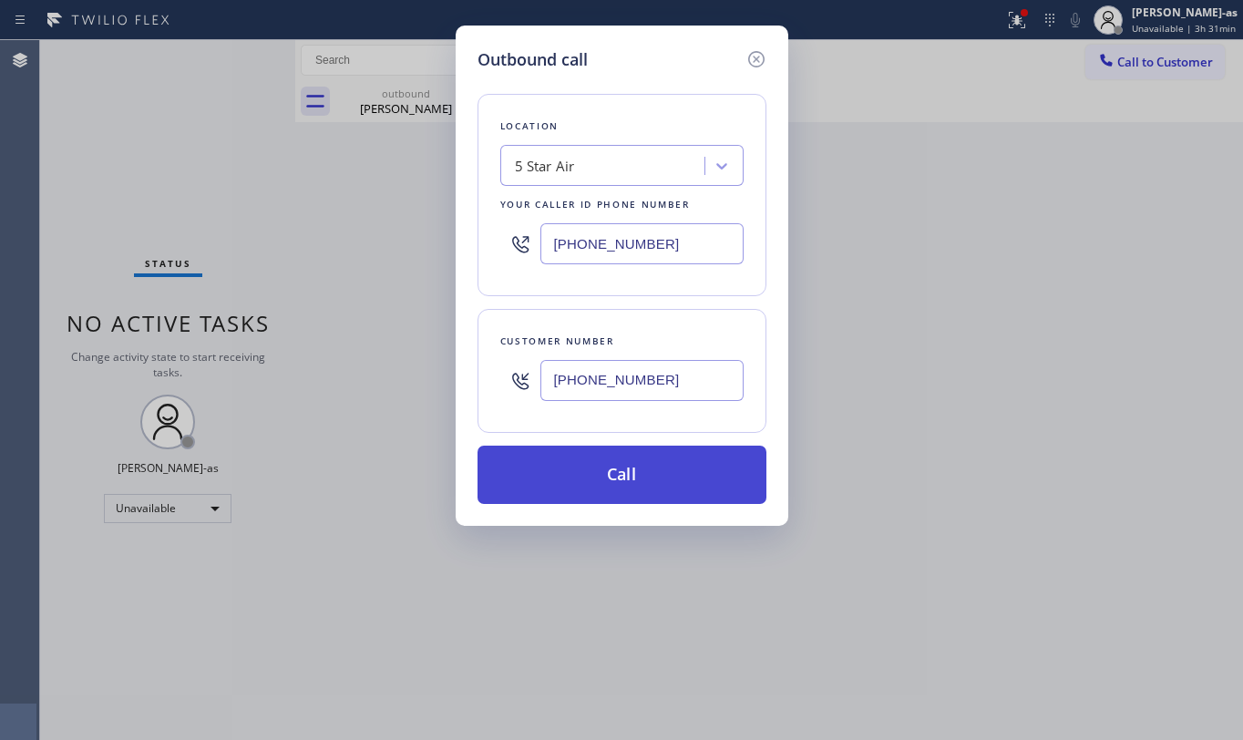
type input "[PHONE_NUMBER]"
click at [604, 483] on button "Call" at bounding box center [622, 475] width 289 height 58
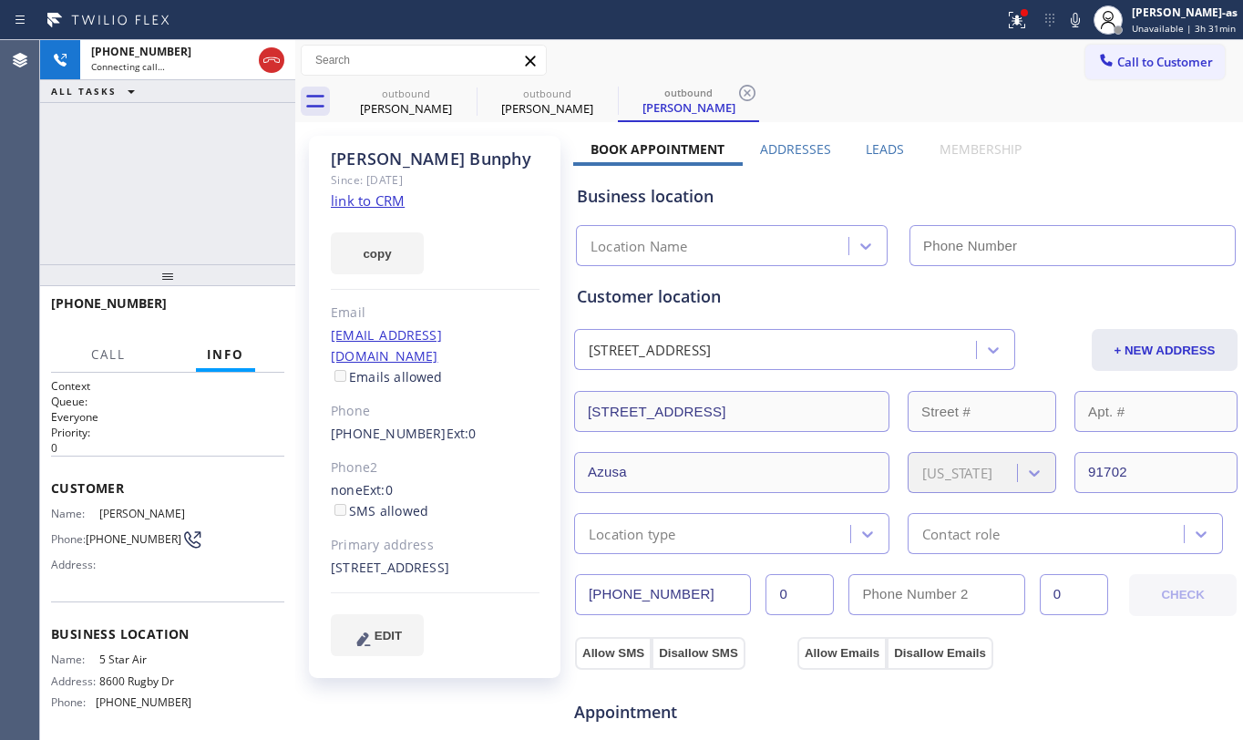
type input "[PHONE_NUMBER]"
click at [190, 190] on div "[PHONE_NUMBER] Connecting call… ALL TASKS ALL TASKS ACTIVE TASKS TASKS IN WRAP …" at bounding box center [167, 152] width 255 height 224
click at [357, 201] on link "link to CRM" at bounding box center [368, 200] width 74 height 18
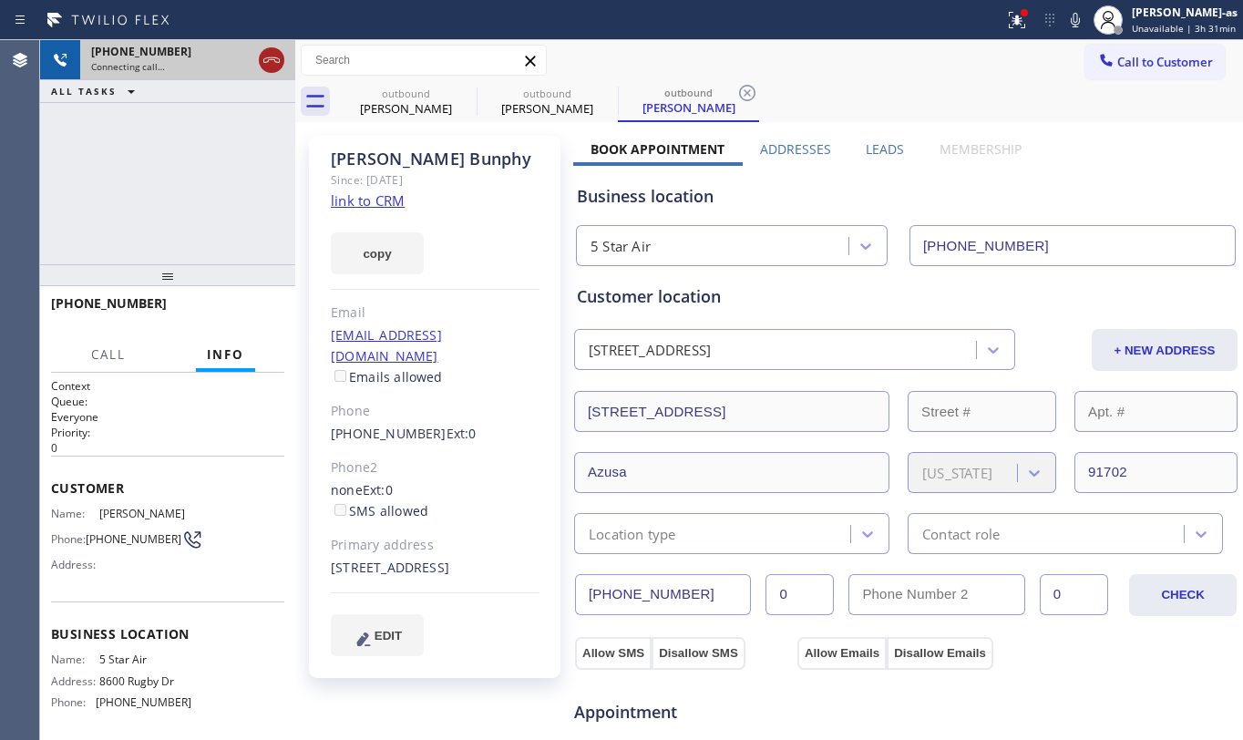
click at [271, 49] on icon at bounding box center [272, 60] width 22 height 22
click at [414, 109] on div "[PERSON_NAME]" at bounding box center [406, 108] width 138 height 16
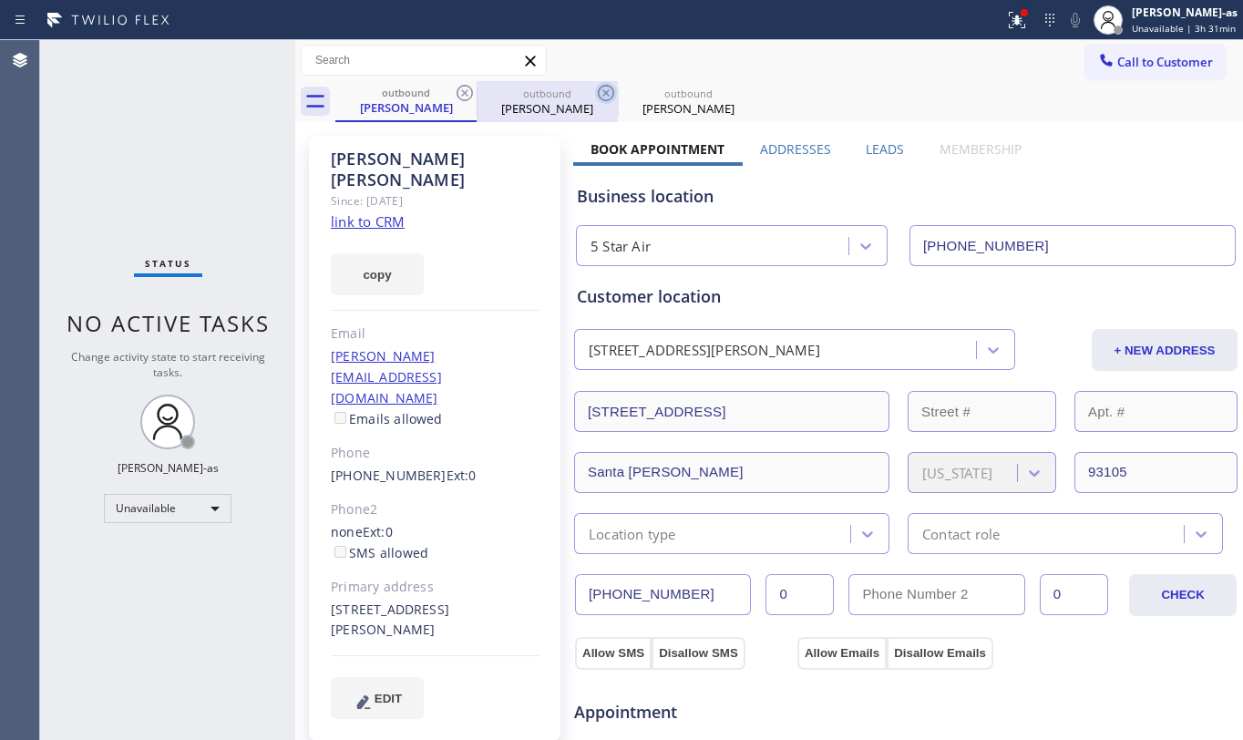
click at [457, 93] on icon at bounding box center [465, 93] width 16 height 16
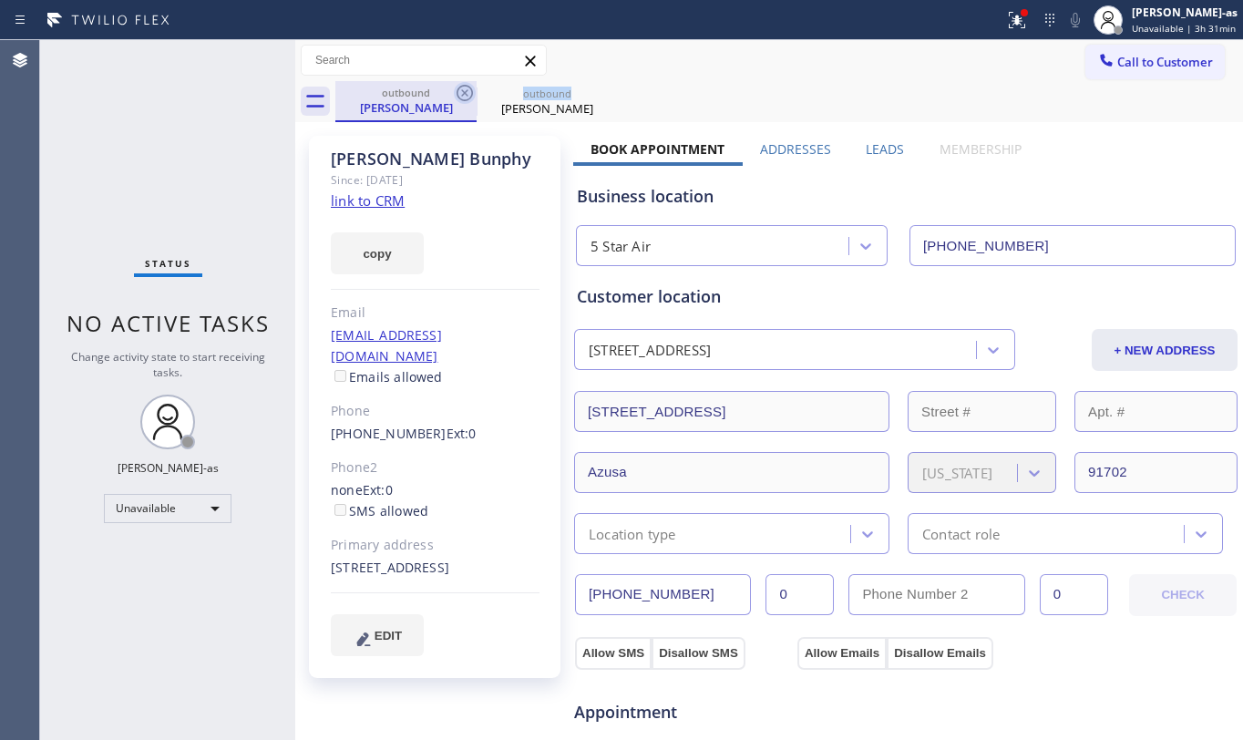
click at [457, 93] on icon at bounding box center [465, 93] width 16 height 16
click at [0, 0] on icon at bounding box center [0, 0] width 0 height 0
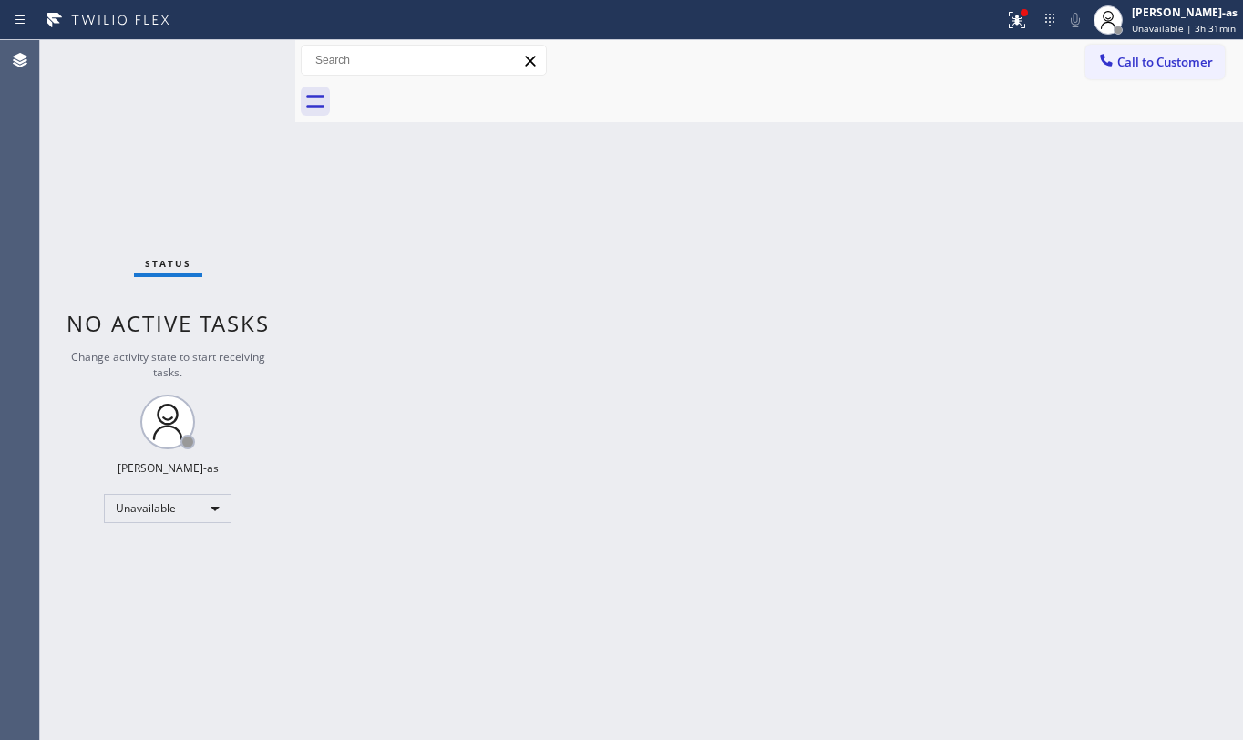
click at [457, 93] on div at bounding box center [789, 101] width 908 height 41
drag, startPoint x: 136, startPoint y: 154, endPoint x: 169, endPoint y: 172, distance: 37.5
click at [137, 150] on div "Status No active tasks Change activity state to start receiving tasks. [PERSON_…" at bounding box center [167, 390] width 255 height 700
click at [1139, 57] on span "Call to Customer" at bounding box center [1166, 62] width 96 height 16
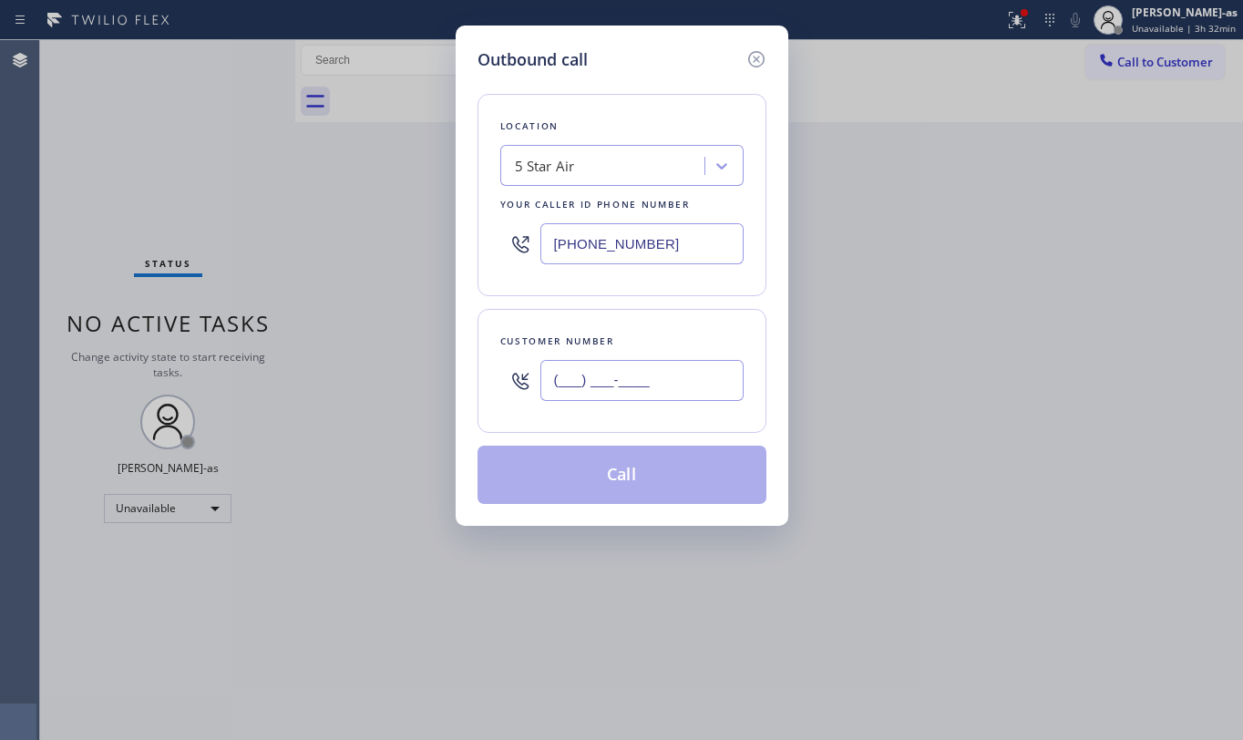
click at [638, 394] on input "(___) ___-____" at bounding box center [642, 380] width 203 height 41
paste input "310) 848-9070"
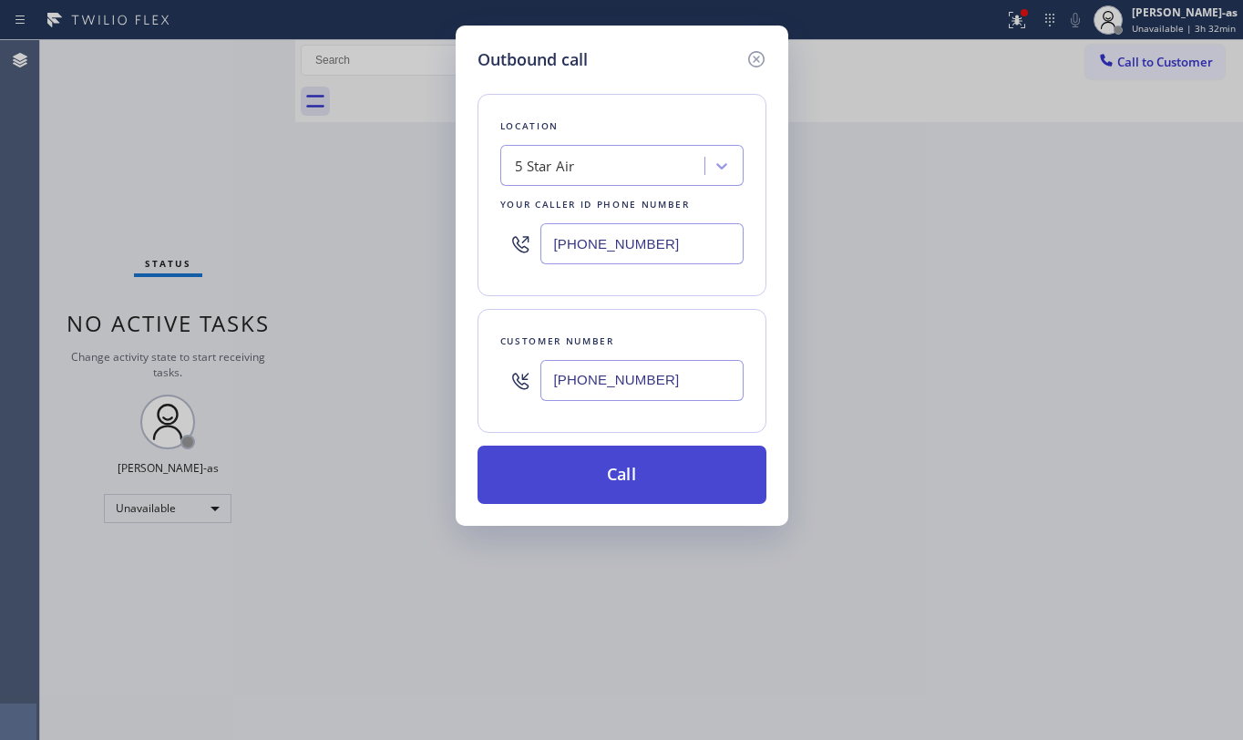
type input "[PHONE_NUMBER]"
click at [599, 481] on button "Call" at bounding box center [622, 475] width 289 height 58
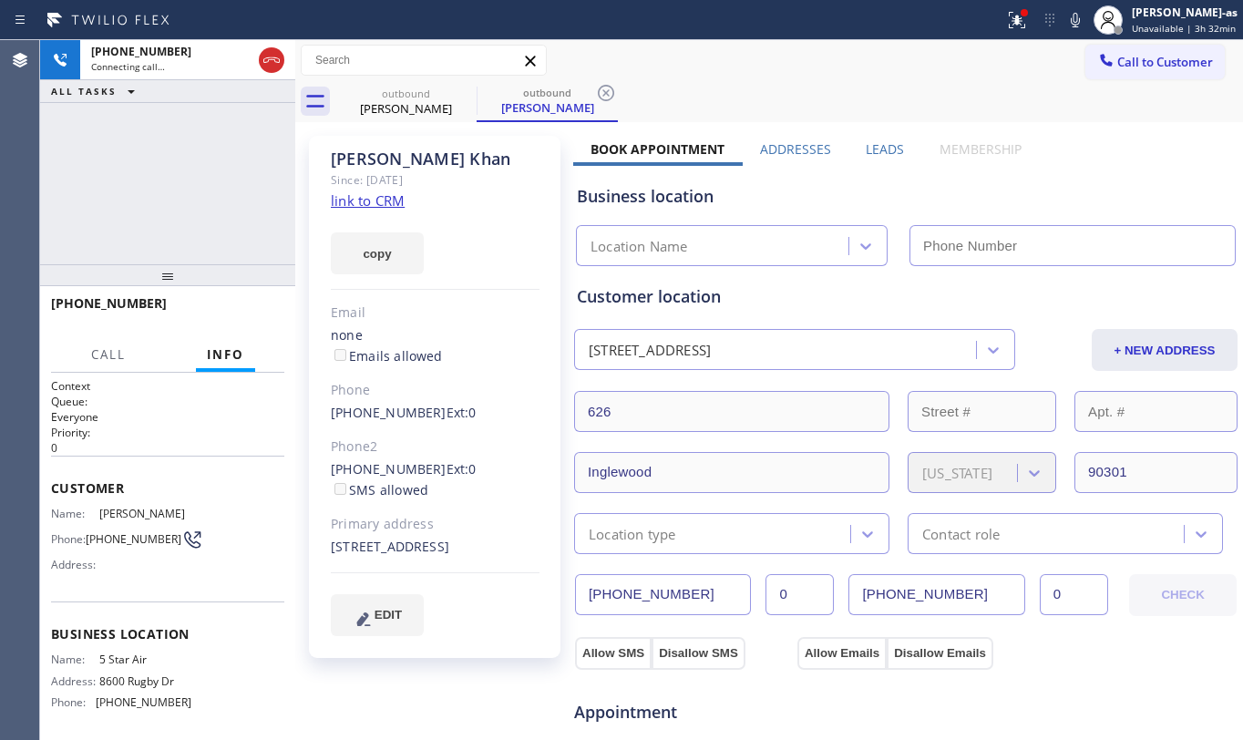
click at [372, 194] on link "link to CRM" at bounding box center [368, 200] width 74 height 18
type input "[PHONE_NUMBER]"
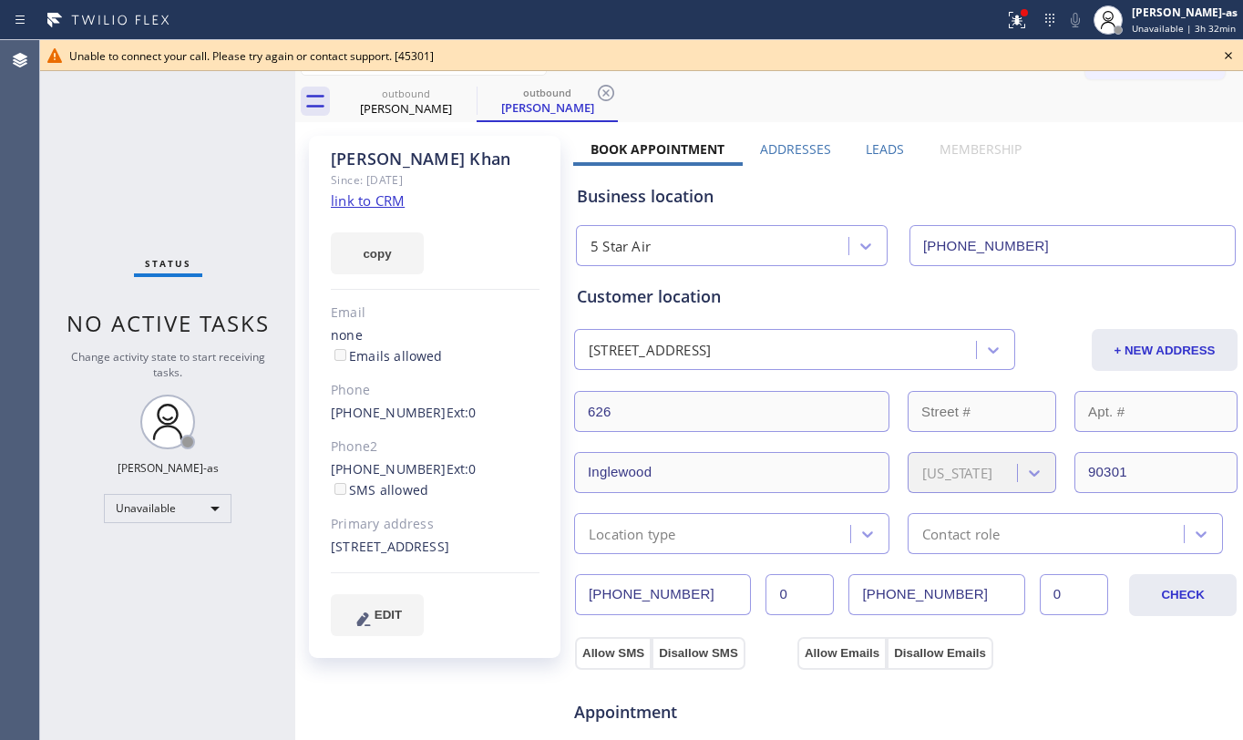
click at [1233, 57] on icon at bounding box center [1229, 56] width 22 height 22
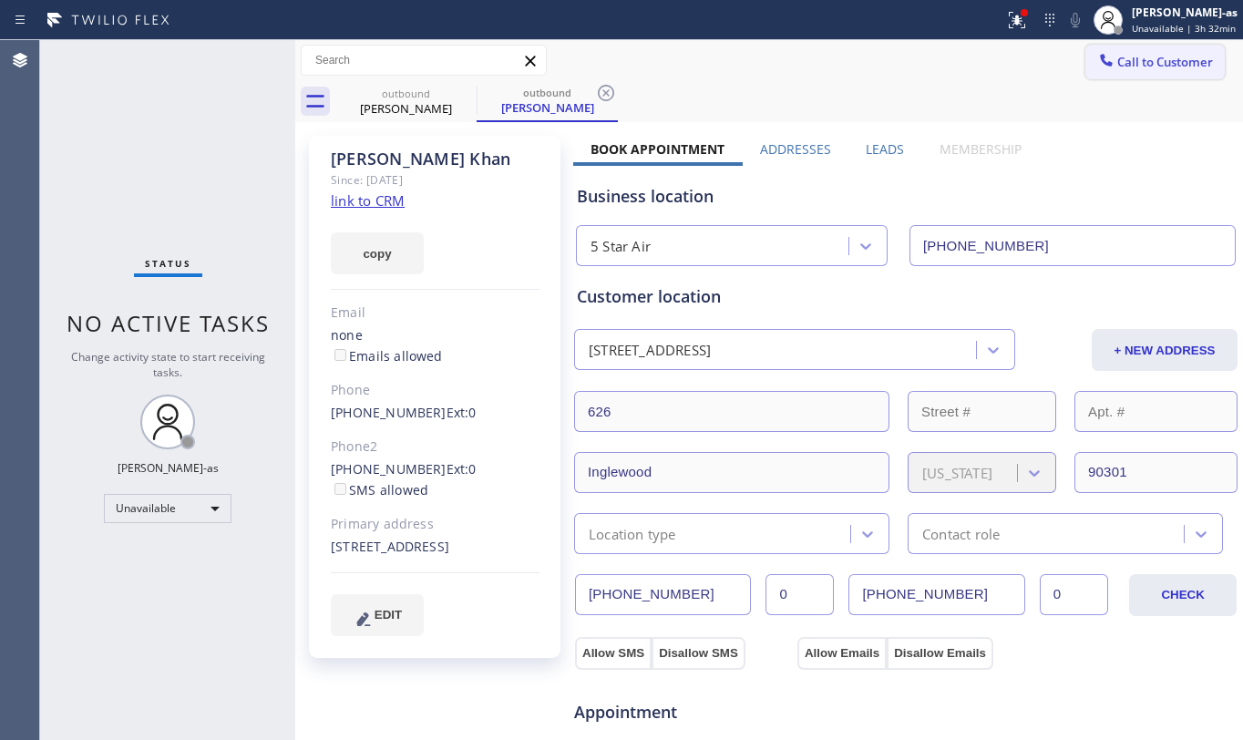
click at [1164, 59] on span "Call to Customer" at bounding box center [1166, 62] width 96 height 16
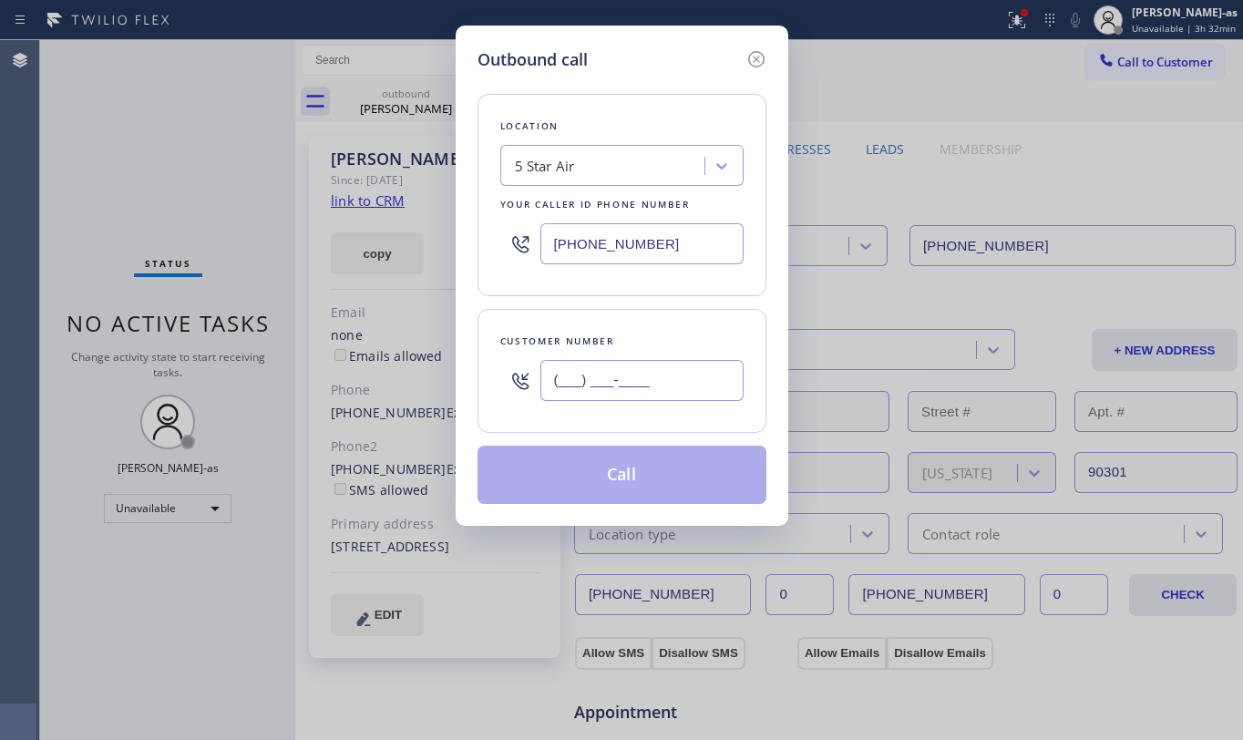
click at [676, 391] on input "(___) ___-____" at bounding box center [642, 380] width 203 height 41
paste input "617) 319-9338"
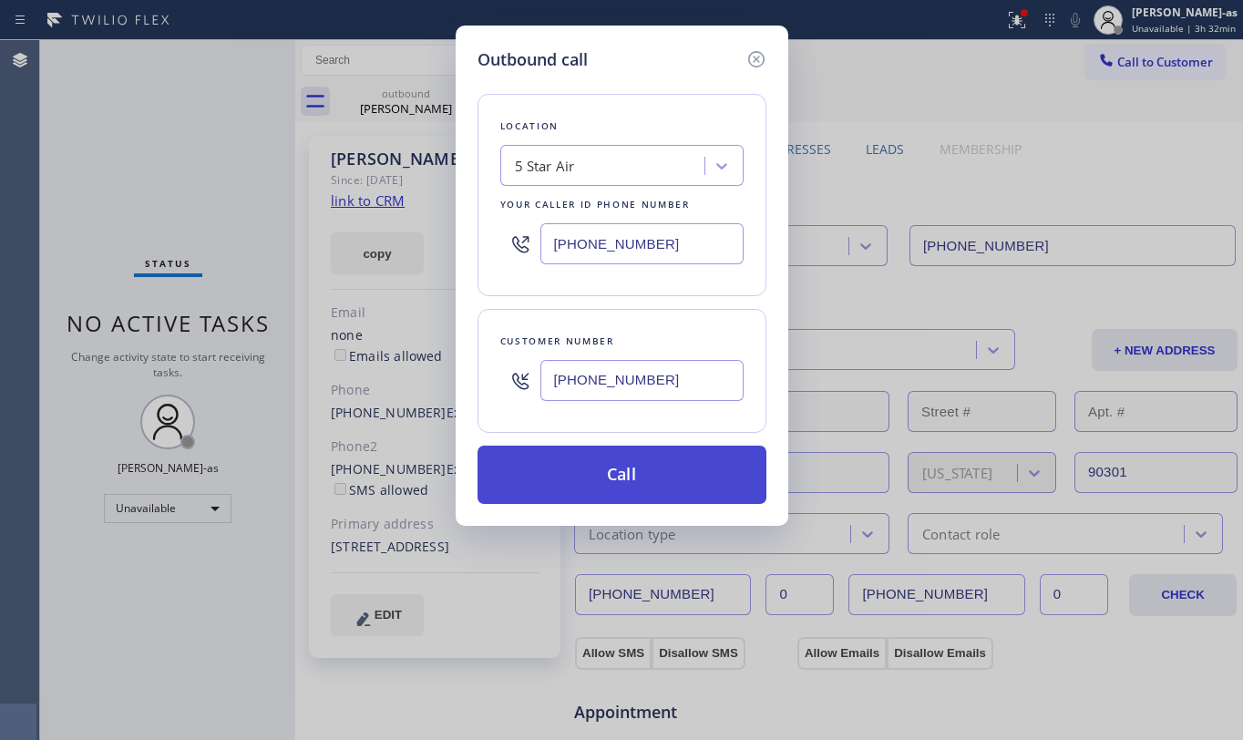
type input "[PHONE_NUMBER]"
click at [649, 470] on button "Call" at bounding box center [622, 475] width 289 height 58
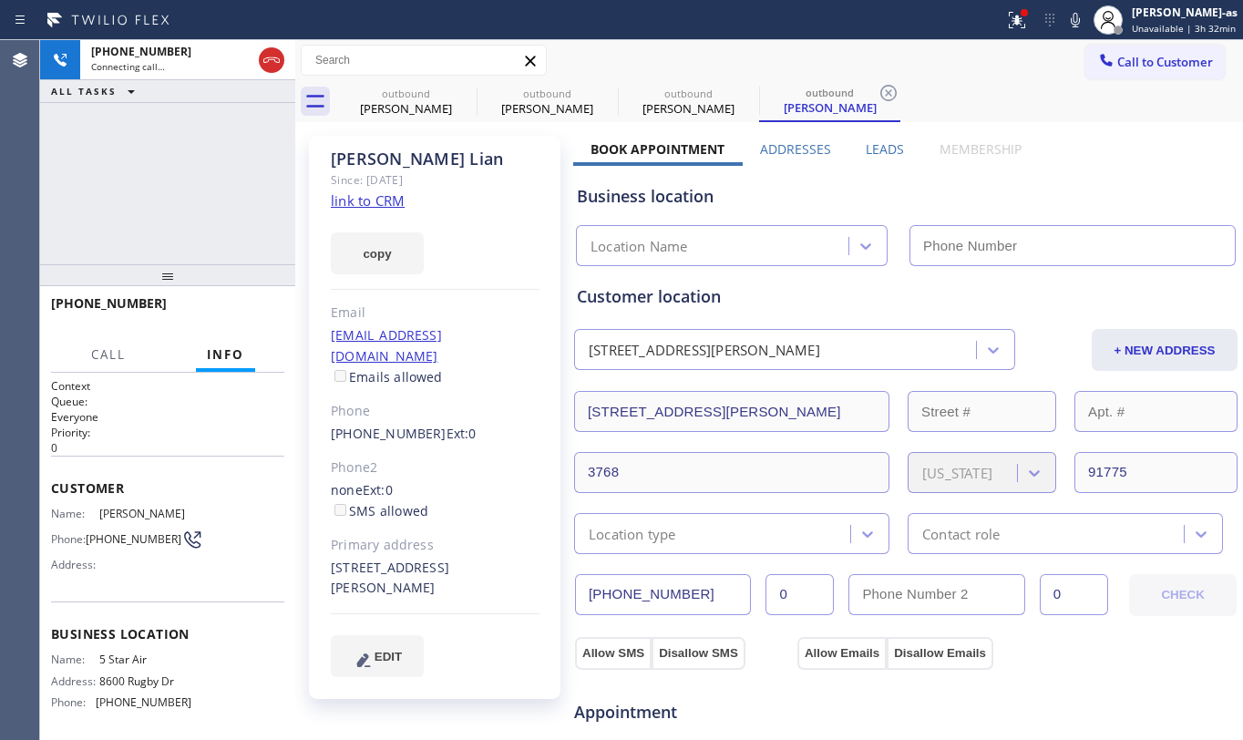
type input "[PHONE_NUMBER]"
click at [150, 155] on div "[PHONE_NUMBER] Connecting call… ALL TASKS ALL TASKS ACTIVE TASKS TASKS IN WRAP …" at bounding box center [167, 152] width 255 height 224
click at [1083, 16] on icon at bounding box center [1076, 20] width 22 height 22
click at [1082, 16] on rect at bounding box center [1075, 18] width 13 height 13
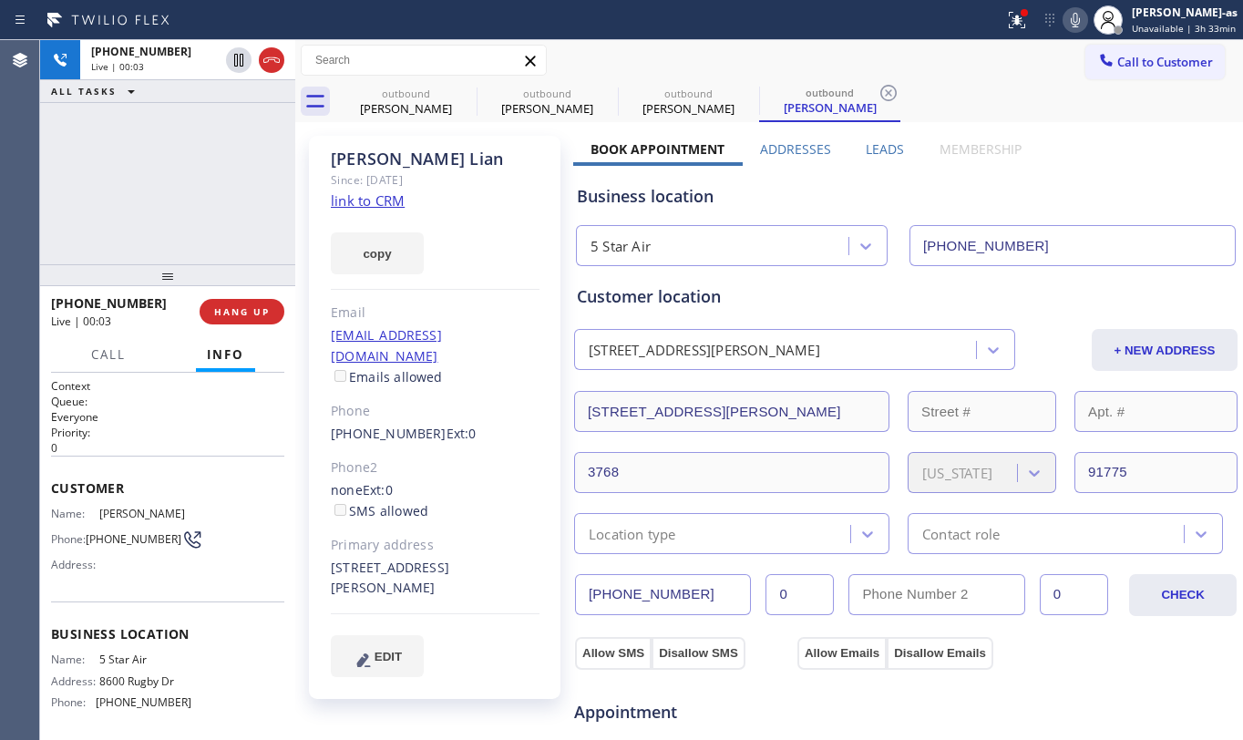
click at [373, 193] on link "link to CRM" at bounding box center [368, 200] width 74 height 18
click at [1087, 22] on icon at bounding box center [1076, 20] width 22 height 22
drag, startPoint x: 1076, startPoint y: 23, endPoint x: 1051, endPoint y: 168, distance: 147.0
click at [1077, 20] on icon at bounding box center [1076, 20] width 22 height 22
drag, startPoint x: 190, startPoint y: 191, endPoint x: 242, endPoint y: 139, distance: 73.5
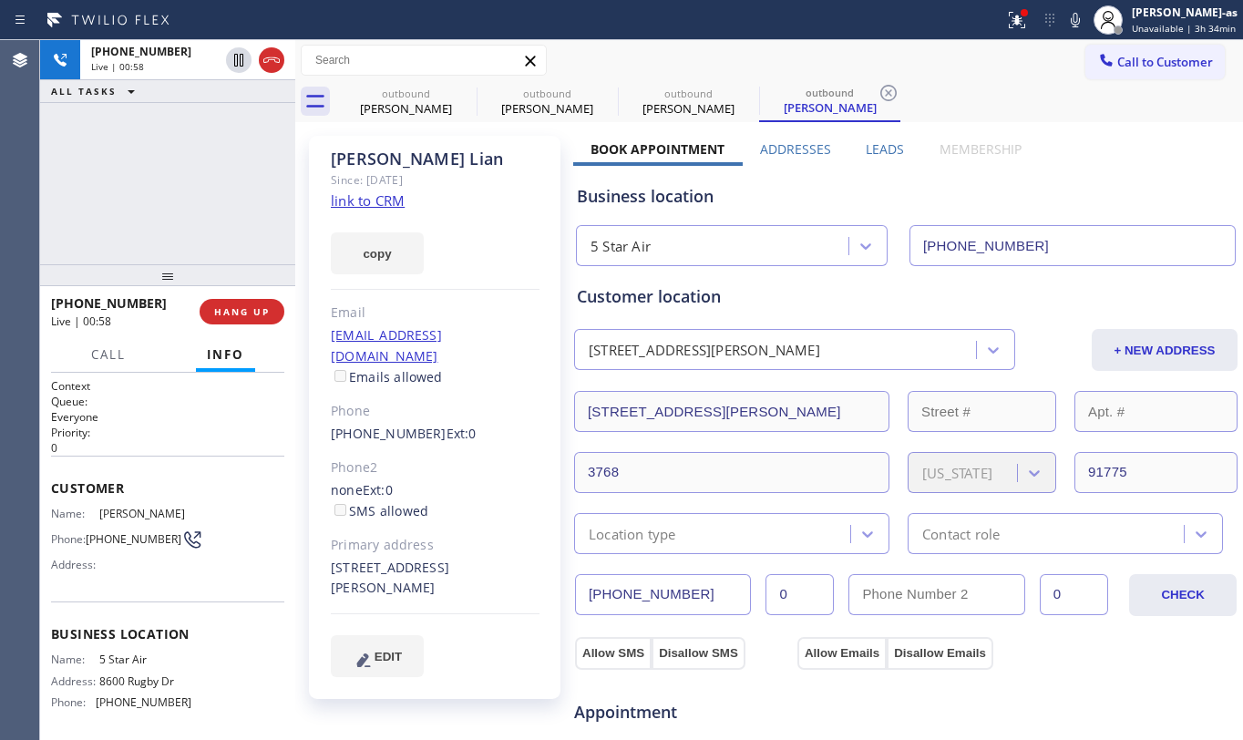
click at [208, 175] on div "[PHONE_NUMBER] Live | 00:58 ALL TASKS ALL TASKS ACTIVE TASKS TASKS IN WRAP UP" at bounding box center [167, 152] width 255 height 224
drag, startPoint x: 388, startPoint y: 126, endPoint x: 425, endPoint y: 106, distance: 41.6
click at [402, 117] on div "outbound [PERSON_NAME] outbound [PERSON_NAME] outbound [PERSON_NAME] outbound […" at bounding box center [769, 694] width 948 height 1309
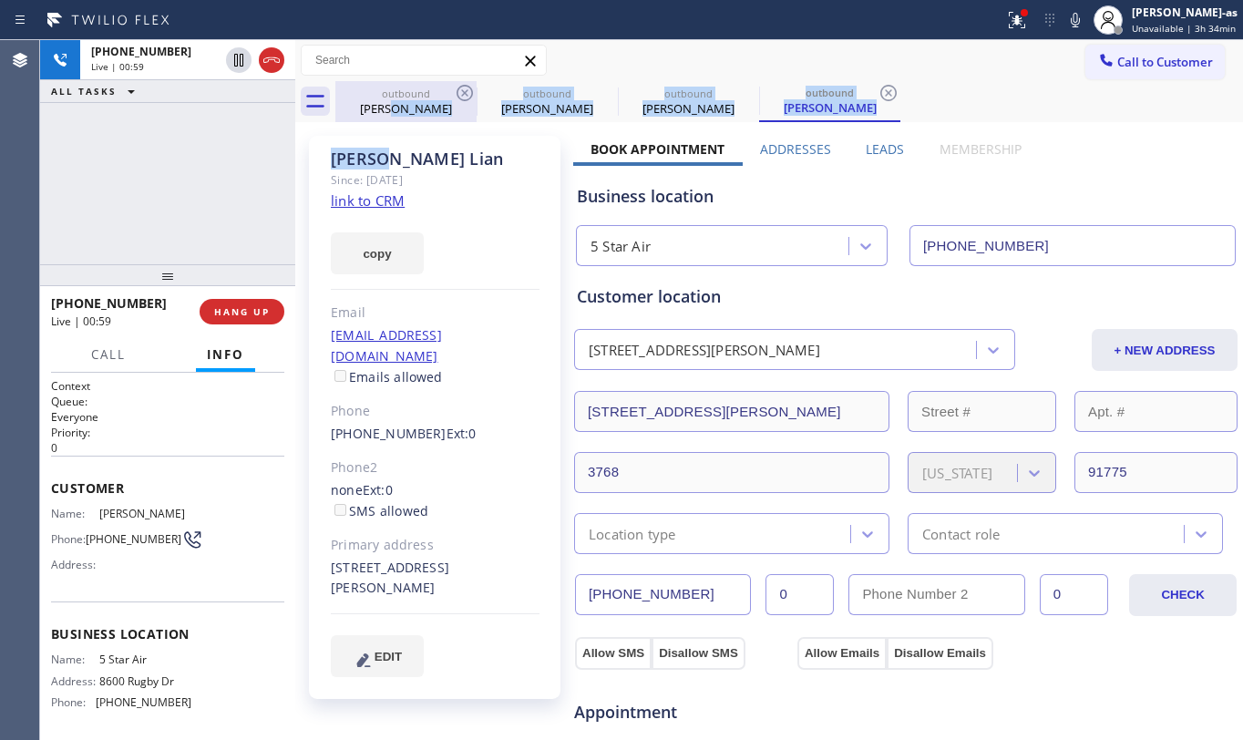
click at [435, 100] on div "[PERSON_NAME]" at bounding box center [406, 108] width 138 height 16
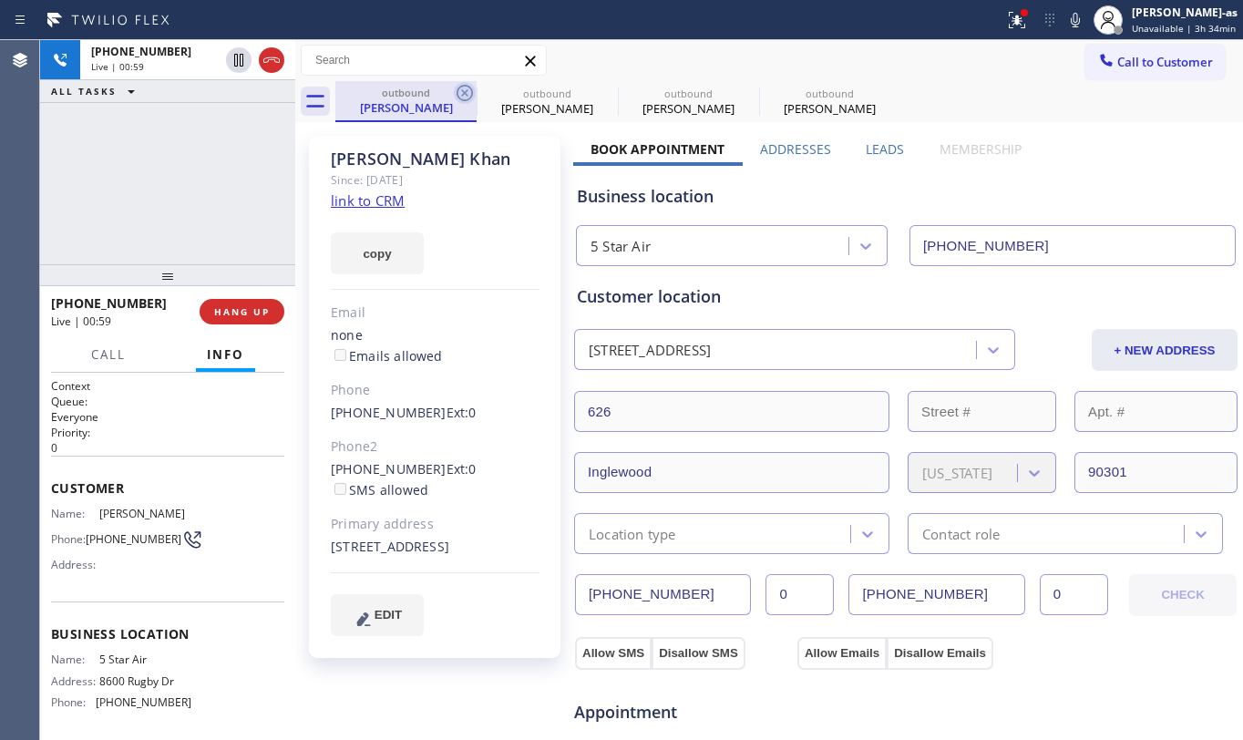
click at [458, 89] on icon at bounding box center [465, 93] width 16 height 16
click at [0, 0] on icon at bounding box center [0, 0] width 0 height 0
click at [232, 175] on div "[PHONE_NUMBER] Live | 00:59 ALL TASKS ALL TASKS ACTIVE TASKS TASKS IN WRAP UP" at bounding box center [167, 152] width 255 height 224
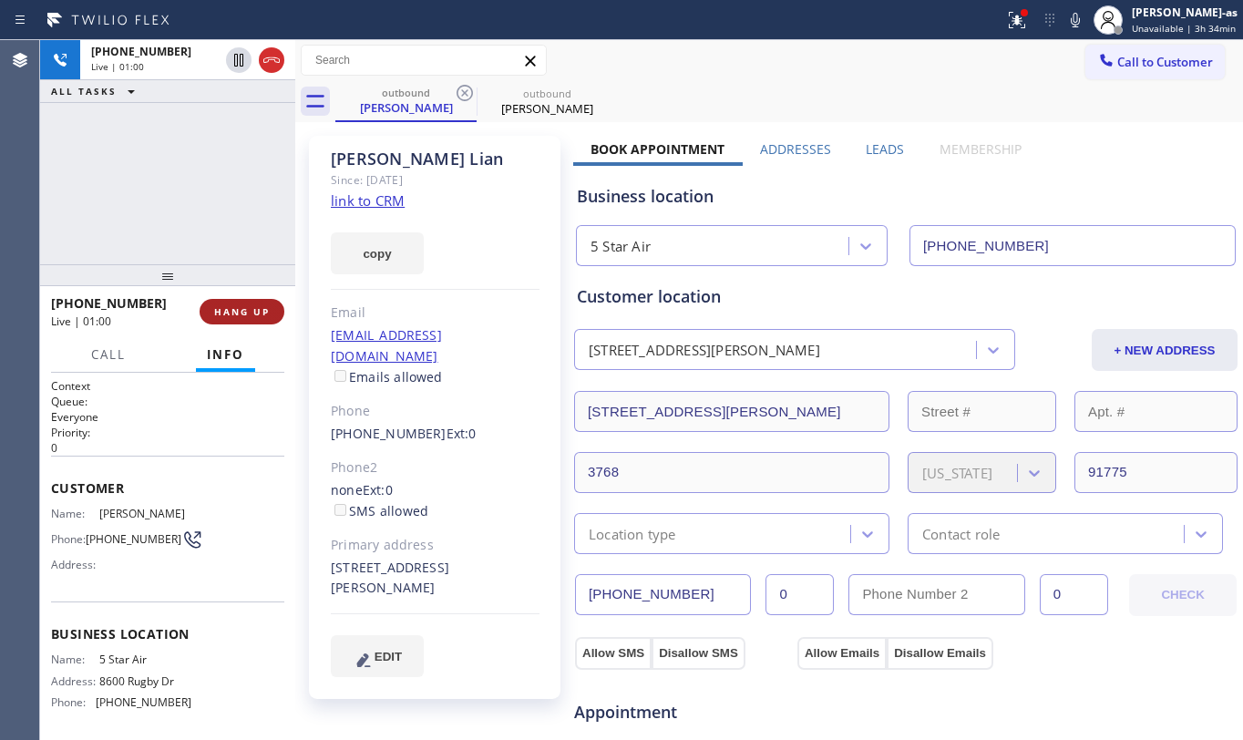
click at [235, 317] on span "HANG UP" at bounding box center [242, 311] width 56 height 13
click at [235, 315] on span "HANG UP" at bounding box center [242, 311] width 56 height 13
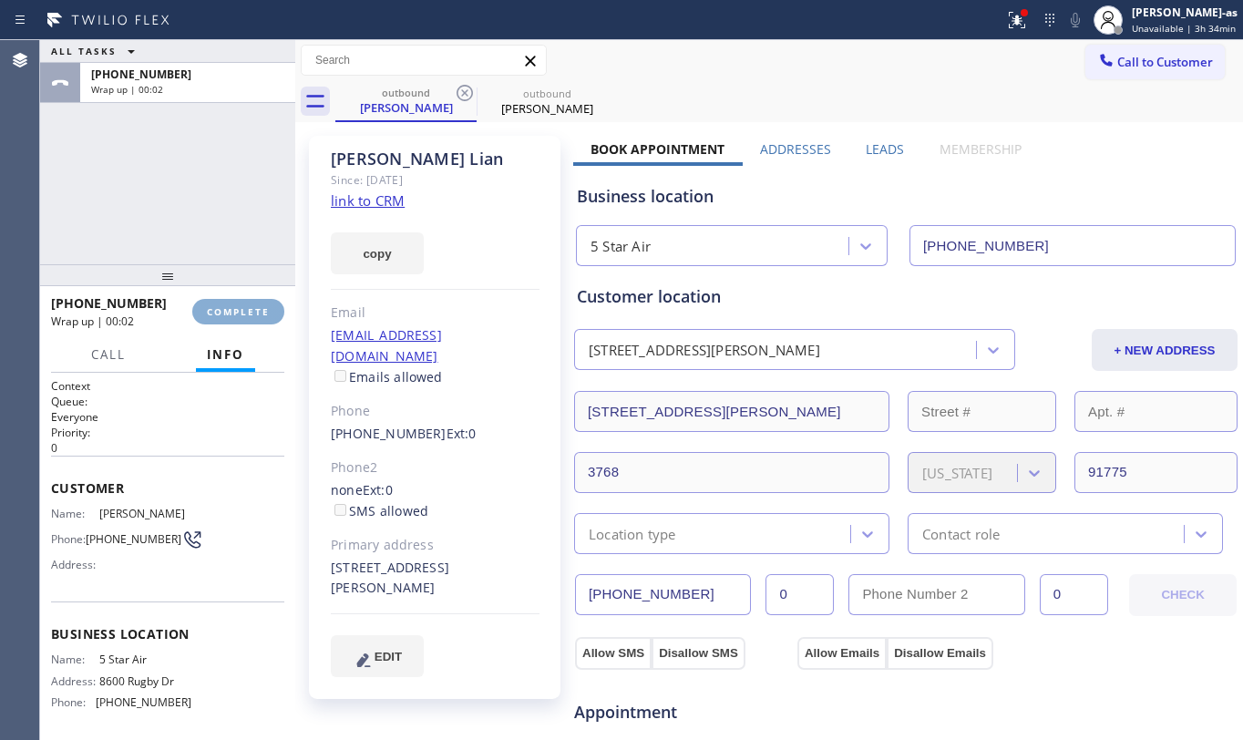
click at [235, 315] on span "COMPLETE" at bounding box center [238, 311] width 63 height 13
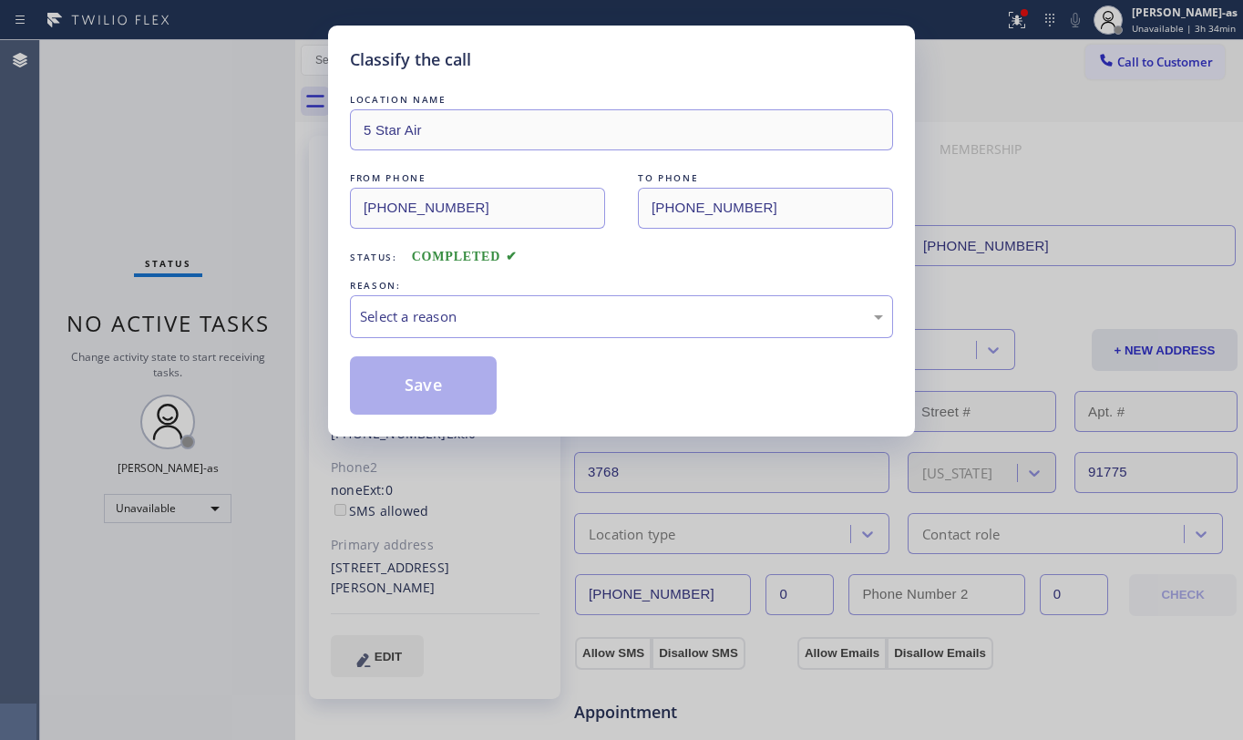
click at [231, 202] on div "Classify the call LOCATION NAME 5 Star Air FROM PHONE [PHONE_NUMBER] TO PHONE […" at bounding box center [621, 370] width 1243 height 740
drag, startPoint x: 489, startPoint y: 310, endPoint x: 516, endPoint y: 333, distance: 35.6
click at [489, 311] on div "Select a reason" at bounding box center [621, 316] width 523 height 21
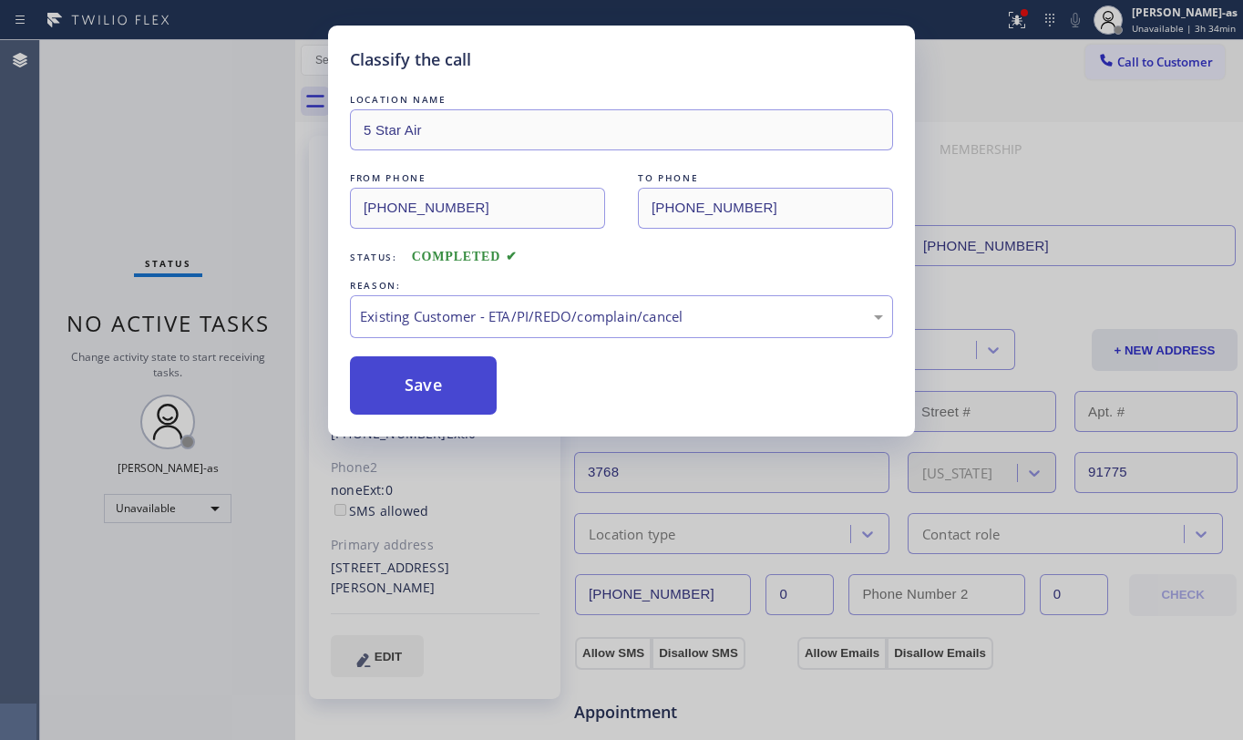
click at [430, 377] on button "Save" at bounding box center [423, 385] width 147 height 58
click at [210, 147] on div "Classify the call LOCATION NAME 5 Star Air FROM PHONE [PHONE_NUMBER] TO PHONE […" at bounding box center [621, 370] width 1243 height 740
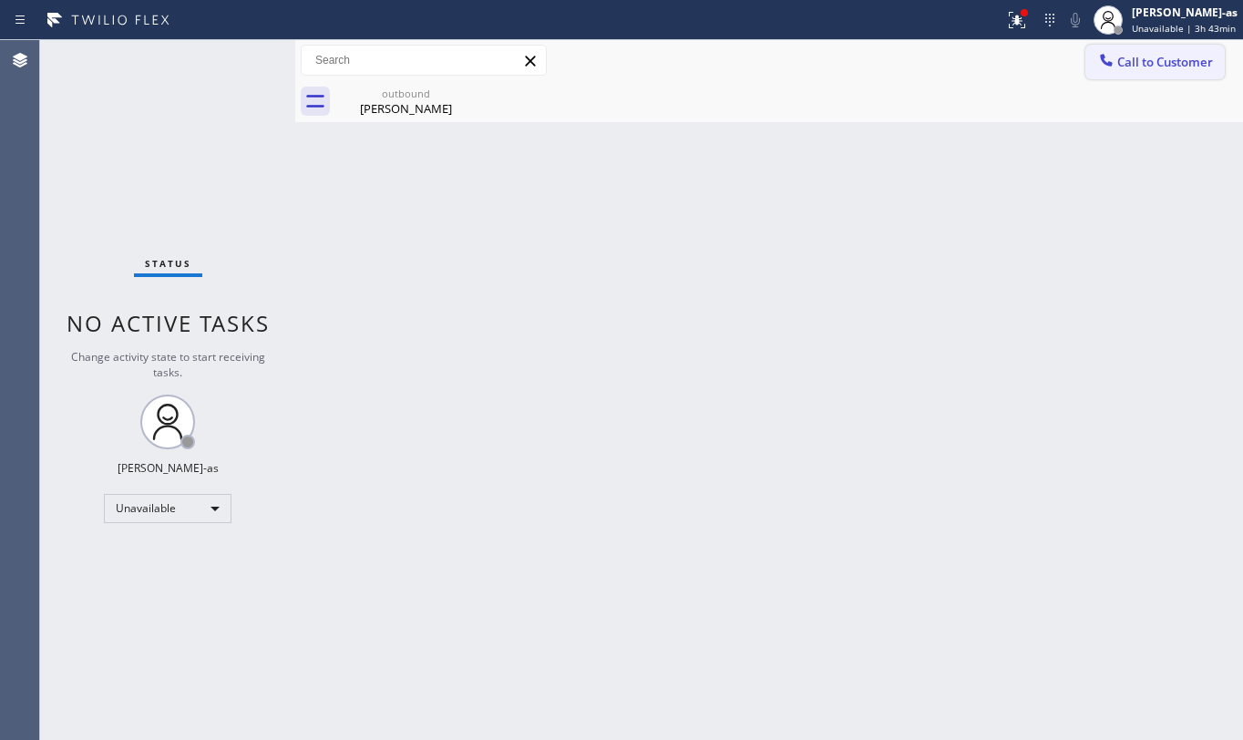
click at [1150, 67] on span "Call to Customer" at bounding box center [1166, 62] width 96 height 16
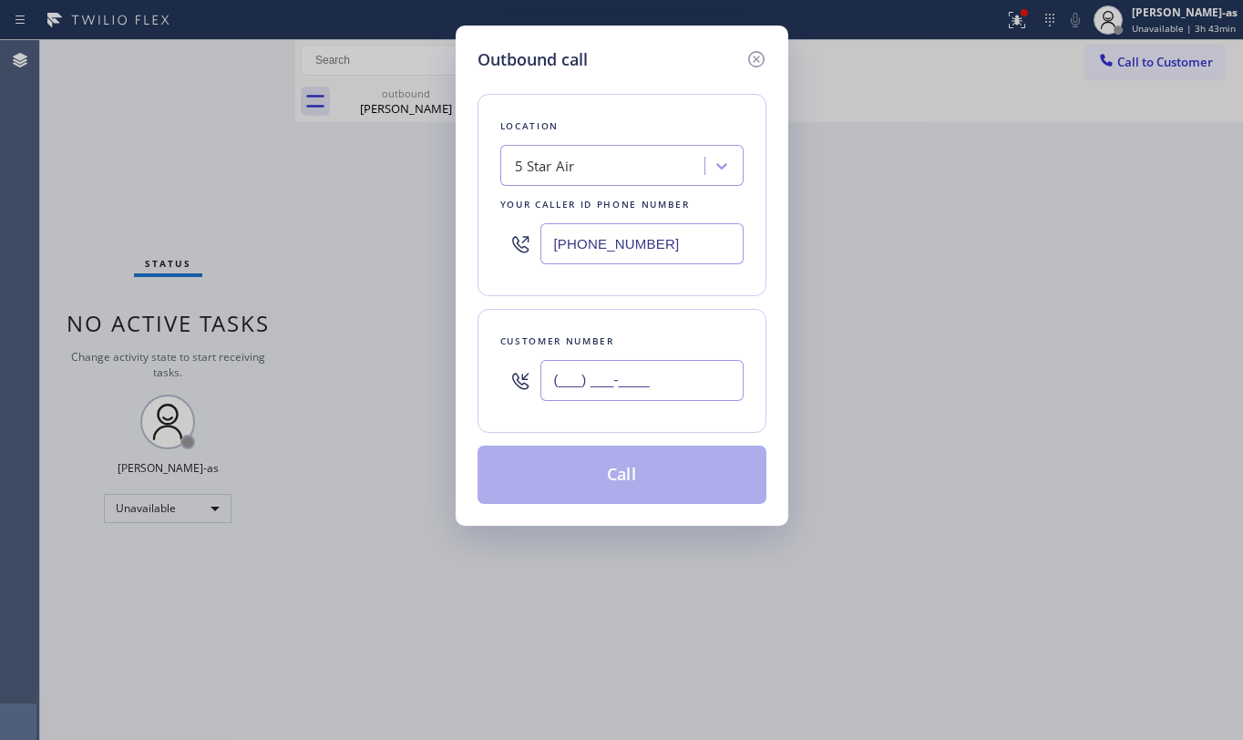
click at [580, 374] on input "(___) ___-____" at bounding box center [642, 380] width 203 height 41
paste input "310) 702-9950"
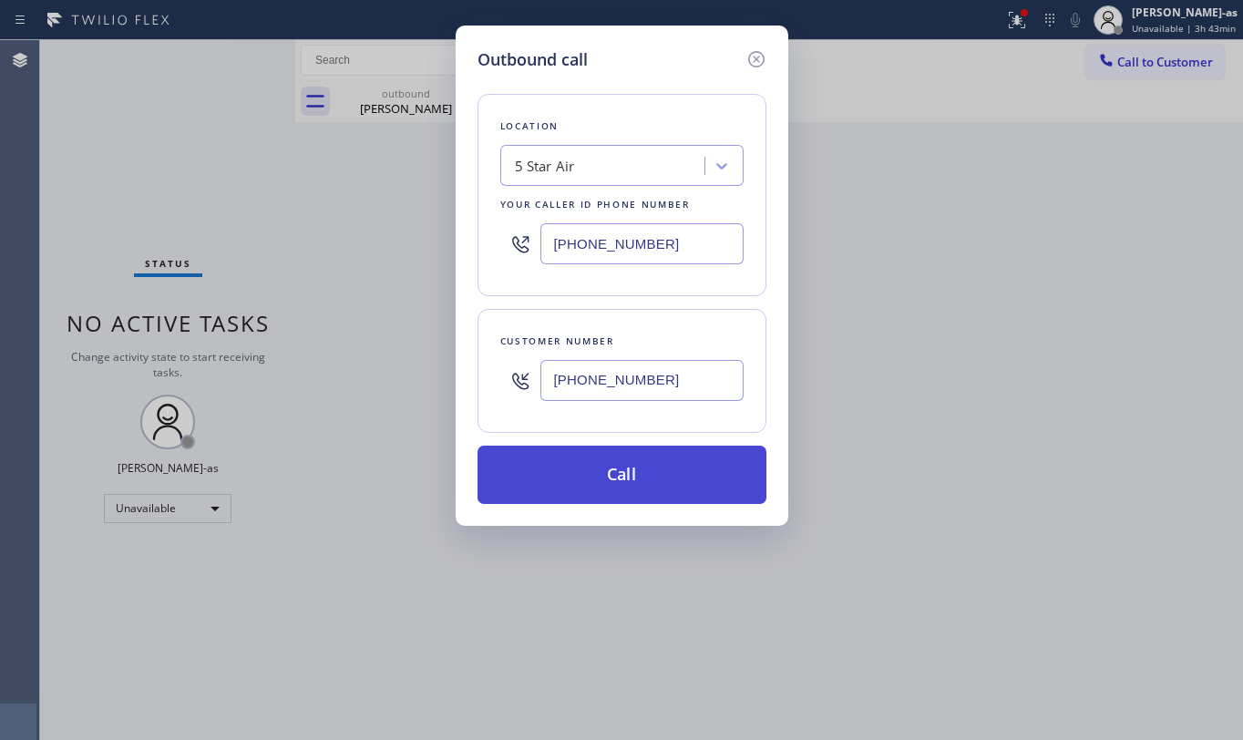
type input "[PHONE_NUMBER]"
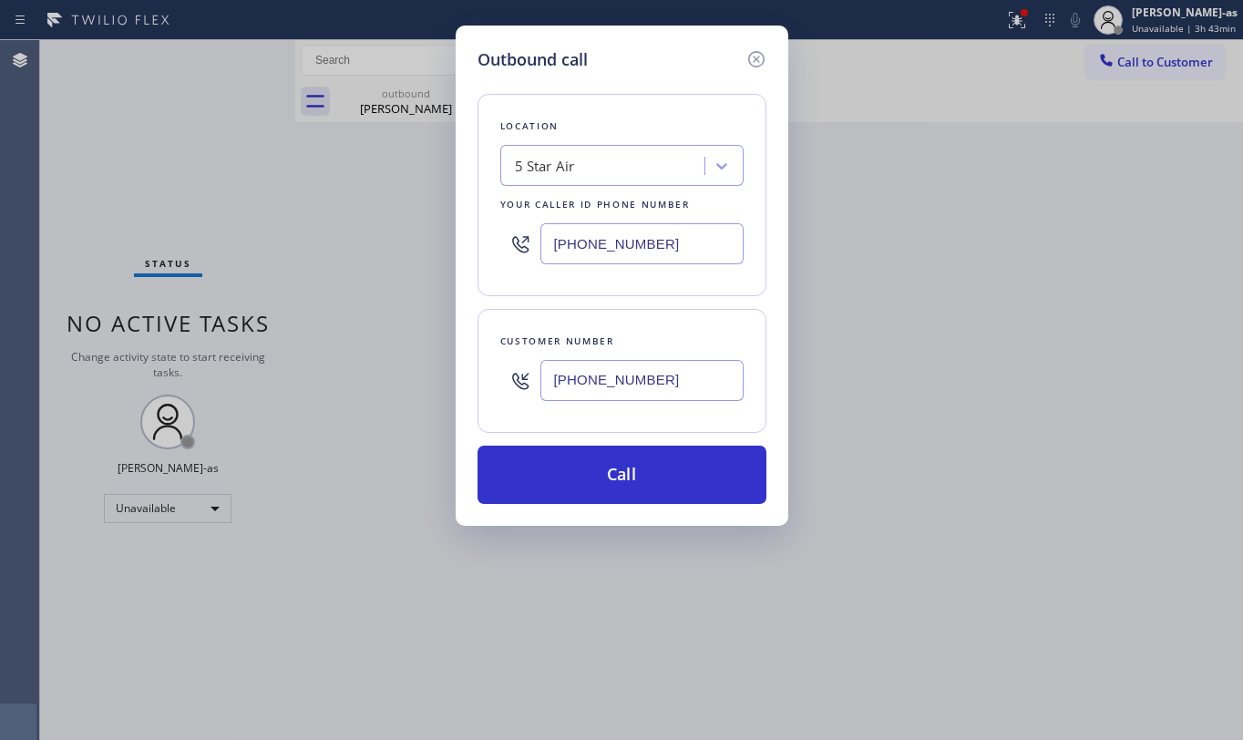
drag, startPoint x: 598, startPoint y: 480, endPoint x: 770, endPoint y: 696, distance: 277.1
click at [599, 471] on button "Call" at bounding box center [622, 475] width 289 height 58
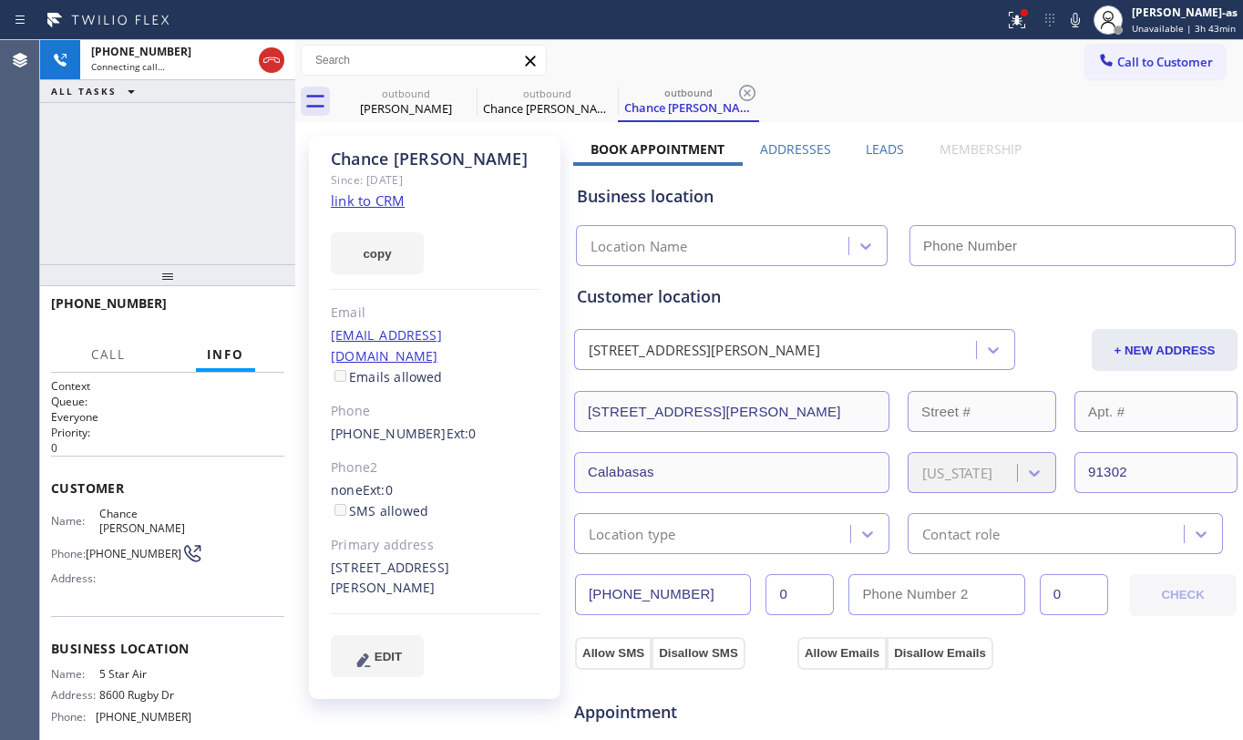
type input "[PHONE_NUMBER]"
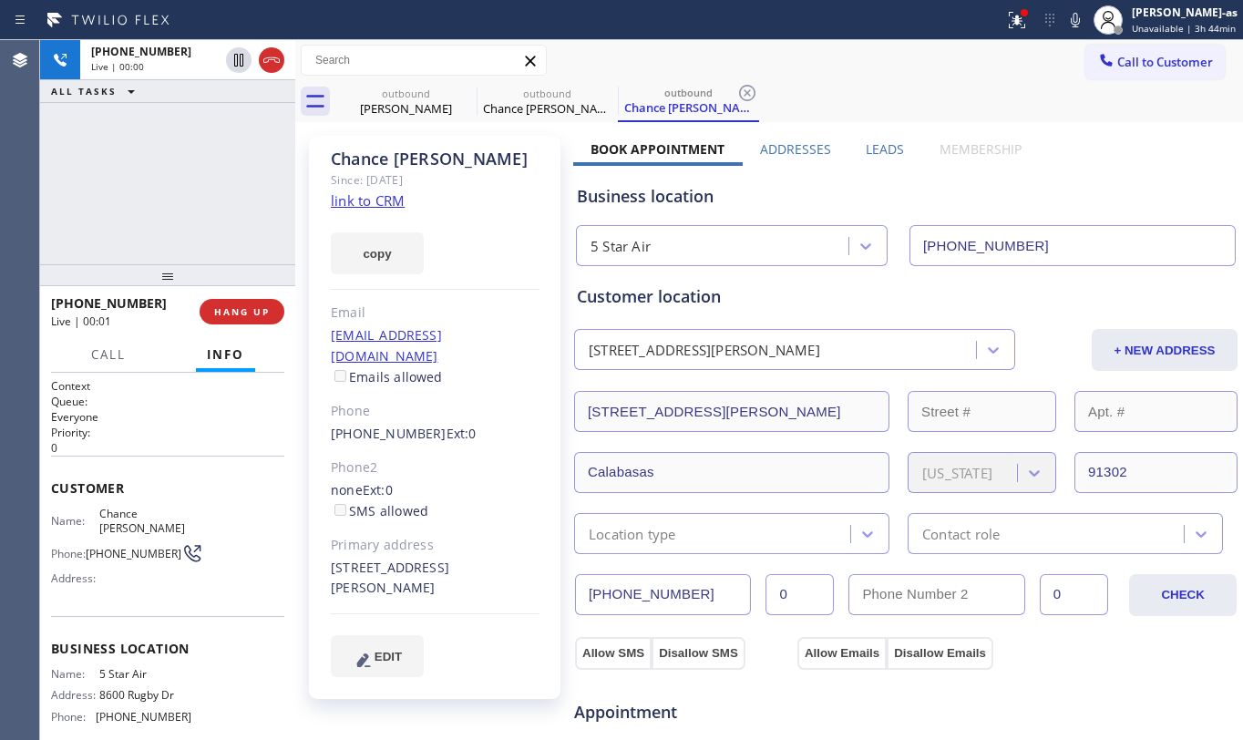
drag, startPoint x: 199, startPoint y: 190, endPoint x: 184, endPoint y: 183, distance: 15.9
click at [198, 188] on div "[PHONE_NUMBER] Live | 00:00 ALL TASKS ALL TASKS ACTIVE TASKS TASKS IN WRAP UP" at bounding box center [167, 152] width 255 height 224
click at [362, 202] on link "link to CRM" at bounding box center [368, 200] width 74 height 18
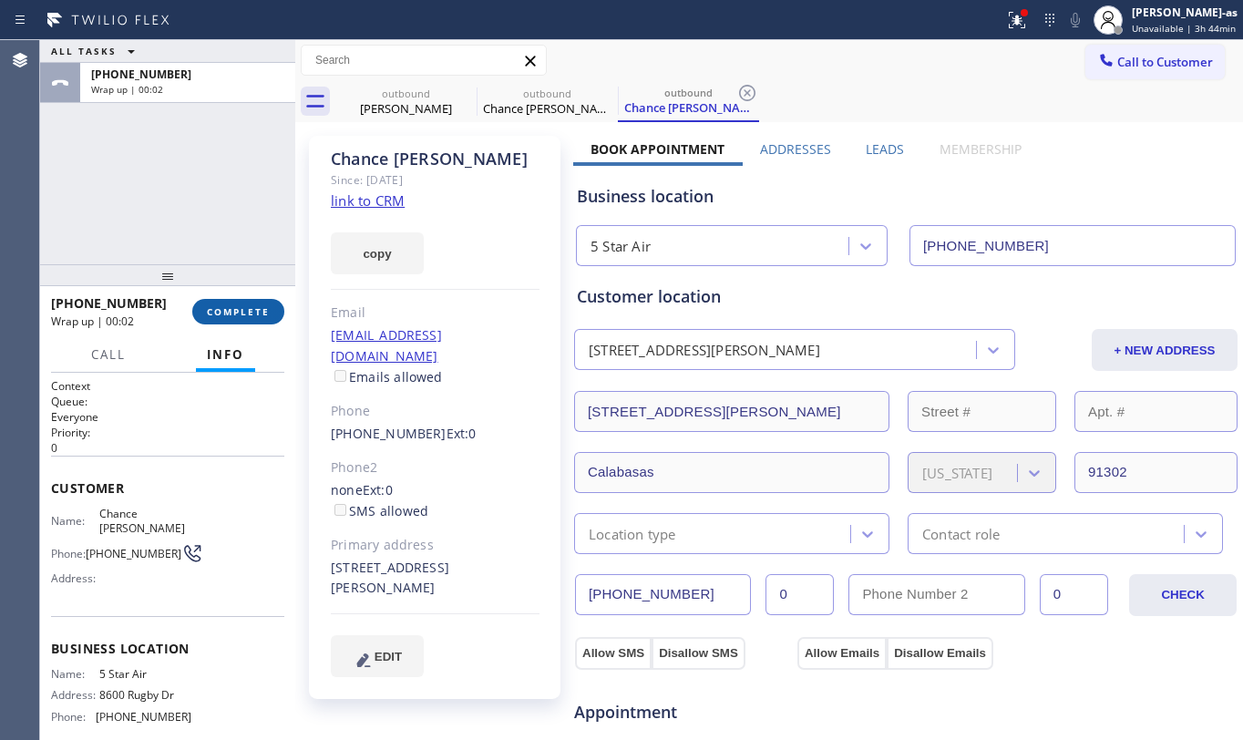
click at [213, 303] on button "COMPLETE" at bounding box center [238, 312] width 92 height 26
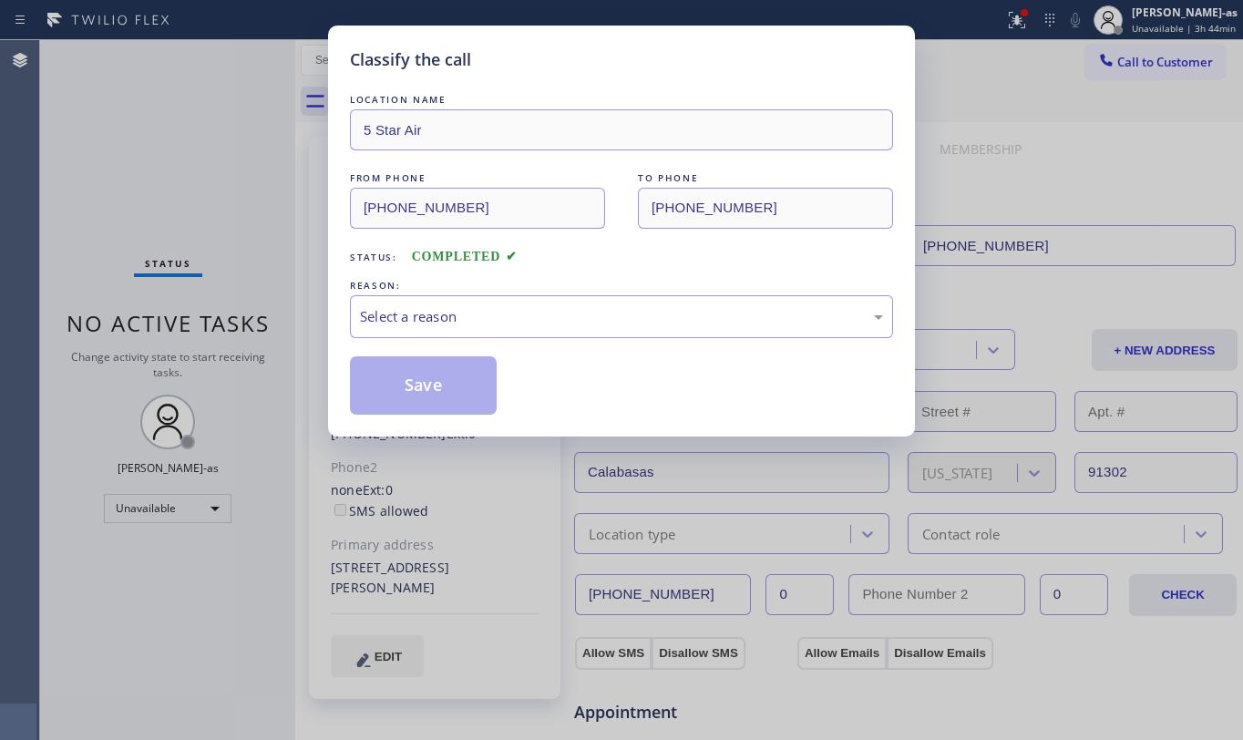
click at [193, 256] on div "Classify the call LOCATION NAME 5 Star Air FROM PHONE [PHONE_NUMBER] TO PHONE […" at bounding box center [621, 370] width 1243 height 740
click at [588, 329] on div "Select a reason" at bounding box center [621, 316] width 543 height 43
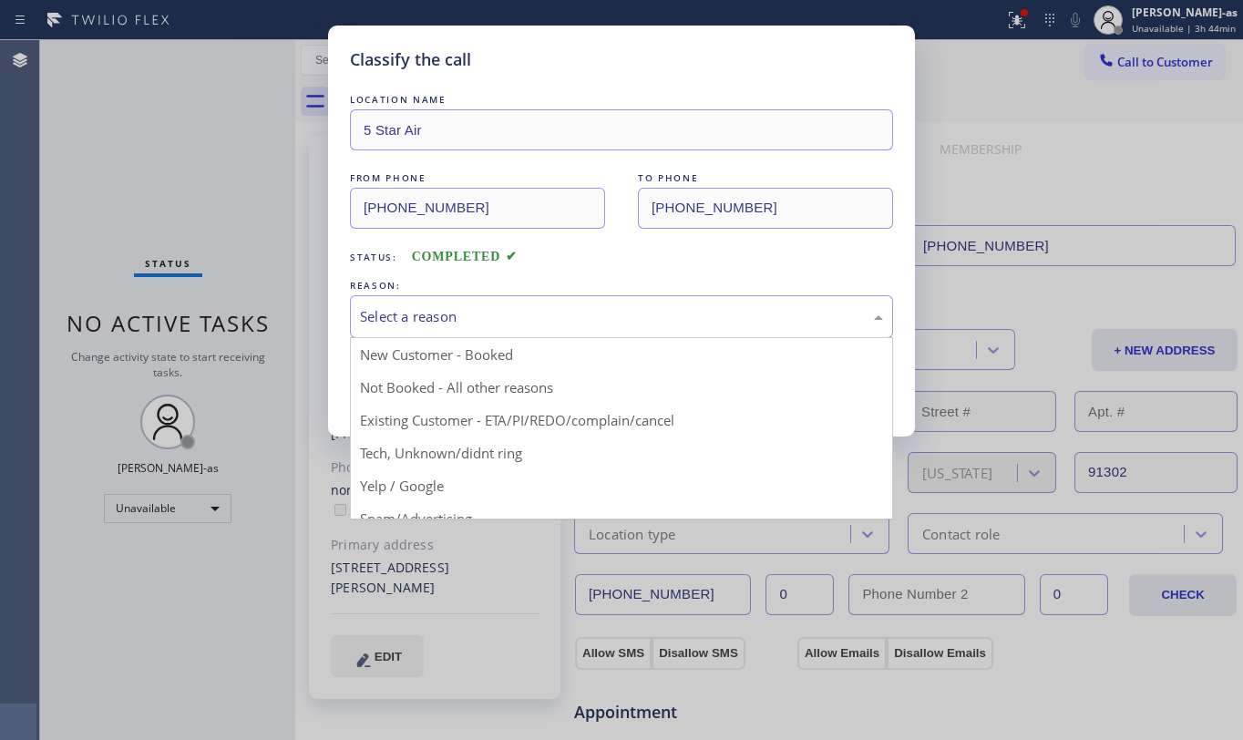
drag, startPoint x: 631, startPoint y: 418, endPoint x: 628, endPoint y: 406, distance: 12.2
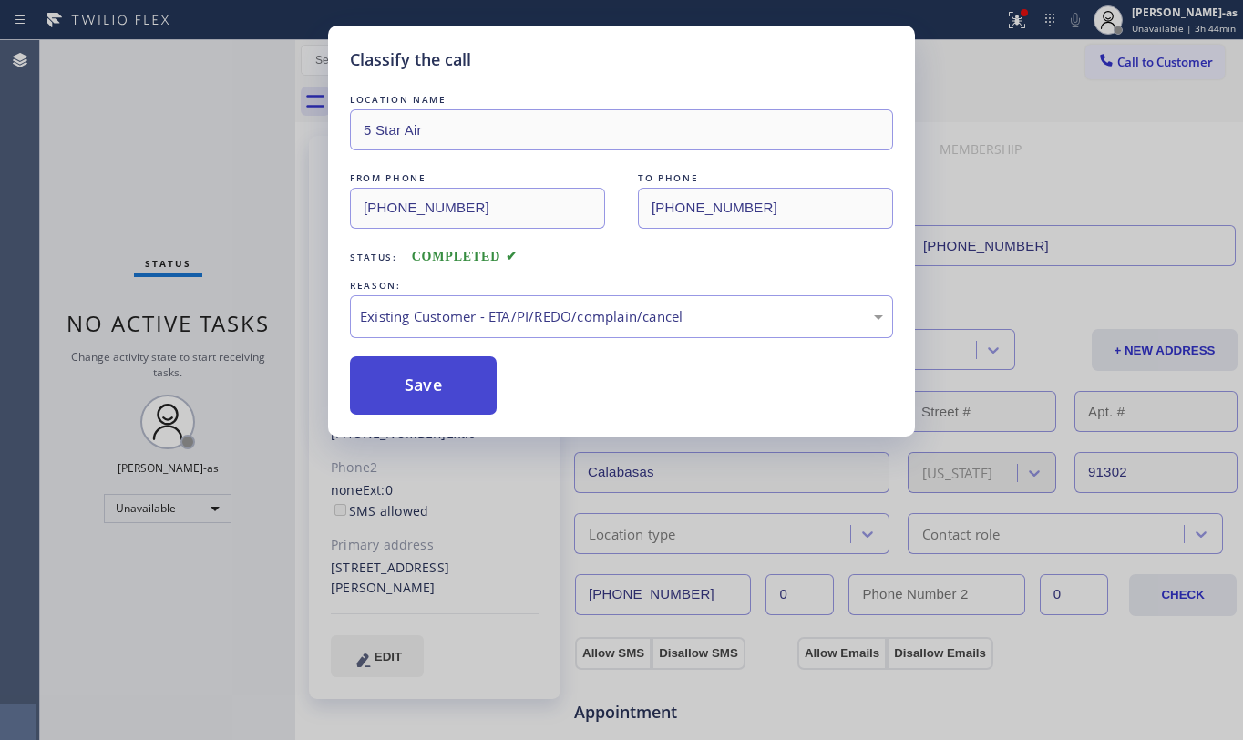
click at [449, 384] on button "Save" at bounding box center [423, 385] width 147 height 58
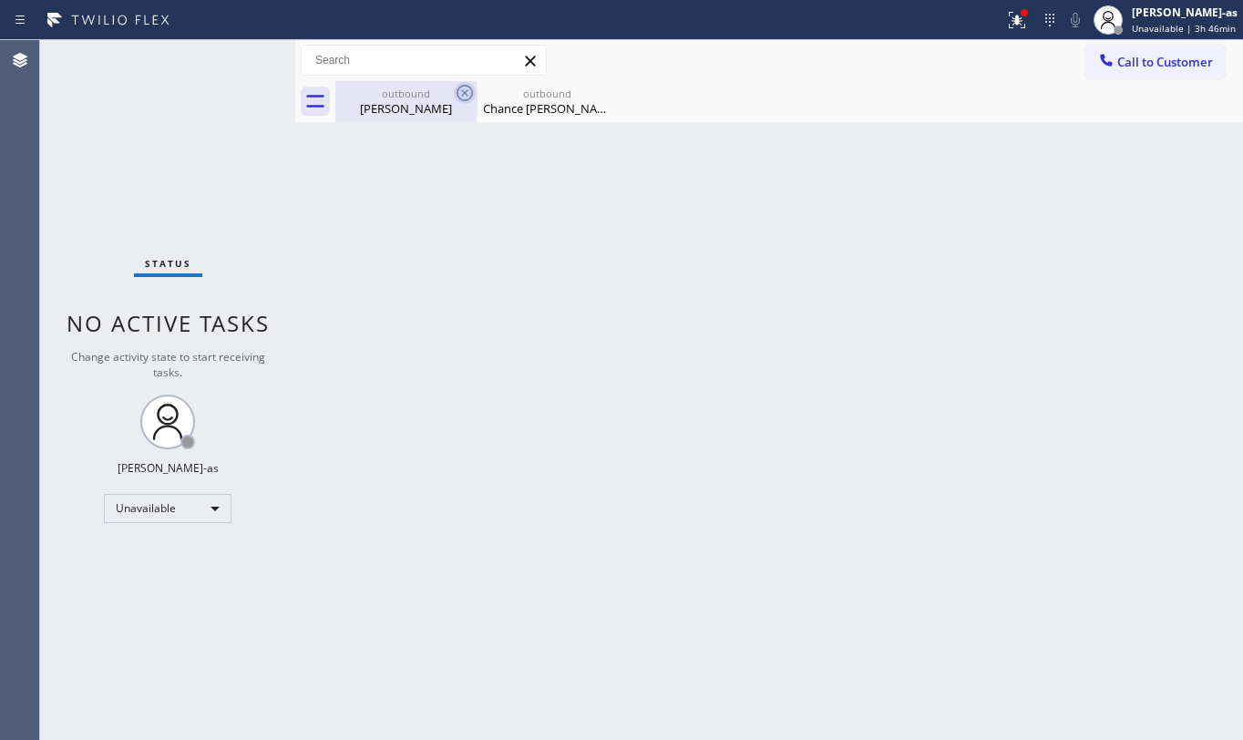
drag, startPoint x: 395, startPoint y: 110, endPoint x: 457, endPoint y: 102, distance: 62.5
click at [396, 110] on div "[PERSON_NAME]" at bounding box center [406, 108] width 138 height 16
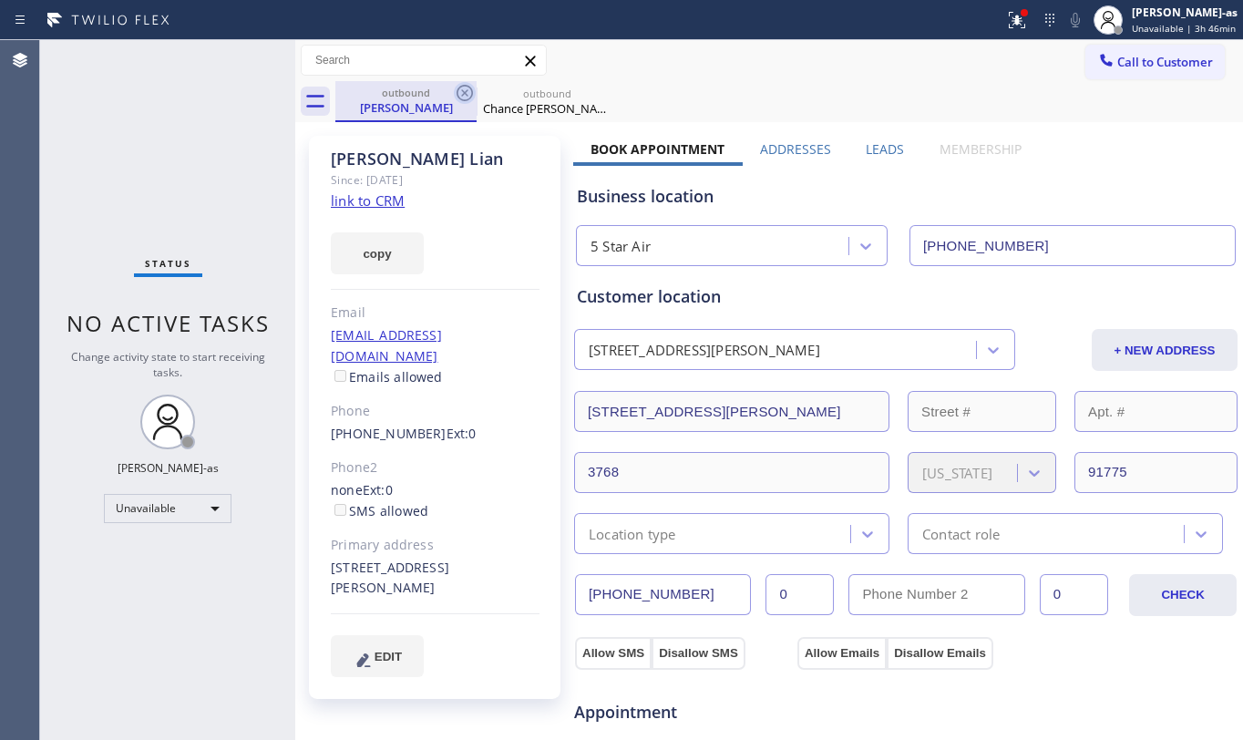
click at [457, 98] on icon at bounding box center [465, 93] width 22 height 22
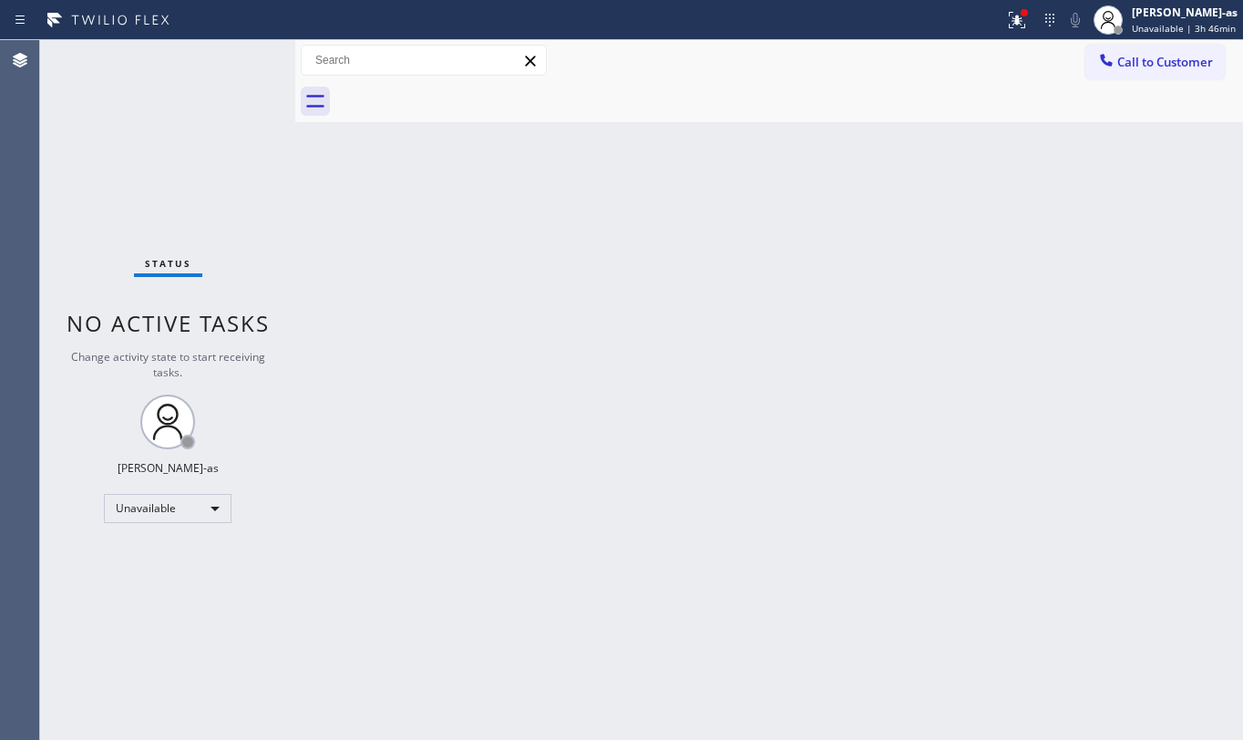
drag, startPoint x: 625, startPoint y: 453, endPoint x: 727, endPoint y: 679, distance: 247.7
click at [636, 443] on div "Back to Dashboard Change Sender ID Customers Technicians Select a contact Outbo…" at bounding box center [769, 390] width 948 height 700
click at [164, 164] on div "Status No active tasks Change activity state to start receiving tasks. [PERSON_…" at bounding box center [167, 390] width 255 height 700
click at [1113, 71] on div at bounding box center [1107, 62] width 22 height 22
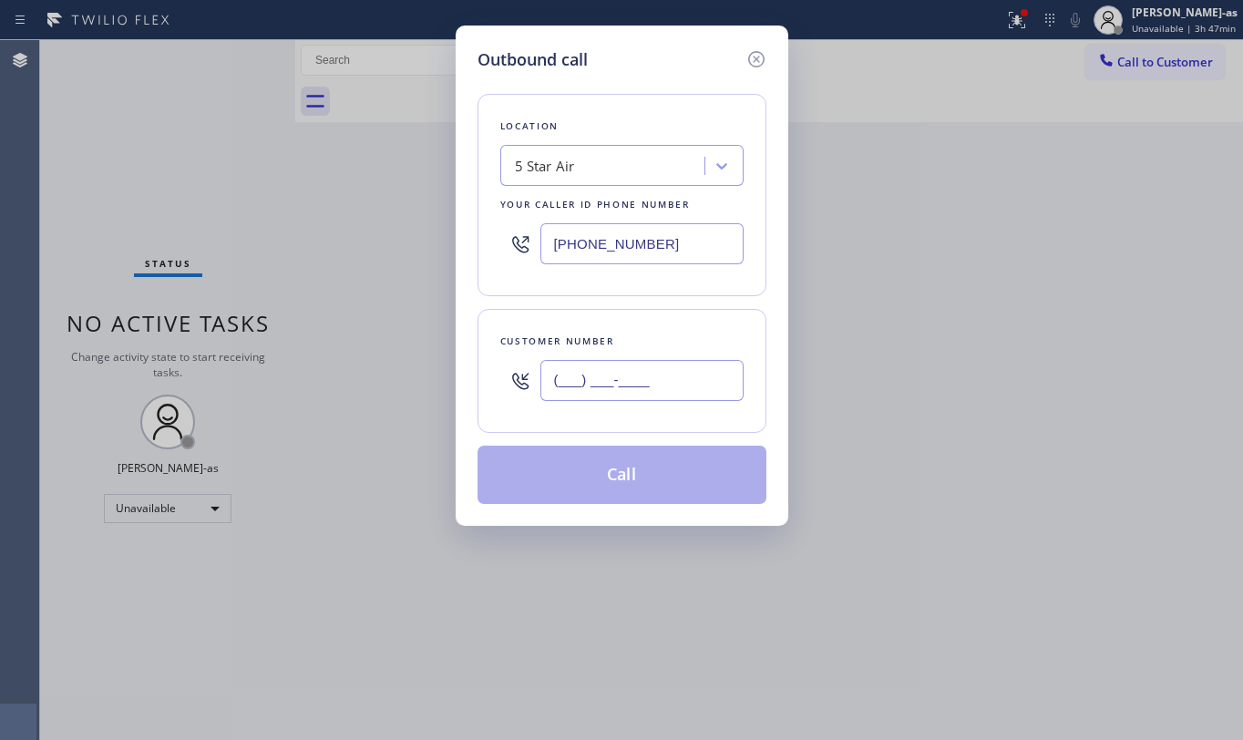
click at [642, 390] on input "(___) ___-____" at bounding box center [642, 380] width 203 height 41
paste input "646) 320-9719"
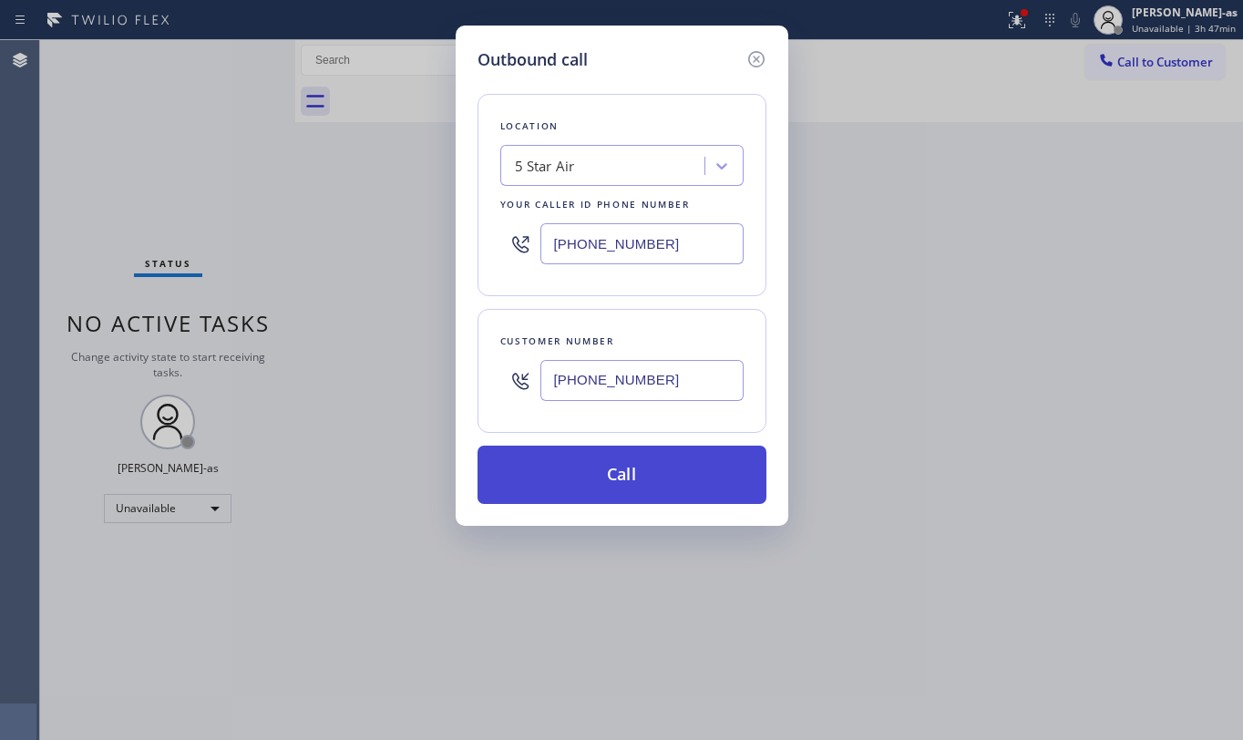
type input "[PHONE_NUMBER]"
click at [628, 470] on button "Call" at bounding box center [622, 475] width 289 height 58
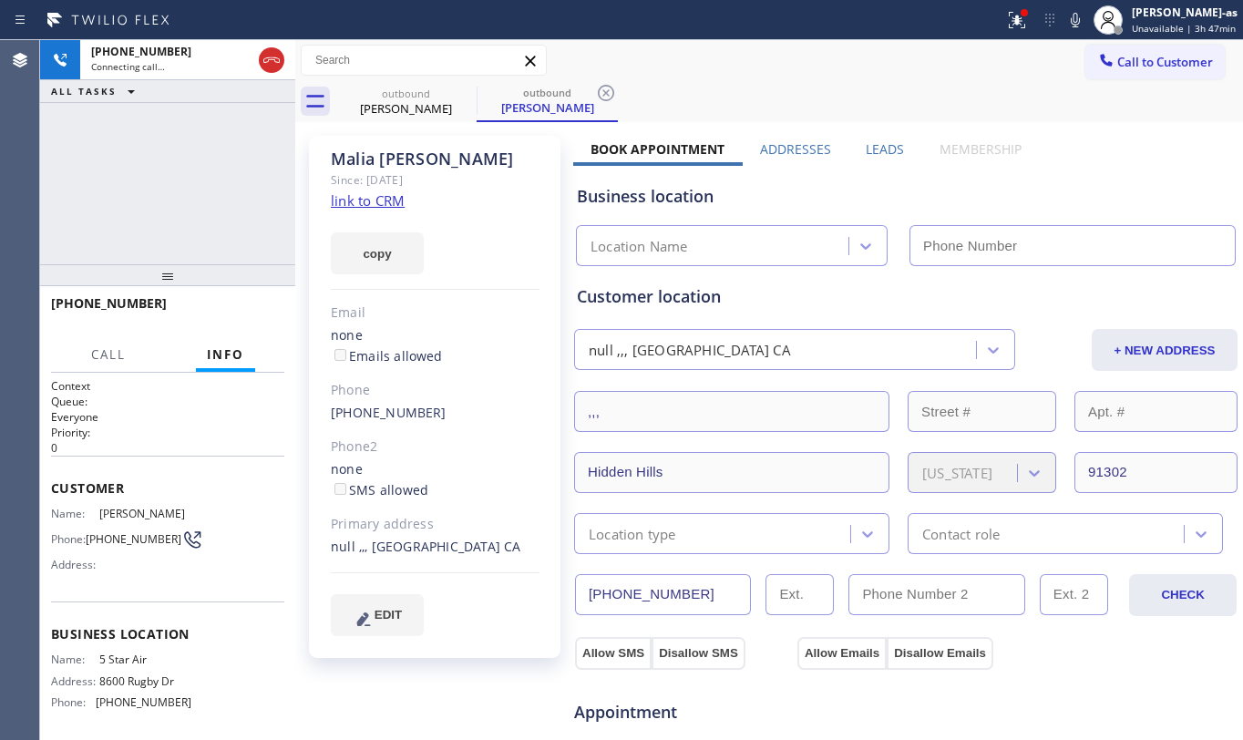
type input "[PHONE_NUMBER]"
click at [168, 220] on div "[PHONE_NUMBER] Live | 00:00 ALL TASKS ALL TASKS ACTIVE TASKS TASKS IN WRAP UP" at bounding box center [167, 152] width 255 height 224
click at [379, 191] on link "link to CRM" at bounding box center [368, 200] width 74 height 18
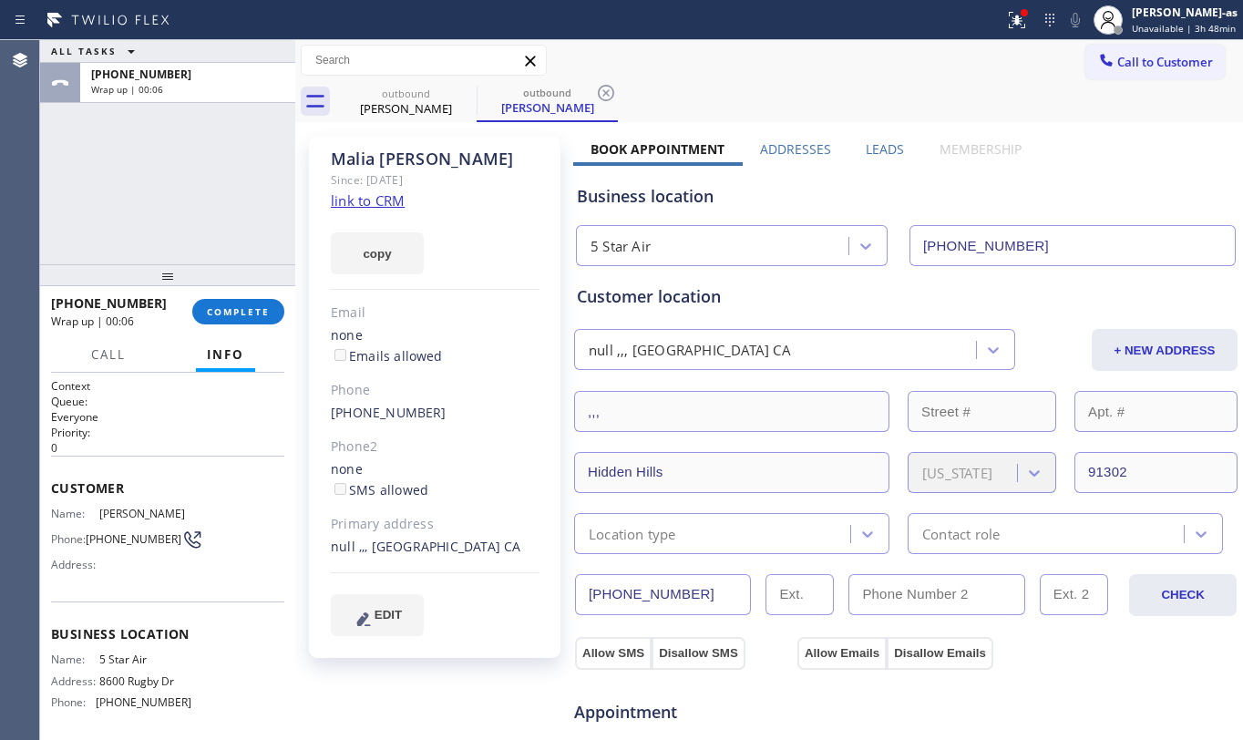
click at [237, 286] on div at bounding box center [167, 275] width 255 height 22
click at [255, 325] on div "[PHONE_NUMBER] Wrap up | 00:06 COMPLETE" at bounding box center [167, 311] width 233 height 47
click at [256, 325] on div "[PHONE_NUMBER] Wrap up | 00:06 COMPLETE" at bounding box center [167, 311] width 233 height 47
click at [253, 323] on div "[PHONE_NUMBER] Wrap up | 00:06 COMPLETE" at bounding box center [167, 311] width 233 height 47
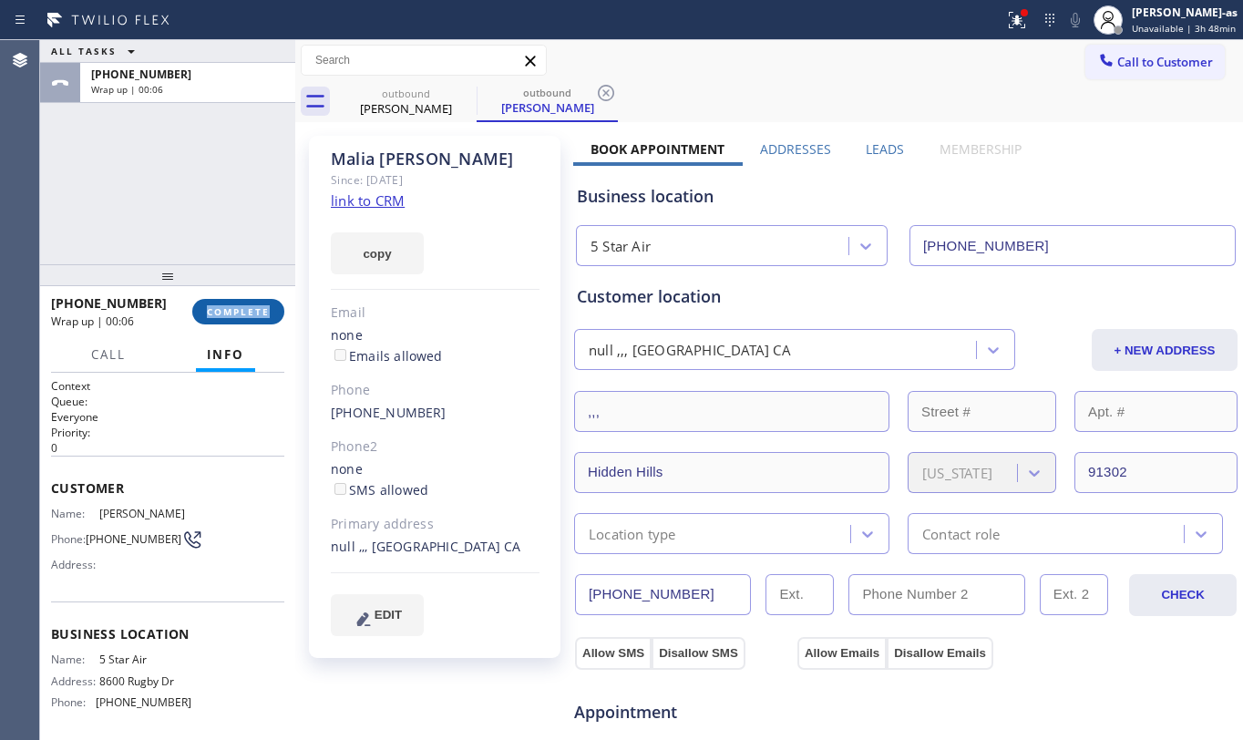
click at [253, 323] on button "COMPLETE" at bounding box center [238, 312] width 92 height 26
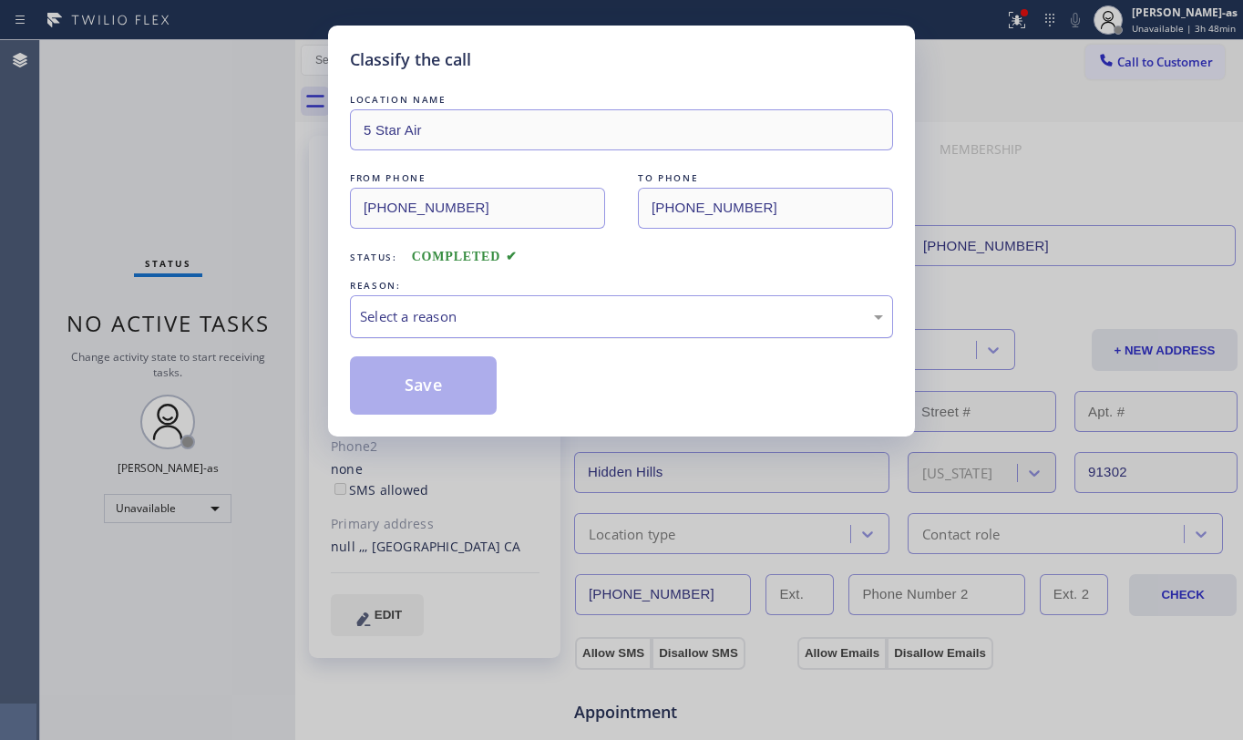
drag, startPoint x: 469, startPoint y: 295, endPoint x: 545, endPoint y: 328, distance: 83.3
click at [472, 297] on div "Select a reason" at bounding box center [621, 316] width 543 height 43
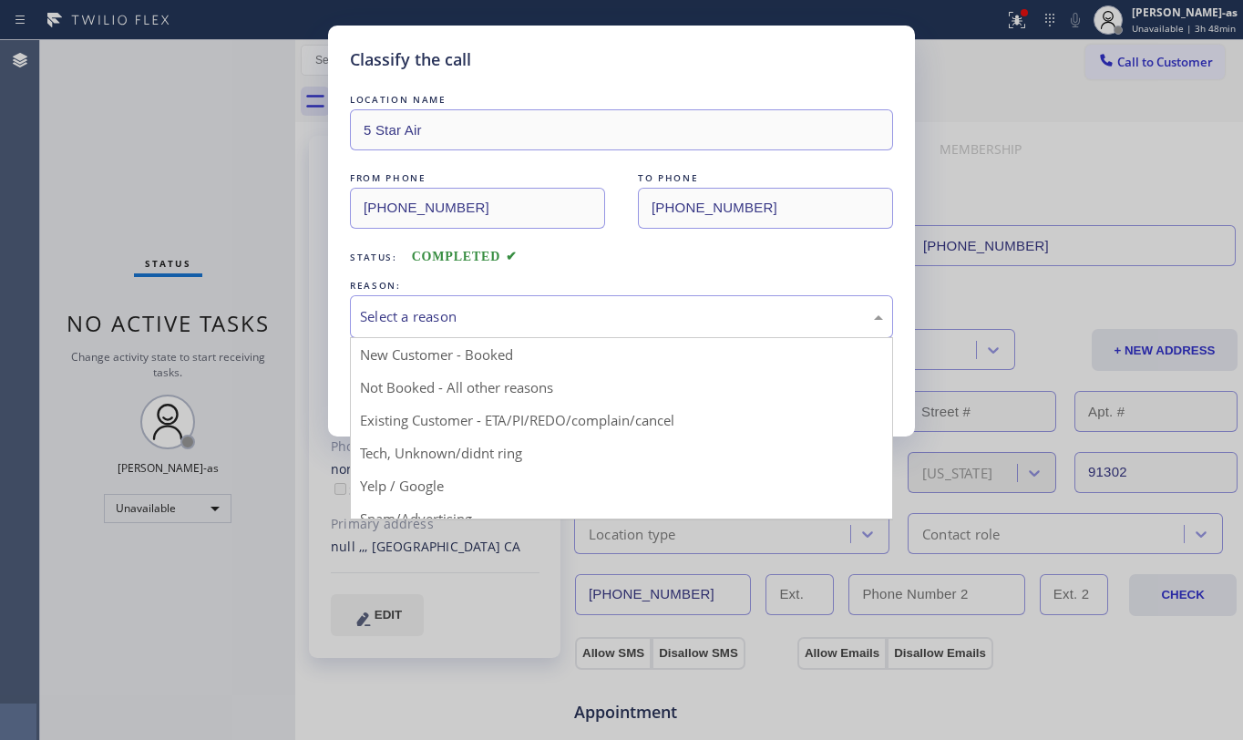
click at [547, 326] on div "Select a reason" at bounding box center [621, 316] width 523 height 21
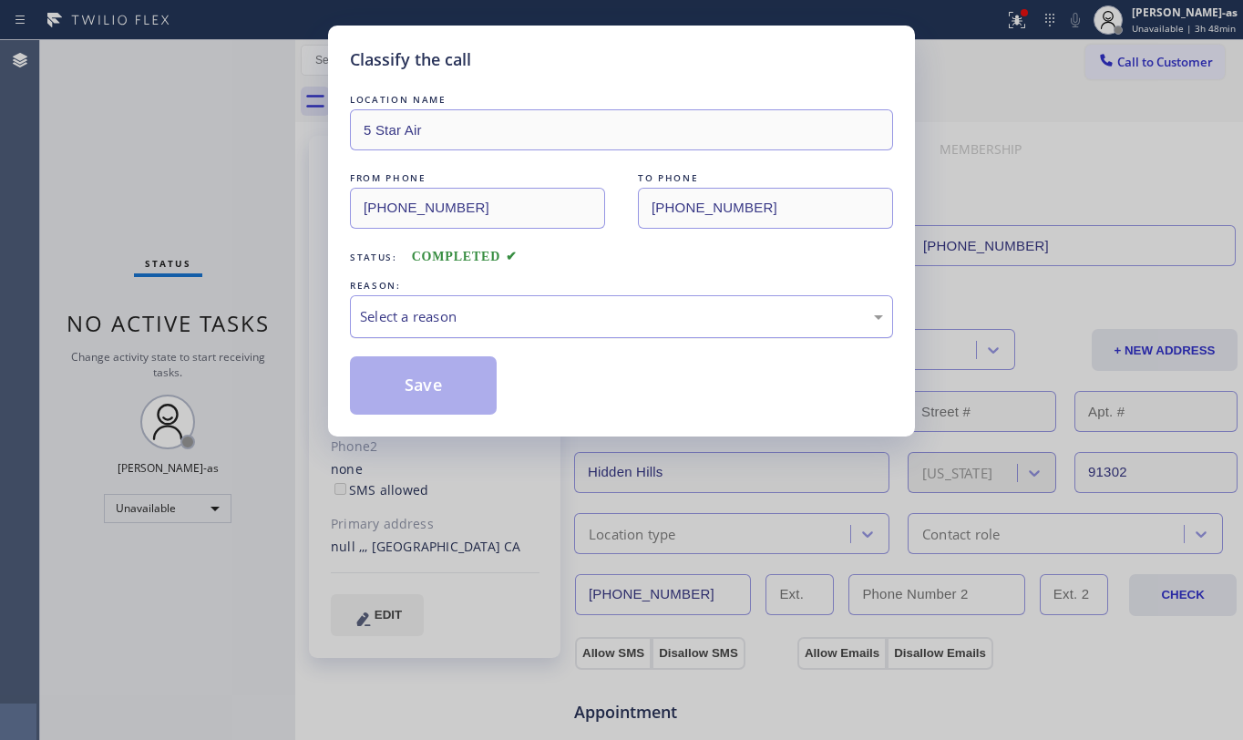
click at [527, 333] on div "Select a reason" at bounding box center [621, 316] width 543 height 43
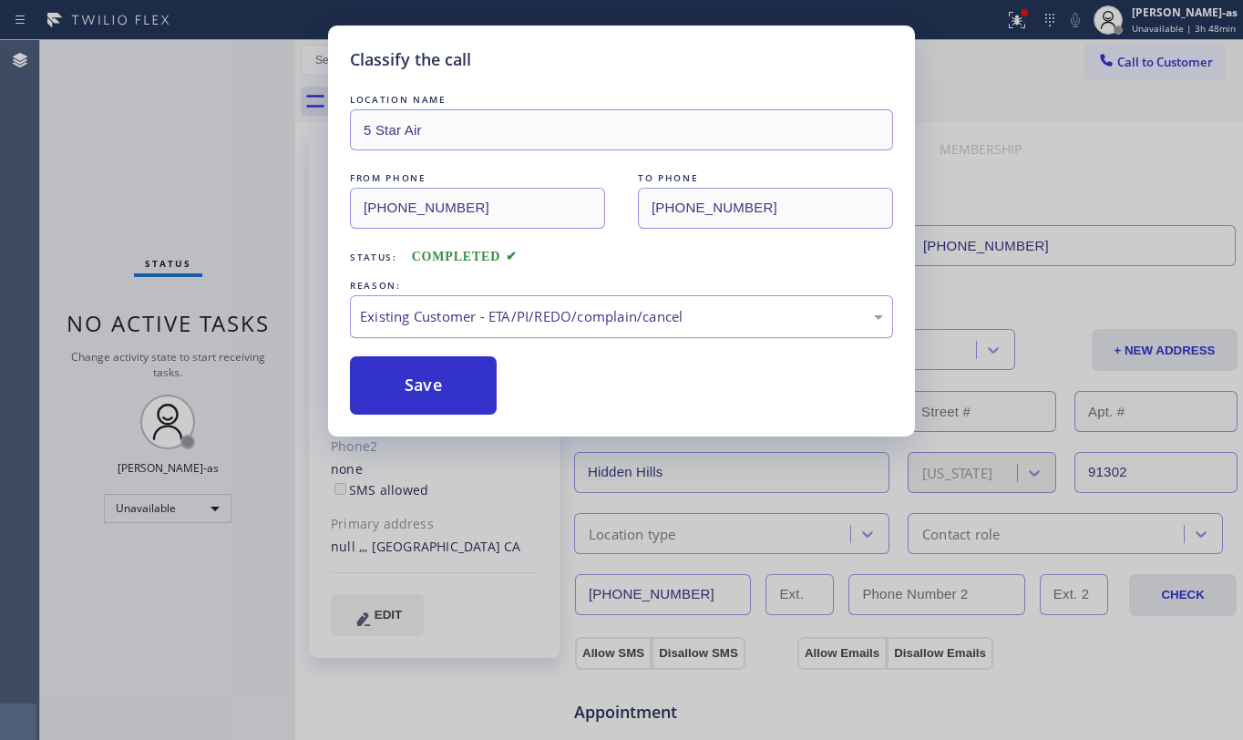
click at [463, 388] on button "Save" at bounding box center [423, 385] width 147 height 58
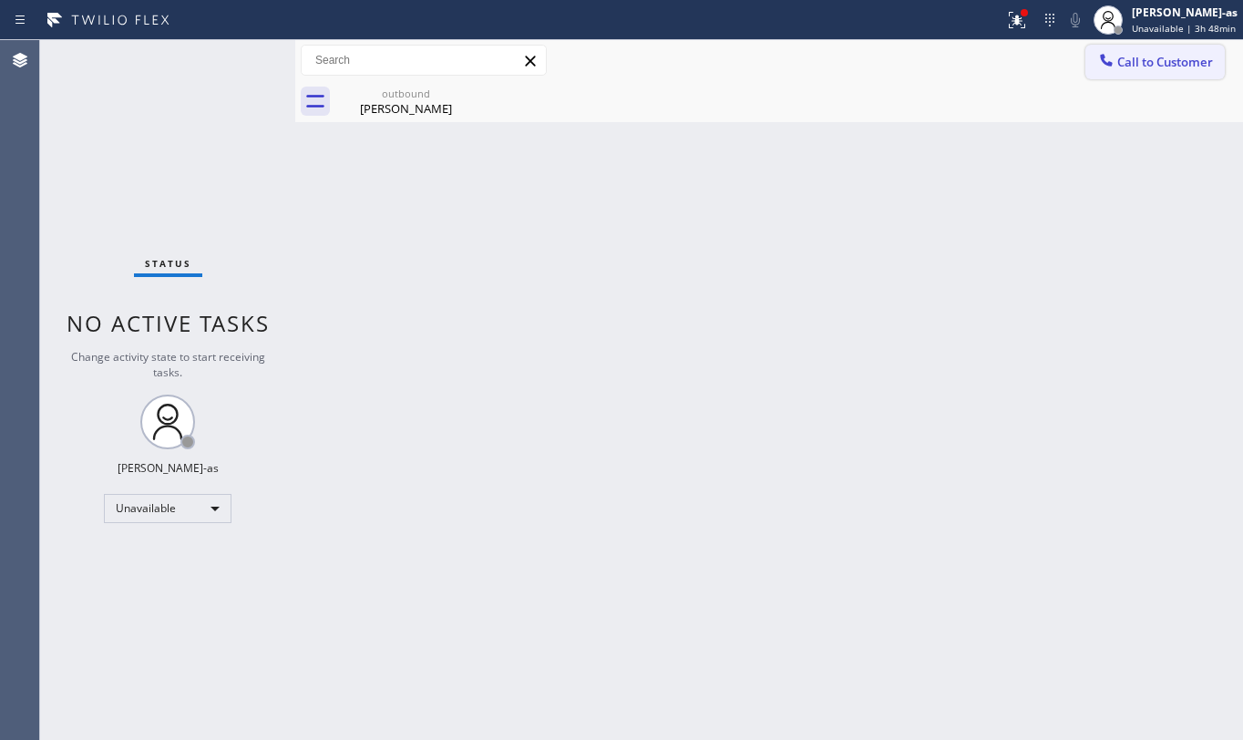
click at [1171, 59] on span "Call to Customer" at bounding box center [1166, 62] width 96 height 16
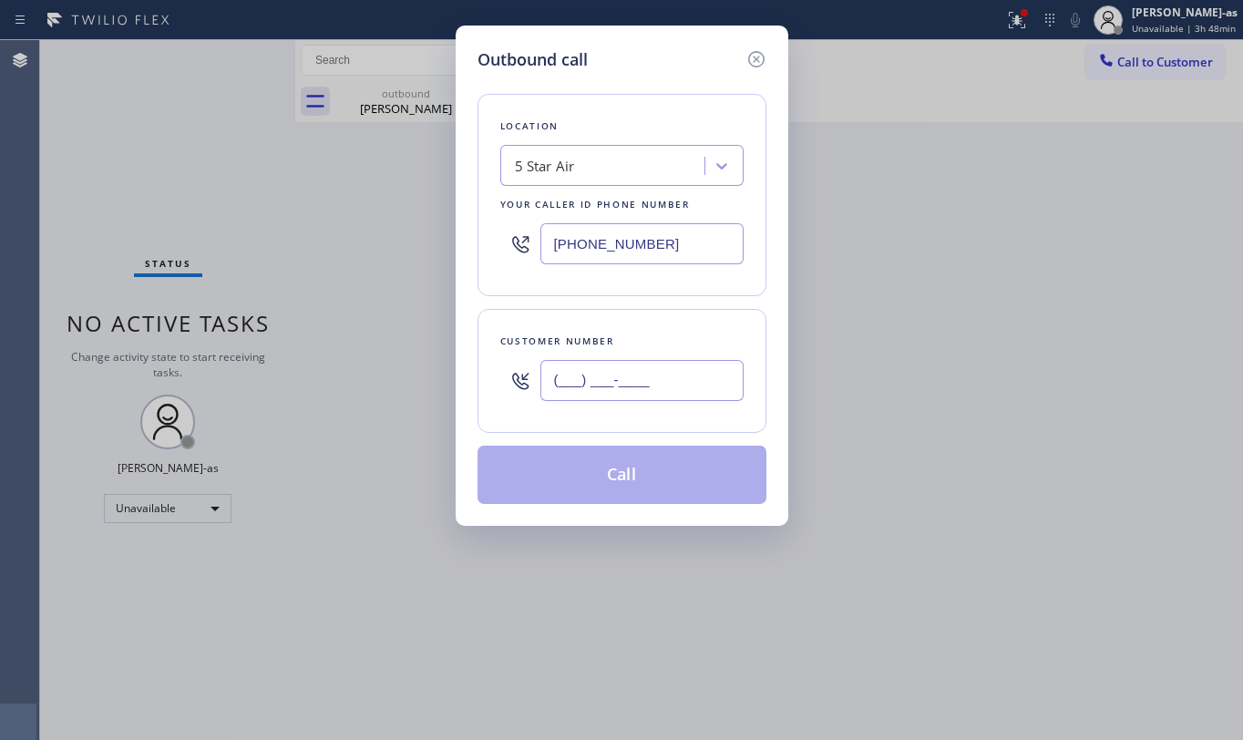
click at [662, 394] on input "(___) ___-____" at bounding box center [642, 380] width 203 height 41
paste input "323) 394-0102"
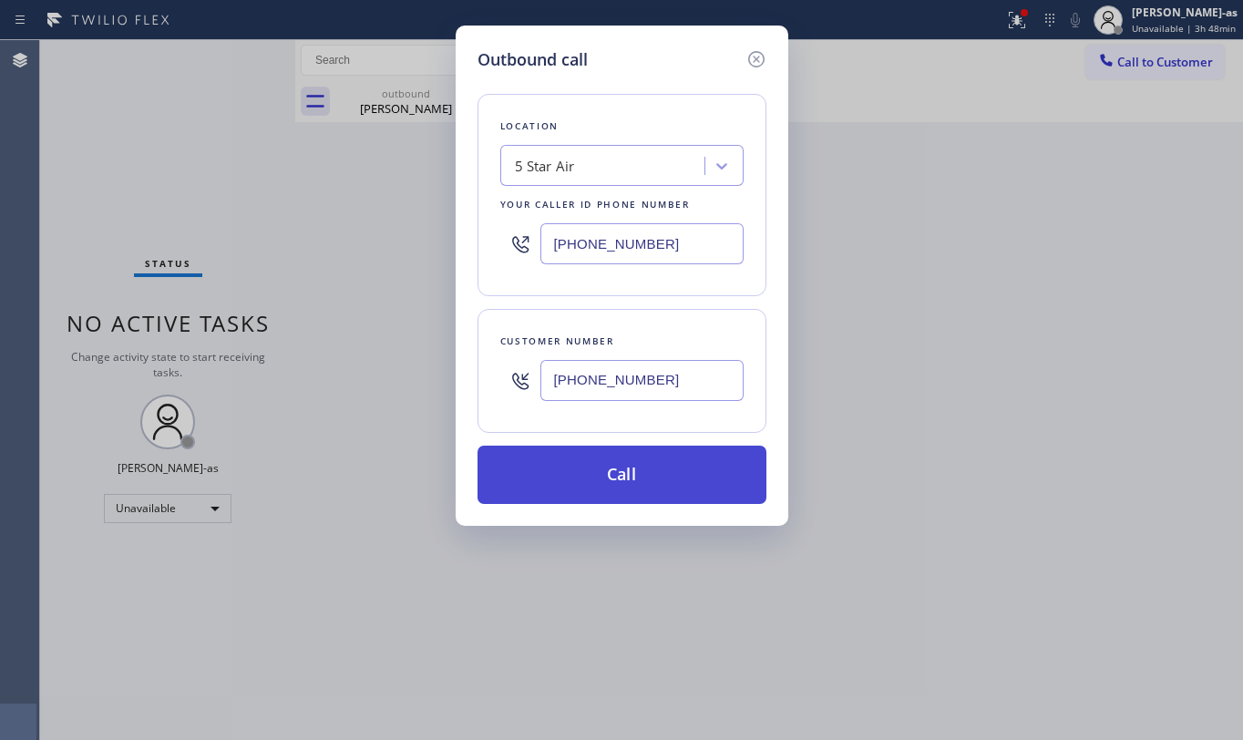
type input "[PHONE_NUMBER]"
click at [624, 485] on button "Call" at bounding box center [622, 475] width 289 height 58
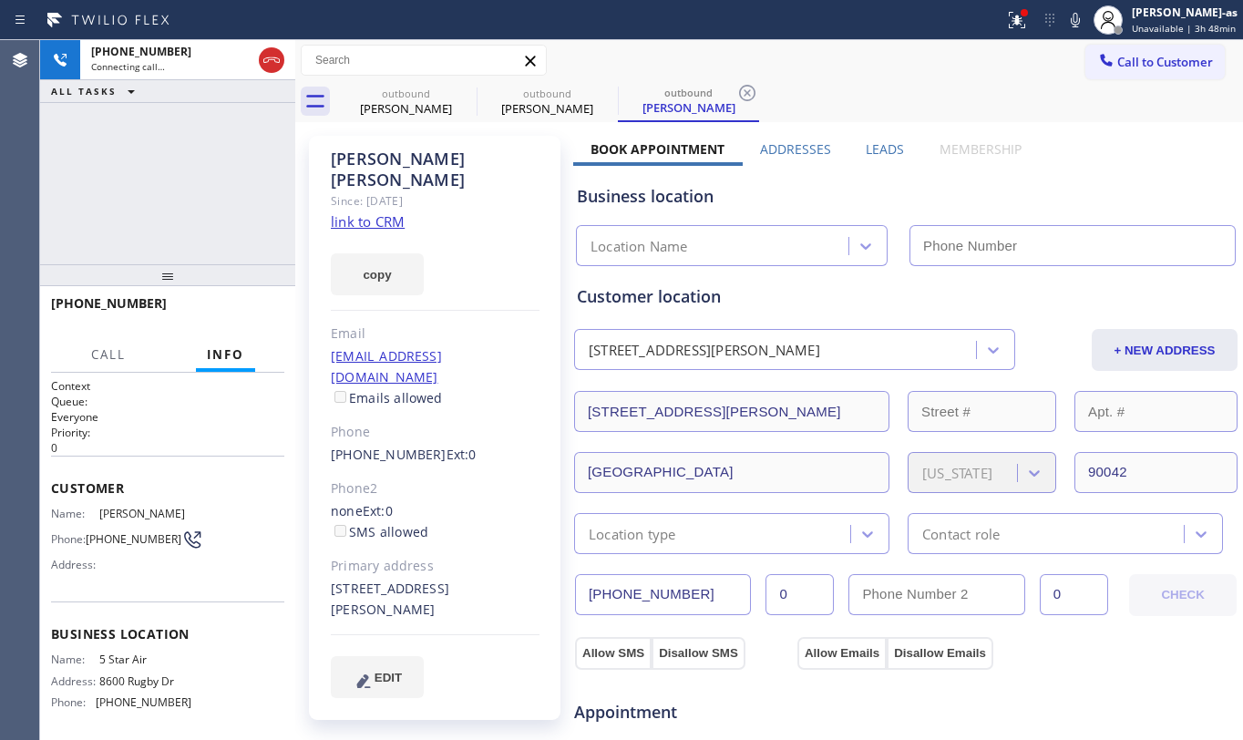
click at [187, 190] on div "[PHONE_NUMBER] Connecting call… ALL TASKS ALL TASKS ACTIVE TASKS TASKS IN WRAP …" at bounding box center [167, 152] width 255 height 224
type input "[PHONE_NUMBER]"
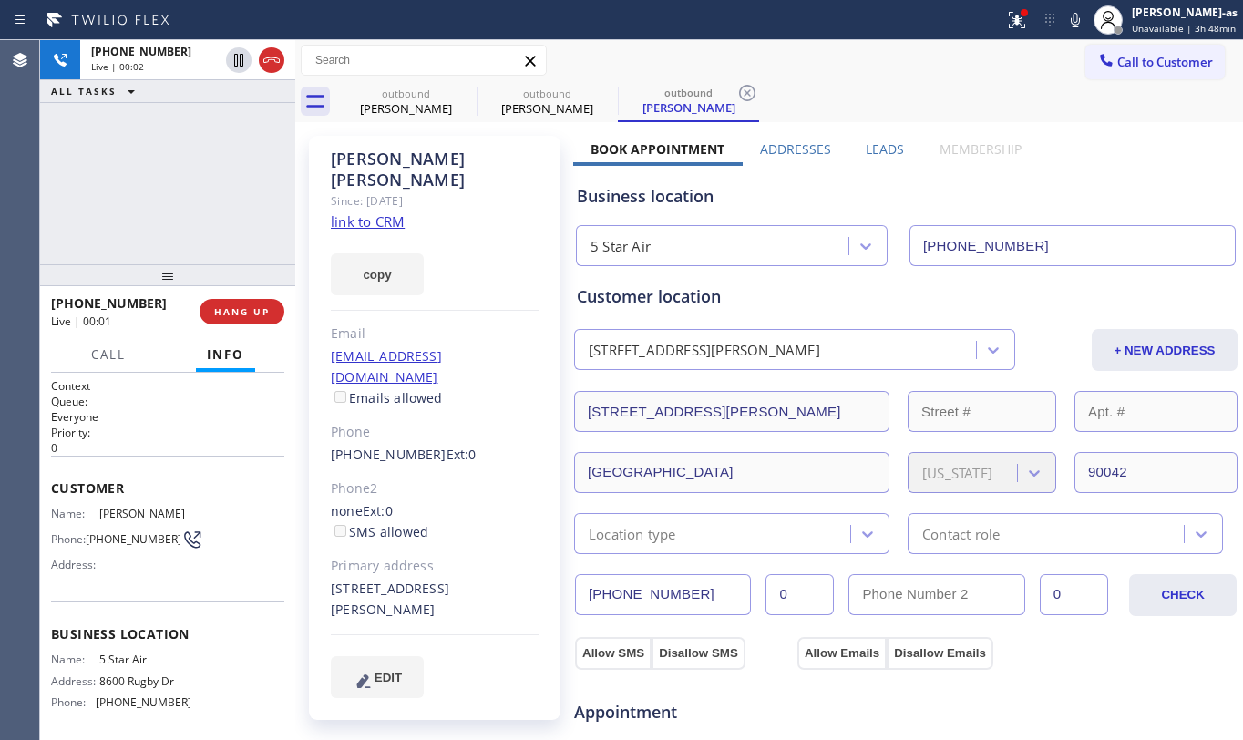
click at [228, 210] on div "[PHONE_NUMBER] Live | 00:02 ALL TASKS ALL TASKS ACTIVE TASKS TASKS IN WRAP UP" at bounding box center [167, 152] width 255 height 224
click at [388, 212] on link "link to CRM" at bounding box center [368, 221] width 74 height 18
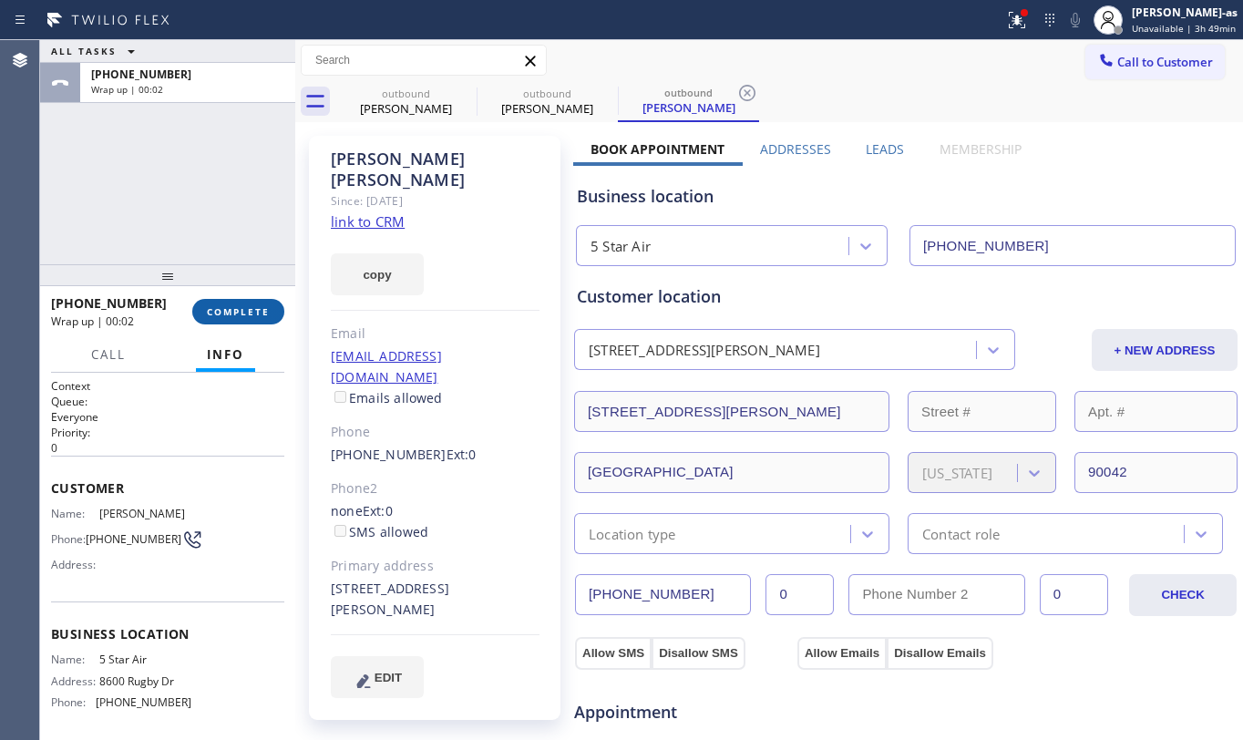
click at [231, 314] on span "COMPLETE" at bounding box center [238, 311] width 63 height 13
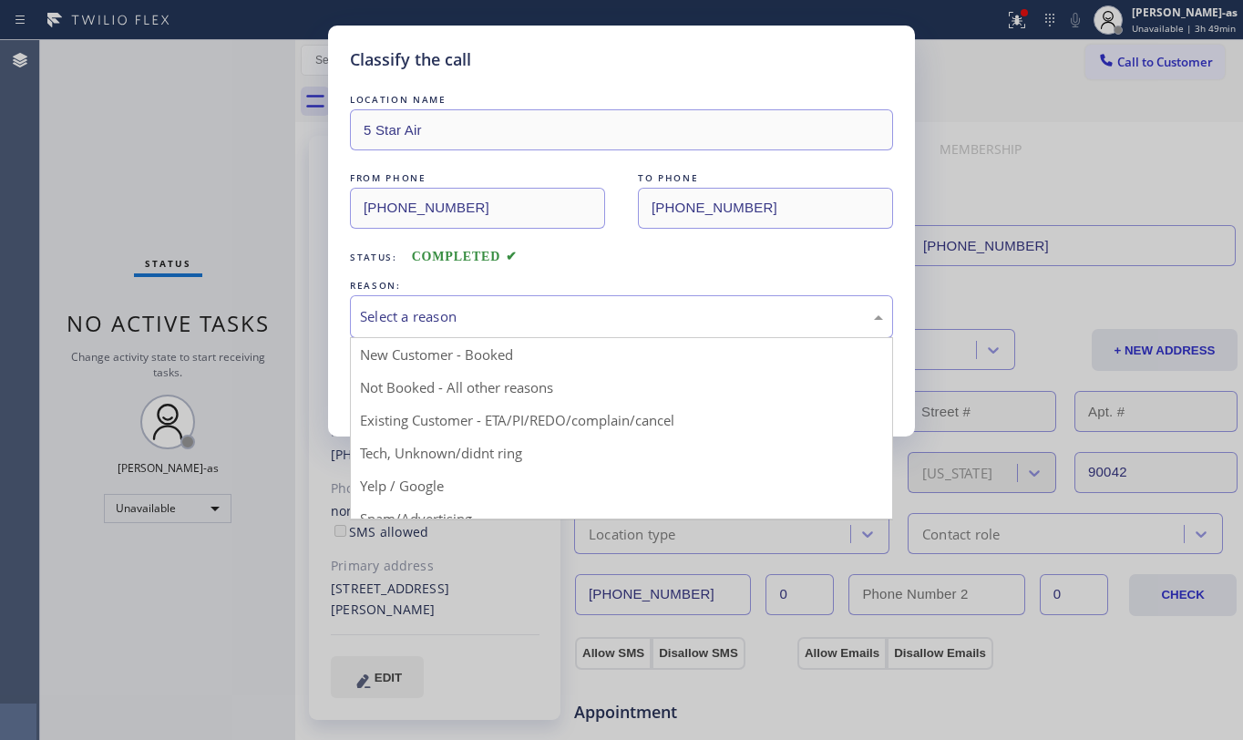
click at [547, 321] on div "Select a reason" at bounding box center [621, 316] width 523 height 21
drag, startPoint x: 600, startPoint y: 416, endPoint x: 602, endPoint y: 401, distance: 14.7
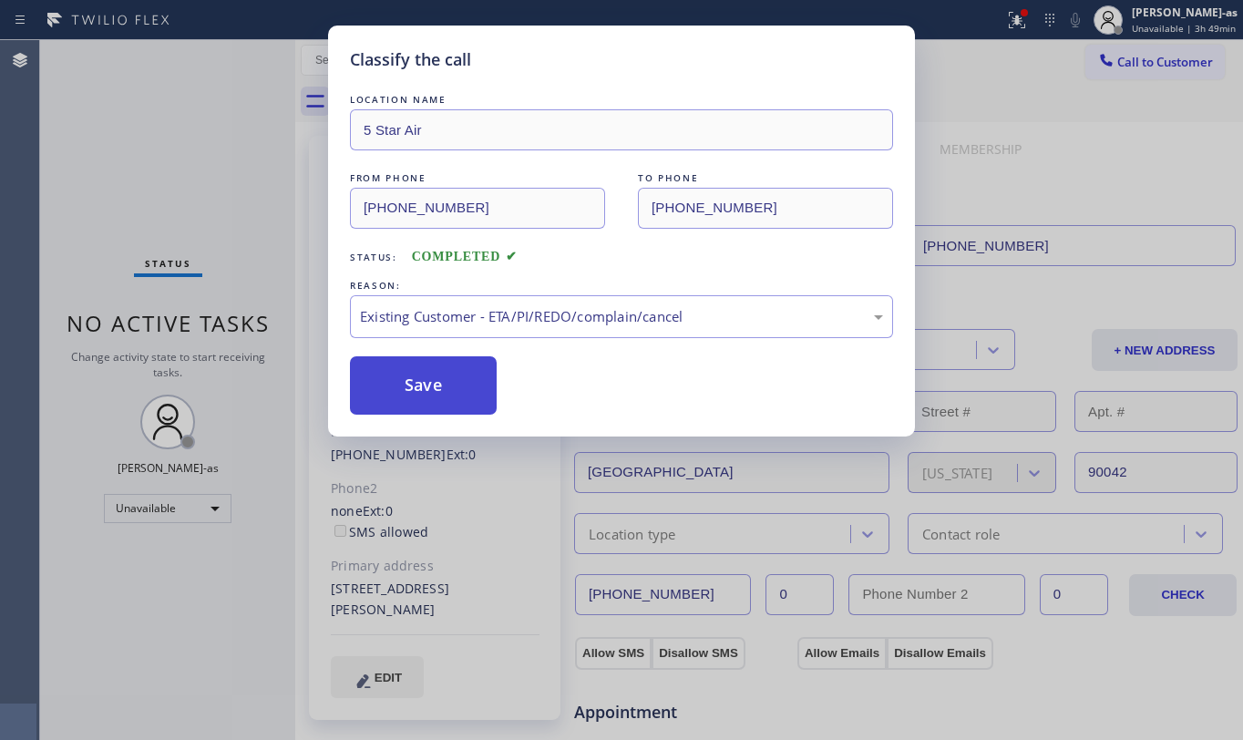
click at [377, 357] on div "LOCATION NAME 5 Star Air FROM PHONE [PHONE_NUMBER] TO PHONE [PHONE_NUMBER] Stat…" at bounding box center [621, 252] width 543 height 325
click at [407, 373] on button "Save" at bounding box center [423, 385] width 147 height 58
drag, startPoint x: 128, startPoint y: 188, endPoint x: 150, endPoint y: 168, distance: 30.4
click at [137, 173] on div "Classify the call LOCATION NAME 5 Star Air FROM PHONE [PHONE_NUMBER] TO PHONE […" at bounding box center [621, 370] width 1243 height 740
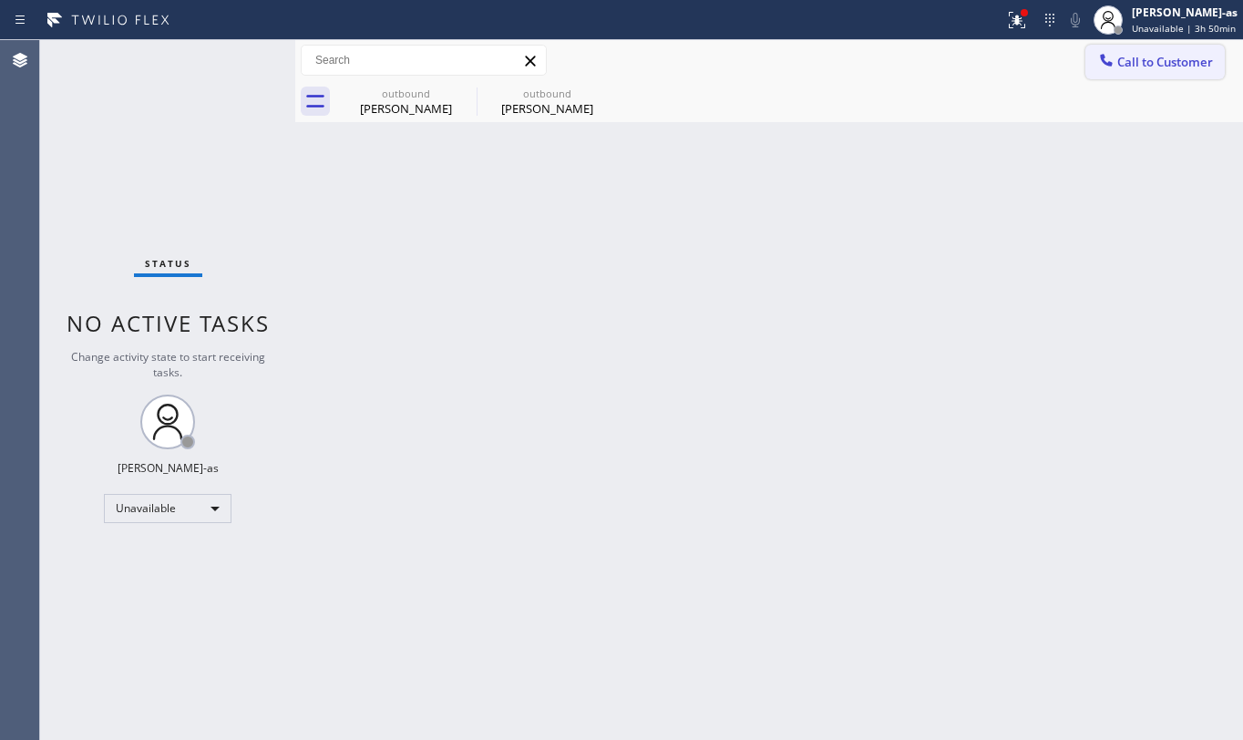
click at [1150, 46] on button "Call to Customer" at bounding box center [1155, 62] width 139 height 35
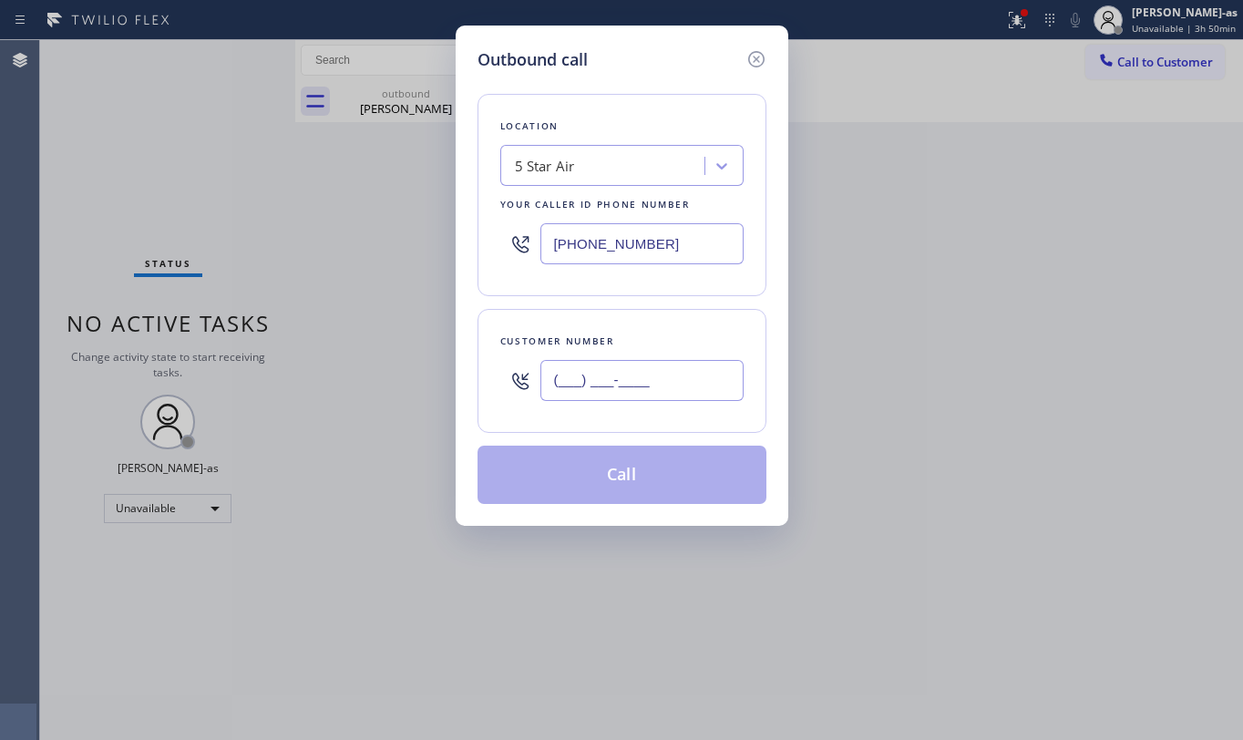
click at [658, 362] on input "(___) ___-____" at bounding box center [642, 380] width 203 height 41
paste input "310) 570-5424"
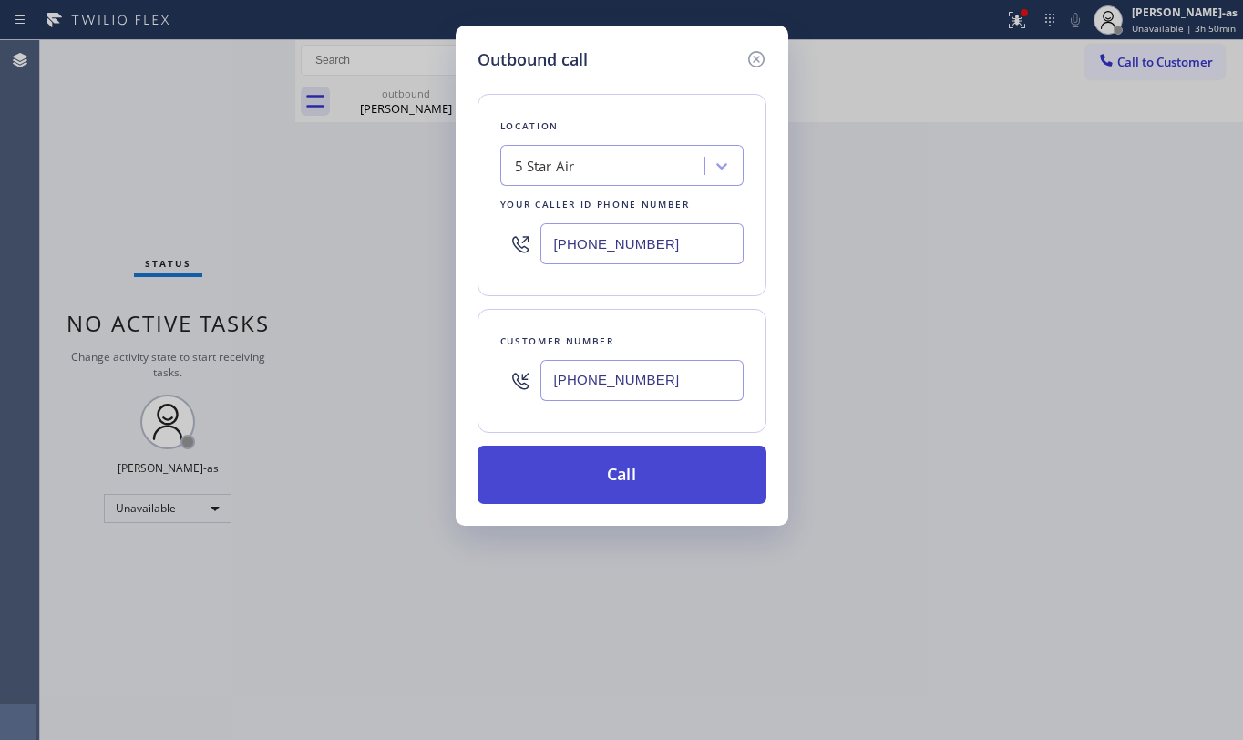
type input "[PHONE_NUMBER]"
click at [643, 485] on button "Call" at bounding box center [622, 475] width 289 height 58
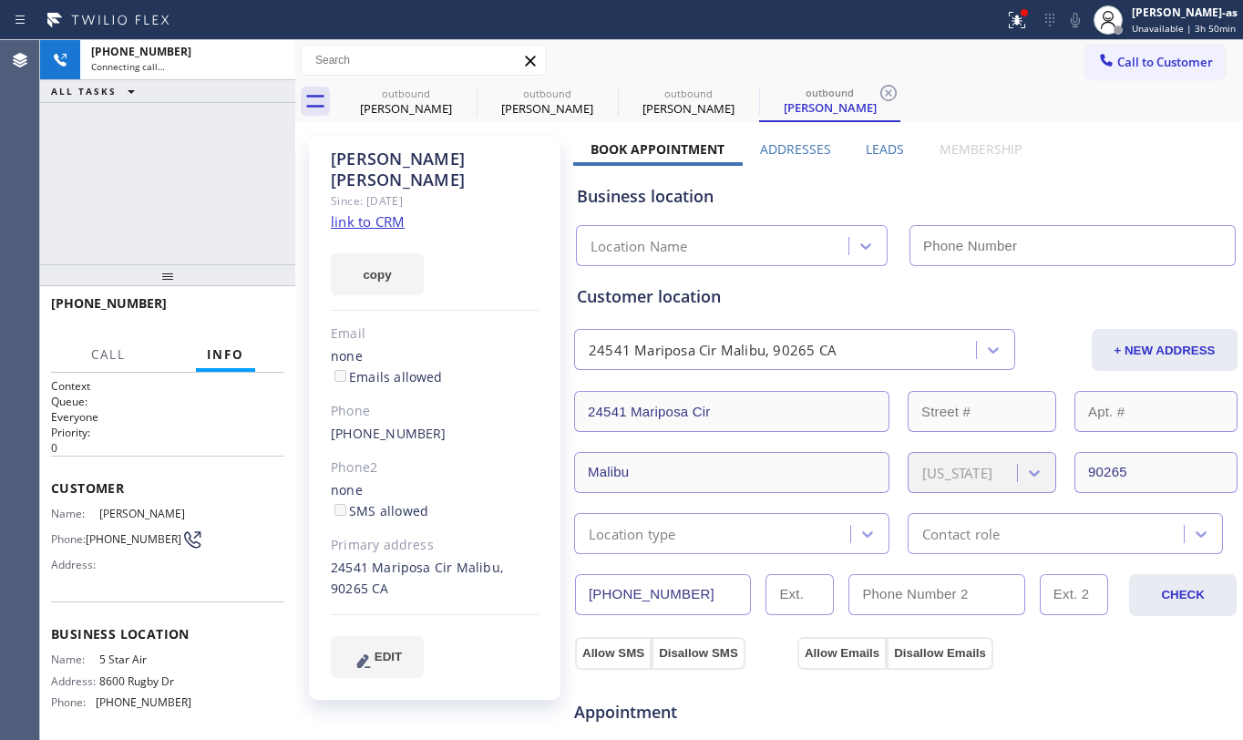
type input "[PHONE_NUMBER]"
drag, startPoint x: 219, startPoint y: 191, endPoint x: 292, endPoint y: 199, distance: 73.3
click at [219, 188] on div "[PHONE_NUMBER] Connecting call… ALL TASKS ALL TASKS ACTIVE TASKS TASKS IN WRAP …" at bounding box center [167, 152] width 255 height 224
click at [369, 212] on link "link to CRM" at bounding box center [368, 221] width 74 height 18
drag, startPoint x: 115, startPoint y: 119, endPoint x: 175, endPoint y: 114, distance: 60.3
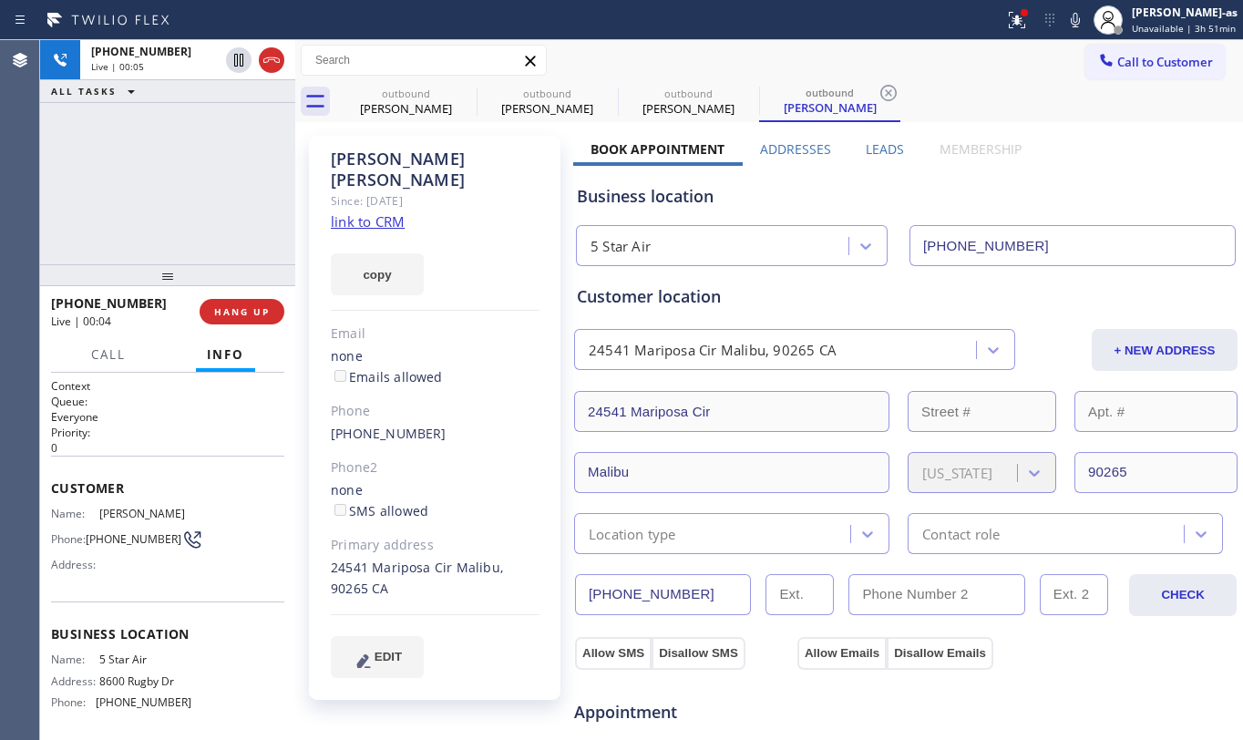
click at [117, 119] on div "[PHONE_NUMBER] Live | 00:05 ALL TASKS ALL TASKS ACTIVE TASKS TASKS IN WRAP UP" at bounding box center [167, 152] width 255 height 224
click at [267, 62] on icon at bounding box center [271, 59] width 16 height 5
click at [232, 264] on div at bounding box center [167, 275] width 255 height 22
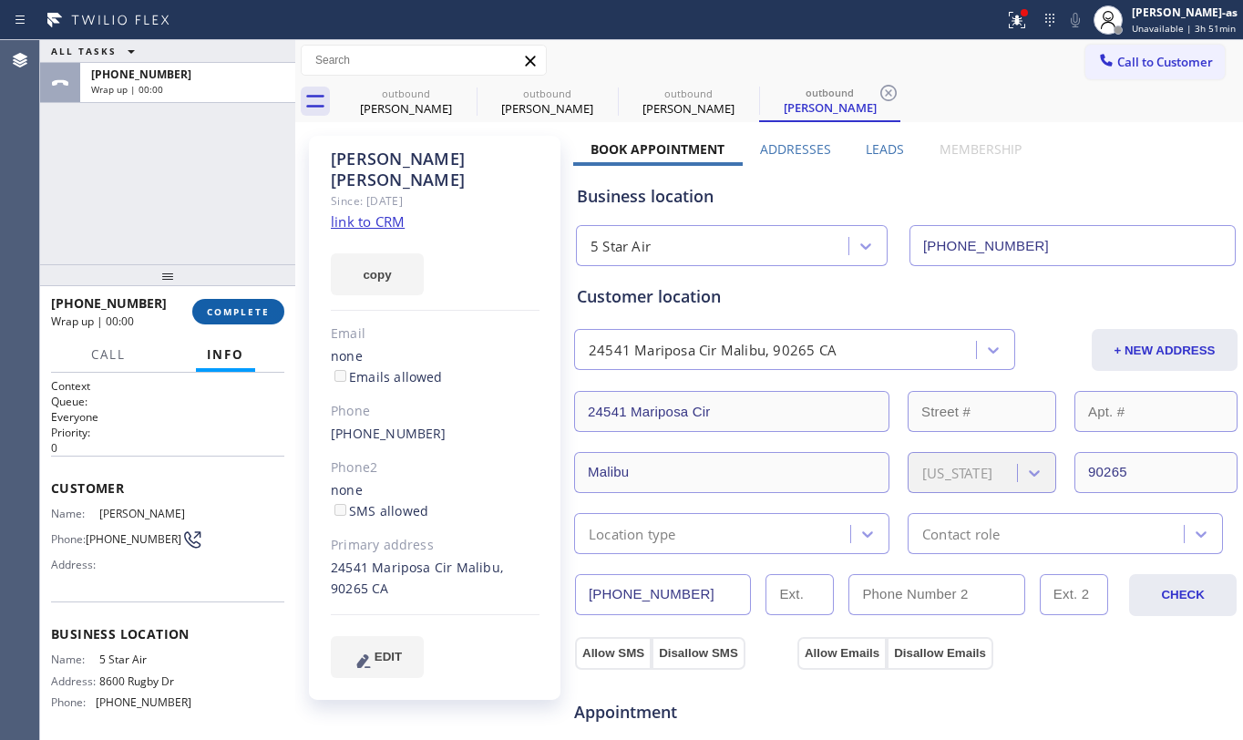
click at [256, 317] on span "COMPLETE" at bounding box center [238, 311] width 63 height 13
click at [195, 231] on div "ALL TASKS ALL TASKS ACTIVE TASKS TASKS IN WRAP UP [PHONE_NUMBER] Wrap up | 00:01" at bounding box center [167, 152] width 255 height 224
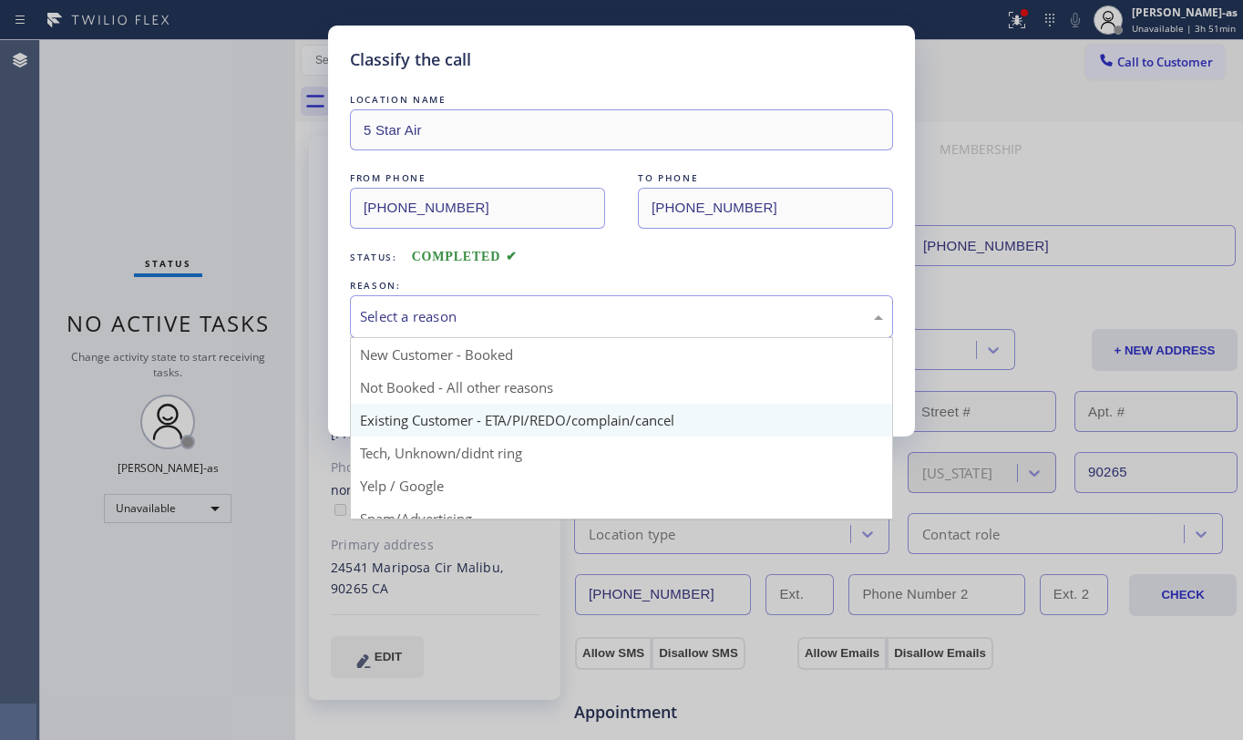
drag, startPoint x: 541, startPoint y: 326, endPoint x: 542, endPoint y: 431, distance: 104.8
click at [543, 326] on div "Select a reason" at bounding box center [621, 316] width 523 height 21
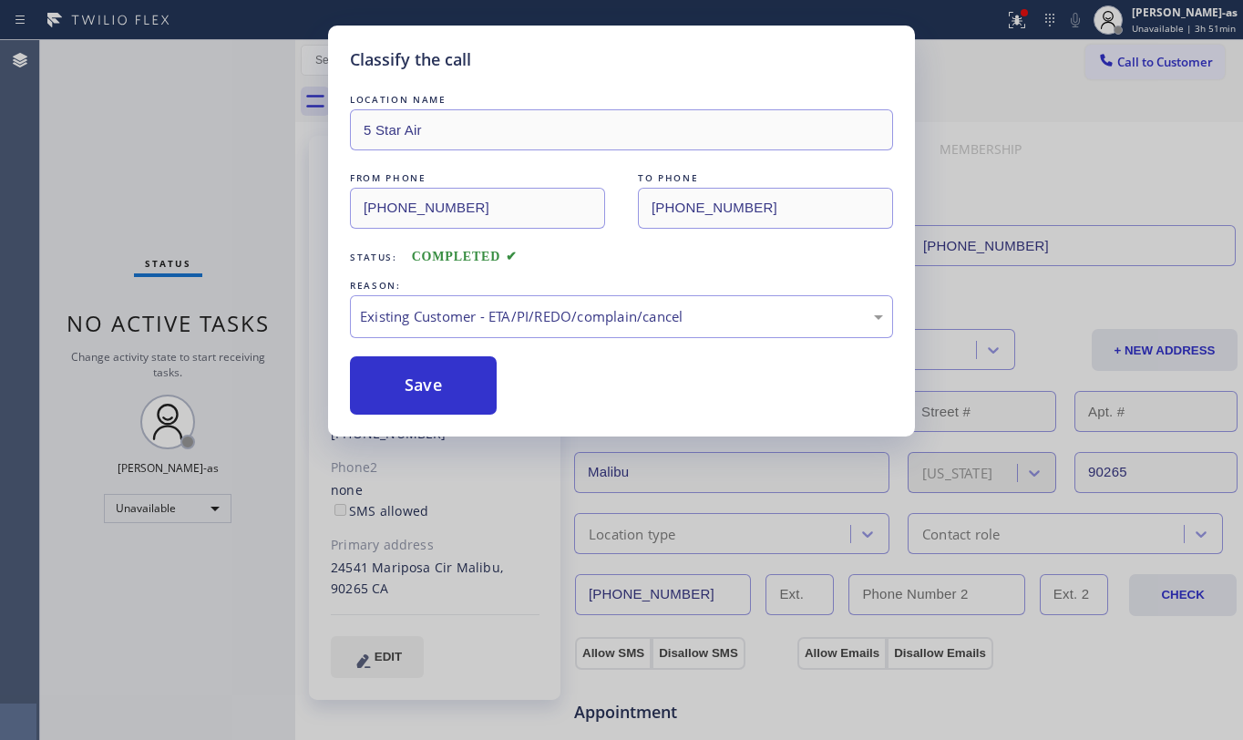
drag, startPoint x: 427, startPoint y: 407, endPoint x: 824, endPoint y: 715, distance: 502.9
click at [453, 407] on button "Save" at bounding box center [423, 385] width 147 height 58
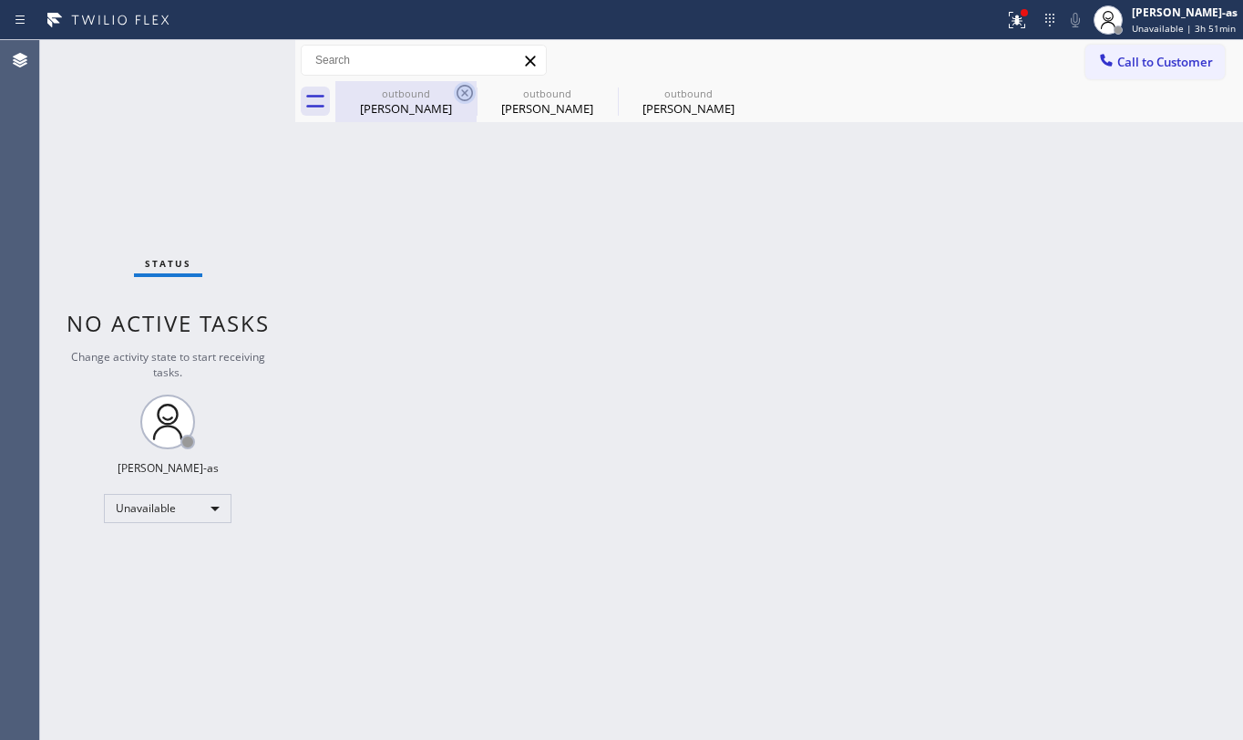
drag, startPoint x: 394, startPoint y: 97, endPoint x: 465, endPoint y: 91, distance: 71.3
click at [403, 95] on div "outbound" at bounding box center [406, 94] width 138 height 14
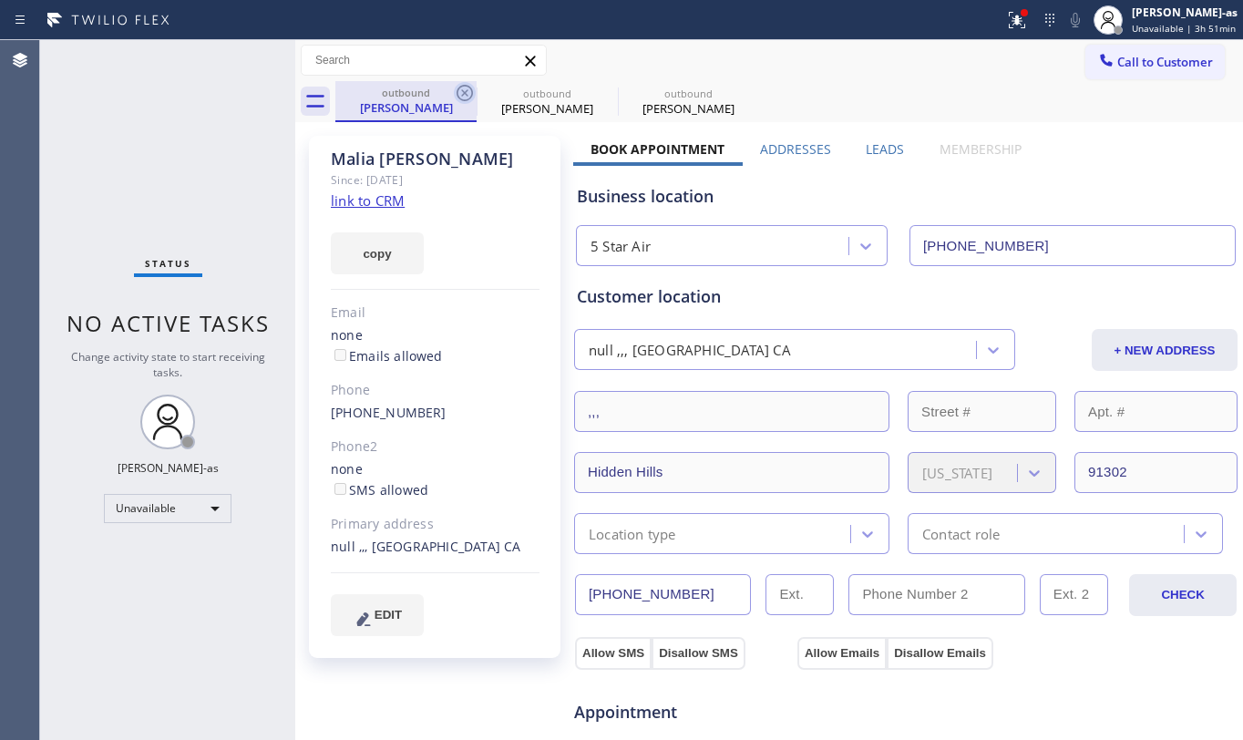
click at [465, 91] on icon at bounding box center [465, 93] width 22 height 22
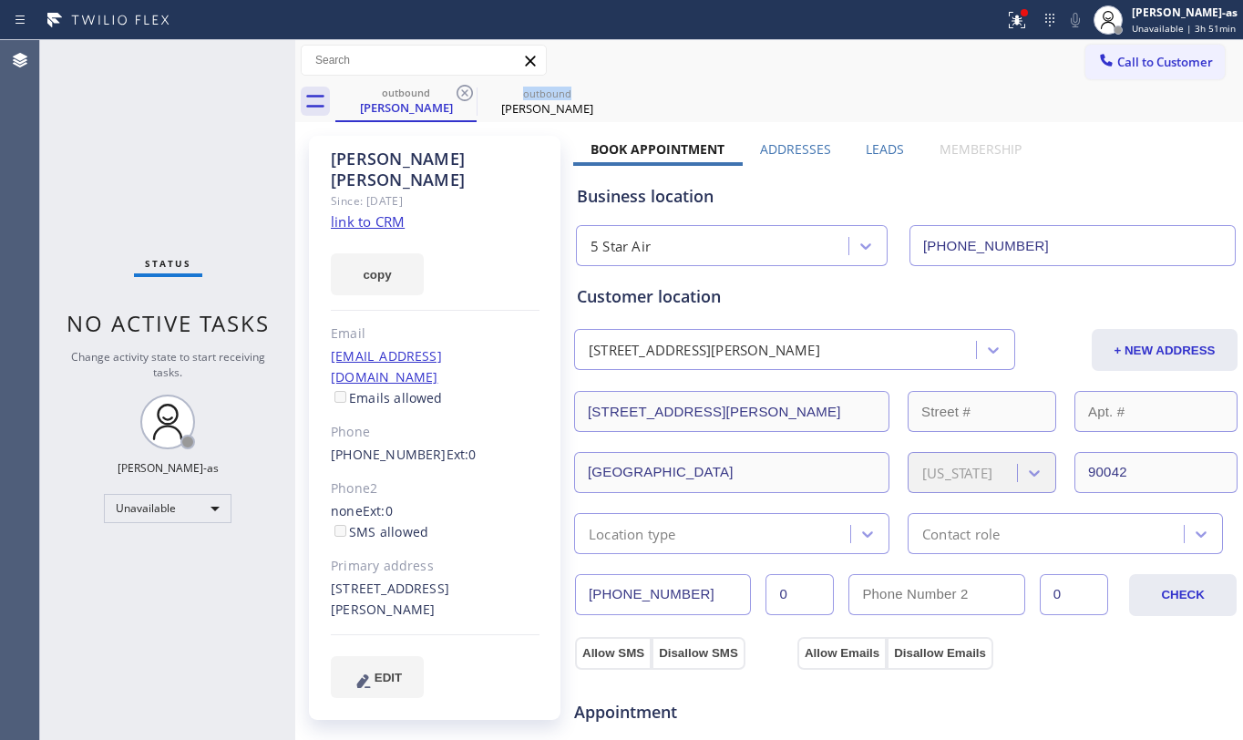
click at [465, 91] on icon at bounding box center [465, 93] width 22 height 22
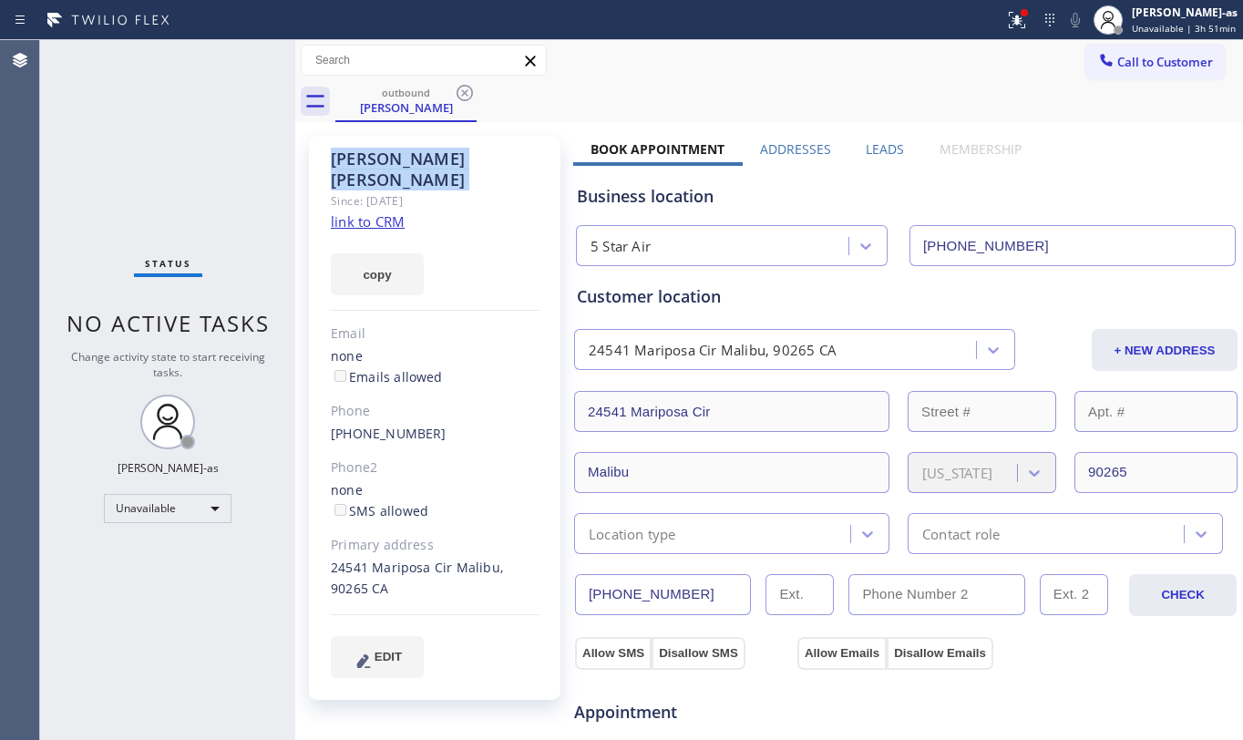
click at [465, 91] on icon at bounding box center [465, 93] width 22 height 22
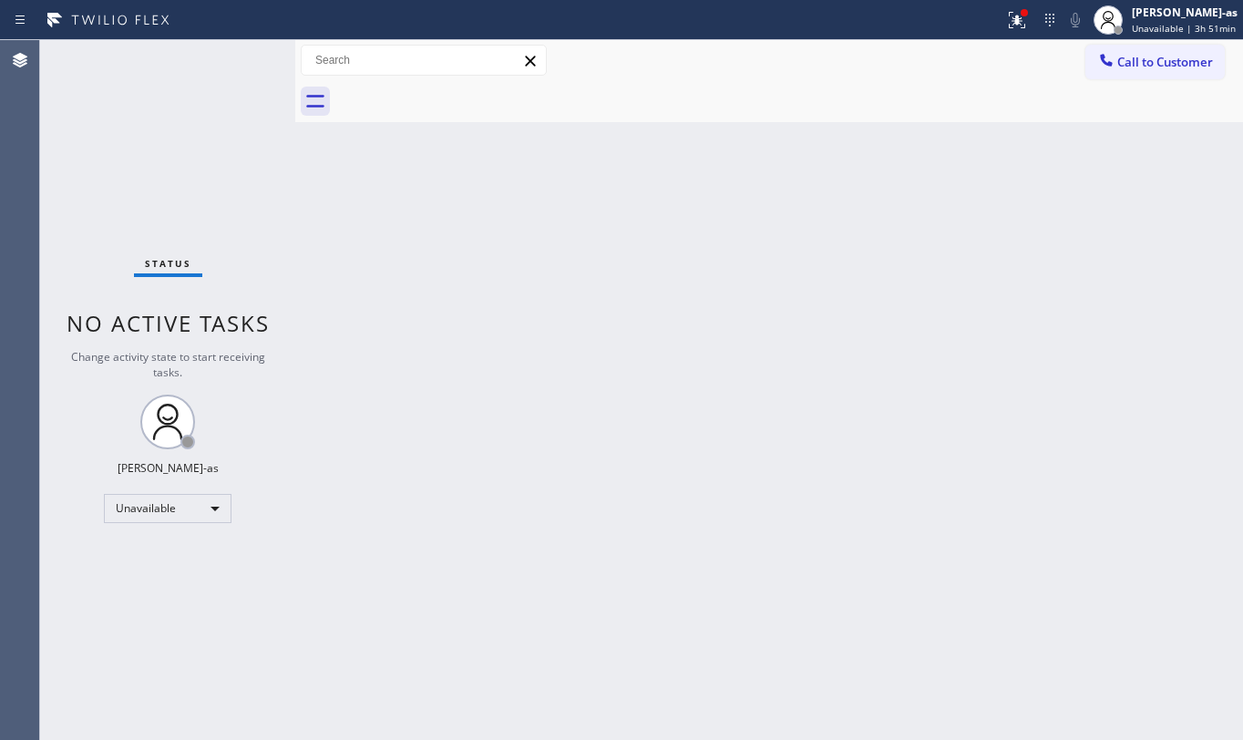
click at [496, 335] on div "Back to Dashboard Change Sender ID Customers Technicians Select a contact Outbo…" at bounding box center [769, 390] width 948 height 700
drag, startPoint x: 1156, startPoint y: 62, endPoint x: 1154, endPoint y: 53, distance: 9.3
click at [1156, 60] on span "Call to Customer" at bounding box center [1166, 62] width 96 height 16
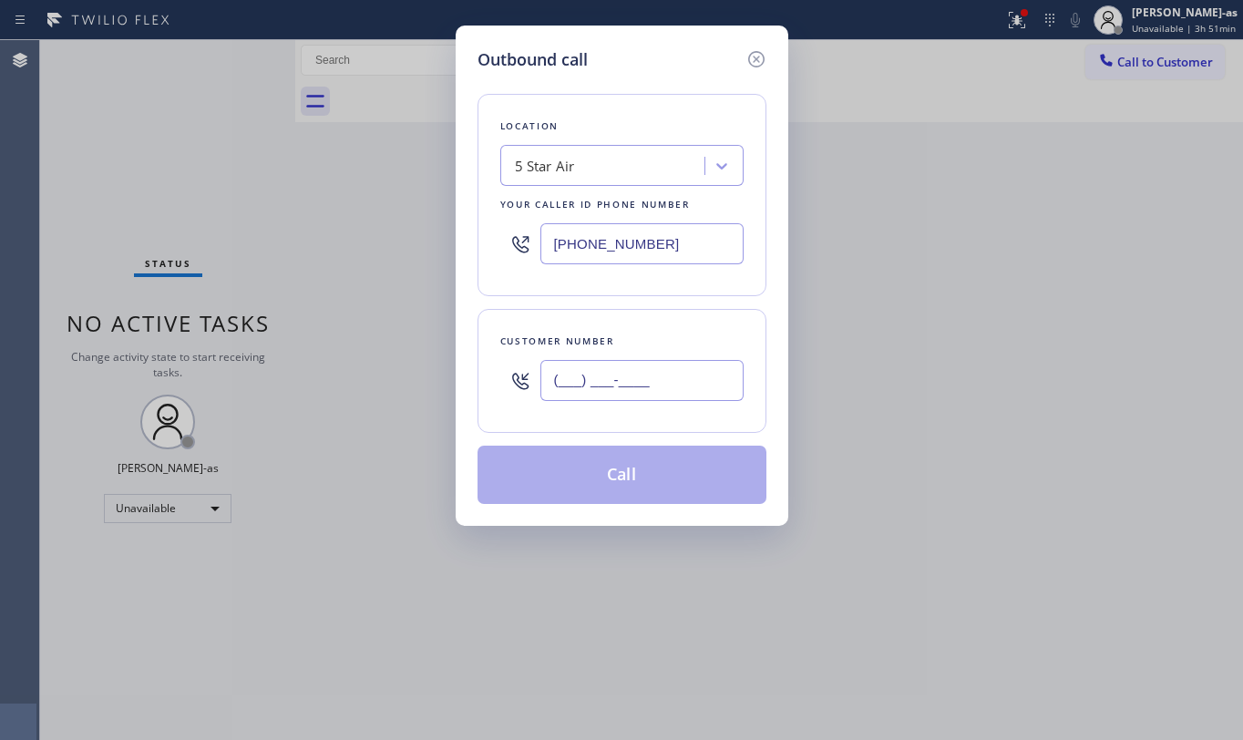
click at [649, 385] on input "(___) ___-____" at bounding box center [642, 380] width 203 height 41
paste input "818) 633-4618"
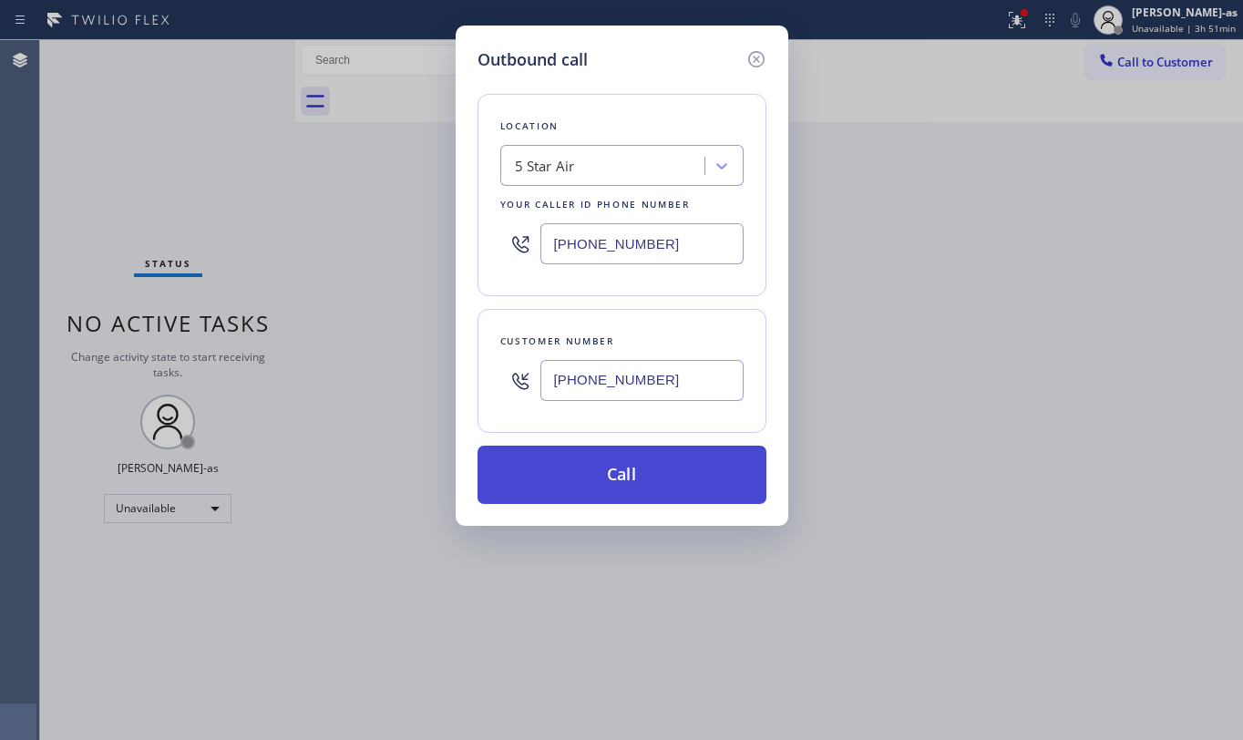
type input "[PHONE_NUMBER]"
click at [596, 479] on button "Call" at bounding box center [622, 475] width 289 height 58
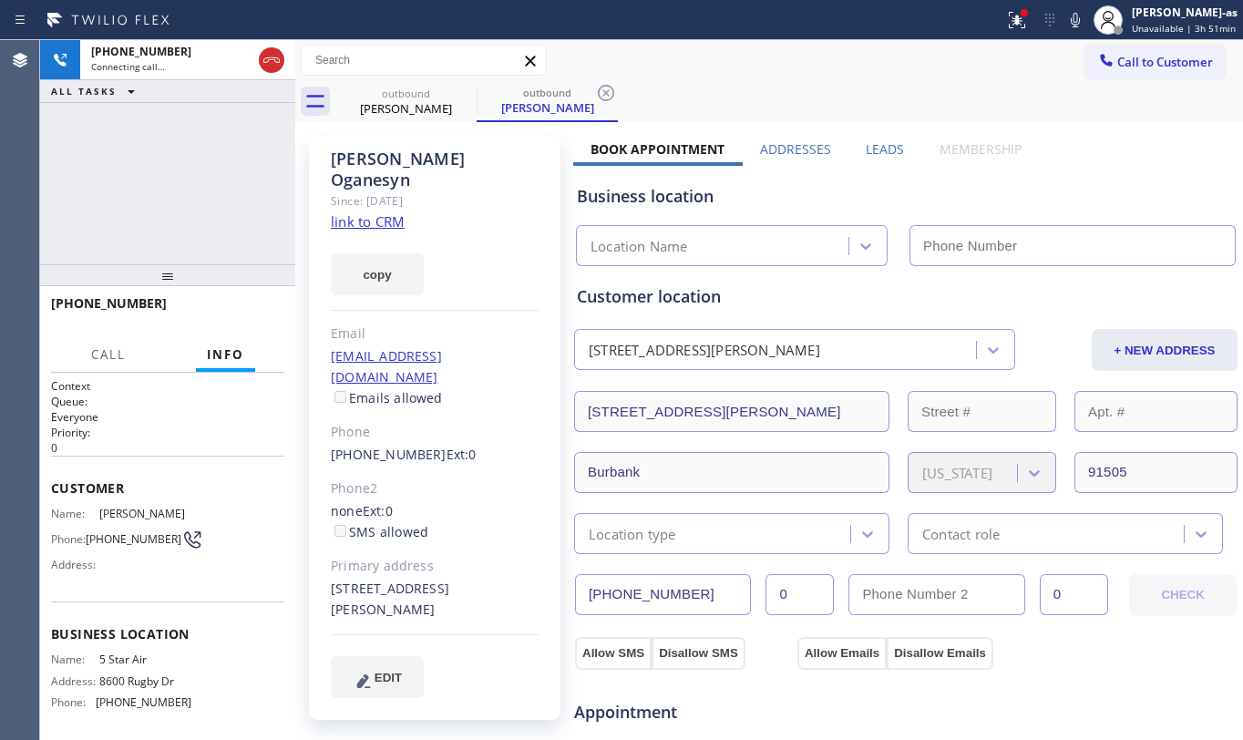
type input "[PHONE_NUMBER]"
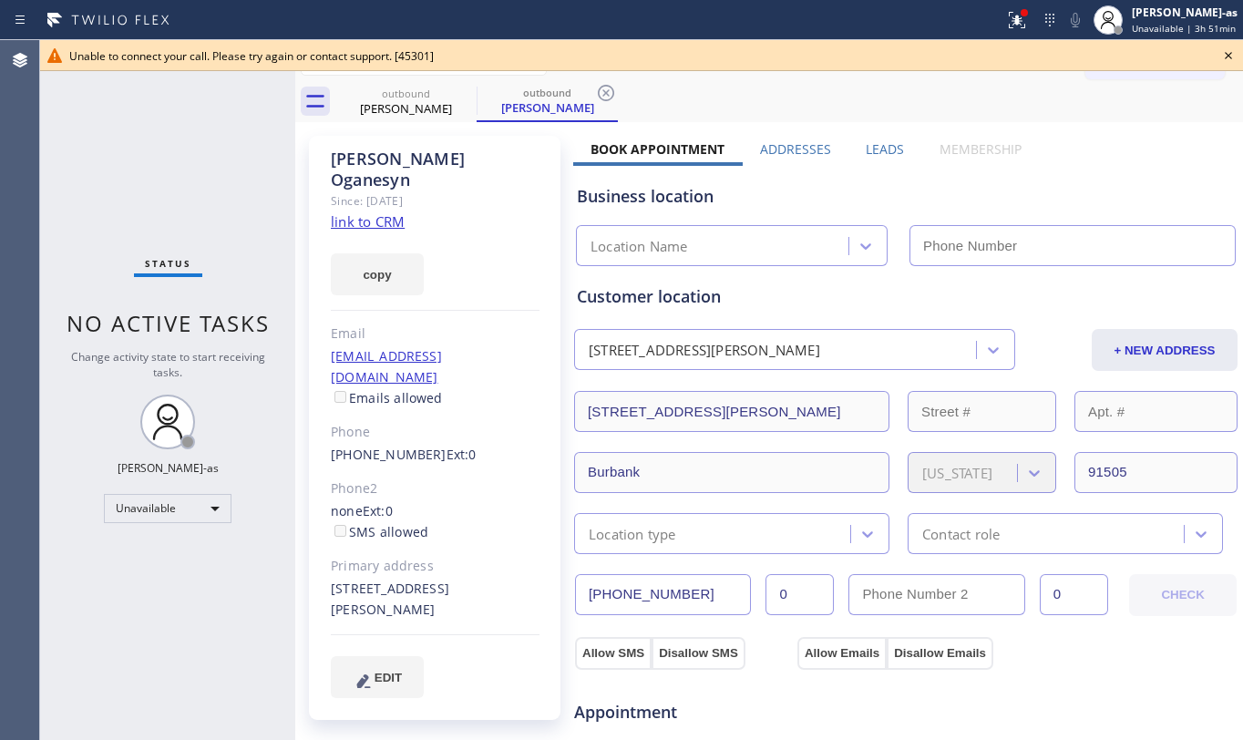
type input "[PHONE_NUMBER]"
drag, startPoint x: 148, startPoint y: 197, endPoint x: 238, endPoint y: 172, distance: 93.5
click at [180, 187] on div "Status No active tasks Change activity state to start receiving tasks. [PERSON_…" at bounding box center [167, 390] width 255 height 700
click at [403, 88] on div "outbound" at bounding box center [406, 94] width 138 height 14
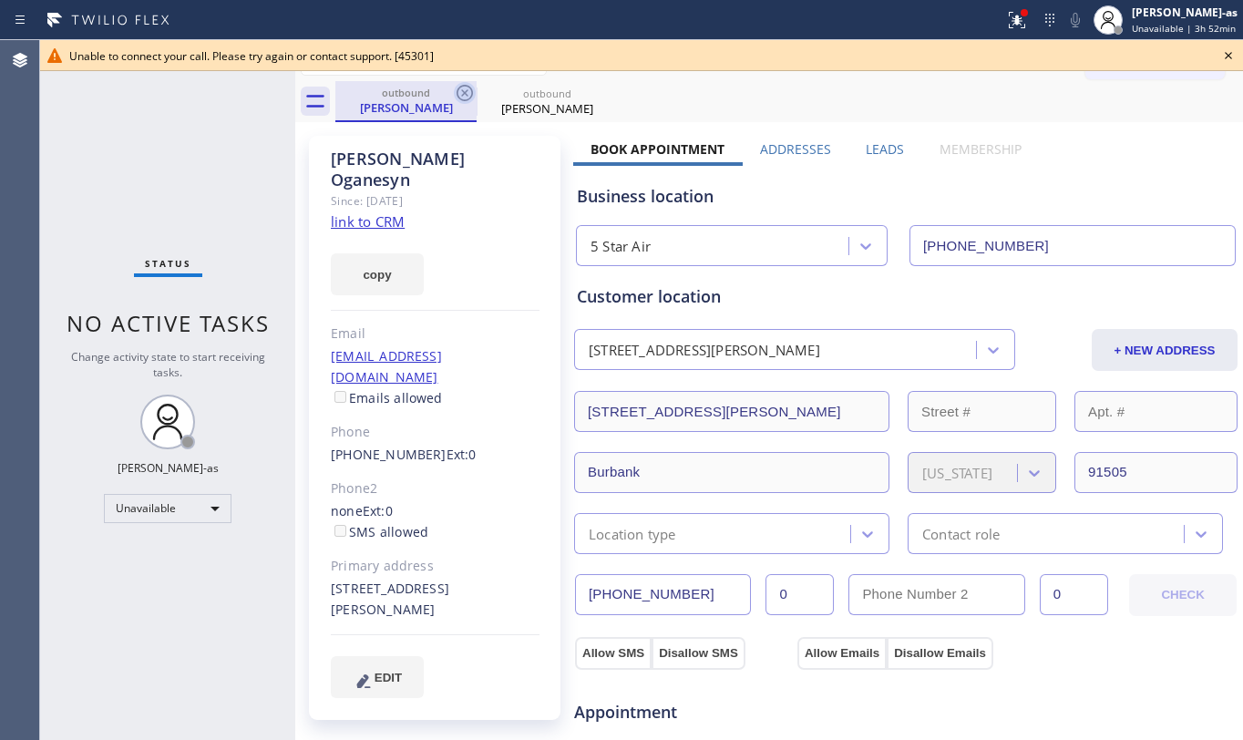
click at [463, 88] on icon at bounding box center [465, 93] width 22 height 22
click at [0, 0] on icon at bounding box center [0, 0] width 0 height 0
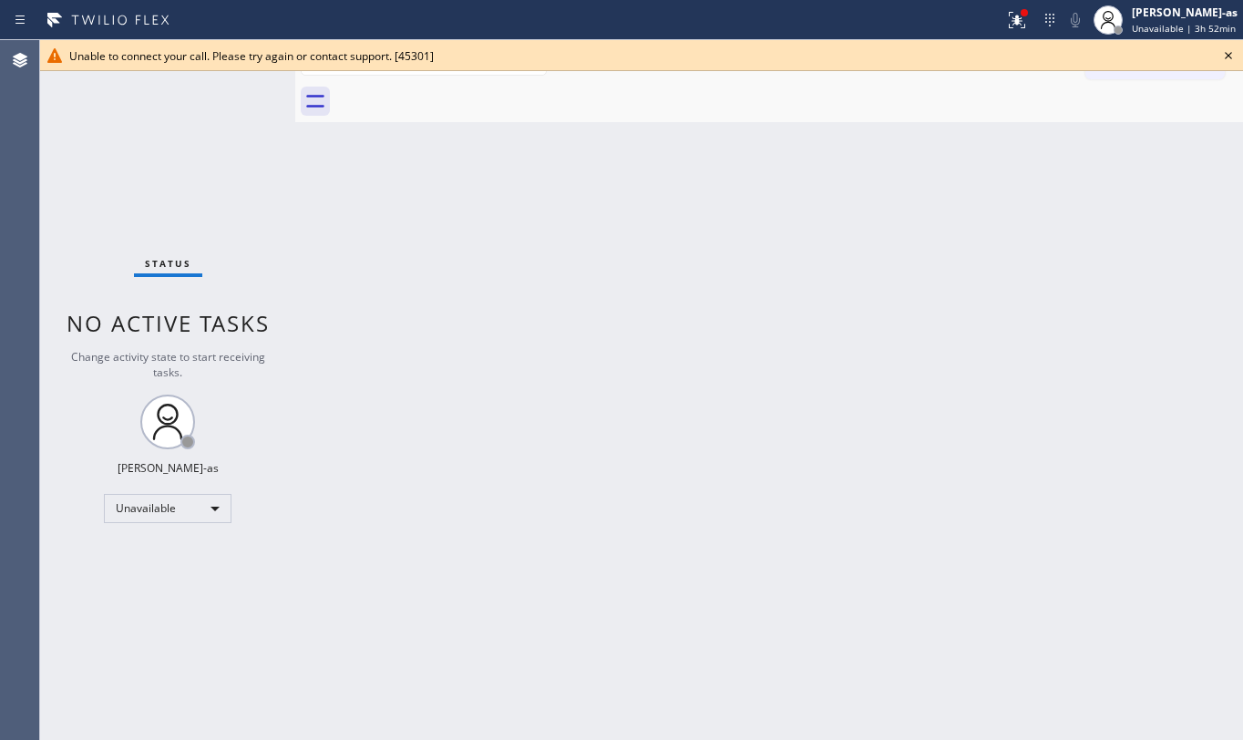
click at [463, 88] on div at bounding box center [789, 101] width 908 height 41
drag, startPoint x: 211, startPoint y: 179, endPoint x: 216, endPoint y: 170, distance: 10.2
click at [213, 173] on div "Status No active tasks Change activity state to start receiving tasks. [PERSON_…" at bounding box center [167, 390] width 255 height 700
click at [1227, 57] on icon at bounding box center [1228, 55] width 7 height 7
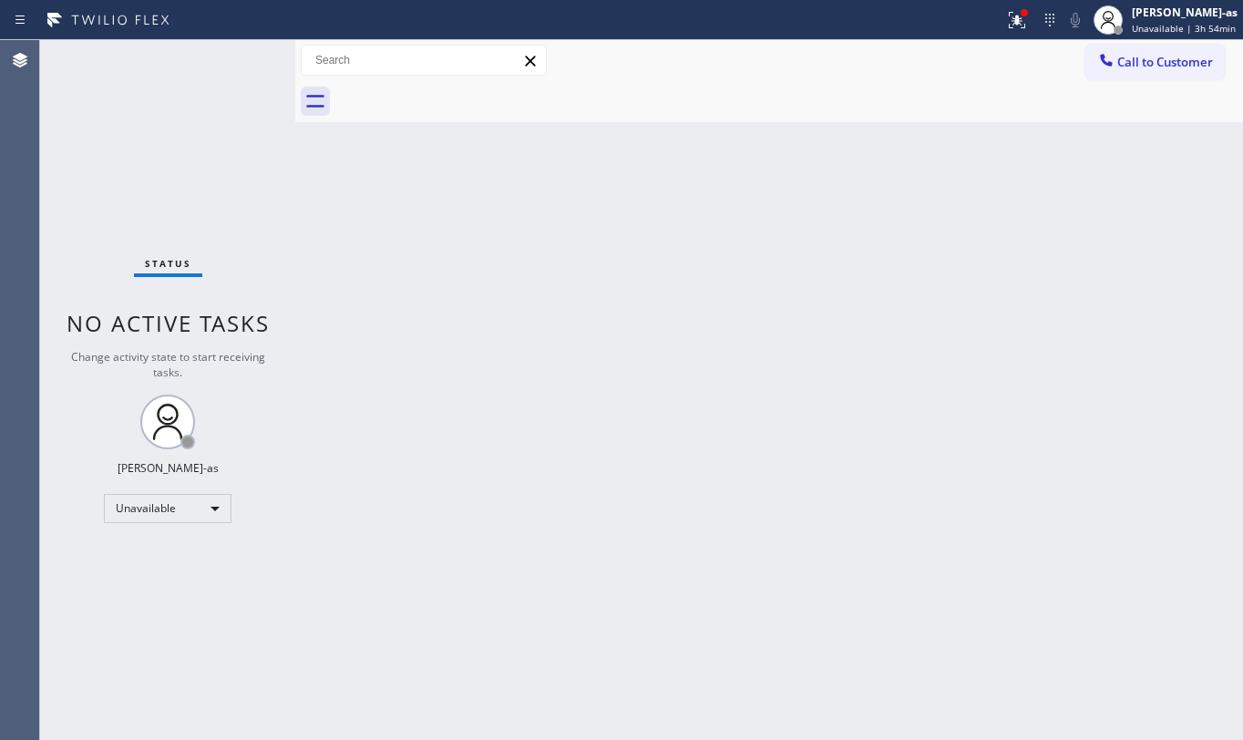
click at [667, 366] on div "Back to Dashboard Change Sender ID Customers Technicians Select a contact Outbo…" at bounding box center [769, 390] width 948 height 700
click at [1193, 62] on span "Call to Customer" at bounding box center [1166, 62] width 96 height 16
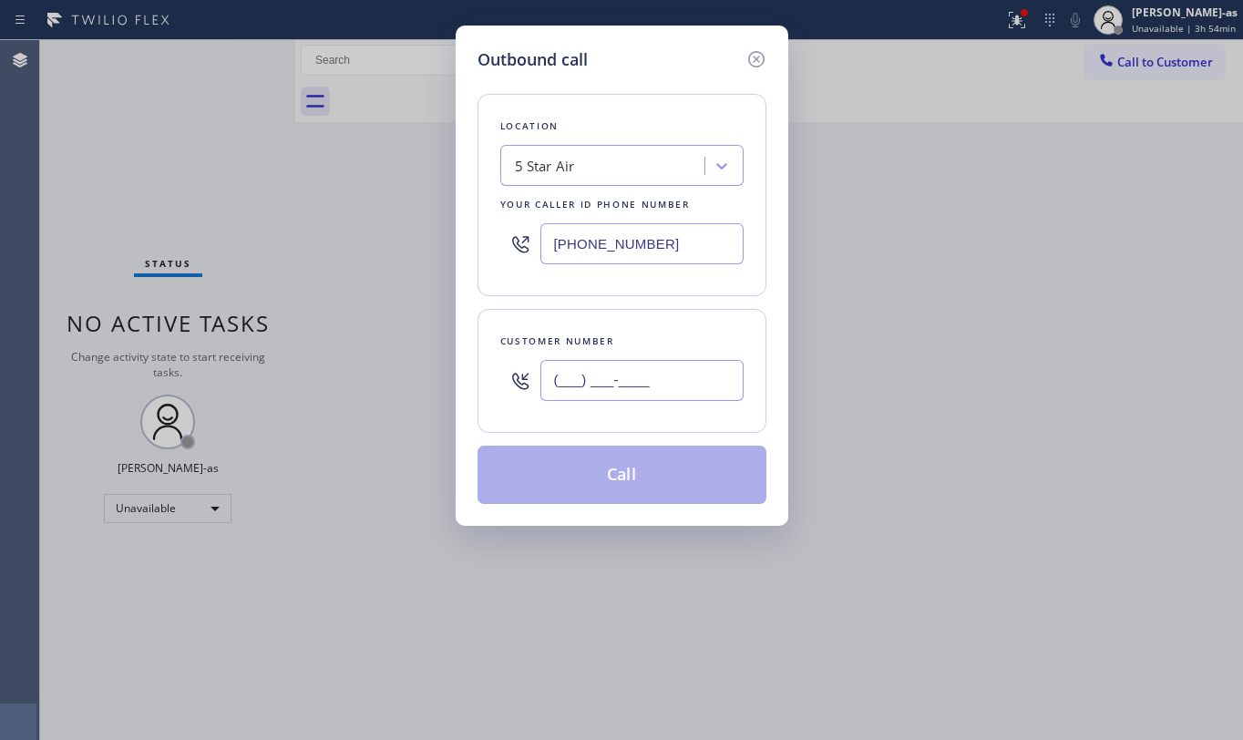
click at [567, 385] on input "(___) ___-____" at bounding box center [642, 380] width 203 height 41
paste input "323) 898-6919"
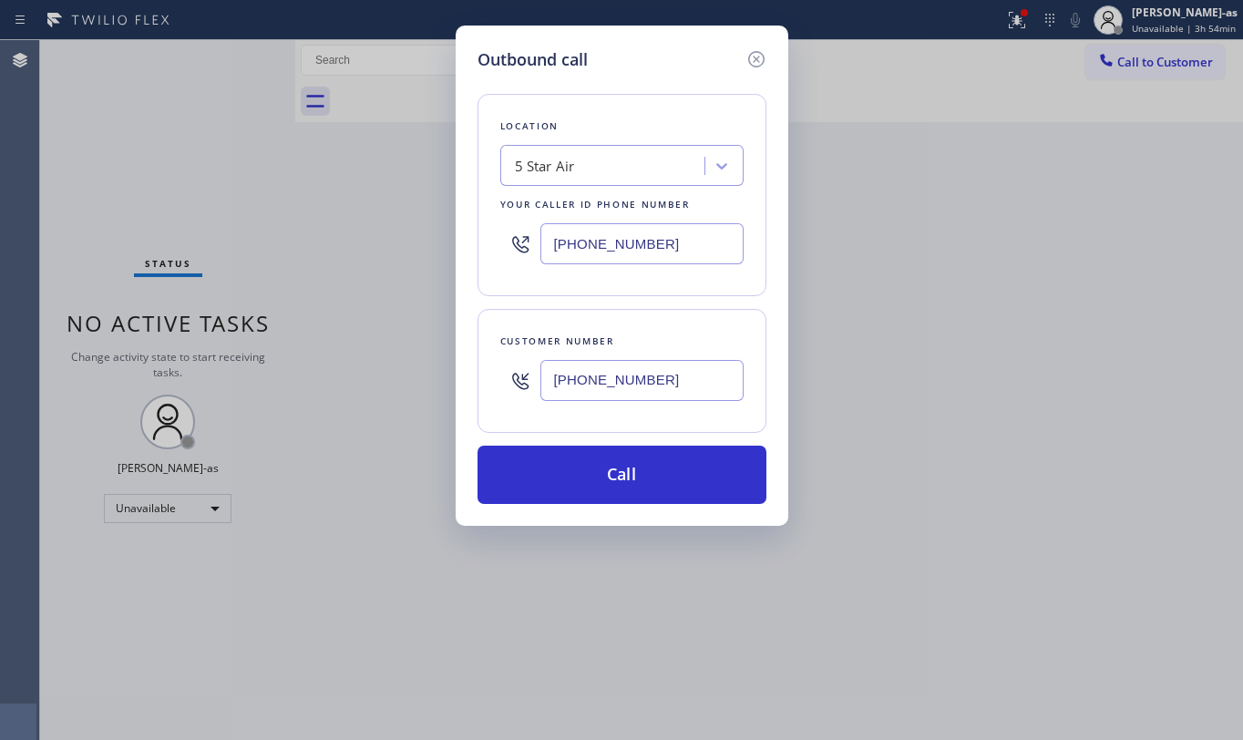
type input "[PHONE_NUMBER]"
click at [680, 249] on input "[PHONE_NUMBER]" at bounding box center [642, 243] width 203 height 41
click at [680, 245] on input "[PHONE_NUMBER]" at bounding box center [642, 243] width 203 height 41
click at [676, 246] on input "[PHONE_NUMBER]" at bounding box center [642, 243] width 203 height 41
click at [676, 252] on input "[PHONE_NUMBER]" at bounding box center [642, 243] width 203 height 41
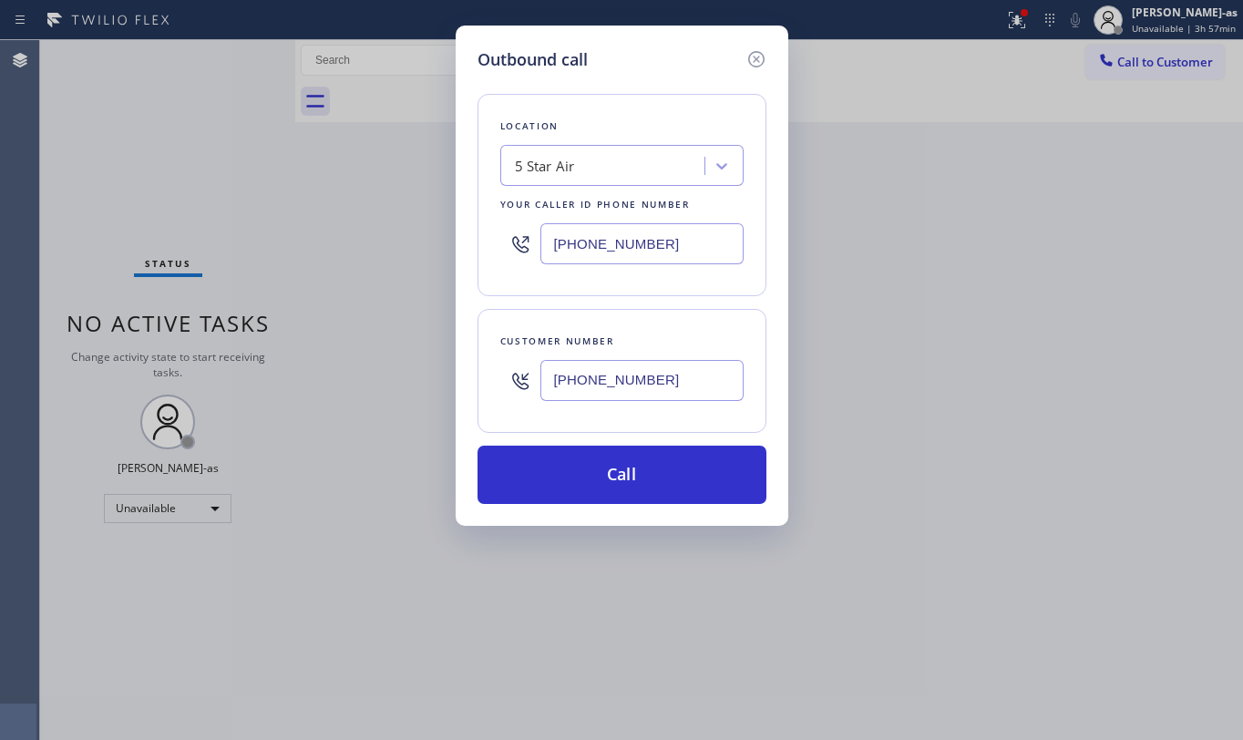
click at [676, 252] on input "[PHONE_NUMBER]" at bounding box center [642, 243] width 203 height 41
paste input "323) 991-919"
type input "[PHONE_NUMBER]"
click at [671, 390] on input "[PHONE_NUMBER]" at bounding box center [642, 380] width 203 height 41
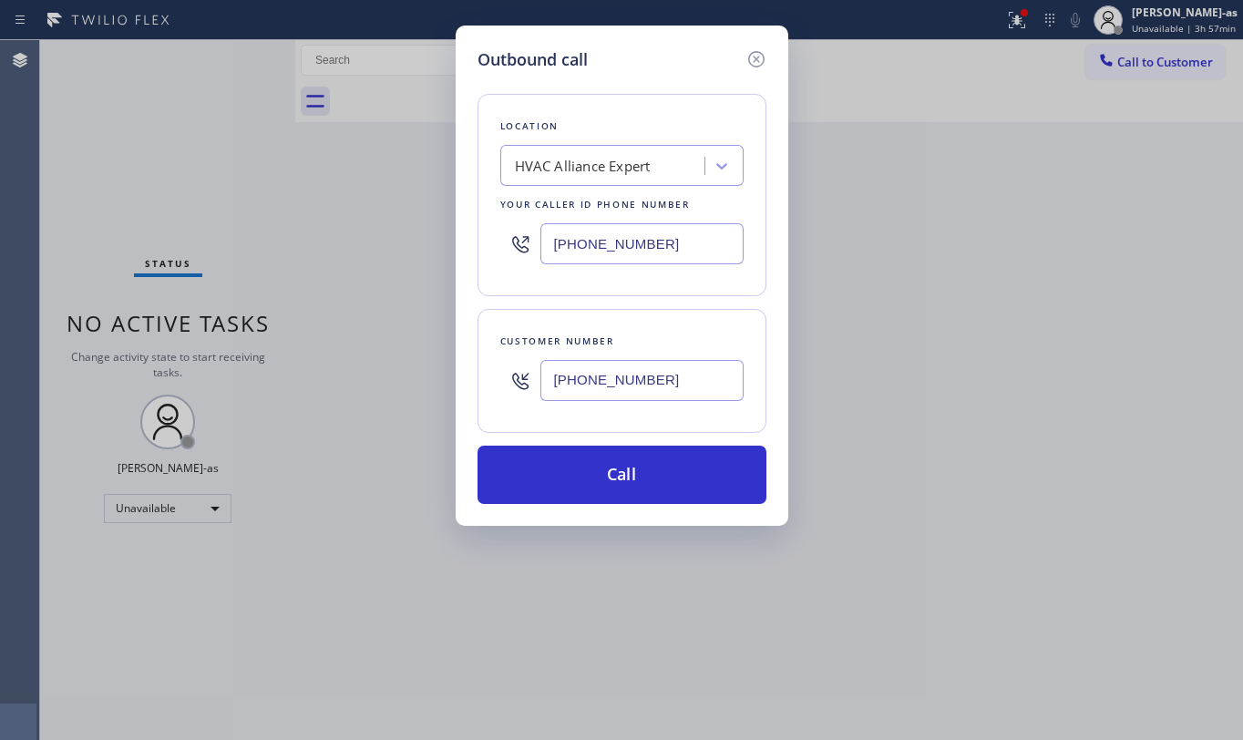
click at [671, 390] on input "[PHONE_NUMBER]" at bounding box center [642, 380] width 203 height 41
paste input "text"
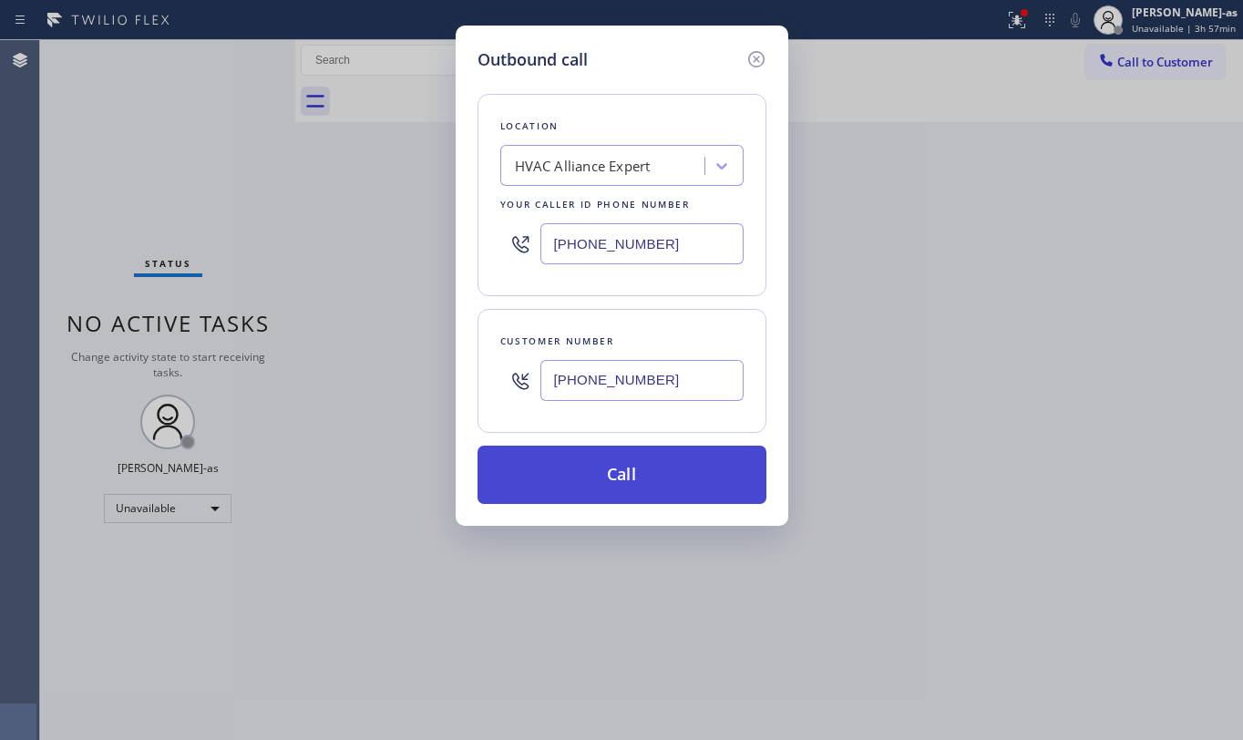
type input "[PHONE_NUMBER]"
click at [634, 490] on button "Call" at bounding box center [622, 475] width 289 height 58
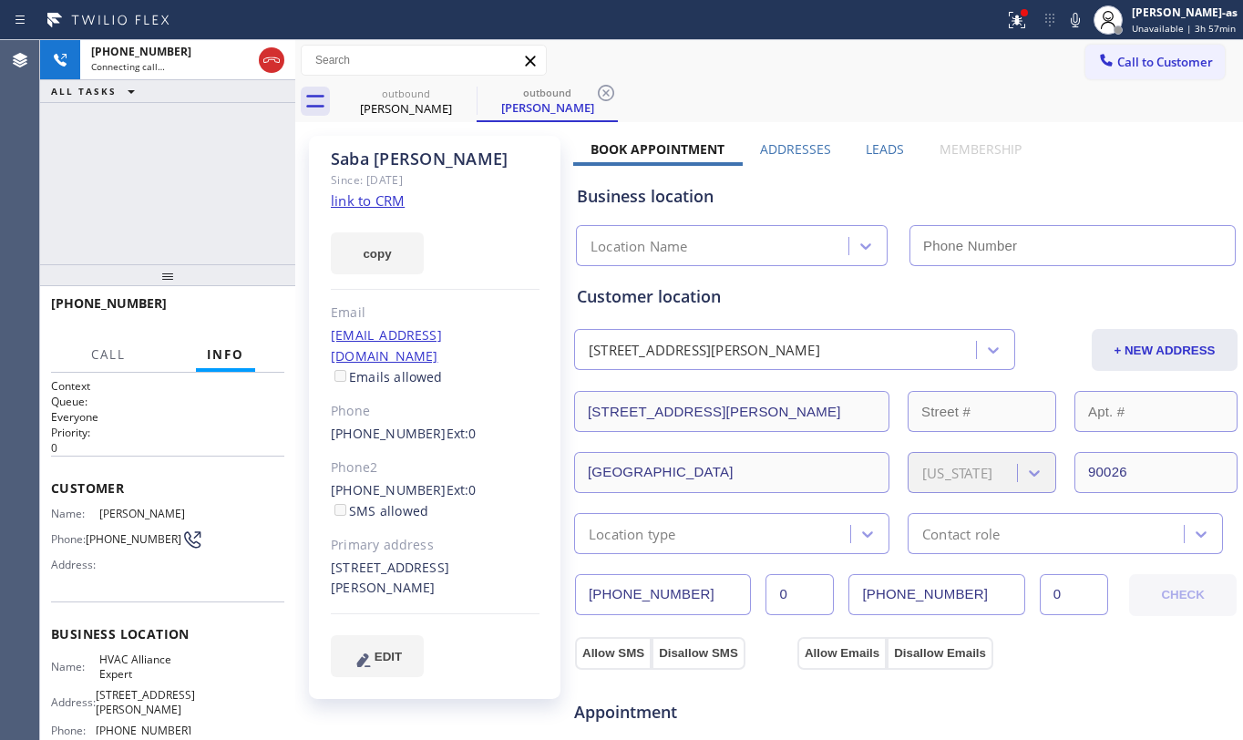
type input "[PHONE_NUMBER]"
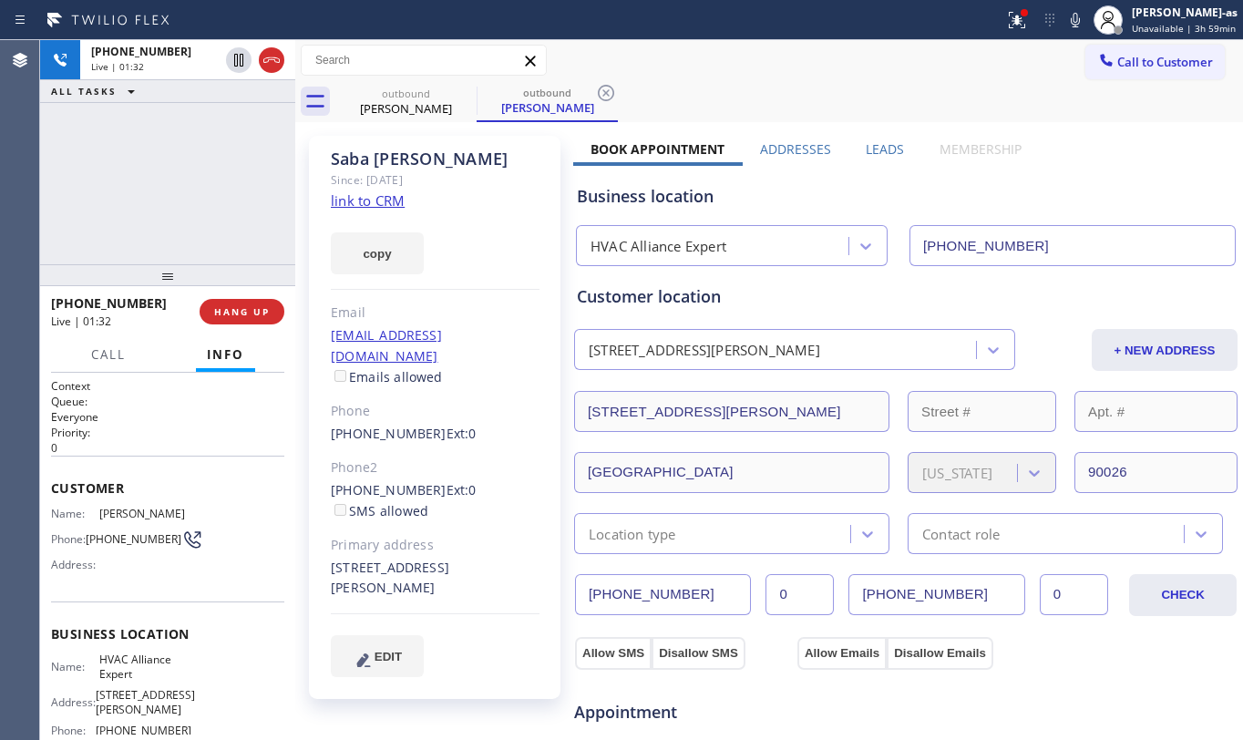
click at [171, 212] on div "[PHONE_NUMBER] Live | 01:32 ALL TASKS ALL TASKS ACTIVE TASKS TASKS IN WRAP UP" at bounding box center [167, 152] width 255 height 224
click at [165, 212] on div "[PHONE_NUMBER] Live | 01:35 ALL TASKS ALL TASKS ACTIVE TASKS TASKS IN WRAP UP" at bounding box center [167, 152] width 255 height 224
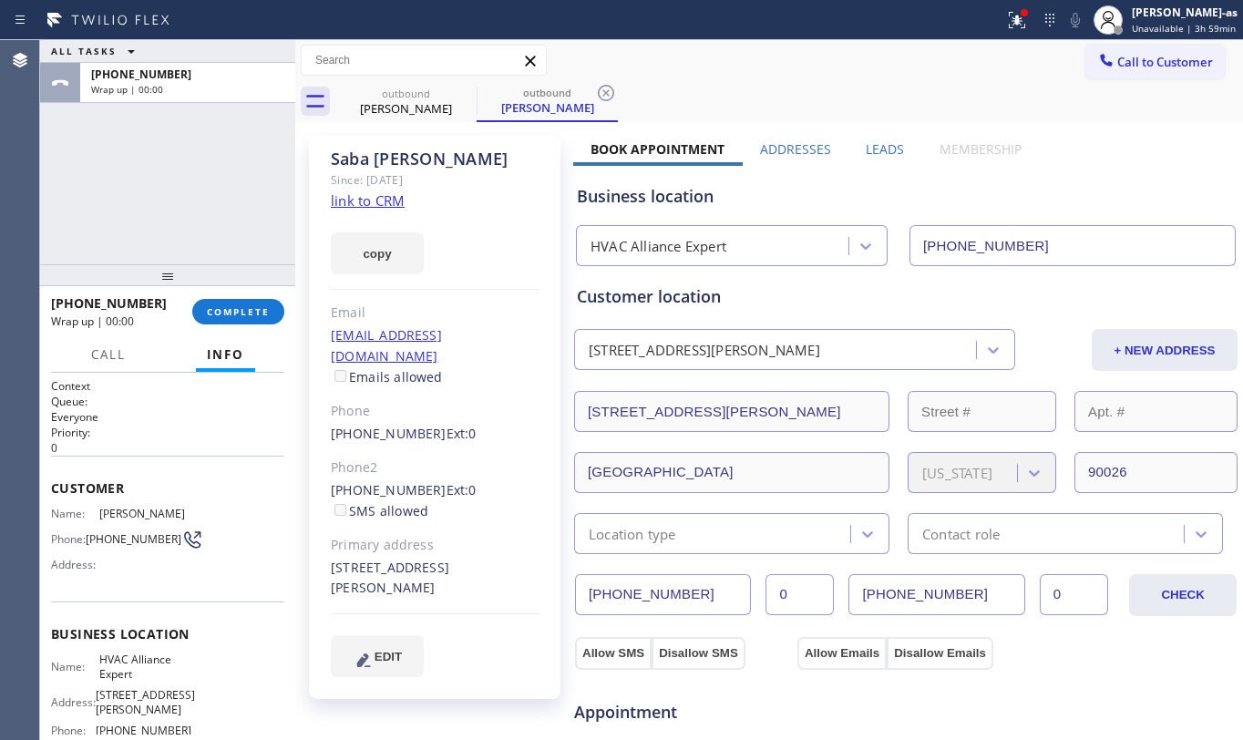
click at [161, 212] on div "ALL TASKS ALL TASKS ACTIVE TASKS TASKS IN WRAP UP [PHONE_NUMBER] Wrap up | 00:00" at bounding box center [167, 152] width 255 height 224
click at [161, 215] on div "ALL TASKS ALL TASKS ACTIVE TASKS TASKS IN WRAP UP [PHONE_NUMBER] Wrap up | 00:01" at bounding box center [167, 152] width 255 height 224
drag, startPoint x: 161, startPoint y: 197, endPoint x: 541, endPoint y: 209, distance: 379.4
click at [161, 199] on div "ALL TASKS ALL TASKS ACTIVE TASKS TASKS IN WRAP UP [PHONE_NUMBER] Wrap up | 00:01" at bounding box center [167, 152] width 255 height 224
click at [388, 91] on div "outbound" at bounding box center [406, 94] width 138 height 14
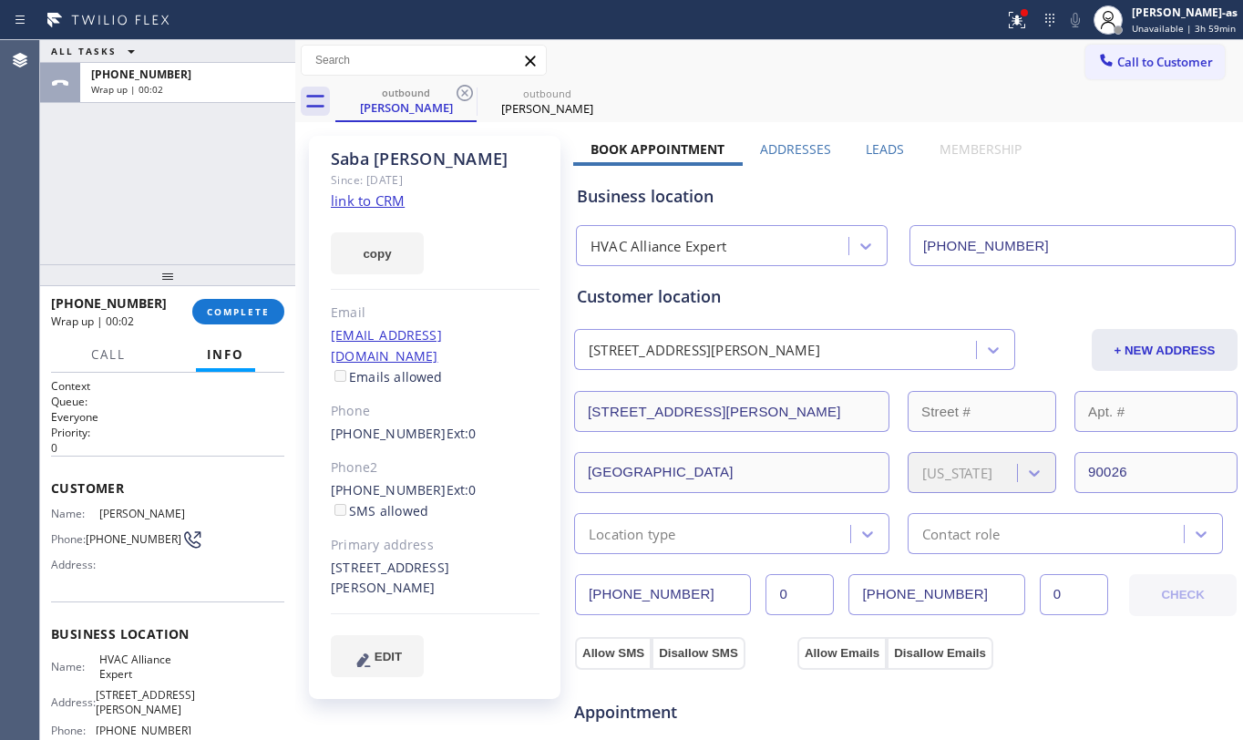
click at [168, 186] on div "ALL TASKS ALL TASKS ACTIVE TASKS TASKS IN WRAP UP [PHONE_NUMBER] Wrap up | 00:02" at bounding box center [167, 152] width 255 height 224
click at [184, 232] on div "ALL TASKS ALL TASKS ACTIVE TASKS TASKS IN WRAP UP [PHONE_NUMBER] Wrap up | 00:03" at bounding box center [167, 152] width 255 height 224
click at [242, 317] on button "COMPLETE" at bounding box center [238, 312] width 92 height 26
click at [171, 211] on div "ALL TASKS ALL TASKS ACTIVE TASKS TASKS IN WRAP UP [PHONE_NUMBER] Wrap up | 00:04" at bounding box center [167, 152] width 255 height 224
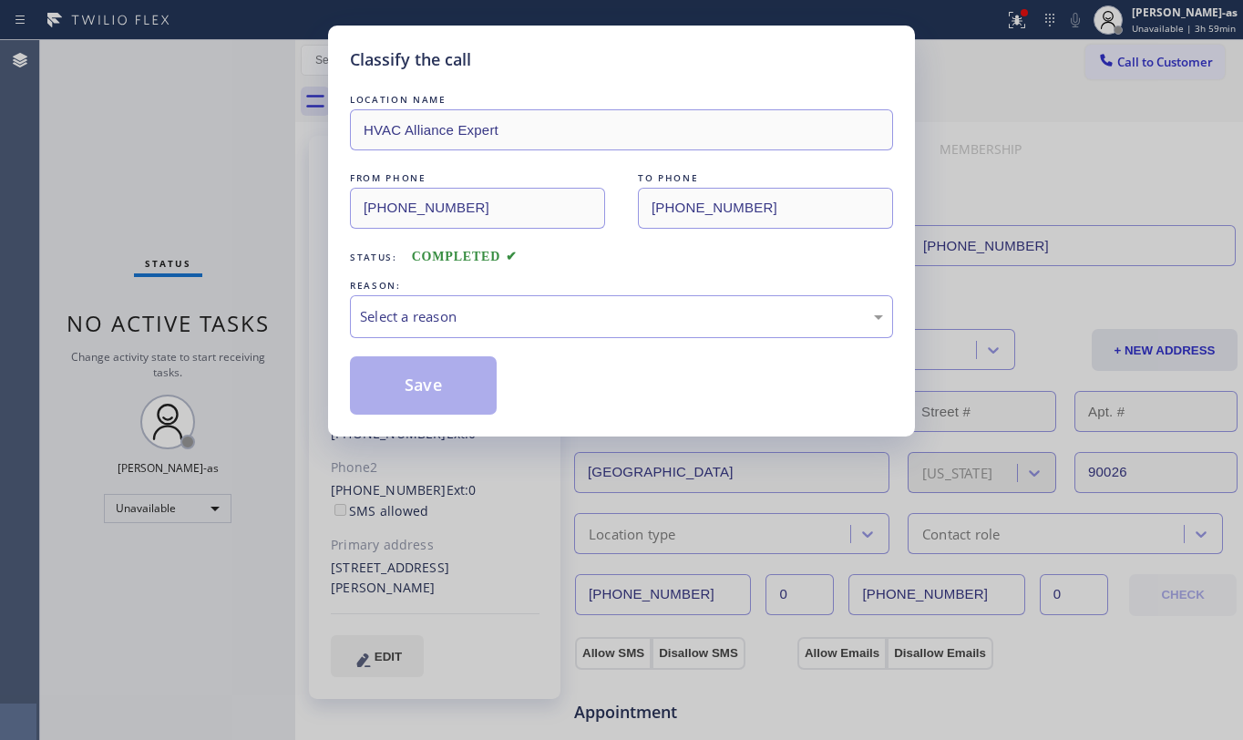
click at [533, 268] on div "LOCATION NAME HVAC Alliance Expert FROM PHONE [PHONE_NUMBER] TO PHONE [PHONE_NU…" at bounding box center [621, 252] width 543 height 325
click at [443, 322] on div "Select a reason" at bounding box center [621, 316] width 523 height 21
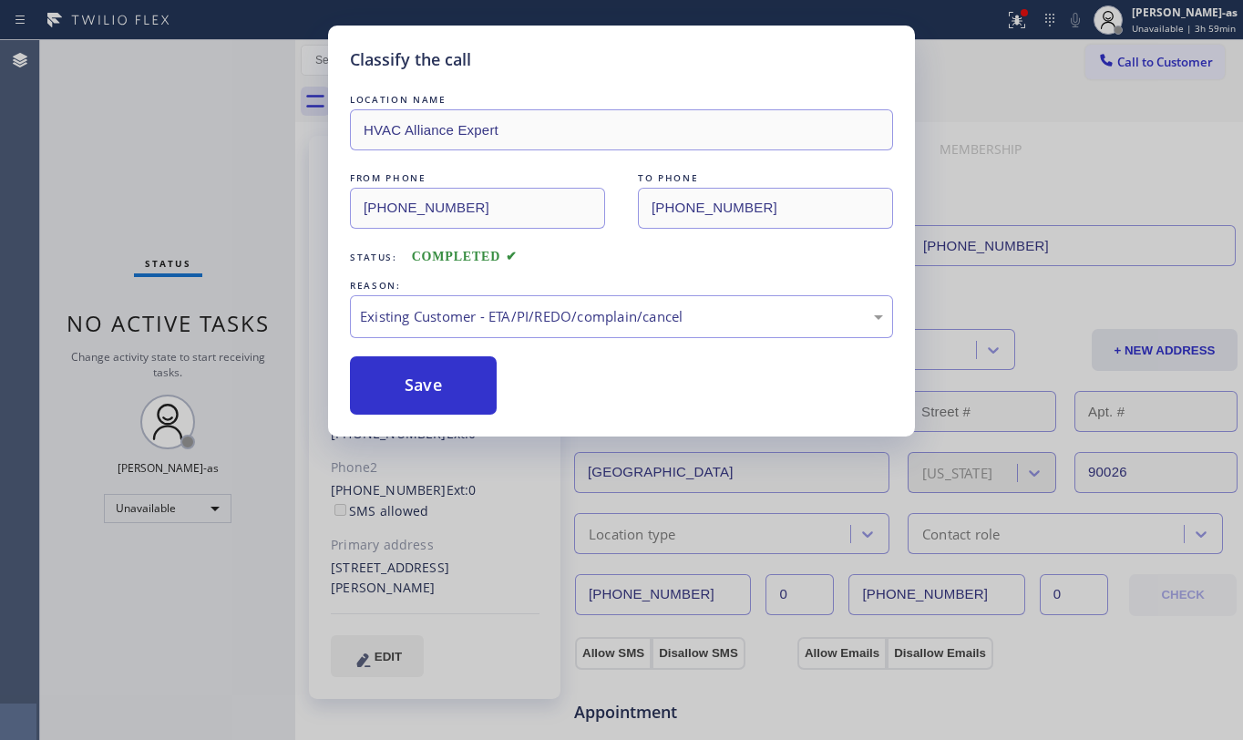
click at [445, 387] on button "Save" at bounding box center [423, 385] width 147 height 58
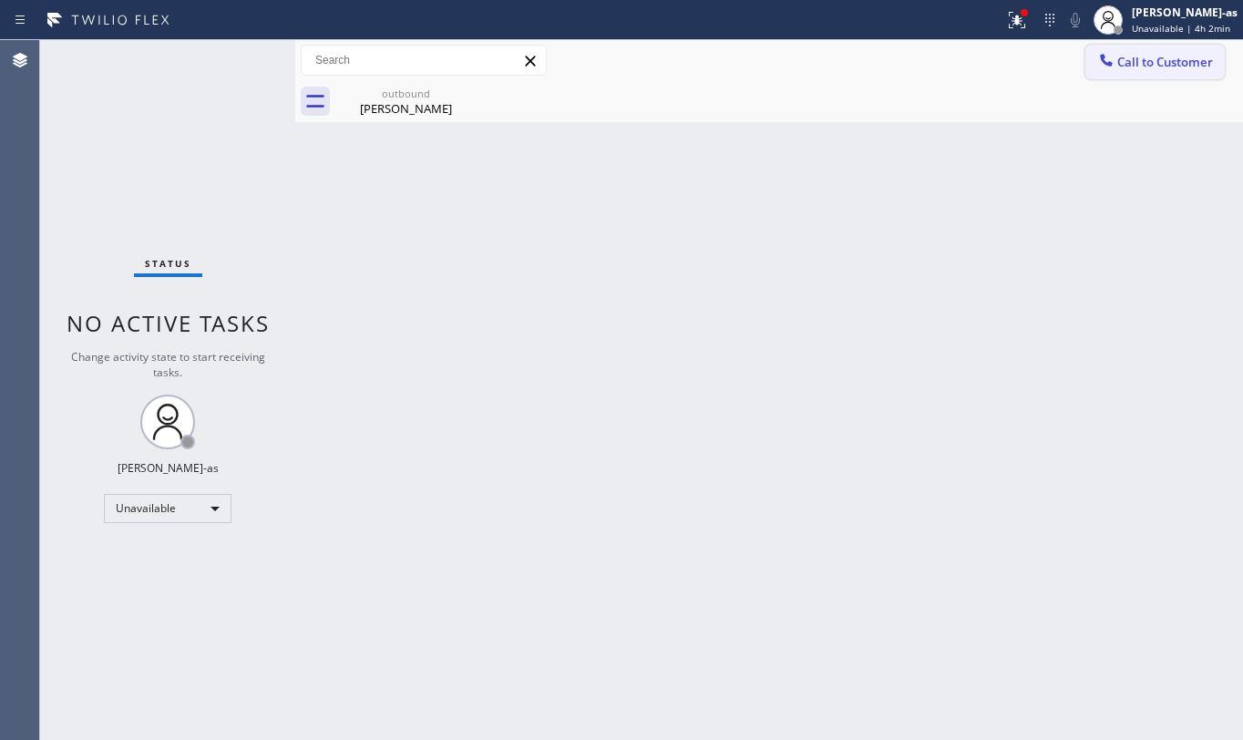
drag, startPoint x: 1143, startPoint y: 67, endPoint x: 858, endPoint y: 170, distance: 303.4
click at [1143, 67] on span "Call to Customer" at bounding box center [1166, 62] width 96 height 16
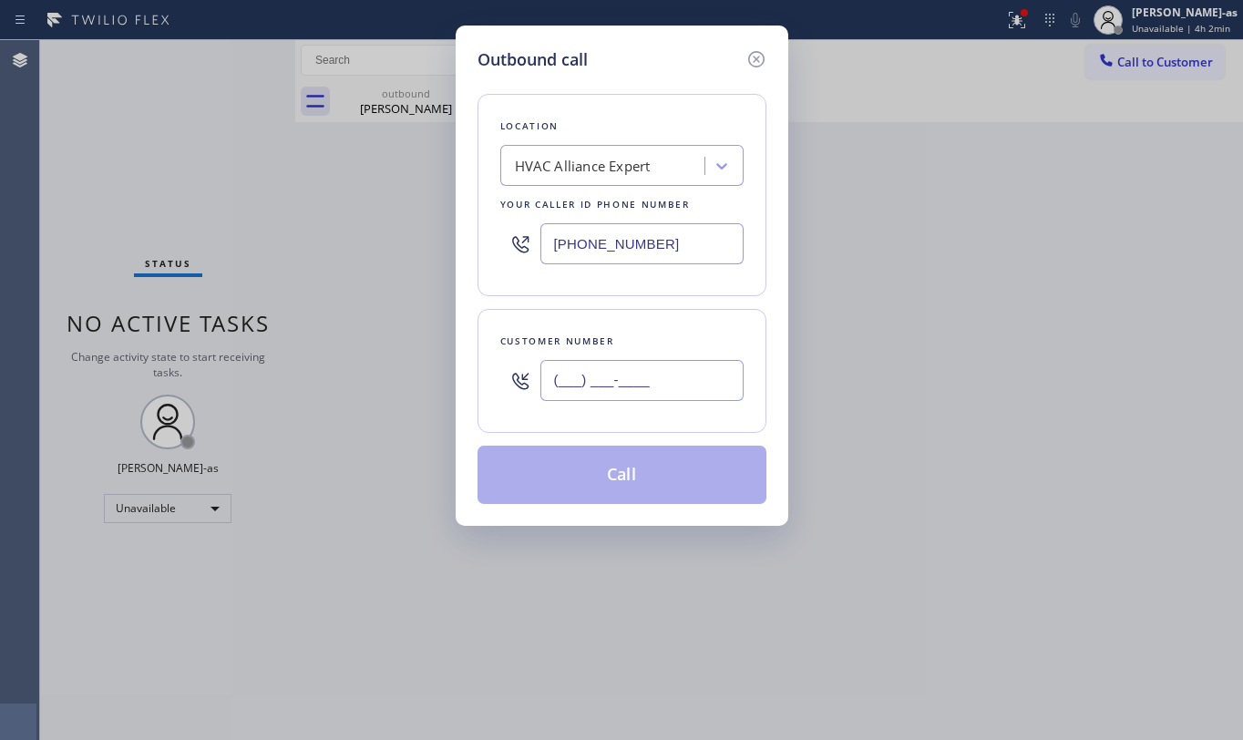
click at [600, 373] on input "(___) ___-____" at bounding box center [642, 380] width 203 height 41
paste input "323) 898-6919"
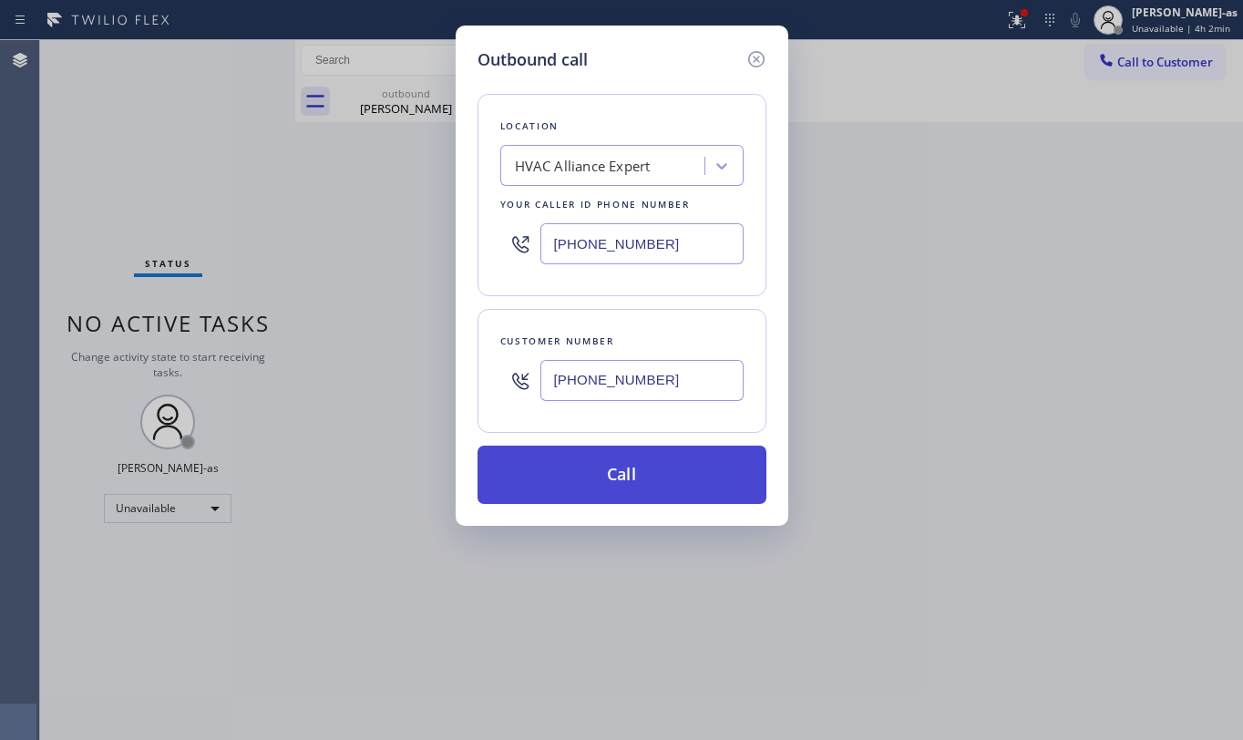
type input "[PHONE_NUMBER]"
drag, startPoint x: 636, startPoint y: 489, endPoint x: 657, endPoint y: 468, distance: 29.7
click at [636, 480] on button "Call" at bounding box center [622, 475] width 289 height 58
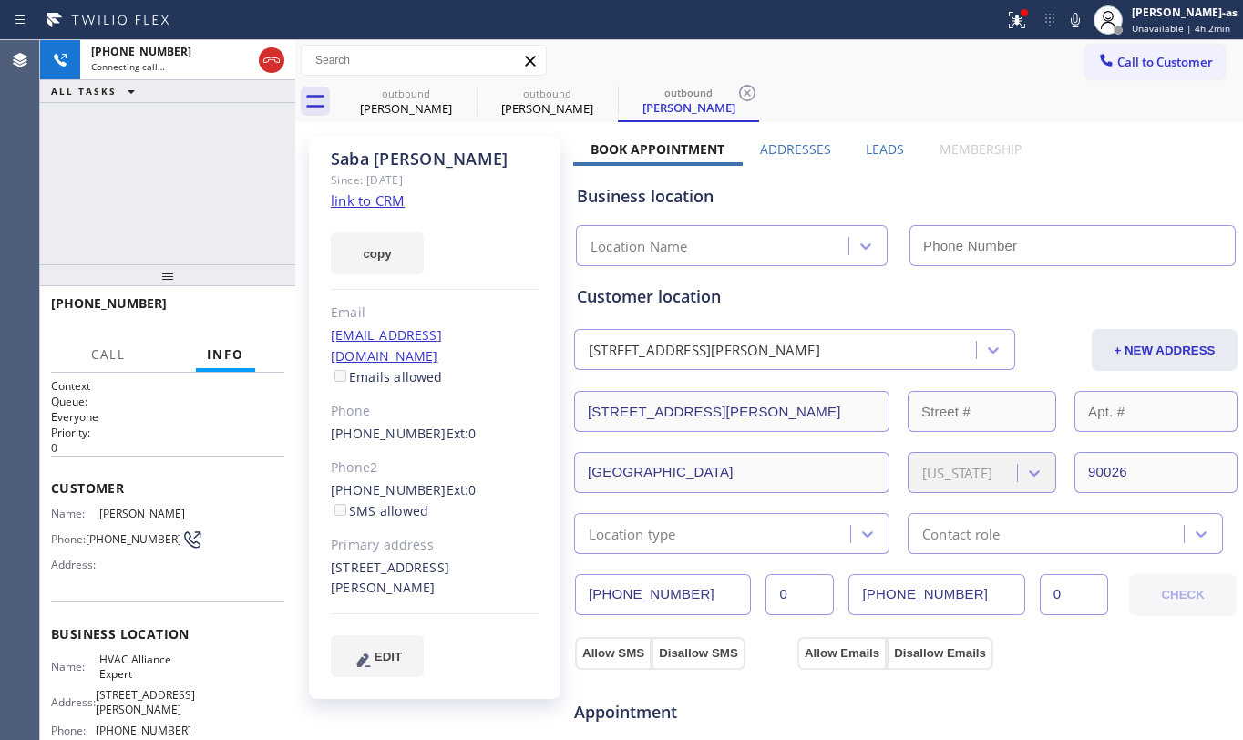
type input "[PHONE_NUMBER]"
drag, startPoint x: 139, startPoint y: 191, endPoint x: 124, endPoint y: 204, distance: 20.7
click at [139, 191] on div "[PHONE_NUMBER] Connecting call… ALL TASKS ALL TASKS ACTIVE TASKS TASKS IN WRAP …" at bounding box center [167, 152] width 255 height 224
click at [176, 209] on div "[PHONE_NUMBER] Connecting call… ALL TASKS ALL TASKS ACTIVE TASKS TASKS IN WRAP …" at bounding box center [167, 152] width 255 height 224
click at [132, 191] on div "[PHONE_NUMBER] Connecting call… ALL TASKS ALL TASKS ACTIVE TASKS TASKS IN WRAP …" at bounding box center [167, 152] width 255 height 224
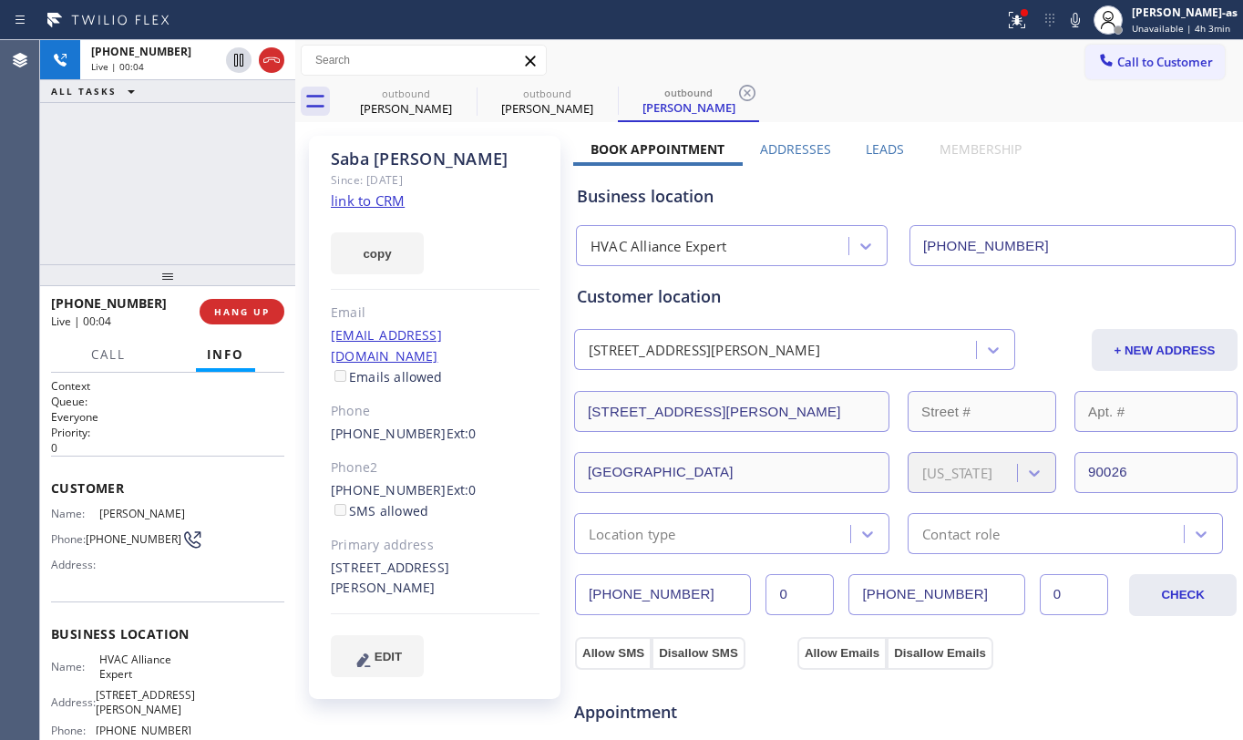
click at [171, 201] on div "[PHONE_NUMBER] Live | 00:04 ALL TASKS ALL TASKS ACTIVE TASKS TASKS IN WRAP UP" at bounding box center [167, 152] width 255 height 224
click at [226, 193] on div "[PHONE_NUMBER] Live | 00:07 ALL TASKS ALL TASKS ACTIVE TASKS TASKS IN WRAP UP" at bounding box center [167, 152] width 255 height 224
click at [205, 166] on div "[PHONE_NUMBER] Live | 00:12 ALL TASKS ALL TASKS ACTIVE TASKS TASKS IN WRAP UP" at bounding box center [167, 152] width 255 height 224
click at [197, 222] on div "[PHONE_NUMBER] Live | 00:54 ALL TASKS ALL TASKS ACTIVE TASKS TASKS IN WRAP UP" at bounding box center [167, 152] width 255 height 224
click at [197, 222] on div "[PHONE_NUMBER] Live | 00:57 ALL TASKS ALL TASKS ACTIVE TASKS TASKS IN WRAP UP" at bounding box center [167, 152] width 255 height 224
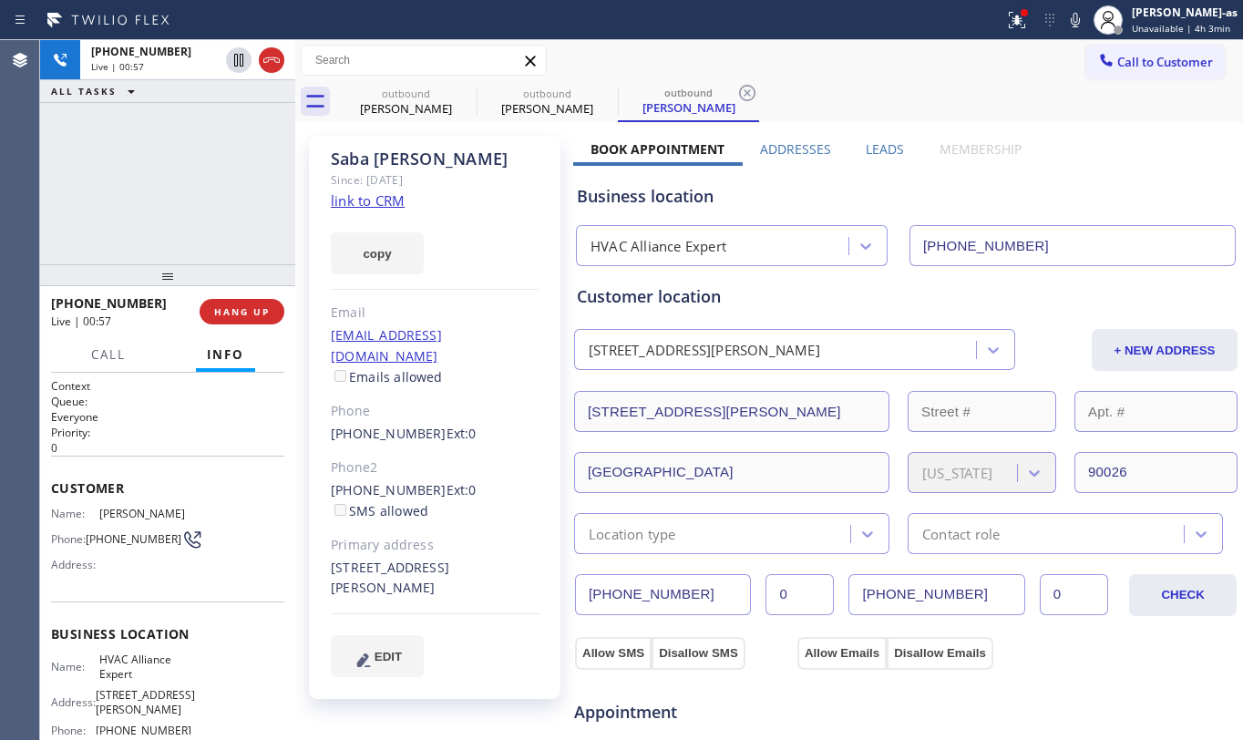
click at [197, 222] on div "[PHONE_NUMBER] Live | 00:57 ALL TASKS ALL TASKS ACTIVE TASKS TASKS IN WRAP UP" at bounding box center [167, 152] width 255 height 224
click at [197, 222] on div "[PHONE_NUMBER] Live | 00:58 ALL TASKS ALL TASKS ACTIVE TASKS TASKS IN WRAP UP" at bounding box center [167, 152] width 255 height 224
click at [197, 222] on div "[PHONE_NUMBER] Live | 00:59 ALL TASKS ALL TASKS ACTIVE TASKS TASKS IN WRAP UP" at bounding box center [167, 152] width 255 height 224
click at [197, 222] on div "[PHONE_NUMBER] Live | 01:00 ALL TASKS ALL TASKS ACTIVE TASKS TASKS IN WRAP UP" at bounding box center [167, 152] width 255 height 224
drag, startPoint x: 238, startPoint y: 312, endPoint x: 235, endPoint y: 275, distance: 36.6
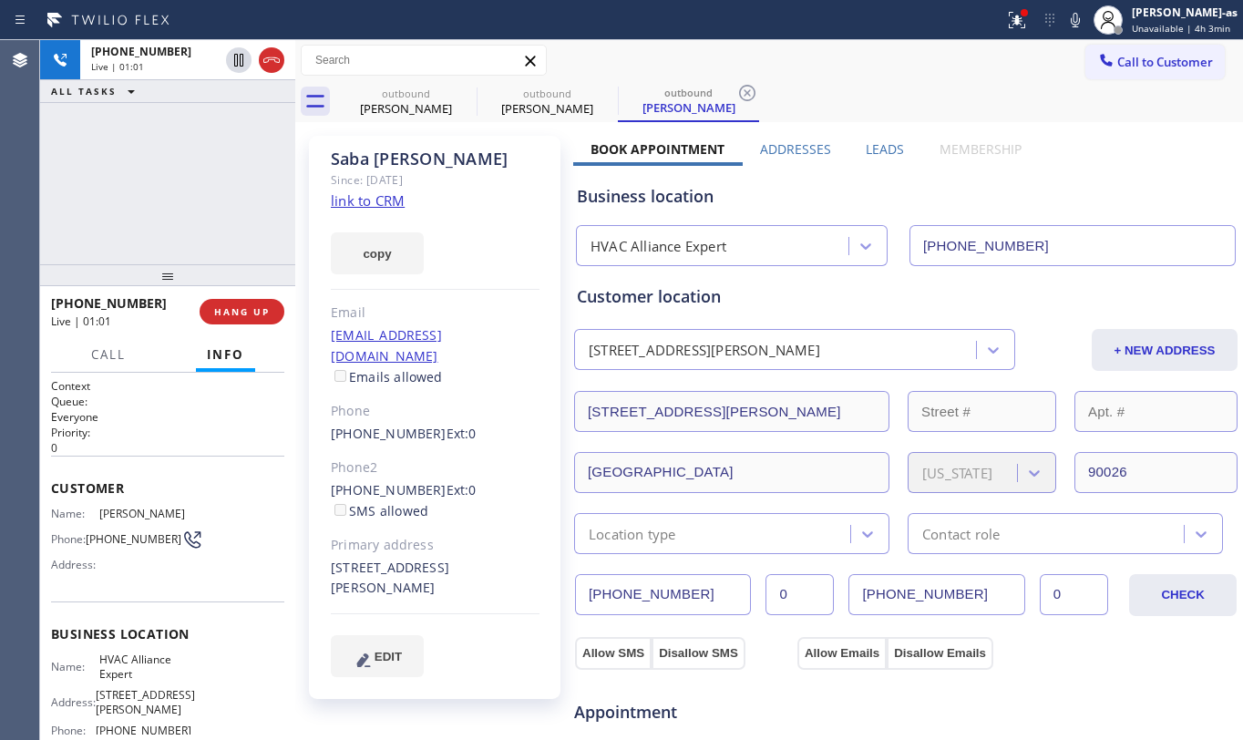
click at [239, 307] on span "HANG UP" at bounding box center [242, 311] width 56 height 13
click at [201, 256] on div "[PHONE_NUMBER] Live | 01:02 ALL TASKS ALL TASKS ACTIVE TASKS TASKS IN WRAP UP" at bounding box center [167, 152] width 255 height 224
click at [244, 311] on span "HANG UP" at bounding box center [242, 311] width 56 height 13
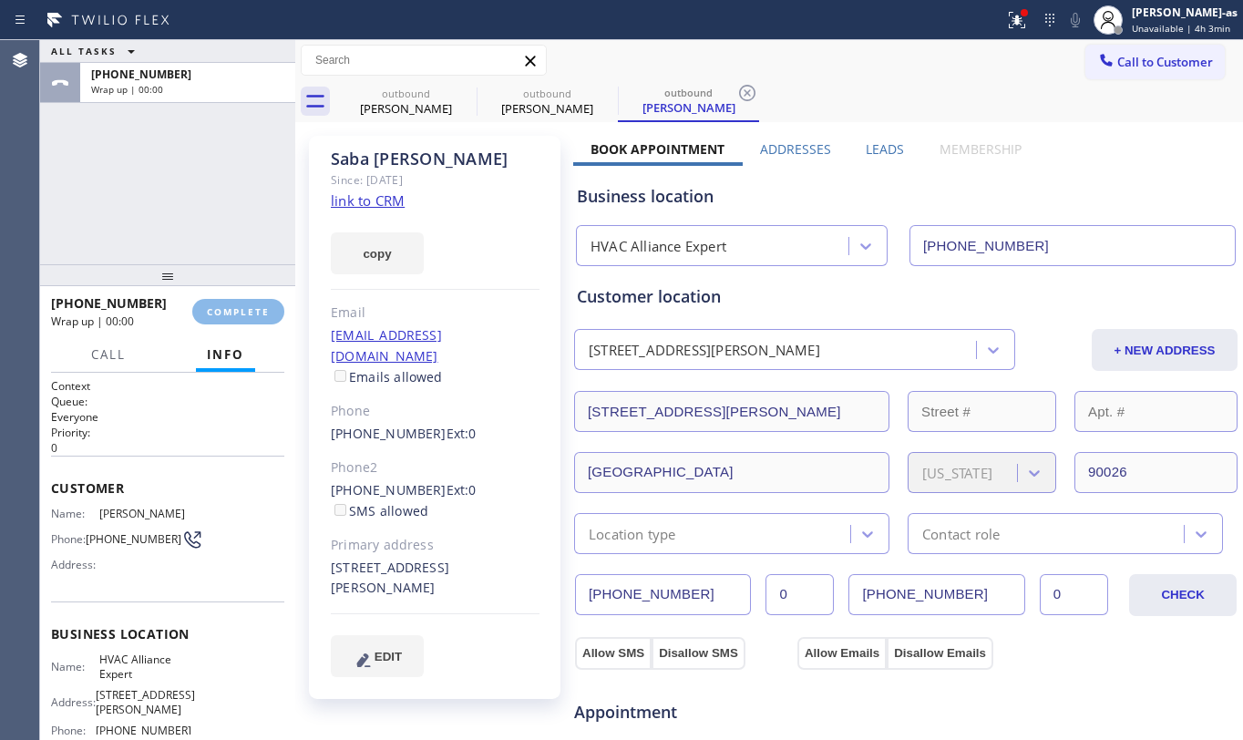
click at [179, 208] on div "ALL TASKS ALL TASKS ACTIVE TASKS TASKS IN WRAP UP [PHONE_NUMBER] Wrap up | 00:00" at bounding box center [167, 152] width 255 height 224
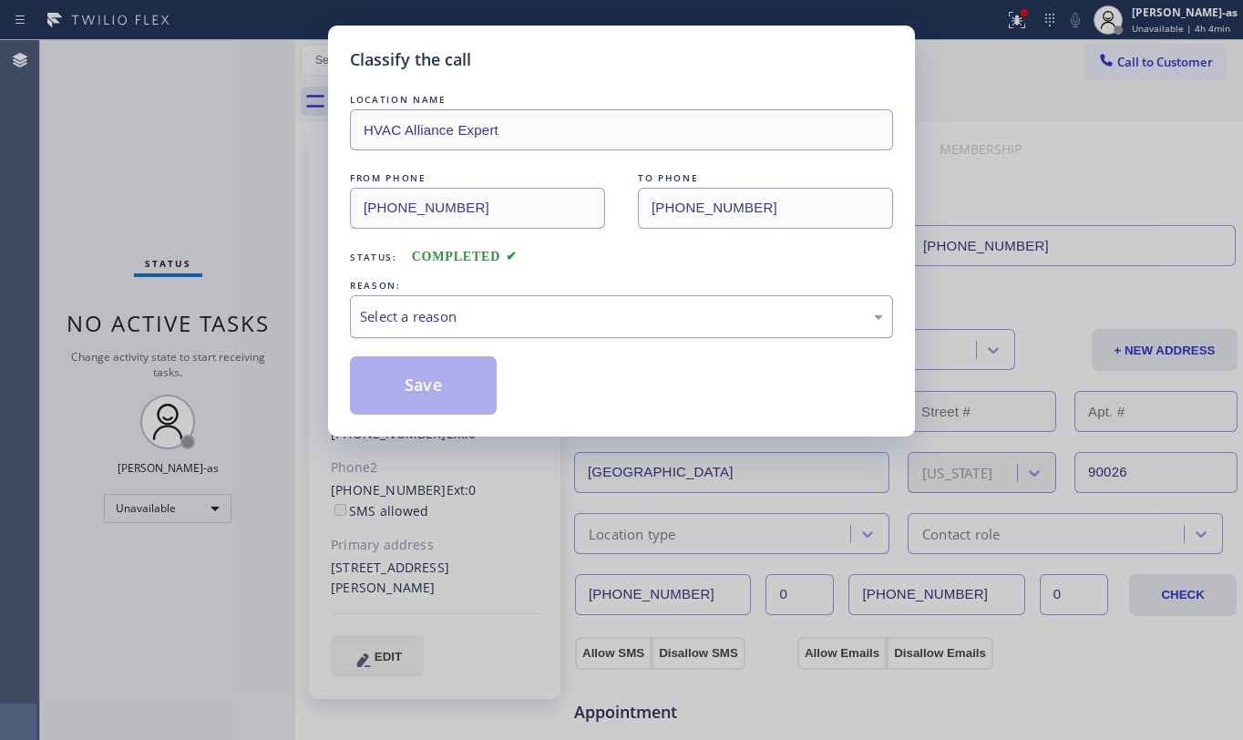
click at [446, 327] on div "Select a reason" at bounding box center [621, 316] width 523 height 21
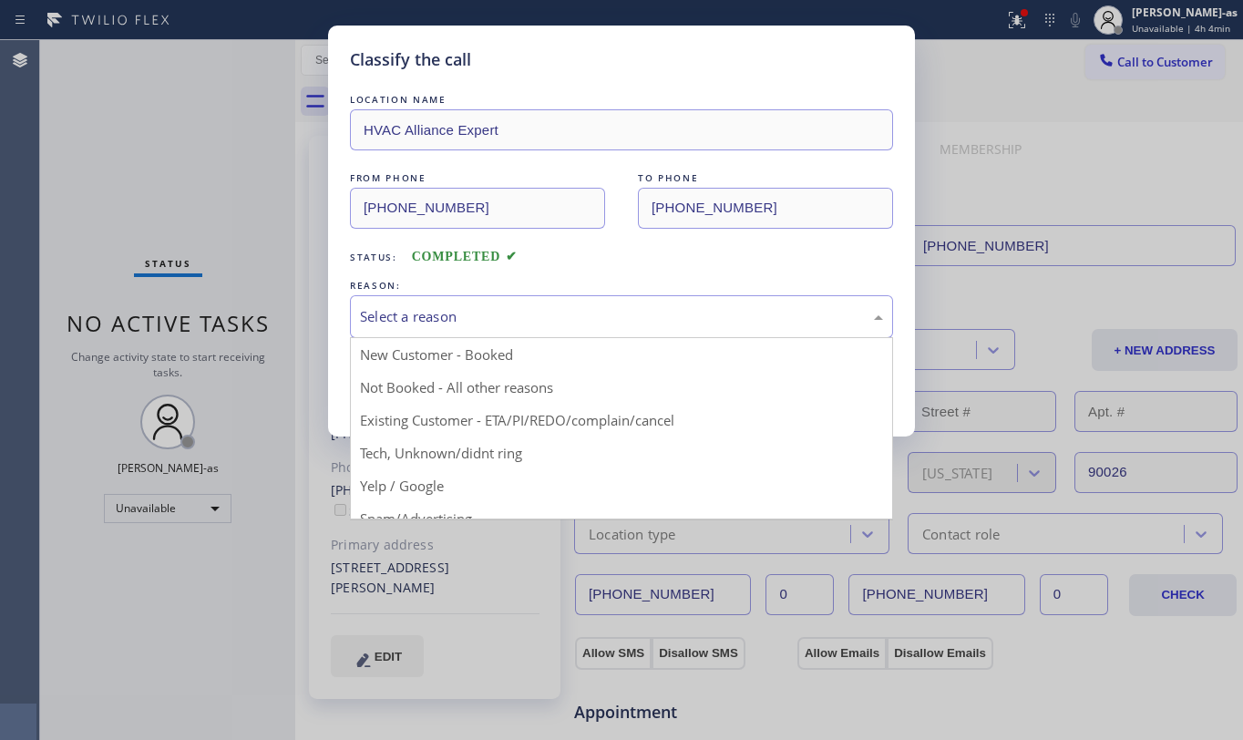
drag, startPoint x: 521, startPoint y: 417, endPoint x: 516, endPoint y: 399, distance: 18.2
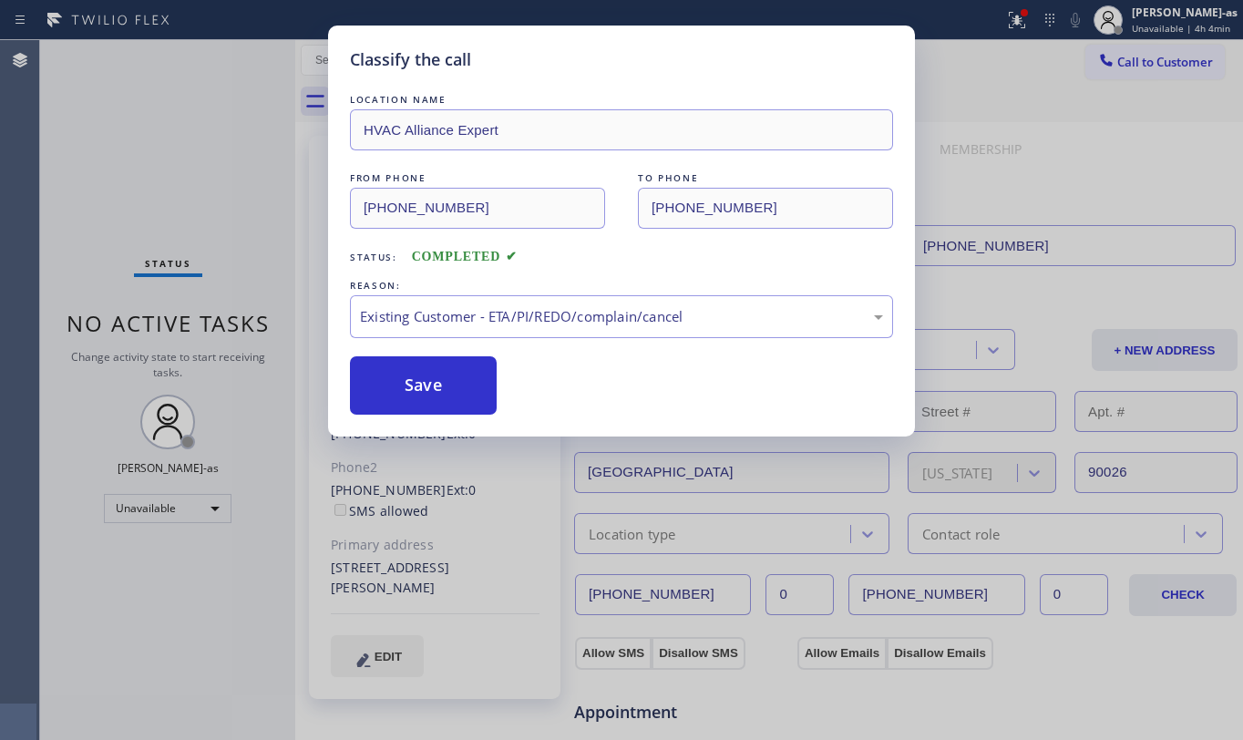
click at [413, 387] on button "Save" at bounding box center [423, 385] width 147 height 58
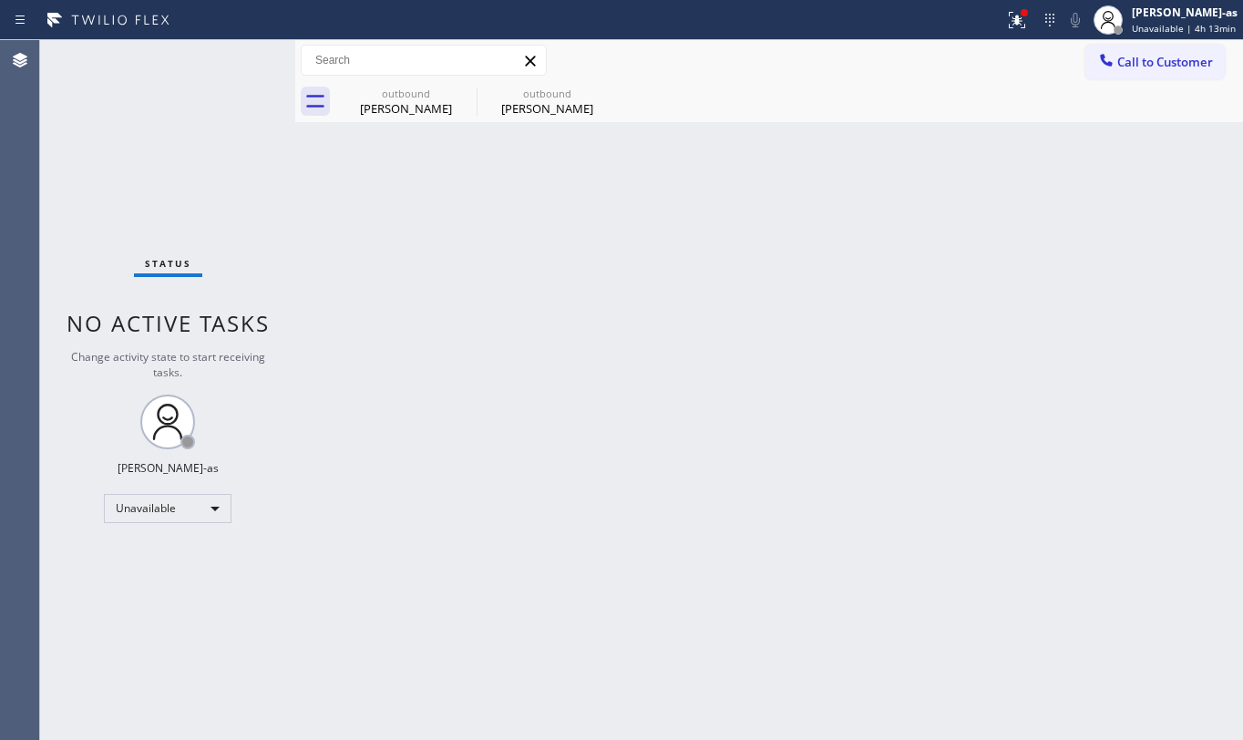
drag, startPoint x: 191, startPoint y: 140, endPoint x: 212, endPoint y: 107, distance: 39.7
click at [191, 137] on div "Status No active tasks Change activity state to start receiving tasks. [PERSON_…" at bounding box center [167, 390] width 255 height 700
drag, startPoint x: 406, startPoint y: 100, endPoint x: 449, endPoint y: 96, distance: 43.1
click at [419, 97] on div "outbound [PERSON_NAME]" at bounding box center [406, 101] width 138 height 41
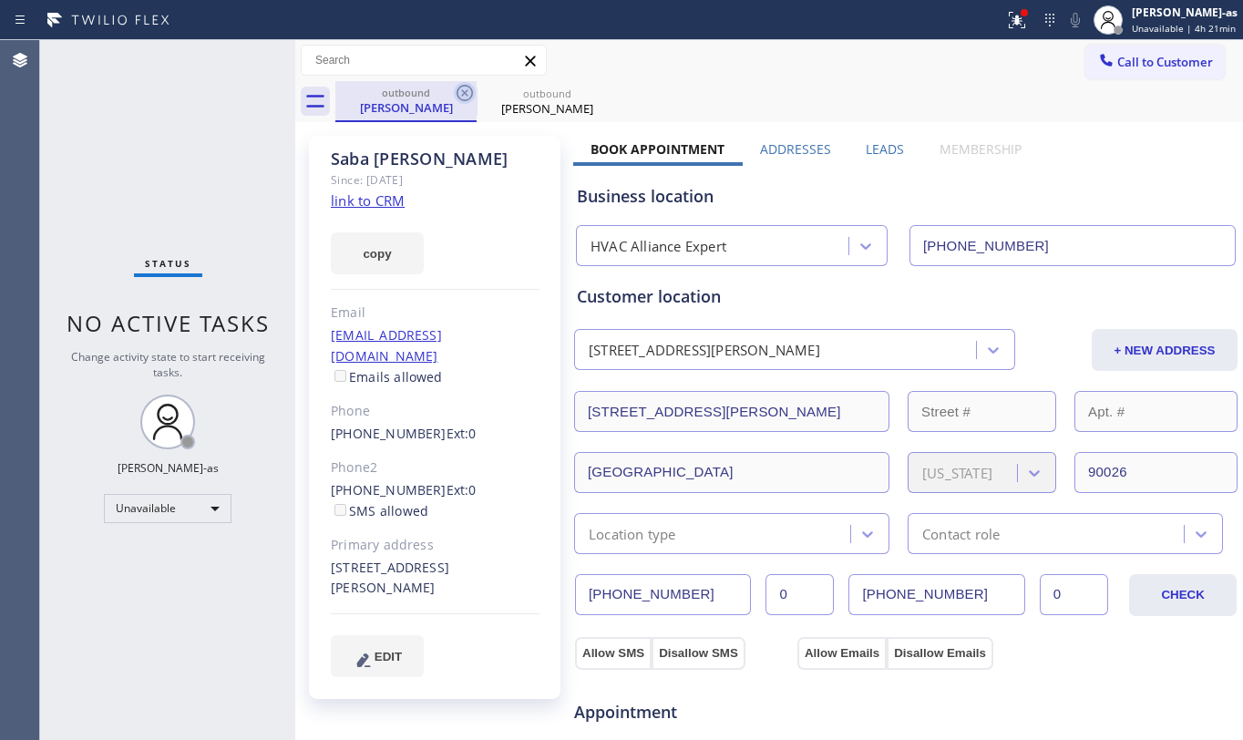
click at [464, 95] on icon at bounding box center [465, 93] width 22 height 22
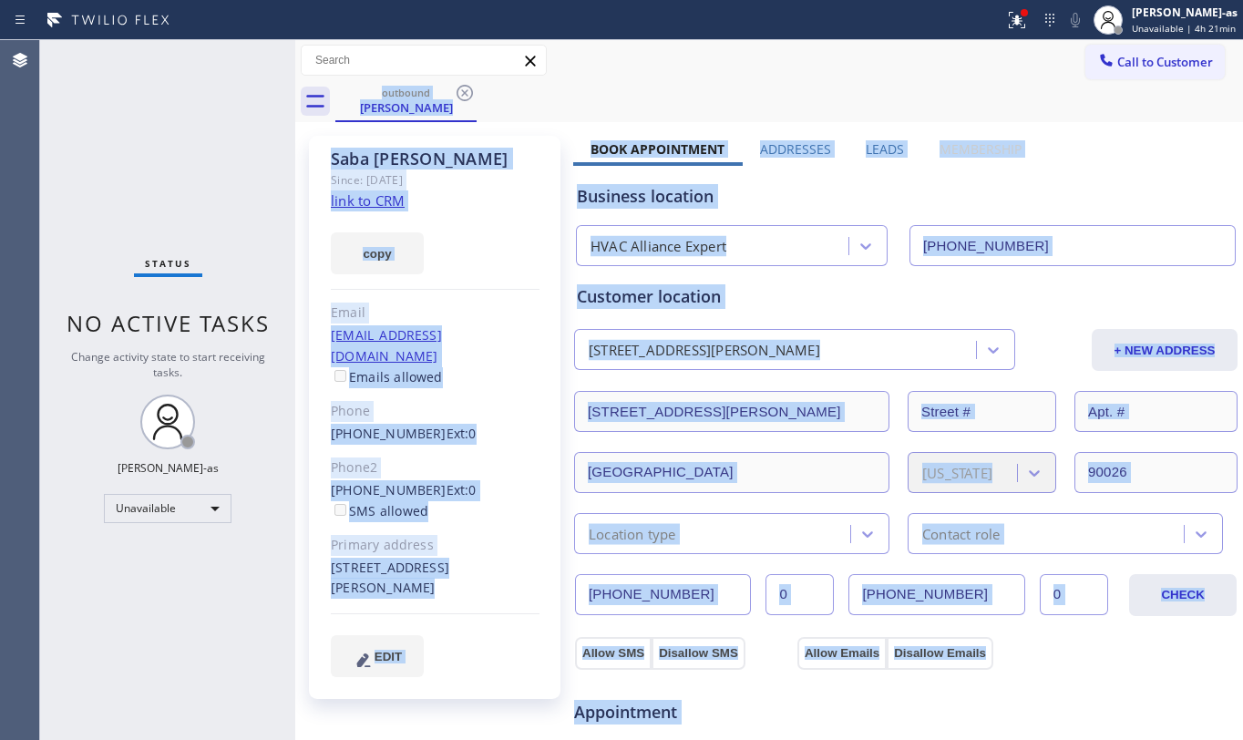
click at [464, 95] on div "outbound [PERSON_NAME]" at bounding box center [789, 101] width 908 height 41
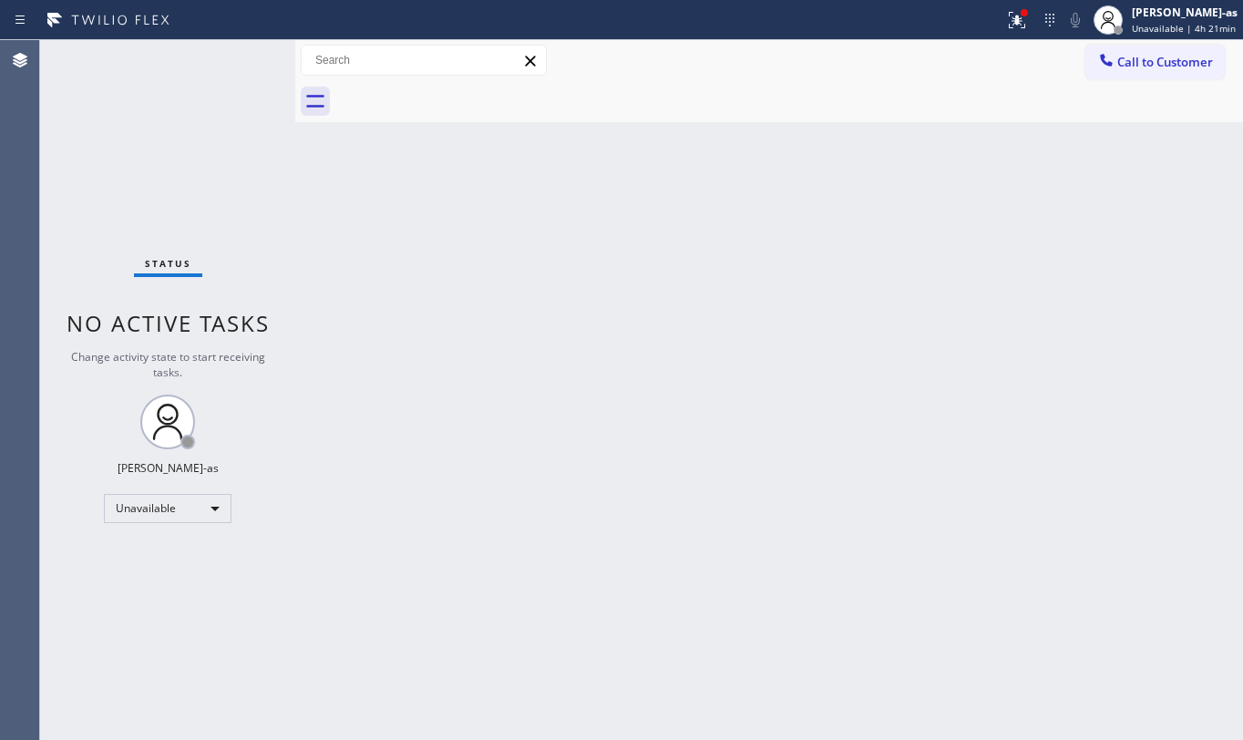
click at [464, 95] on div at bounding box center [789, 101] width 908 height 41
click at [1140, 58] on span "Call to Customer" at bounding box center [1166, 62] width 96 height 16
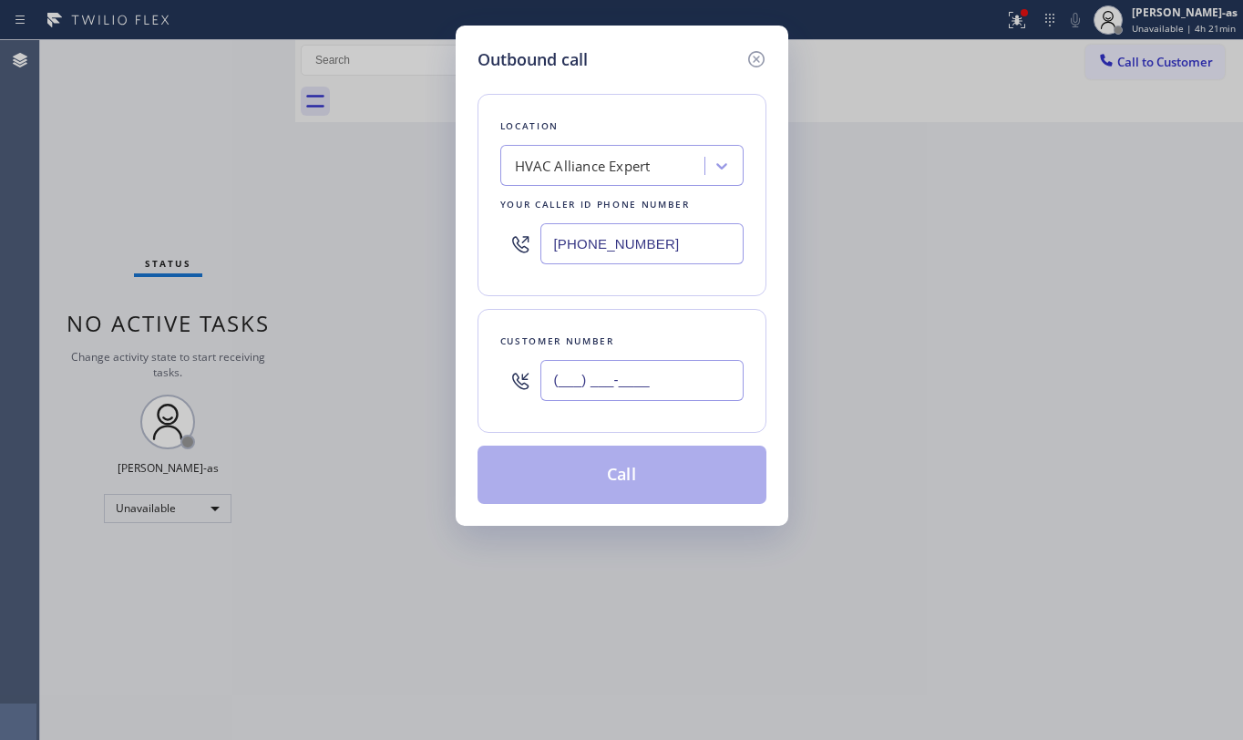
click at [680, 379] on input "(___) ___-____" at bounding box center [642, 380] width 203 height 41
paste input "248) 982-5426"
type input "[PHONE_NUMBER]"
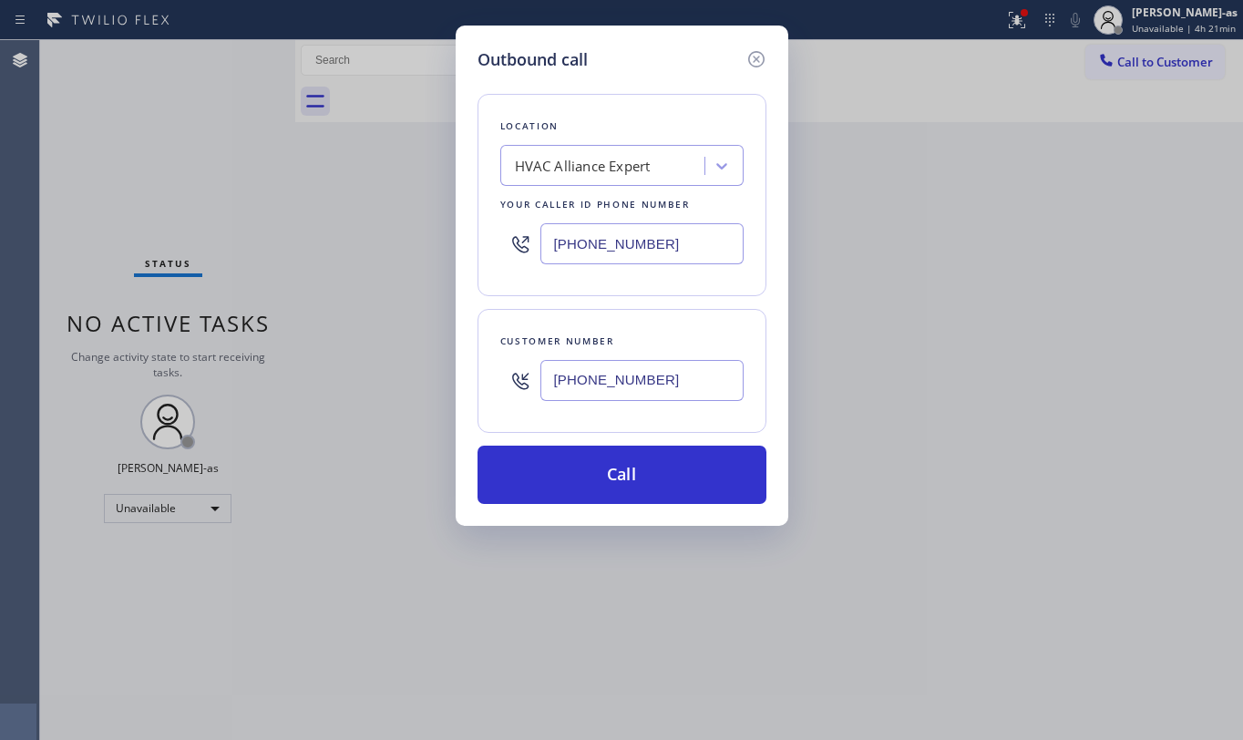
click at [532, 170] on div "HVAC Alliance Expert" at bounding box center [583, 166] width 136 height 21
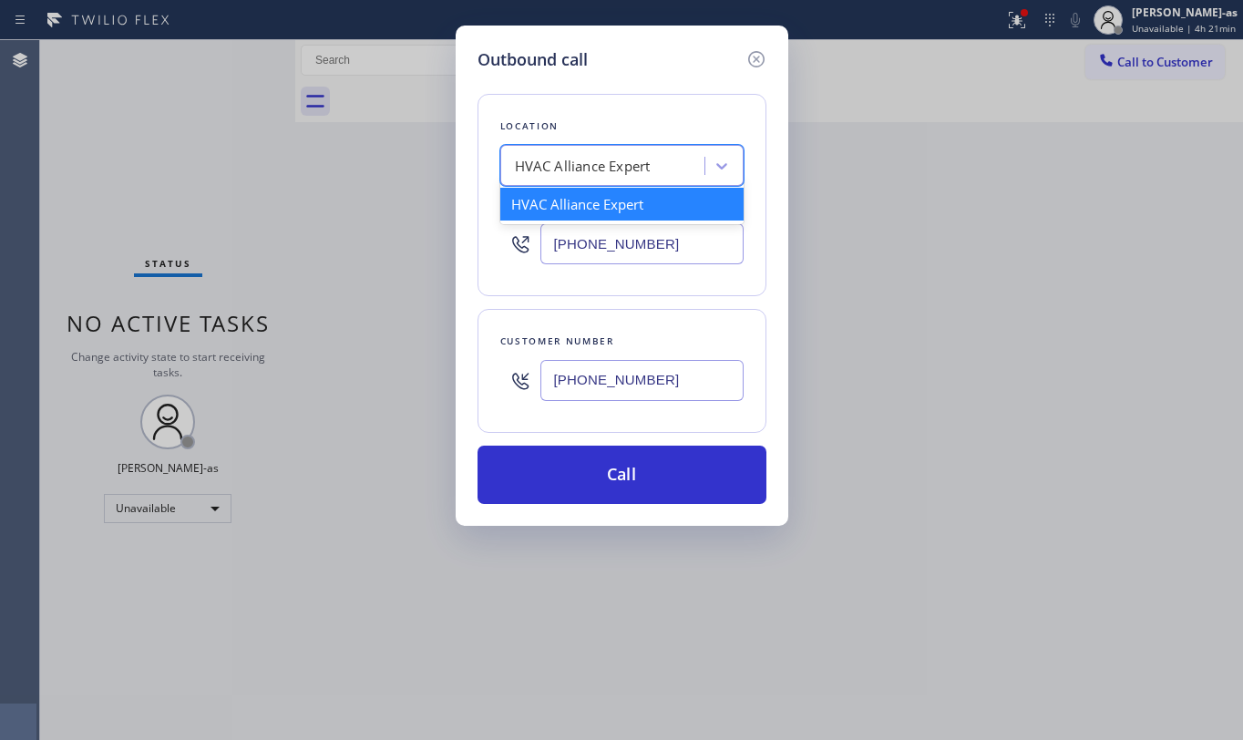
paste input "[PHONE_NUMBER]"
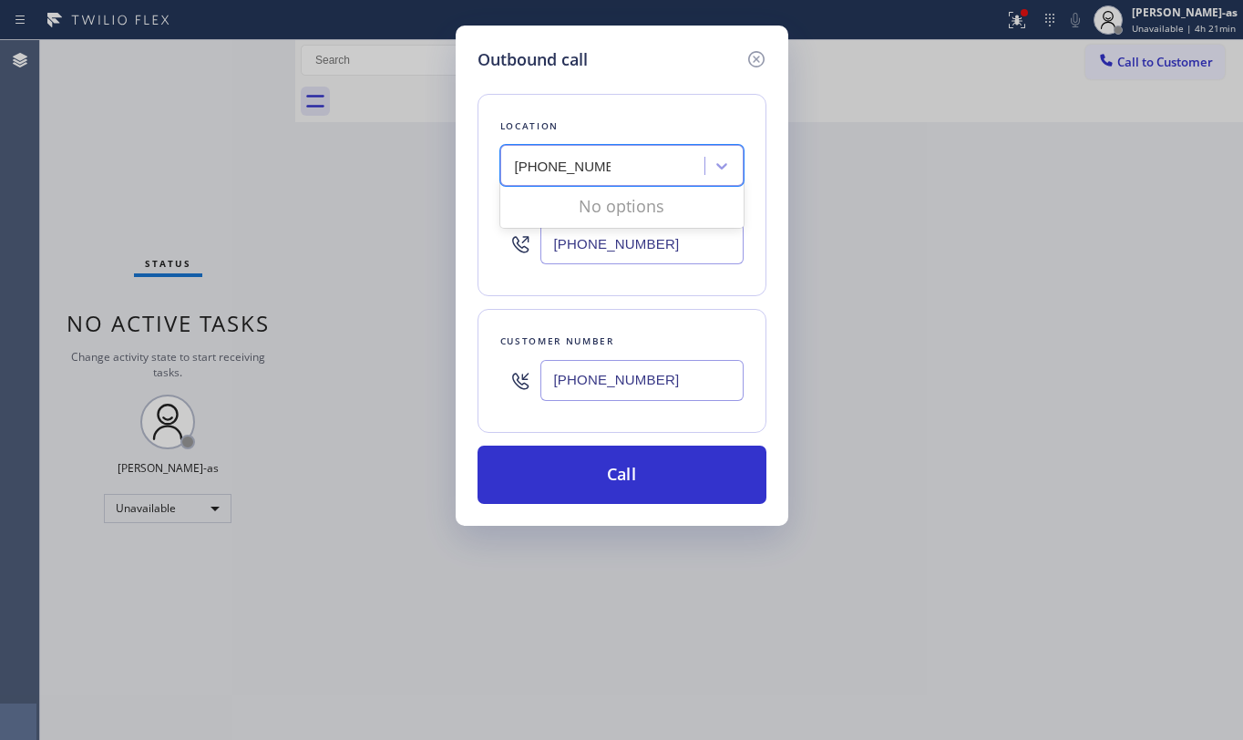
type input "[PHONE_NUMBER]"
click at [596, 255] on input "[PHONE_NUMBER]" at bounding box center [642, 243] width 203 height 41
click at [598, 255] on input "[PHONE_NUMBER]" at bounding box center [642, 243] width 203 height 41
click at [598, 253] on input "[PHONE_NUMBER]" at bounding box center [642, 243] width 203 height 41
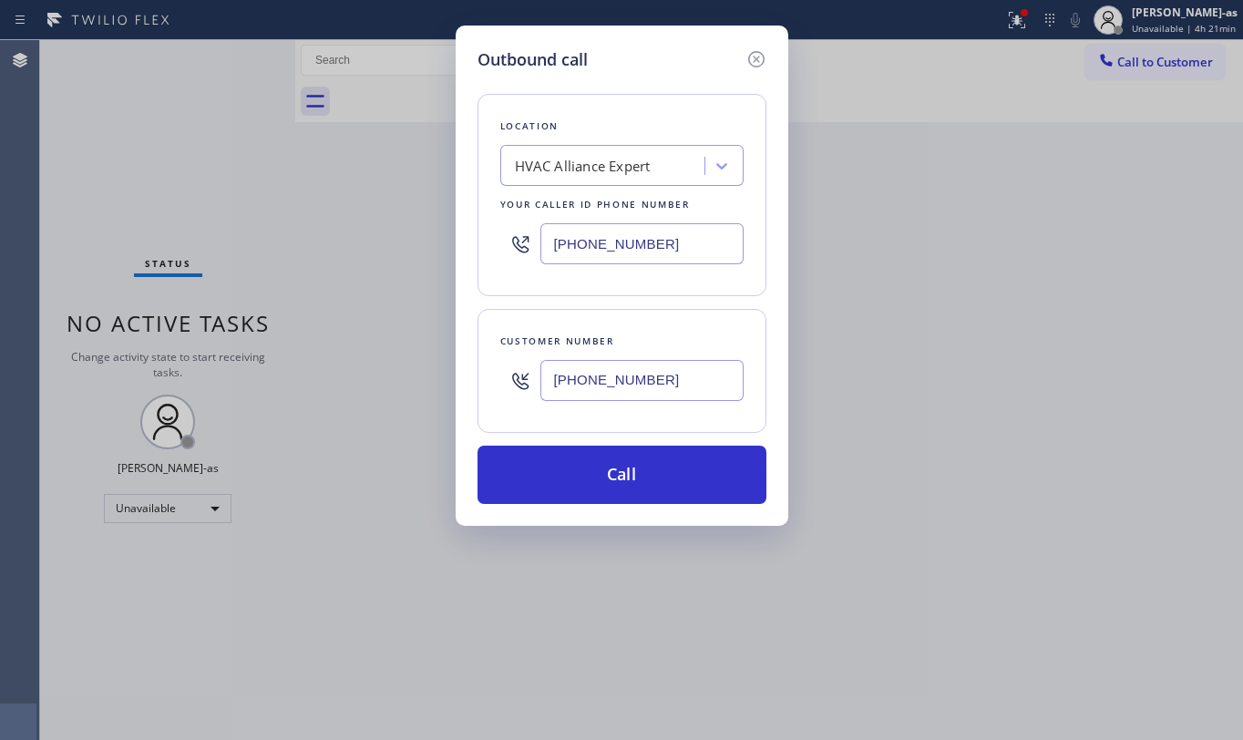
paste input "213) 335-280"
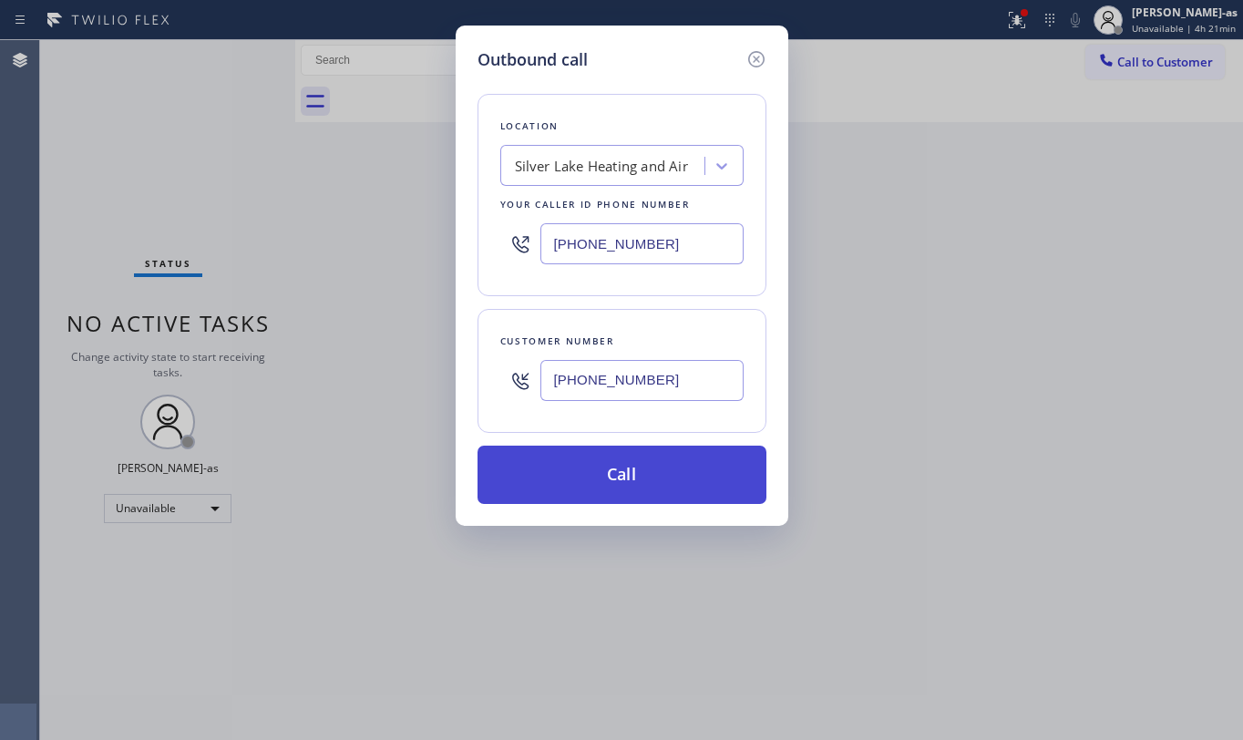
type input "[PHONE_NUMBER]"
click at [647, 493] on button "Call" at bounding box center [622, 475] width 289 height 58
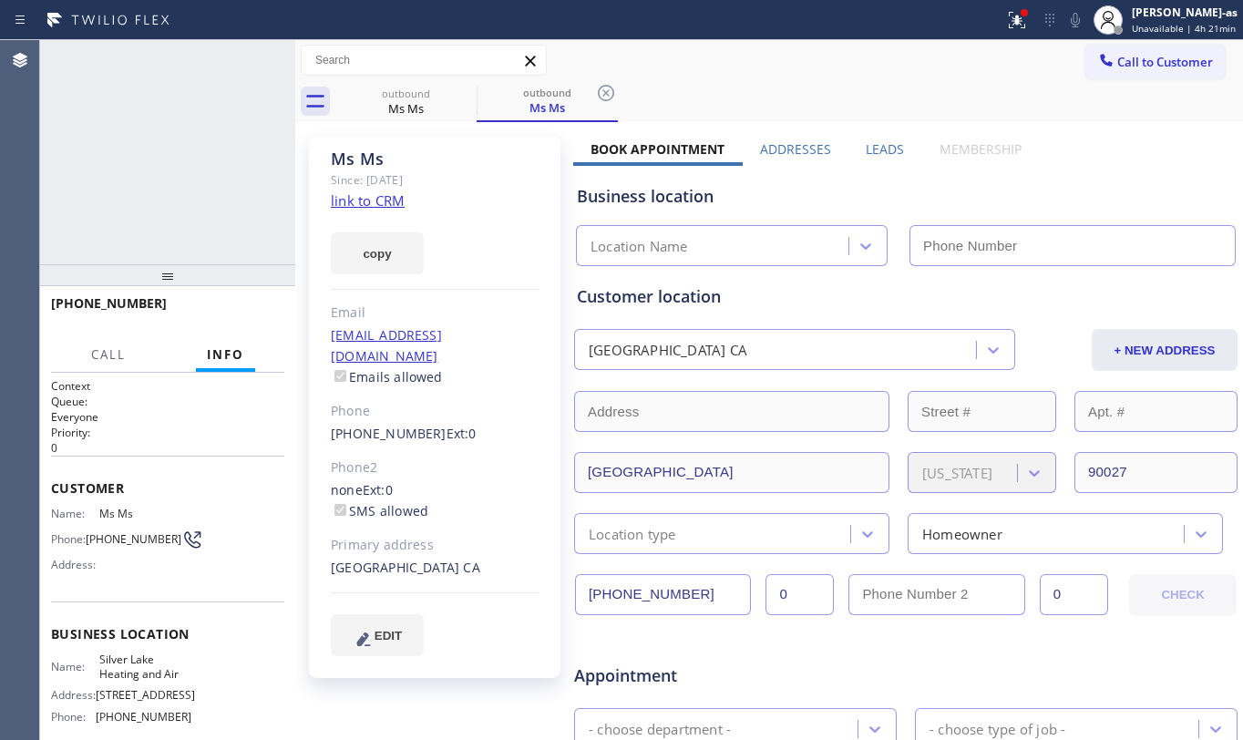
type input "[PHONE_NUMBER]"
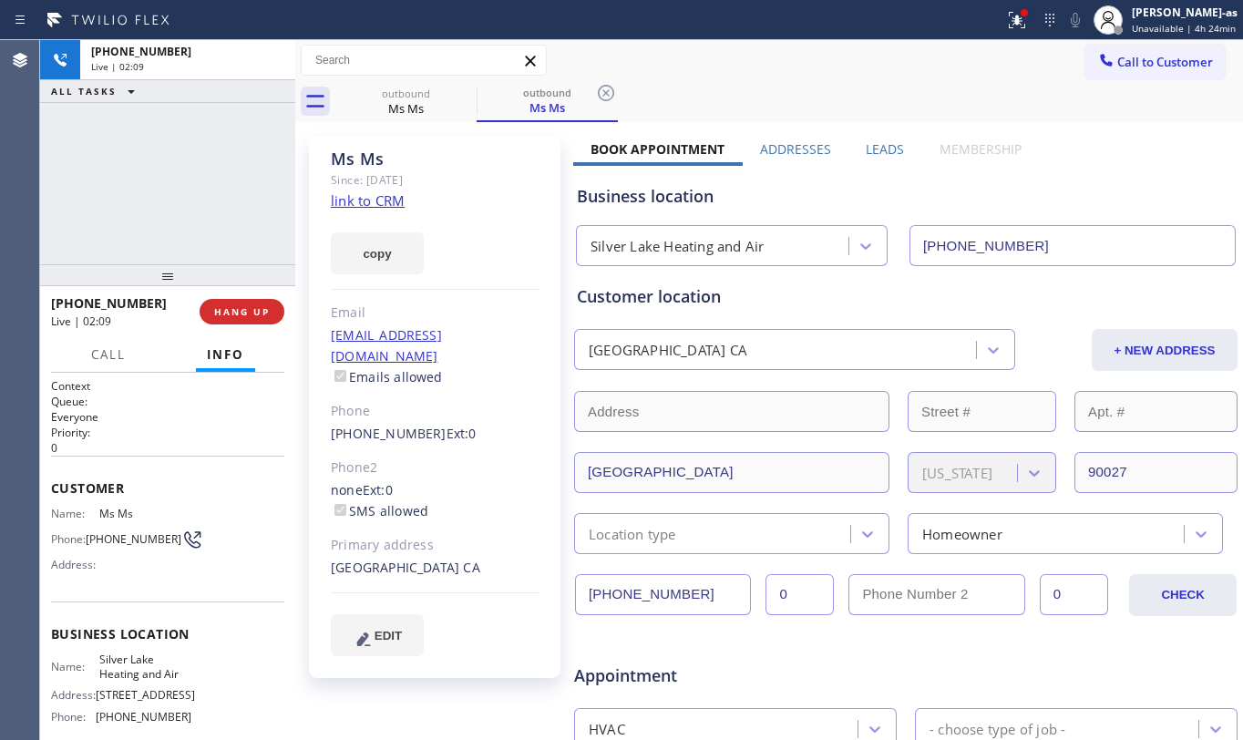
click at [209, 175] on div "[PHONE_NUMBER] Live | 02:09 ALL TASKS ALL TASKS ACTIVE TASKS TASKS IN WRAP UP" at bounding box center [167, 152] width 255 height 224
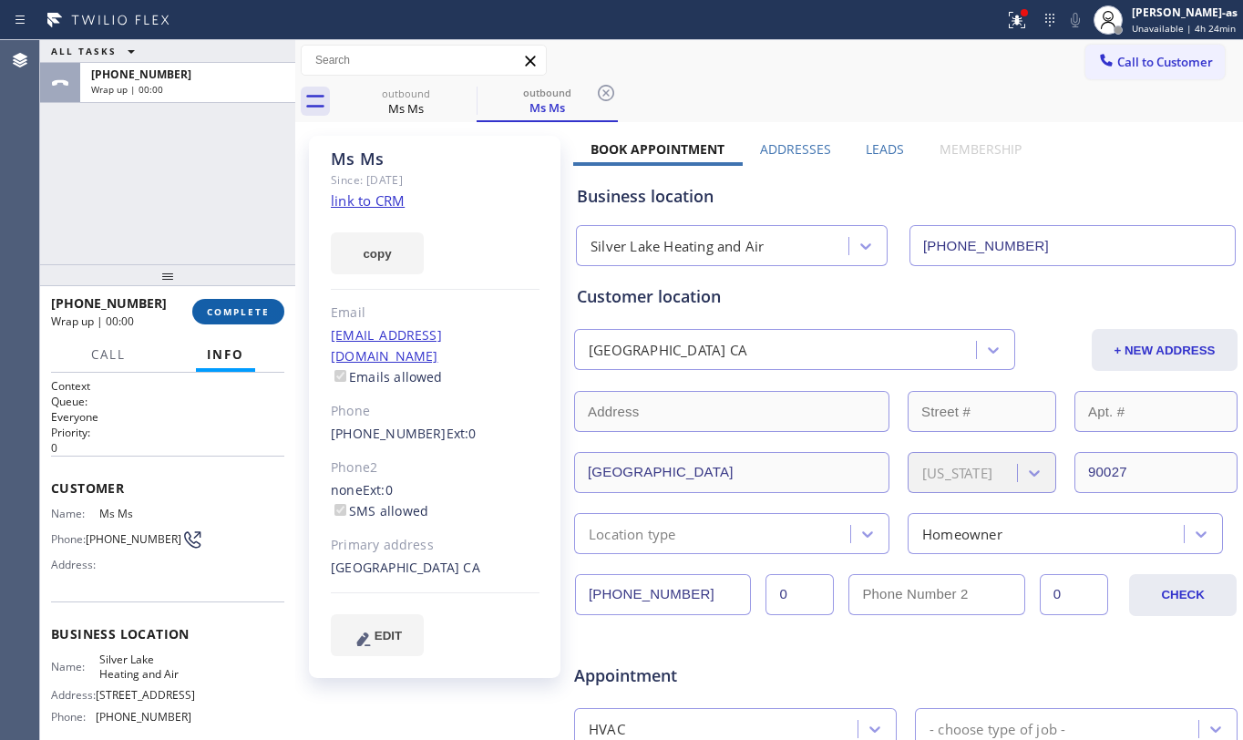
click at [227, 300] on button "COMPLETE" at bounding box center [238, 312] width 92 height 26
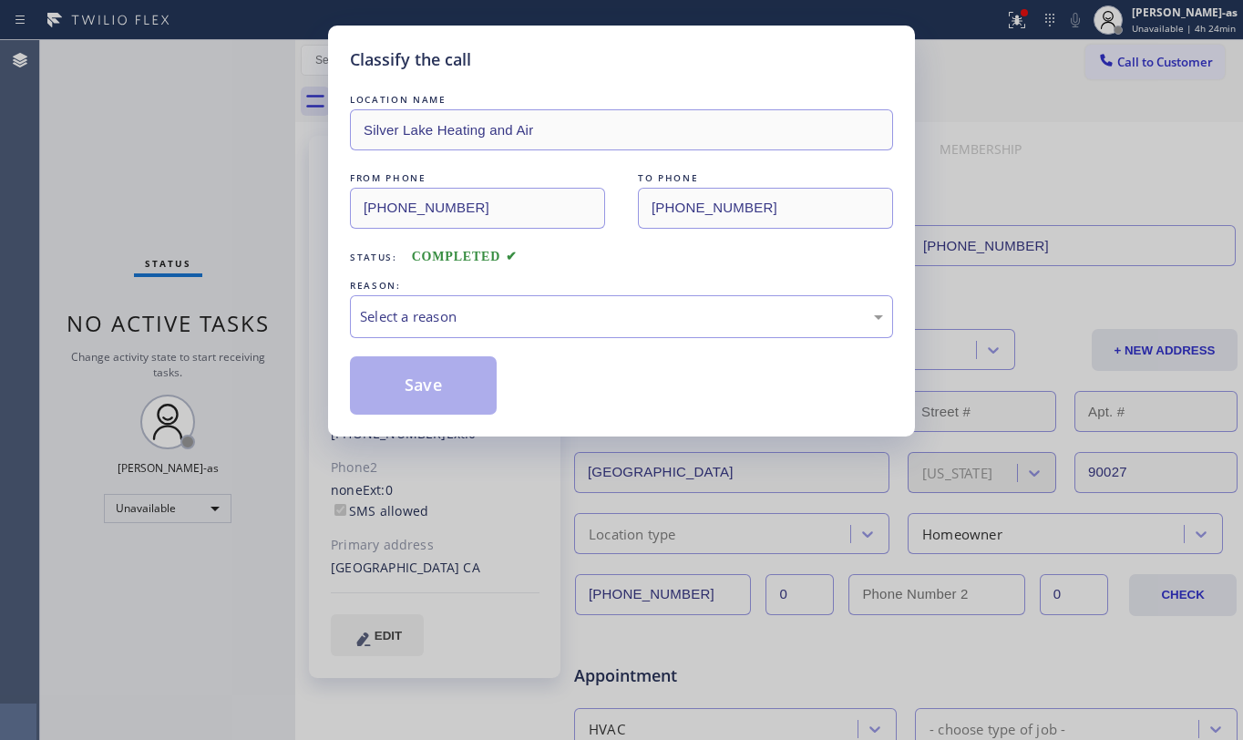
click at [201, 271] on div "Classify the call LOCATION NAME Silver Lake Heating and Air FROM PHONE [PHONE_N…" at bounding box center [621, 370] width 1243 height 740
drag, startPoint x: 507, startPoint y: 333, endPoint x: 522, endPoint y: 306, distance: 30.6
click at [509, 323] on div "Select a reason" at bounding box center [621, 316] width 543 height 43
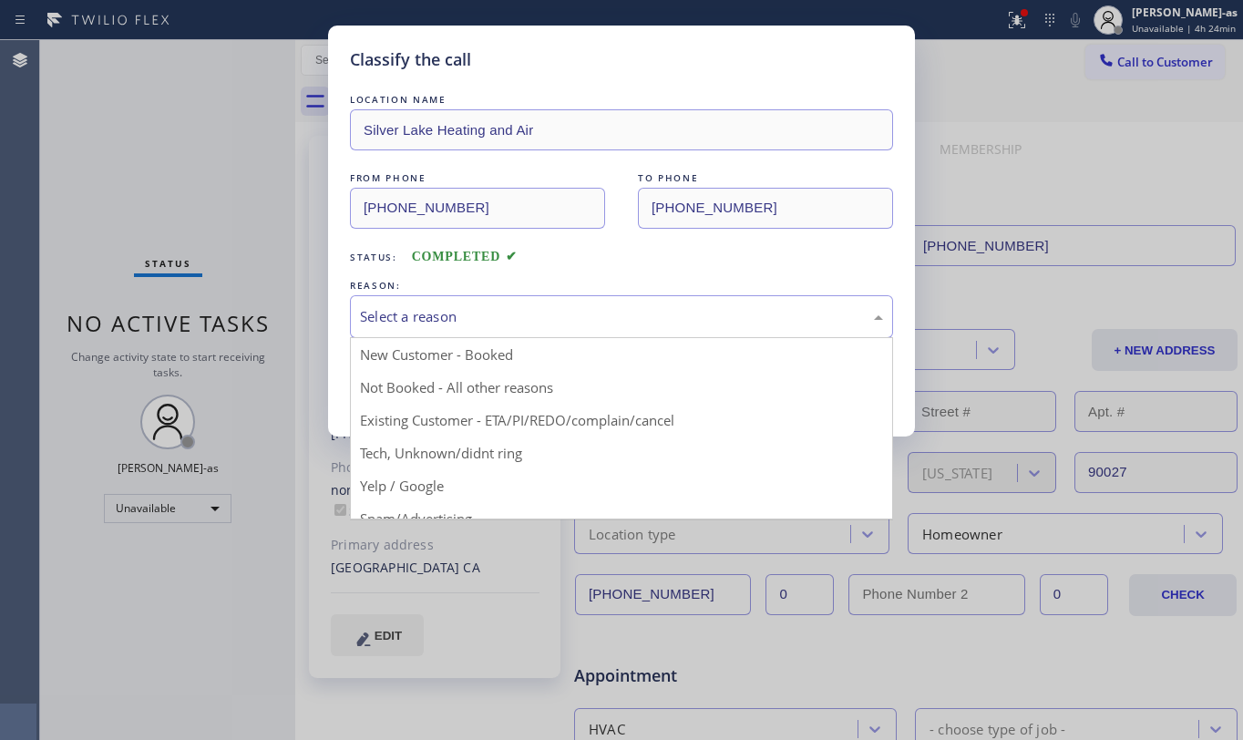
drag, startPoint x: 559, startPoint y: 412, endPoint x: 548, endPoint y: 394, distance: 21.3
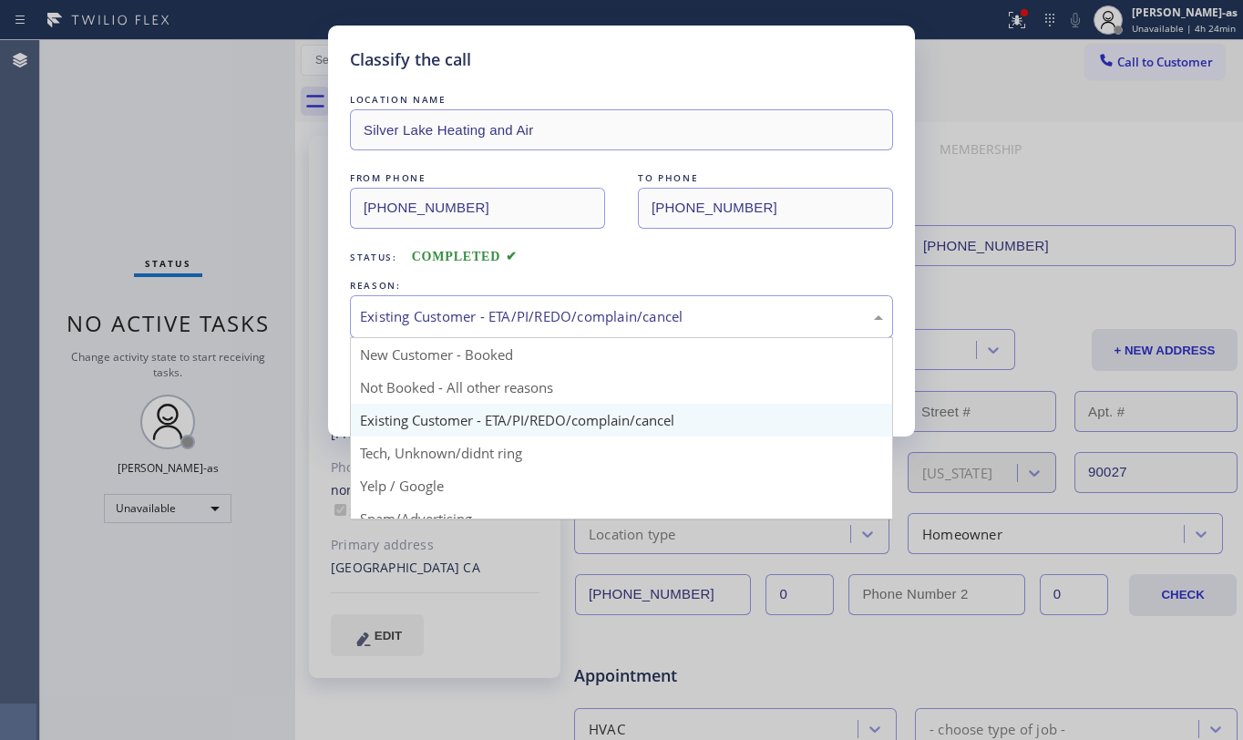
click at [460, 311] on div "Existing Customer - ETA/PI/REDO/complain/cancel" at bounding box center [621, 316] width 523 height 21
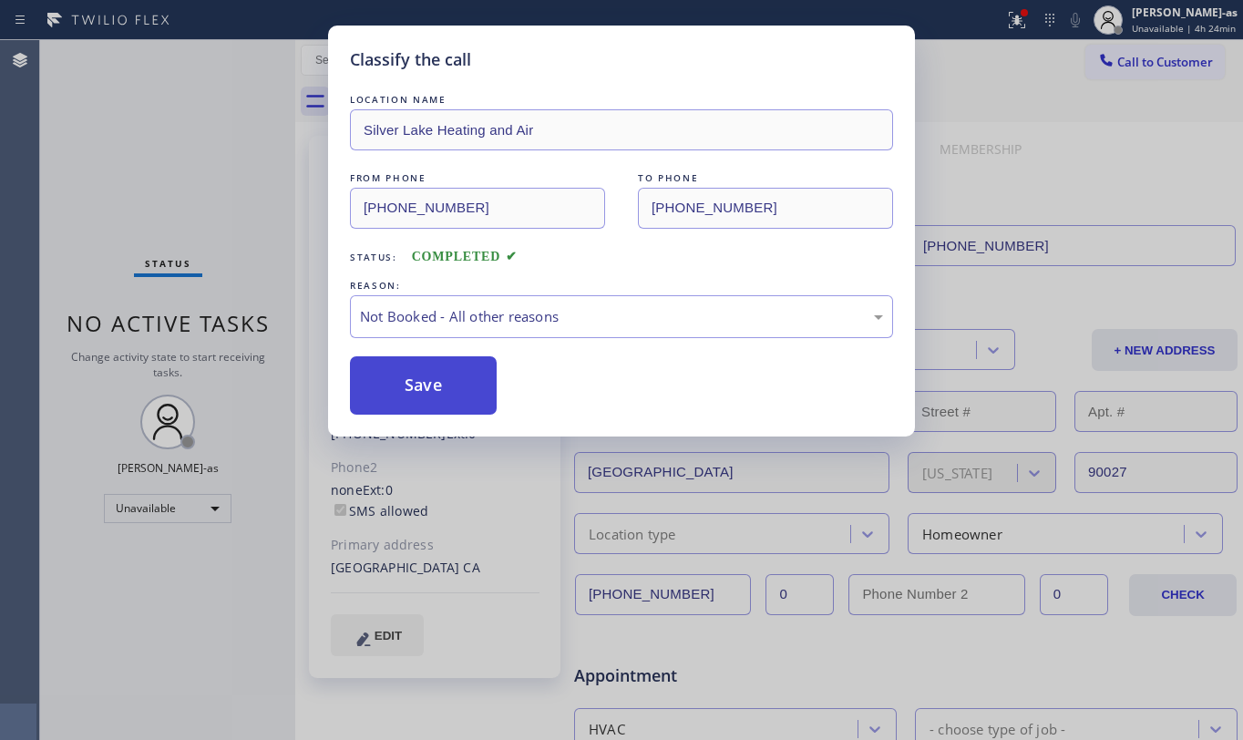
click at [428, 384] on button "Save" at bounding box center [423, 385] width 147 height 58
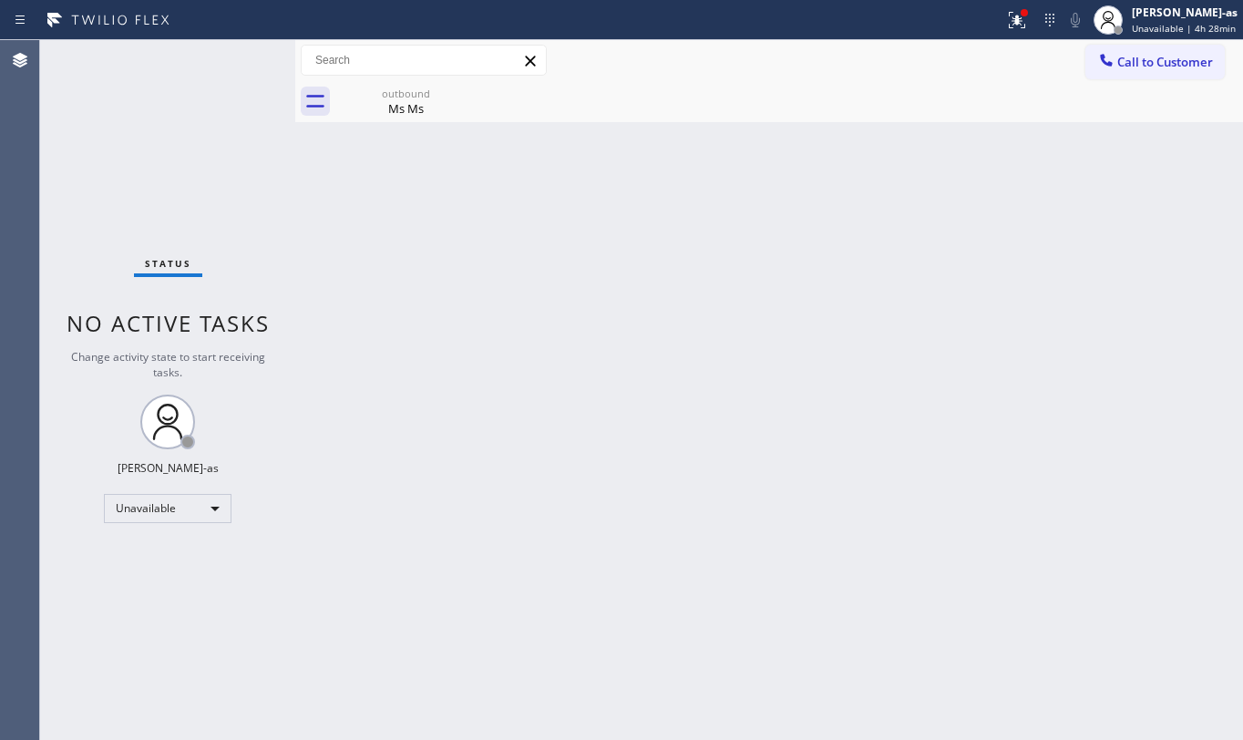
click at [1124, 64] on span "Call to Customer" at bounding box center [1166, 62] width 96 height 16
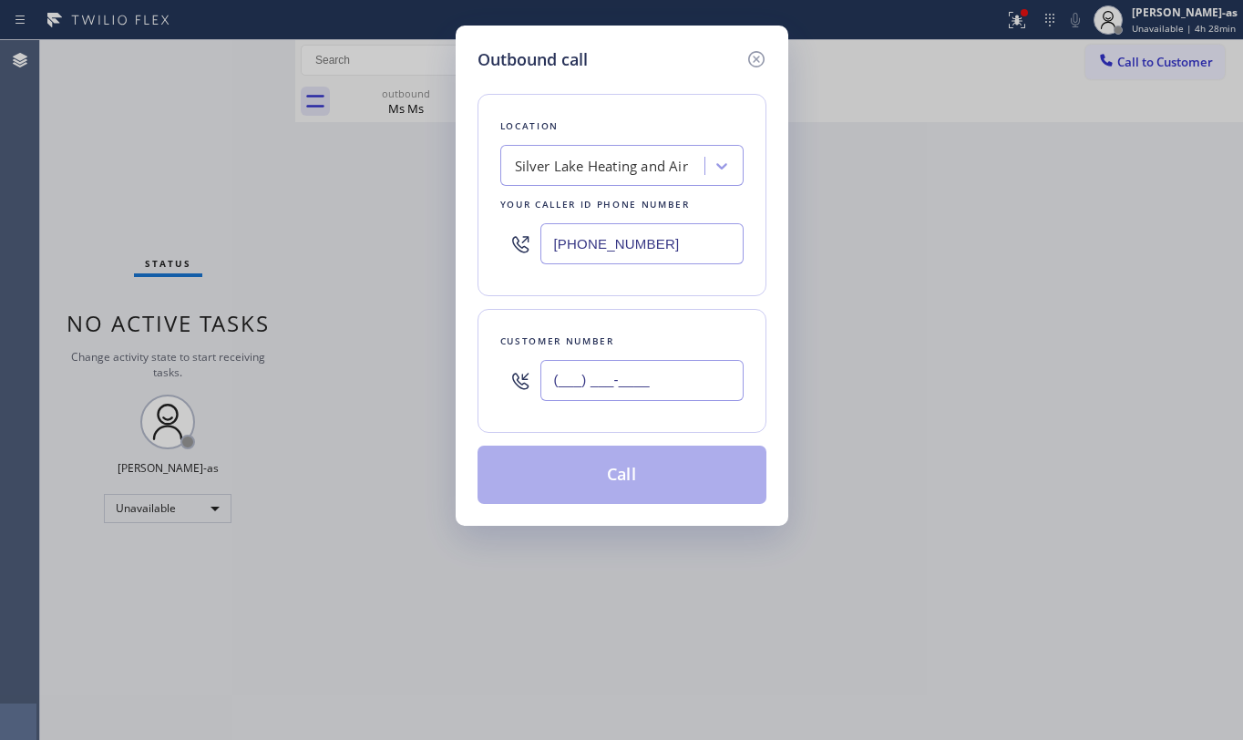
click at [622, 395] on input "(___) ___-____" at bounding box center [642, 380] width 203 height 41
paste input "760) 519-9072"
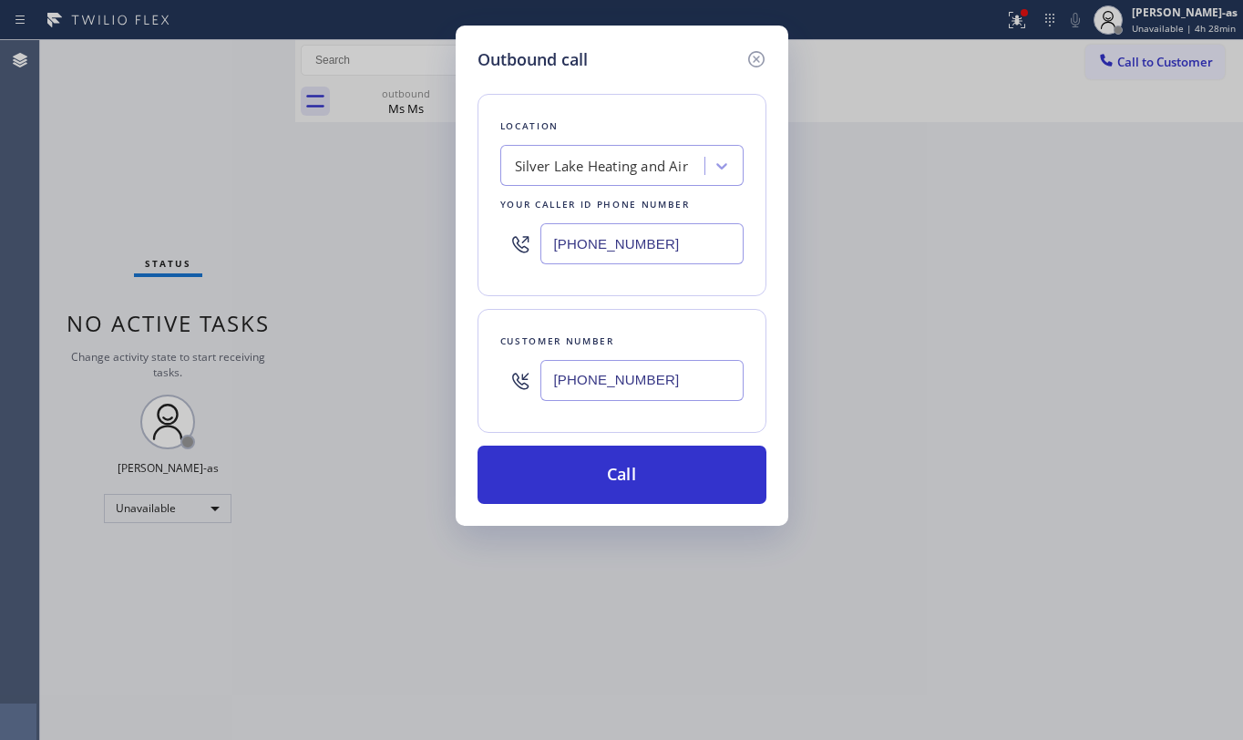
type input "[PHONE_NUMBER]"
drag, startPoint x: 177, startPoint y: 157, endPoint x: 179, endPoint y: 147, distance: 10.2
click at [177, 155] on div "Outbound call Location [GEOGRAPHIC_DATA] Heating and Air Your caller id phone n…" at bounding box center [621, 370] width 1243 height 740
click at [621, 161] on div "Silver Lake Heating and Air" at bounding box center [601, 166] width 173 height 21
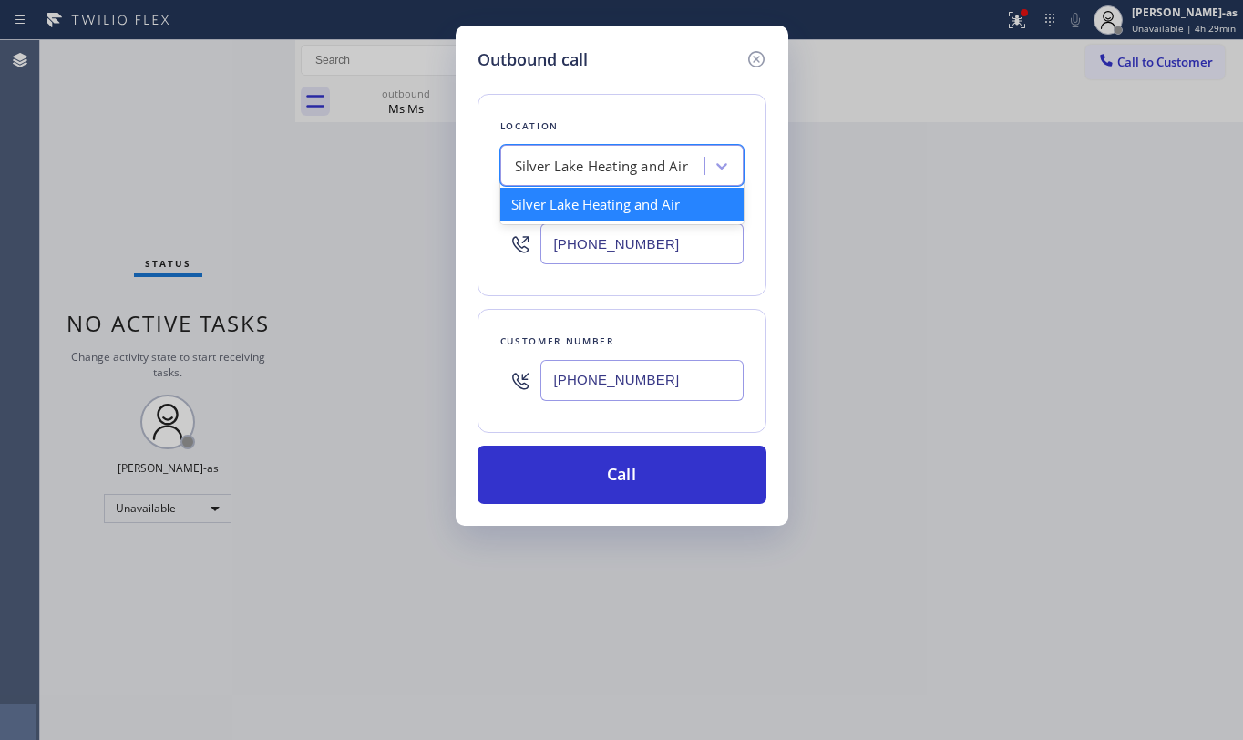
paste input "Equinox Air Conditioning Vista"
type input "Equinox Air Conditioning Vista"
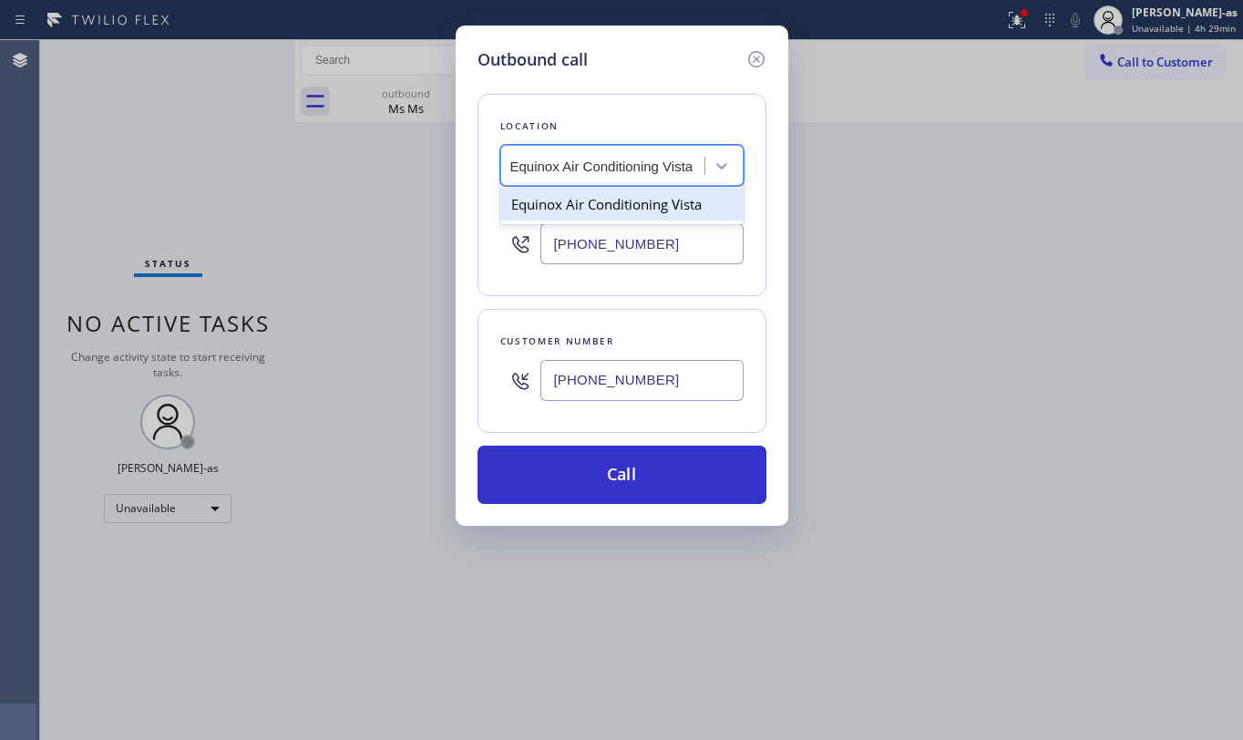
click at [587, 202] on div "Equinox Air Conditioning Vista" at bounding box center [621, 204] width 243 height 33
type input "[PHONE_NUMBER]"
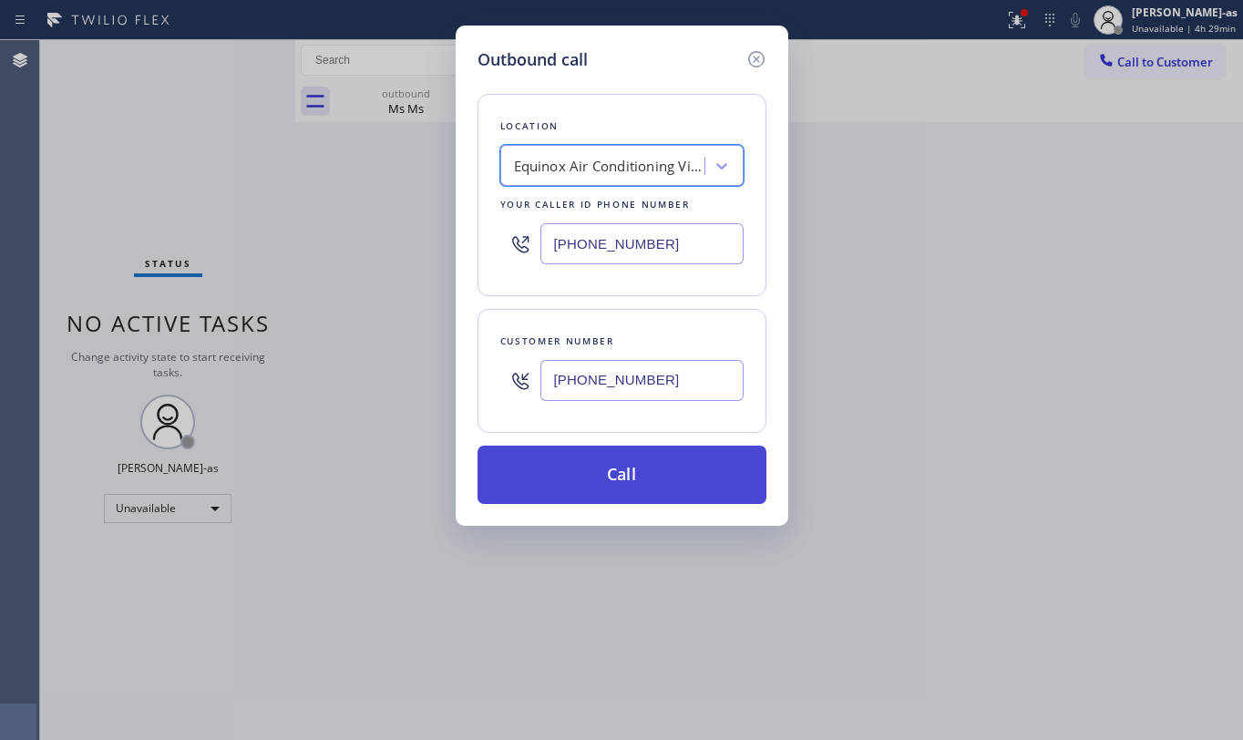
click at [622, 476] on button "Call" at bounding box center [622, 475] width 289 height 58
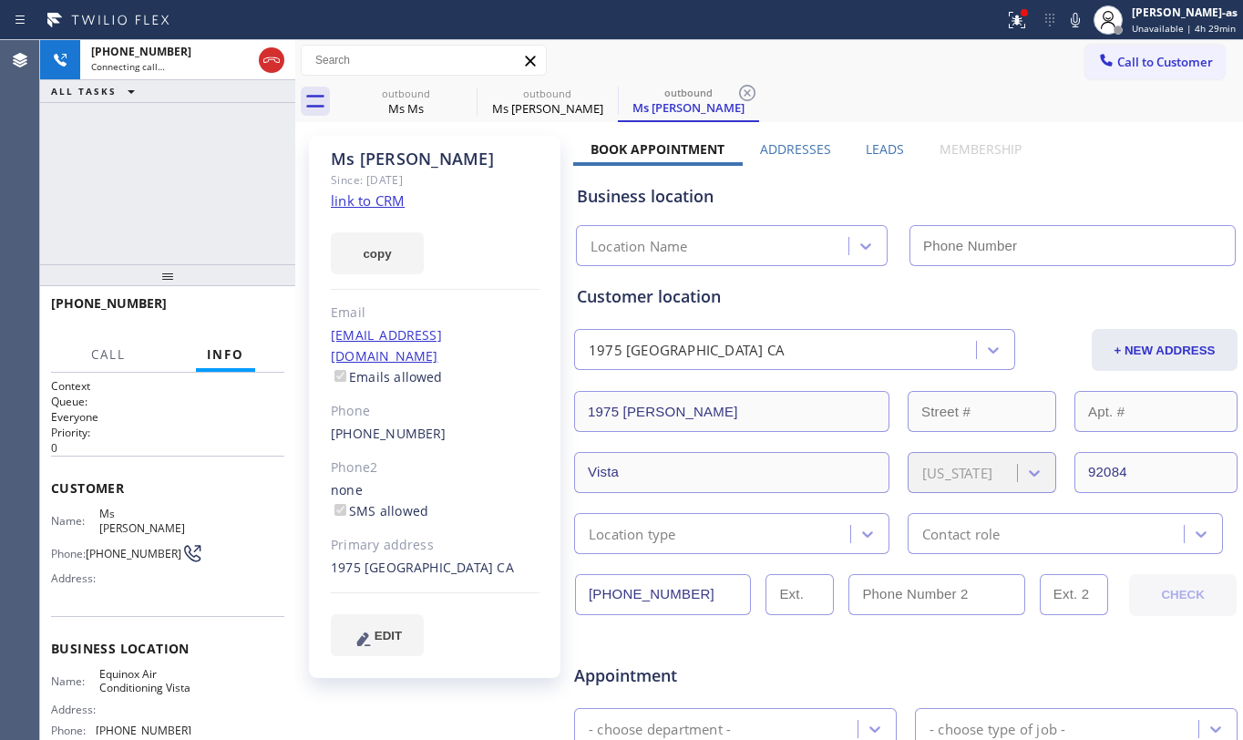
type input "[PHONE_NUMBER]"
click at [155, 221] on div "[PHONE_NUMBER] Connecting call… ALL TASKS ALL TASKS ACTIVE TASKS TASKS IN WRAP …" at bounding box center [167, 152] width 255 height 224
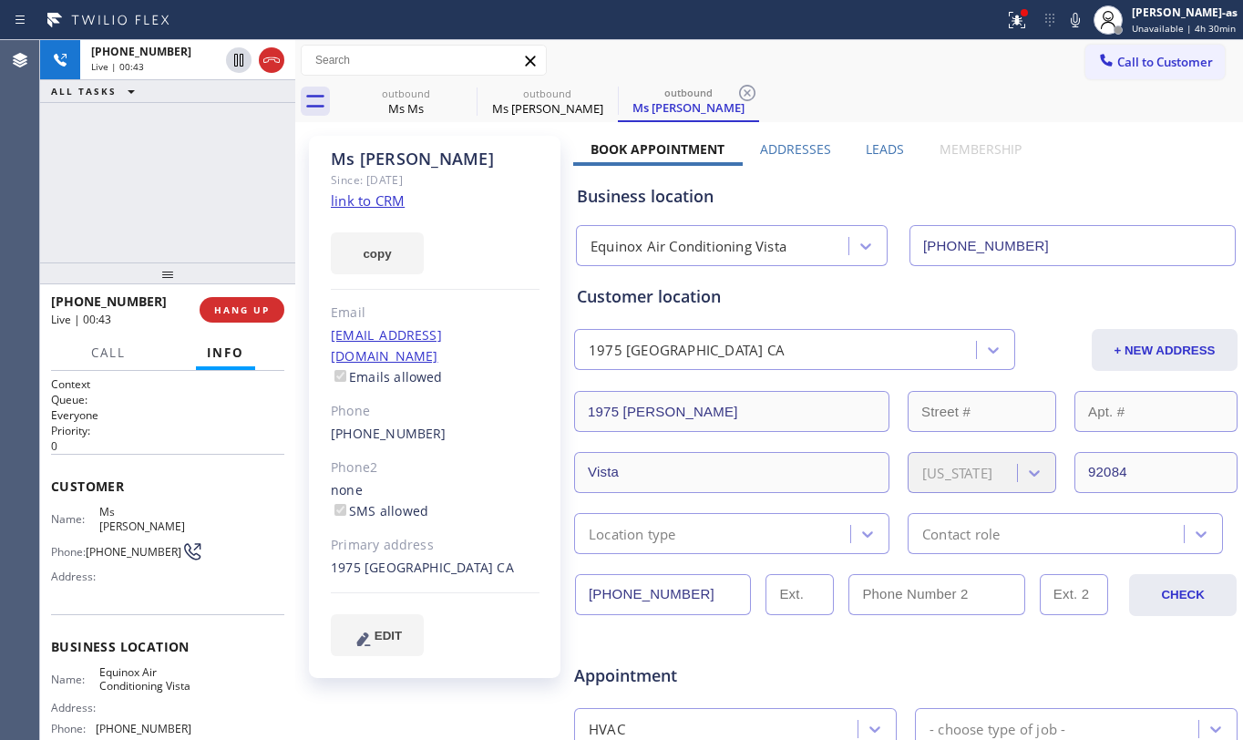
drag, startPoint x: 166, startPoint y: 263, endPoint x: 315, endPoint y: 315, distance: 157.7
click at [171, 263] on div at bounding box center [167, 274] width 255 height 22
click at [202, 242] on div "[PHONE_NUMBER] Live | 00:43 ALL TASKS ALL TASKS ACTIVE TASKS TASKS IN WRAP UP" at bounding box center [167, 150] width 255 height 221
click at [253, 306] on span "HANG UP" at bounding box center [242, 308] width 56 height 13
click at [252, 306] on span "HANG UP" at bounding box center [242, 308] width 56 height 13
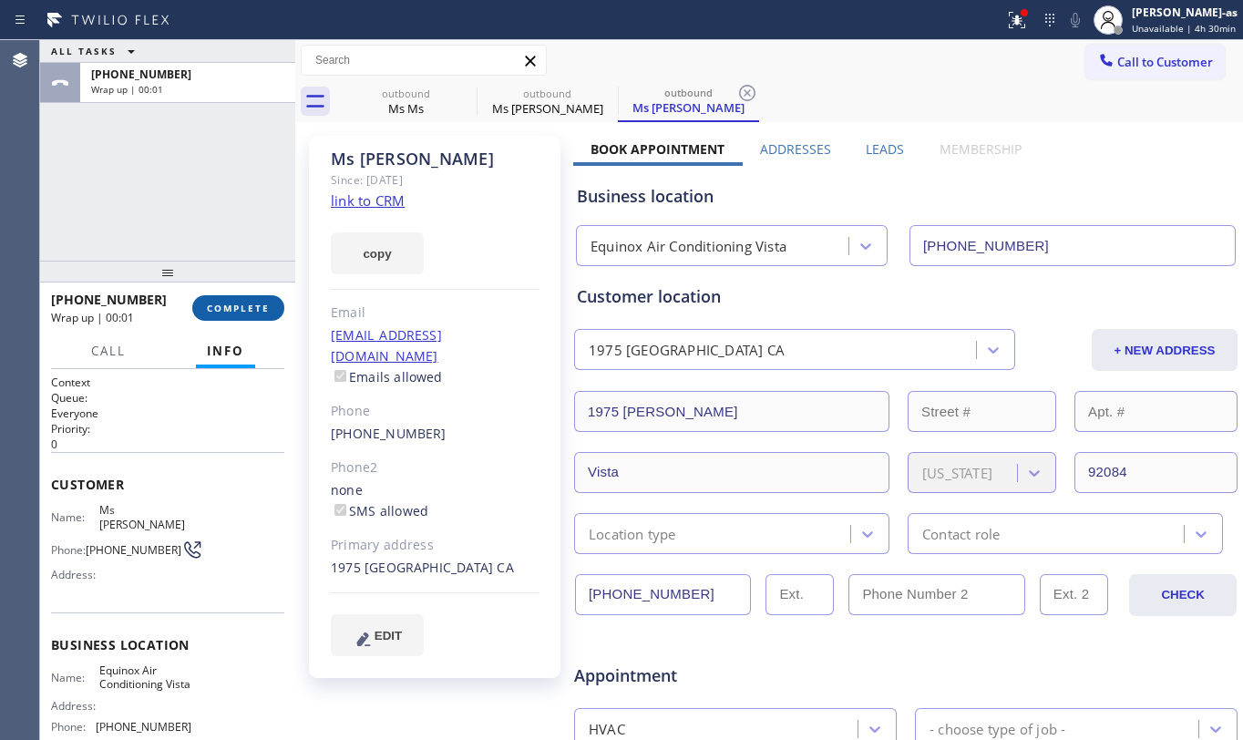
click at [252, 306] on span "COMPLETE" at bounding box center [238, 308] width 63 height 13
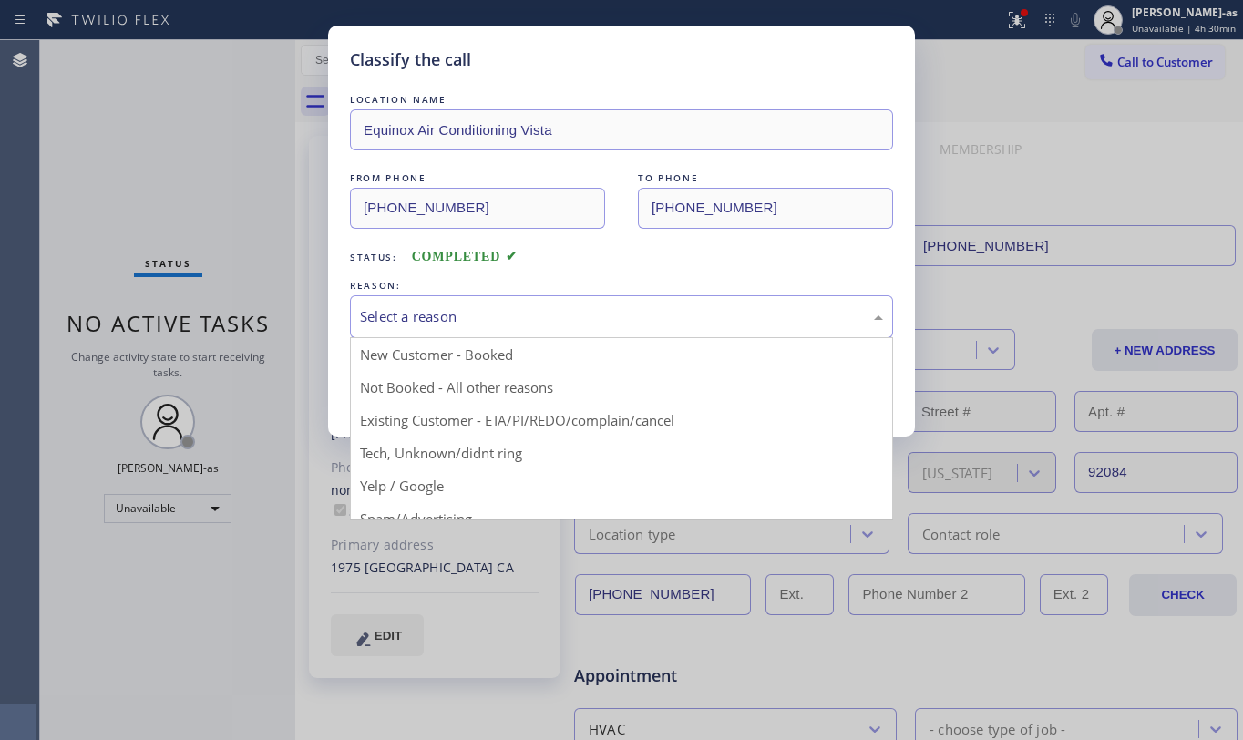
click at [482, 311] on div "Select a reason" at bounding box center [621, 316] width 523 height 21
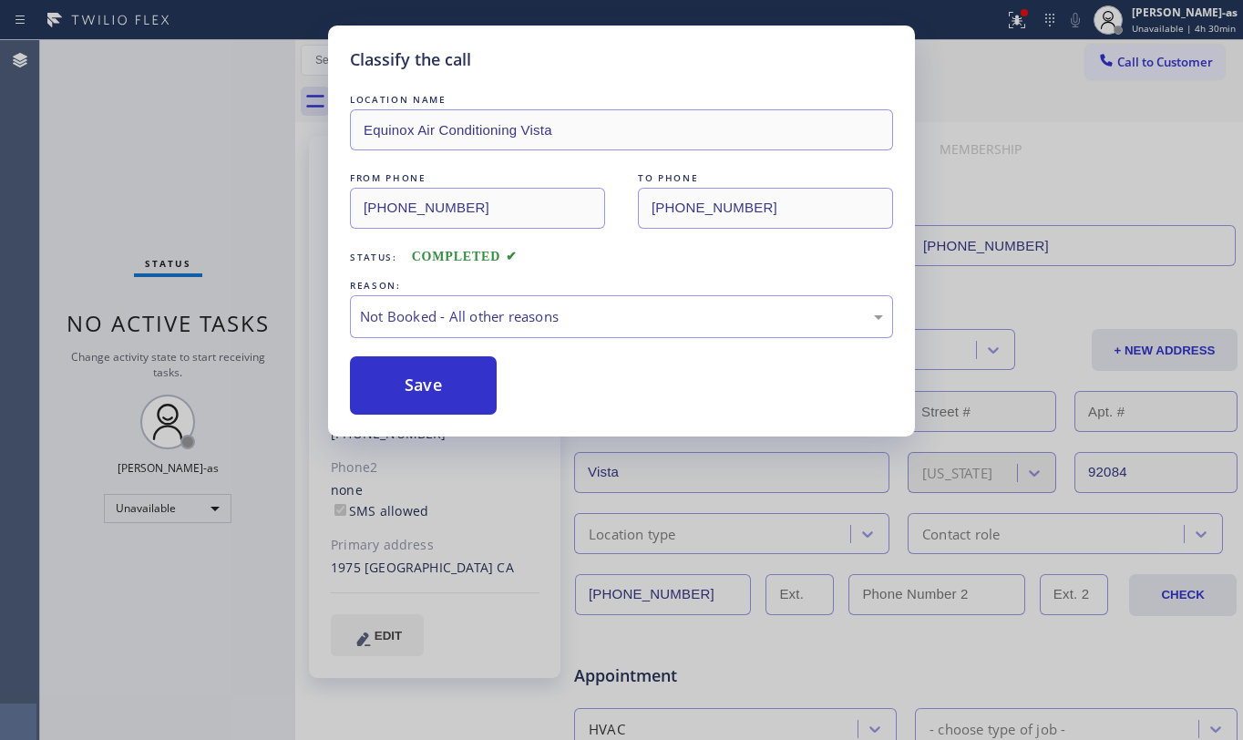
drag, startPoint x: 412, startPoint y: 383, endPoint x: 576, endPoint y: 500, distance: 201.4
click at [413, 383] on button "Save" at bounding box center [423, 385] width 147 height 58
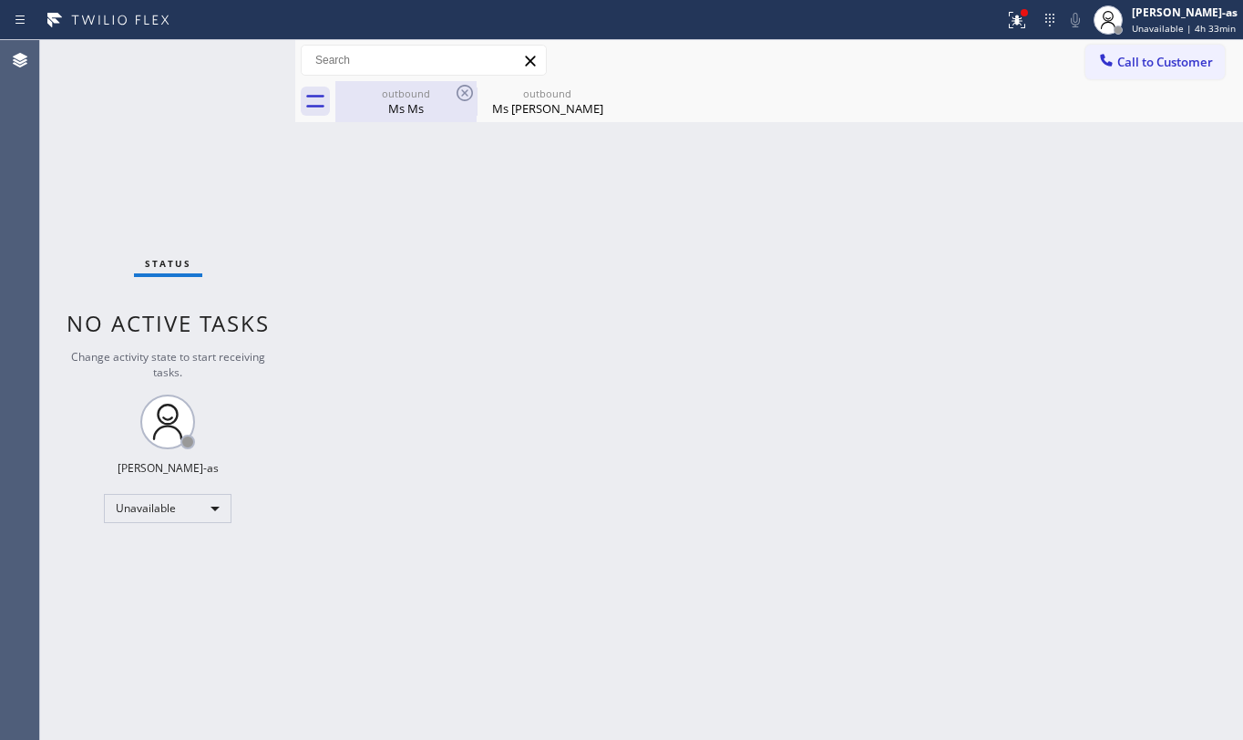
click at [416, 110] on div "Ms Ms" at bounding box center [406, 108] width 138 height 16
type input "[PHONE_NUMBER]"
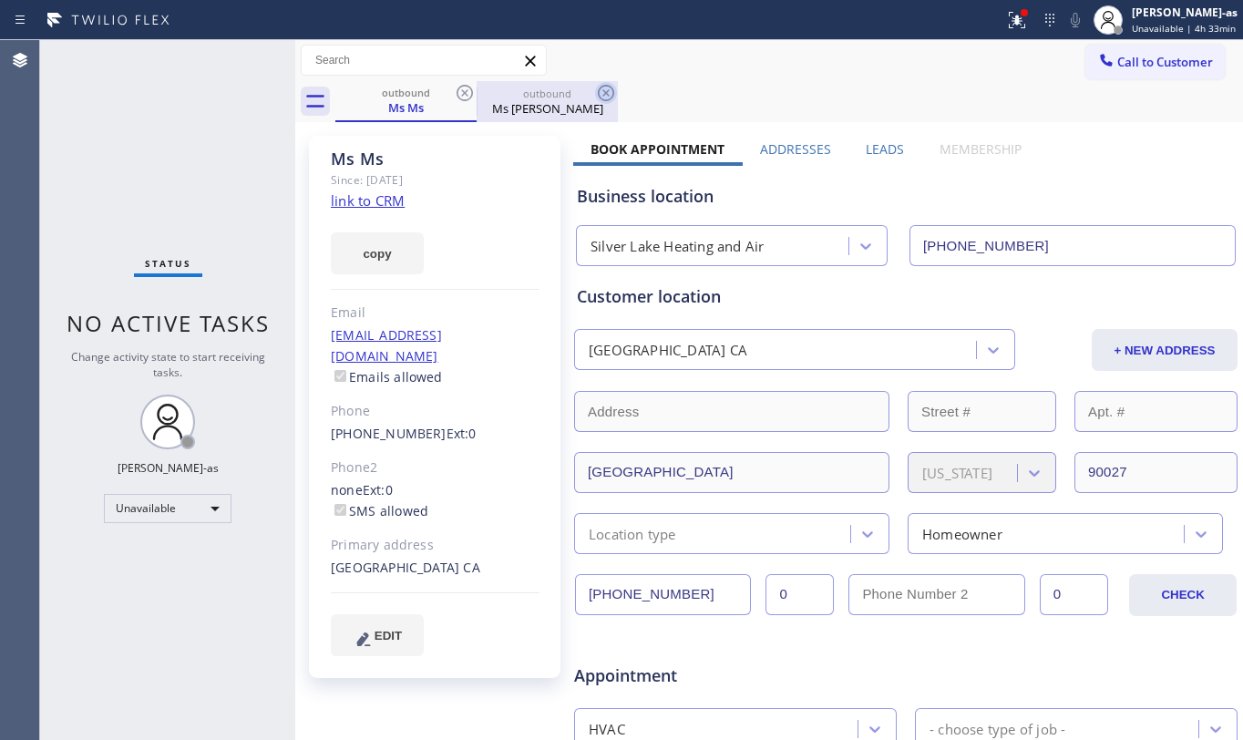
click at [464, 88] on icon at bounding box center [465, 93] width 22 height 22
type input "[PHONE_NUMBER]"
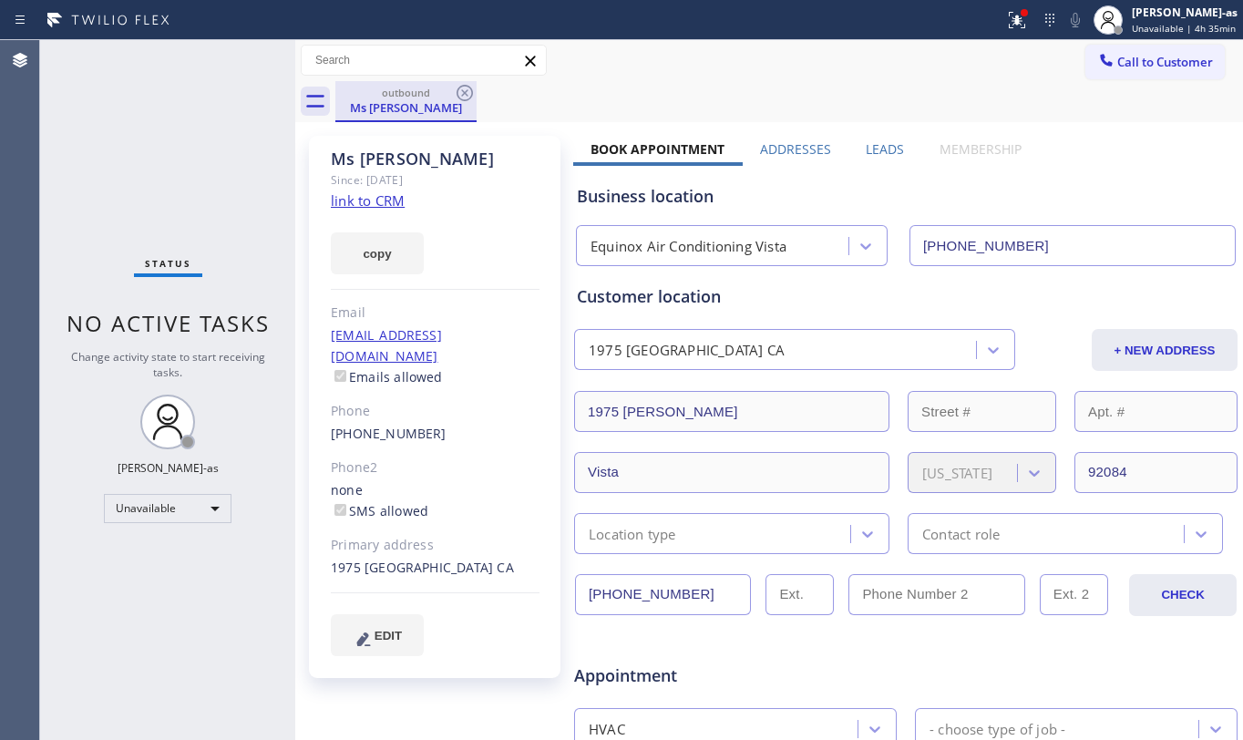
click at [414, 111] on div "Ms [PERSON_NAME]" at bounding box center [406, 107] width 138 height 16
click at [468, 92] on icon at bounding box center [465, 93] width 22 height 22
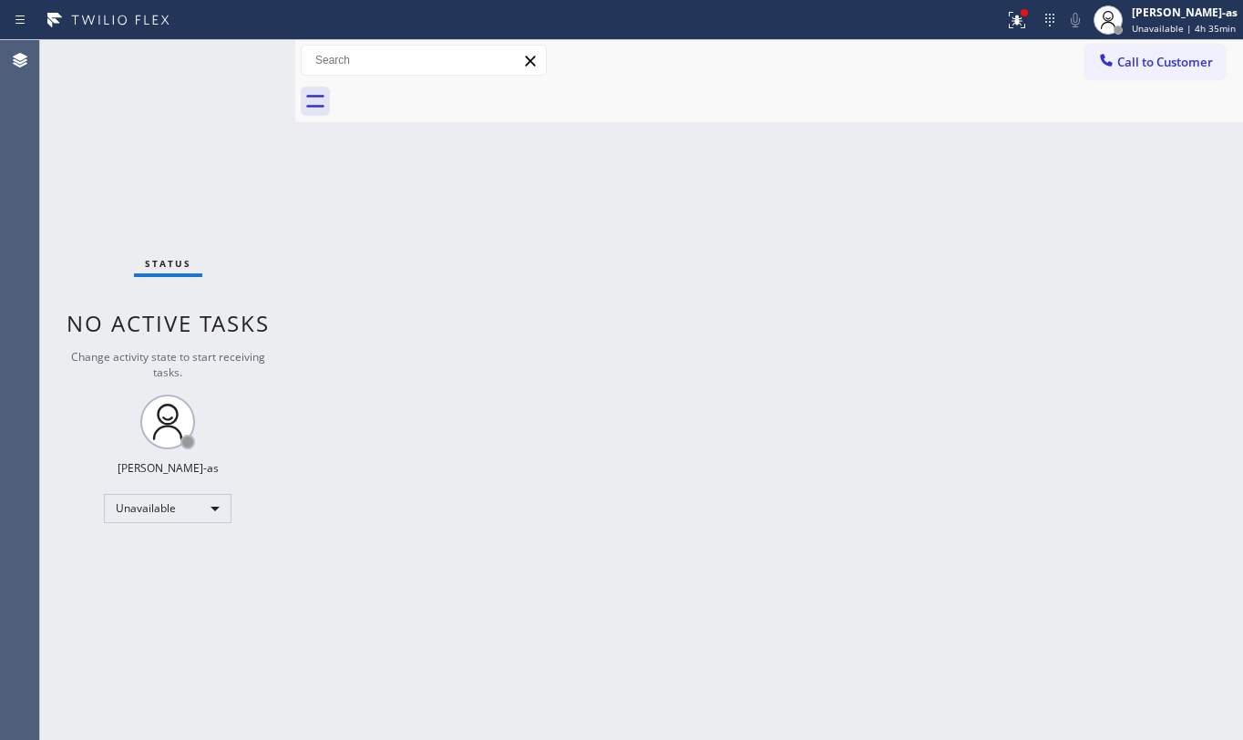
drag, startPoint x: 476, startPoint y: 339, endPoint x: 512, endPoint y: 114, distance: 228.1
click at [478, 339] on div "Back to Dashboard Change Sender ID Customers Technicians Select a contact Outbo…" at bounding box center [769, 390] width 948 height 700
click at [1004, 232] on div "Back to Dashboard Change Sender ID Customers Technicians Select a contact Outbo…" at bounding box center [769, 390] width 948 height 700
click at [1156, 16] on div "[PERSON_NAME]-as" at bounding box center [1185, 12] width 106 height 15
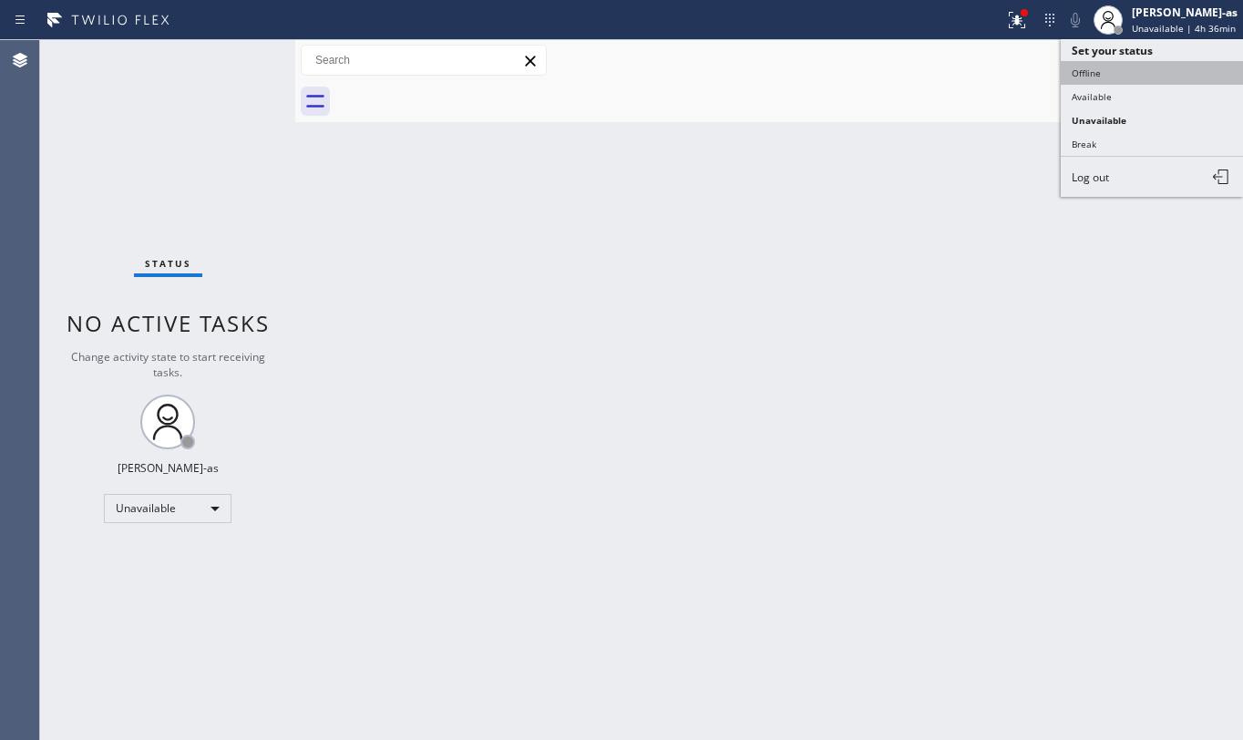
click at [1120, 66] on button "Offline" at bounding box center [1152, 73] width 182 height 24
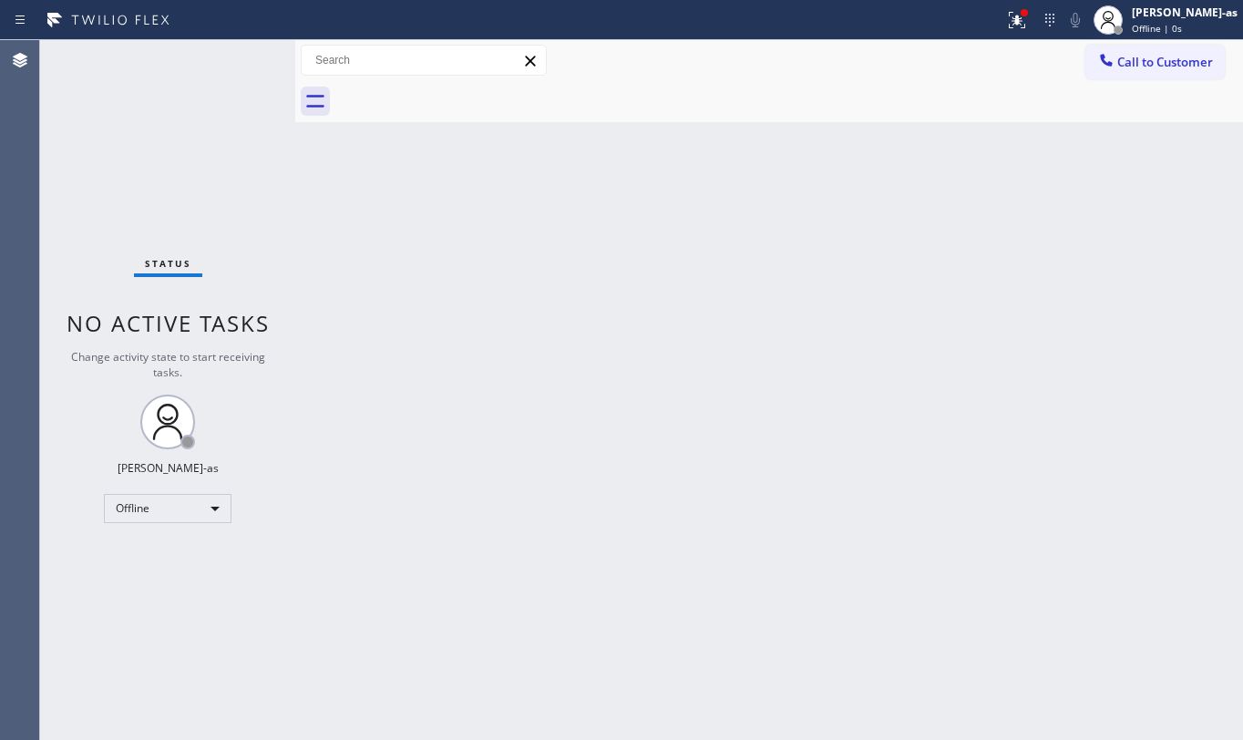
drag, startPoint x: 1161, startPoint y: 13, endPoint x: 1149, endPoint y: 40, distance: 30.2
click at [1165, 12] on div "[PERSON_NAME]-as" at bounding box center [1185, 12] width 106 height 15
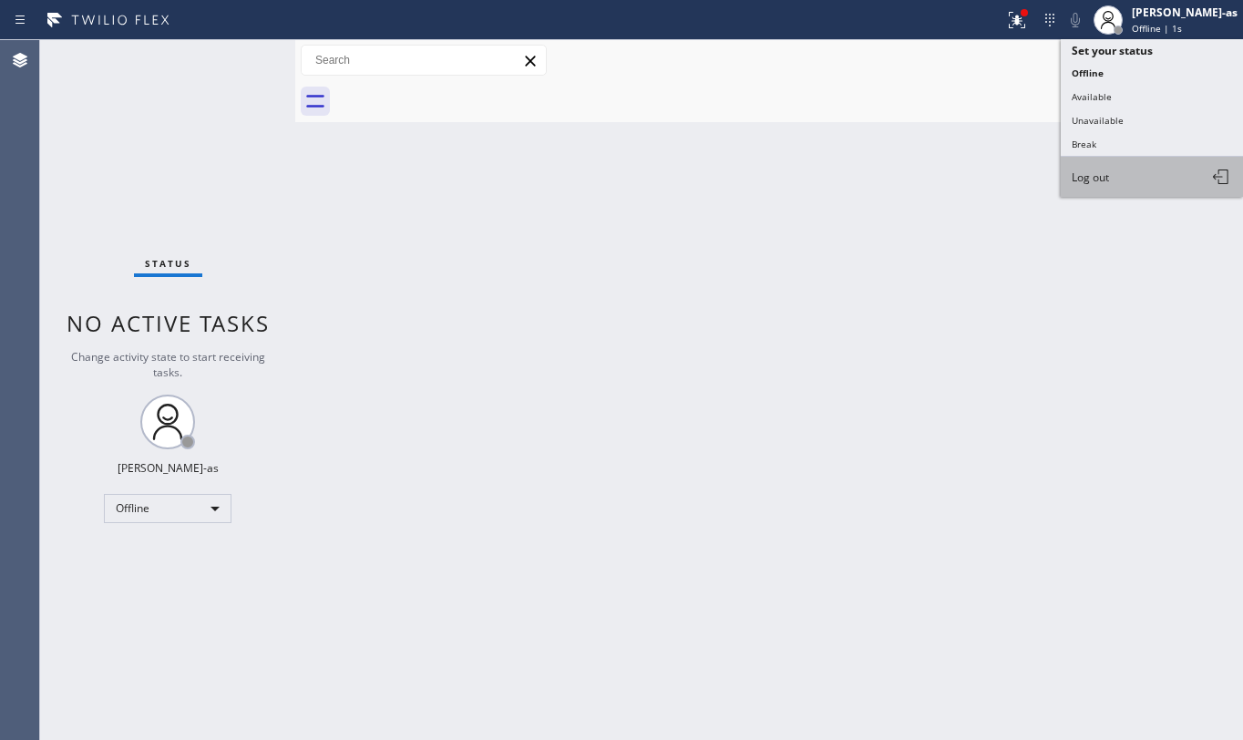
click at [1150, 164] on button "Log out" at bounding box center [1152, 177] width 182 height 40
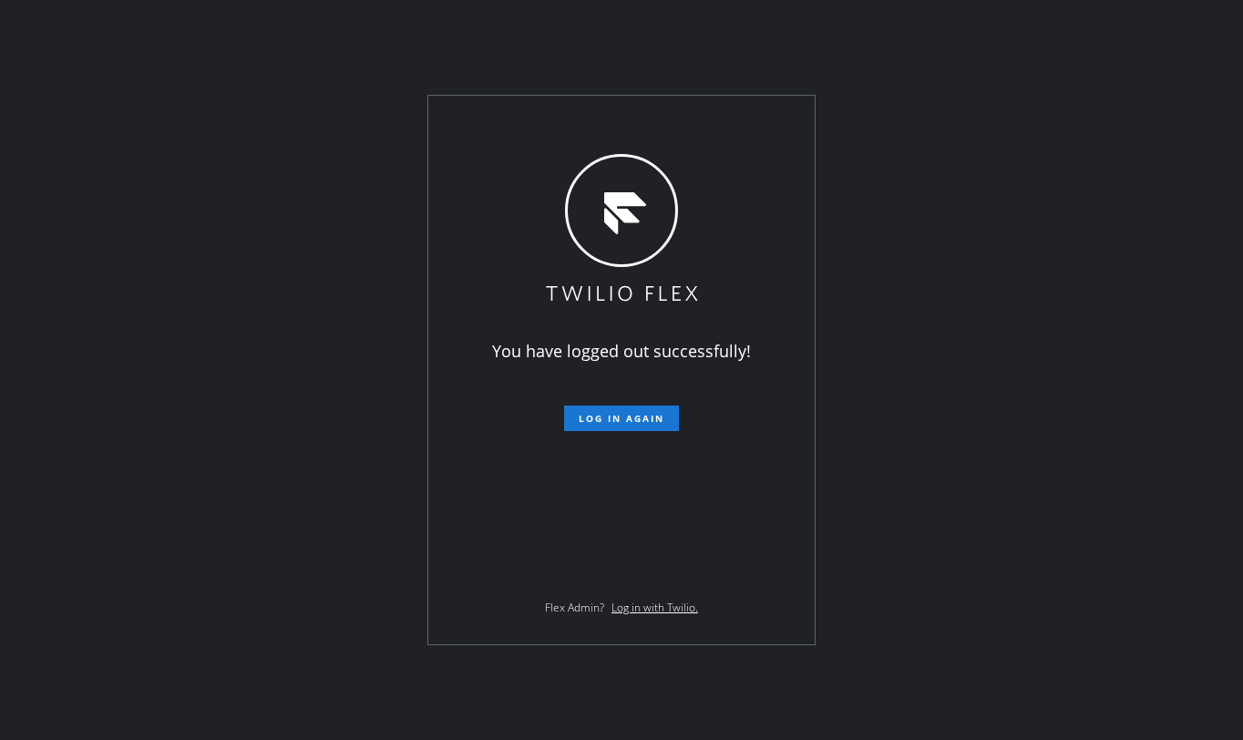
click at [195, 397] on div "You have logged out successfully! Log in again Flex Admin? Log in with Twilio." at bounding box center [621, 370] width 1243 height 740
